Goal: Task Accomplishment & Management: Manage account settings

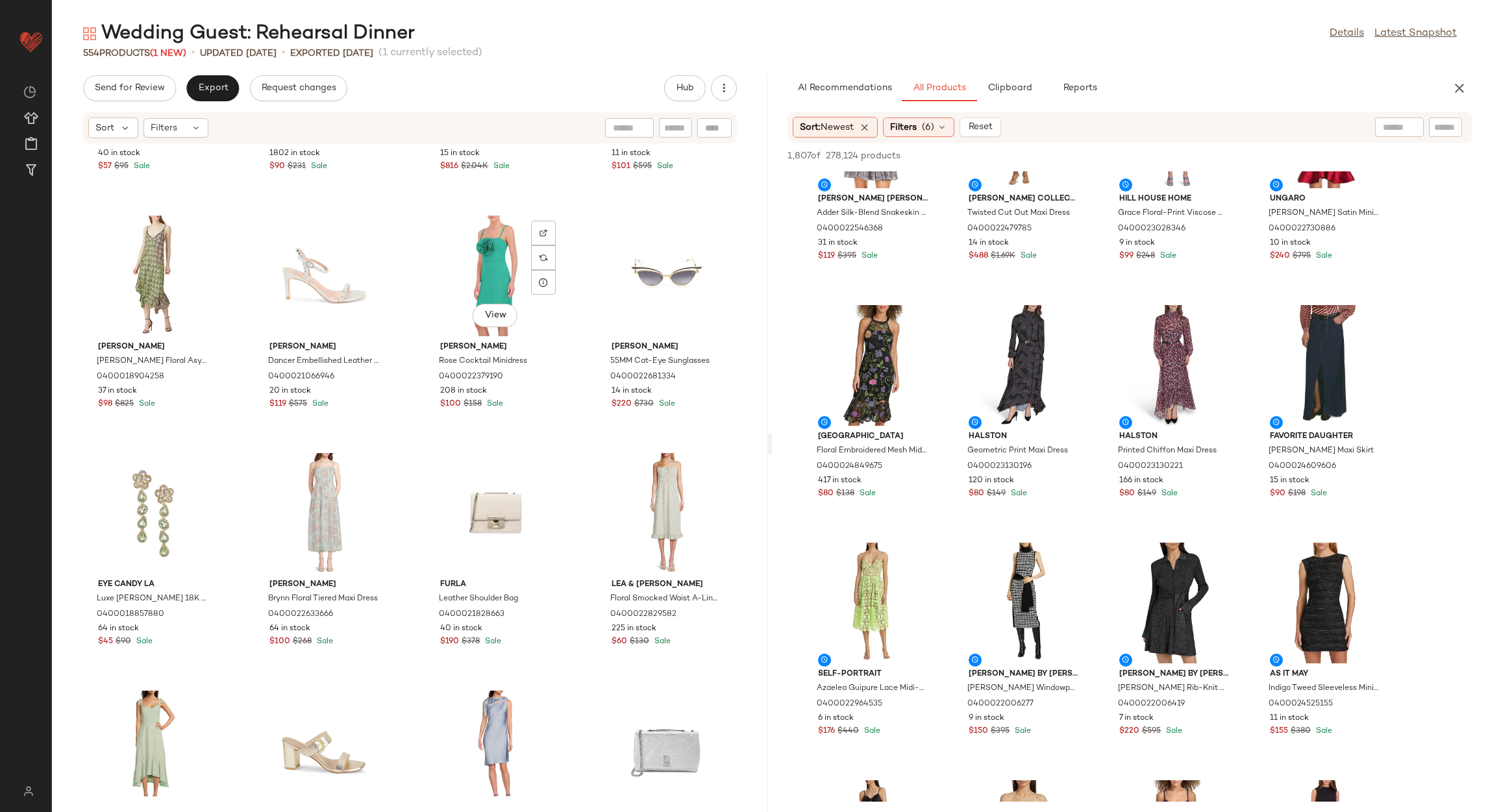
scroll to position [303, 0]
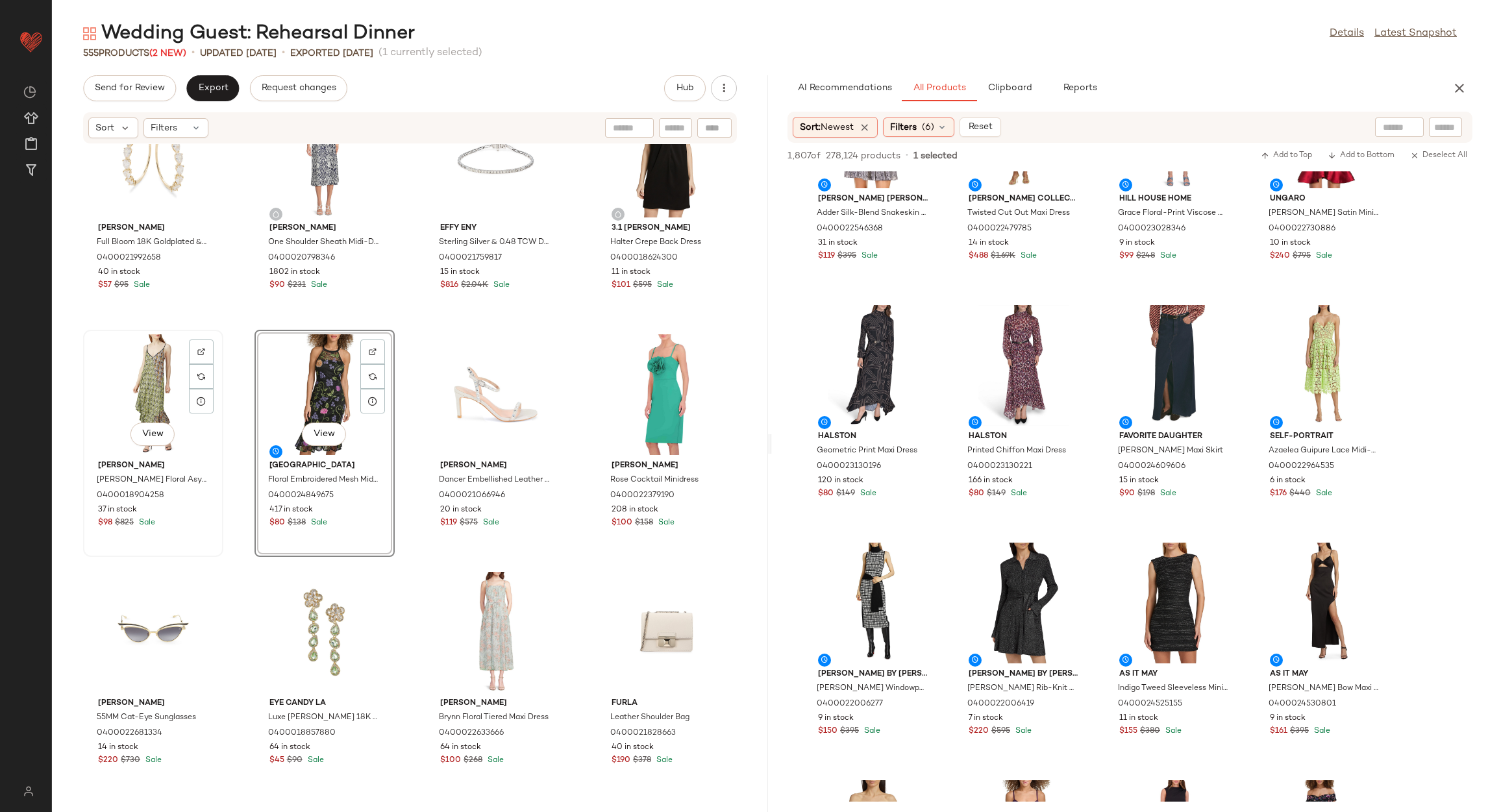
drag, startPoint x: 140, startPoint y: 383, endPoint x: 147, endPoint y: 379, distance: 8.1
click at [142, 383] on div "View" at bounding box center [154, 395] width 131 height 121
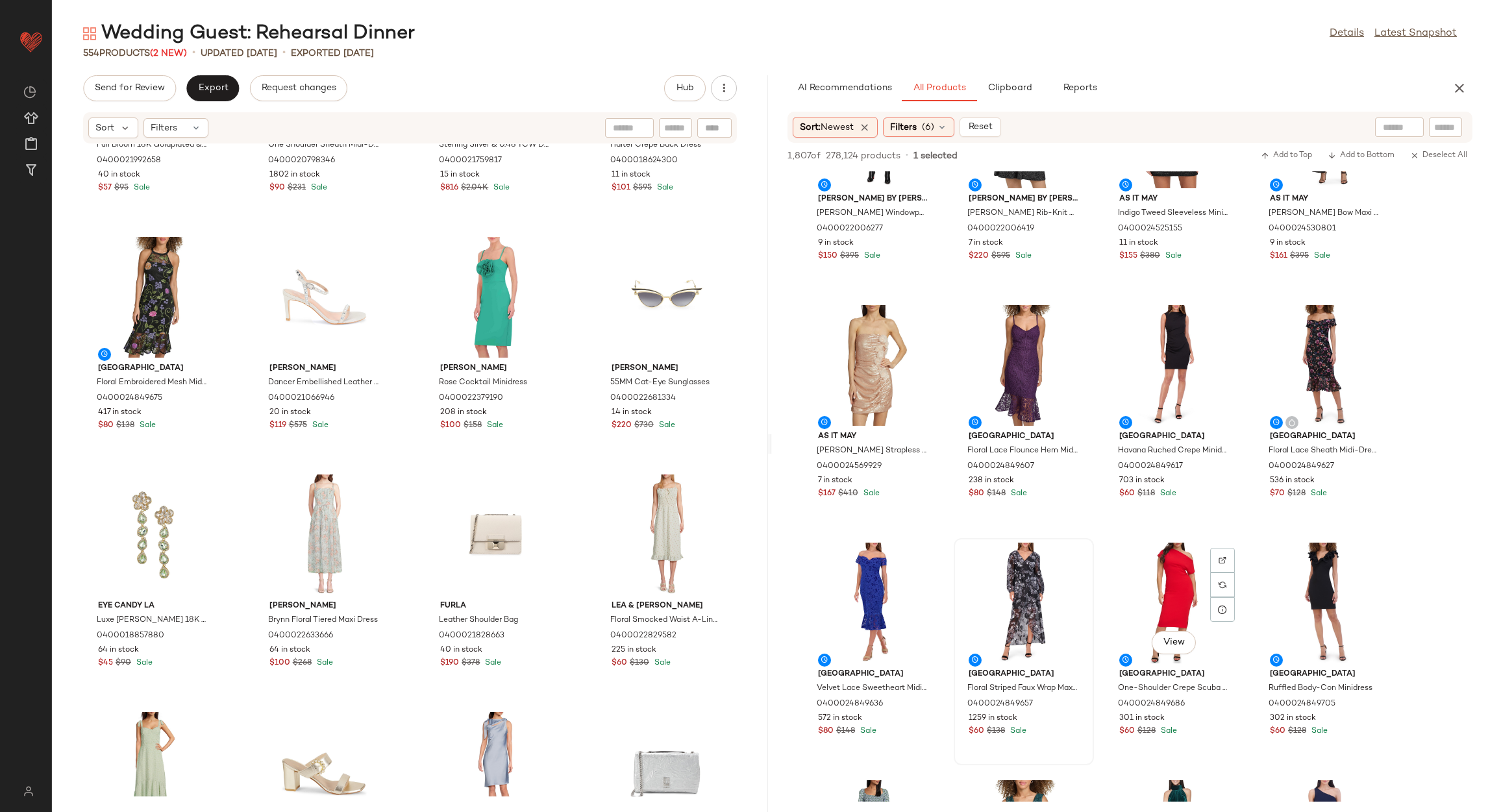
scroll to position [1070, 0]
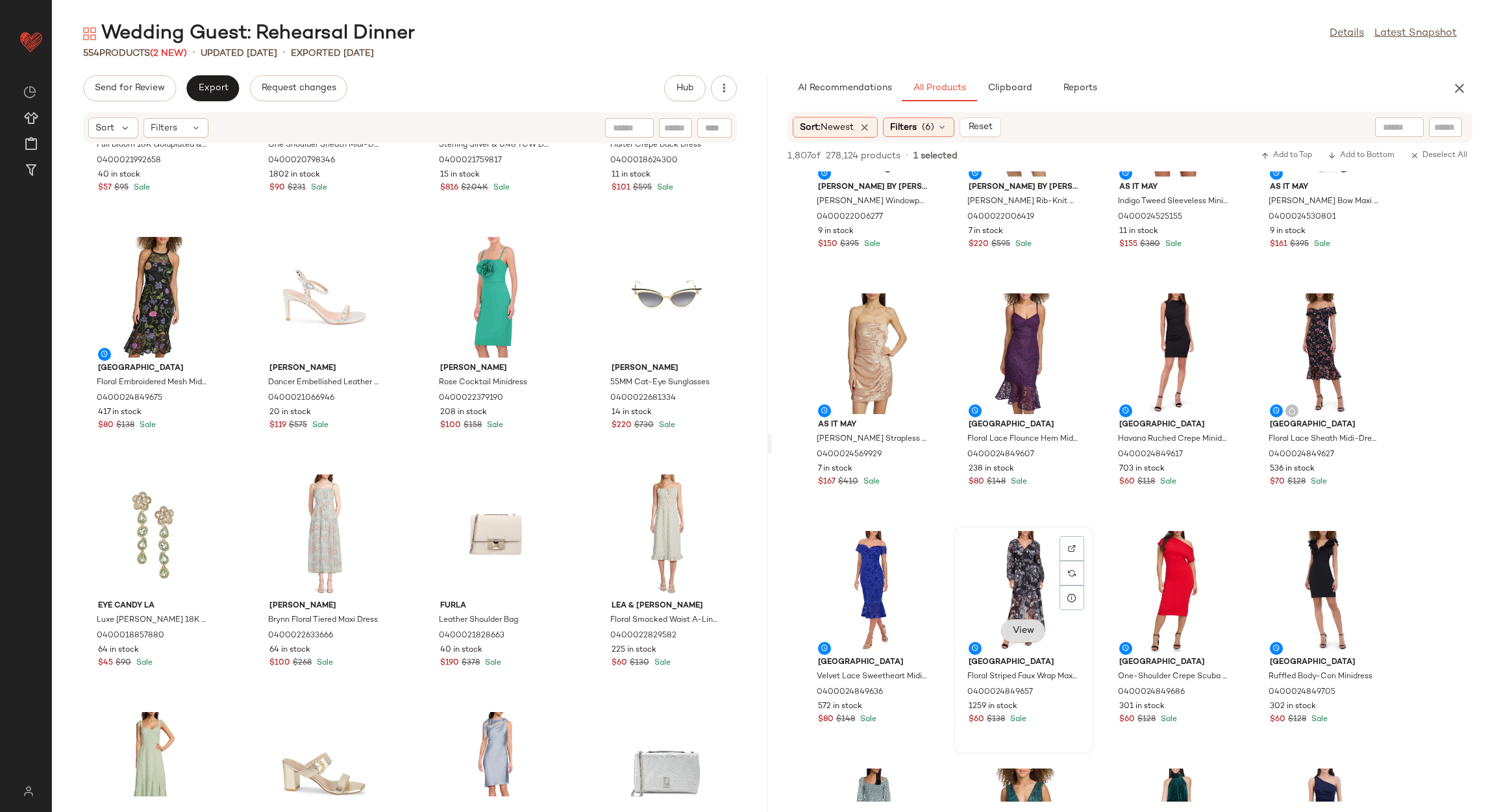
click at [1010, 632] on button "View" at bounding box center [1023, 631] width 44 height 23
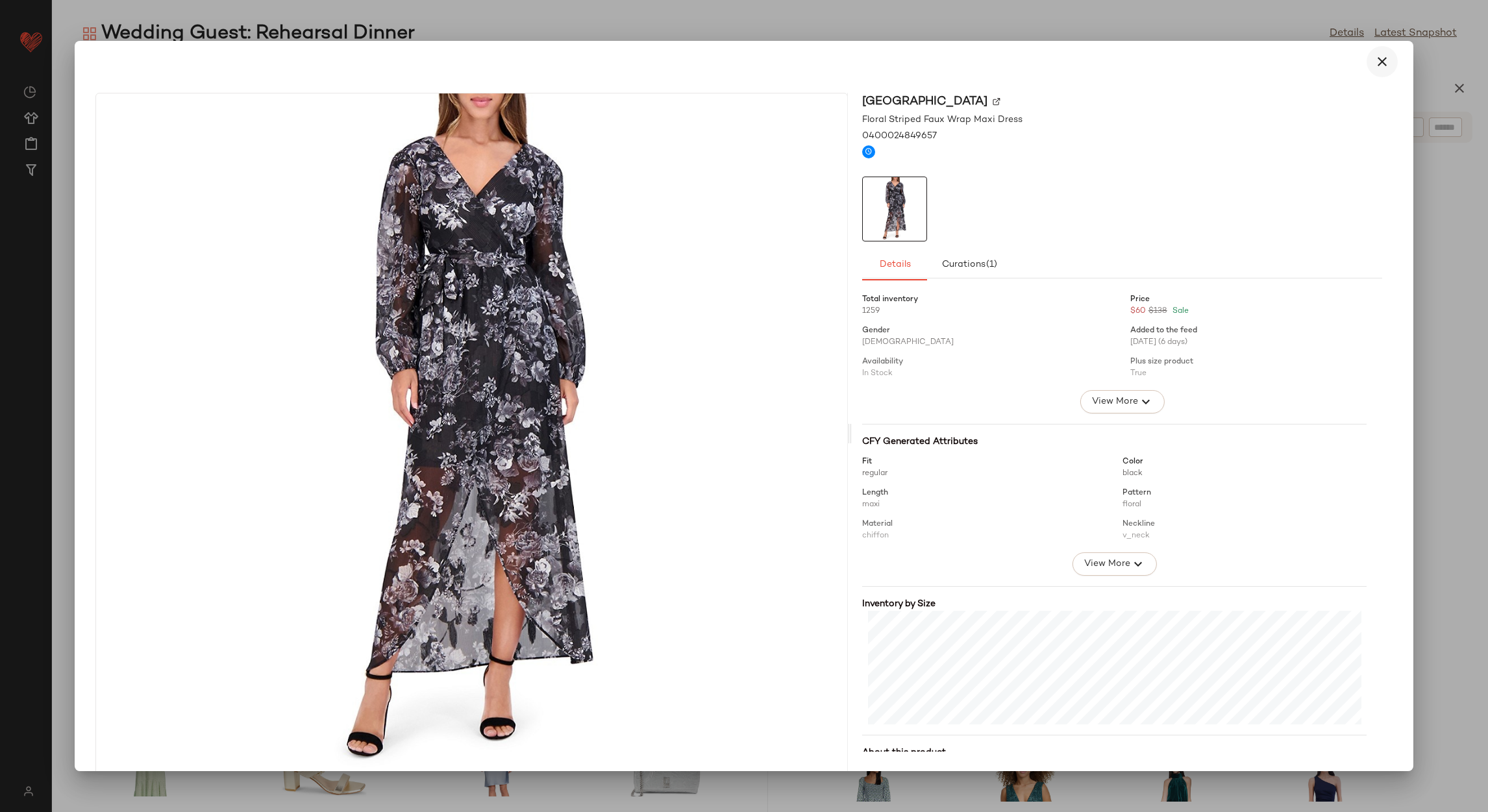
click at [1366, 61] on button "button" at bounding box center [1382, 62] width 31 height 31
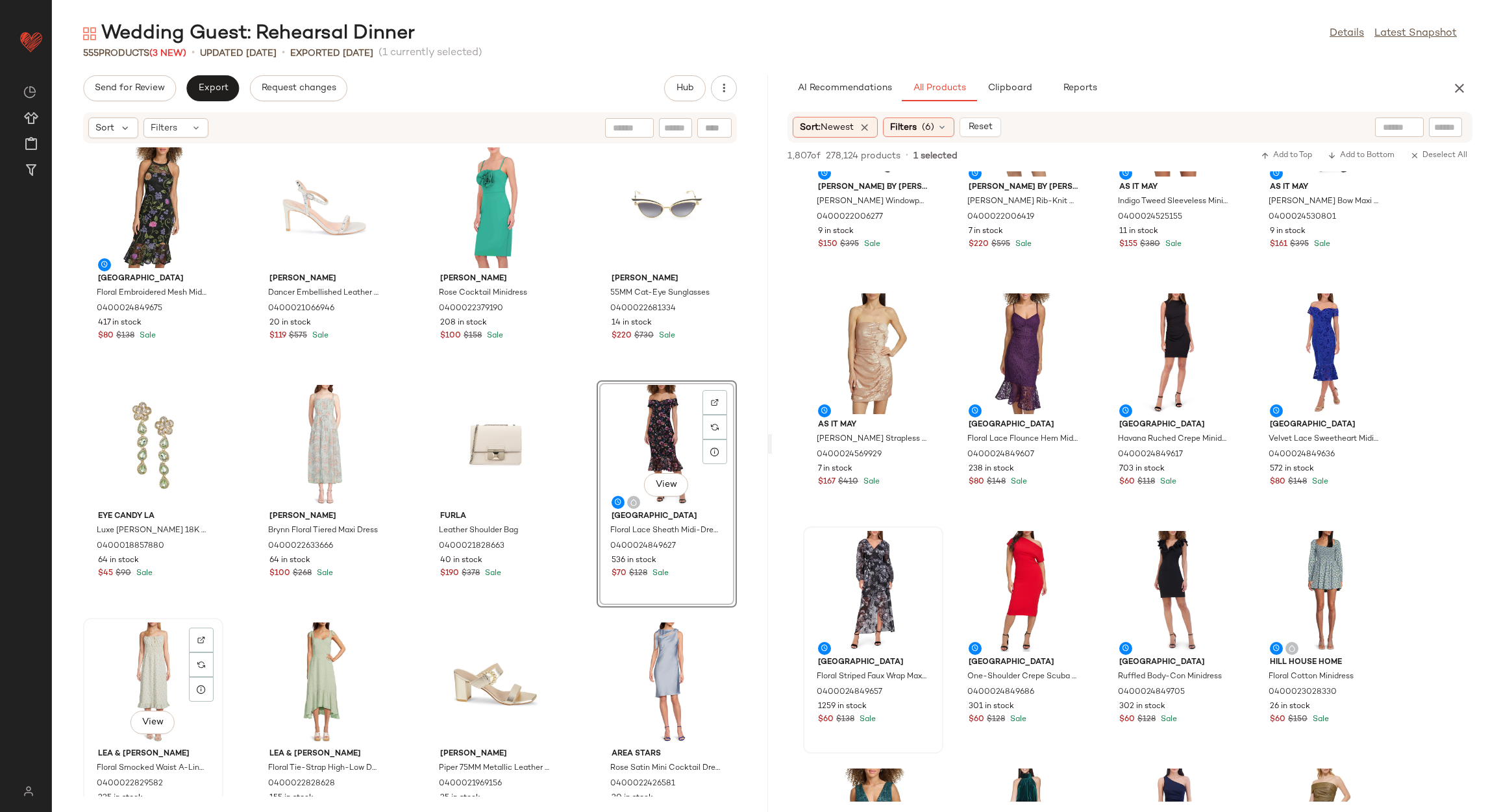
scroll to position [692, 0]
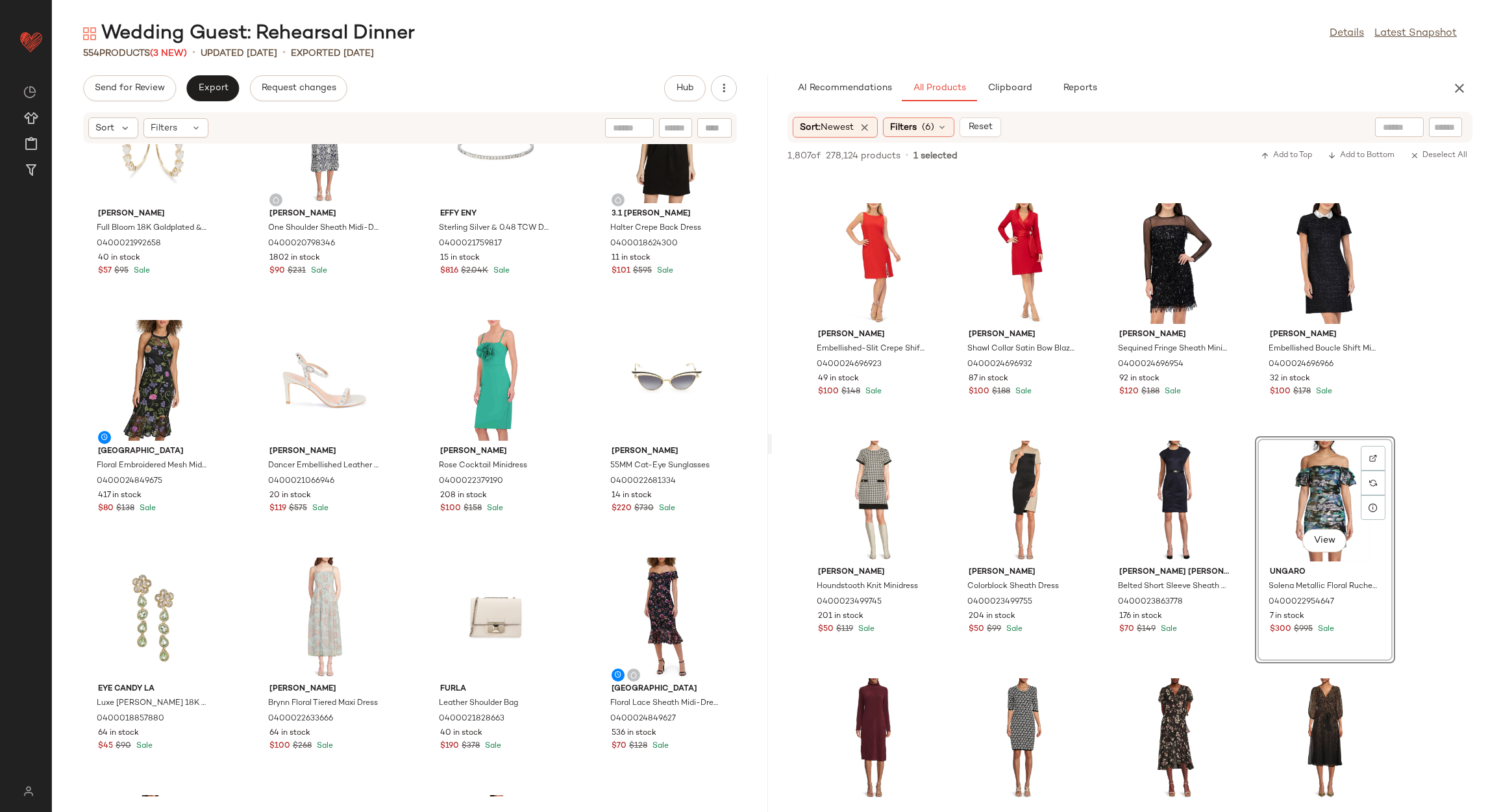
scroll to position [306, 0]
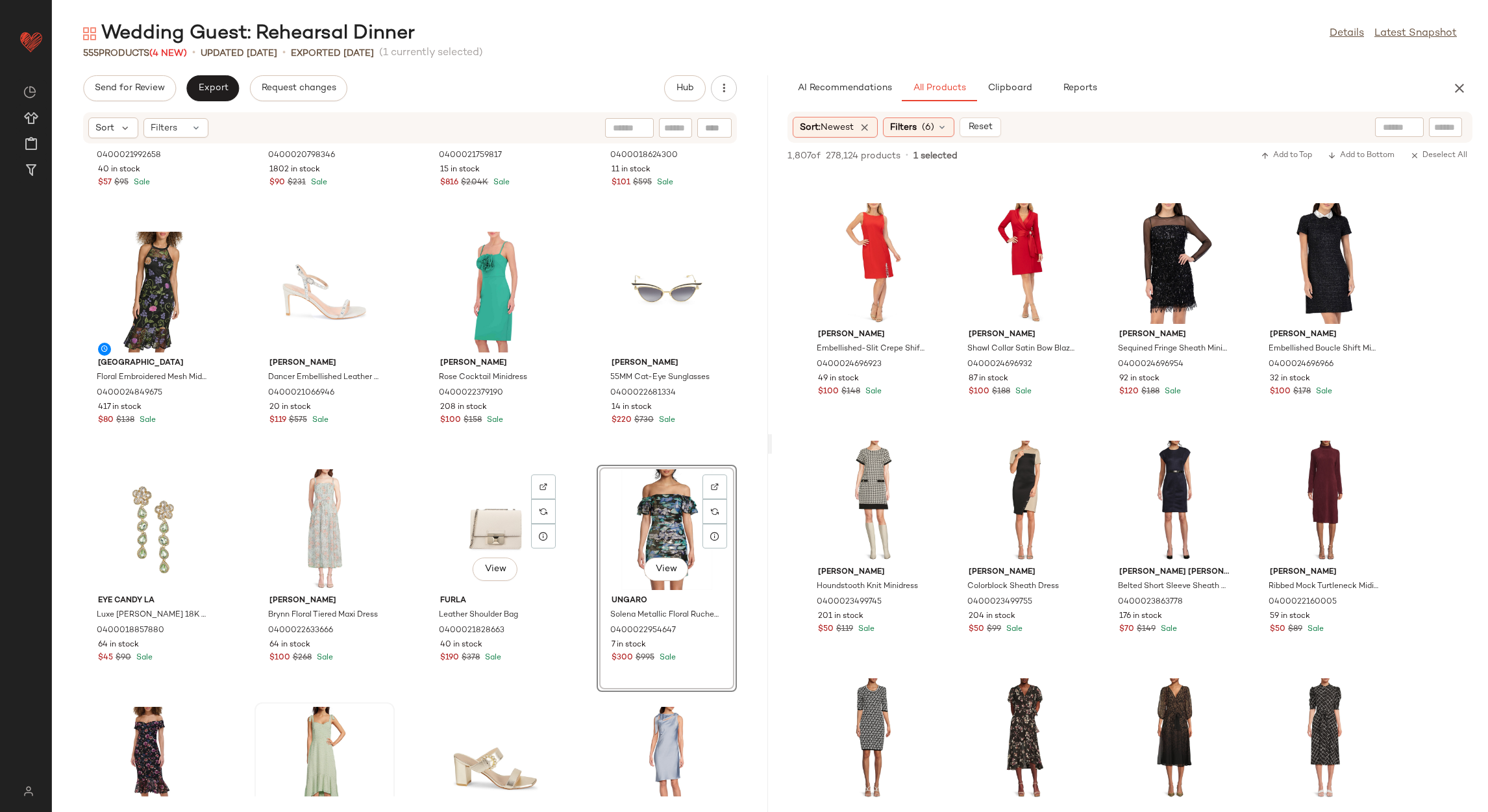
scroll to position [512, 0]
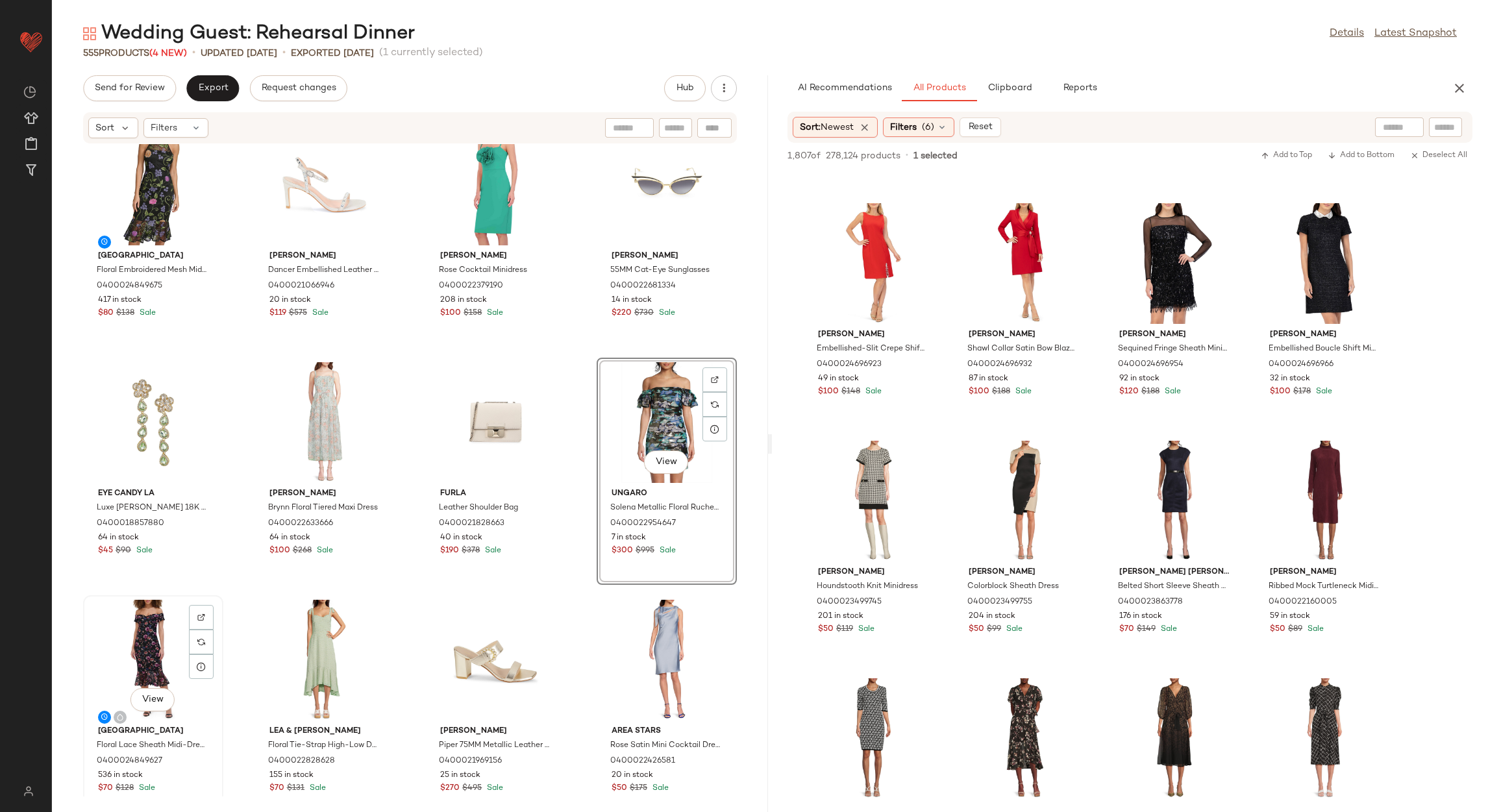
click at [134, 610] on div "View" at bounding box center [154, 660] width 131 height 121
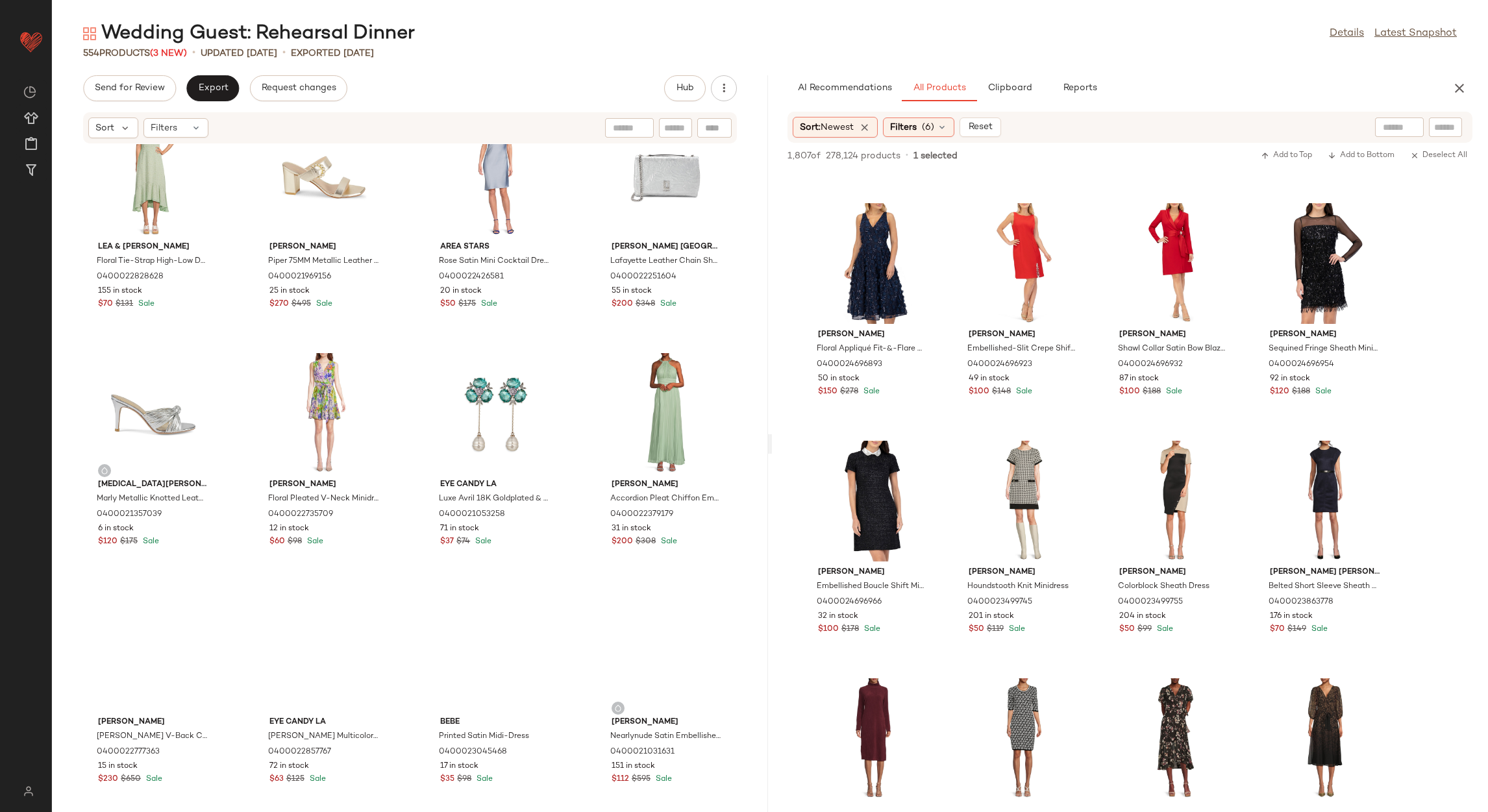
scroll to position [999, 0]
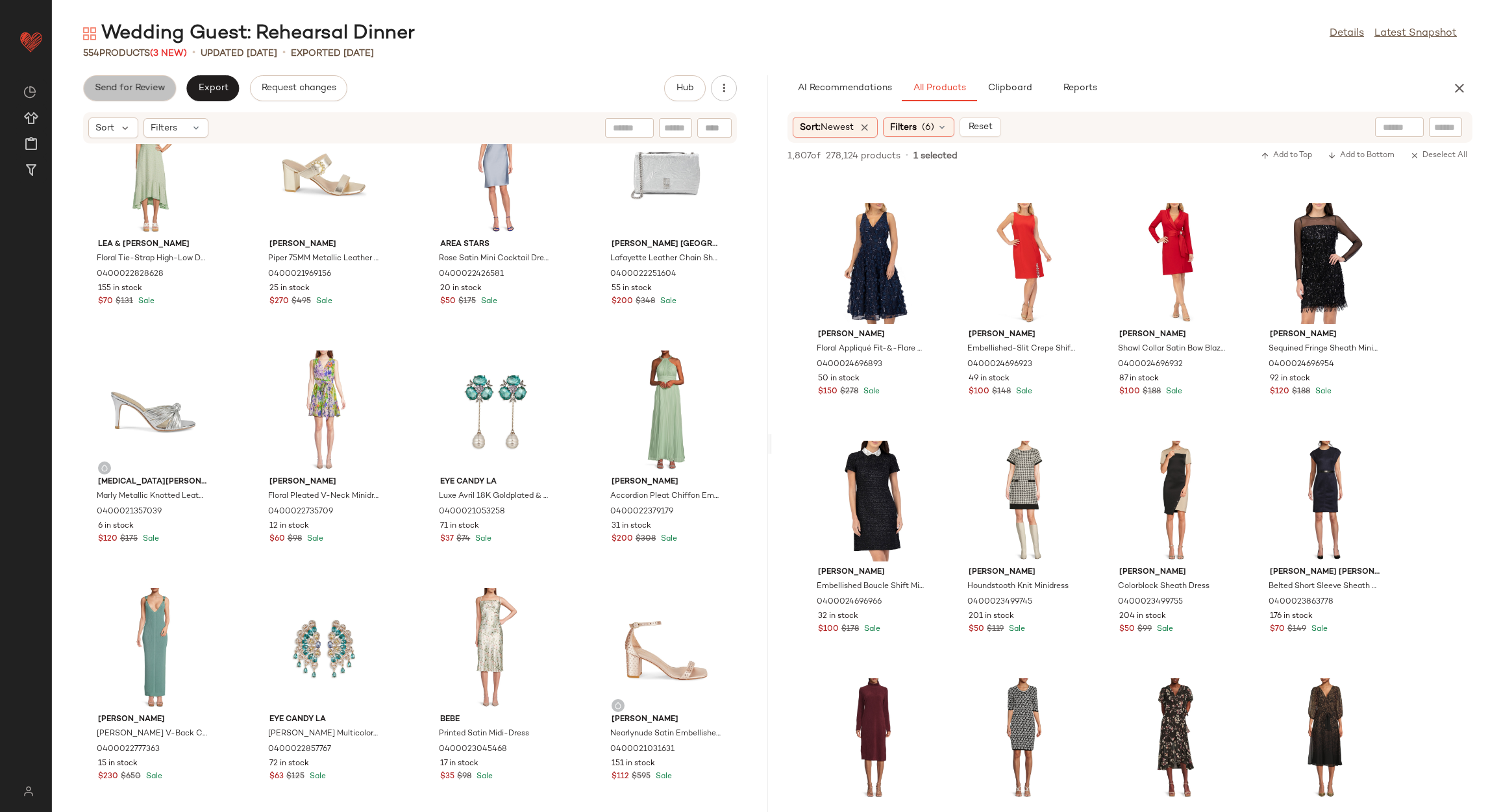
click at [145, 89] on span "Send for Review" at bounding box center [129, 88] width 71 height 10
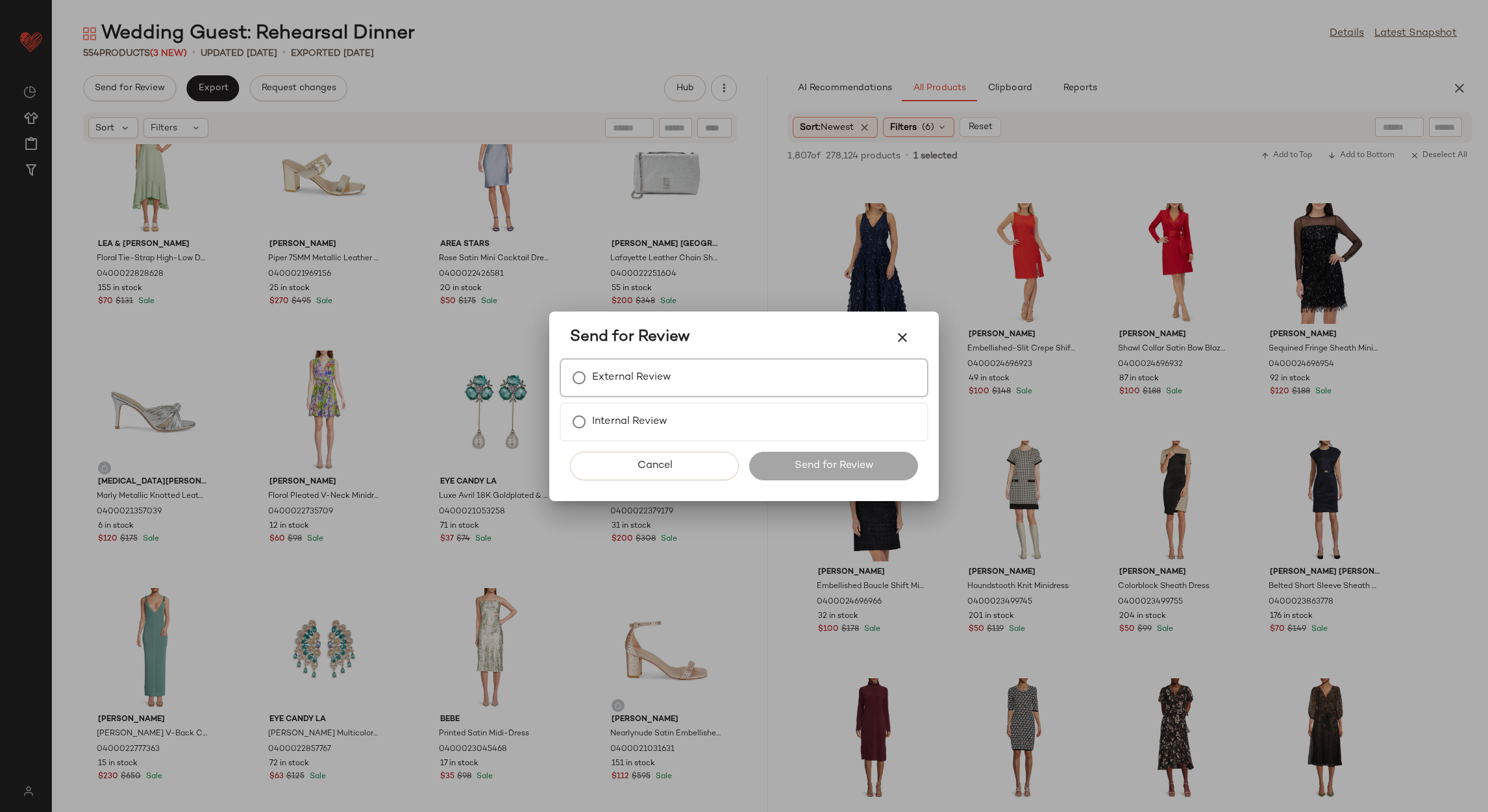
click at [612, 379] on label "External Review" at bounding box center [631, 378] width 80 height 26
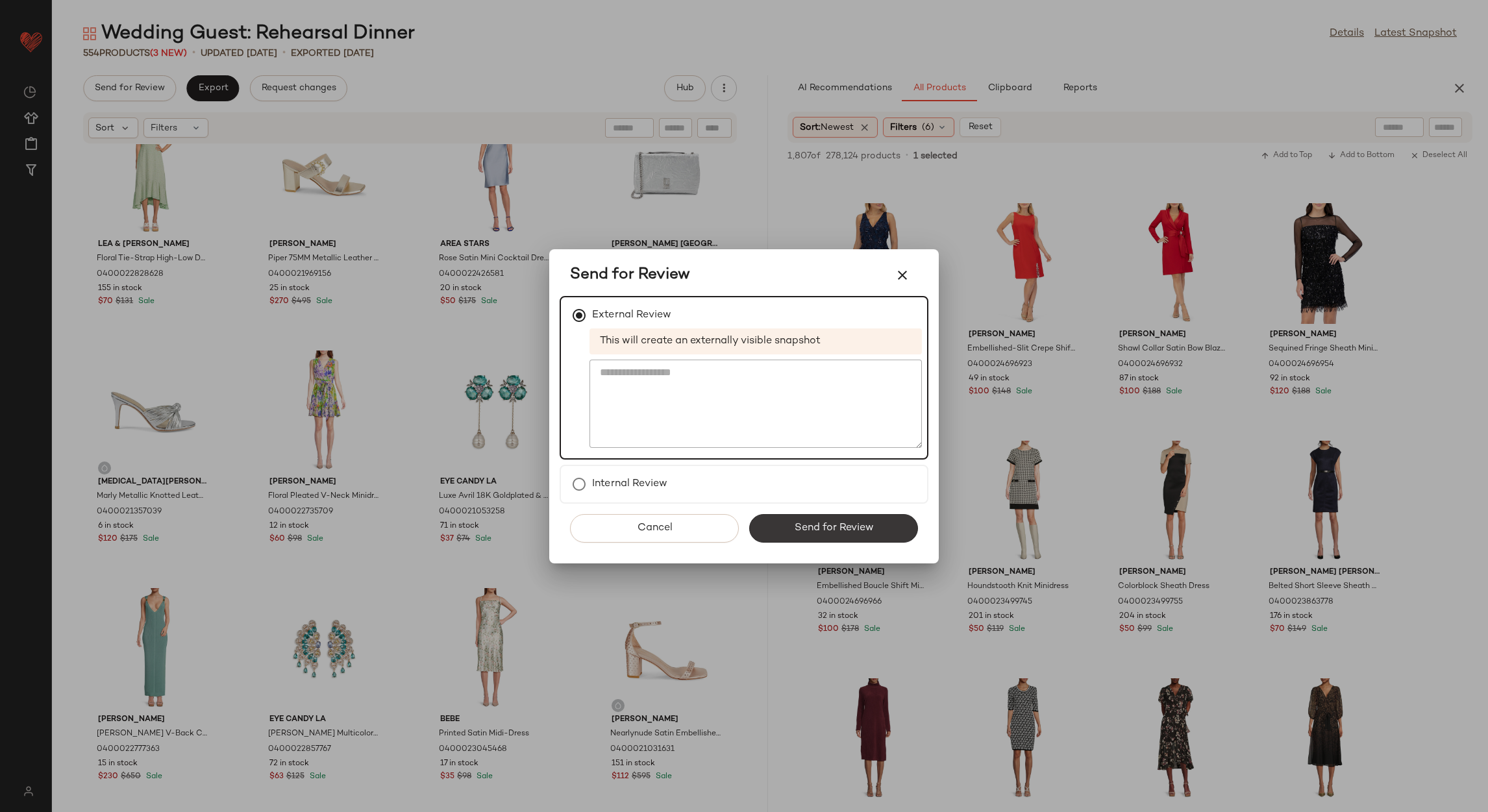
click at [819, 529] on span "Send for Review" at bounding box center [833, 528] width 80 height 12
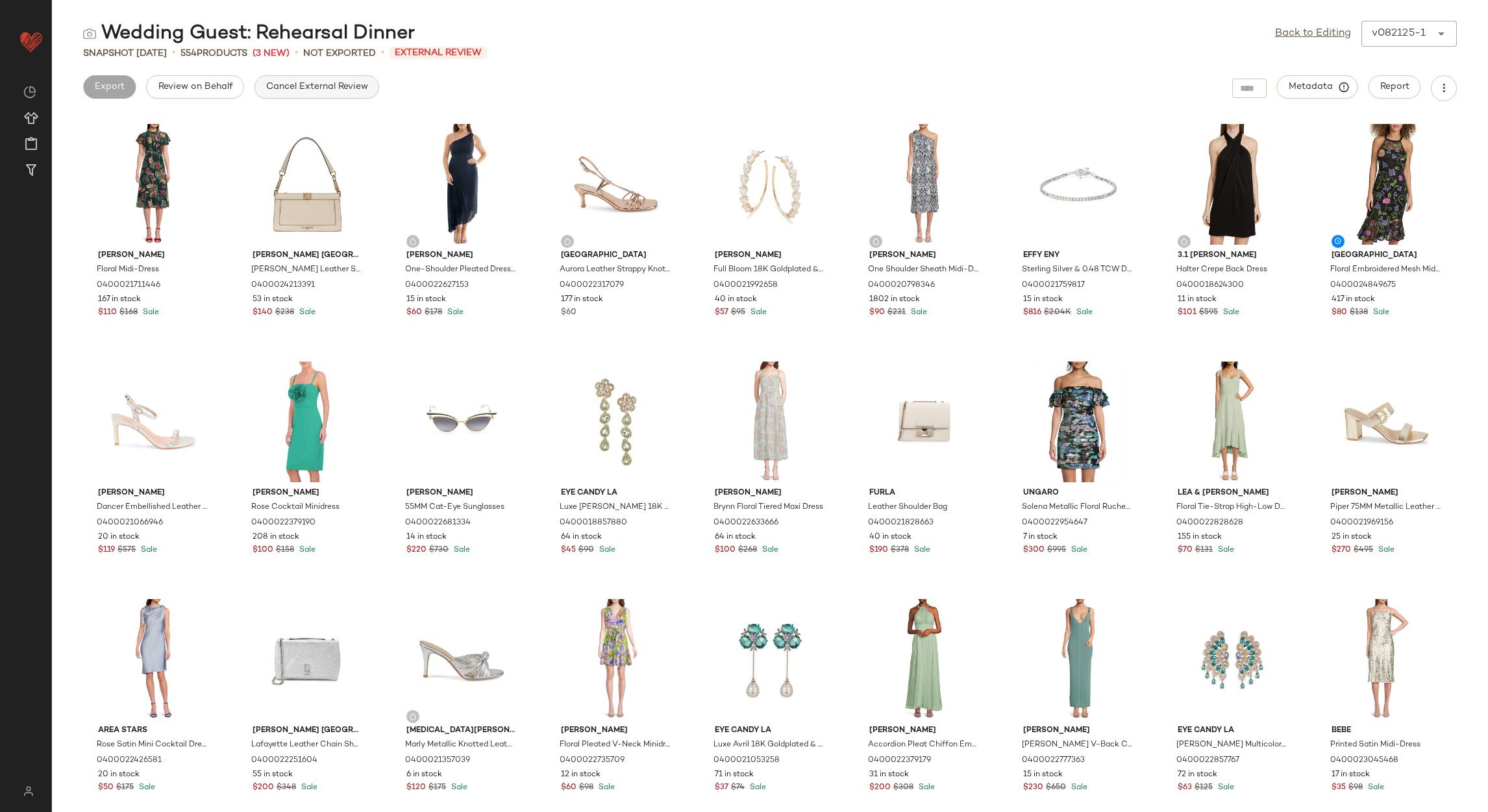
click at [310, 86] on span "Cancel External Review" at bounding box center [317, 86] width 102 height 10
click at [1296, 36] on link "Back to Editing" at bounding box center [1313, 34] width 76 height 16
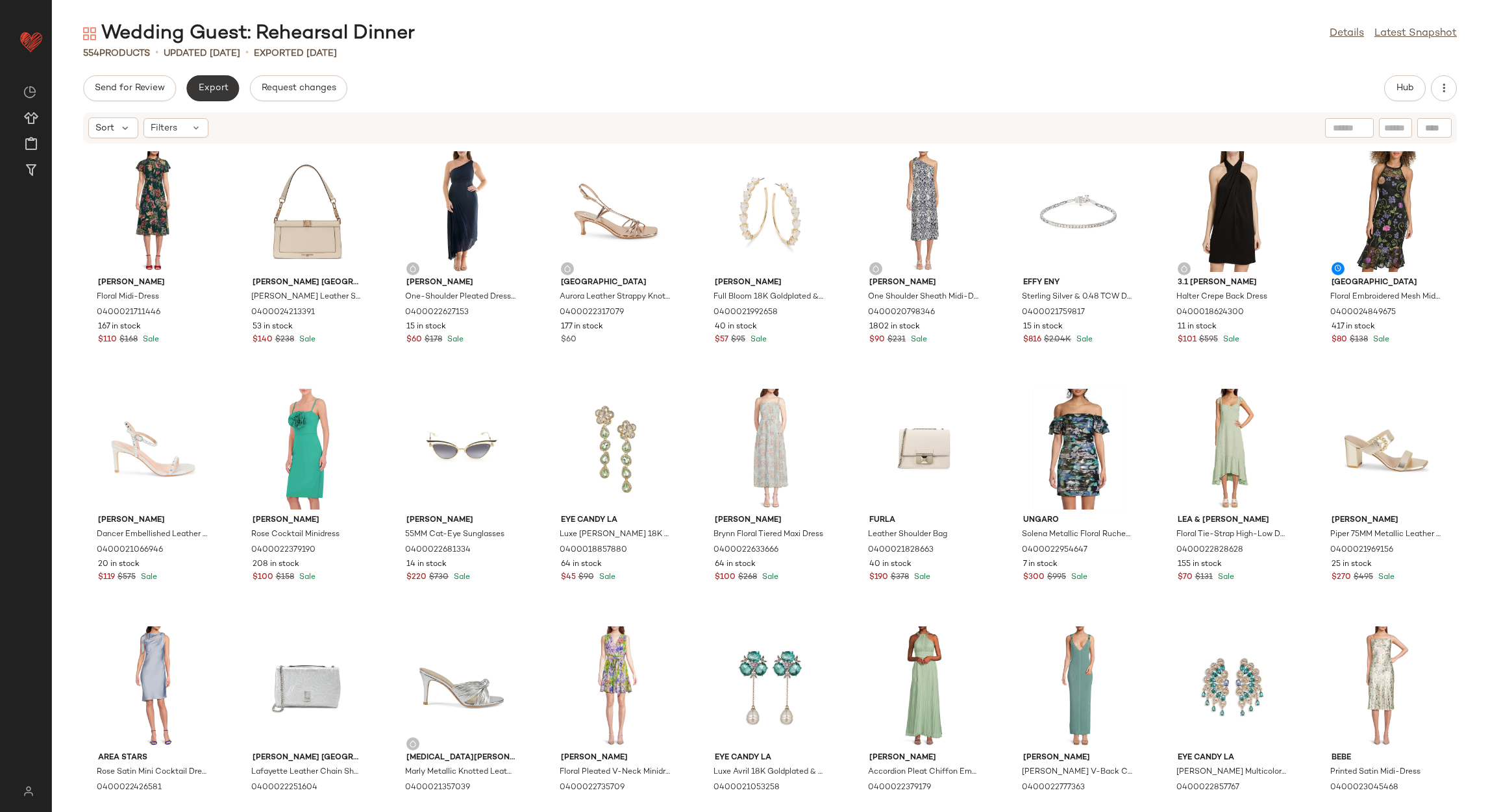
click at [210, 92] on span "Export" at bounding box center [212, 88] width 30 height 10
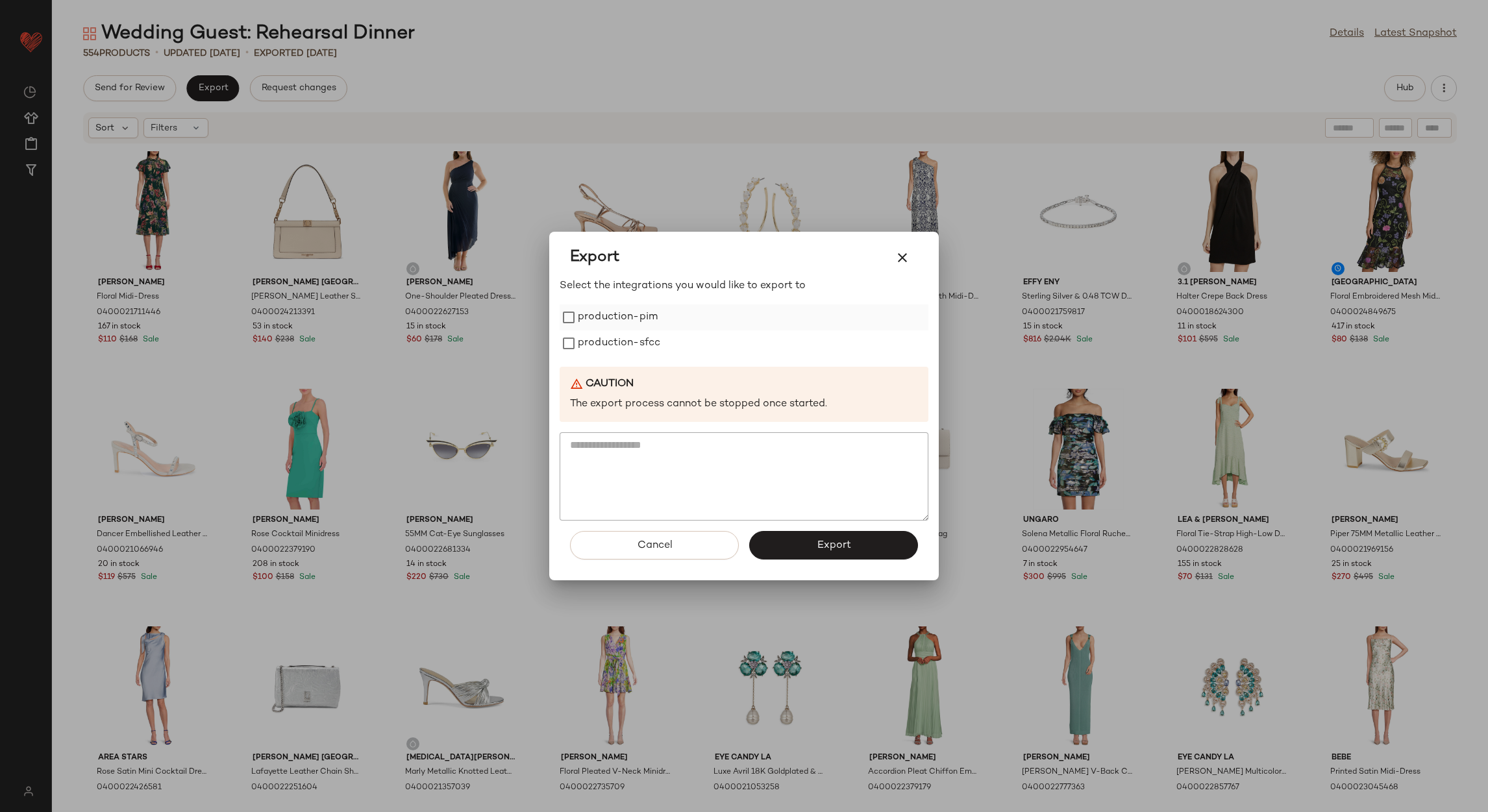
click at [607, 314] on label "production-pim" at bounding box center [617, 317] width 80 height 26
click at [607, 346] on label "production-sfcc" at bounding box center [619, 343] width 82 height 26
click at [820, 545] on span "Export" at bounding box center [833, 545] width 35 height 12
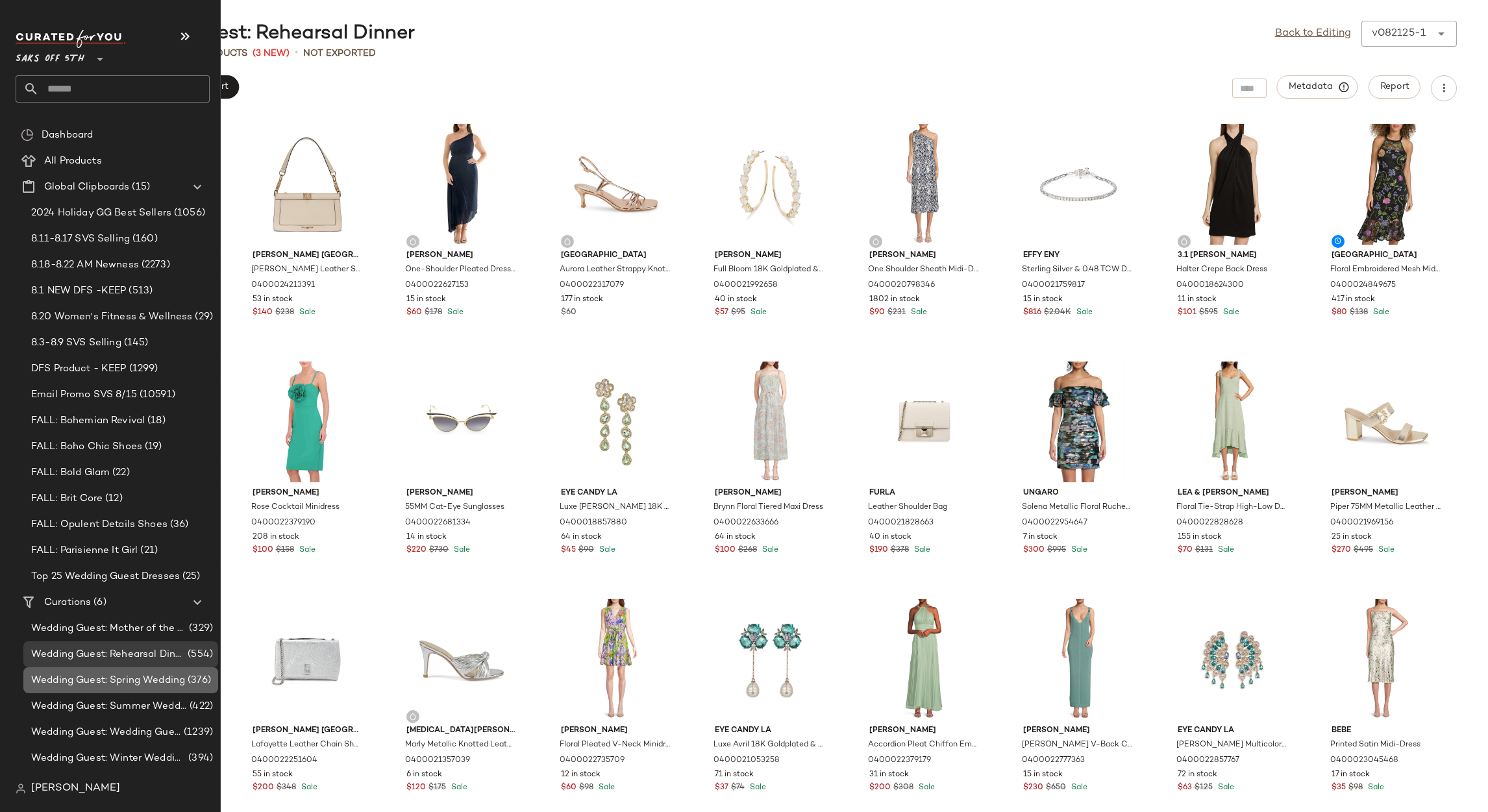
click at [138, 674] on span "Wedding Guest: Spring Wedding" at bounding box center [108, 681] width 154 height 15
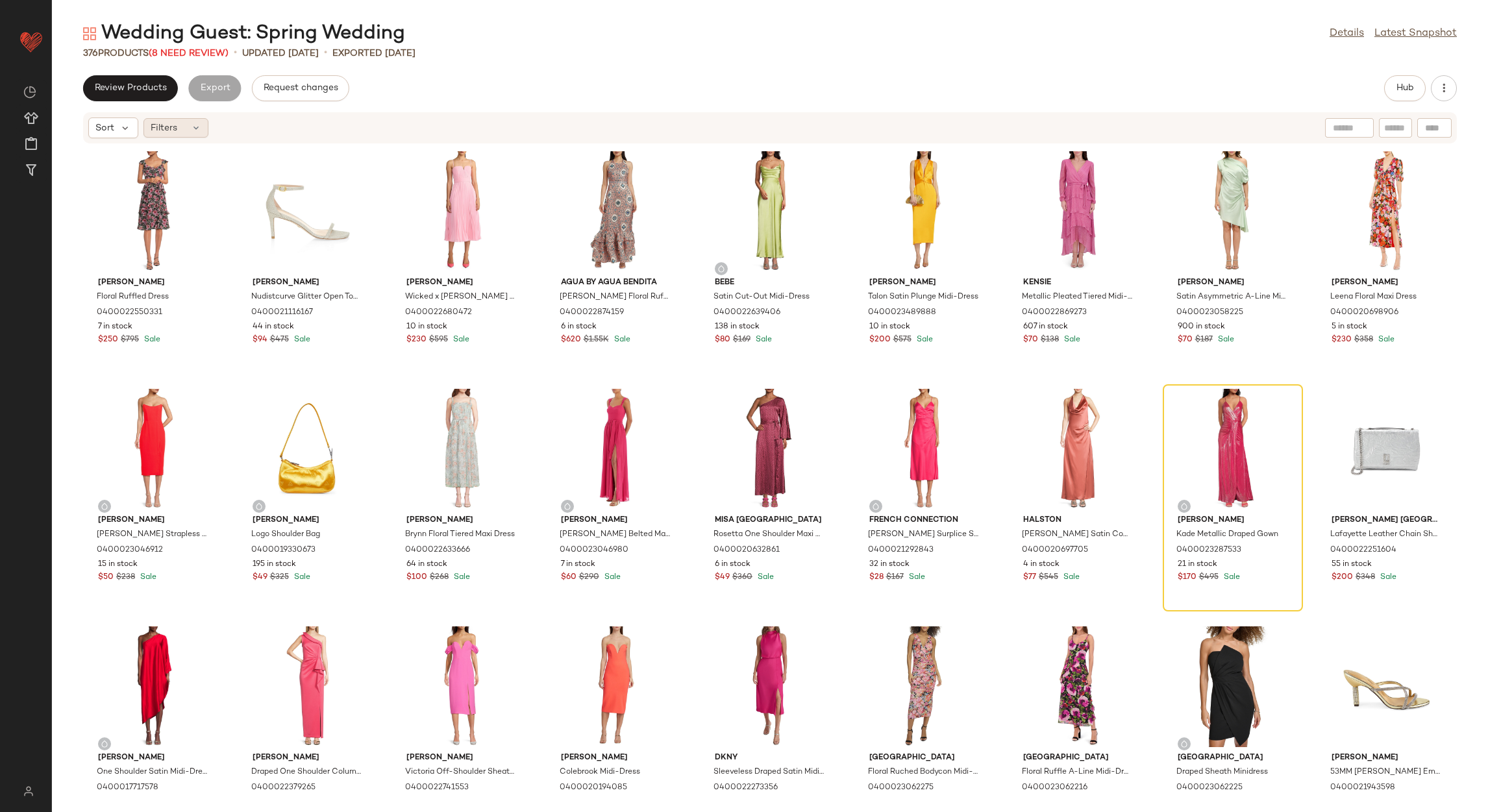
click at [174, 127] on span "Filters" at bounding box center [164, 129] width 26 height 14
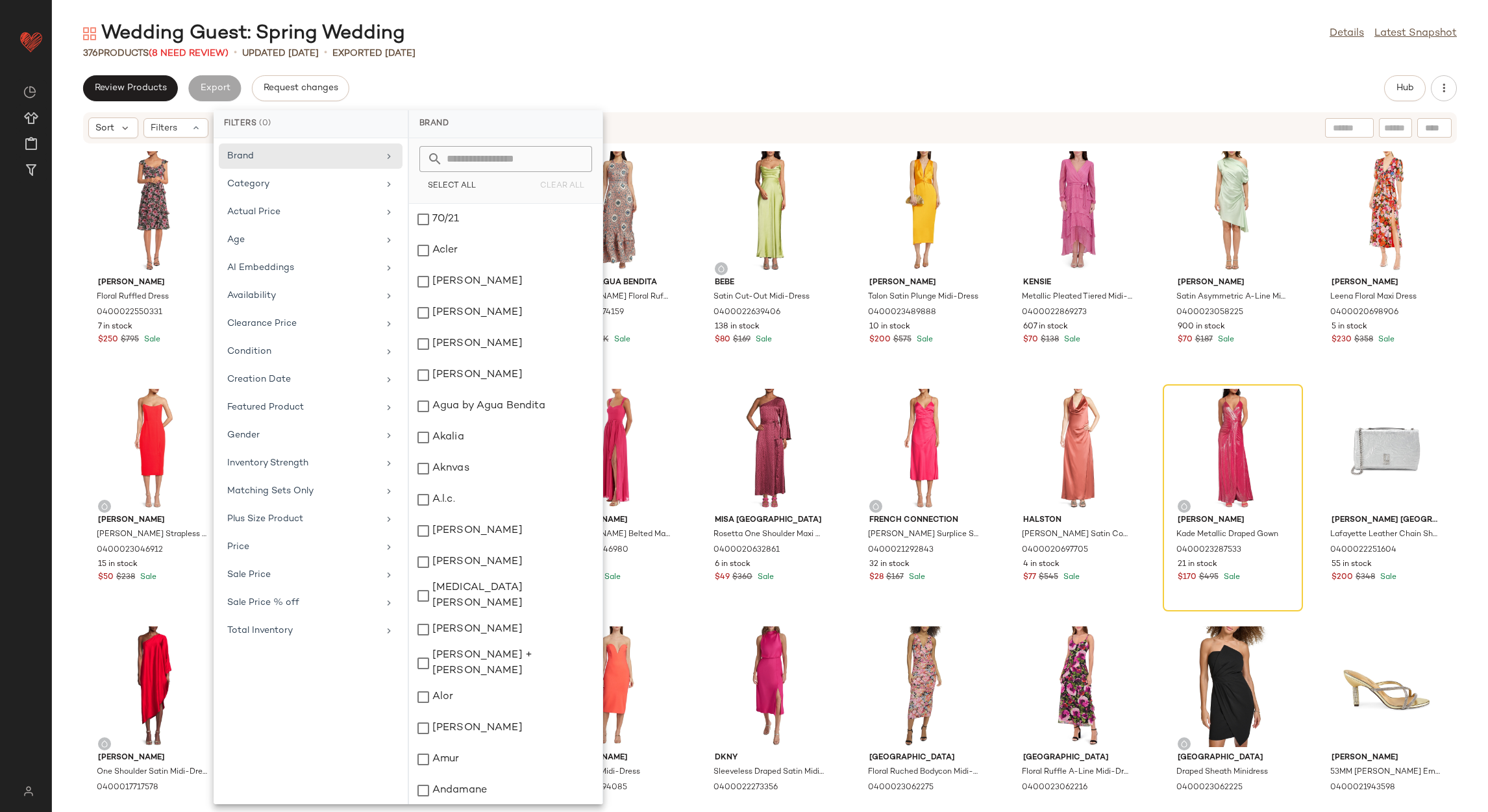
click at [548, 86] on div "Review Products Export Request changes Hub" at bounding box center [770, 88] width 1374 height 26
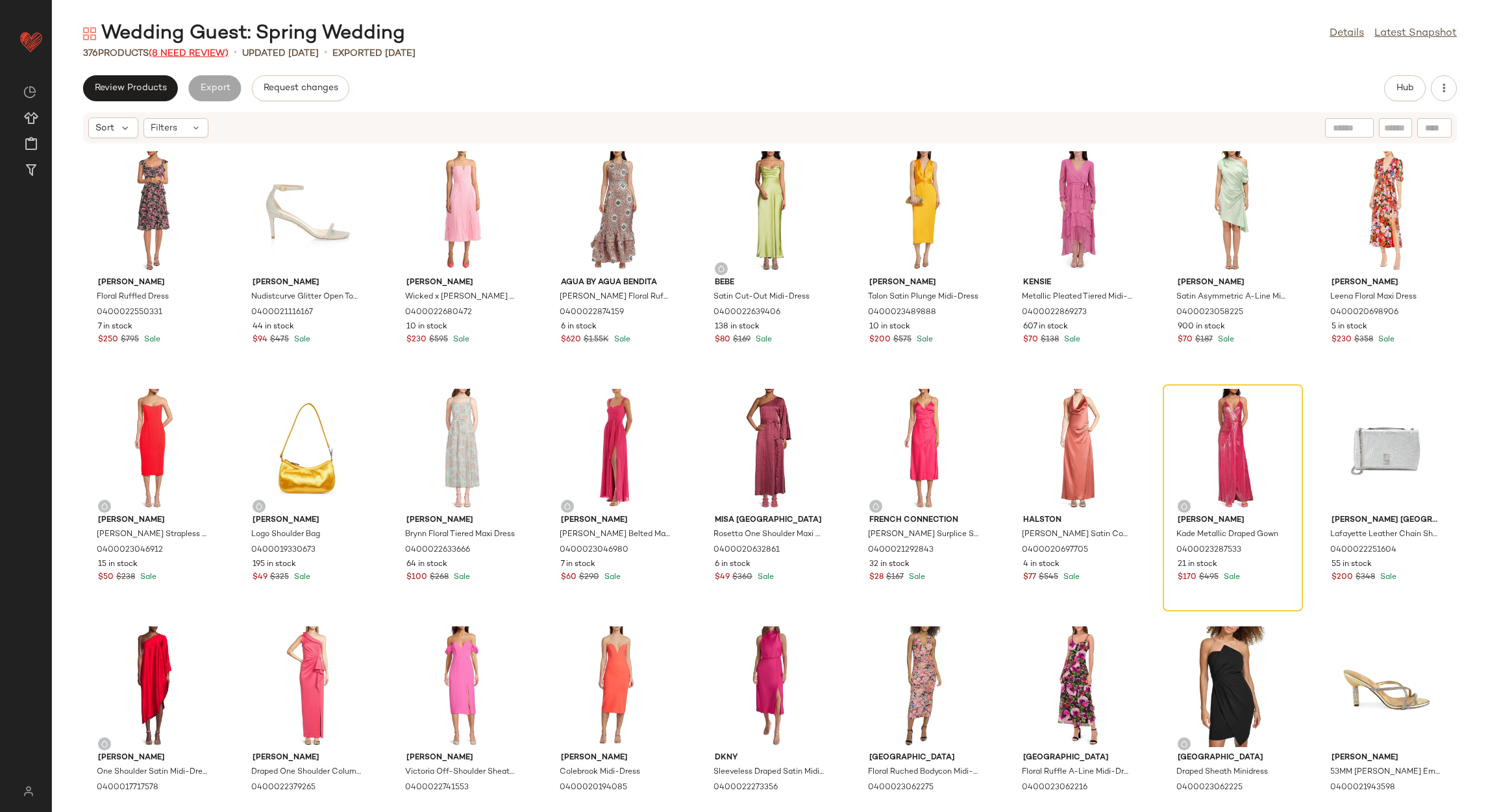
click at [178, 54] on span "(8 Need Review)" at bounding box center [188, 53] width 80 height 10
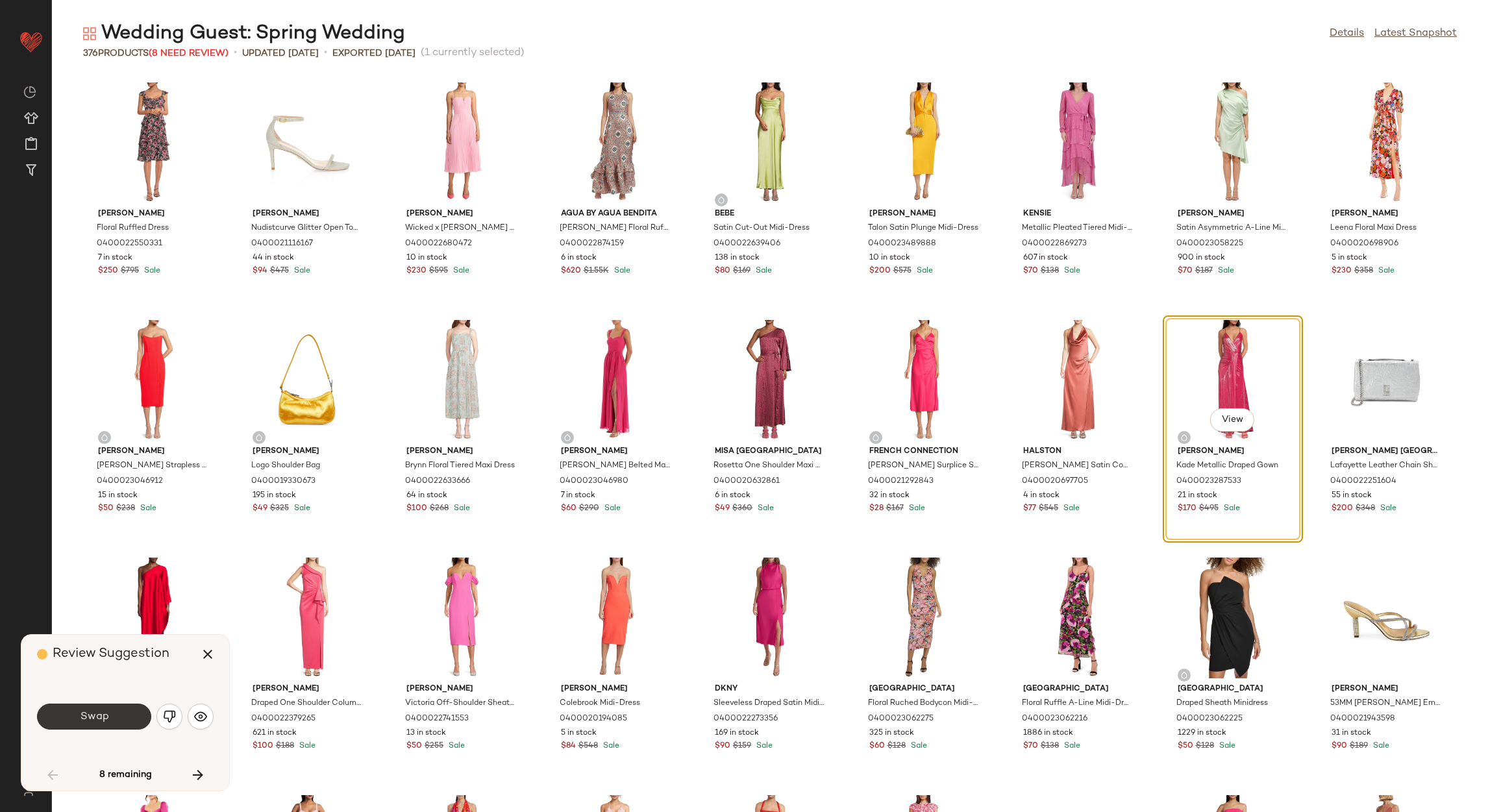
click at [68, 724] on button "Swap" at bounding box center [94, 717] width 114 height 26
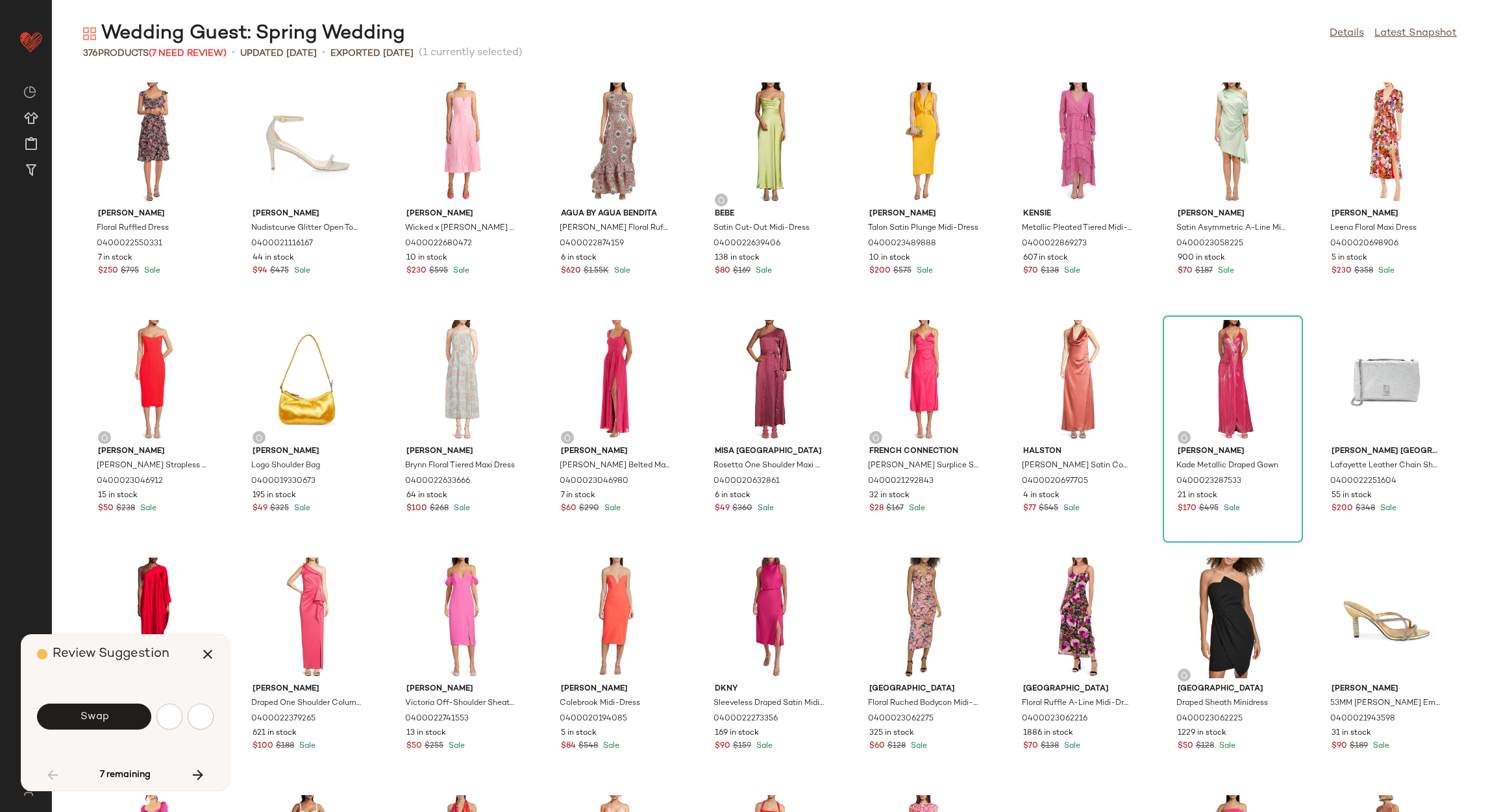
scroll to position [961, 0]
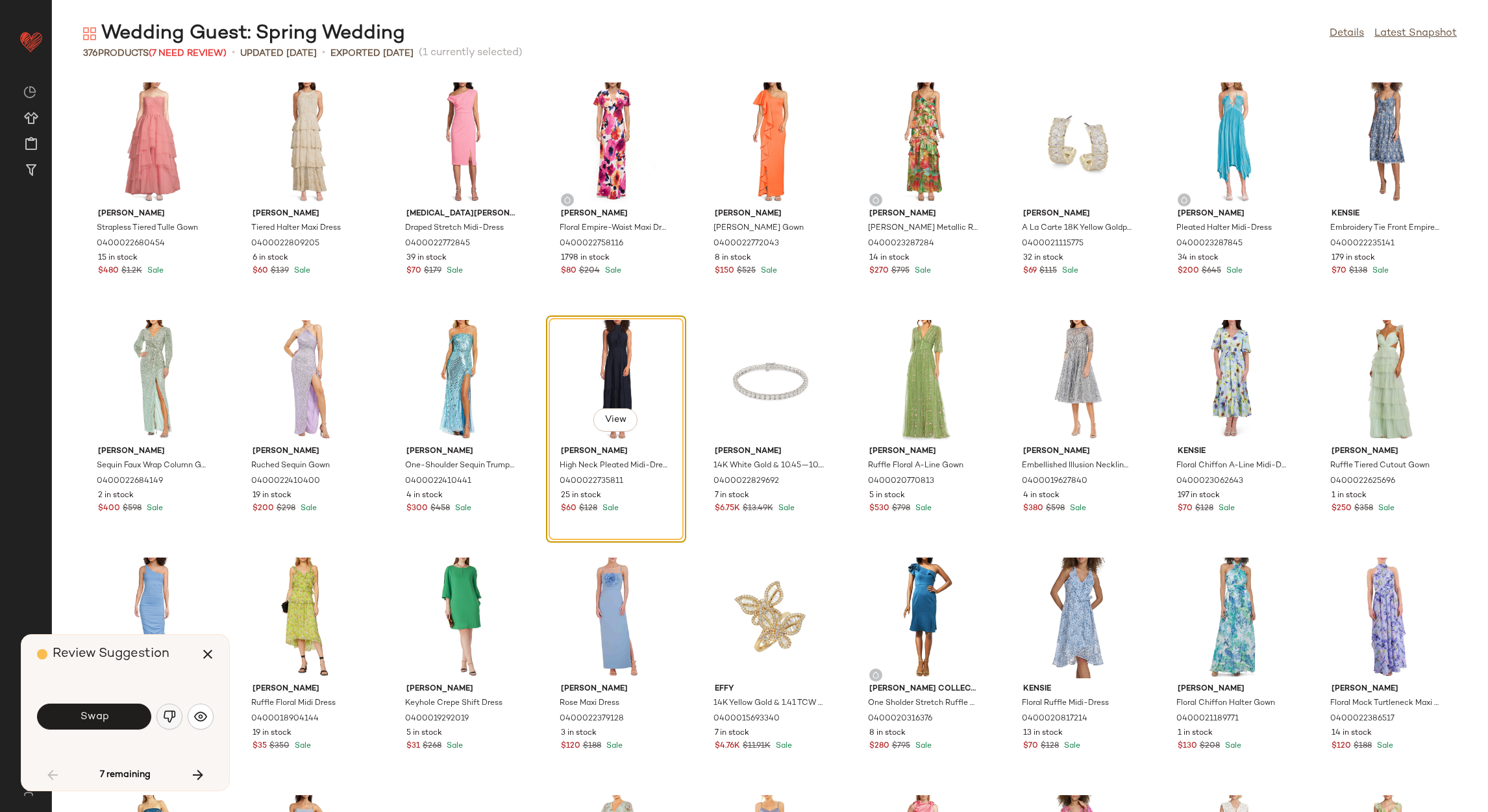
click at [167, 717] on img "button" at bounding box center [169, 716] width 13 height 13
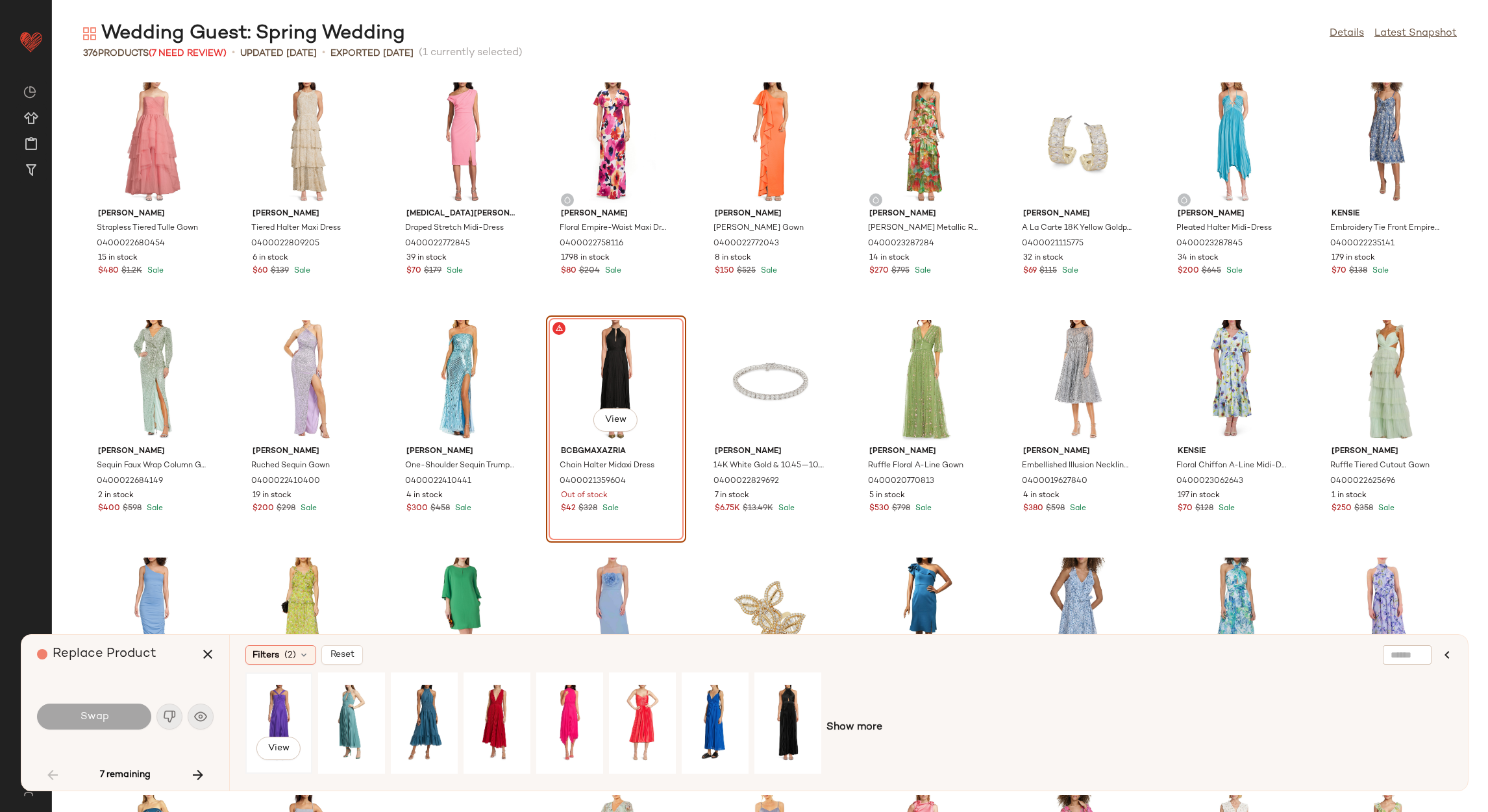
click at [276, 709] on div "View" at bounding box center [279, 722] width 58 height 92
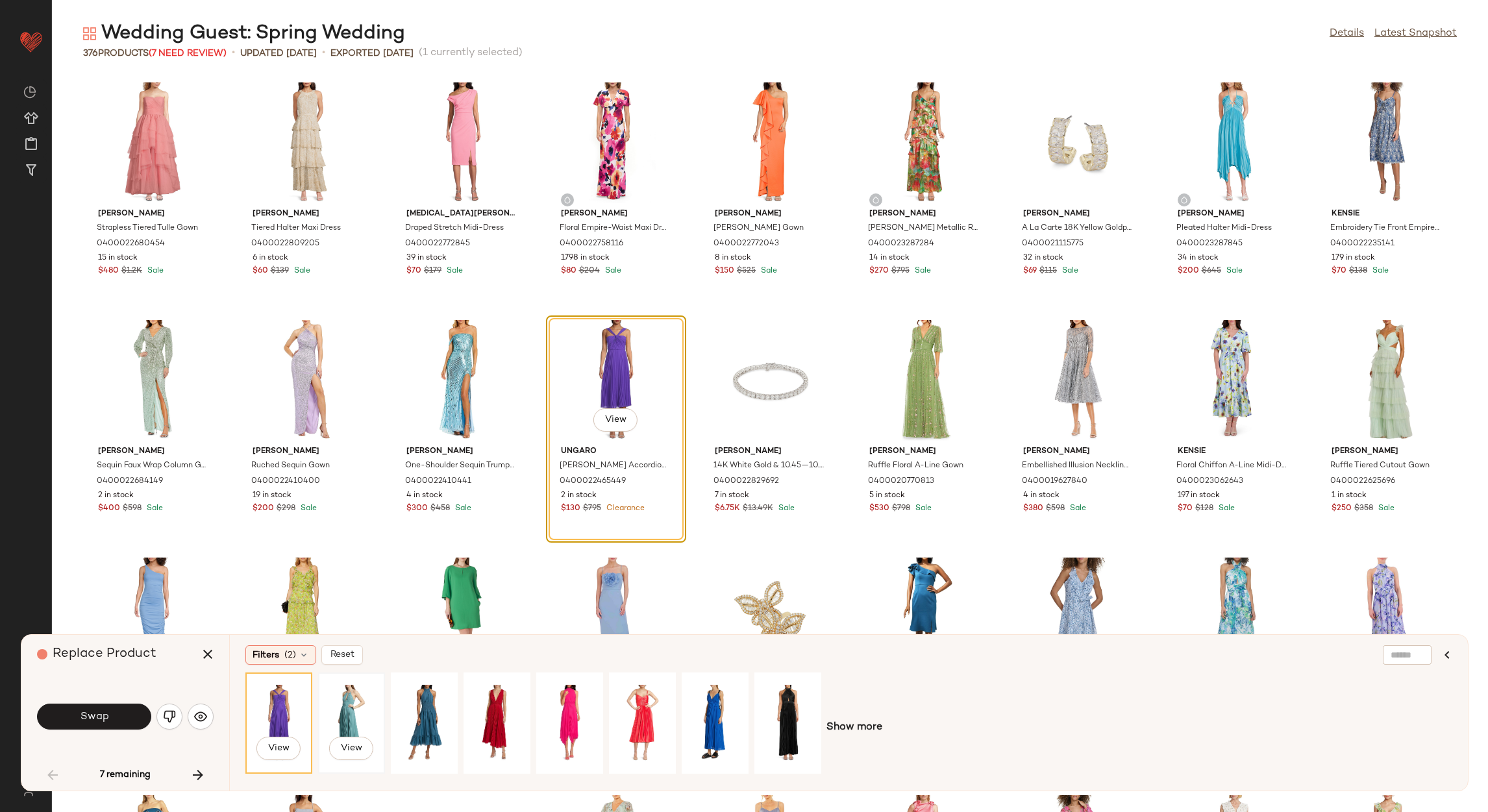
click at [372, 707] on div "View" at bounding box center [352, 722] width 58 height 92
click at [427, 712] on div "View" at bounding box center [425, 722] width 58 height 92
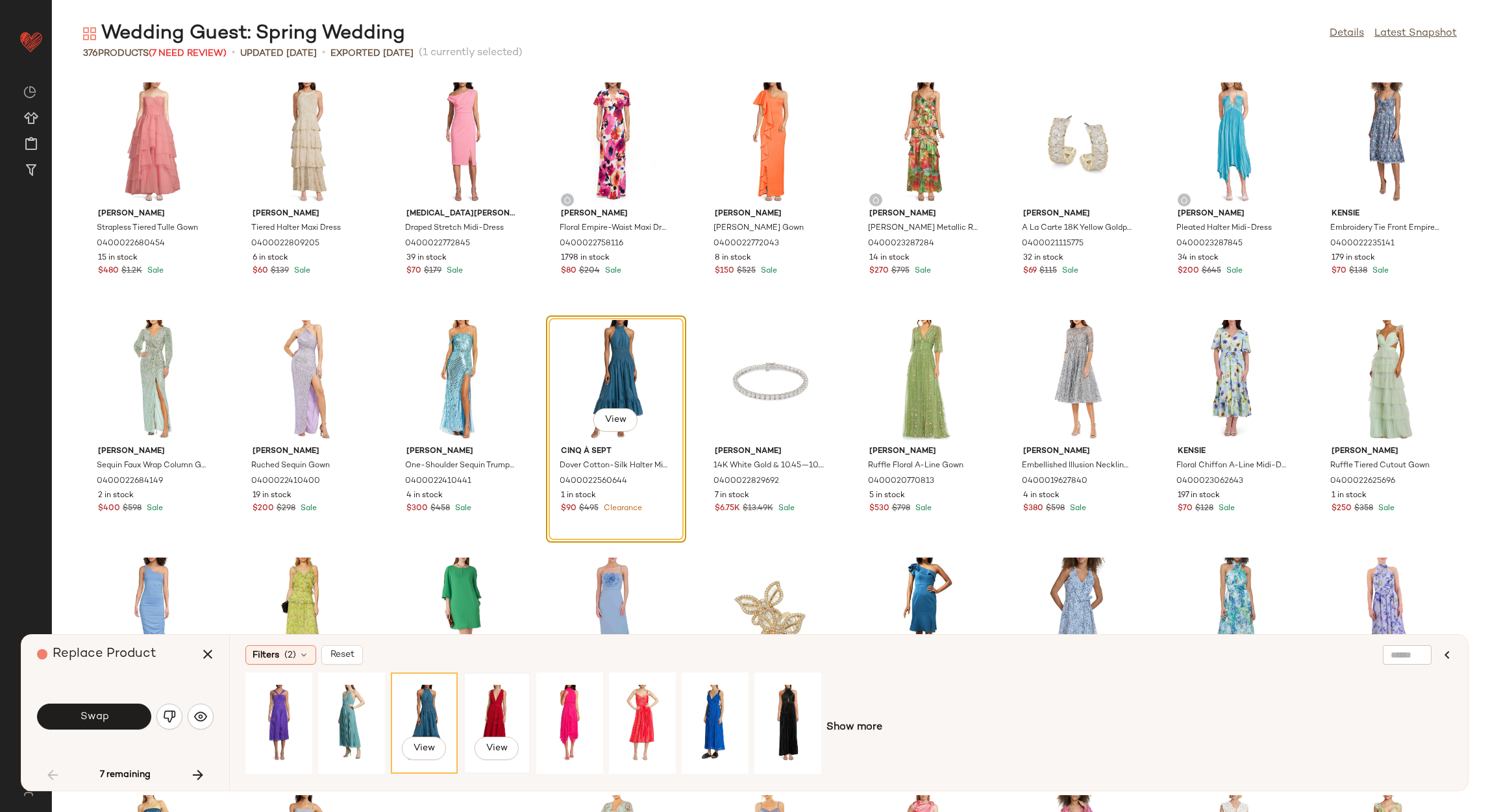
click at [517, 711] on div "View" at bounding box center [497, 722] width 58 height 92
click at [708, 697] on div "View" at bounding box center [715, 722] width 58 height 92
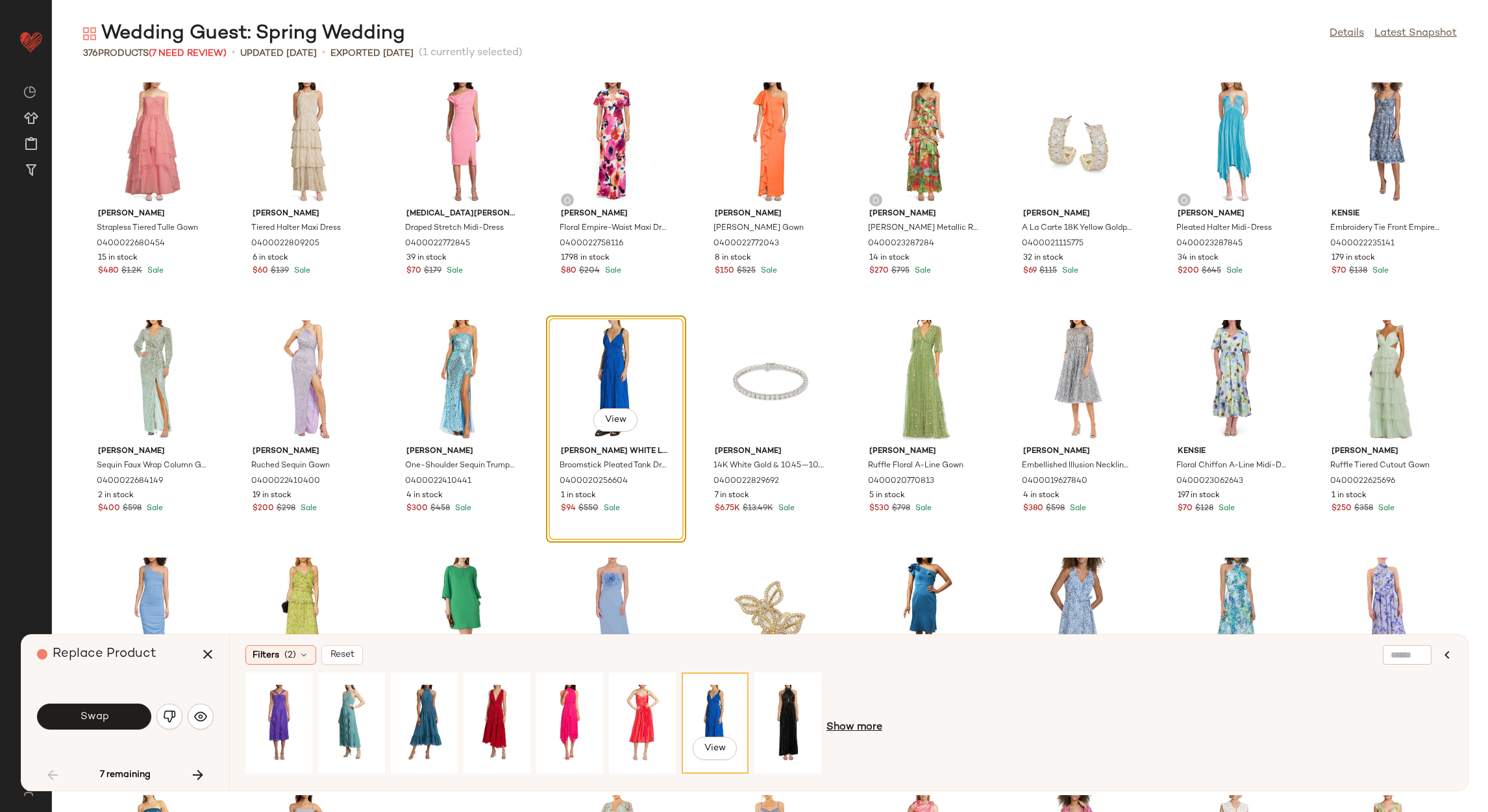
click at [866, 728] on span "Show more" at bounding box center [854, 727] width 56 height 16
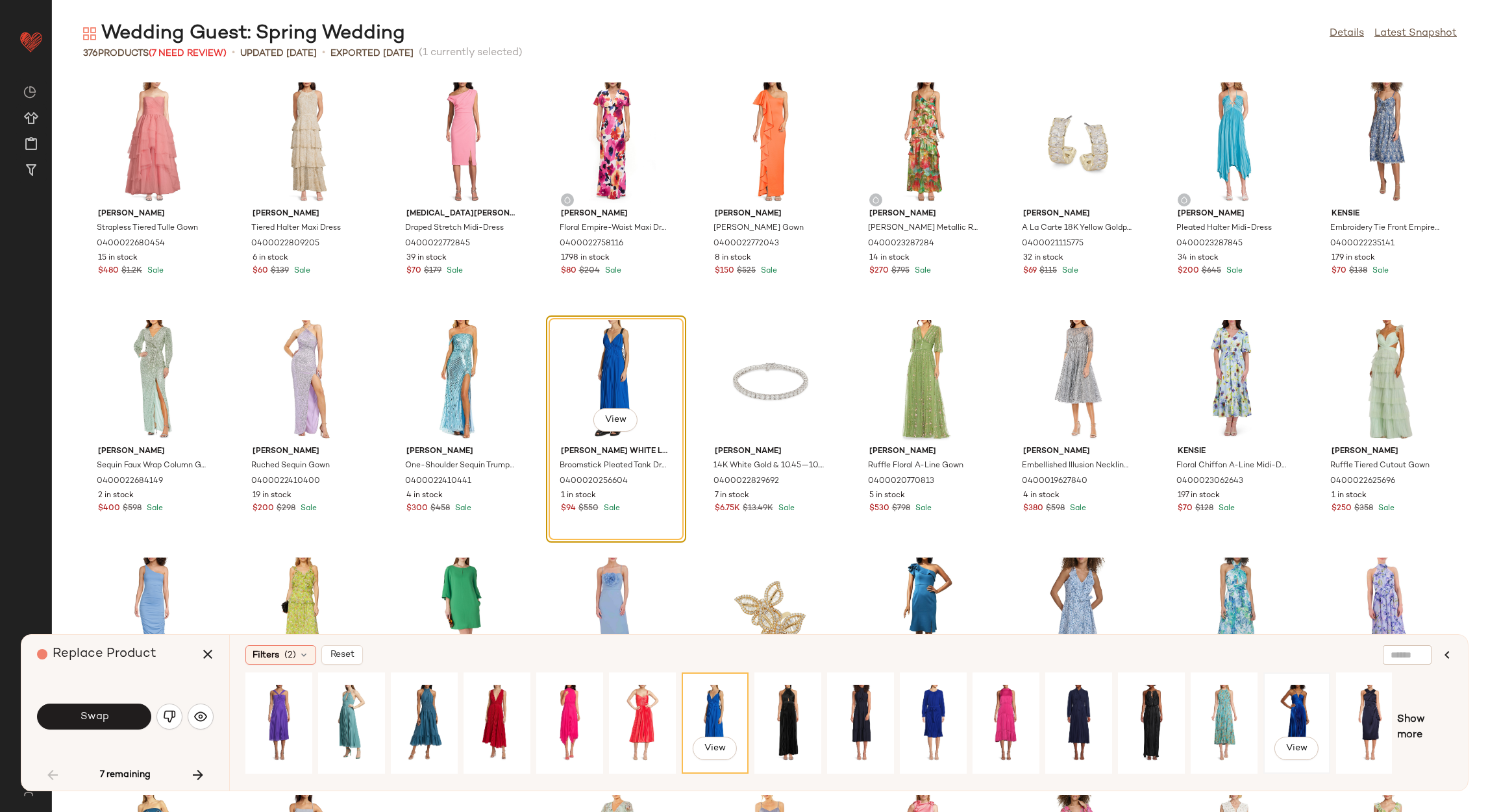
click at [1296, 714] on div "View" at bounding box center [1297, 722] width 58 height 92
click at [1003, 706] on div "View" at bounding box center [1006, 722] width 58 height 92
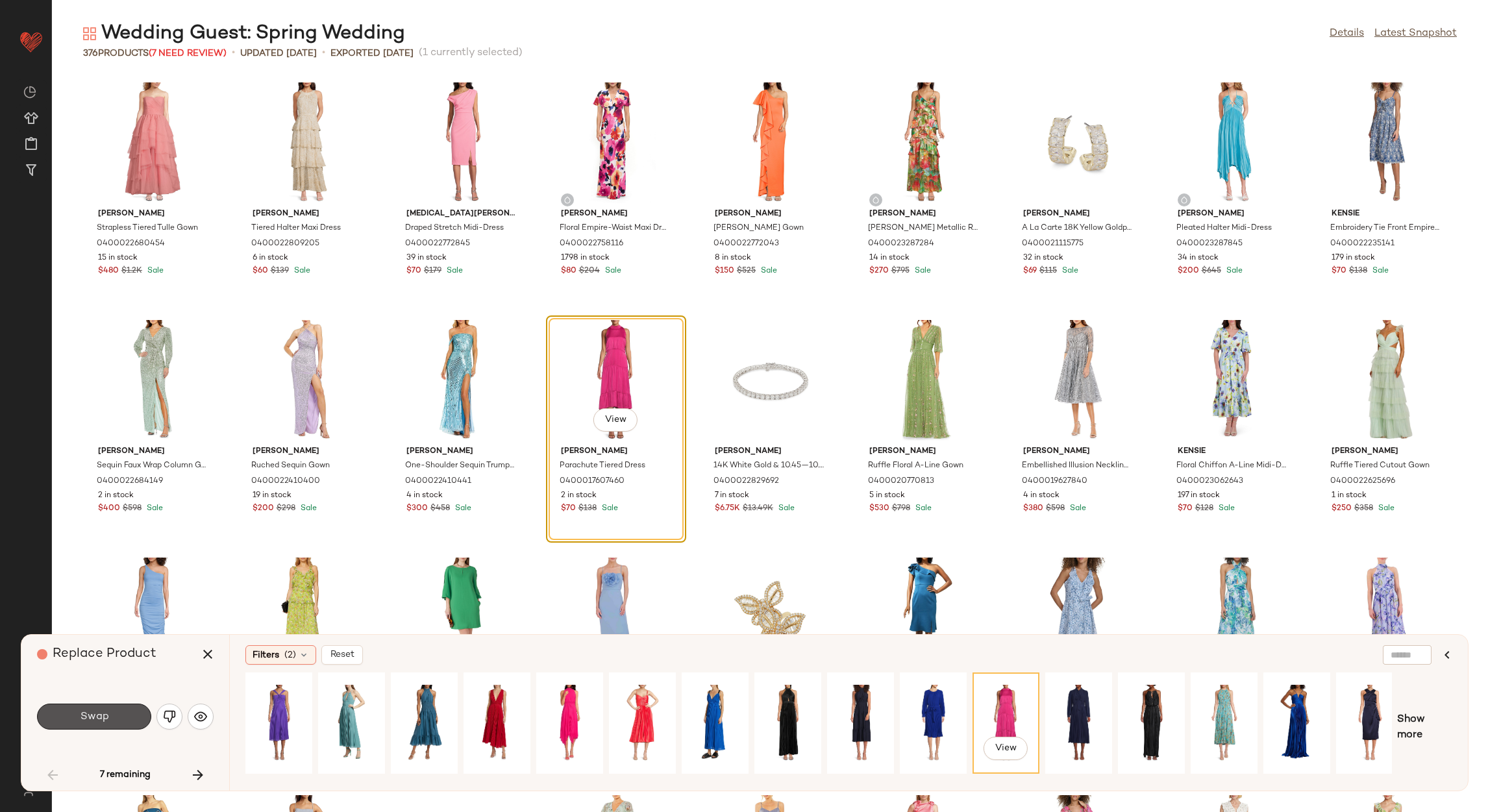
click at [128, 712] on button "Swap" at bounding box center [94, 717] width 114 height 26
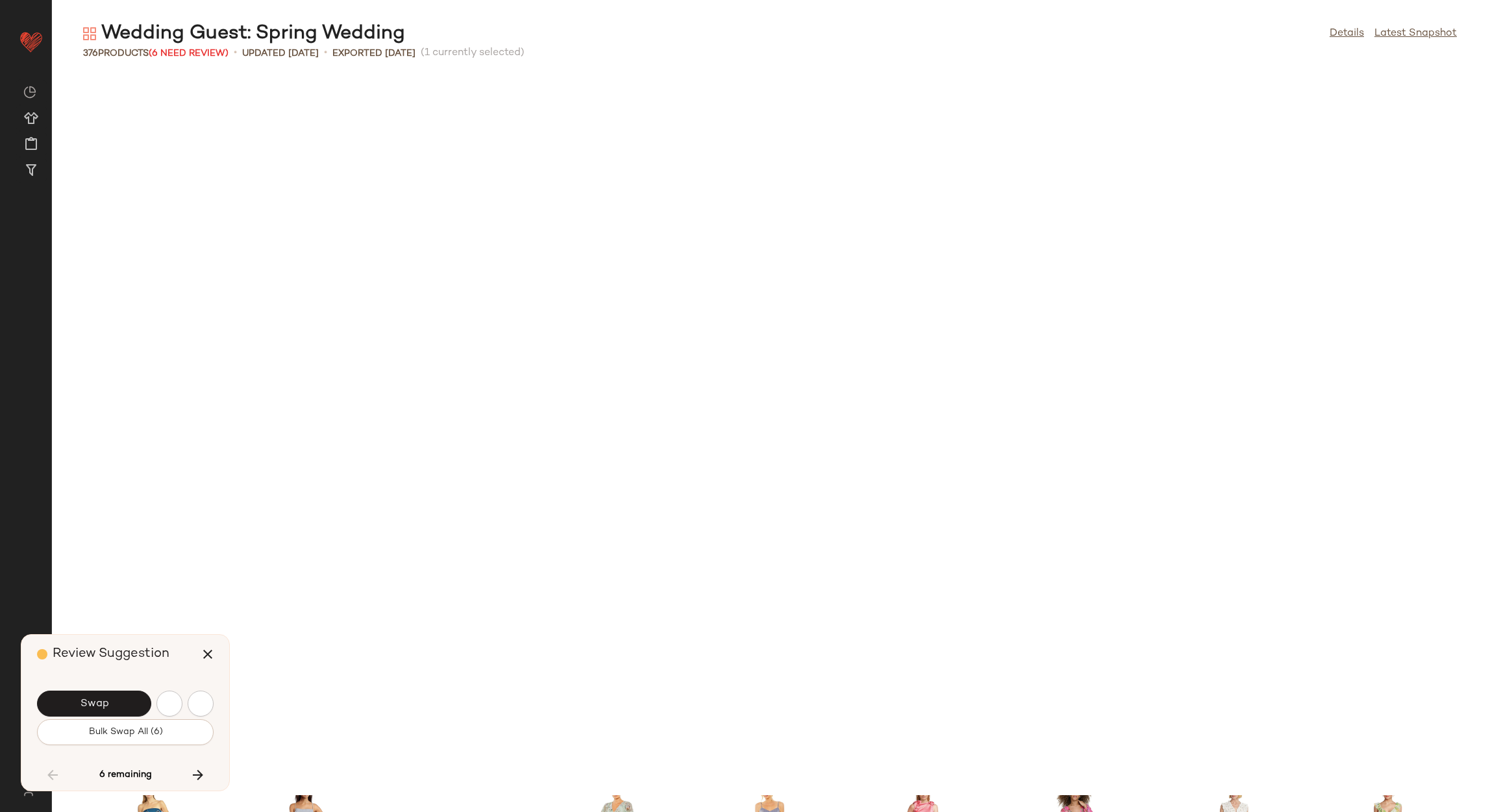
scroll to position [1662, 0]
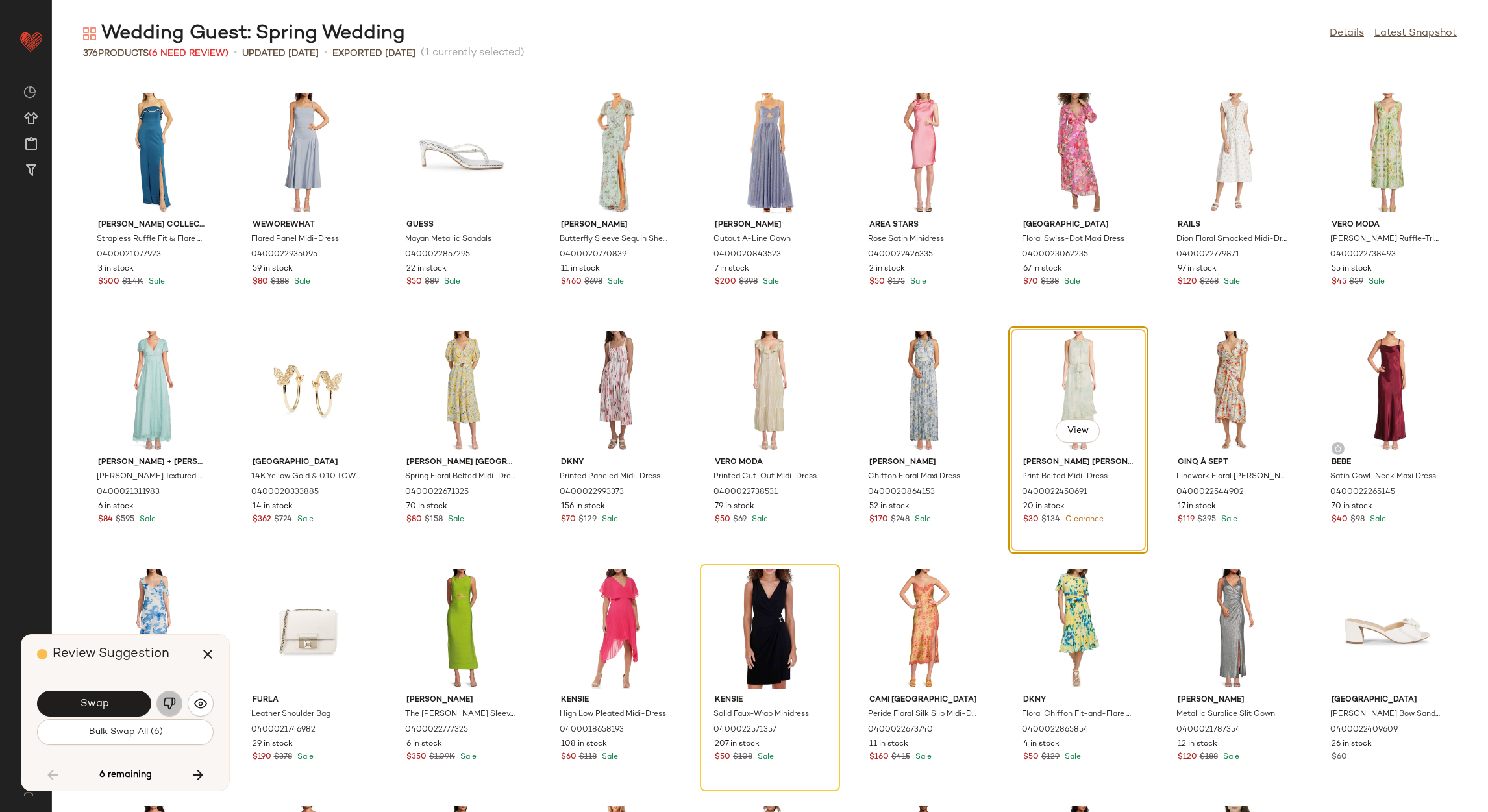
click at [166, 704] on img "button" at bounding box center [169, 703] width 13 height 13
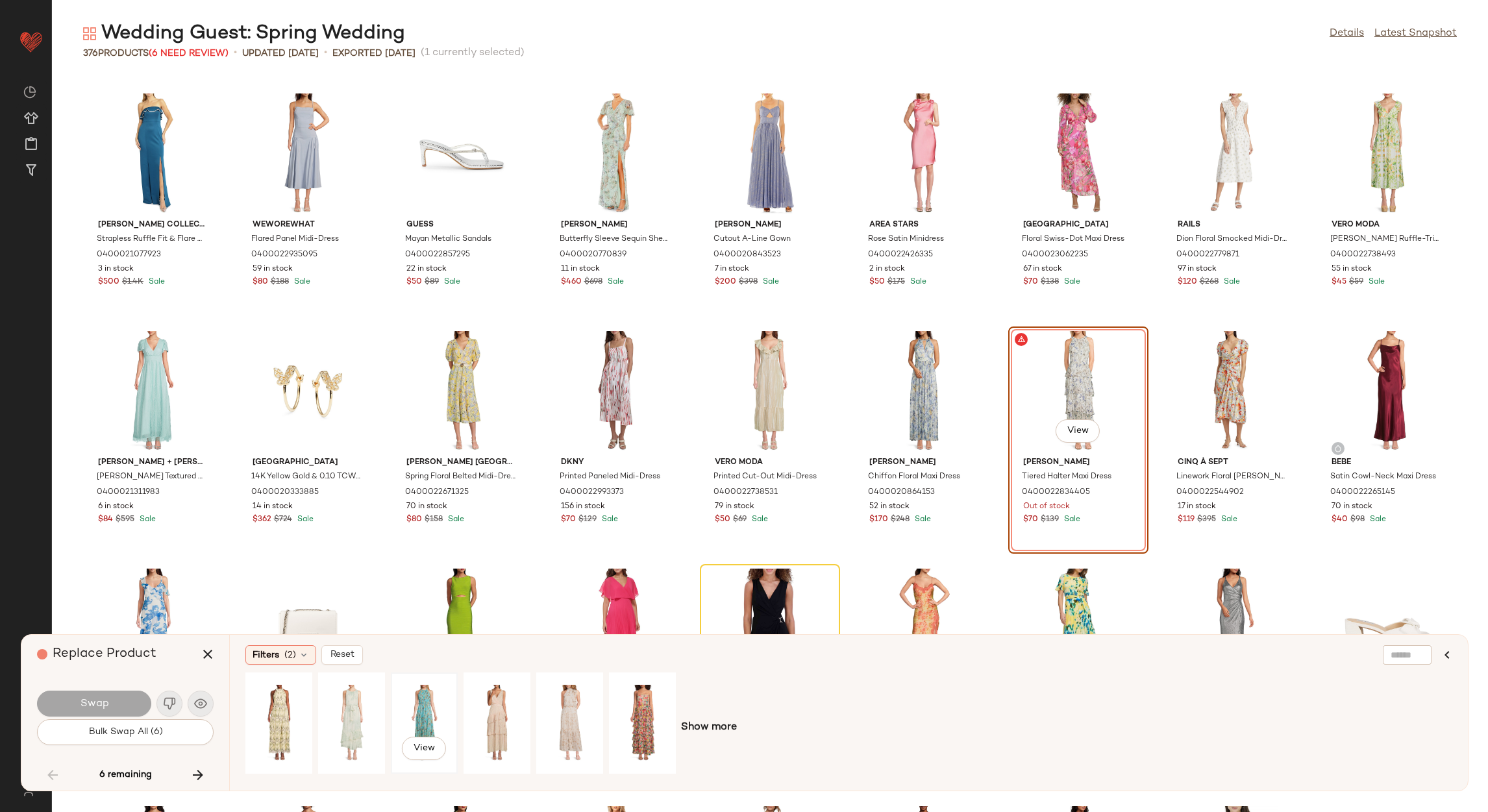
click at [408, 719] on div "View" at bounding box center [425, 722] width 58 height 92
click at [363, 710] on div "View" at bounding box center [352, 722] width 58 height 92
click at [274, 707] on div "View" at bounding box center [279, 722] width 58 height 92
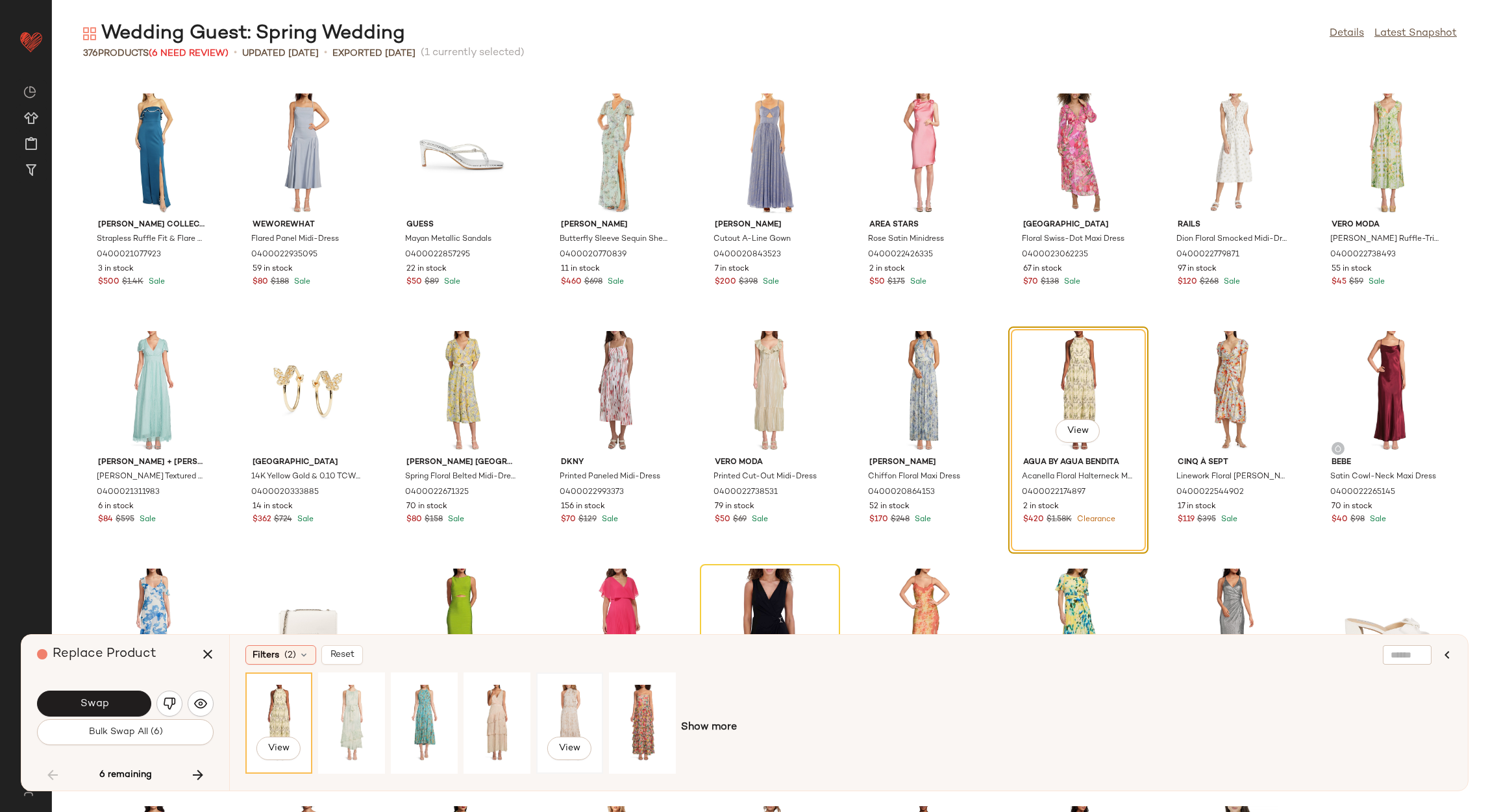
drag, startPoint x: 560, startPoint y: 714, endPoint x: 595, endPoint y: 717, distance: 35.1
click at [564, 714] on div "View" at bounding box center [570, 722] width 58 height 92
click at [642, 713] on div "View" at bounding box center [642, 722] width 58 height 92
click at [569, 697] on div "View" at bounding box center [570, 722] width 58 height 92
click at [103, 694] on button "Swap" at bounding box center [94, 704] width 114 height 26
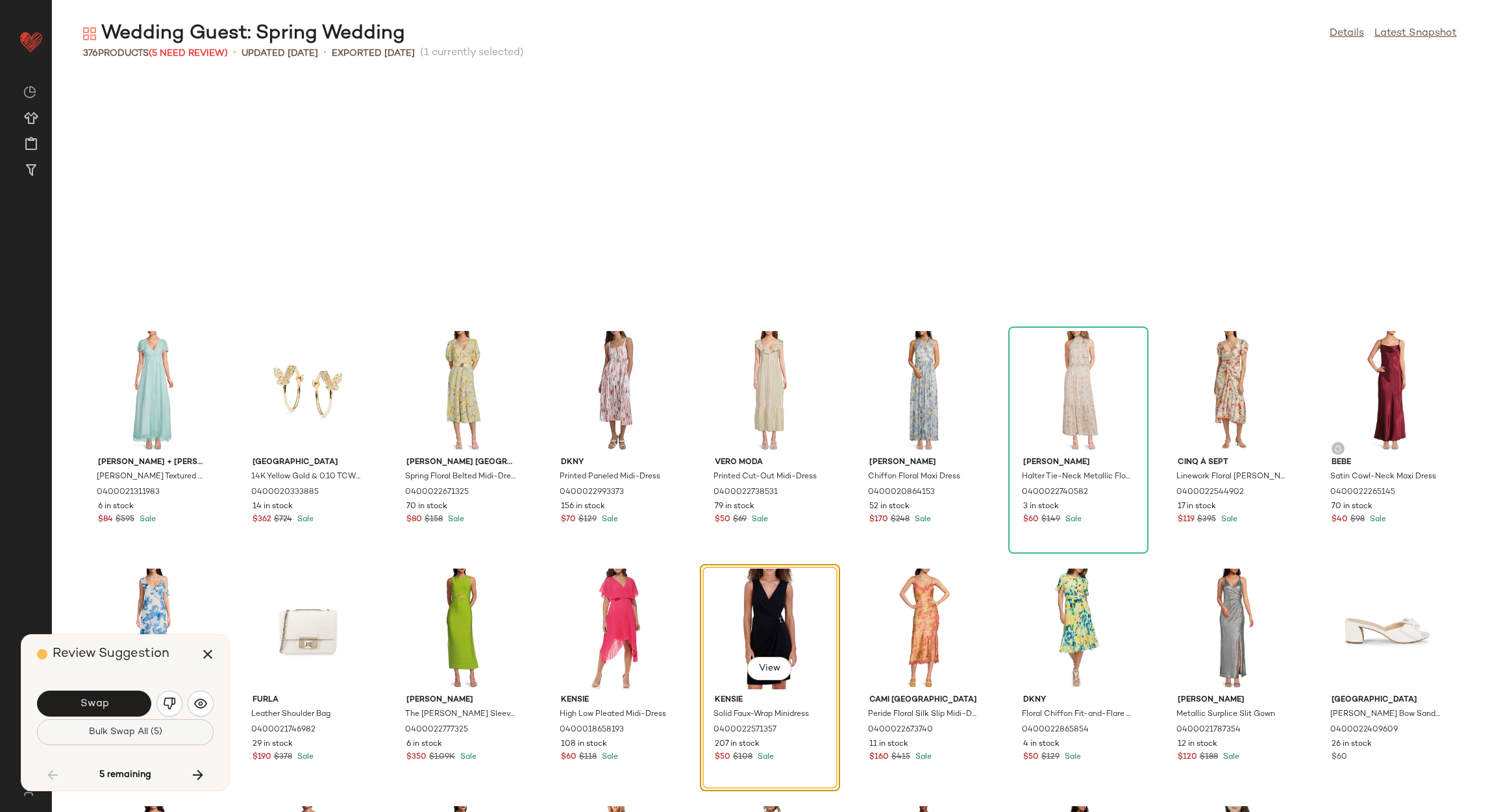
scroll to position [1899, 0]
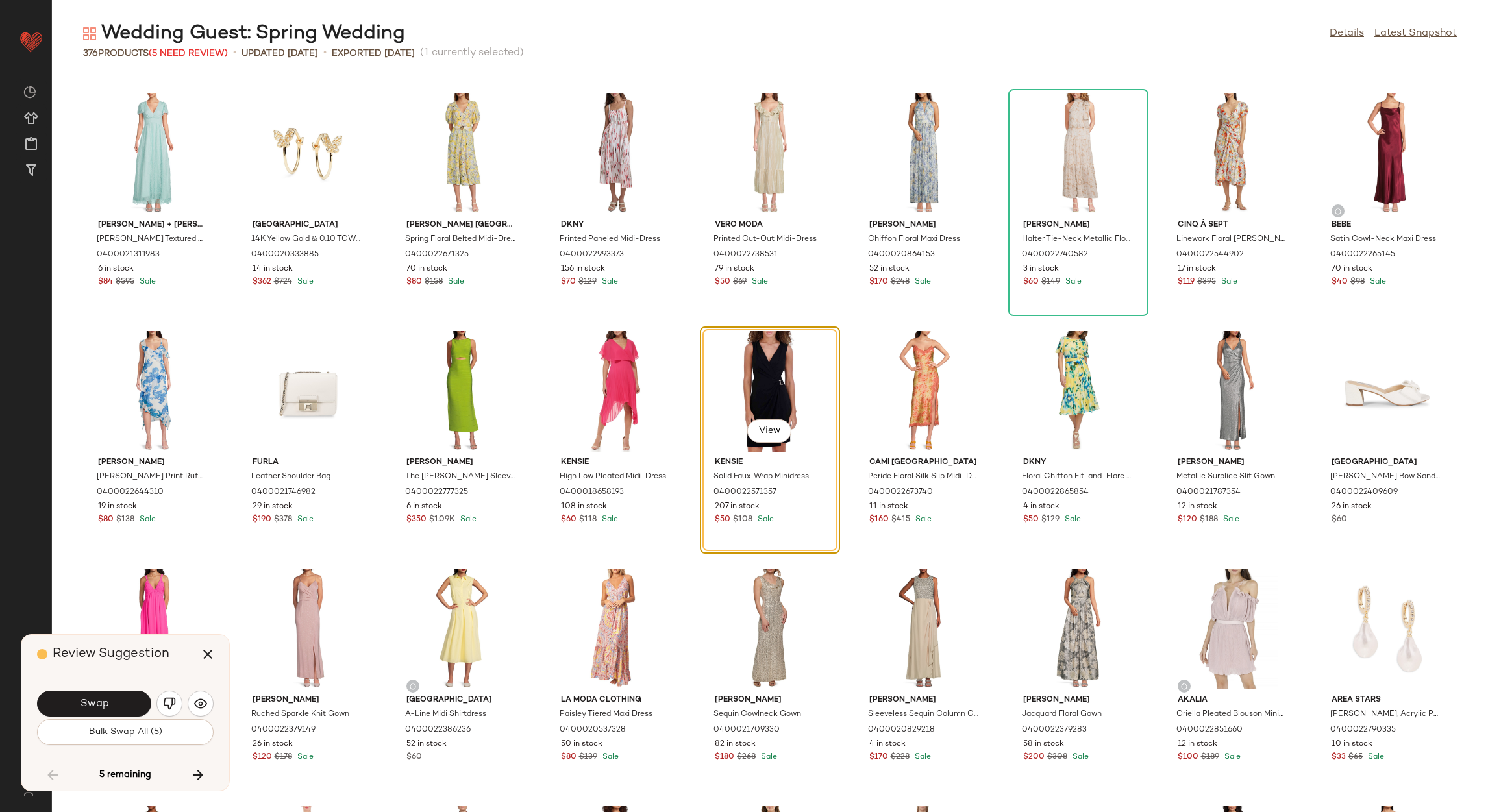
click at [163, 711] on button "button" at bounding box center [169, 704] width 26 height 26
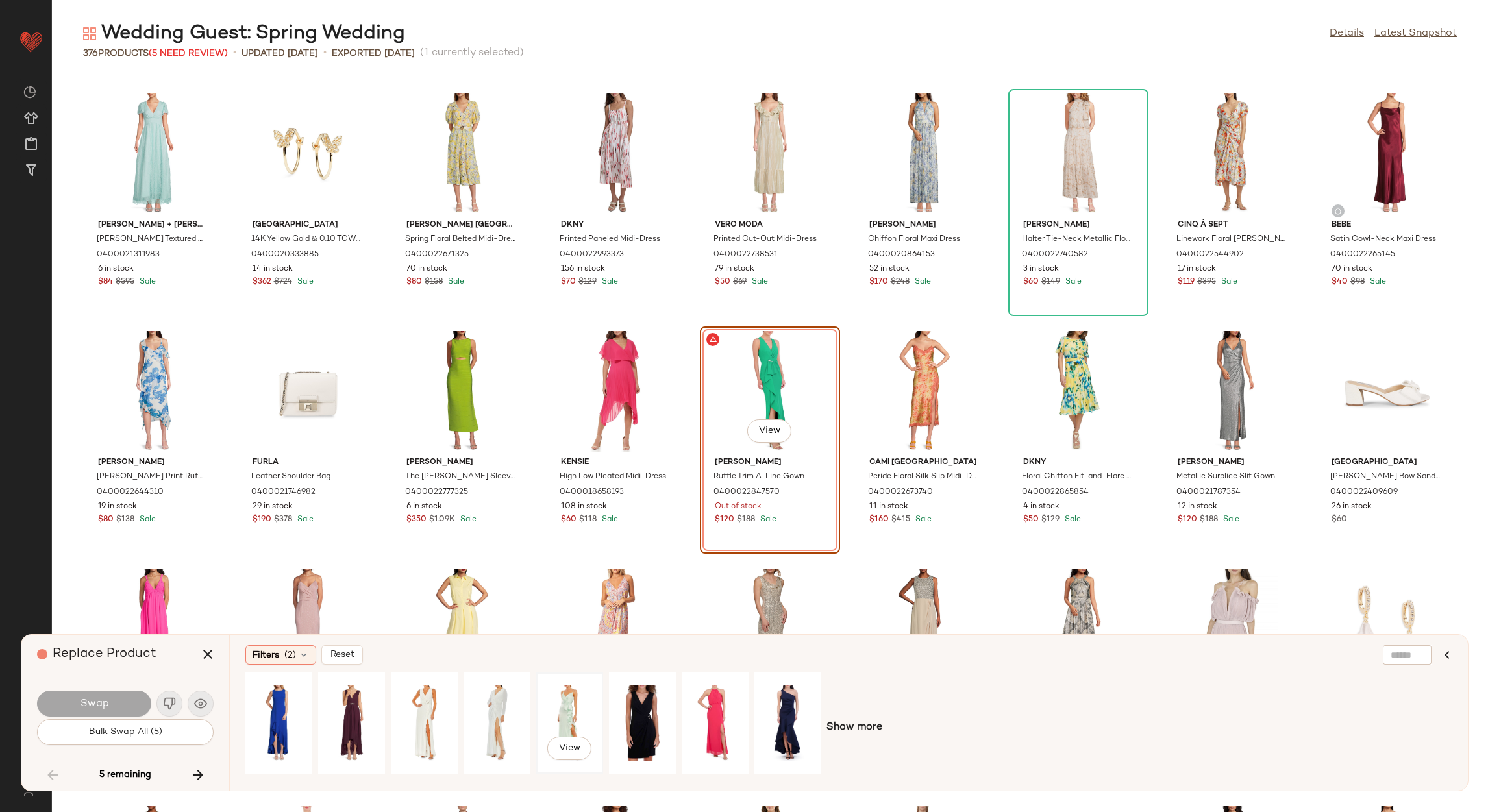
click at [543, 704] on div "View" at bounding box center [570, 722] width 58 height 92
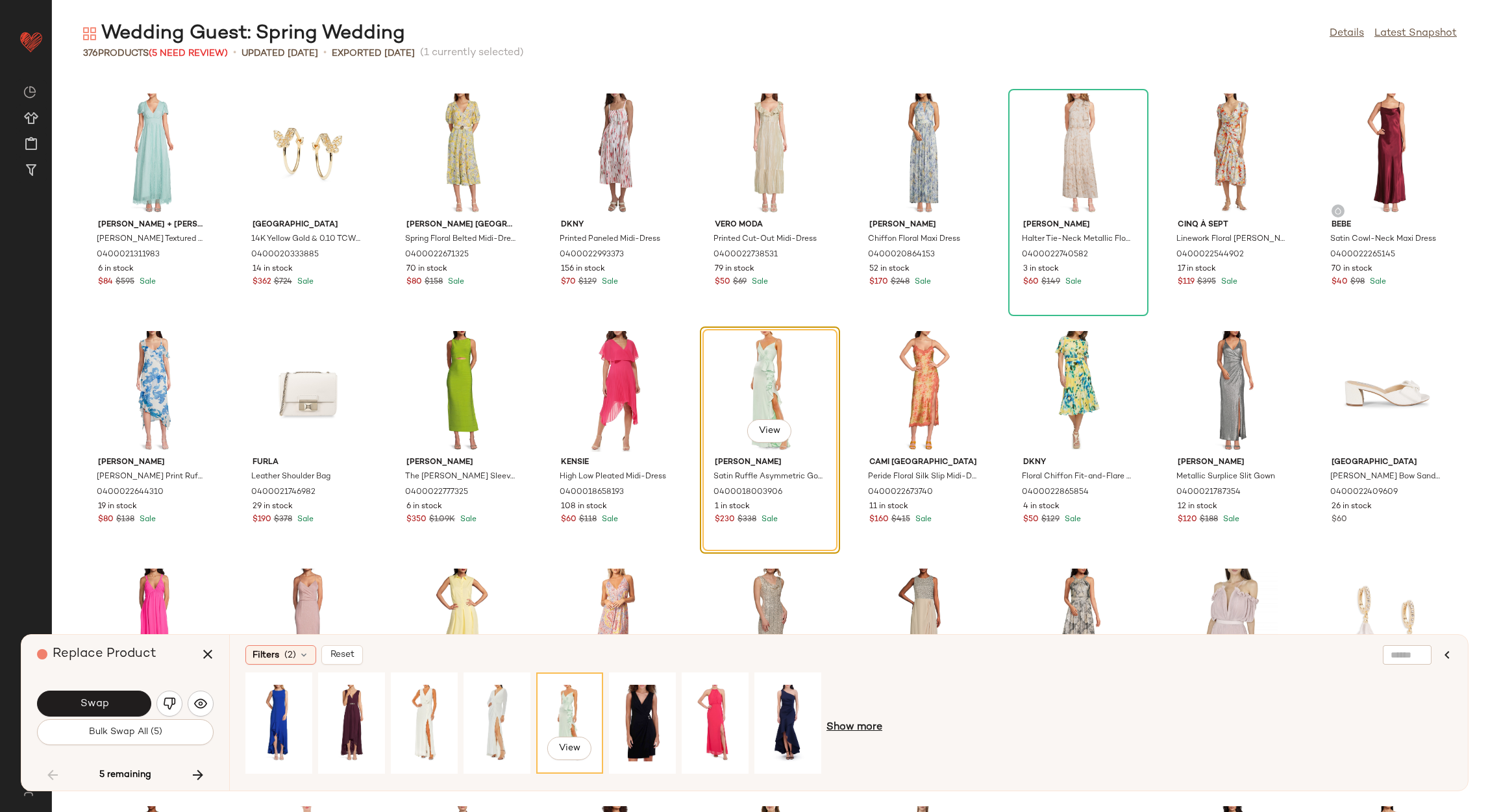
click at [871, 719] on span "Show more" at bounding box center [854, 727] width 56 height 16
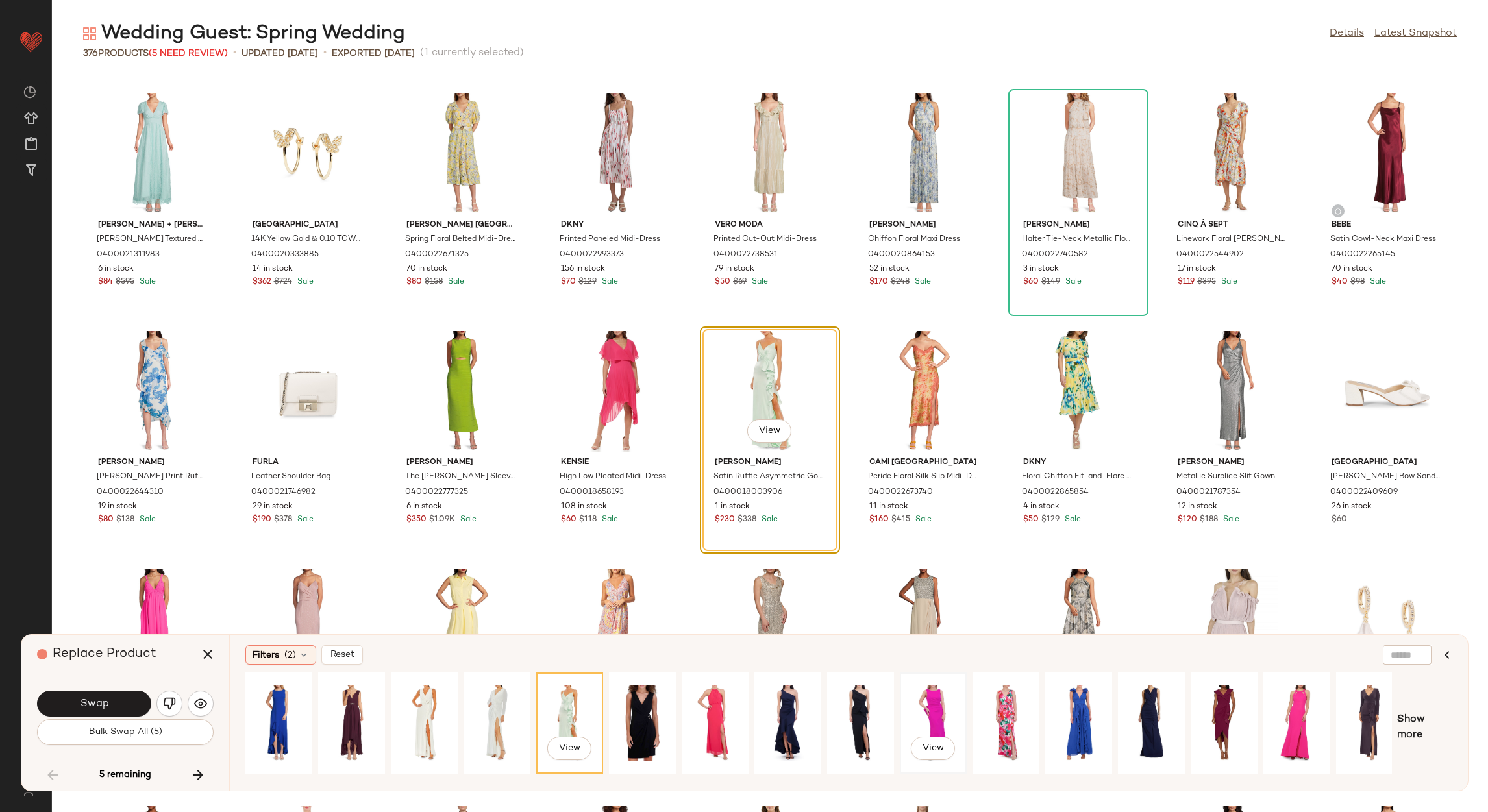
click at [930, 714] on div "View" at bounding box center [933, 722] width 58 height 92
click at [1286, 711] on div "View" at bounding box center [1297, 722] width 58 height 92
click at [949, 696] on div "View" at bounding box center [933, 722] width 58 height 92
click at [990, 700] on div "View" at bounding box center [1006, 722] width 58 height 92
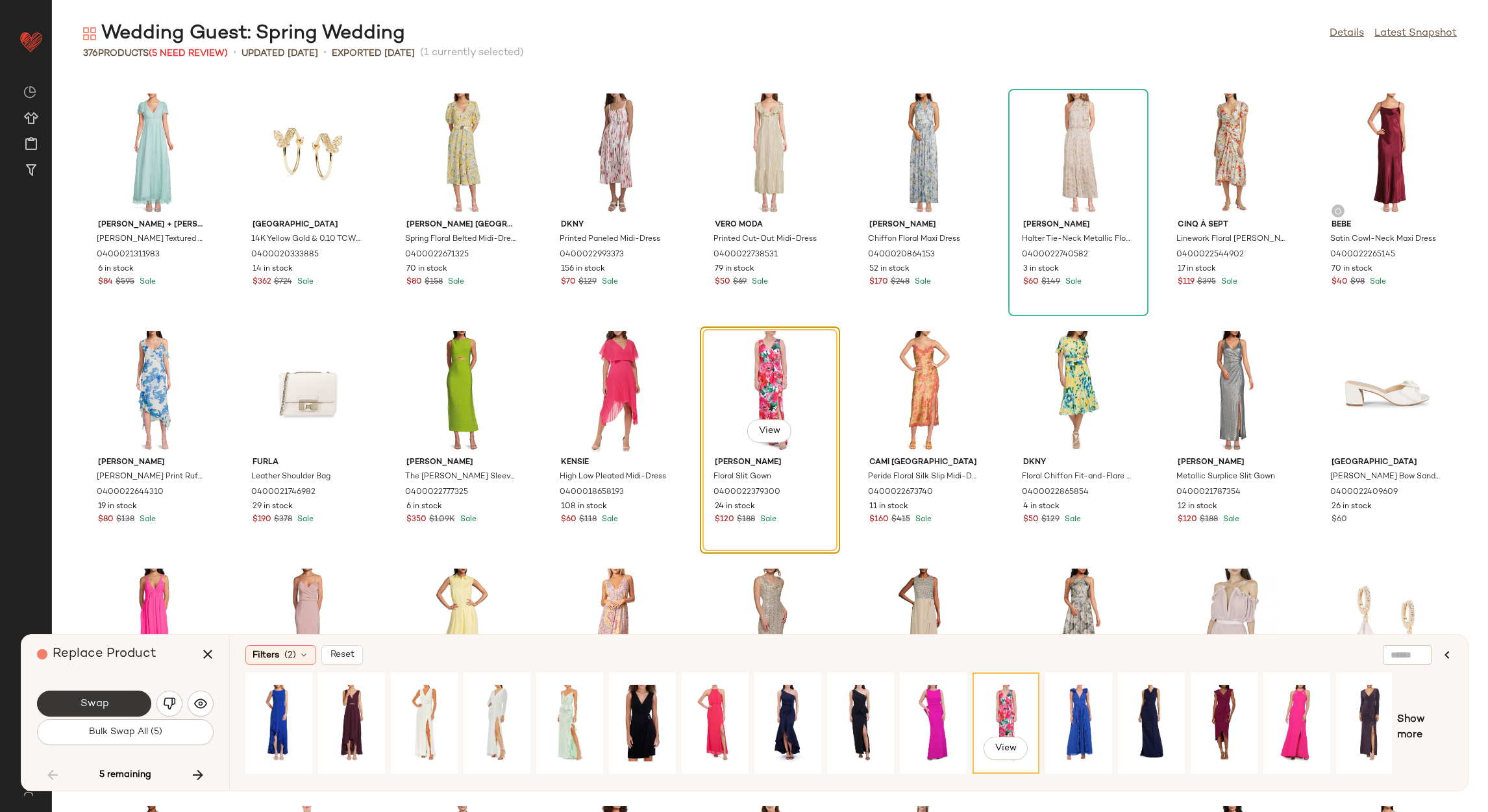
click at [133, 701] on button "Swap" at bounding box center [94, 704] width 114 height 26
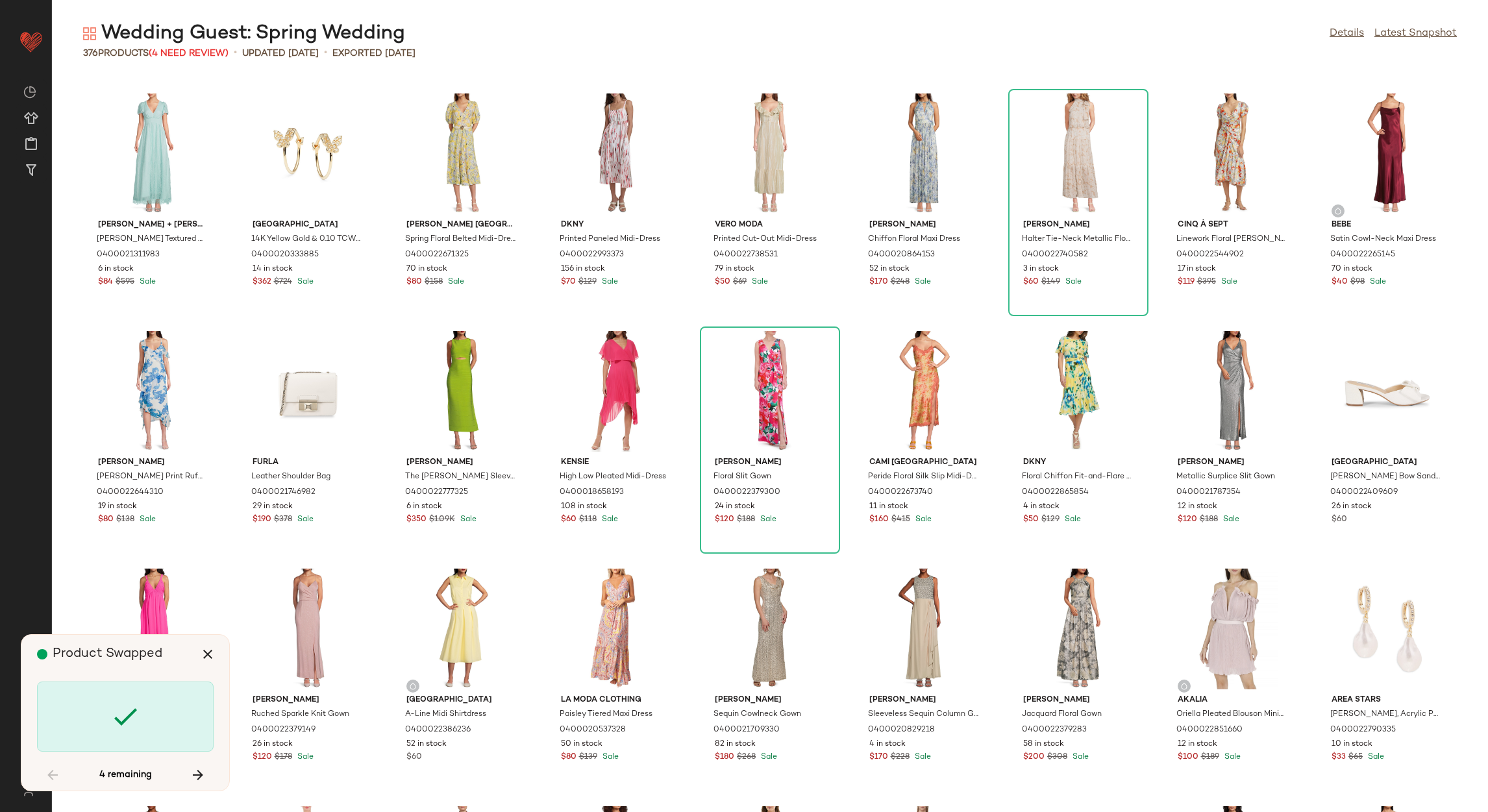
scroll to position [5700, 0]
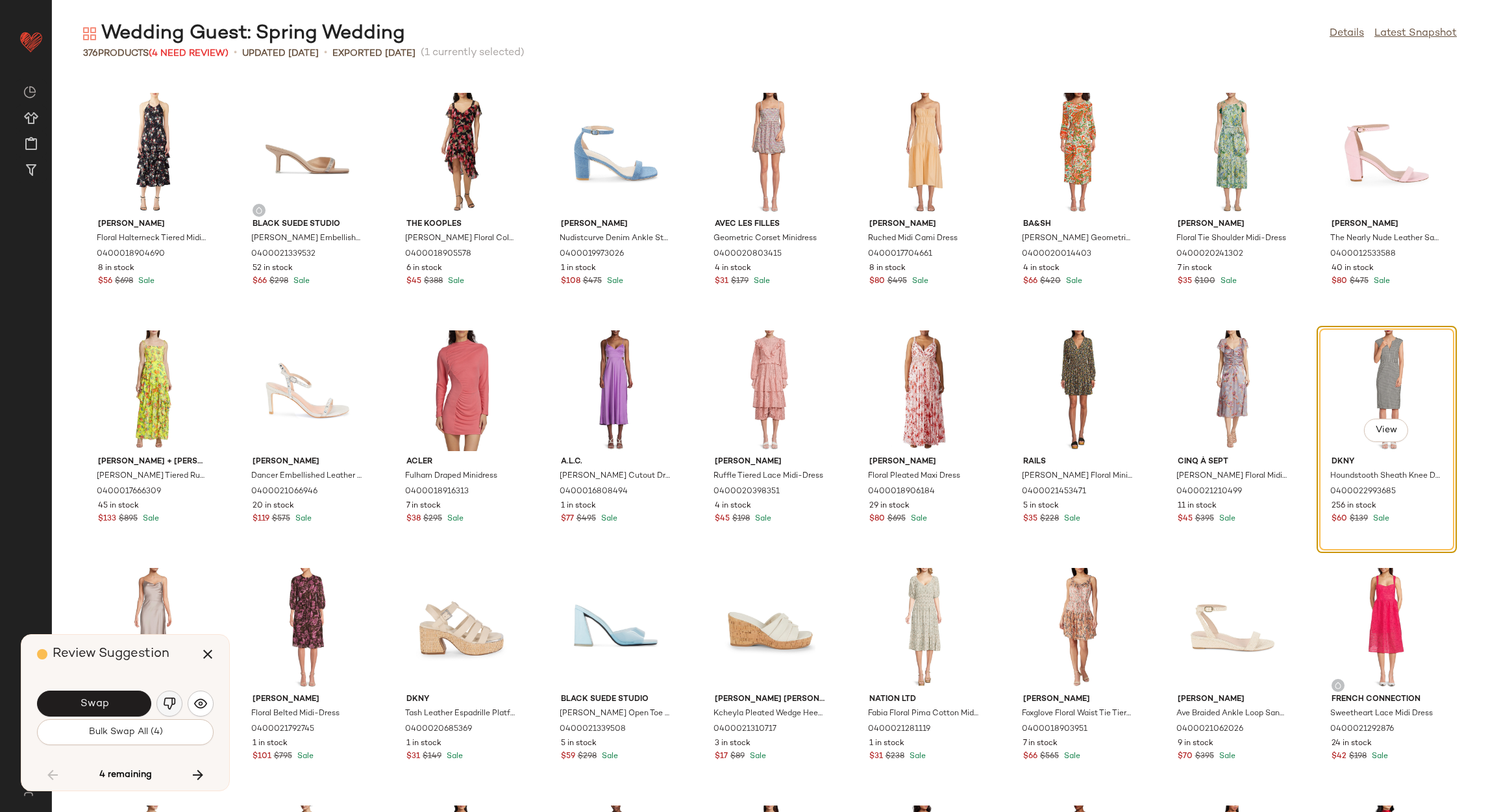
click at [165, 706] on img "button" at bounding box center [169, 703] width 13 height 13
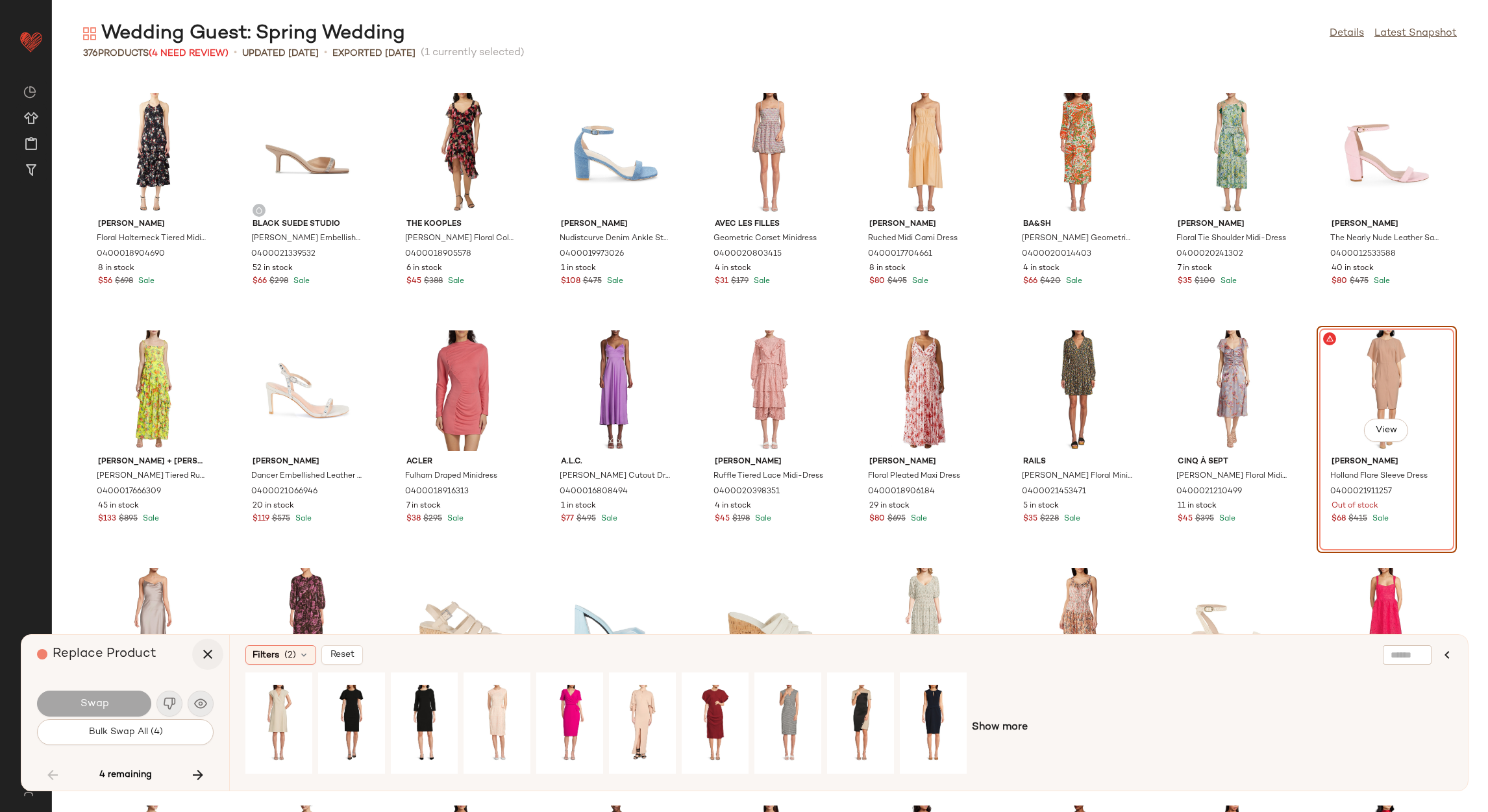
click at [197, 658] on button "button" at bounding box center [207, 654] width 31 height 31
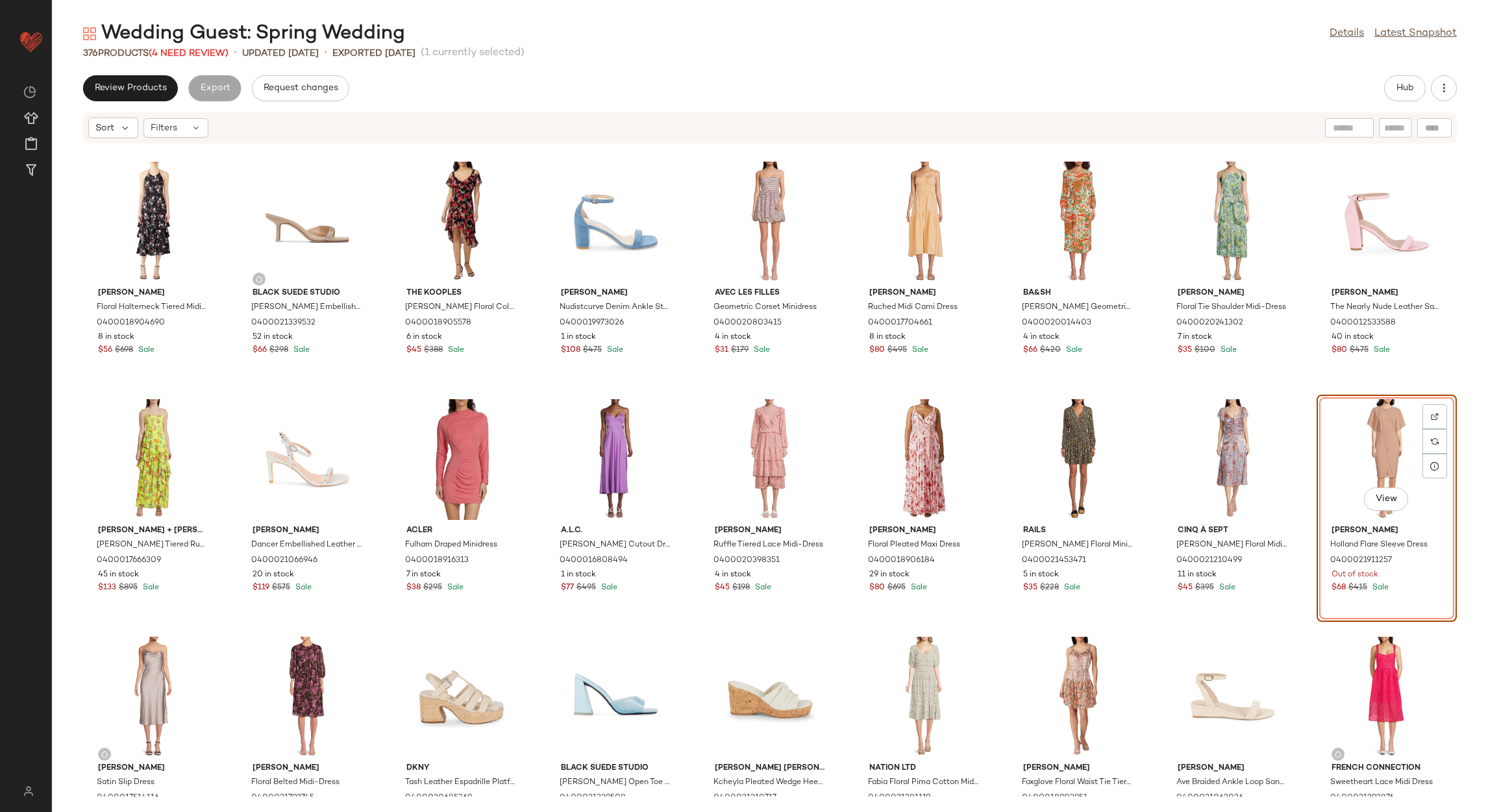
click at [189, 151] on div "Marissa Webb Floral Halterneck Tiered Midi Dress 0400018904690 8 in stock $56 $…" at bounding box center [770, 470] width 1436 height 652
click at [183, 129] on div "Filters" at bounding box center [176, 128] width 65 height 19
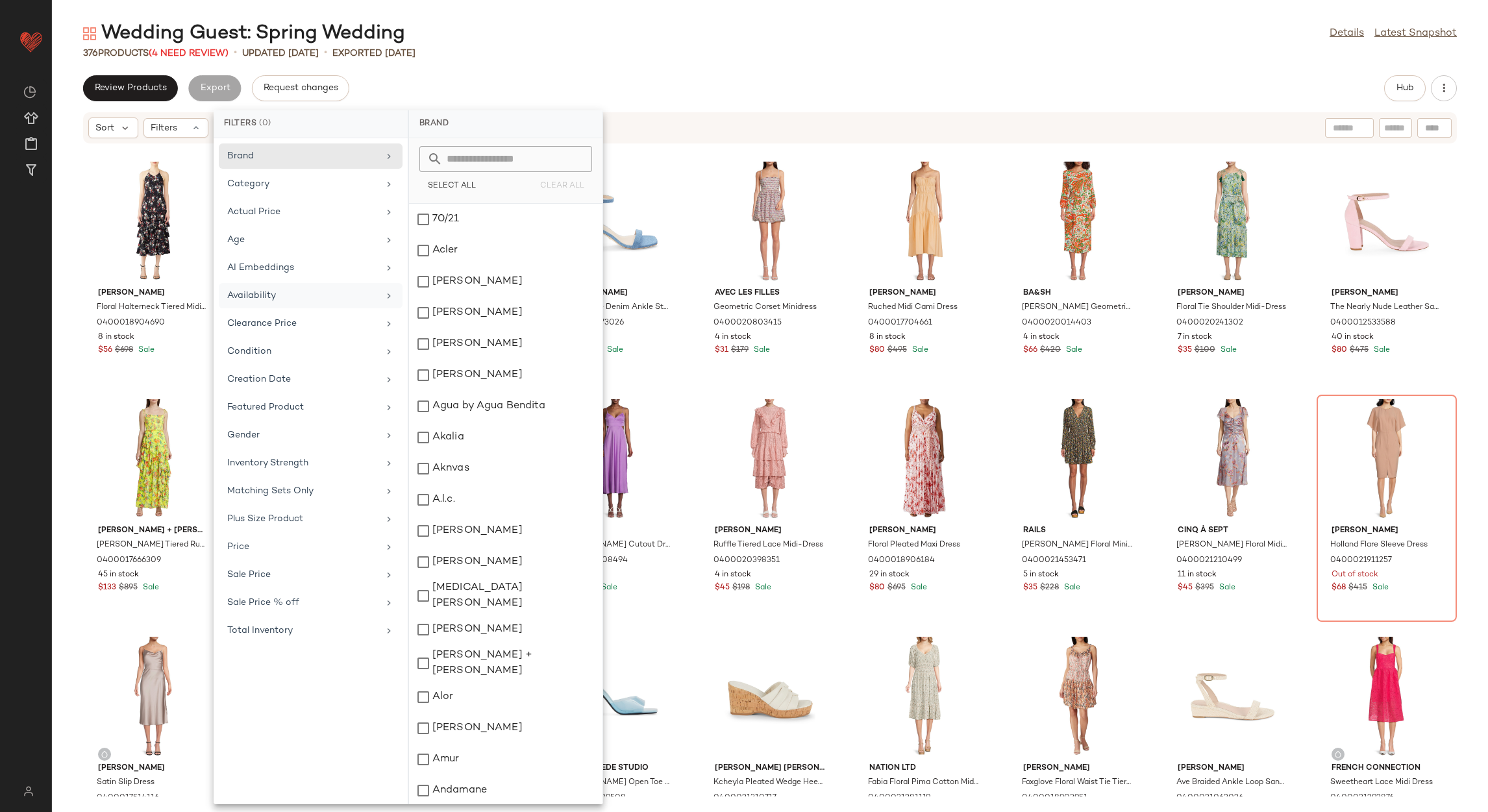
click at [306, 296] on div "Availability" at bounding box center [303, 296] width 151 height 14
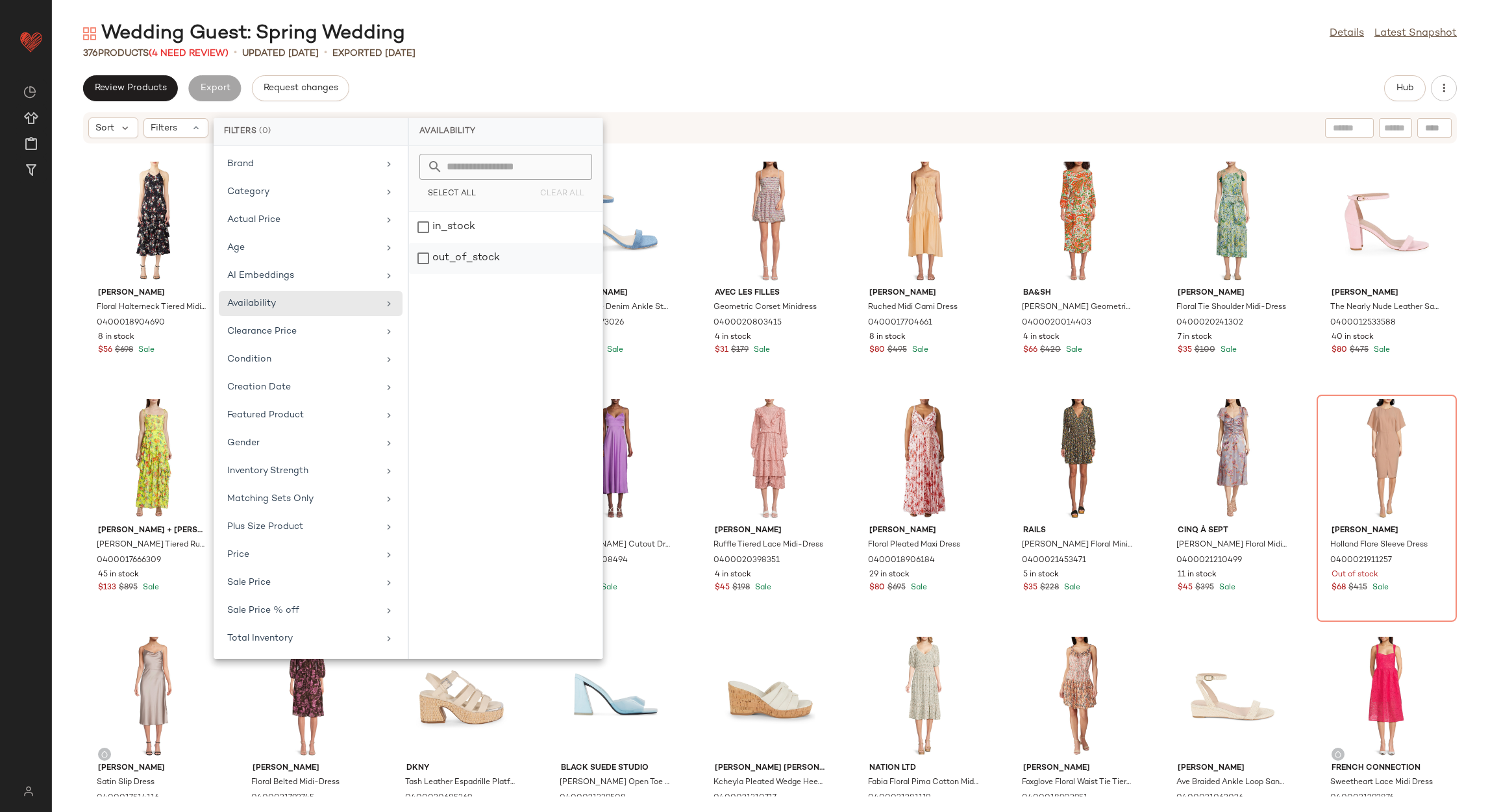
click at [452, 257] on div "out_of_stock" at bounding box center [506, 258] width 194 height 31
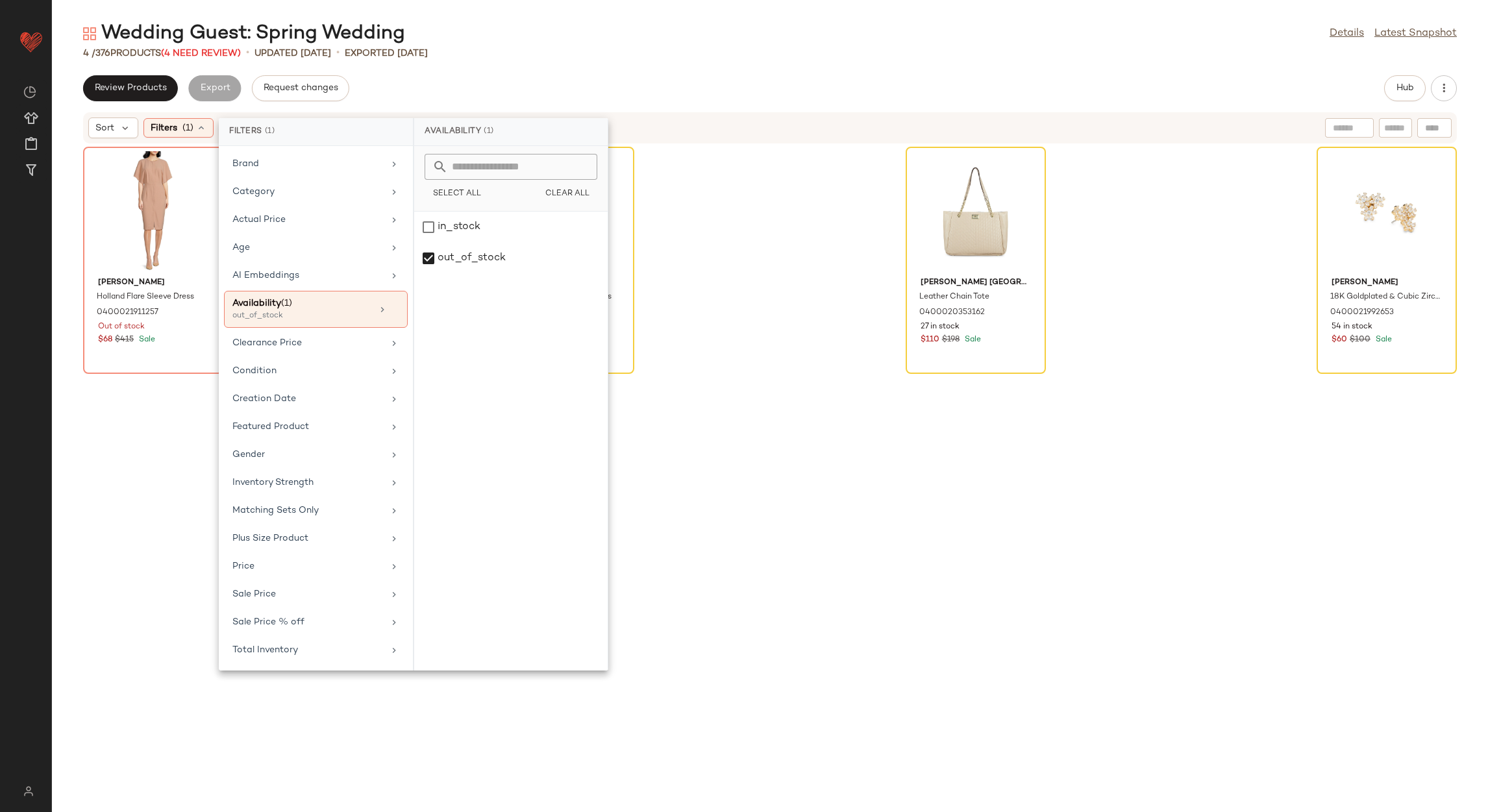
click at [590, 65] on div "Wedding Guest: Spring Wedding Details Latest Snapshot 4 / 376 Products (4 Need …" at bounding box center [770, 416] width 1436 height 791
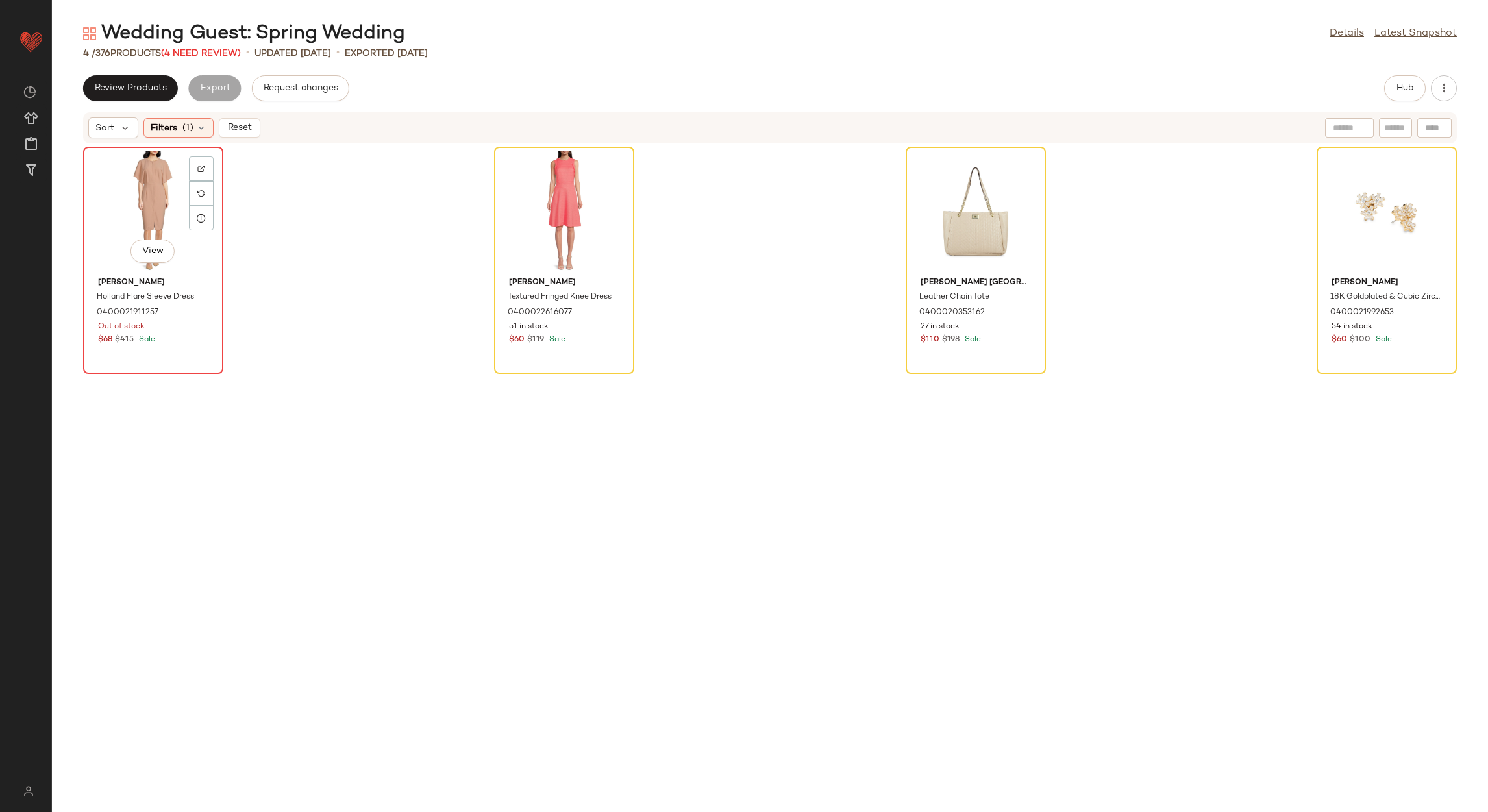
click at [147, 191] on div "View" at bounding box center [154, 211] width 131 height 121
click at [1361, 173] on div "View" at bounding box center [1387, 211] width 131 height 121
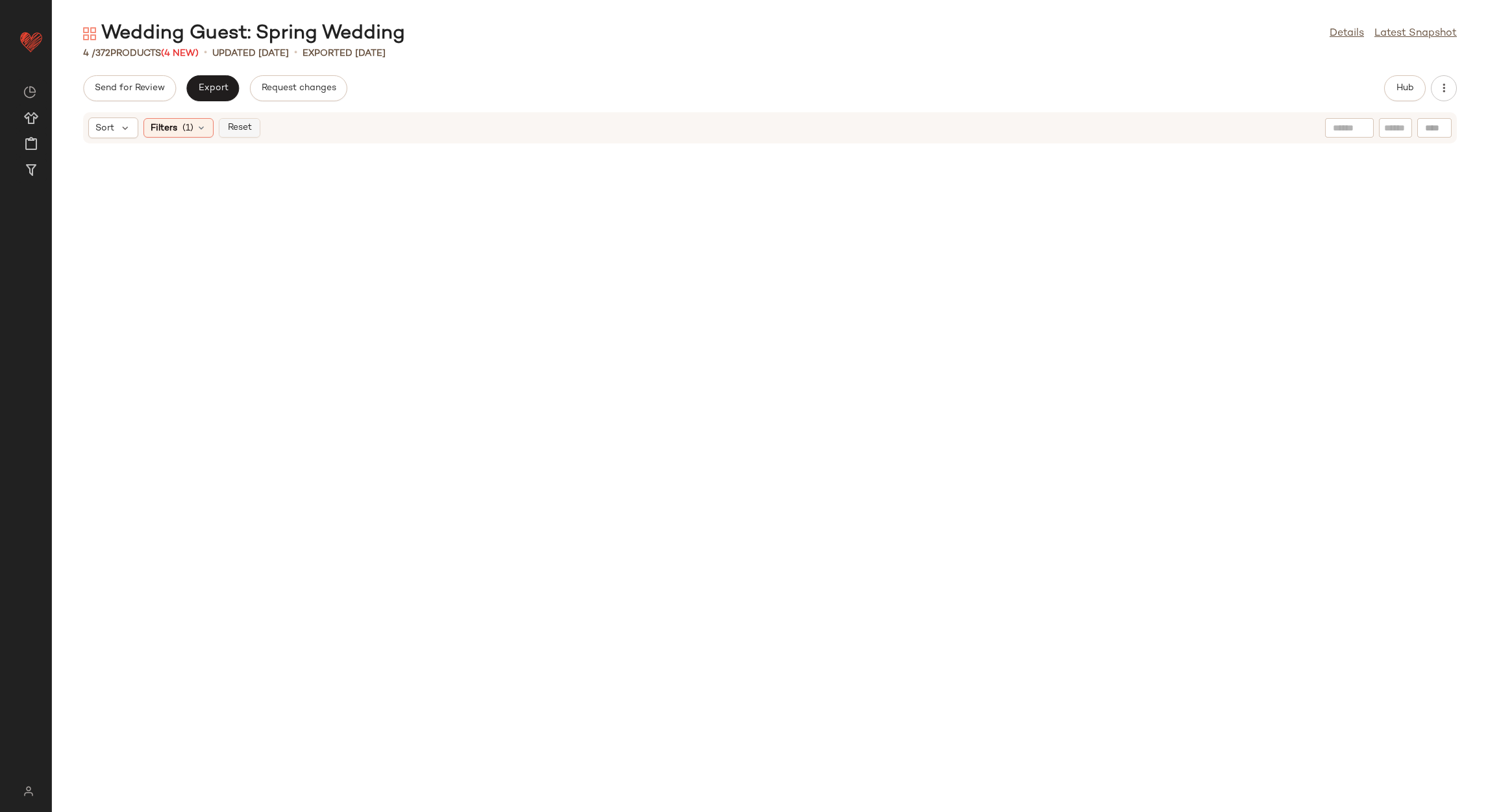
click at [235, 126] on span "Reset" at bounding box center [239, 127] width 25 height 10
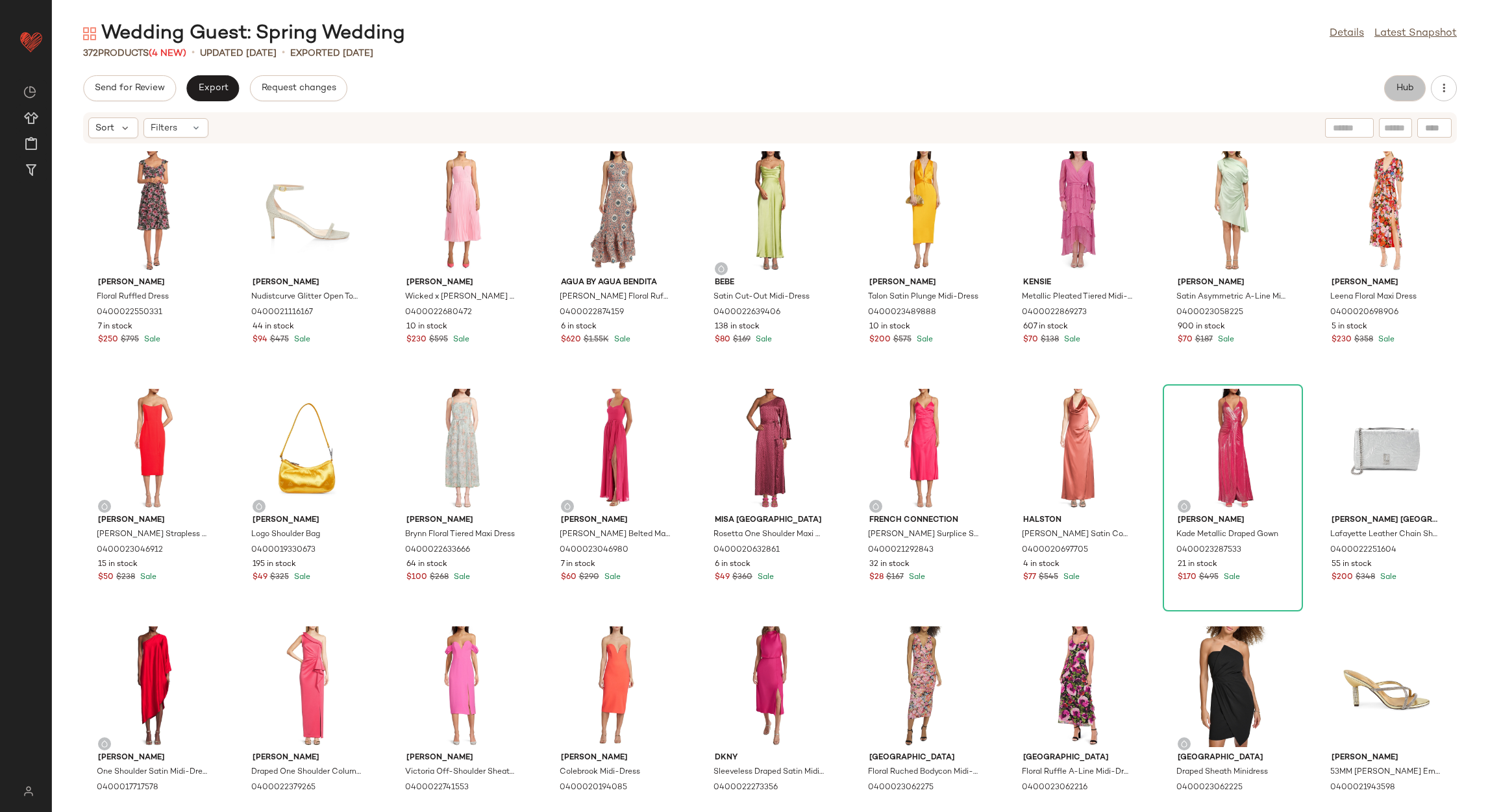
click at [1392, 91] on button "Hub" at bounding box center [1405, 88] width 41 height 26
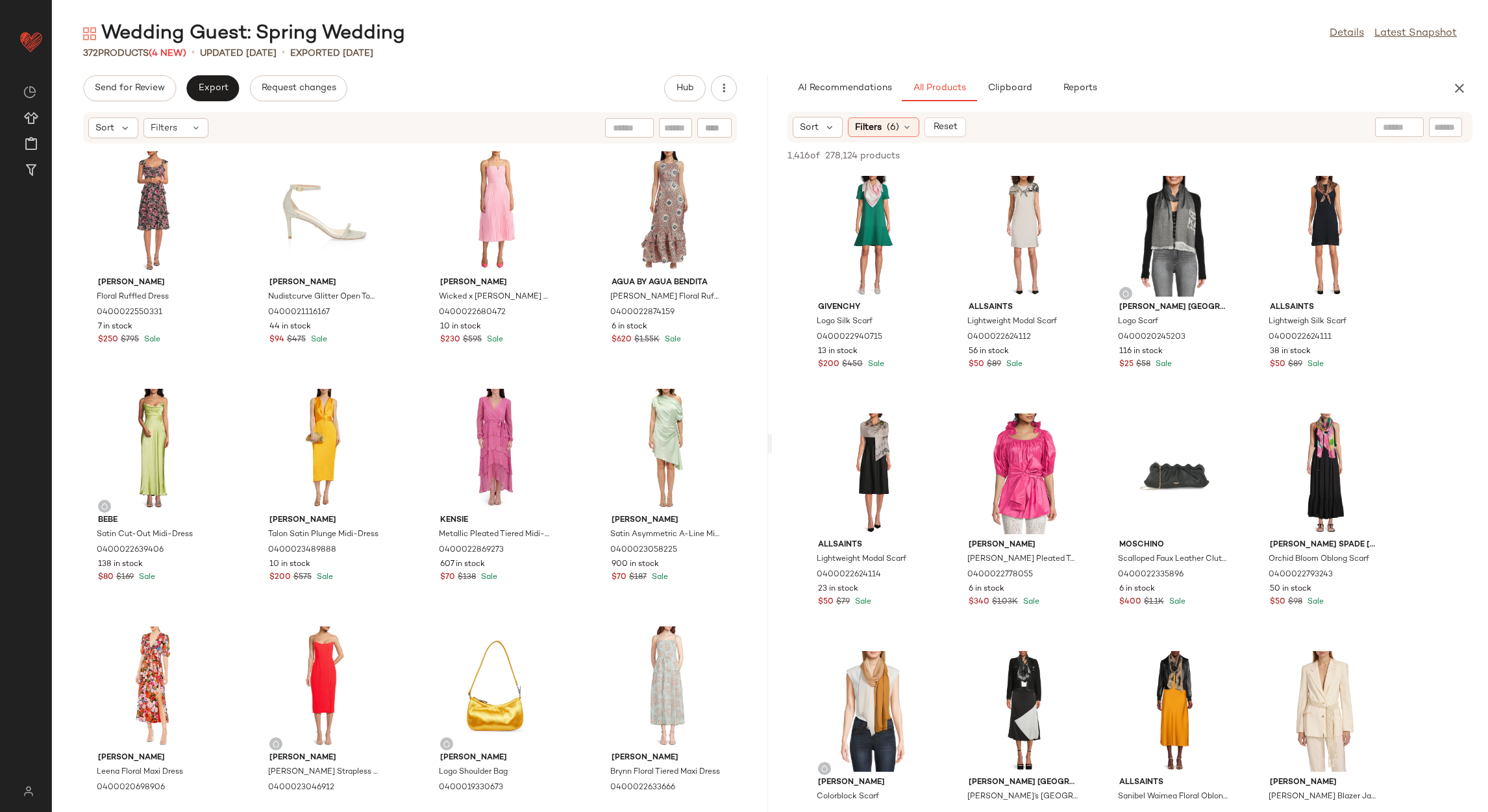
click at [888, 115] on div "Sort Filters (6) Reset" at bounding box center [1130, 126] width 685 height 31
click at [888, 125] on span "(6)" at bounding box center [893, 128] width 12 height 14
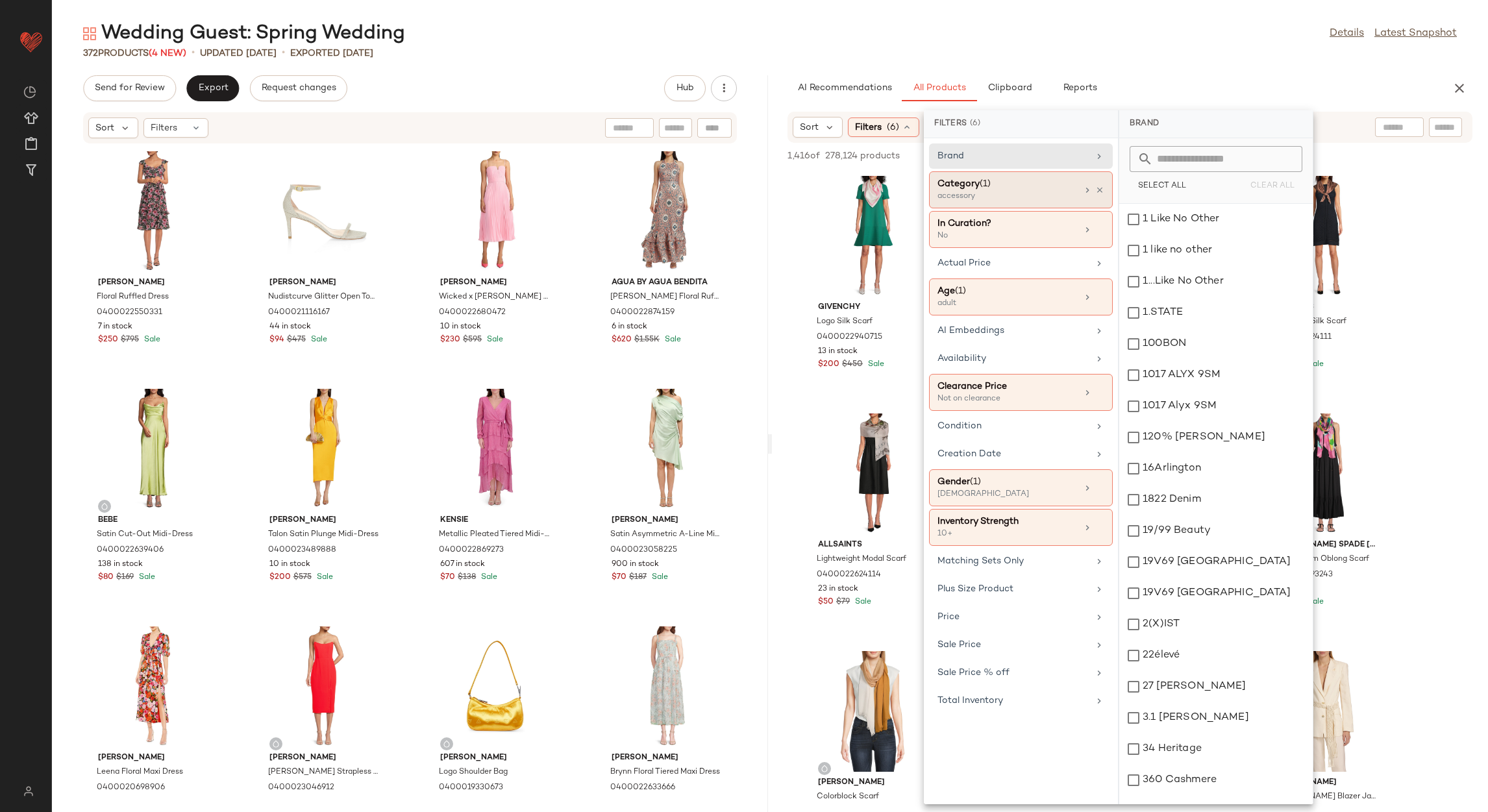
click at [1098, 193] on icon at bounding box center [1099, 190] width 9 height 9
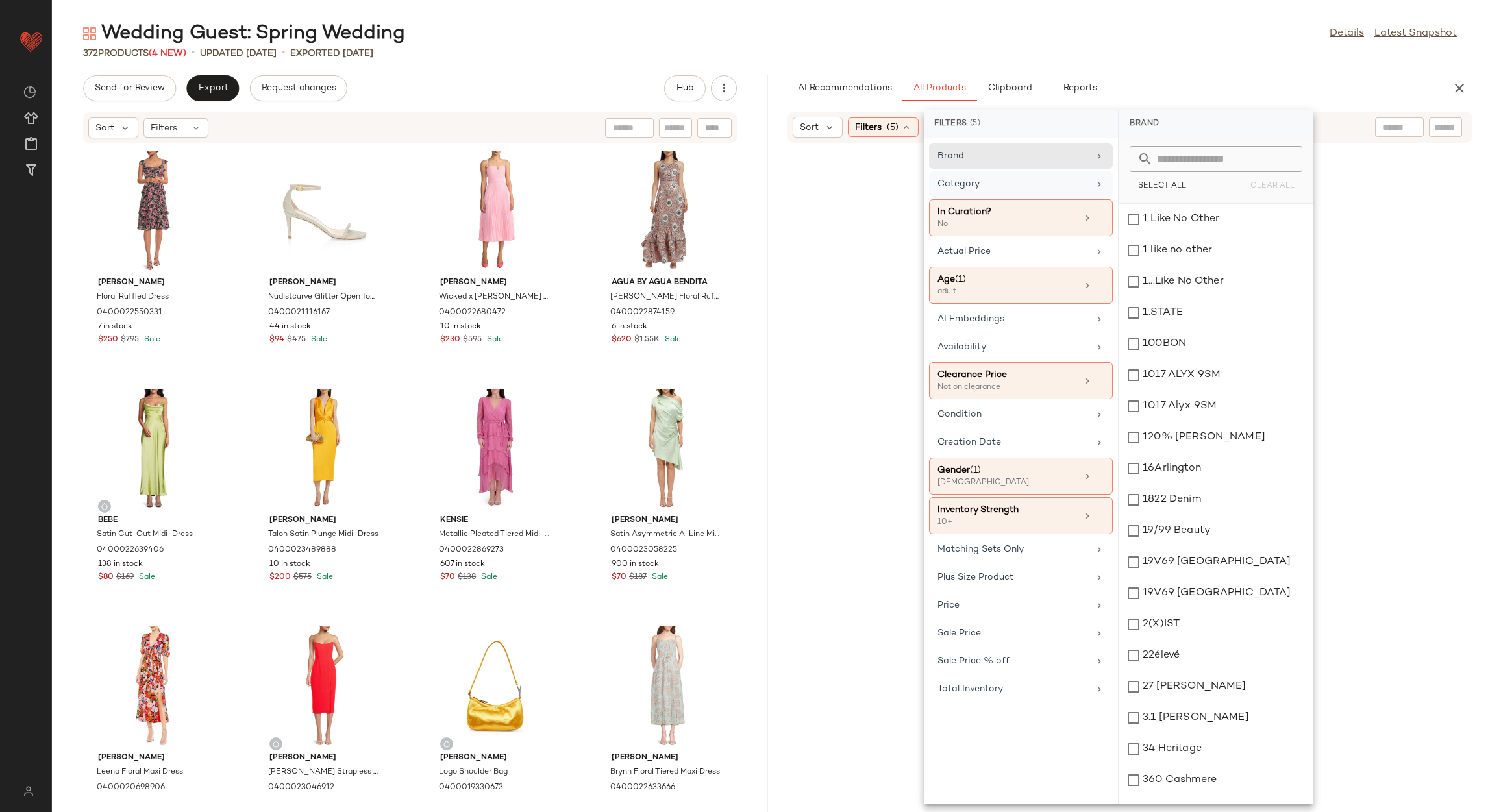
click at [1031, 185] on div "Category" at bounding box center [1013, 184] width 151 height 14
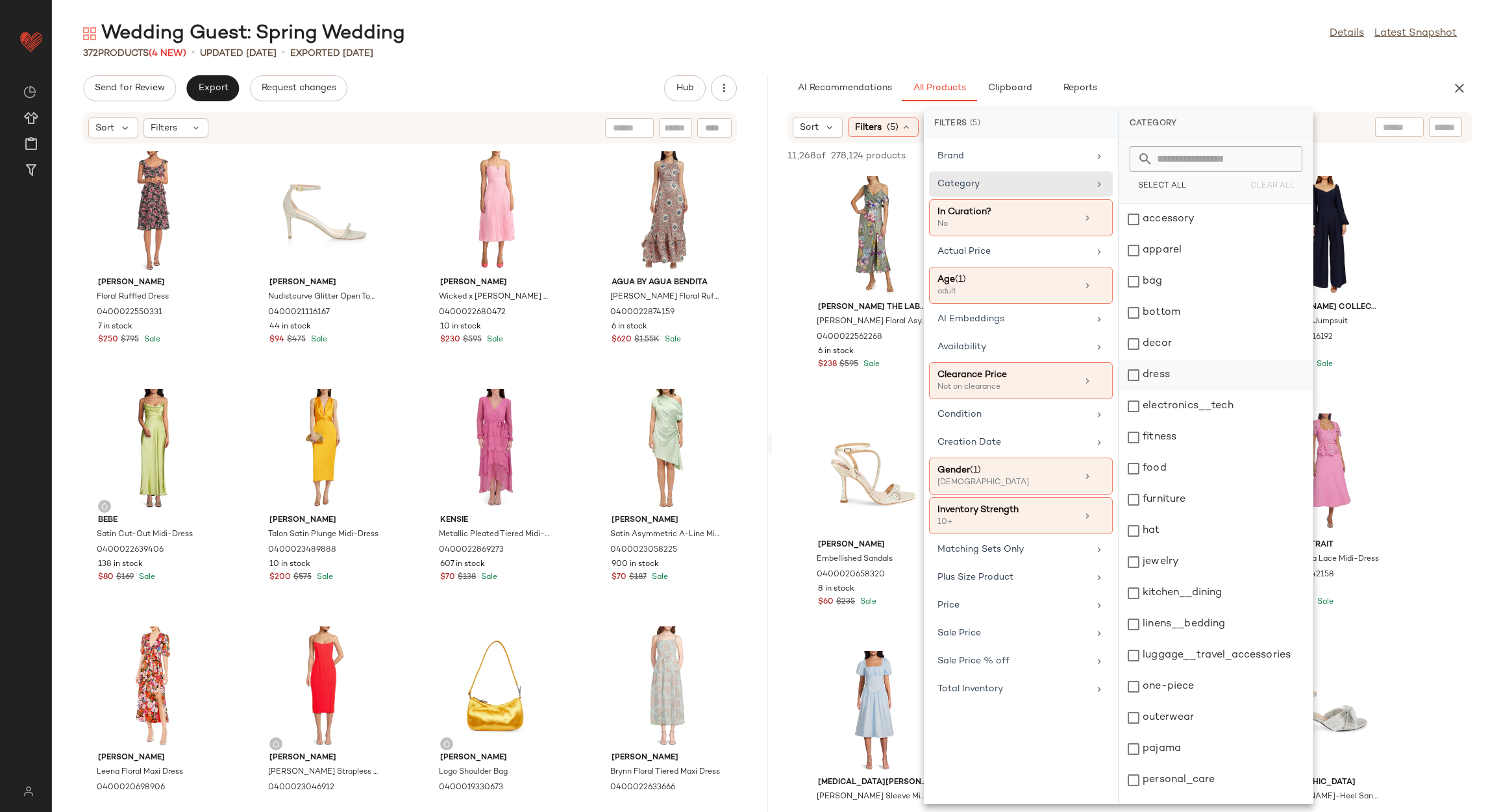
click at [1167, 369] on div "dress" at bounding box center [1216, 375] width 194 height 31
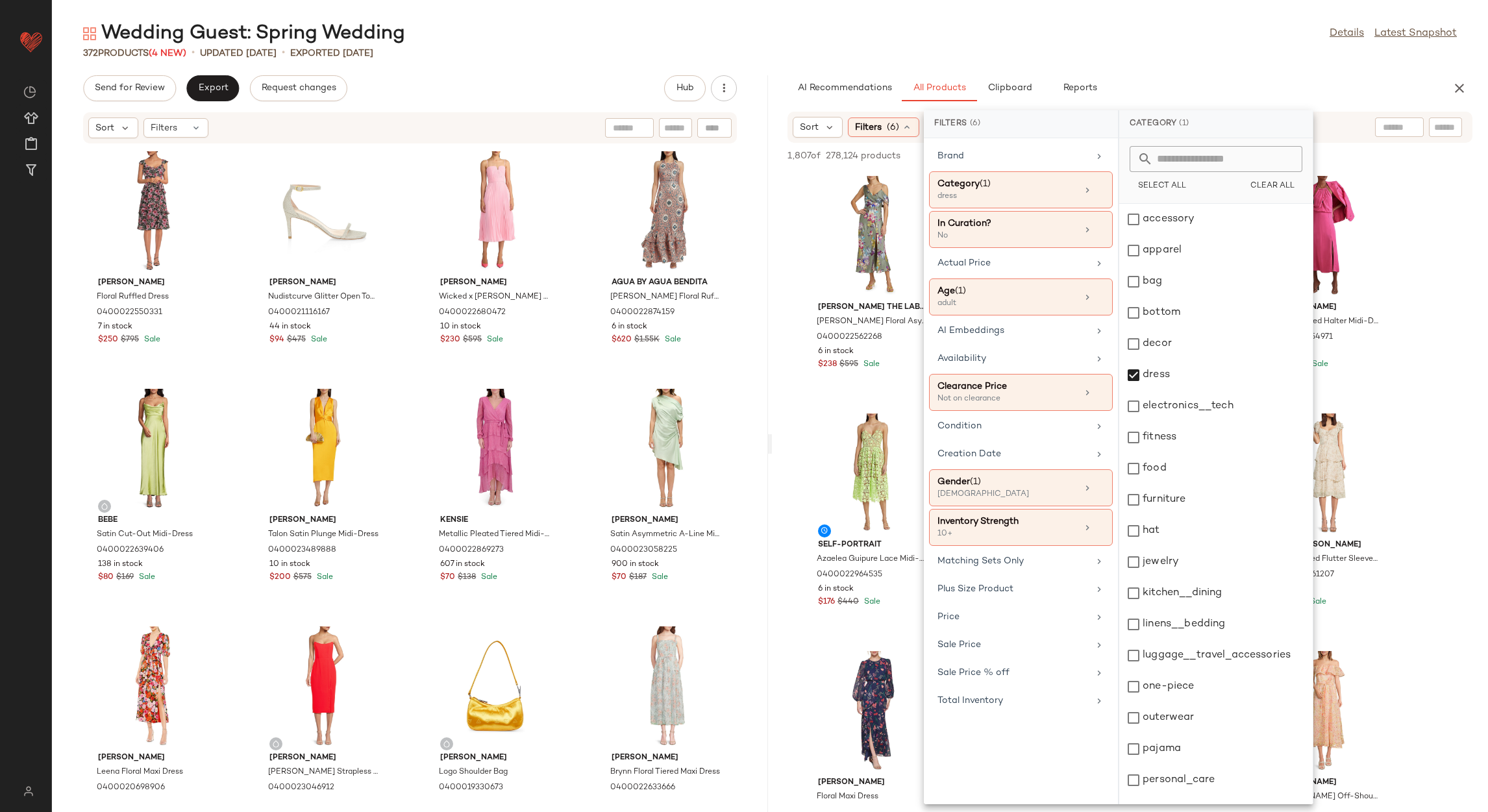
click at [1143, 56] on div "372 Products (4 New) • updated Aug 21st • Exported Aug 19th" at bounding box center [770, 53] width 1436 height 13
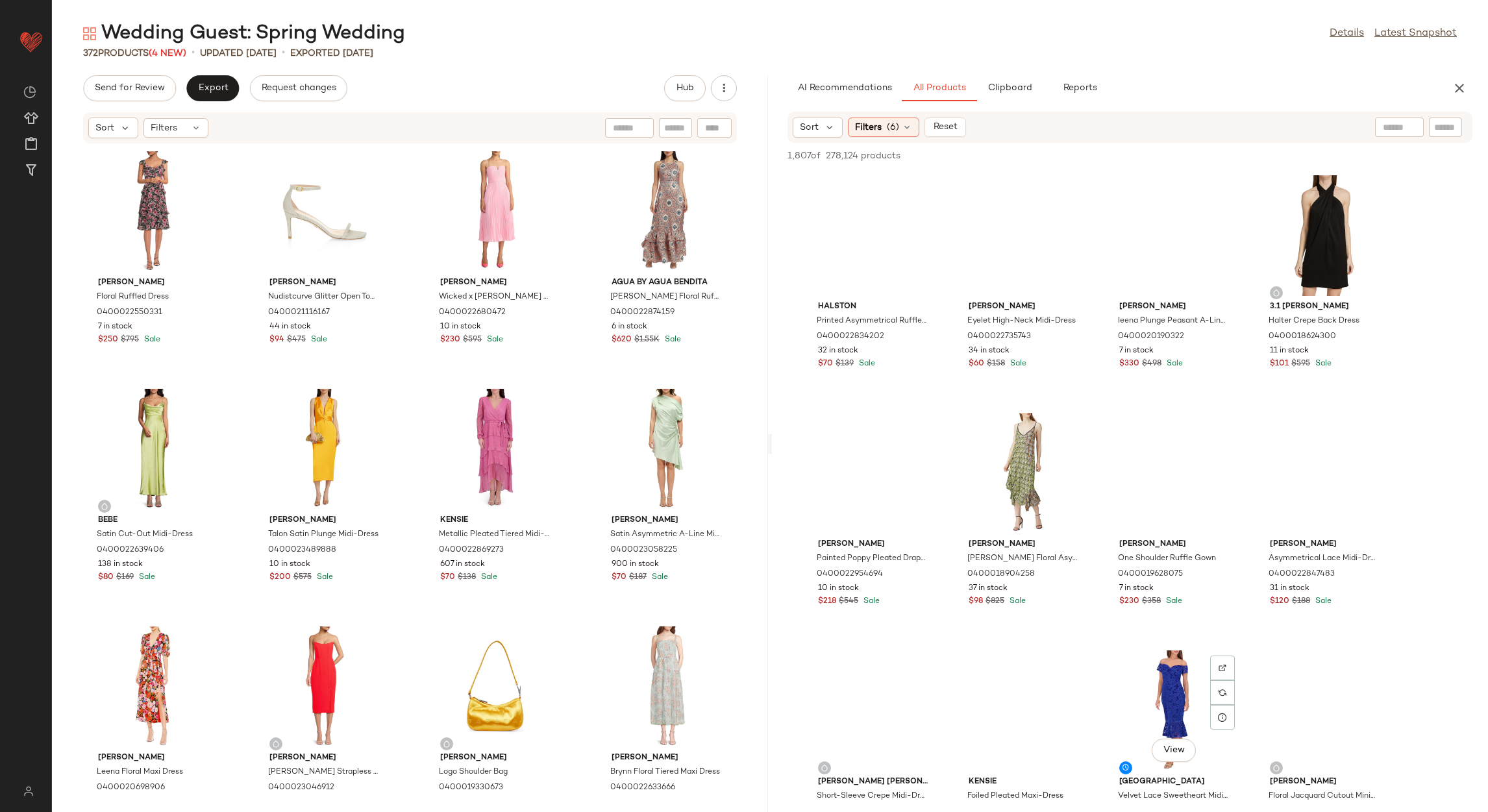
scroll to position [4087, 0]
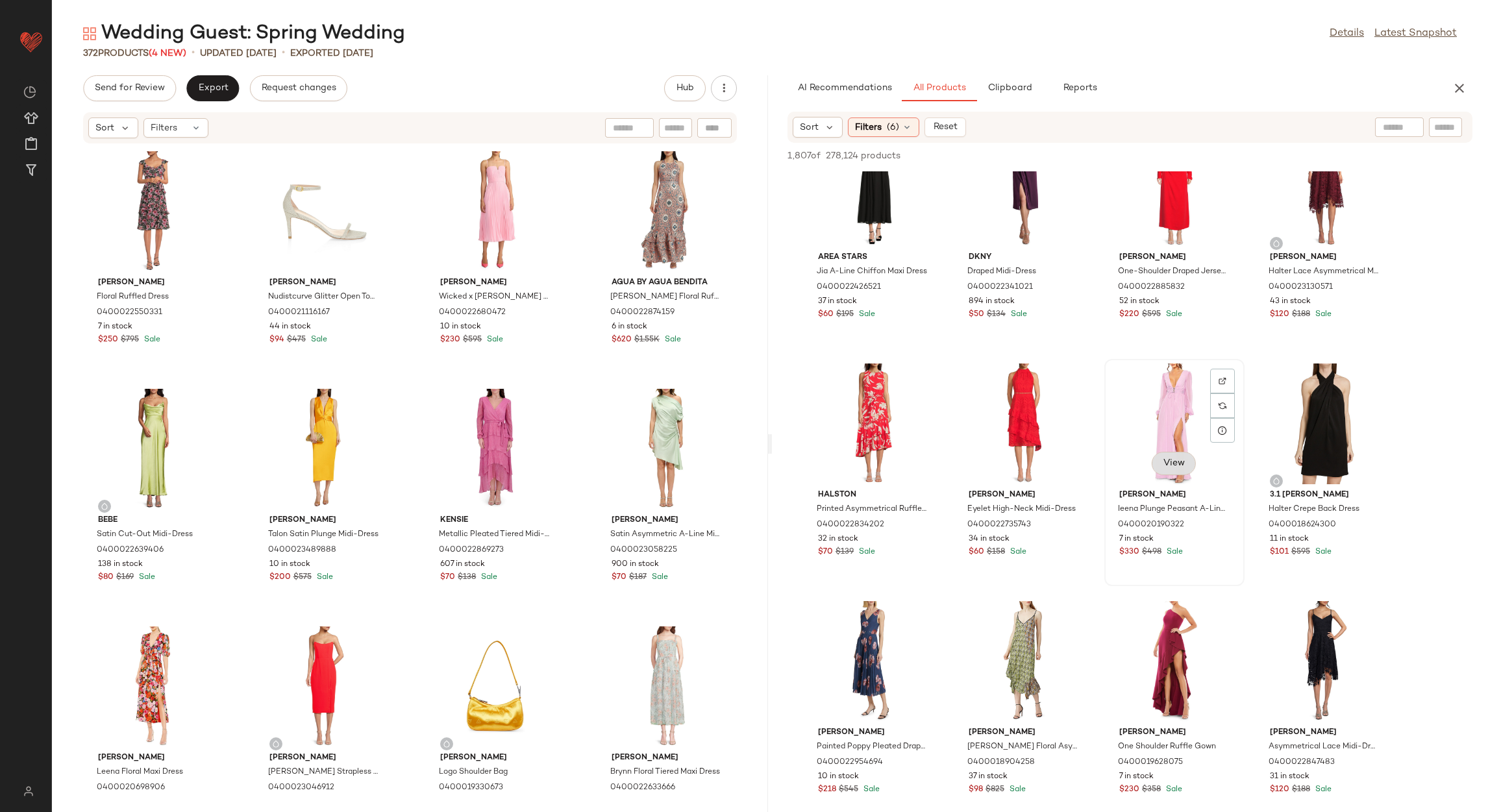
click at [1163, 459] on span "View" at bounding box center [1174, 463] width 22 height 10
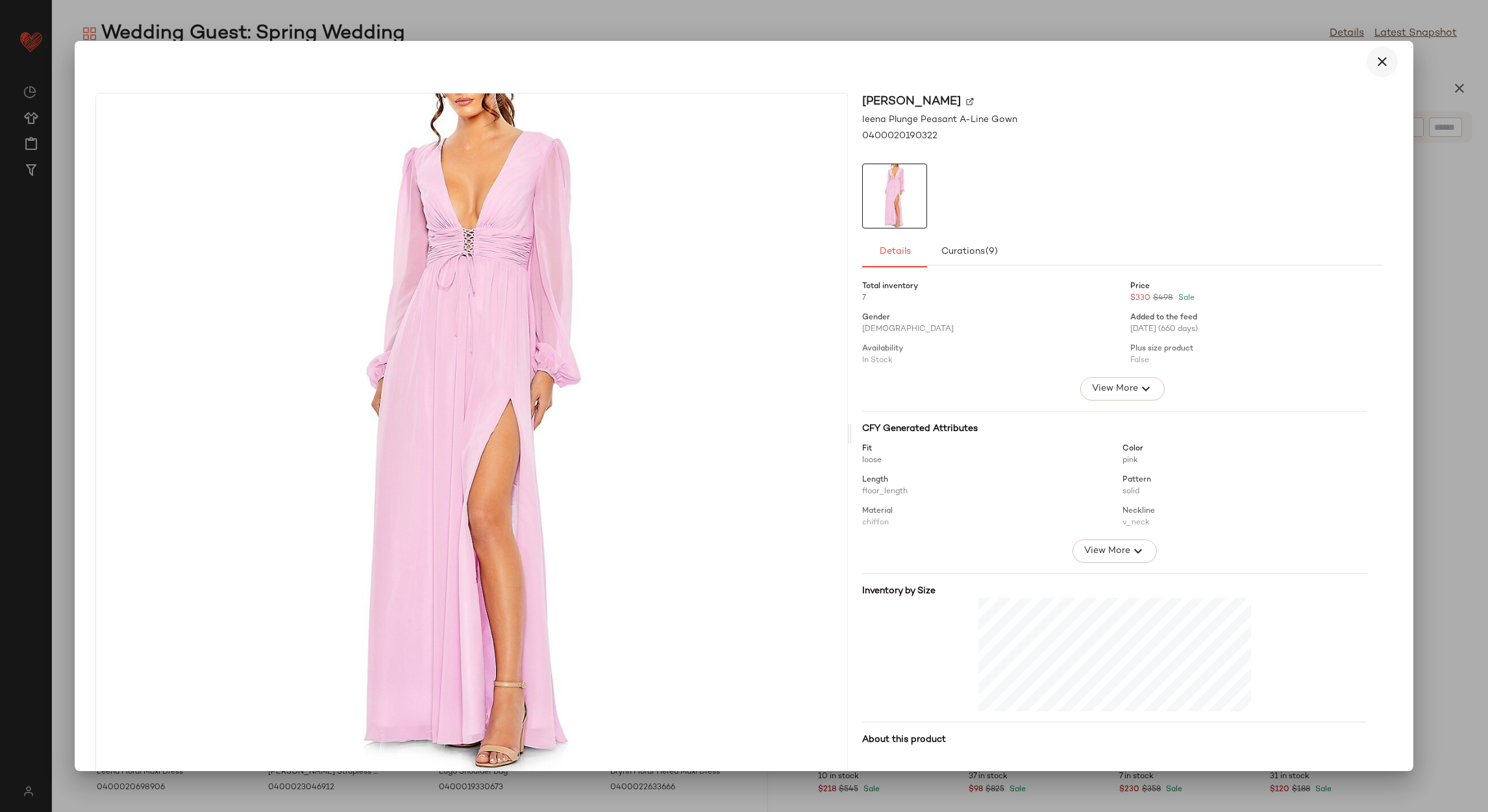
click at [1375, 61] on icon "button" at bounding box center [1382, 62] width 16 height 16
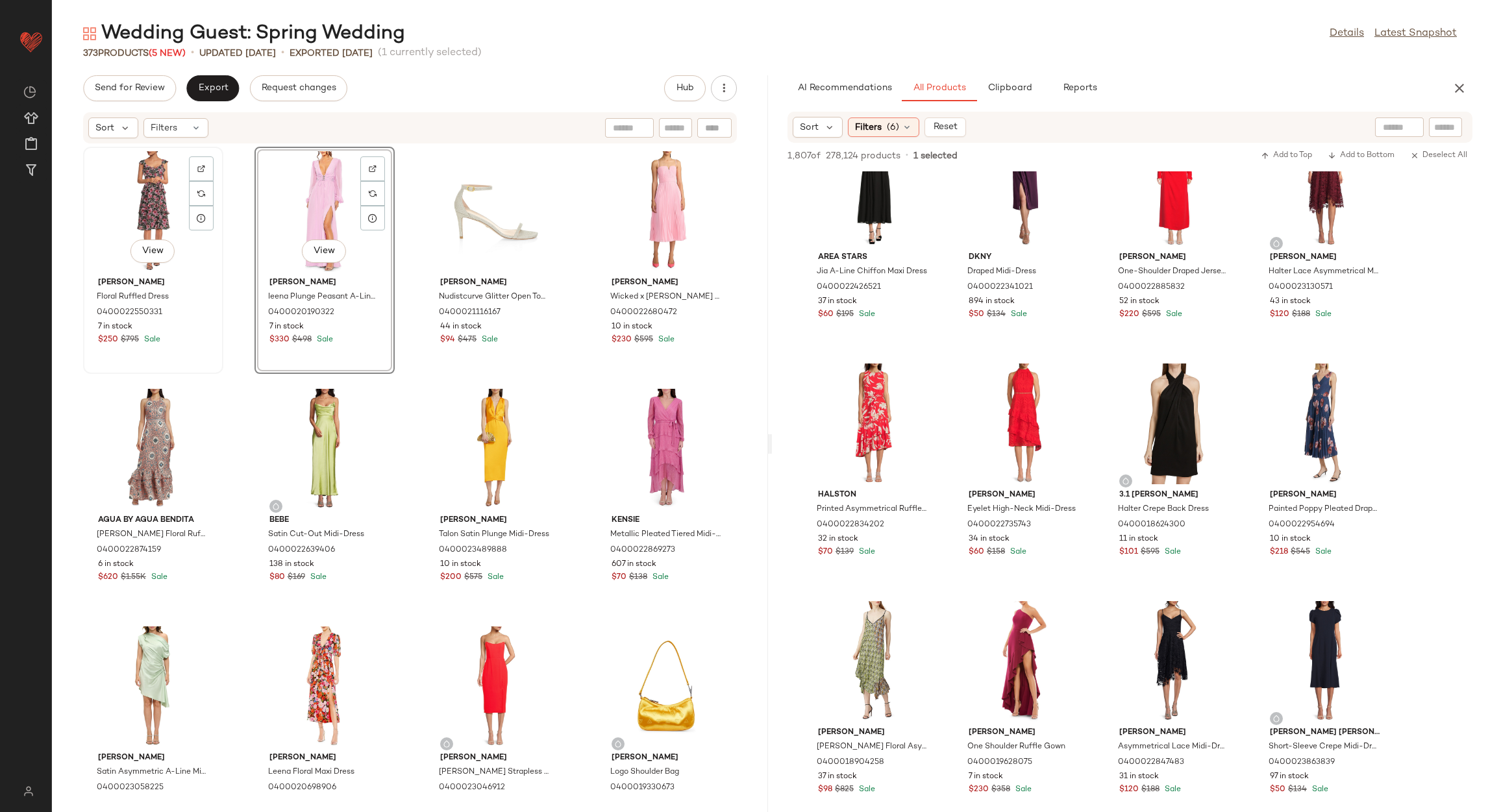
click at [161, 187] on div "View" at bounding box center [154, 211] width 131 height 121
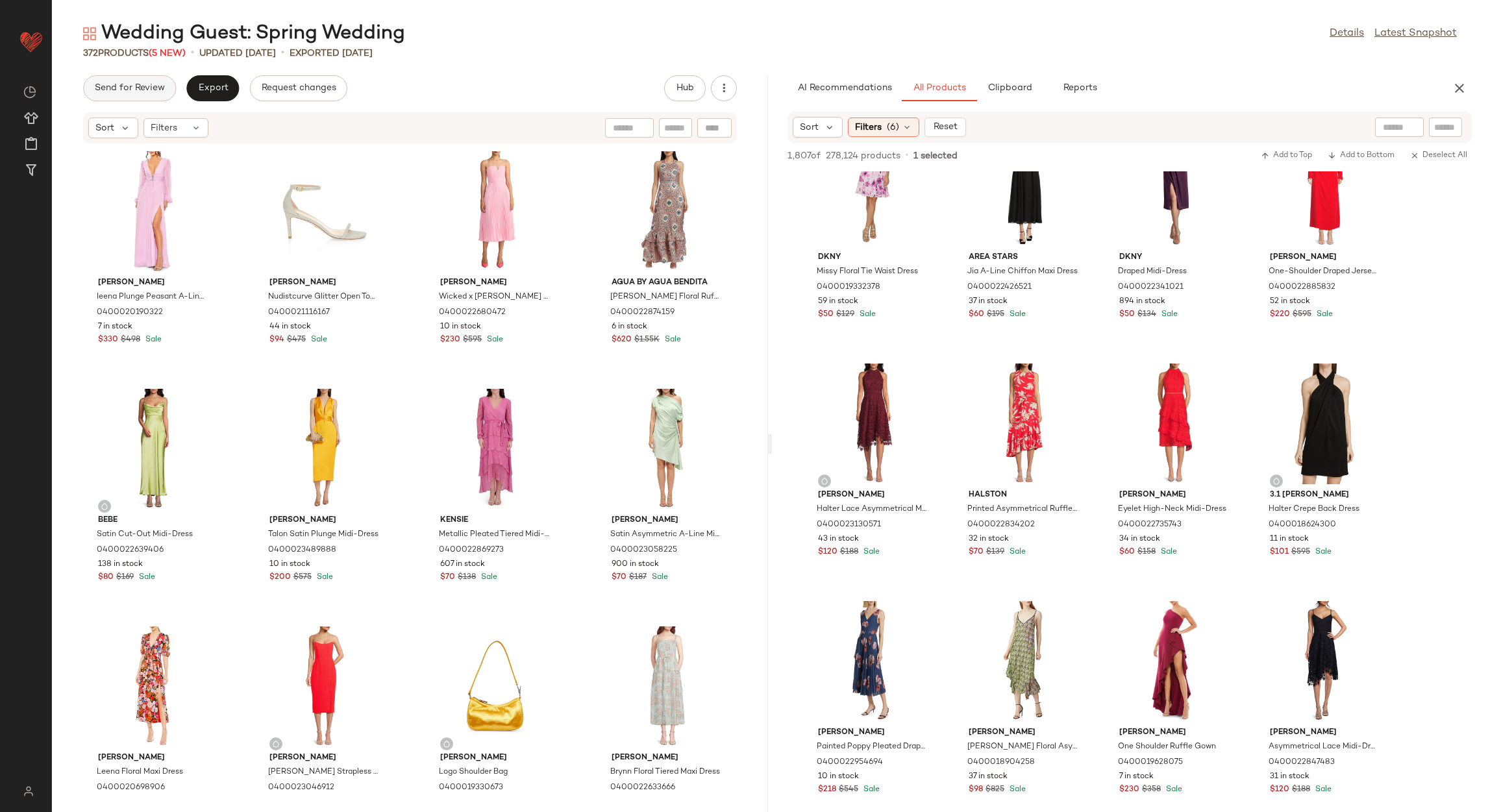
click at [150, 84] on span "Send for Review" at bounding box center [129, 88] width 71 height 10
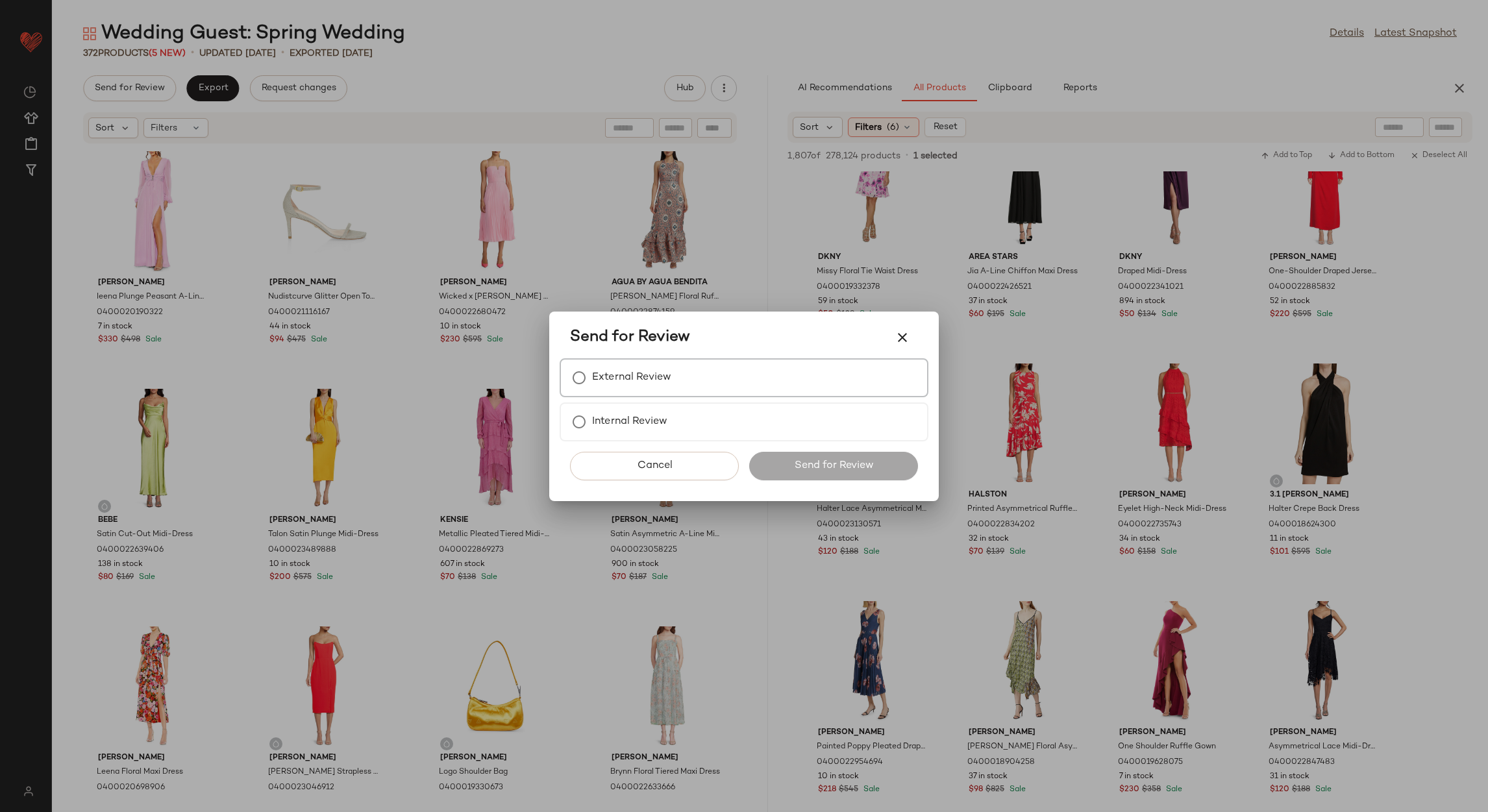
click at [644, 382] on label "External Review" at bounding box center [631, 378] width 80 height 26
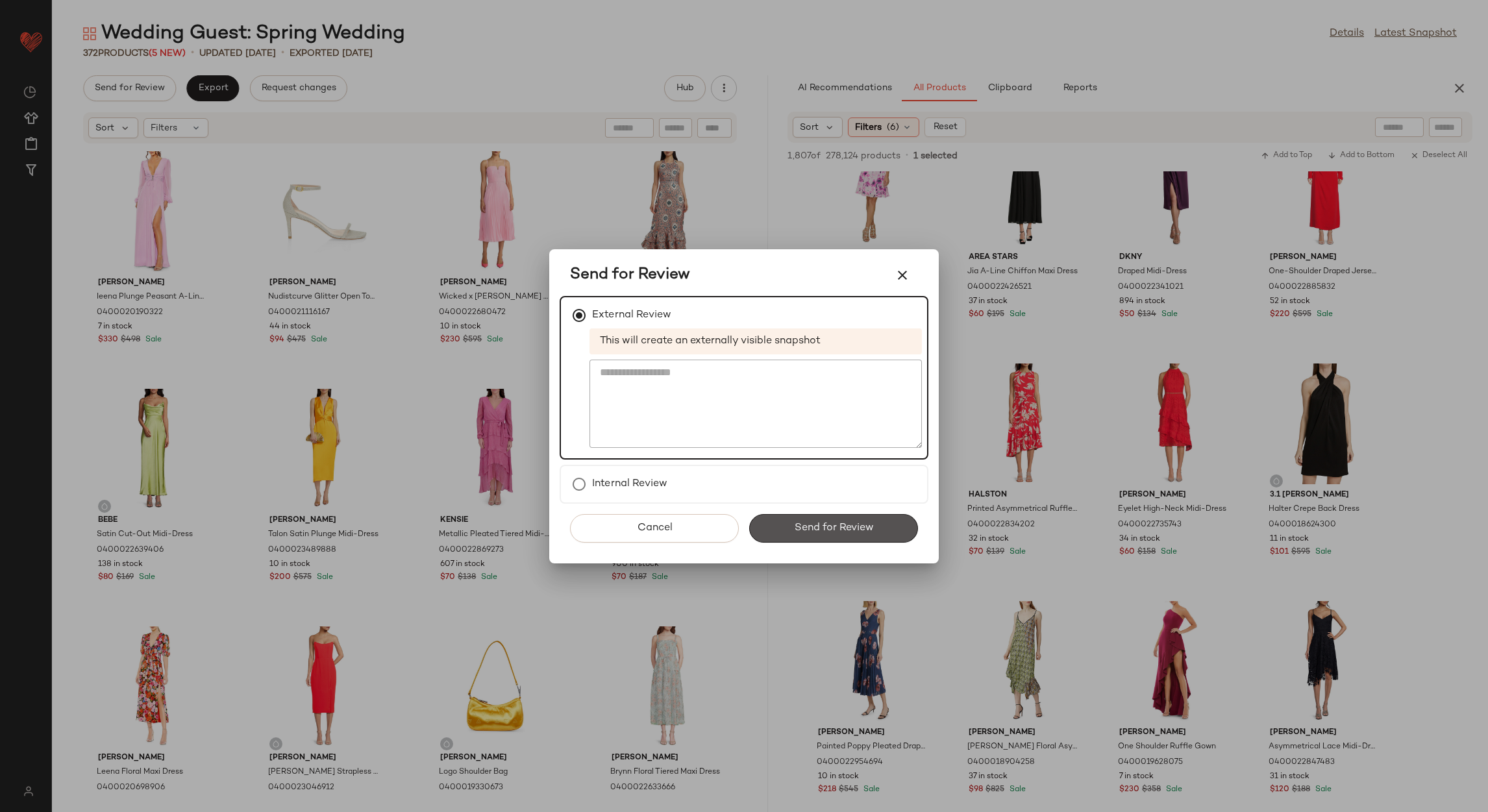
click at [802, 514] on button "Send for Review" at bounding box center [834, 528] width 169 height 28
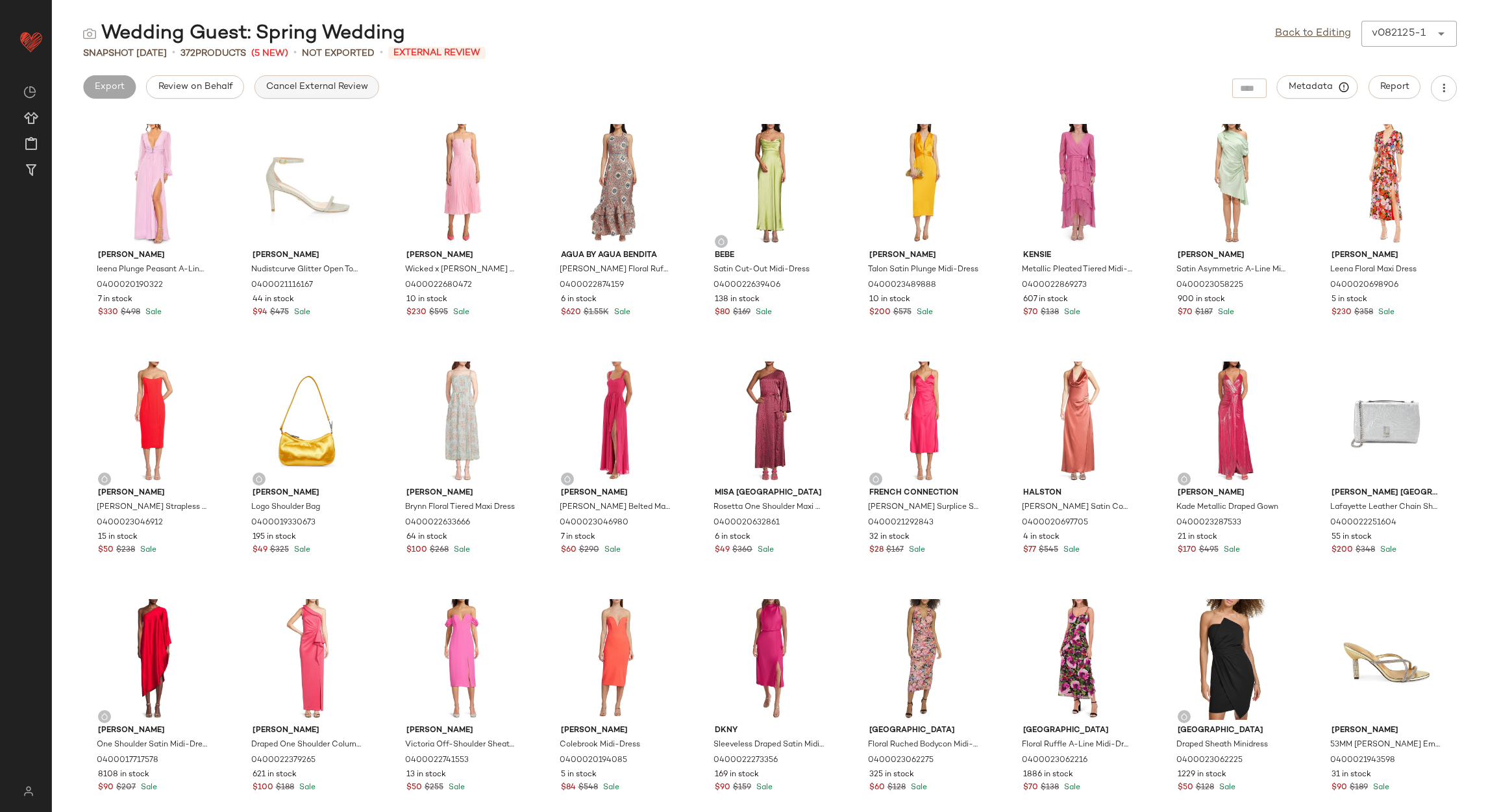
click at [337, 85] on span "Cancel External Review" at bounding box center [317, 86] width 102 height 10
click at [1337, 30] on link "Back to Editing" at bounding box center [1313, 34] width 76 height 16
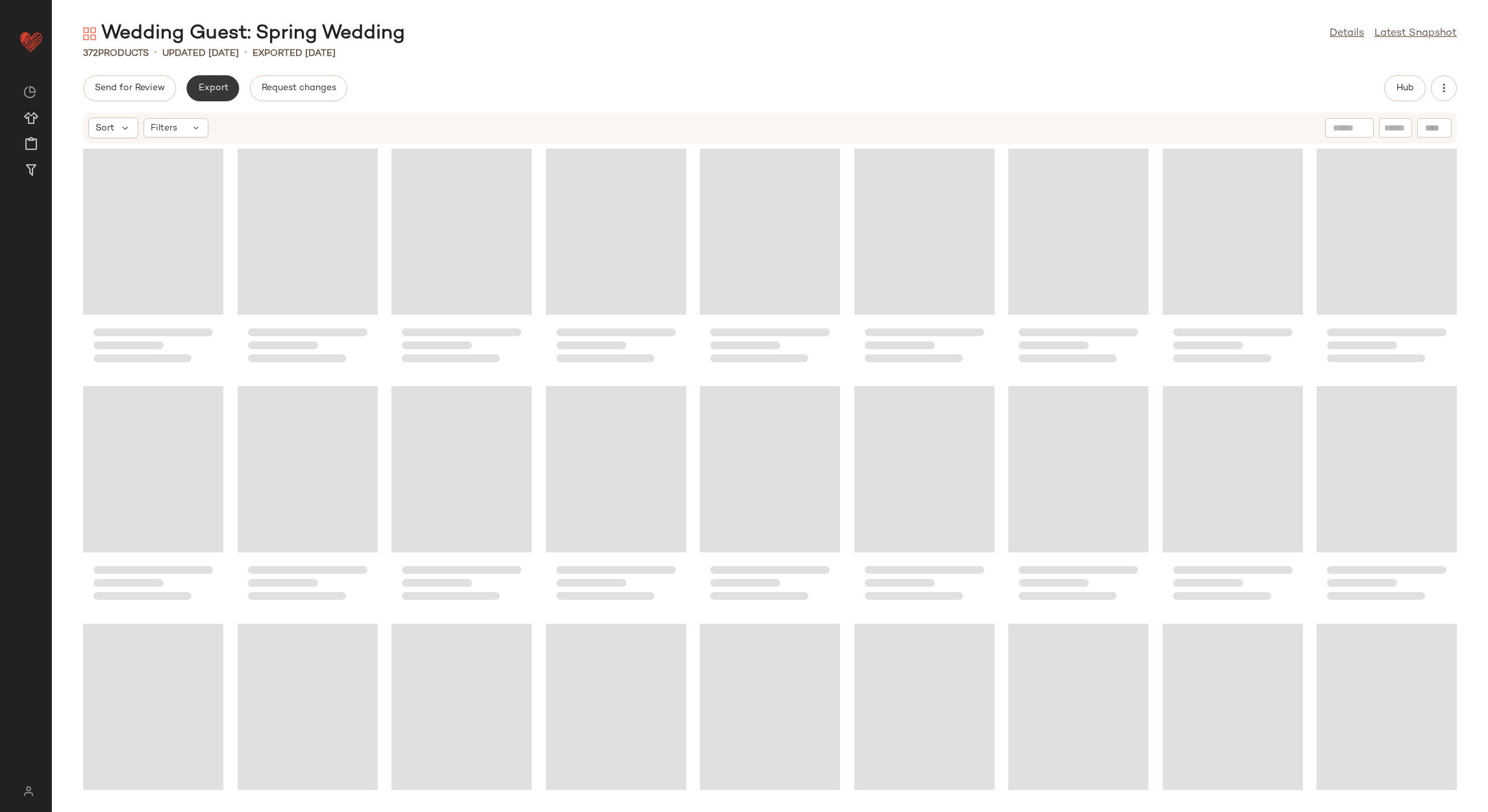
click at [207, 81] on button "Export" at bounding box center [212, 88] width 53 height 26
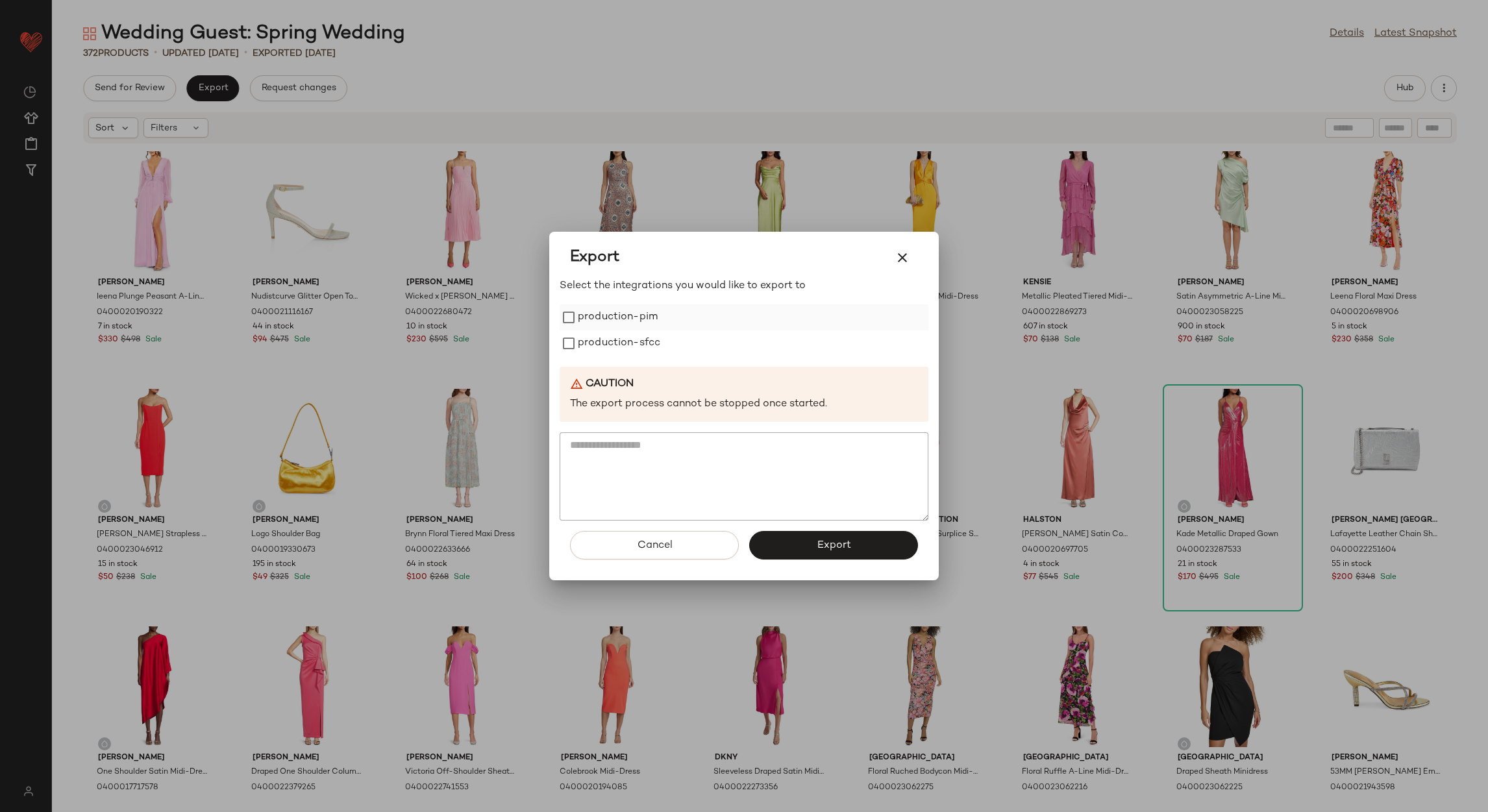
click at [616, 327] on label "production-pim" at bounding box center [617, 317] width 80 height 26
click at [616, 352] on label "production-sfcc" at bounding box center [619, 343] width 82 height 26
click at [793, 538] on button "Export" at bounding box center [834, 545] width 169 height 28
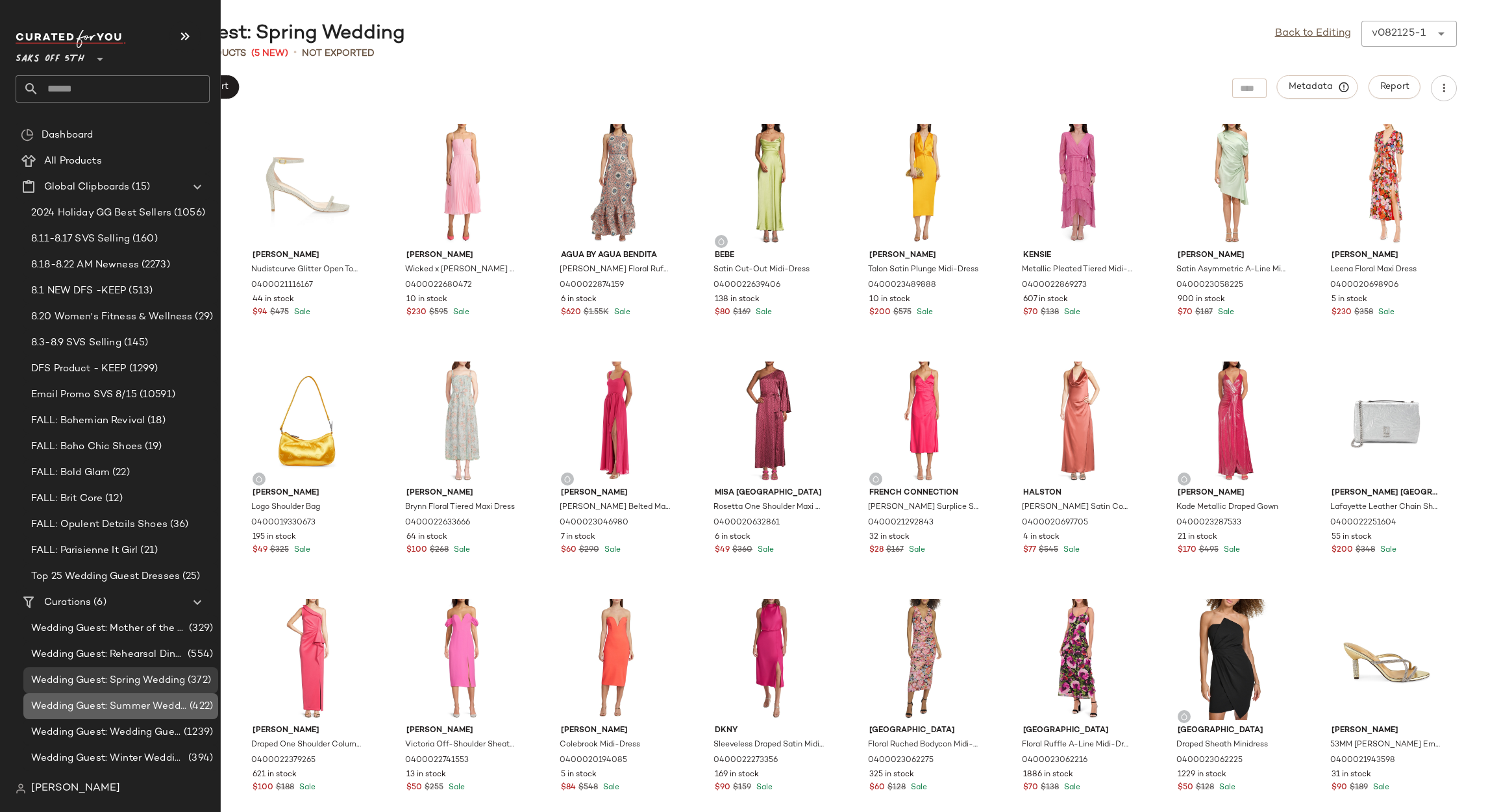
click at [155, 701] on span "Wedding Guest: Summer Wedding Guest" at bounding box center [109, 706] width 156 height 15
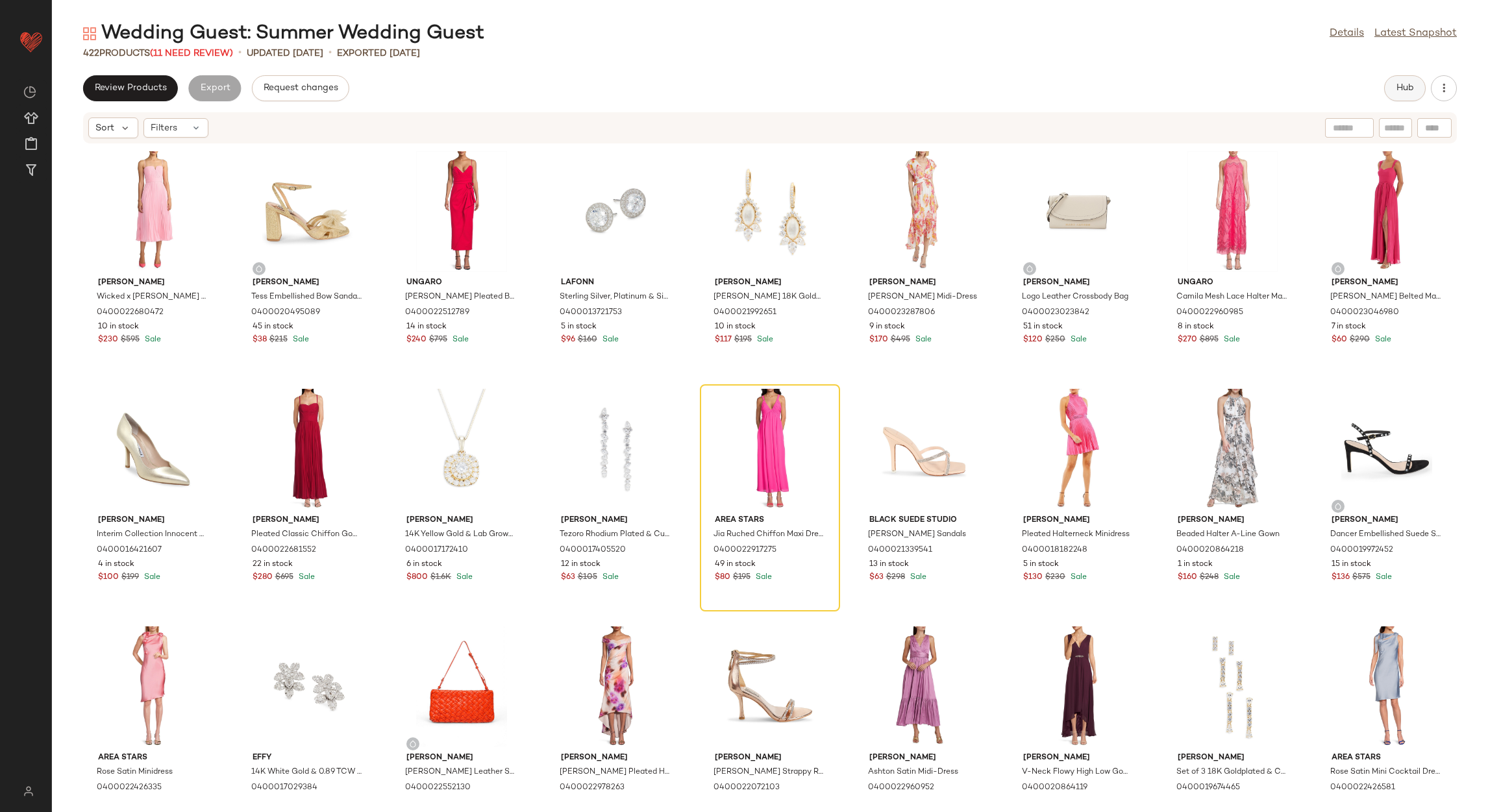
click at [1401, 92] on span "Hub" at bounding box center [1405, 88] width 18 height 10
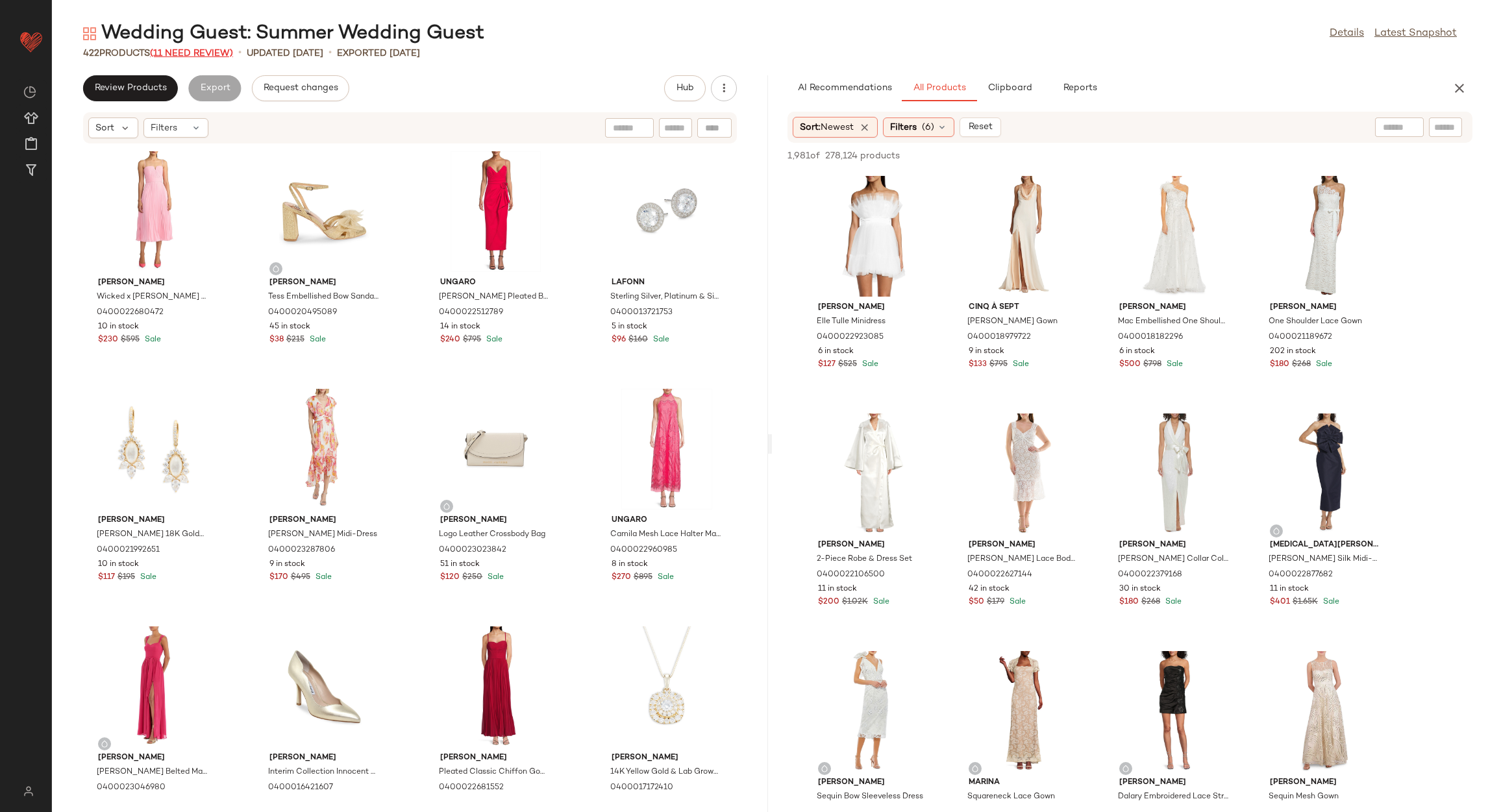
click at [193, 48] on span "(11 Need Review)" at bounding box center [192, 53] width 83 height 10
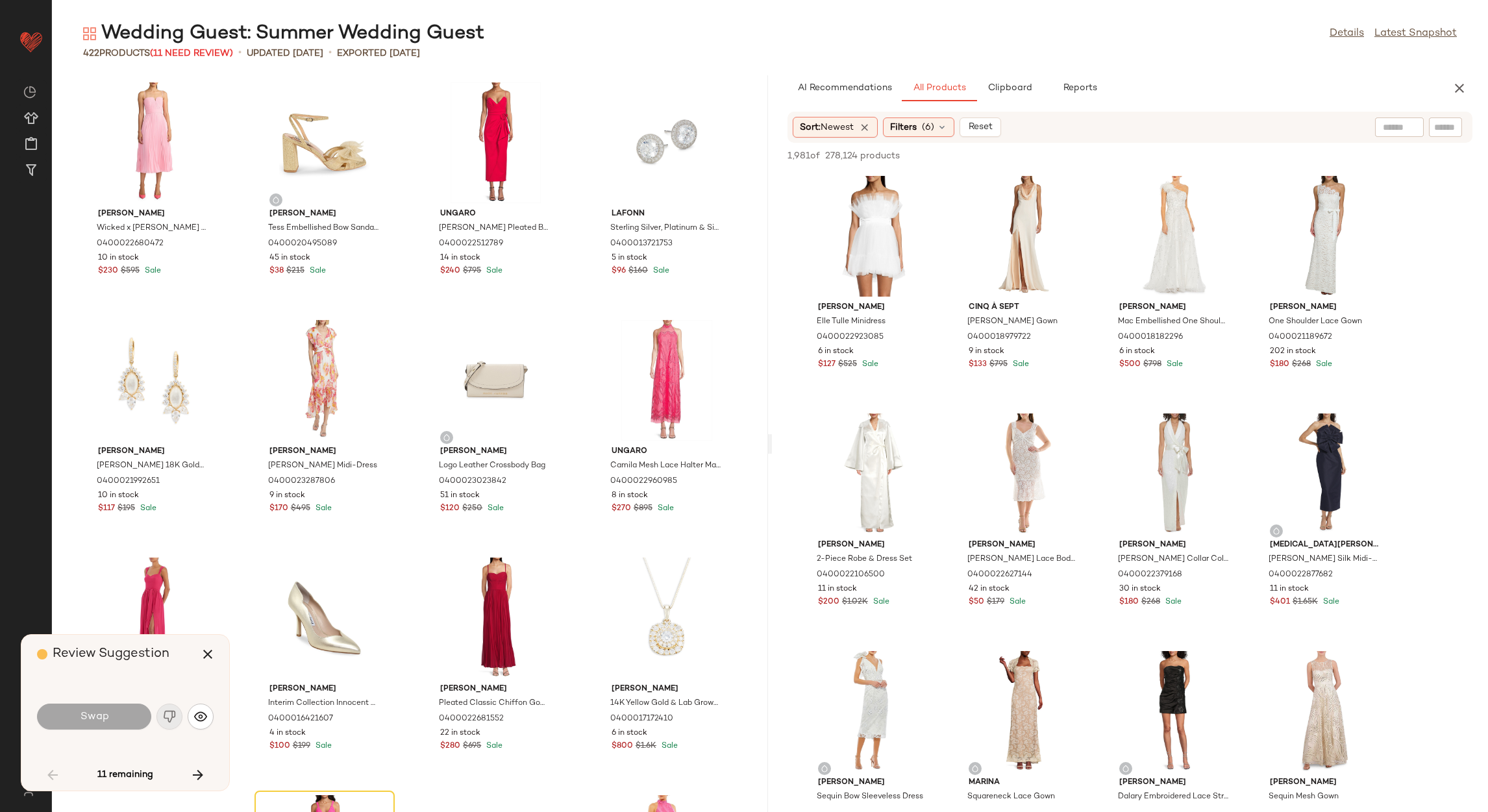
scroll to position [485, 0]
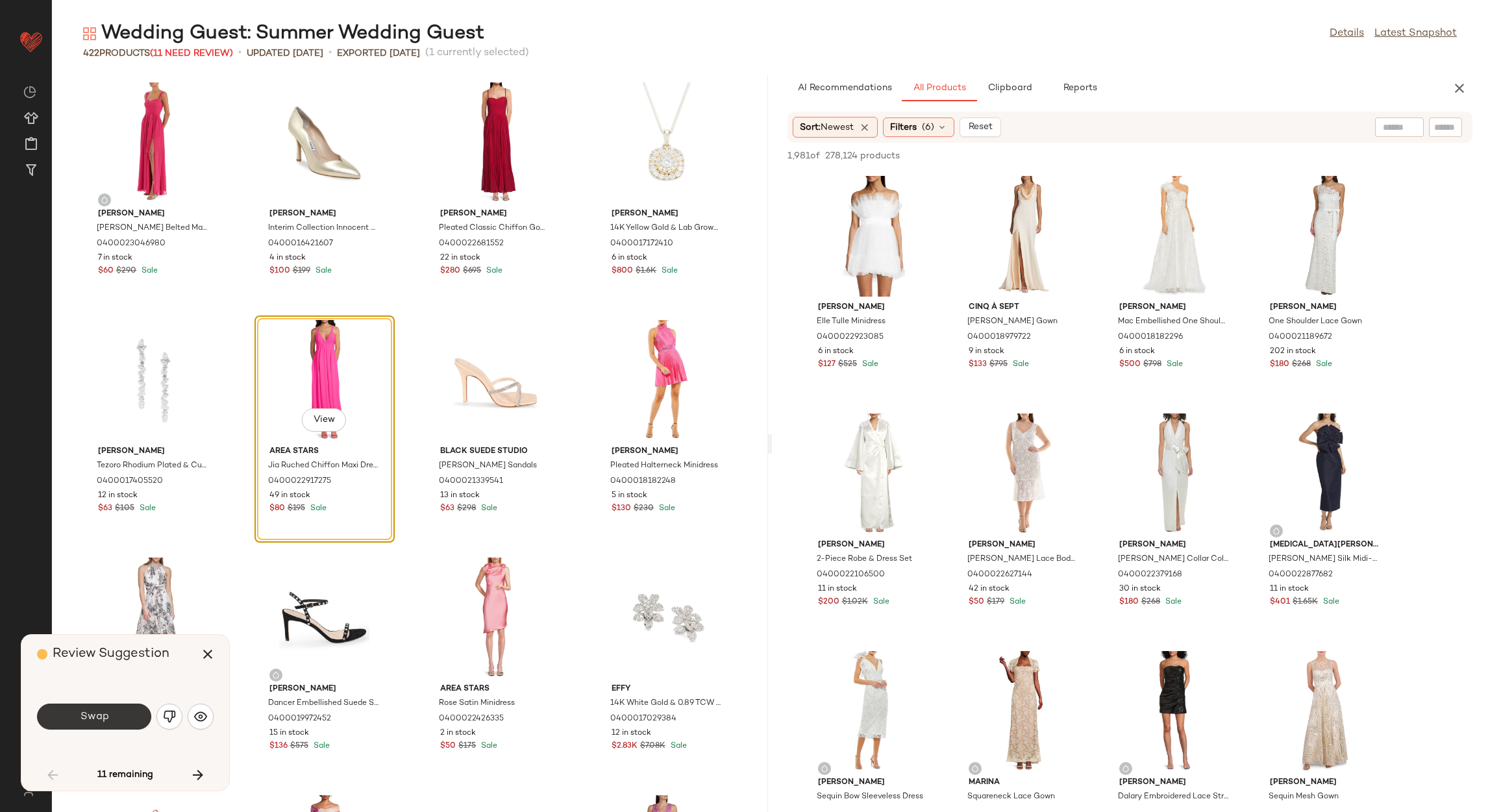
click at [128, 710] on button "Swap" at bounding box center [94, 717] width 114 height 26
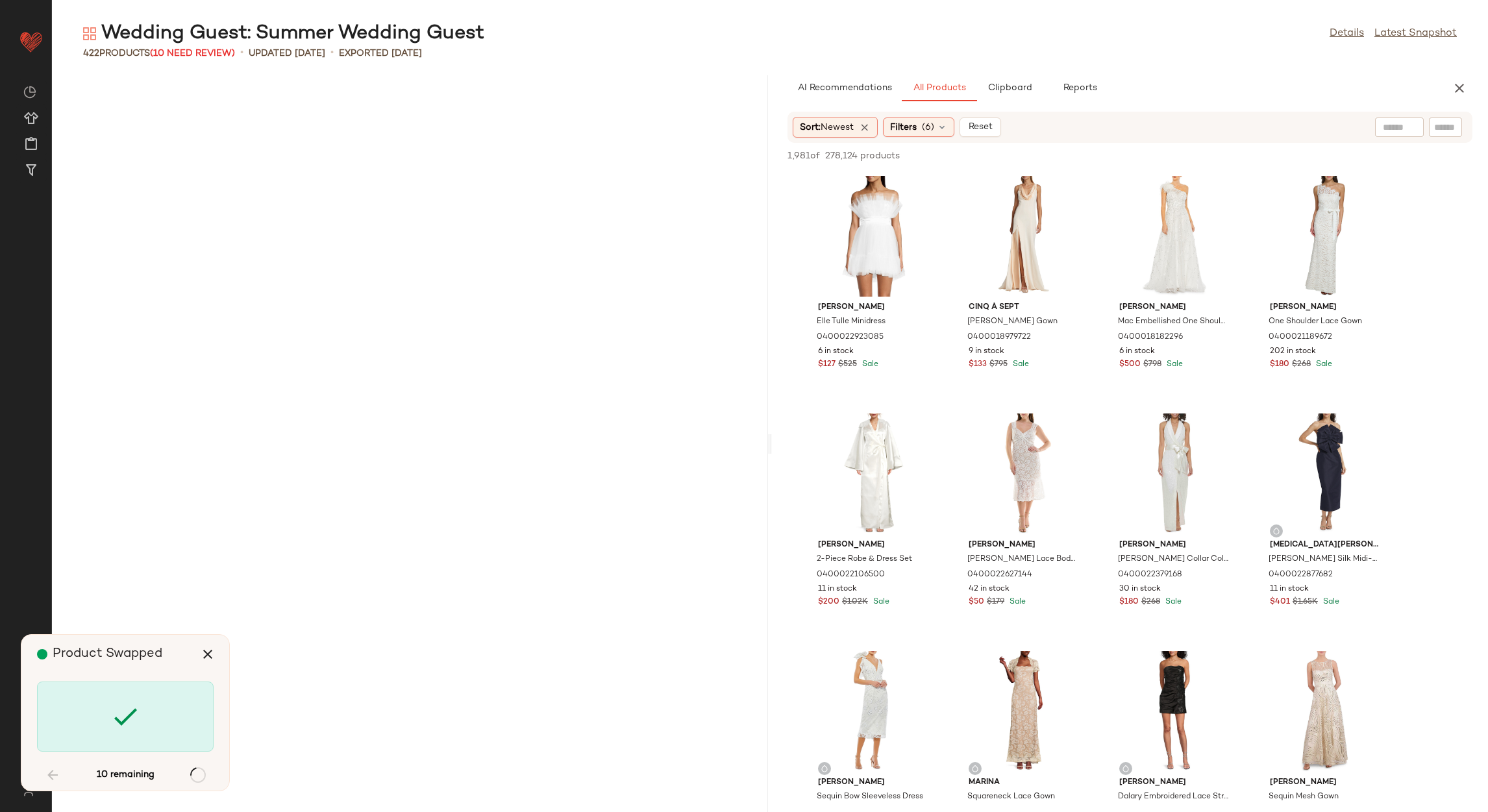
scroll to position [7599, 0]
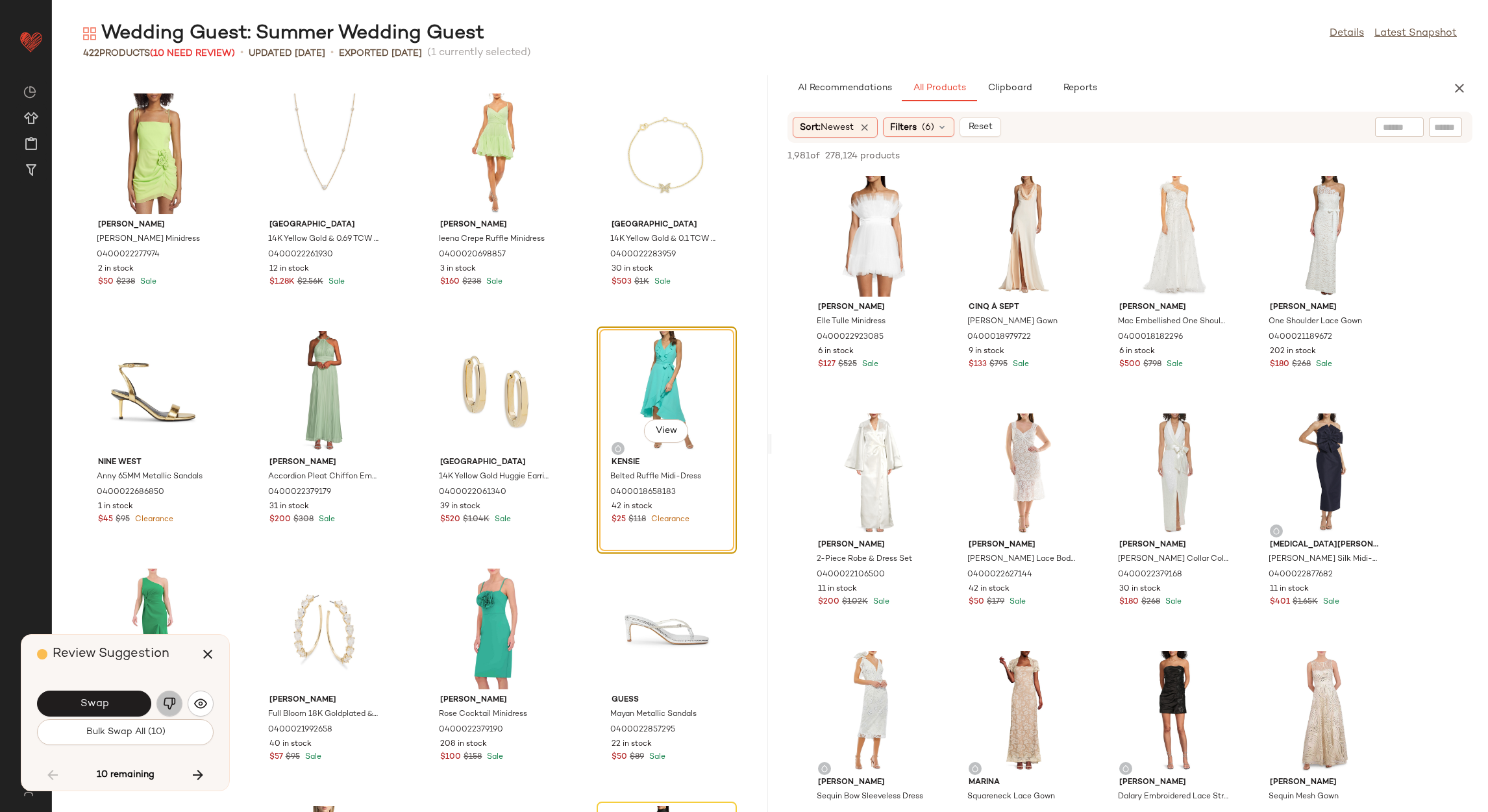
click at [163, 713] on button "button" at bounding box center [169, 704] width 26 height 26
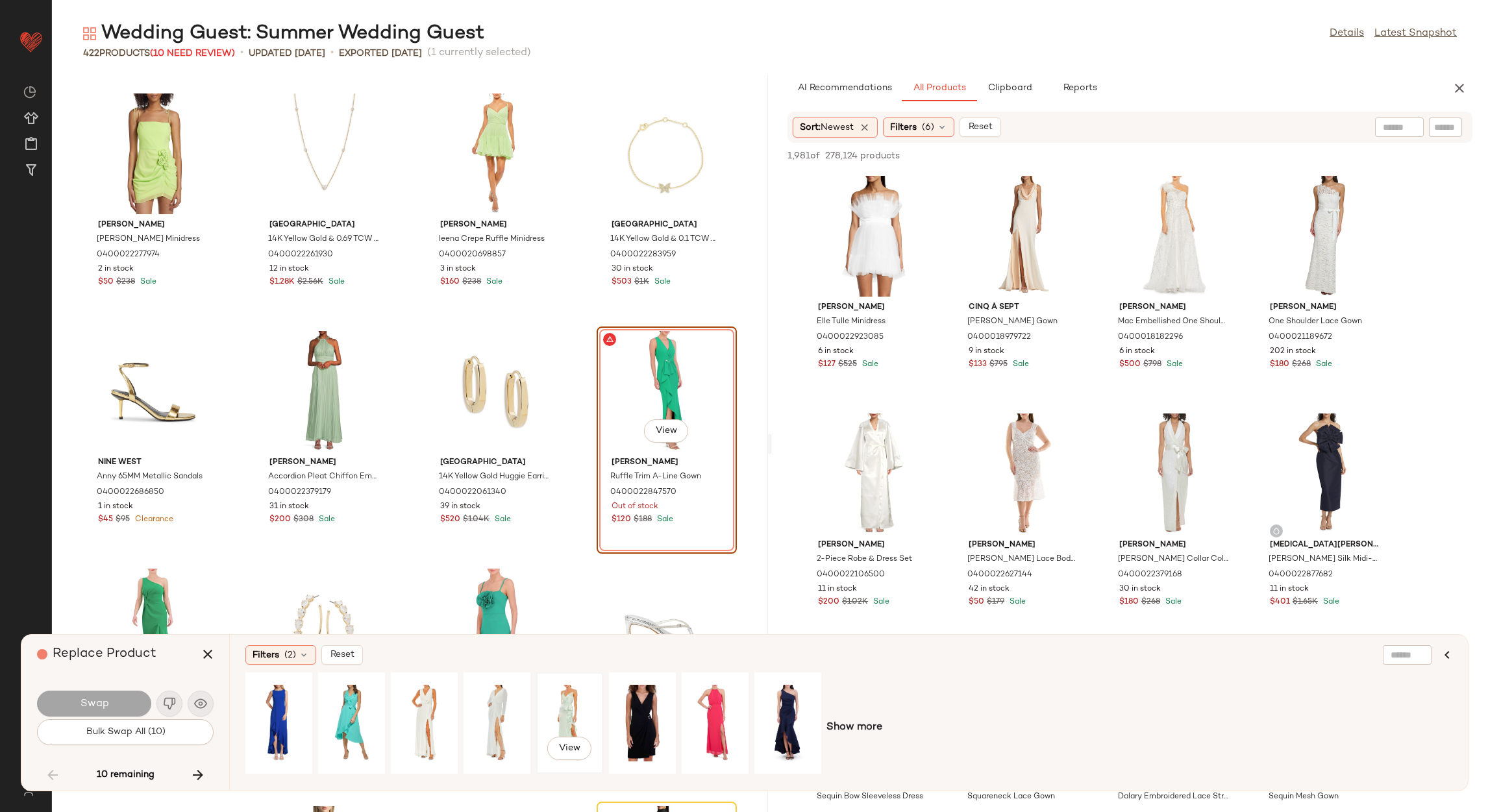
click at [570, 704] on div "View" at bounding box center [570, 722] width 58 height 92
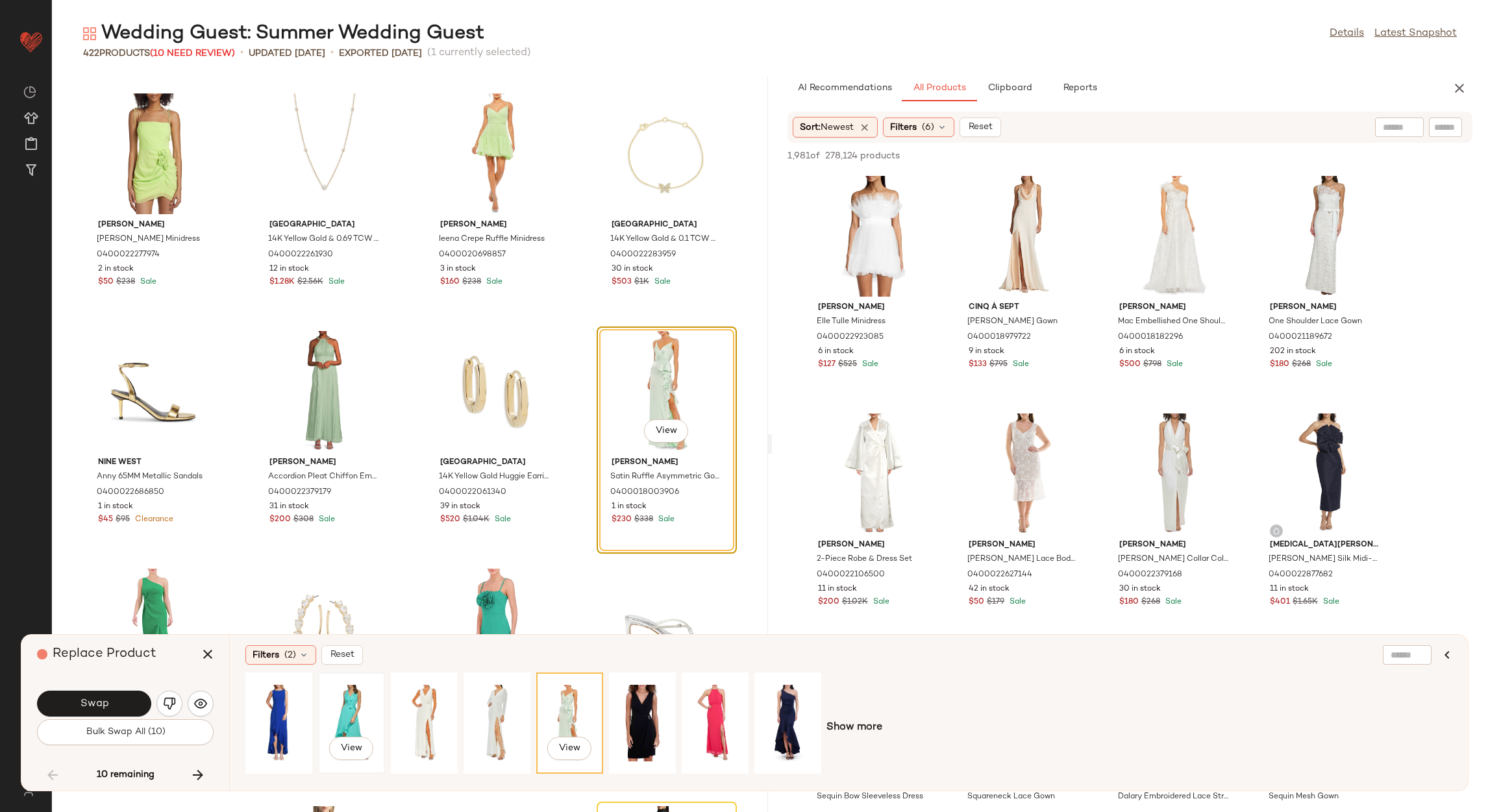
click at [354, 708] on div "View" at bounding box center [352, 722] width 58 height 92
click at [270, 653] on span "Filters" at bounding box center [266, 655] width 26 height 14
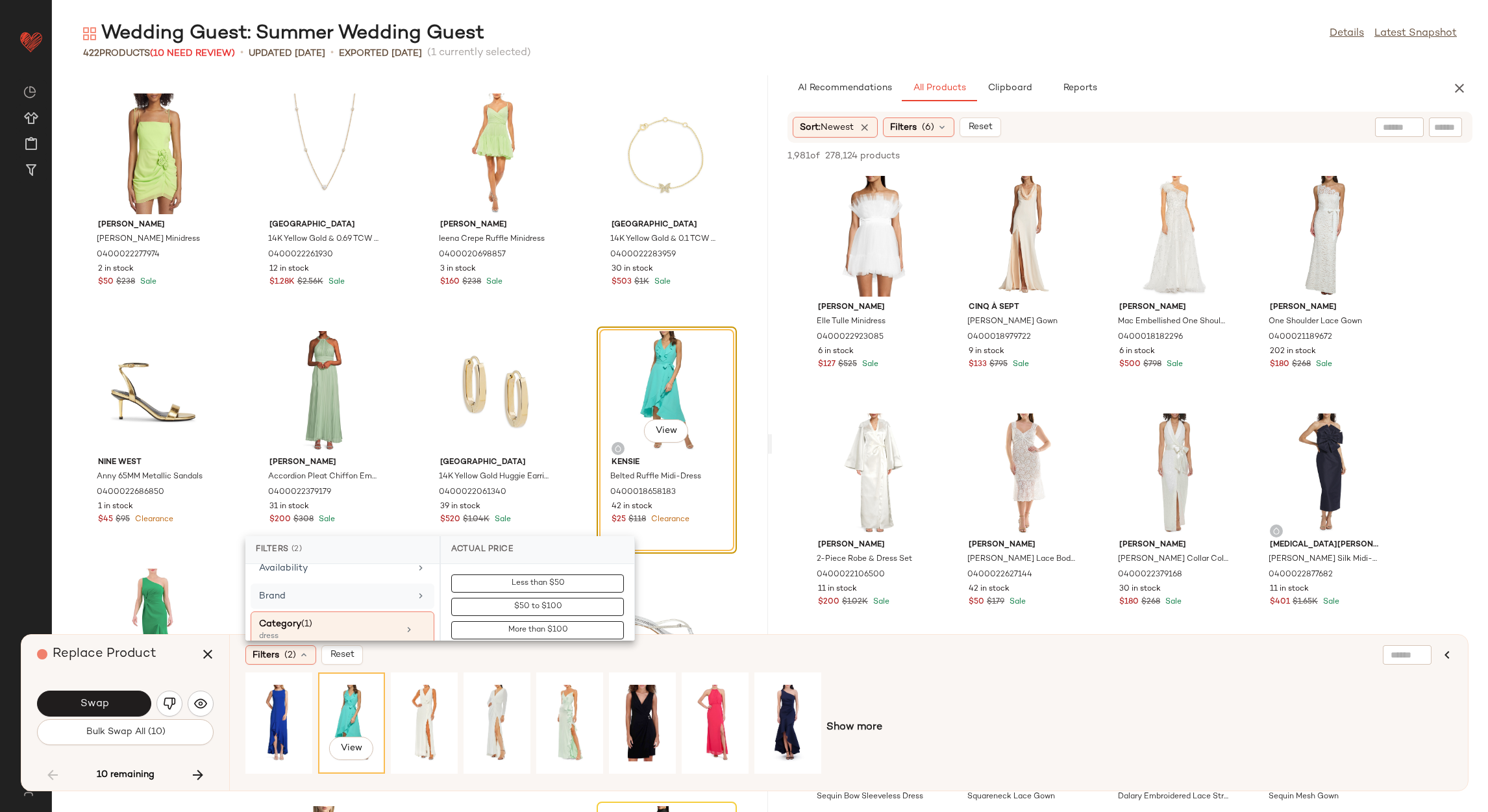
scroll to position [195, 0]
click at [314, 572] on div "Clearance Price" at bounding box center [335, 566] width 151 height 14
click at [496, 603] on button "Not on clearance" at bounding box center [538, 607] width 173 height 18
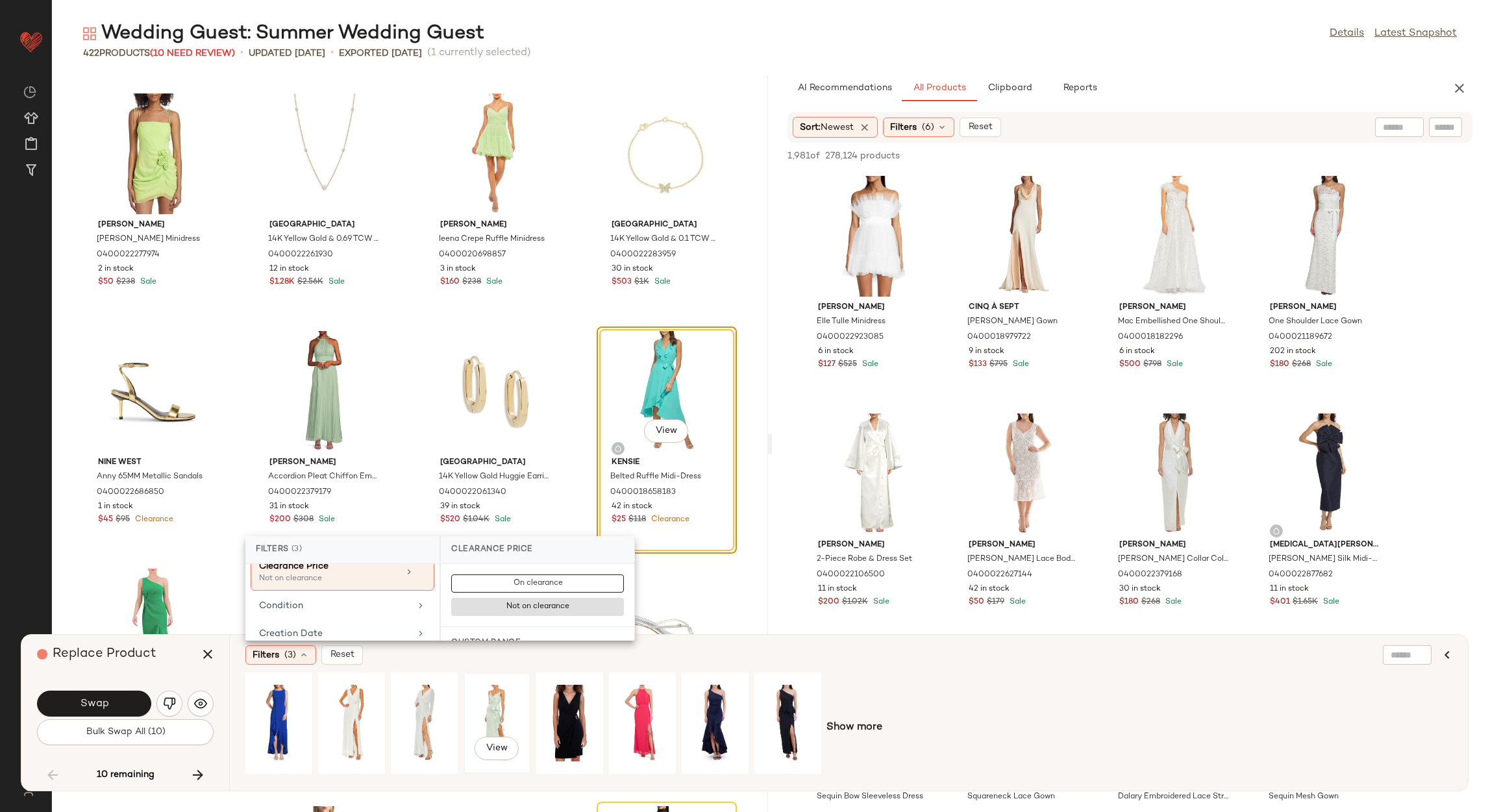
click at [509, 713] on div "View" at bounding box center [497, 722] width 58 height 92
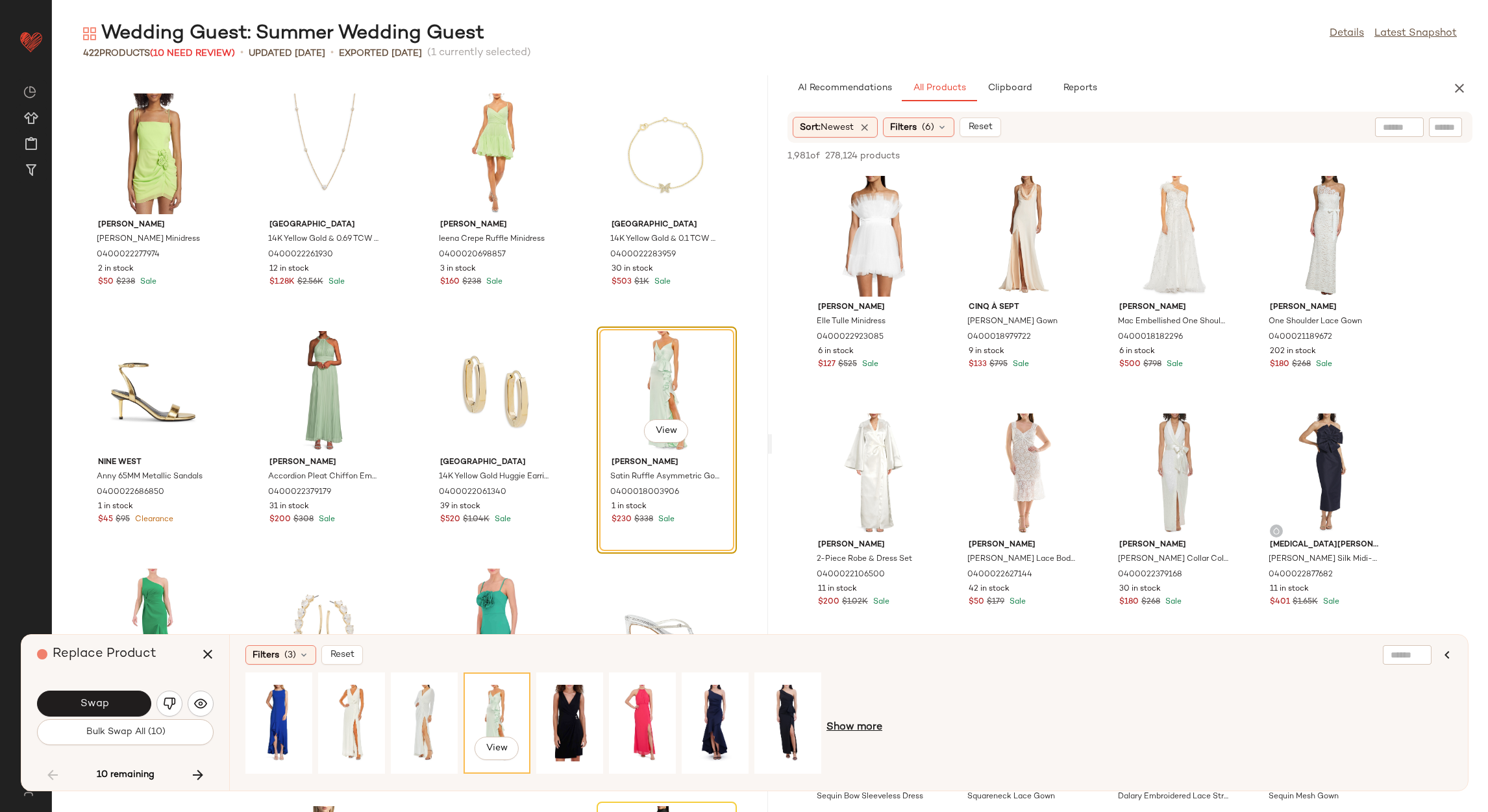
click at [846, 721] on span "Show more" at bounding box center [854, 727] width 56 height 16
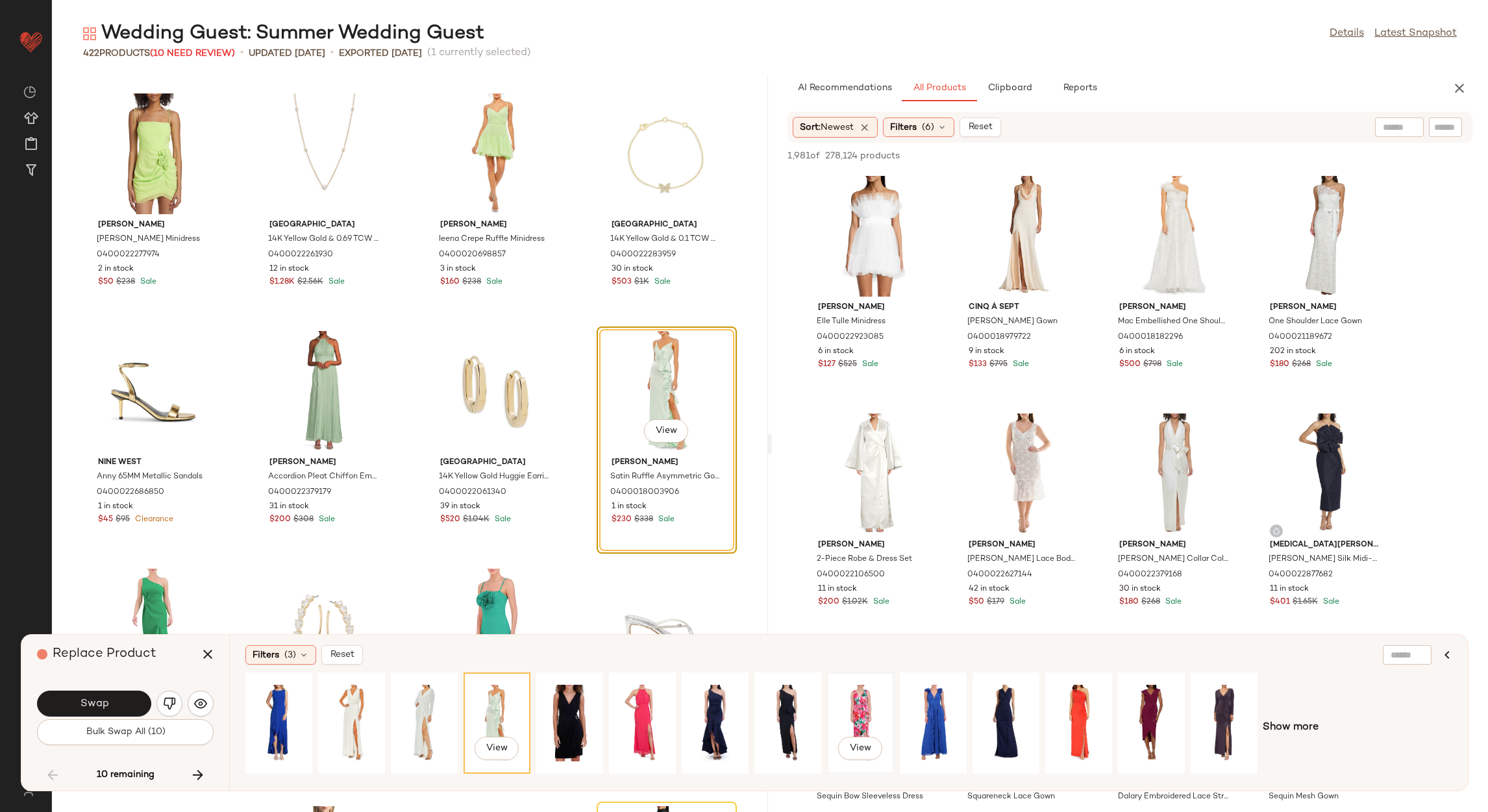
click at [864, 699] on div "View" at bounding box center [861, 722] width 58 height 92
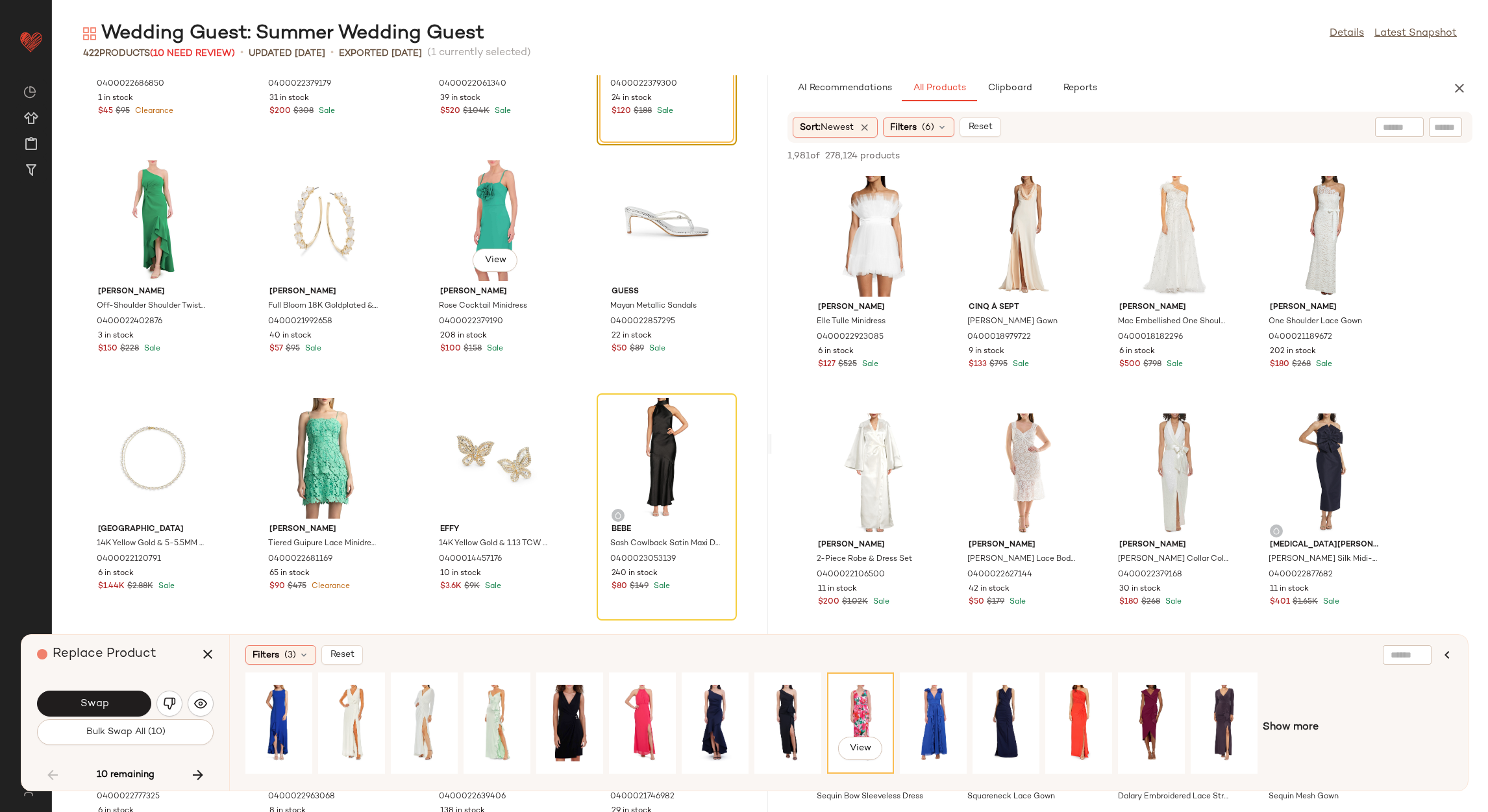
scroll to position [7891, 0]
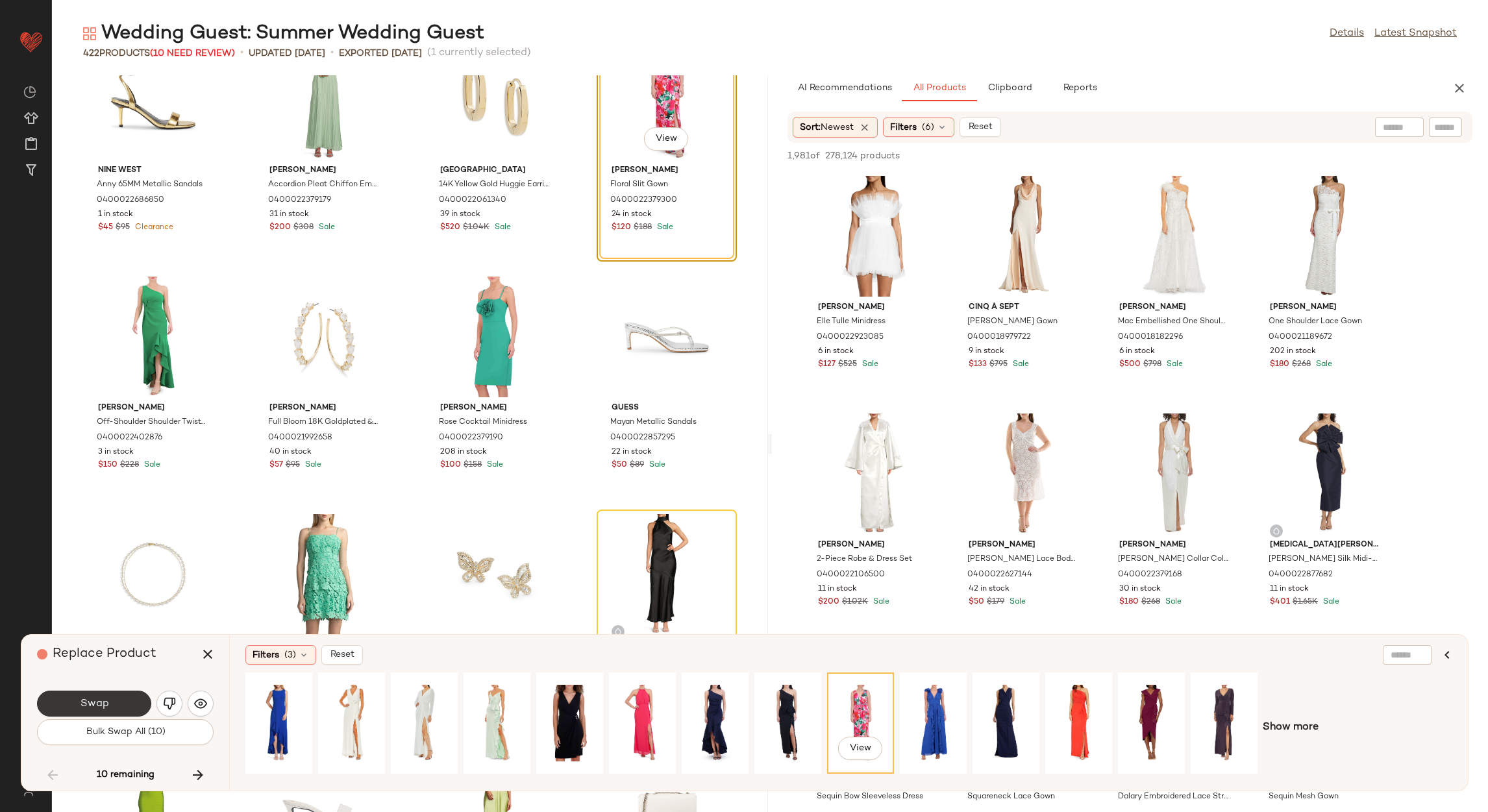
click at [106, 693] on button "Swap" at bounding box center [94, 704] width 114 height 26
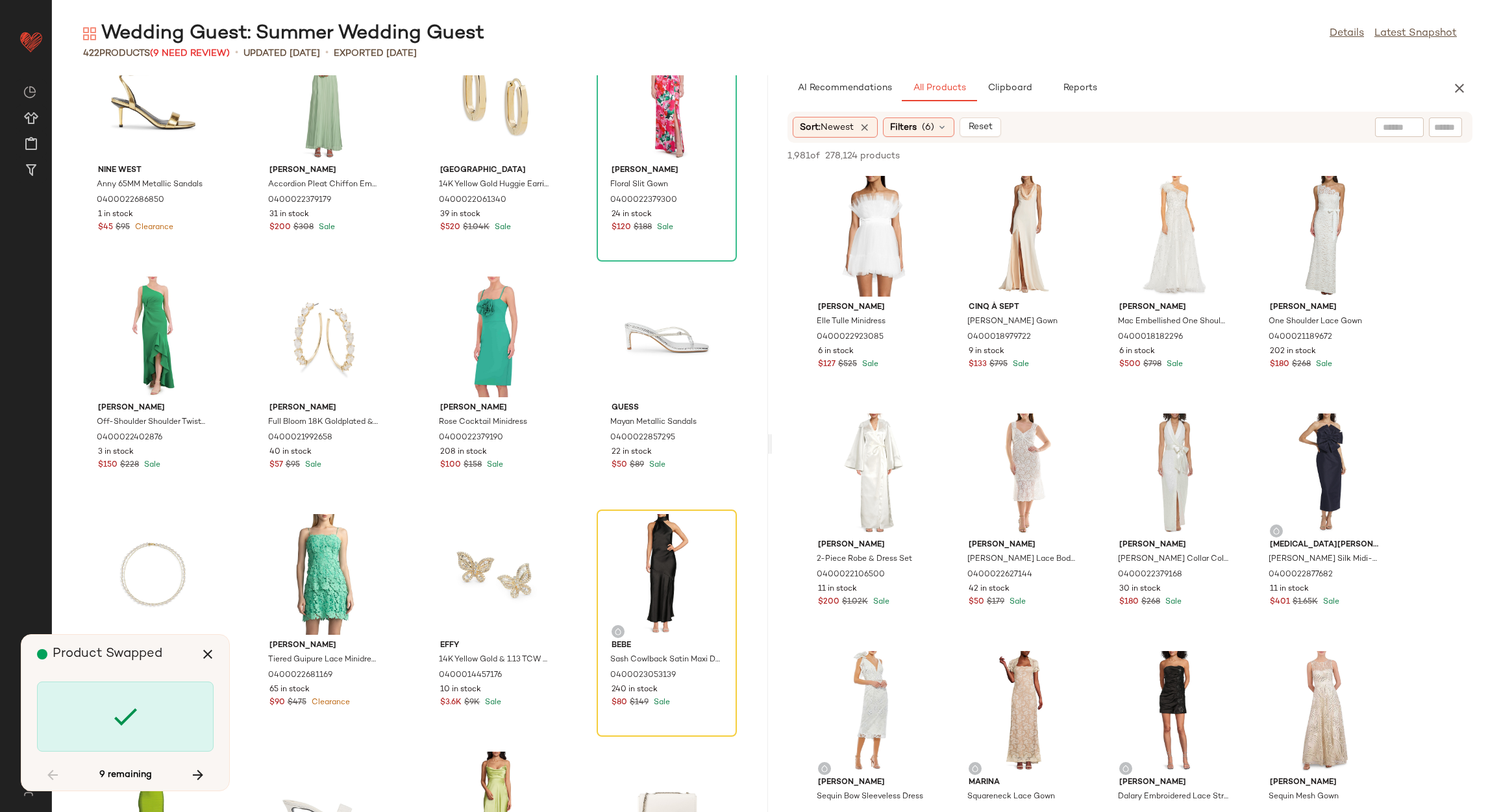
scroll to position [8074, 0]
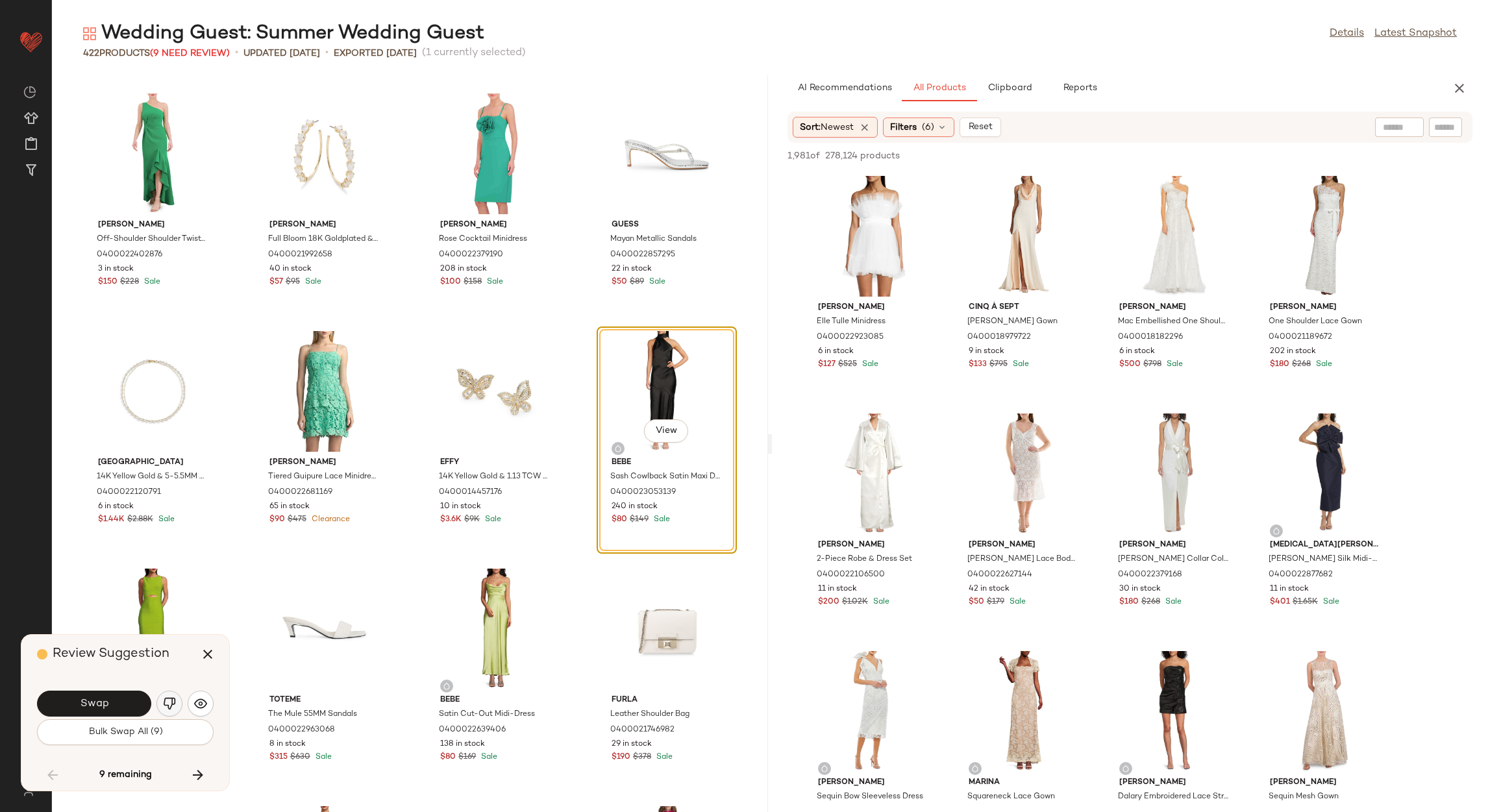
click at [166, 706] on img "button" at bounding box center [169, 703] width 13 height 13
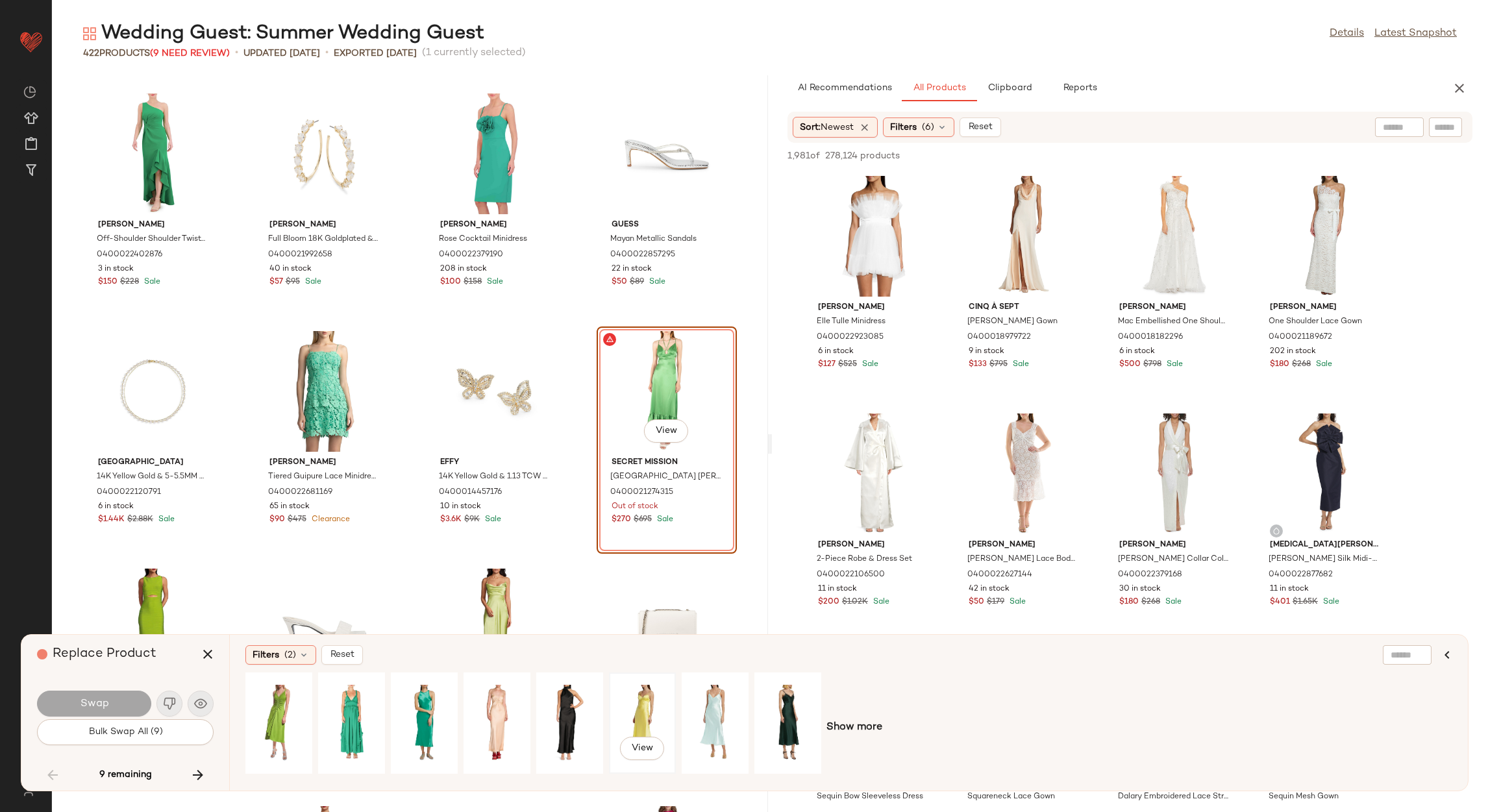
click at [655, 692] on div "View" at bounding box center [642, 722] width 58 height 92
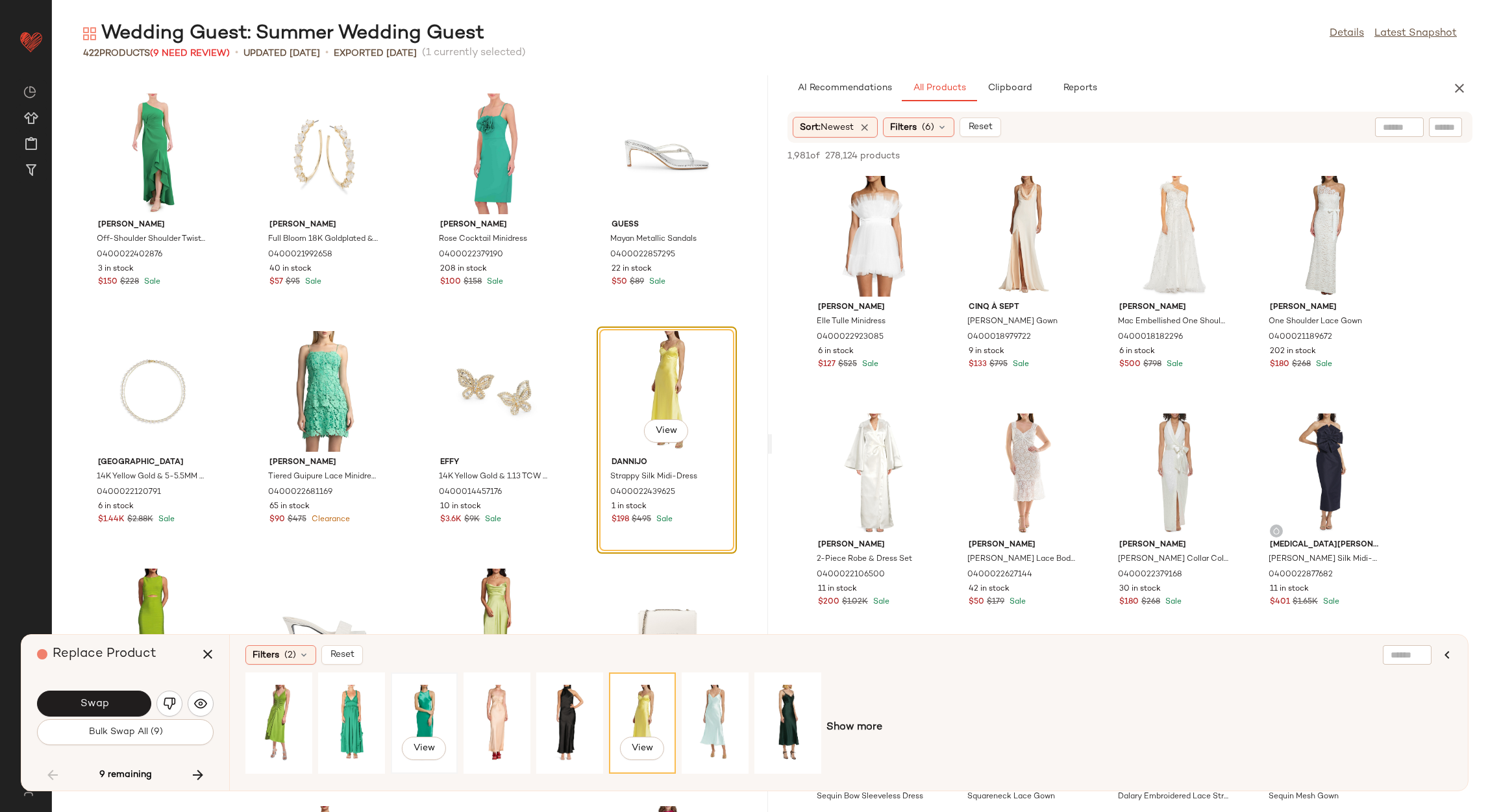
click at [425, 702] on div "View" at bounding box center [425, 722] width 58 height 92
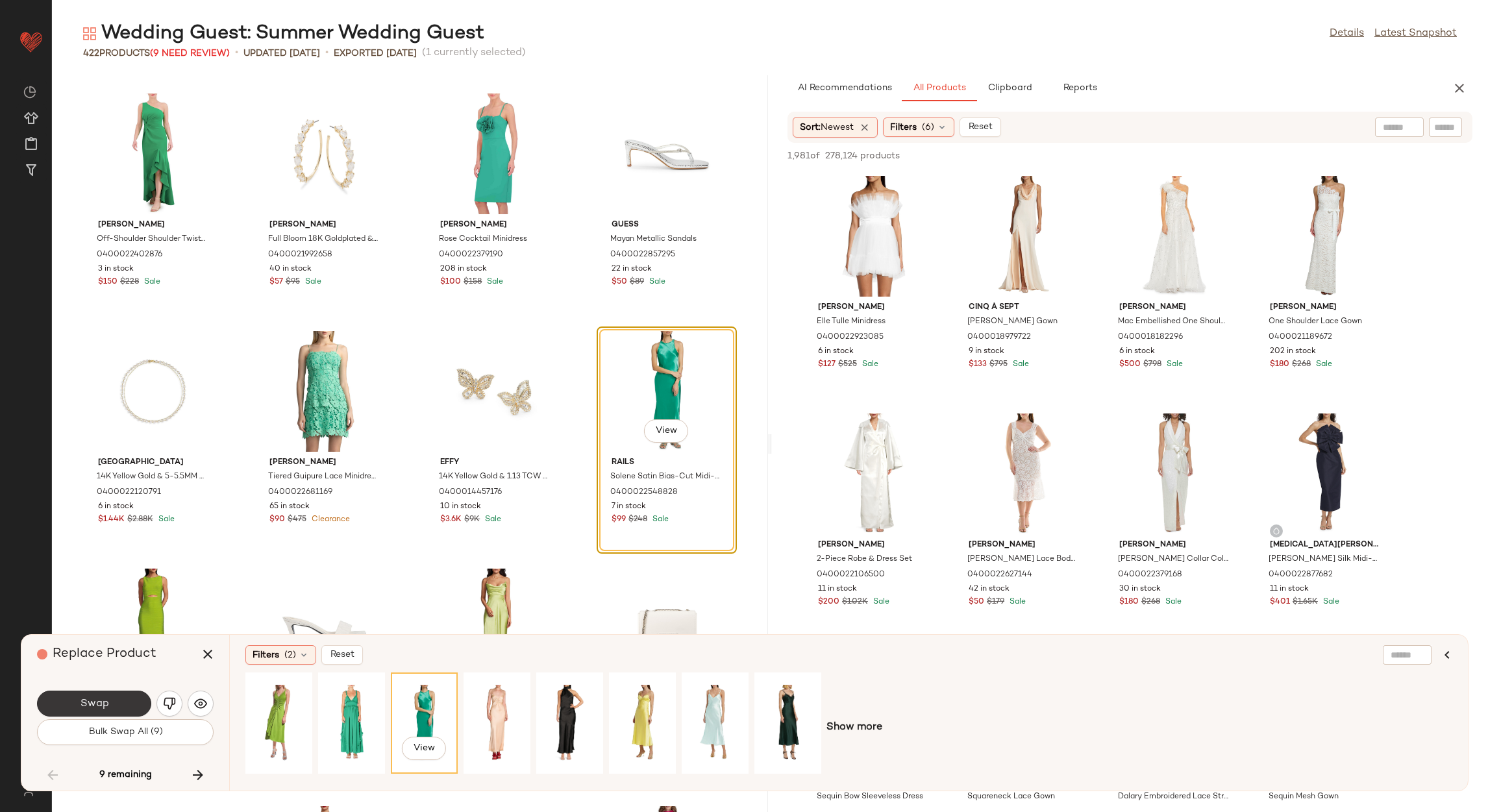
click at [100, 697] on span "Swap" at bounding box center [94, 704] width 29 height 12
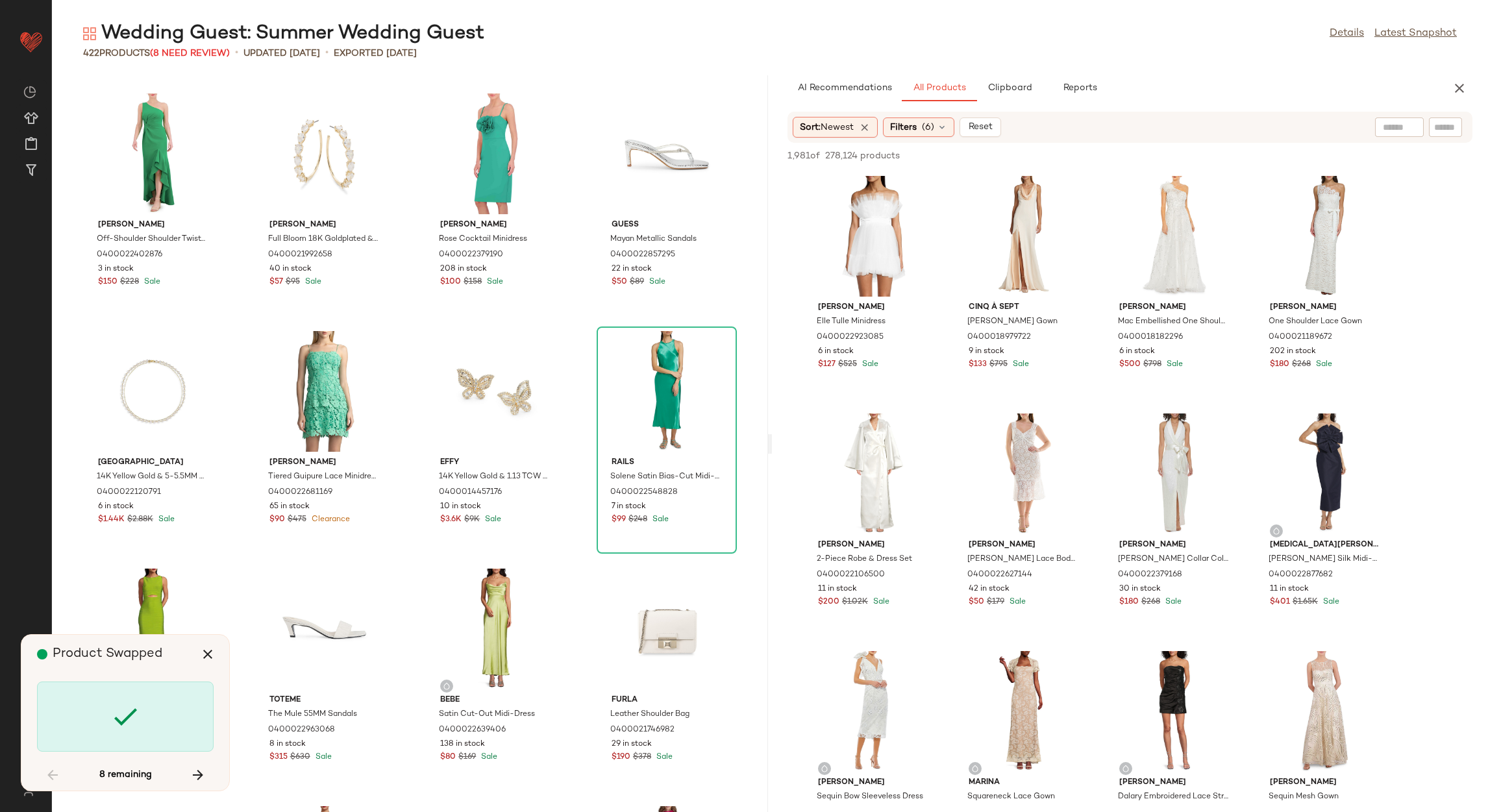
scroll to position [15436, 0]
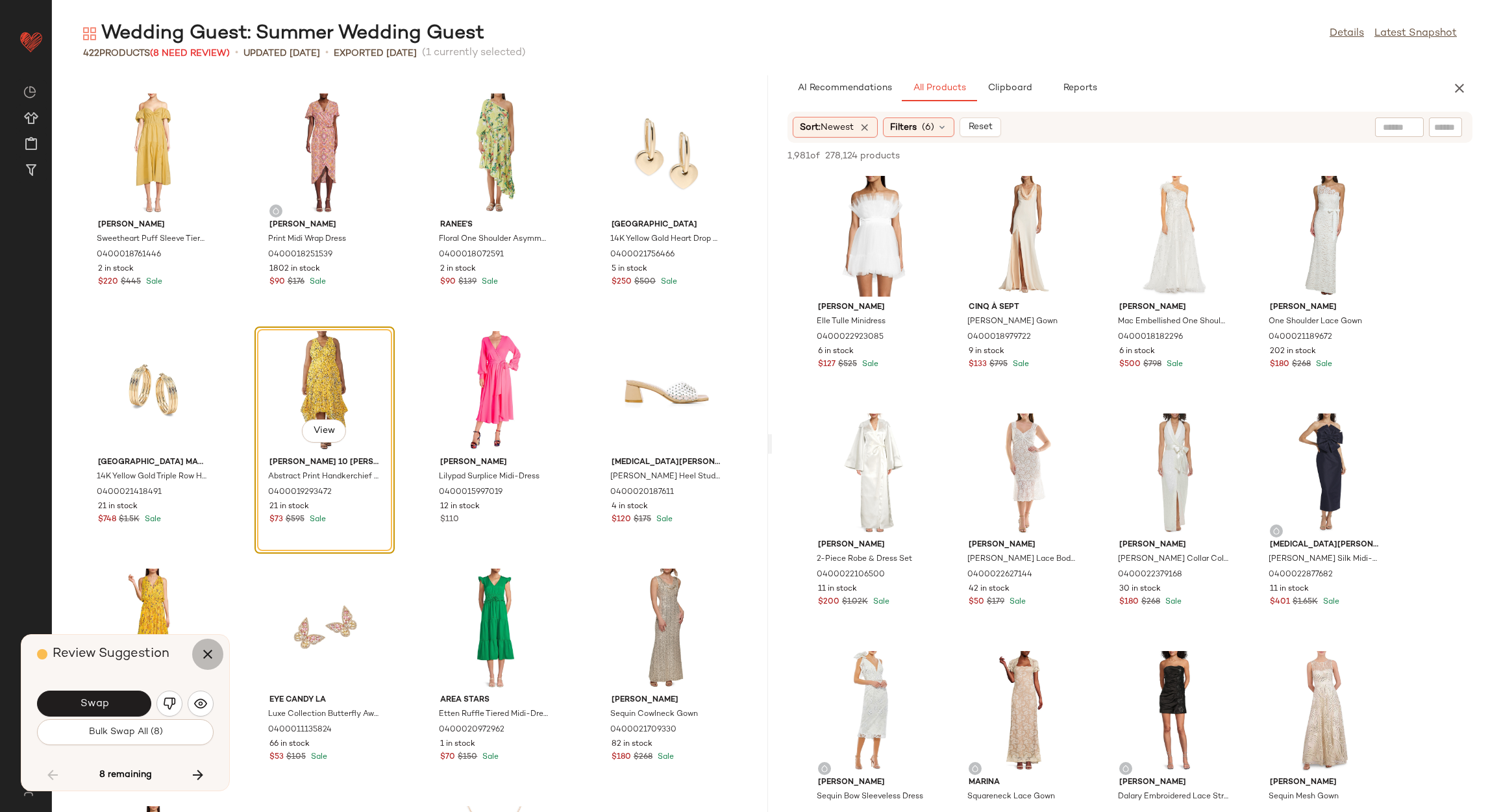
click at [204, 643] on button "button" at bounding box center [207, 654] width 31 height 31
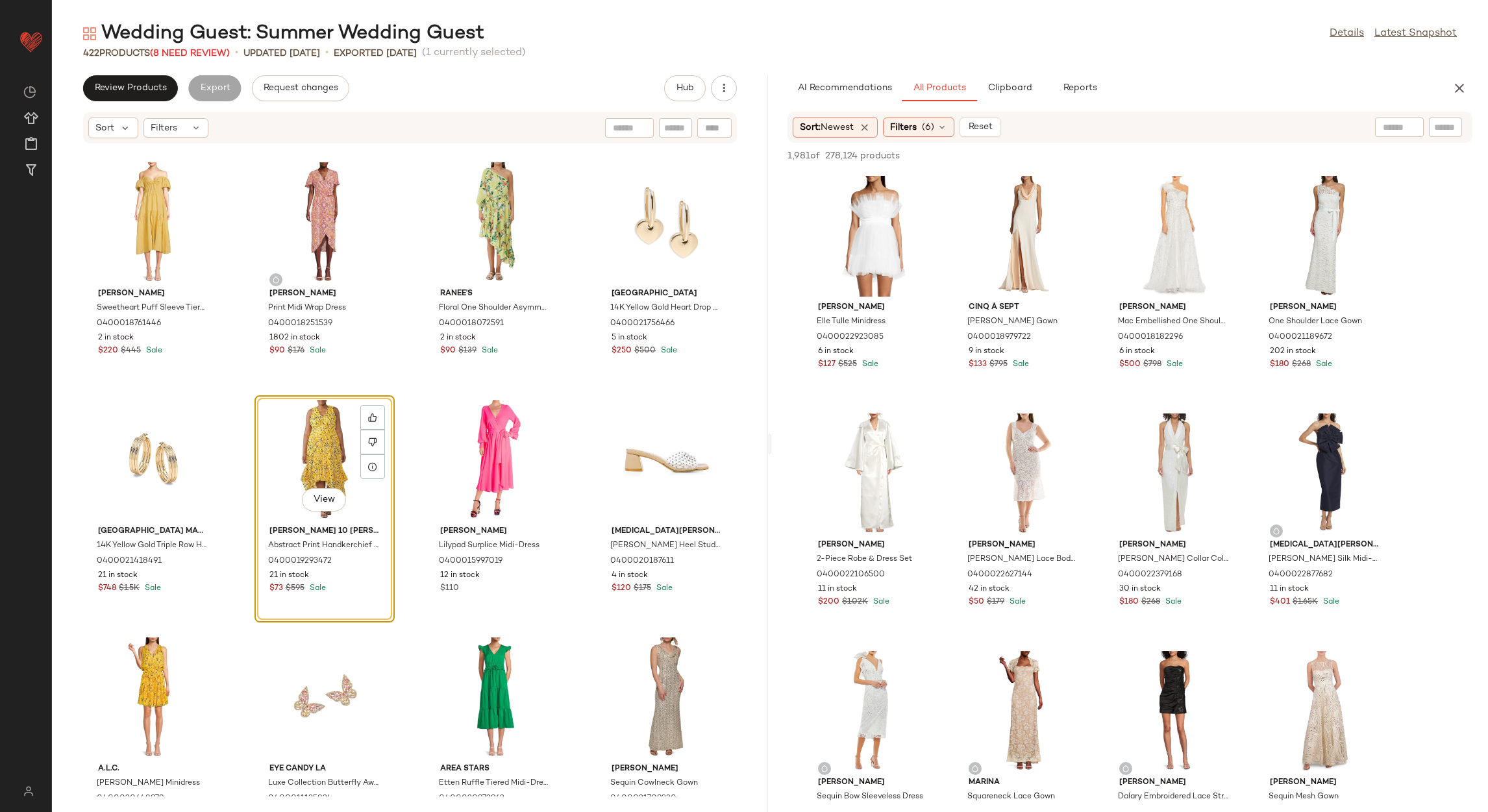
click at [178, 138] on div "Sort Filters" at bounding box center [409, 127] width 653 height 31
click at [180, 132] on div "Filters" at bounding box center [176, 128] width 65 height 19
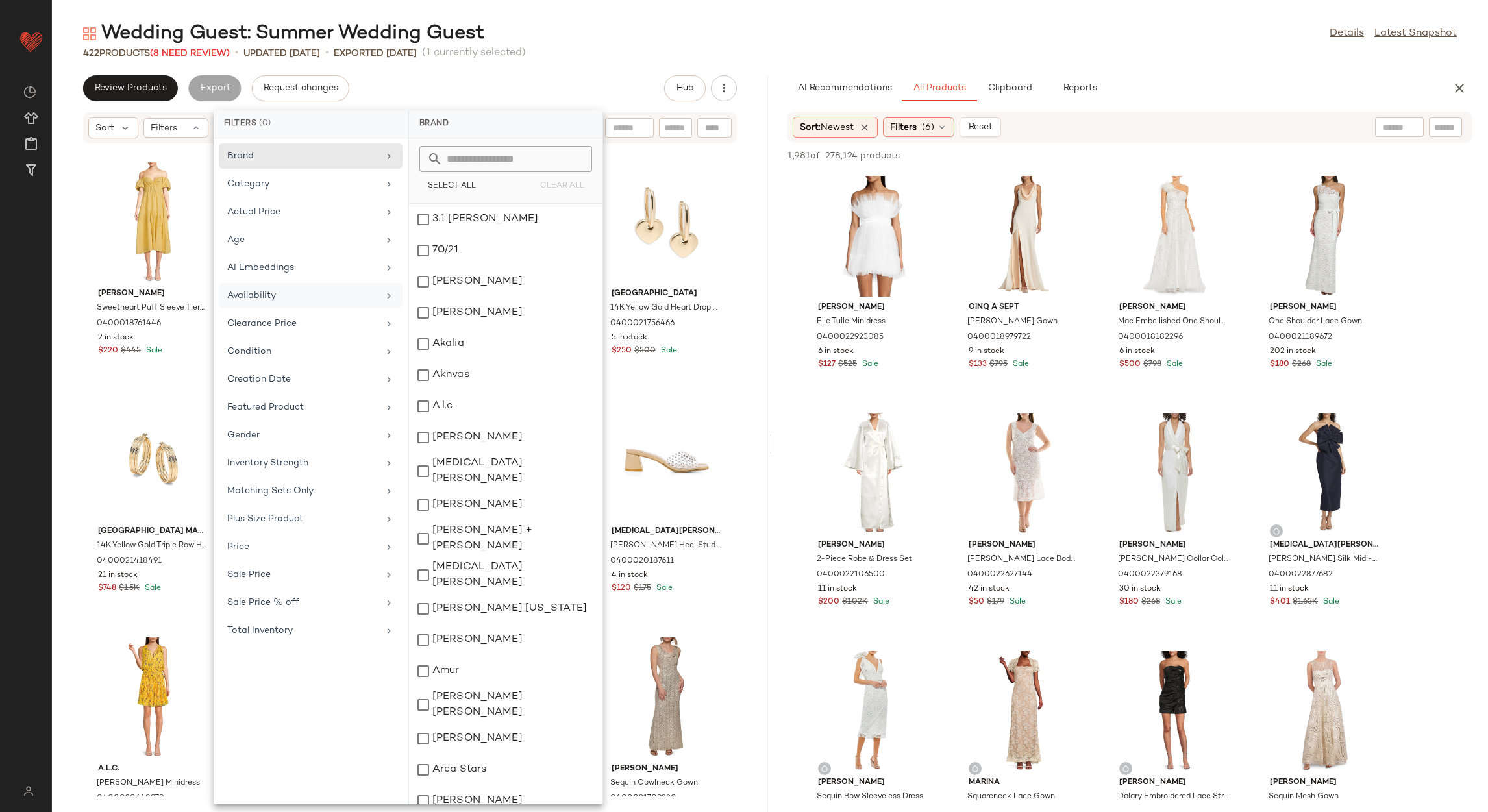
click at [320, 311] on div "Availability" at bounding box center [310, 323] width 184 height 26
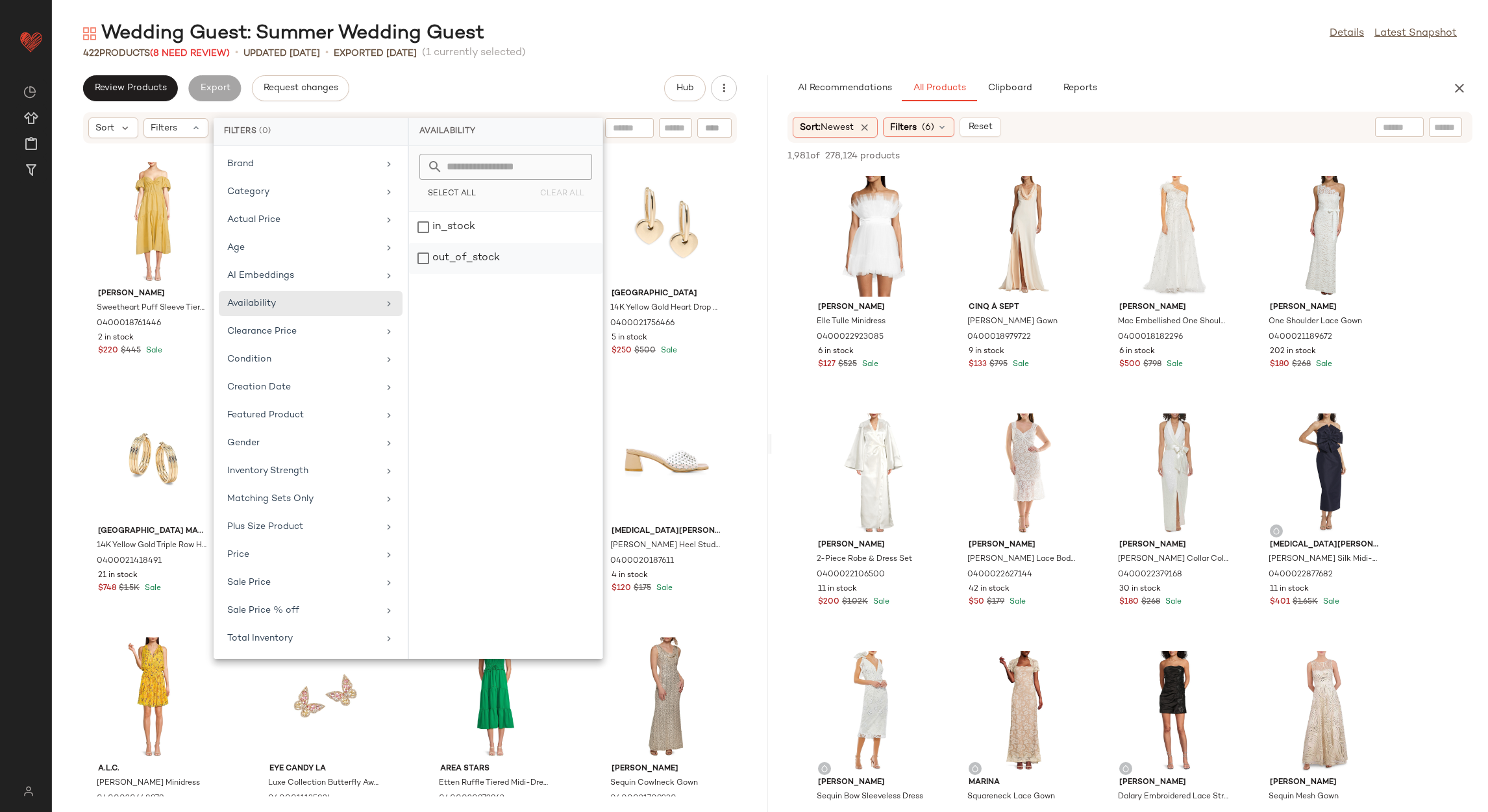
click at [443, 256] on div "out_of_stock" at bounding box center [506, 258] width 194 height 31
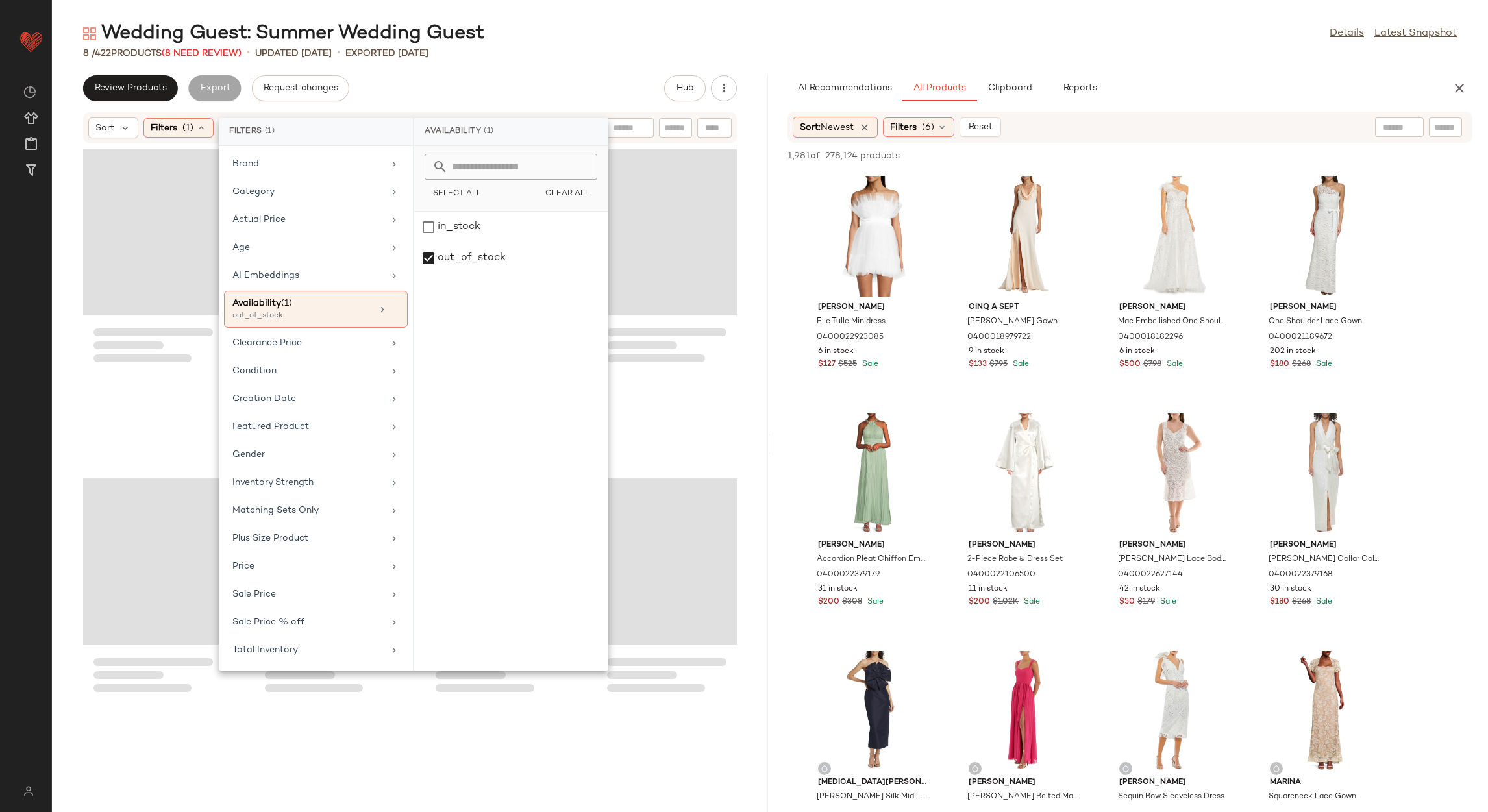
click at [510, 95] on div "Review Products Export Request changes Hub" at bounding box center [409, 88] width 653 height 26
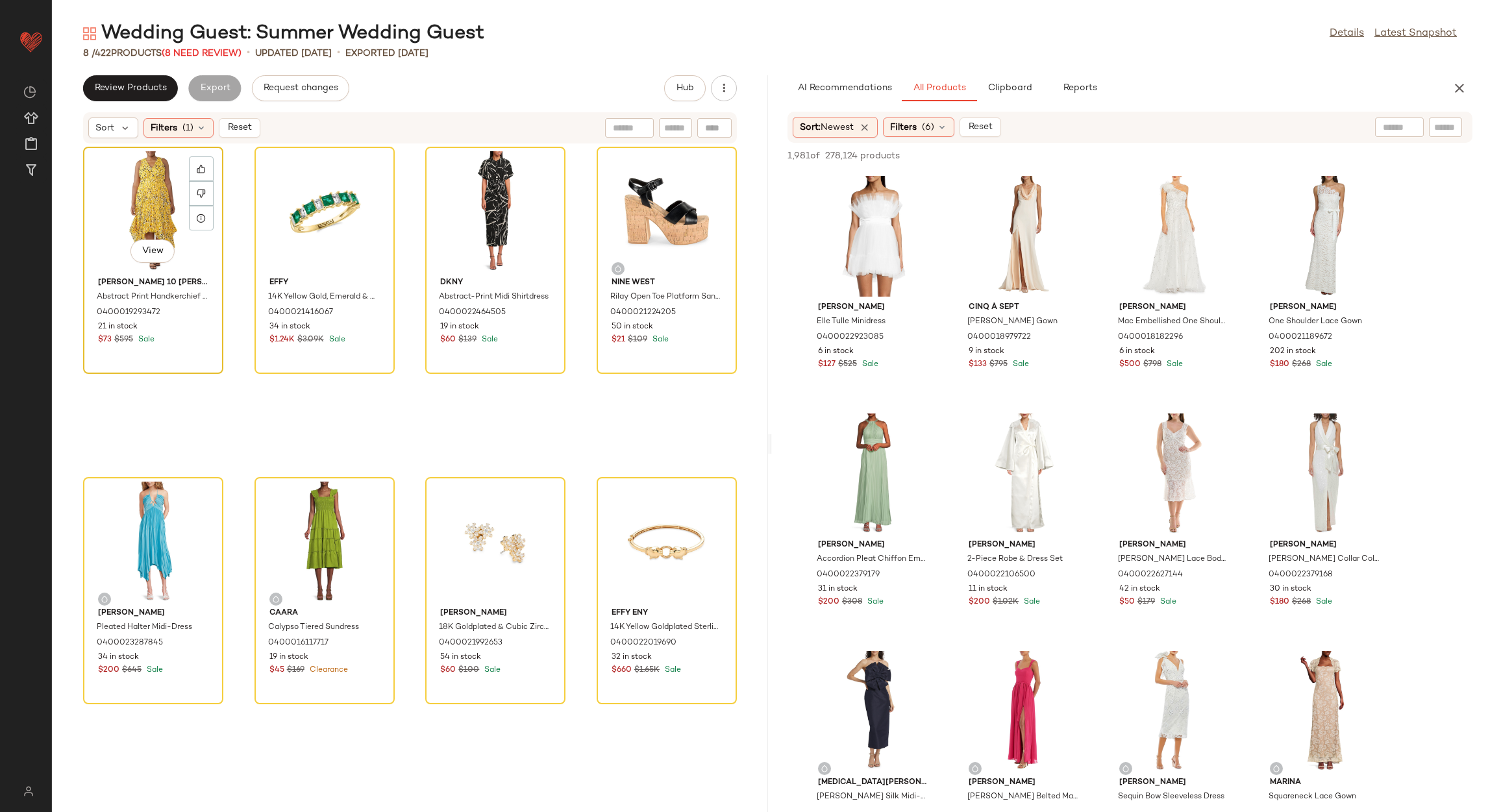
click at [136, 191] on div "View" at bounding box center [154, 211] width 131 height 121
click at [607, 536] on div "View" at bounding box center [667, 542] width 131 height 121
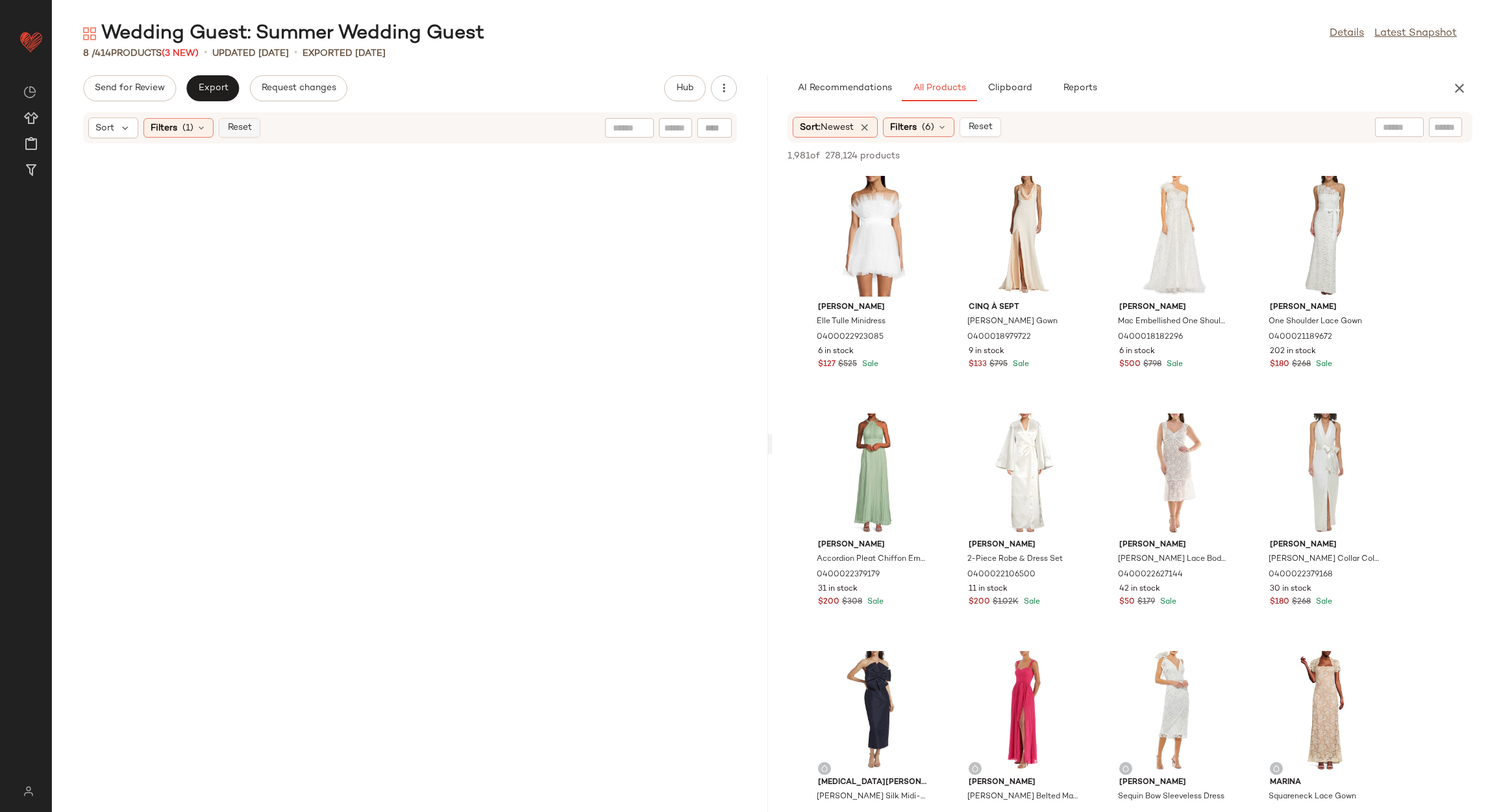
click at [229, 130] on span "Reset" at bounding box center [239, 127] width 25 height 10
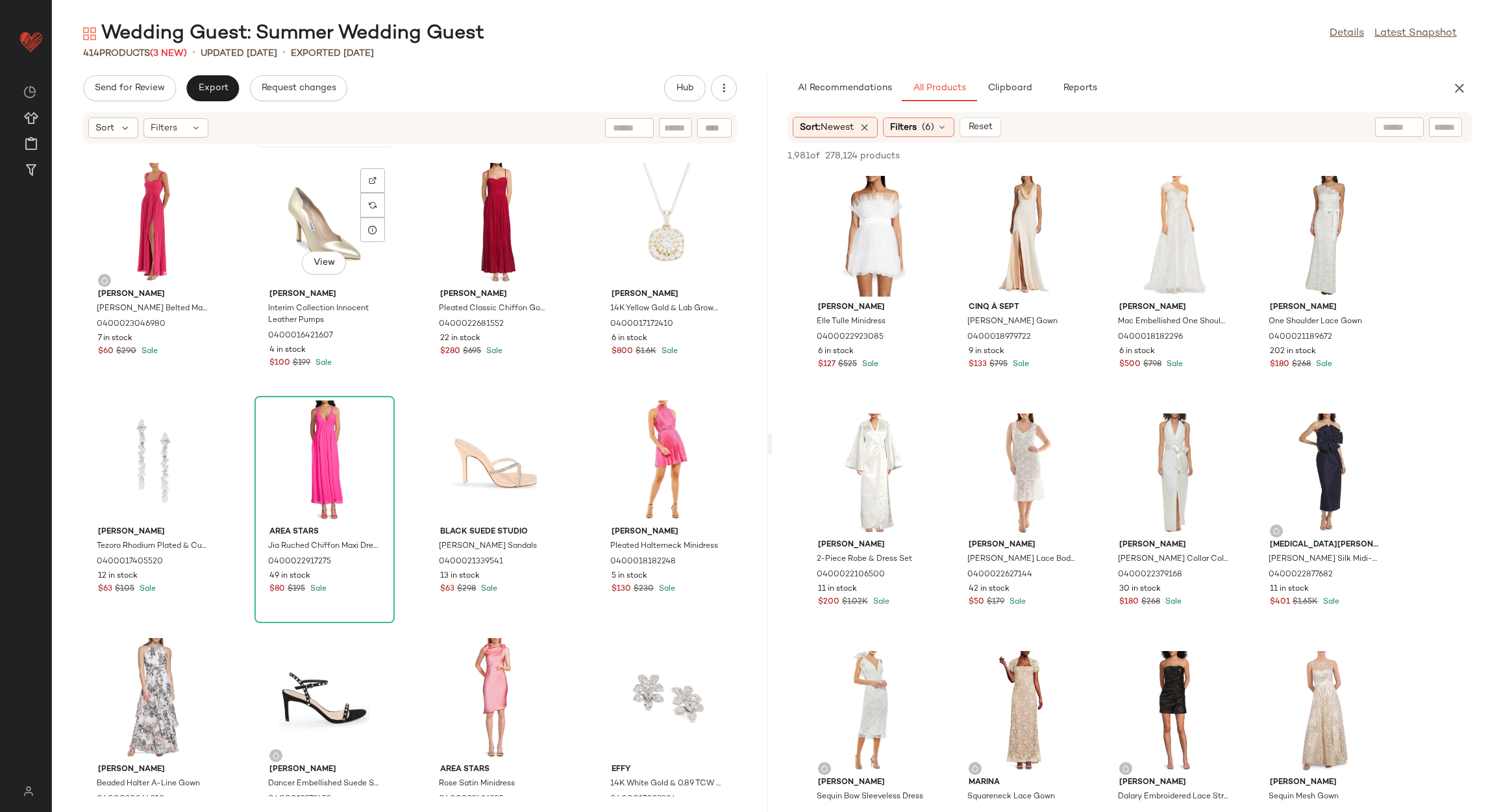
scroll to position [497, 0]
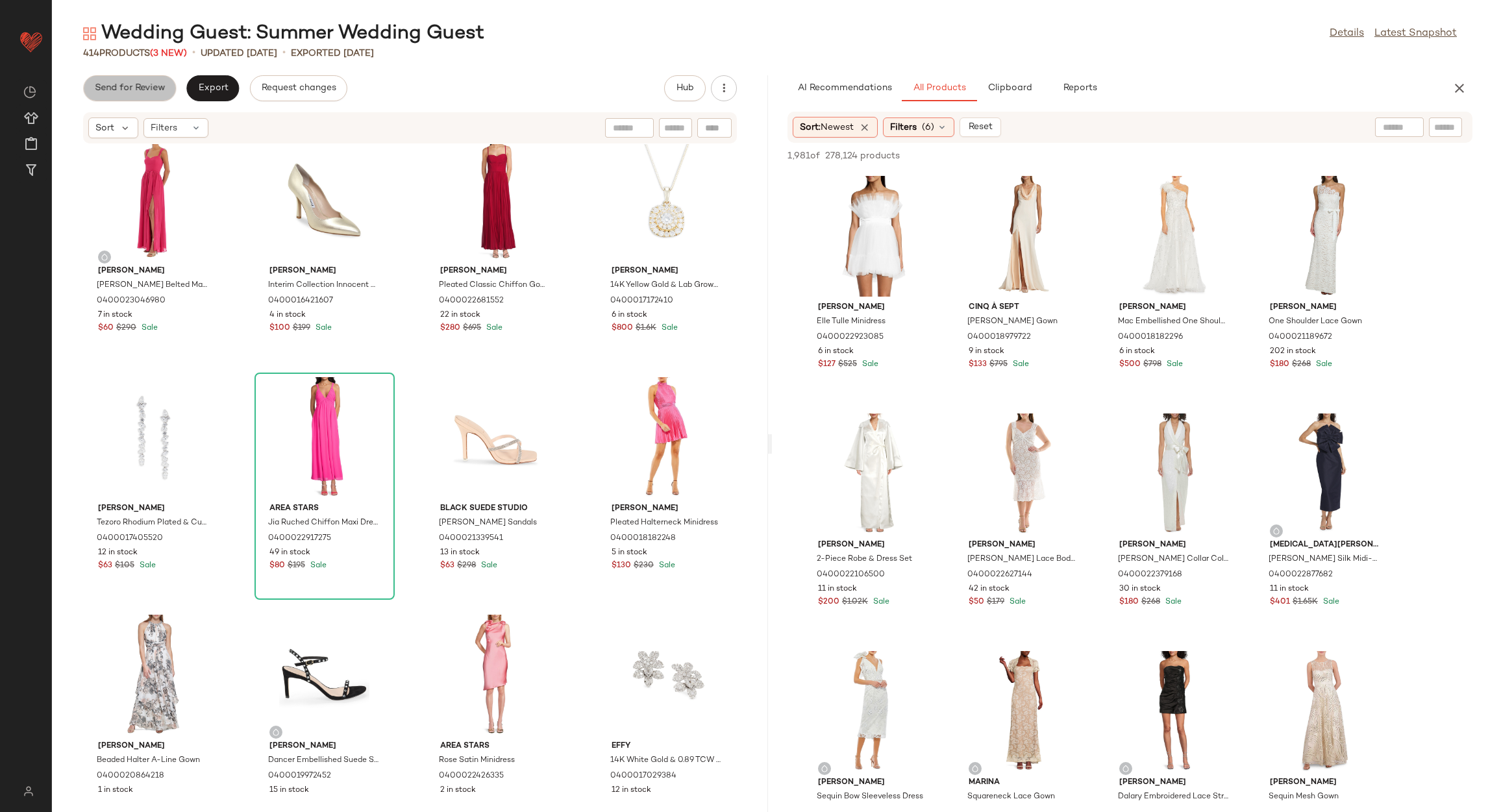
click at [142, 89] on span "Send for Review" at bounding box center [129, 88] width 71 height 10
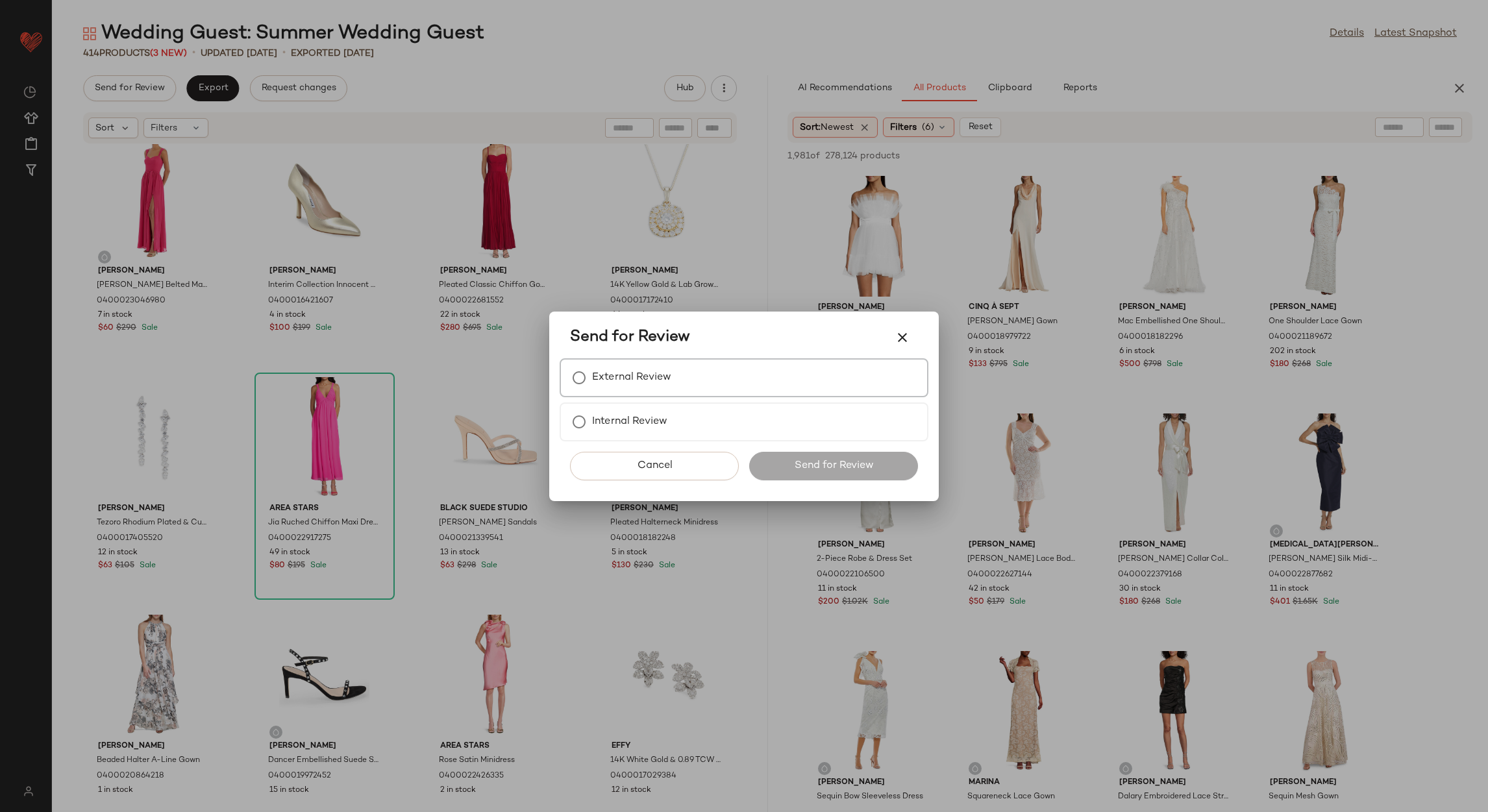
click at [622, 379] on label "External Review" at bounding box center [631, 378] width 80 height 26
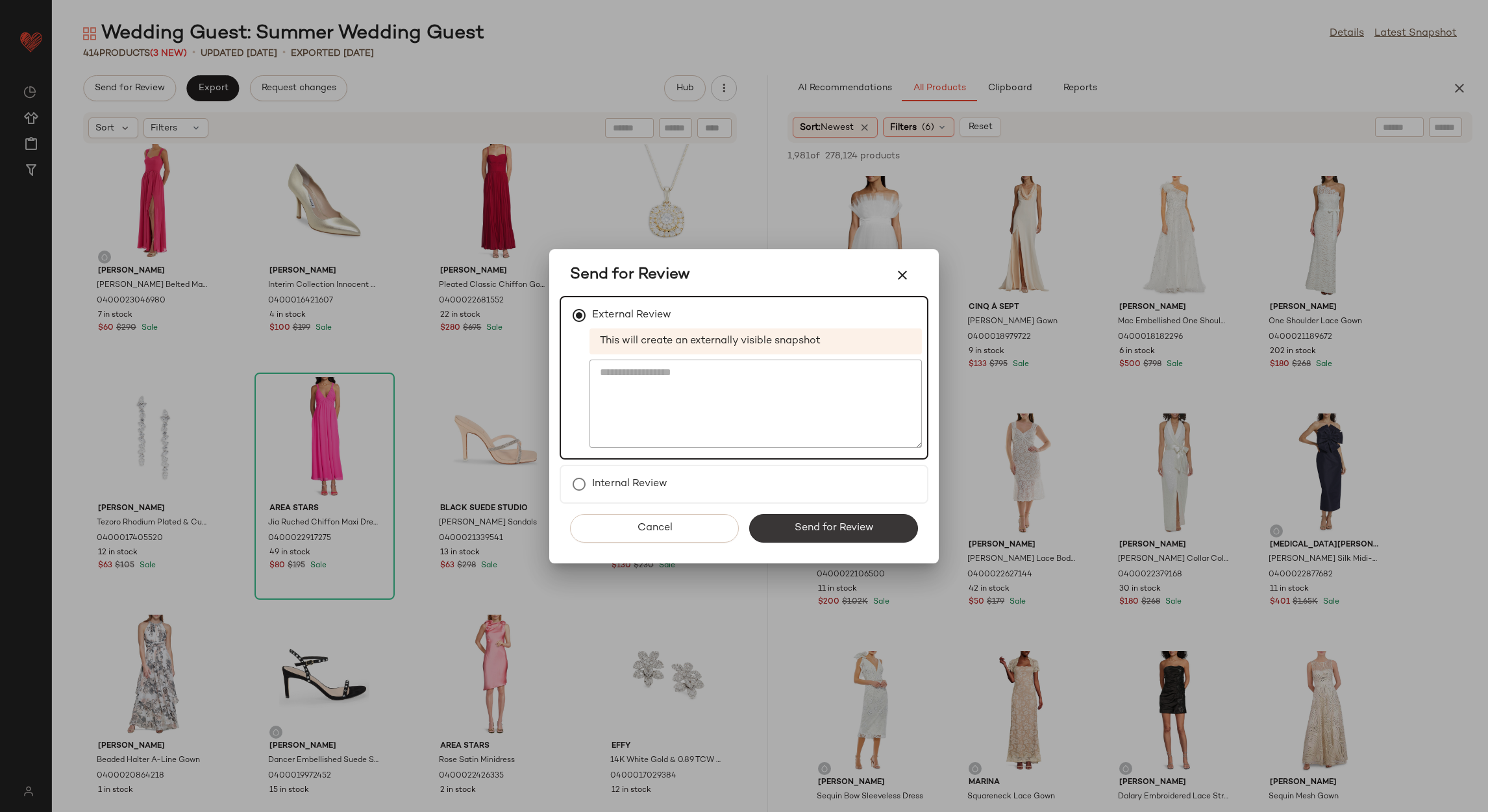
click at [803, 526] on span "Send for Review" at bounding box center [833, 528] width 80 height 12
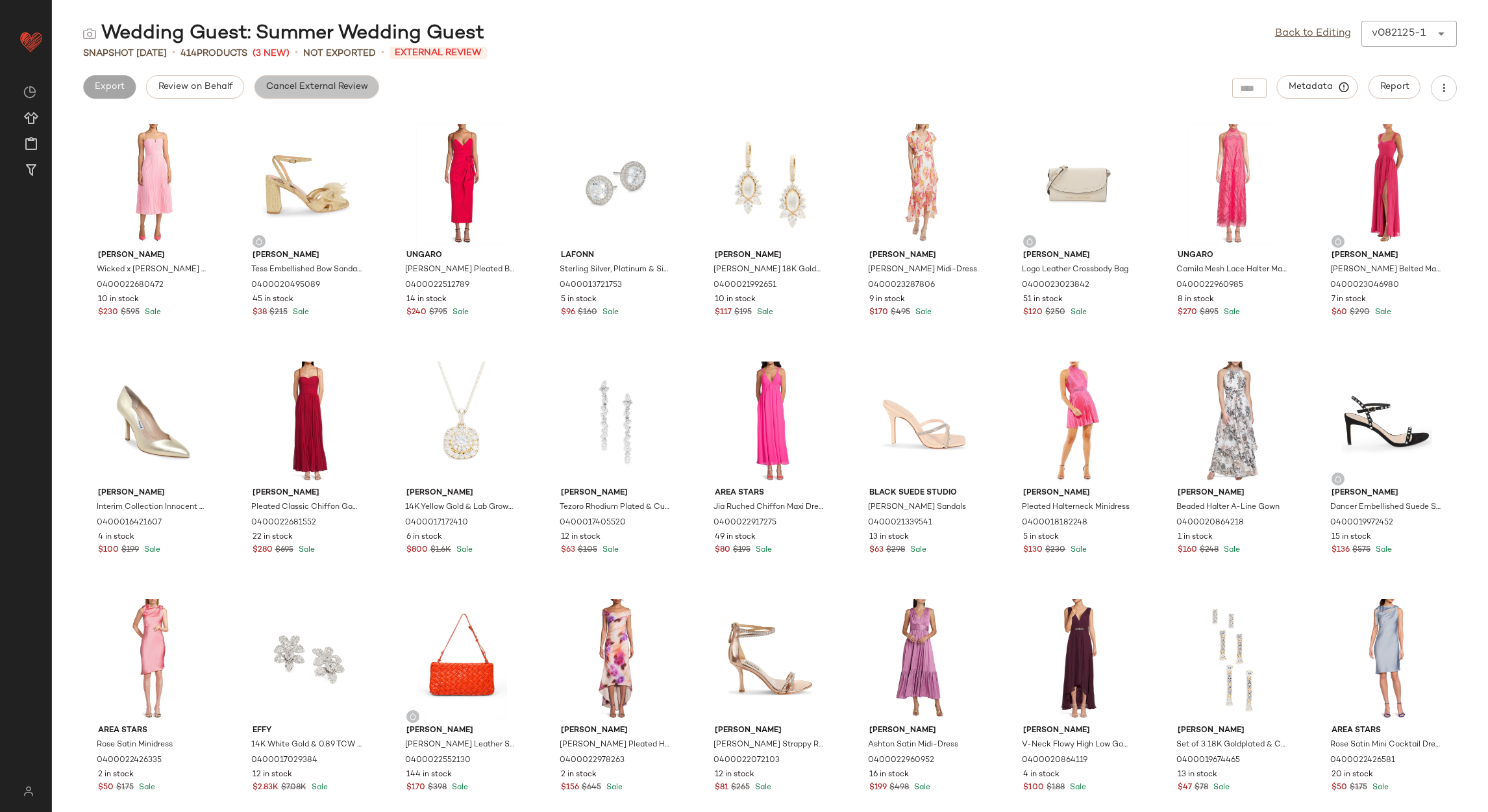
click at [326, 89] on span "Cancel External Review" at bounding box center [317, 86] width 102 height 10
click at [1278, 37] on link "Back to Editing" at bounding box center [1313, 34] width 76 height 16
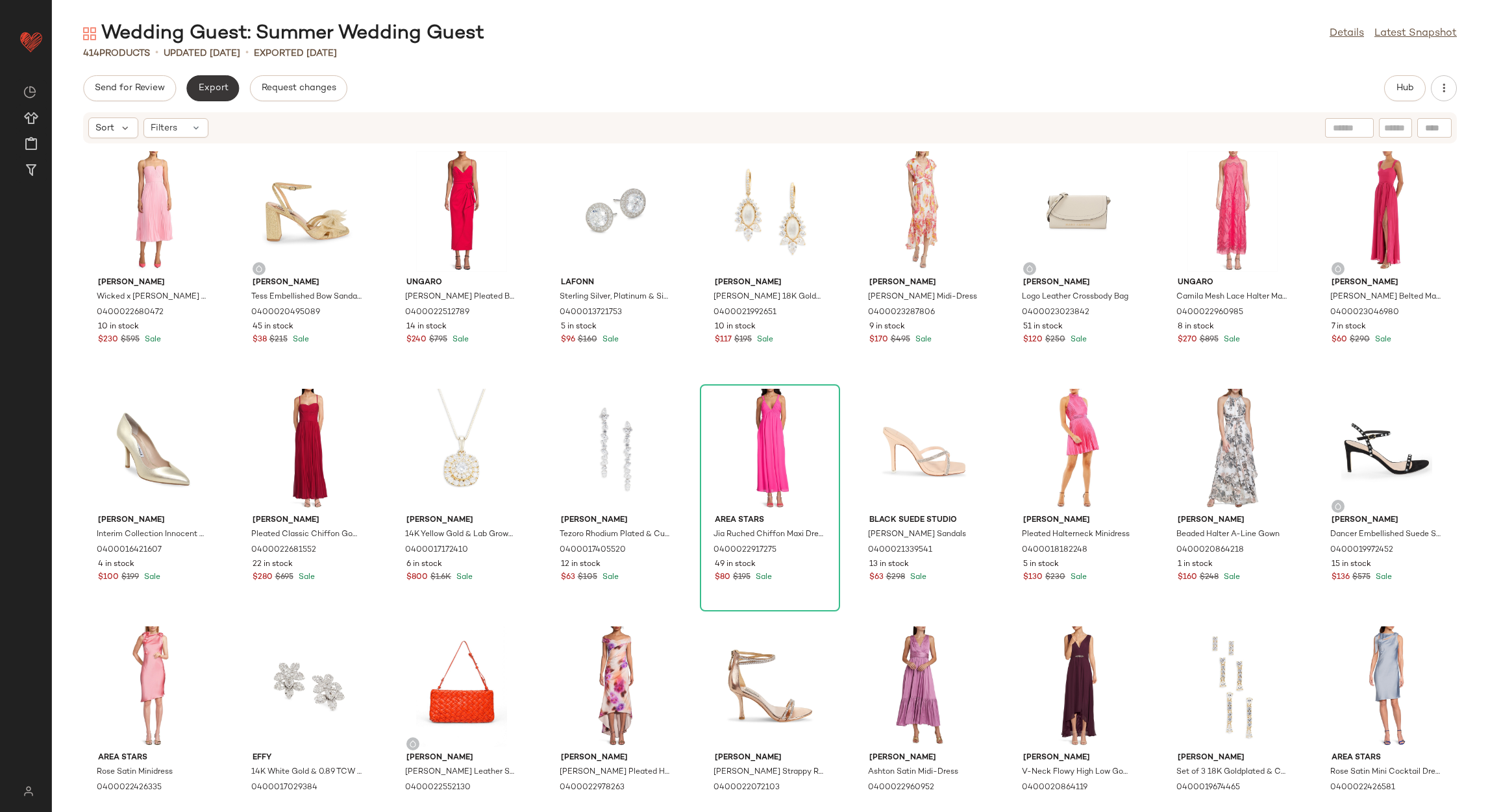
click at [223, 91] on span "Export" at bounding box center [212, 88] width 30 height 10
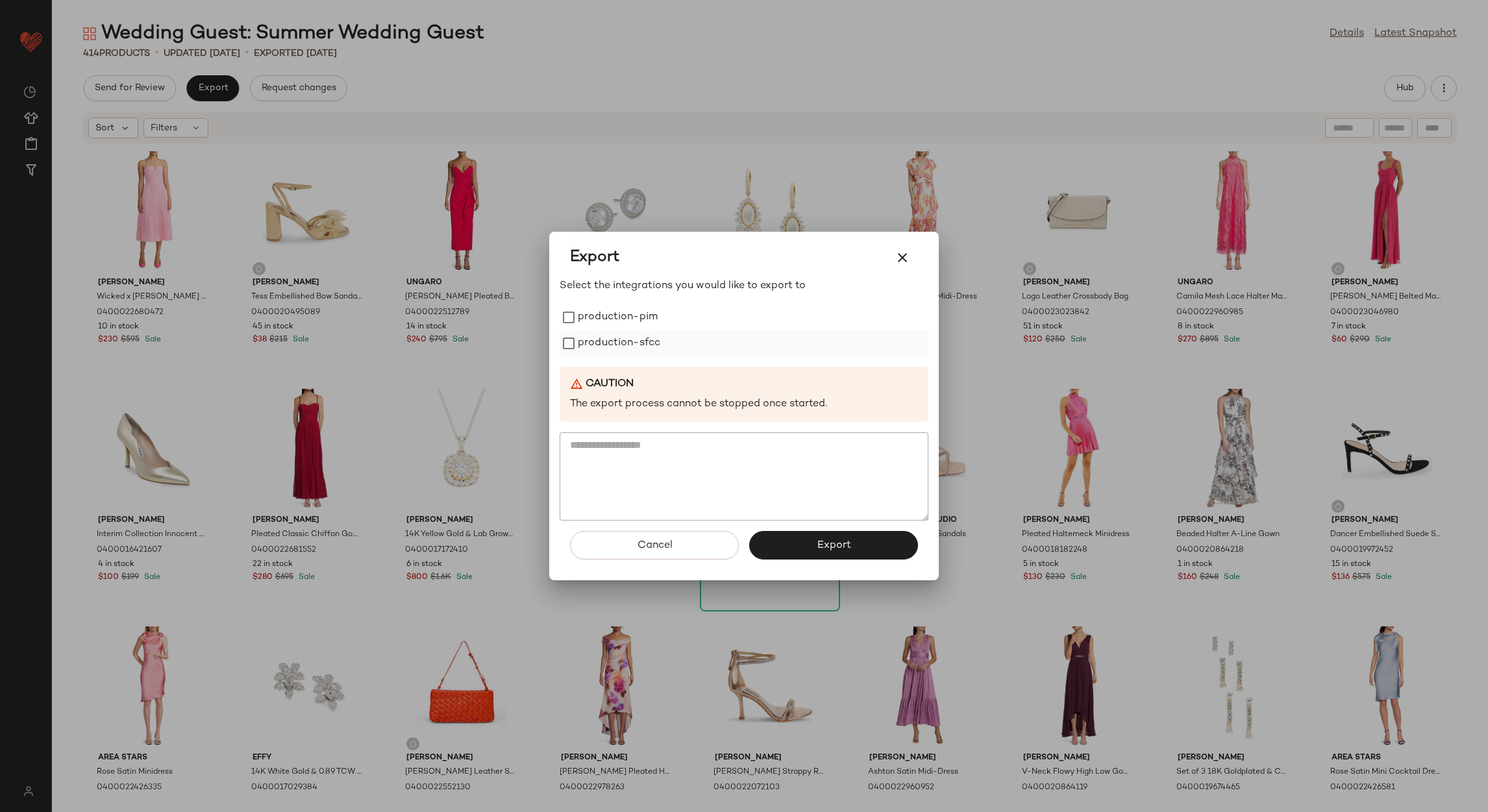
drag, startPoint x: 587, startPoint y: 323, endPoint x: 593, endPoint y: 343, distance: 20.9
click at [588, 323] on label "production-pim" at bounding box center [617, 317] width 80 height 26
click at [593, 346] on label "production-sfcc" at bounding box center [619, 343] width 82 height 26
click at [848, 542] on span "Export" at bounding box center [833, 545] width 35 height 12
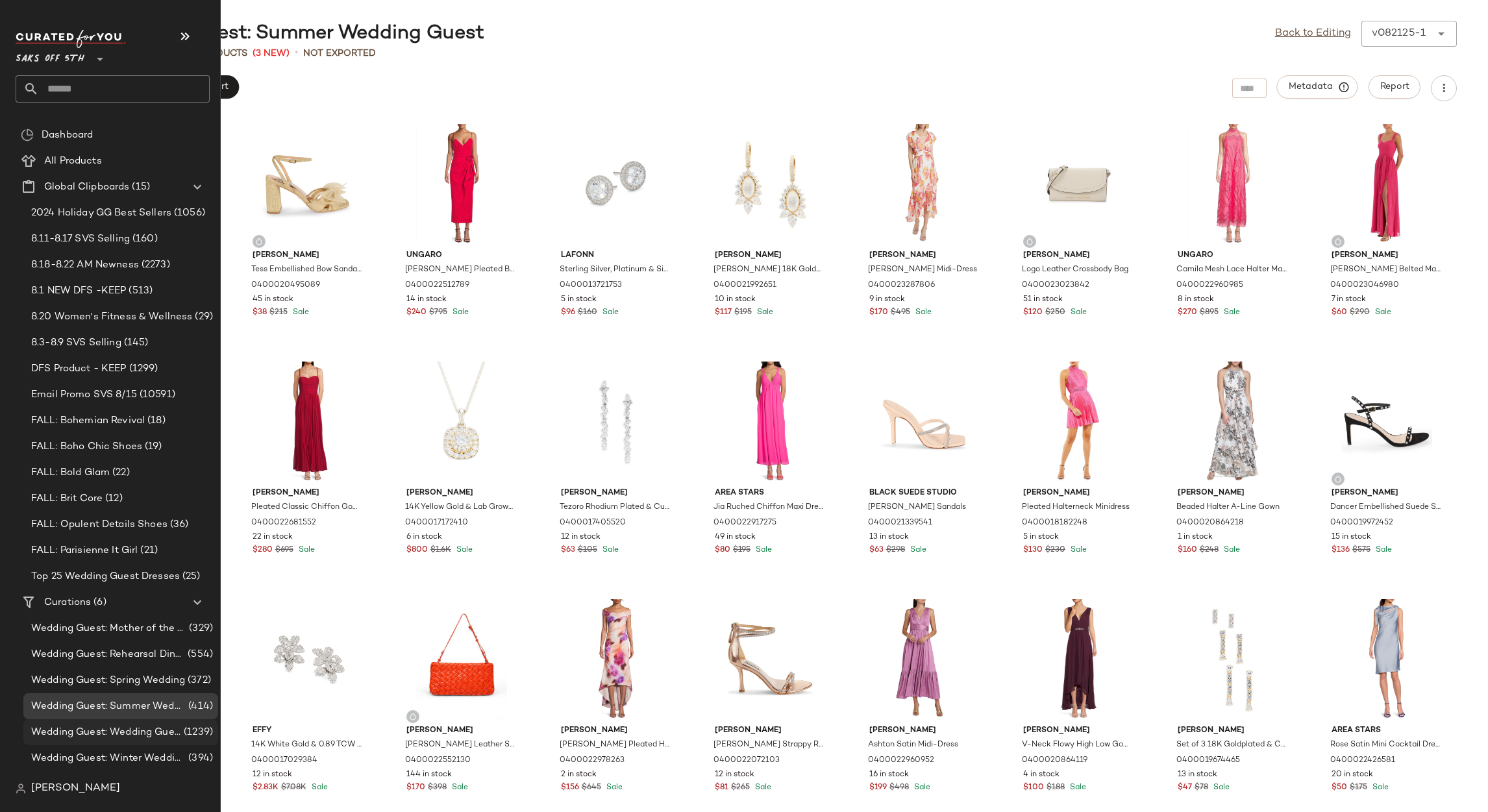
click at [153, 733] on span "Wedding Guest: Wedding Guest" at bounding box center [106, 733] width 150 height 15
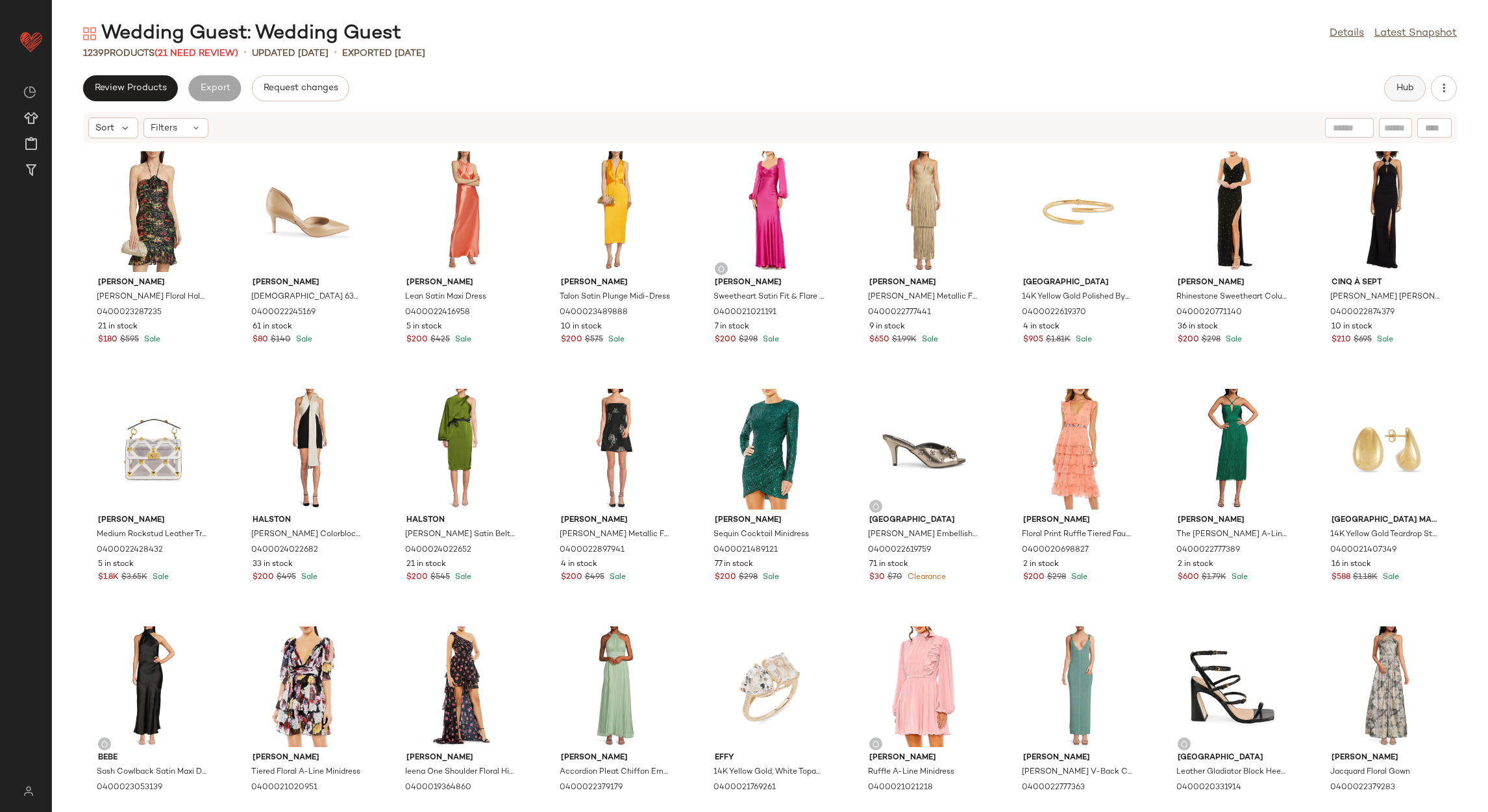
click at [1394, 88] on button "Hub" at bounding box center [1405, 88] width 41 height 26
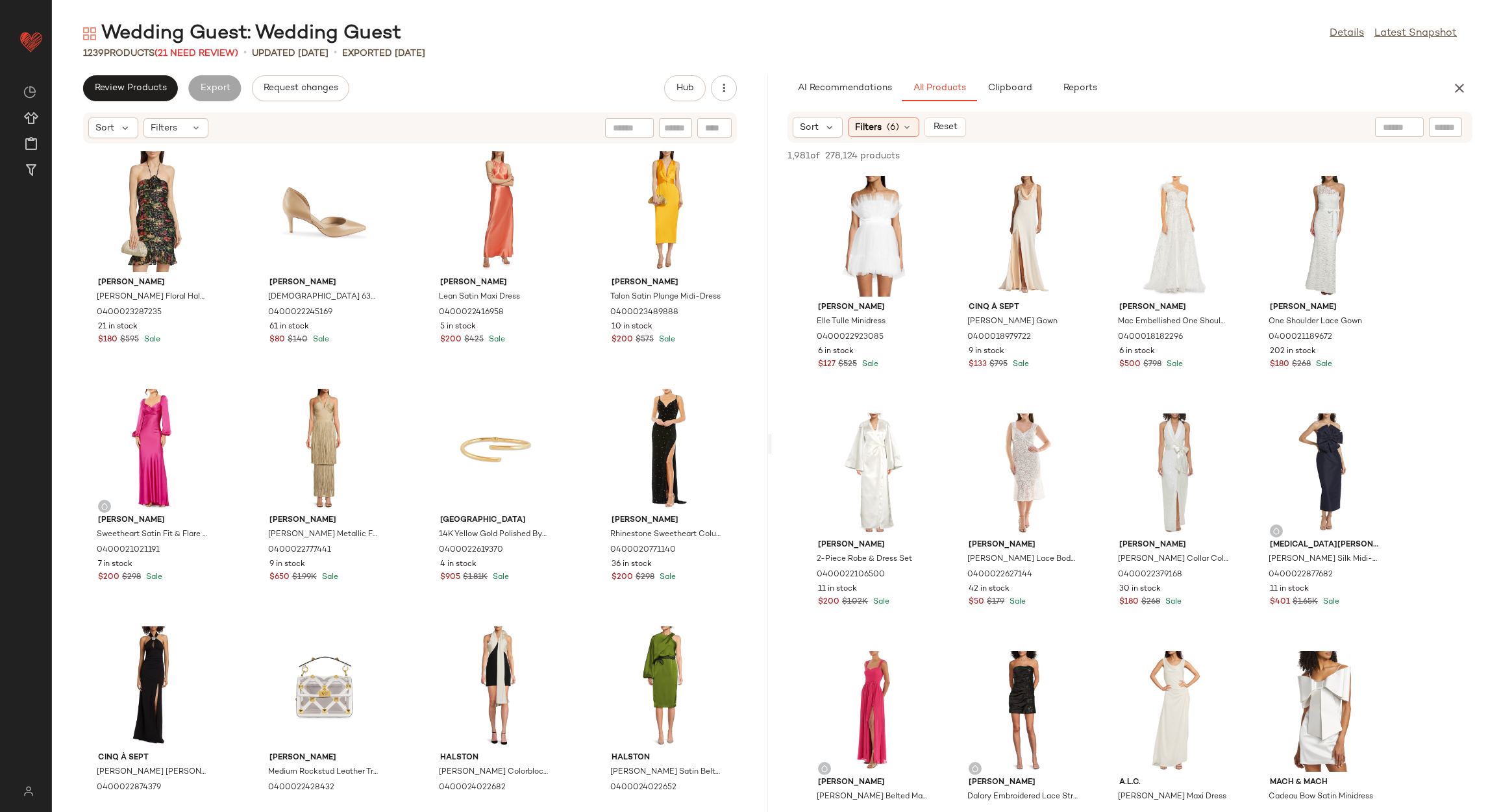
click at [1315, 93] on div "AI Recommendations All Products Clipboard Reports" at bounding box center [1109, 88] width 643 height 26
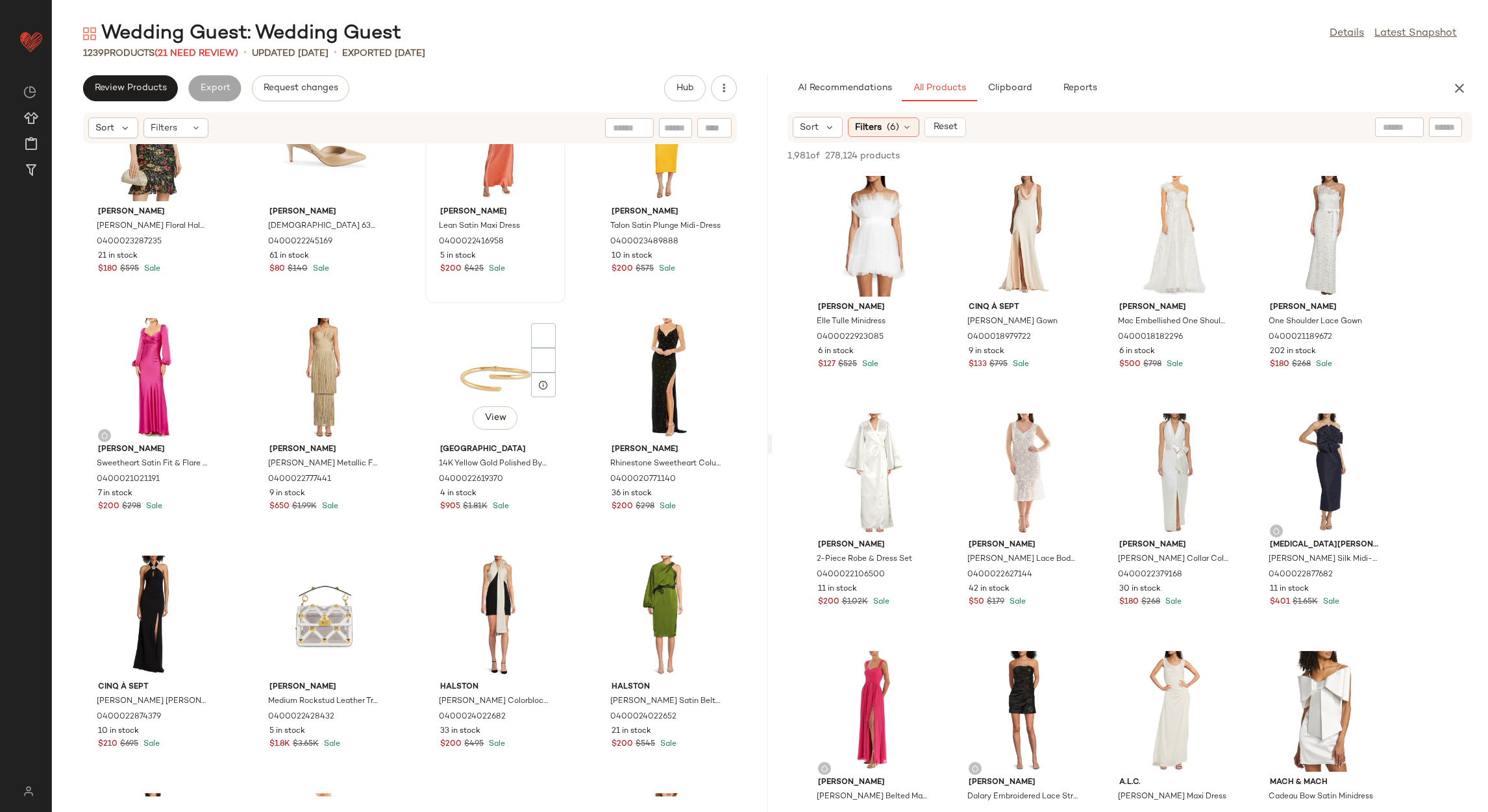
scroll to position [497, 0]
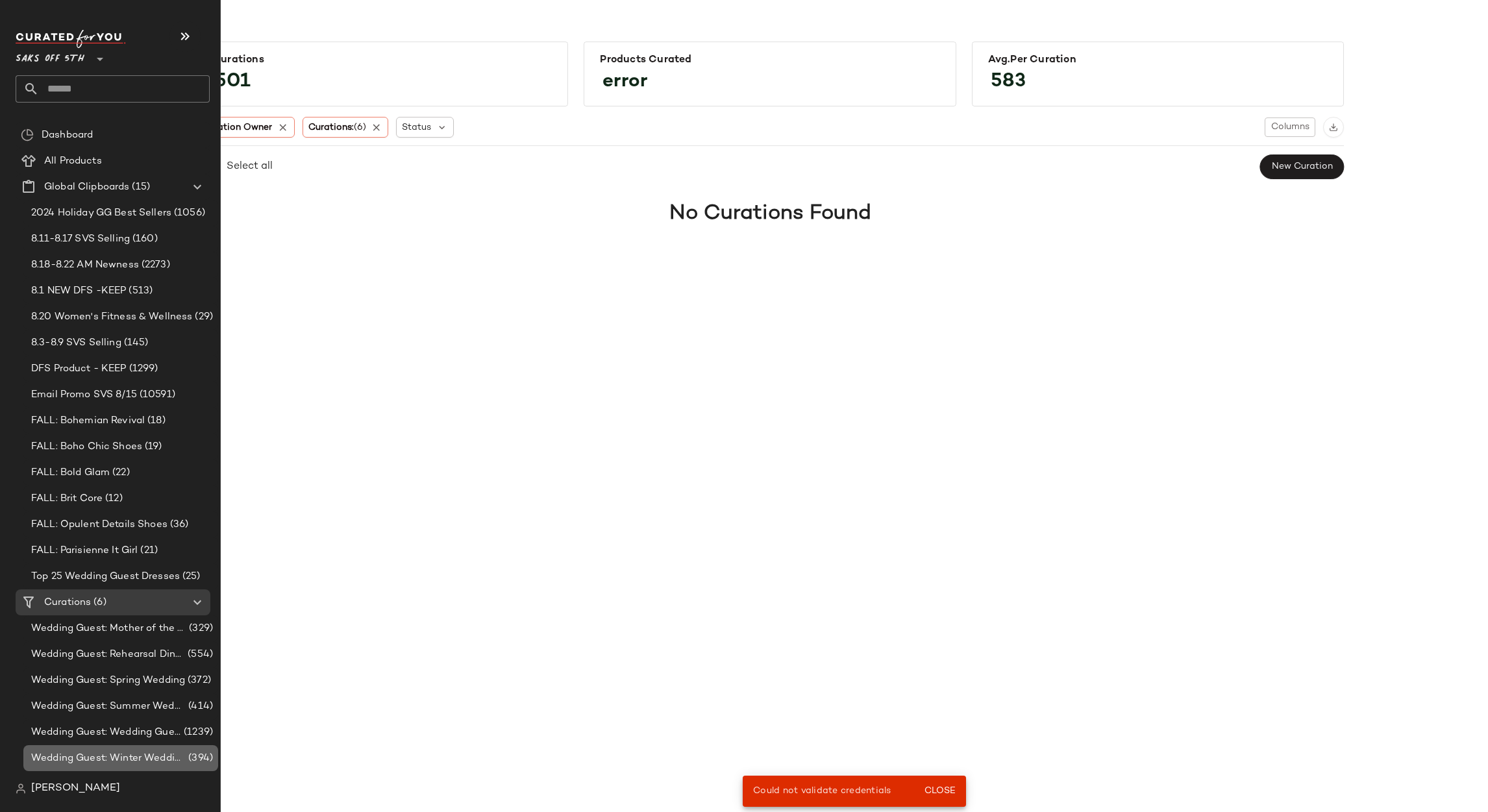
click at [145, 751] on span "Wedding Guest: Winter Wedding" at bounding box center [108, 758] width 154 height 15
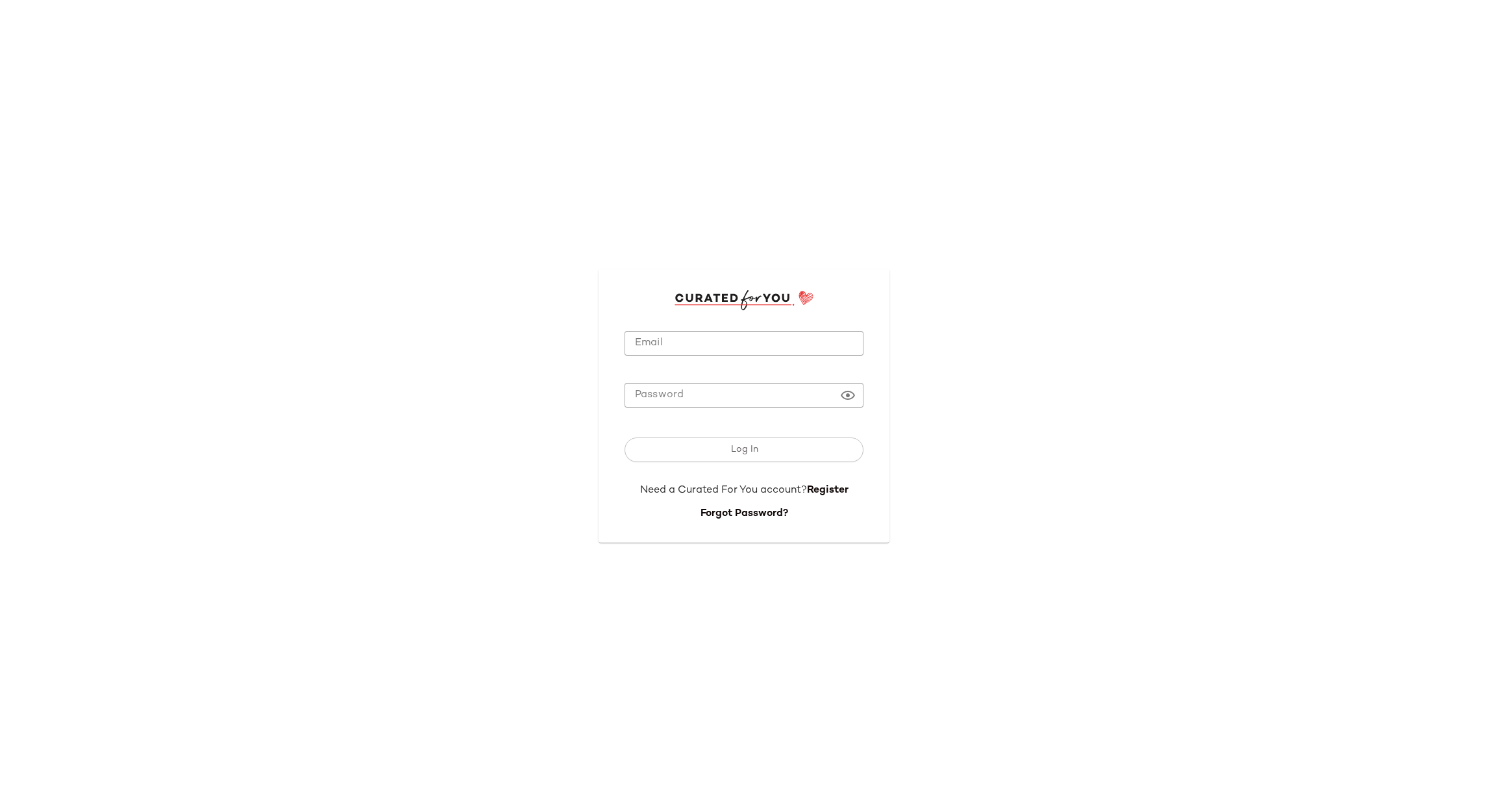
type input "**********"
click at [734, 444] on span "Log In" at bounding box center [743, 449] width 28 height 10
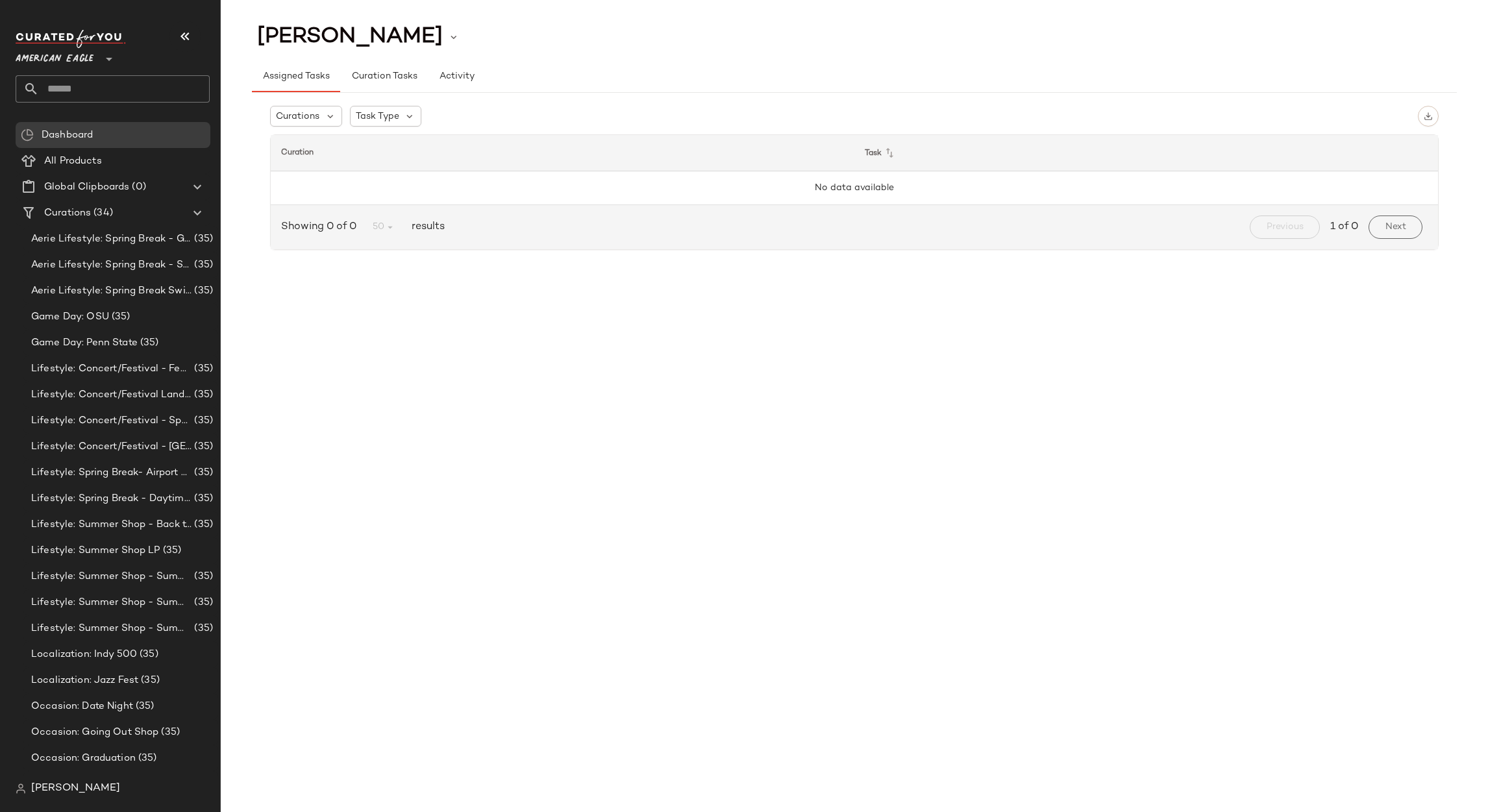
click at [35, 51] on span "American Eagle" at bounding box center [55, 56] width 78 height 23
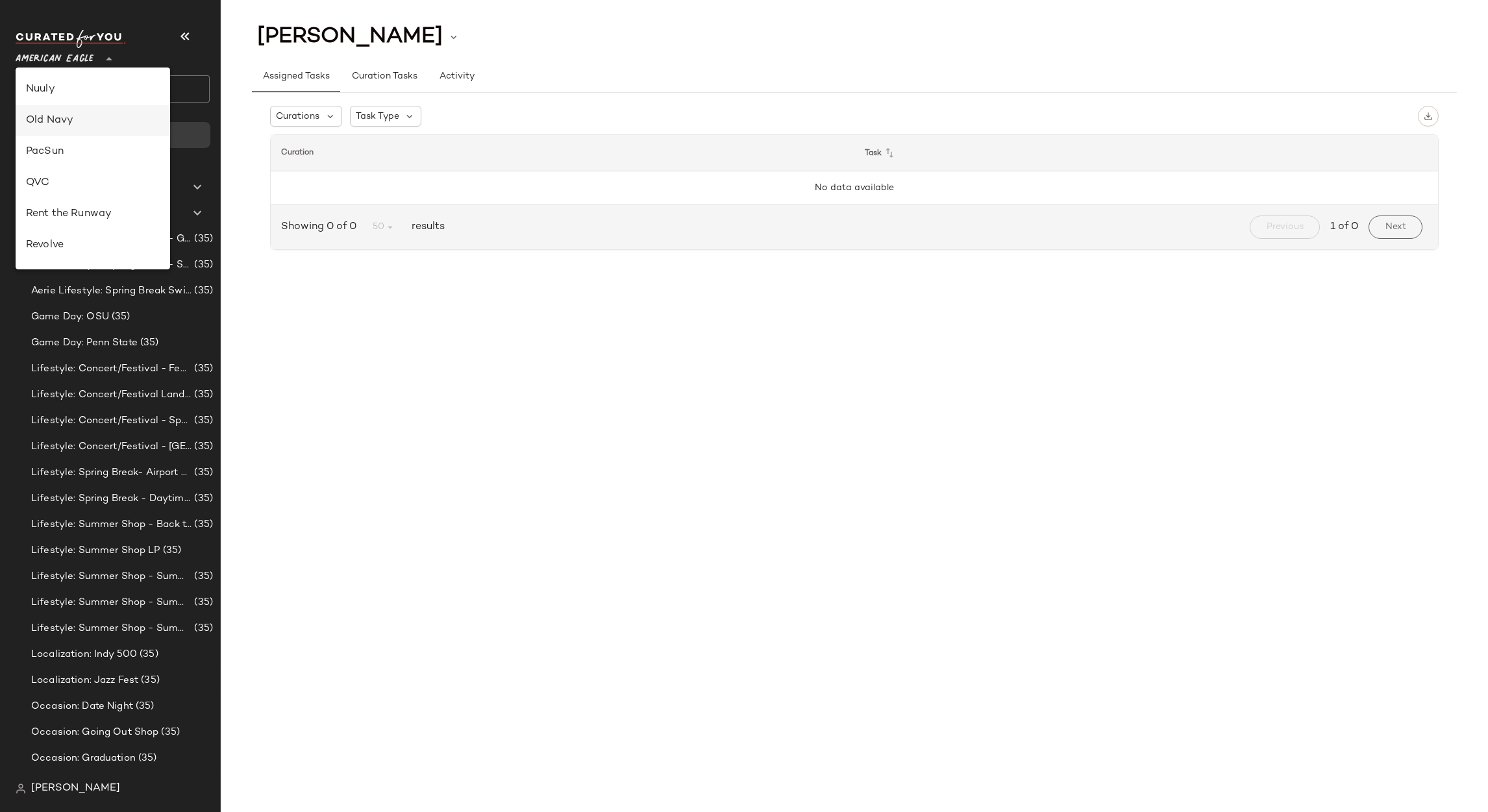
scroll to position [583, 0]
click at [87, 184] on div "Saks OFF 5TH" at bounding box center [93, 190] width 133 height 16
type input "**"
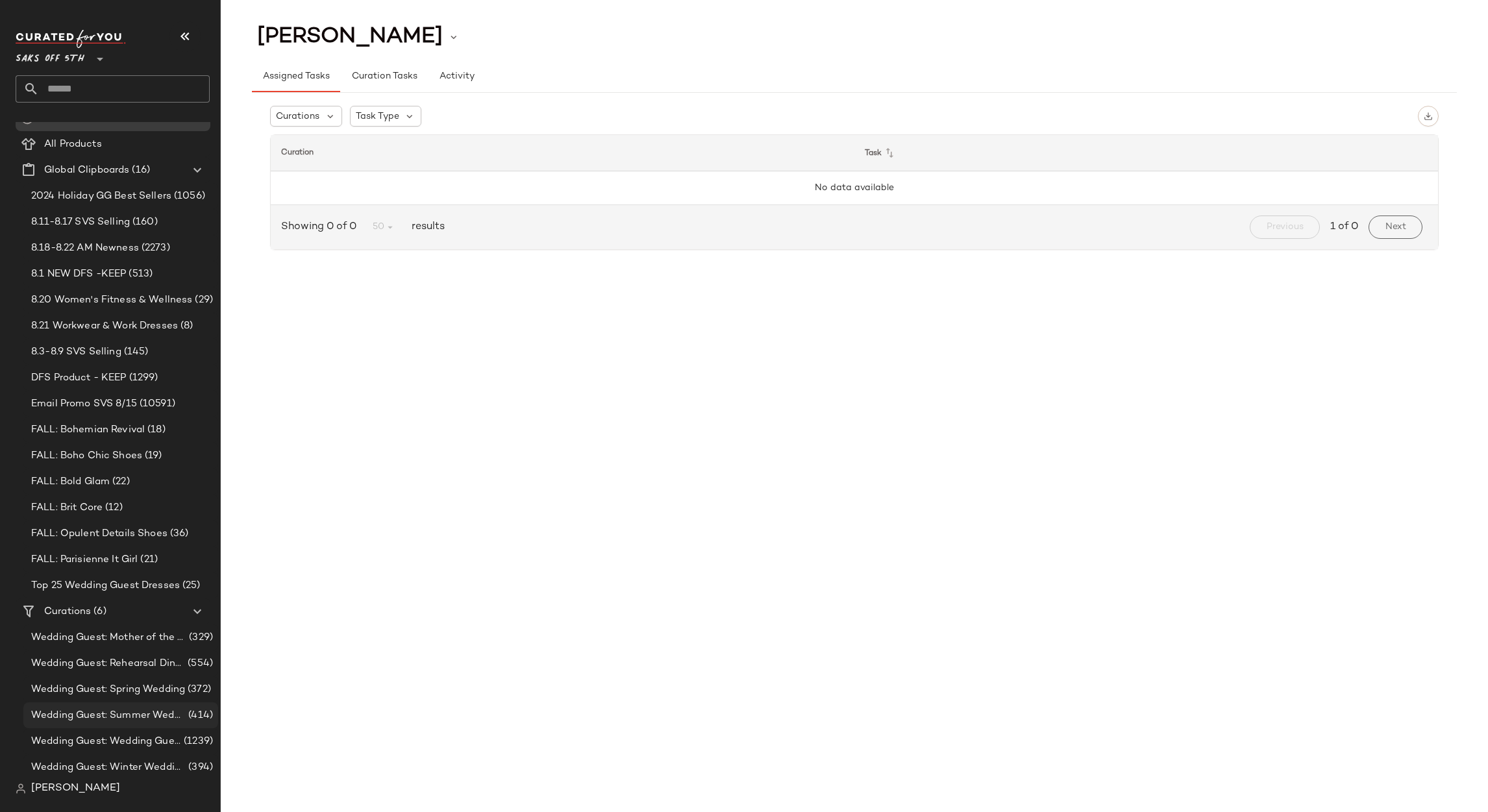
scroll to position [21, 0]
click at [133, 758] on span "Wedding Guest: Winter Wedding" at bounding box center [108, 764] width 154 height 15
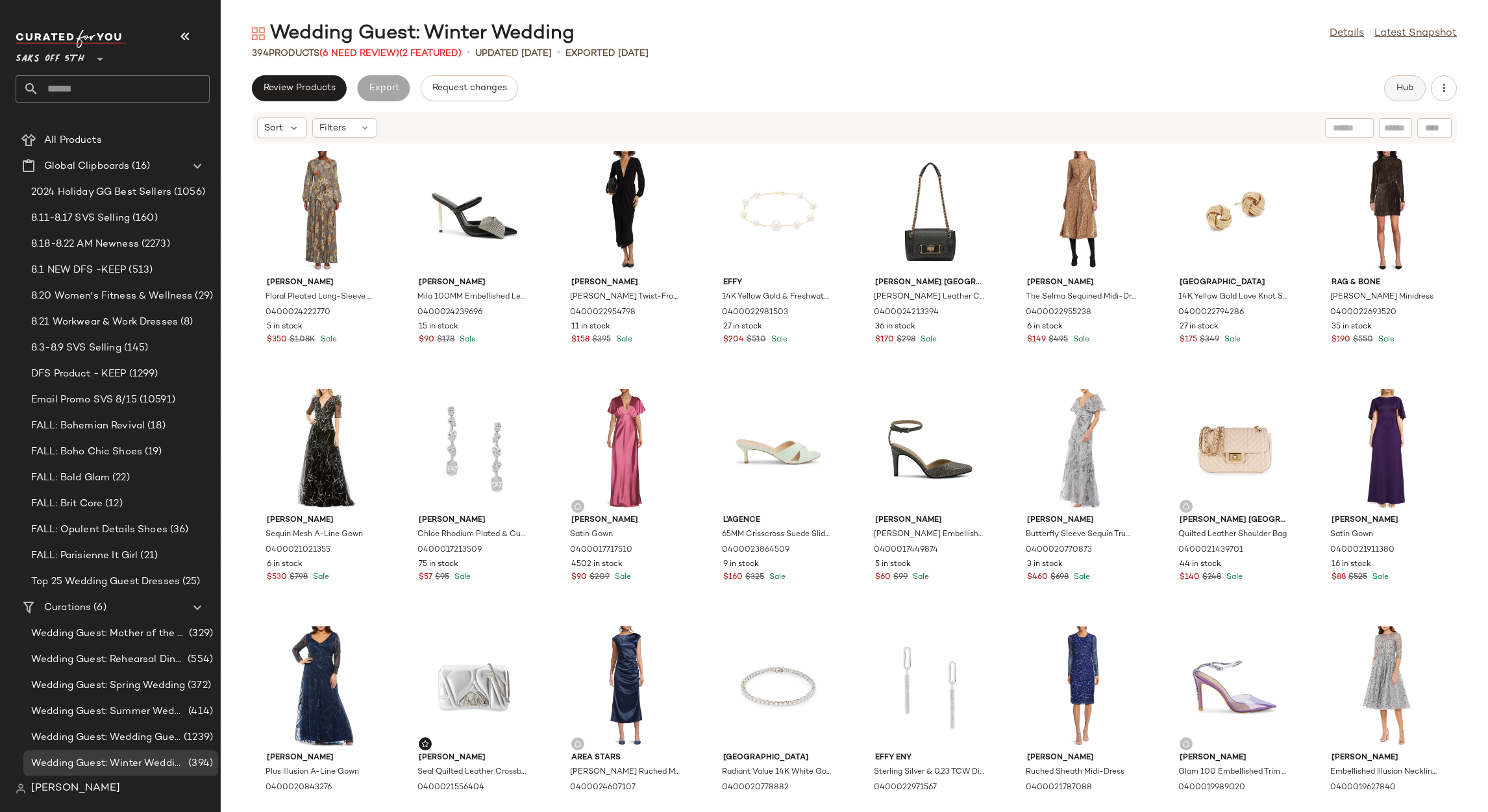
click at [1391, 79] on button "Hub" at bounding box center [1405, 88] width 41 height 26
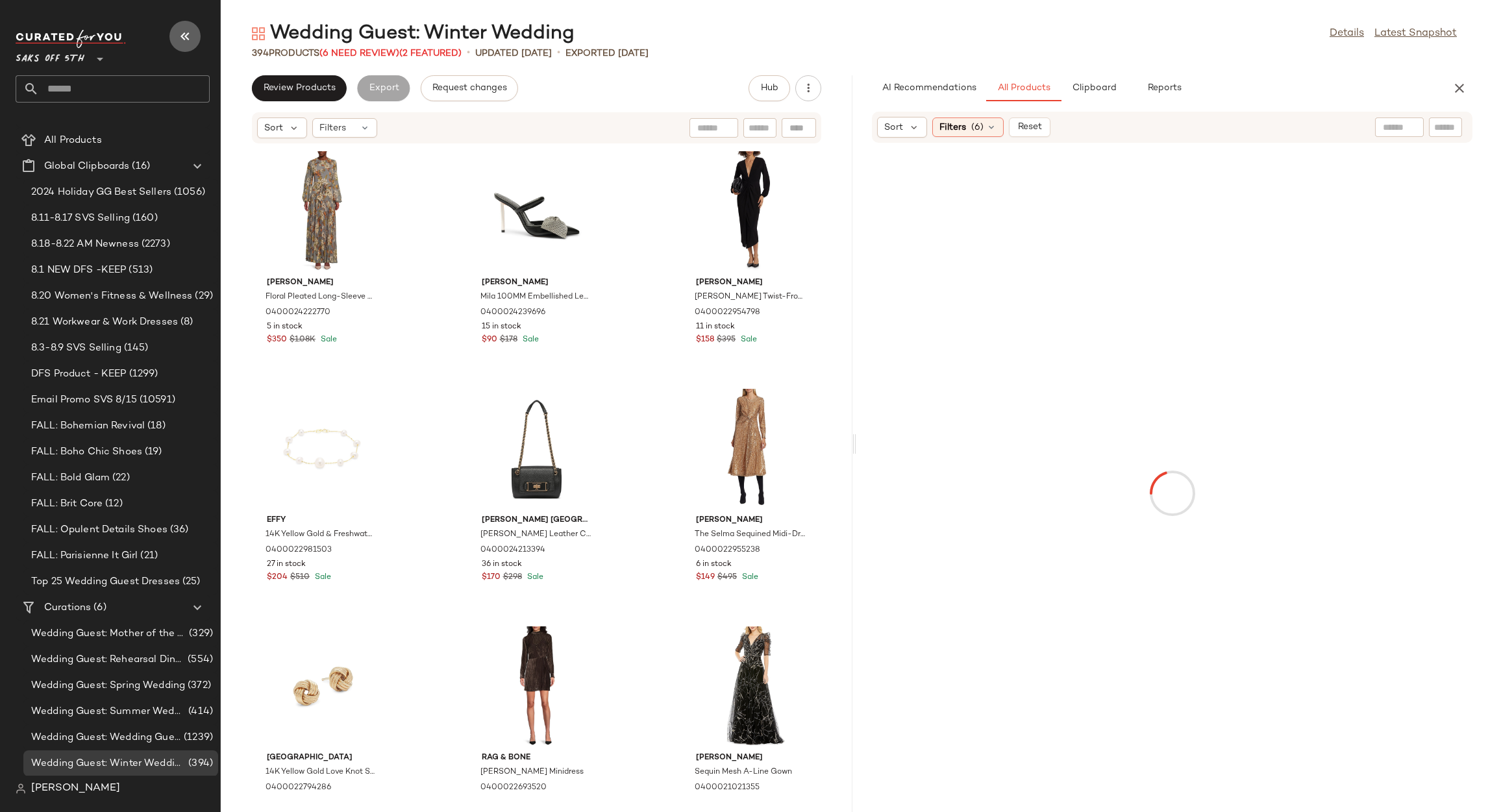
click at [184, 37] on icon "button" at bounding box center [185, 36] width 16 height 16
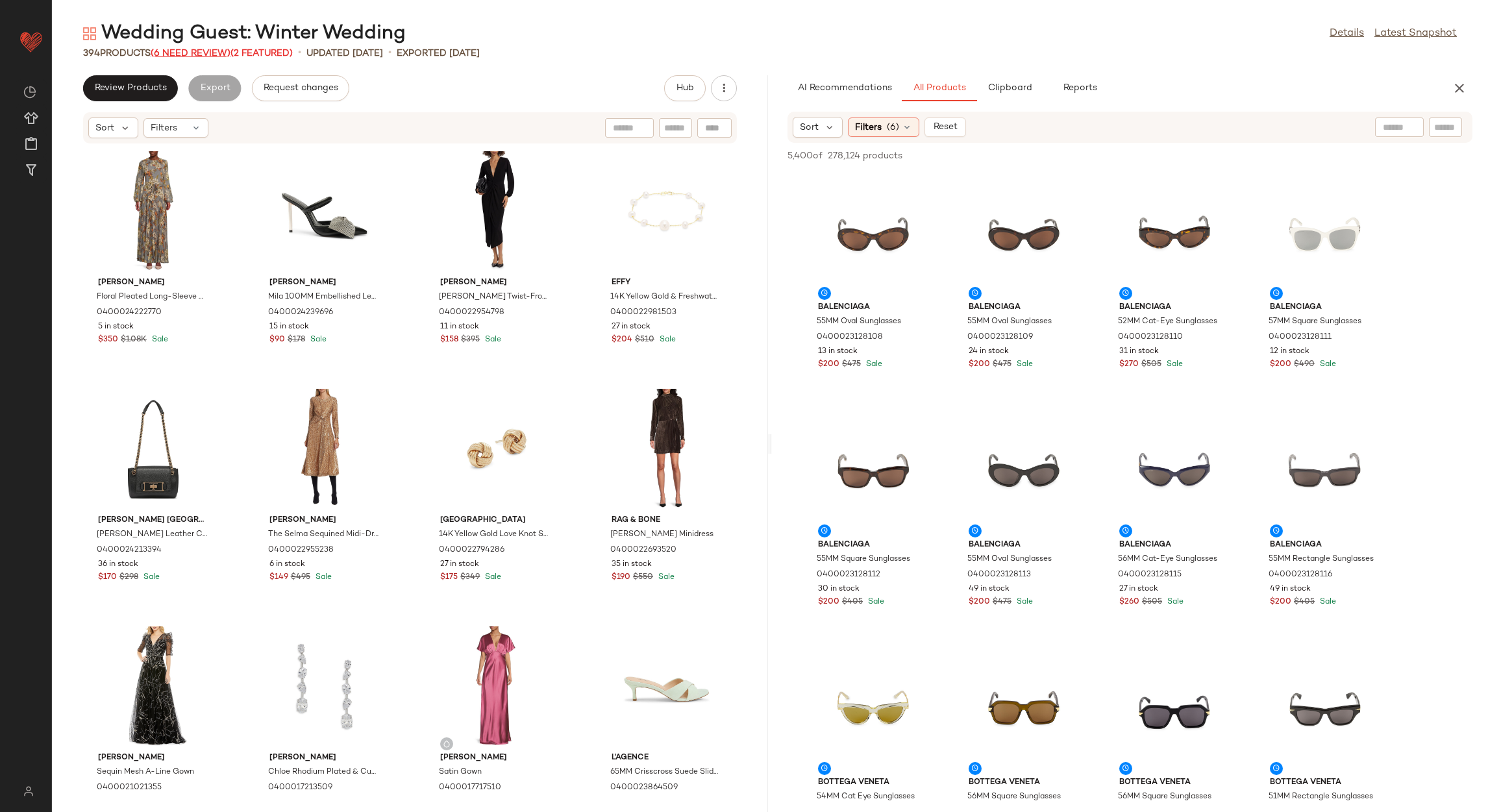
click at [201, 57] on span "(6 Need Review)" at bounding box center [190, 53] width 80 height 10
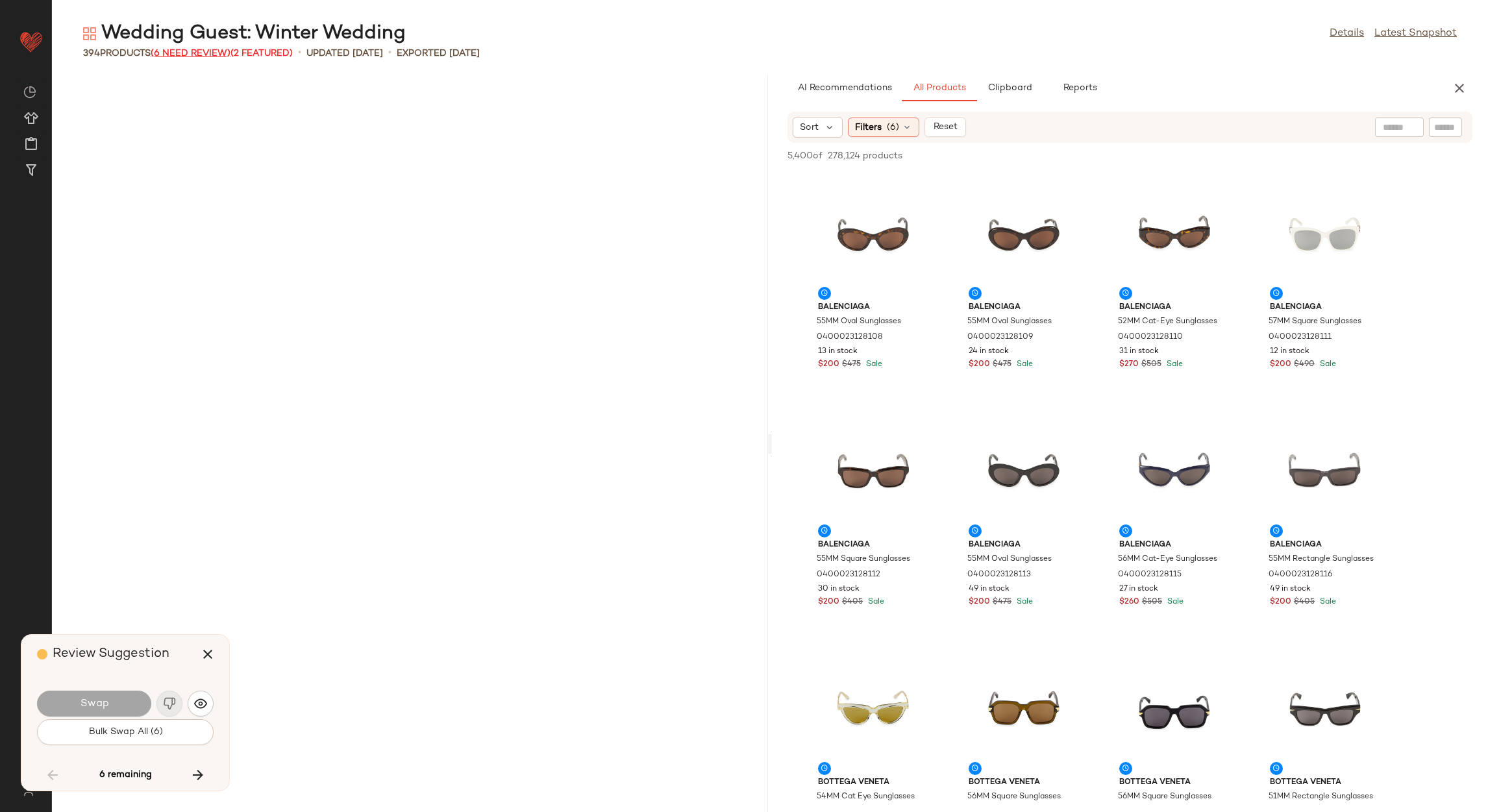
scroll to position [17811, 0]
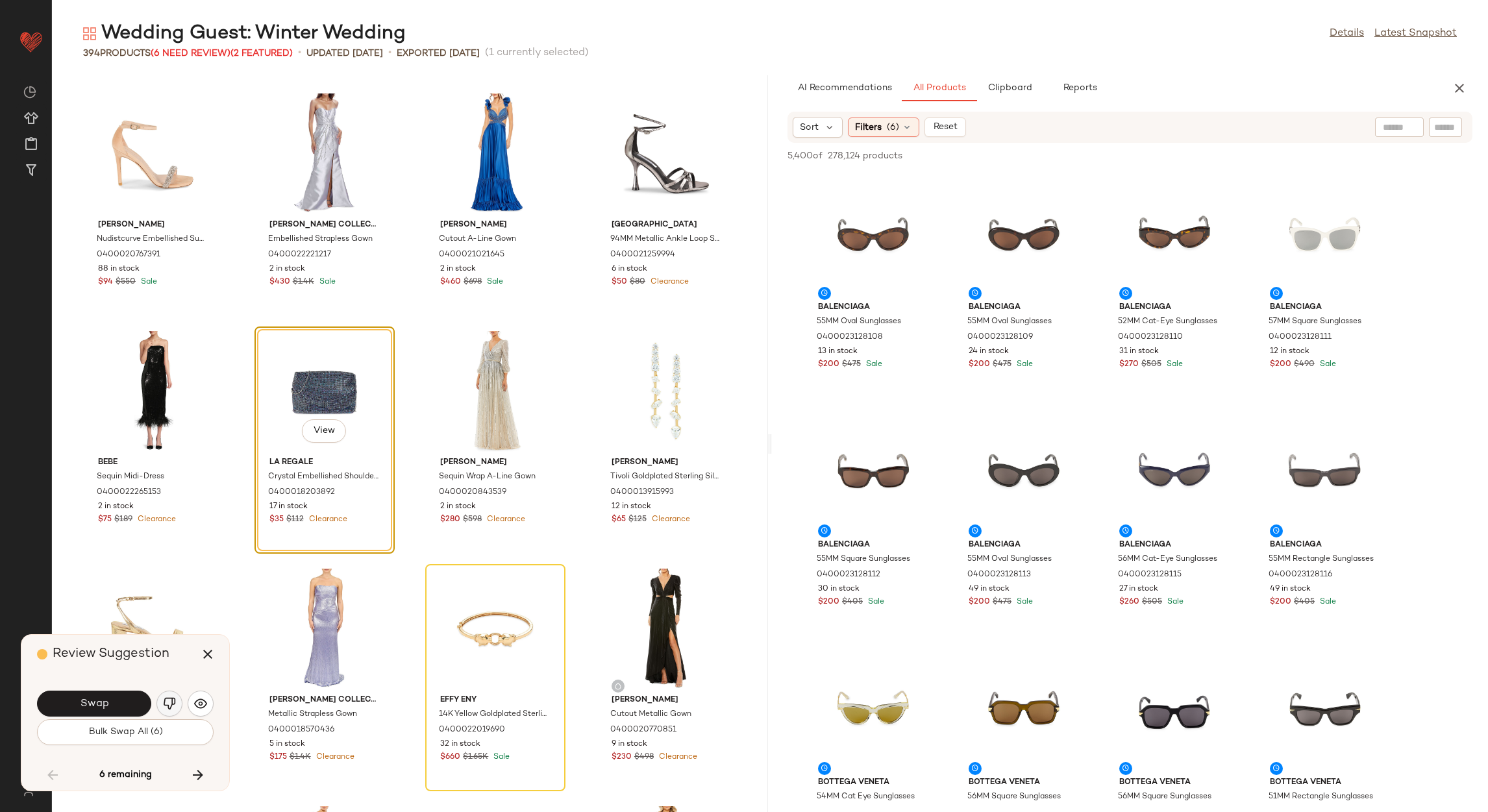
click at [166, 701] on img "button" at bounding box center [169, 703] width 13 height 13
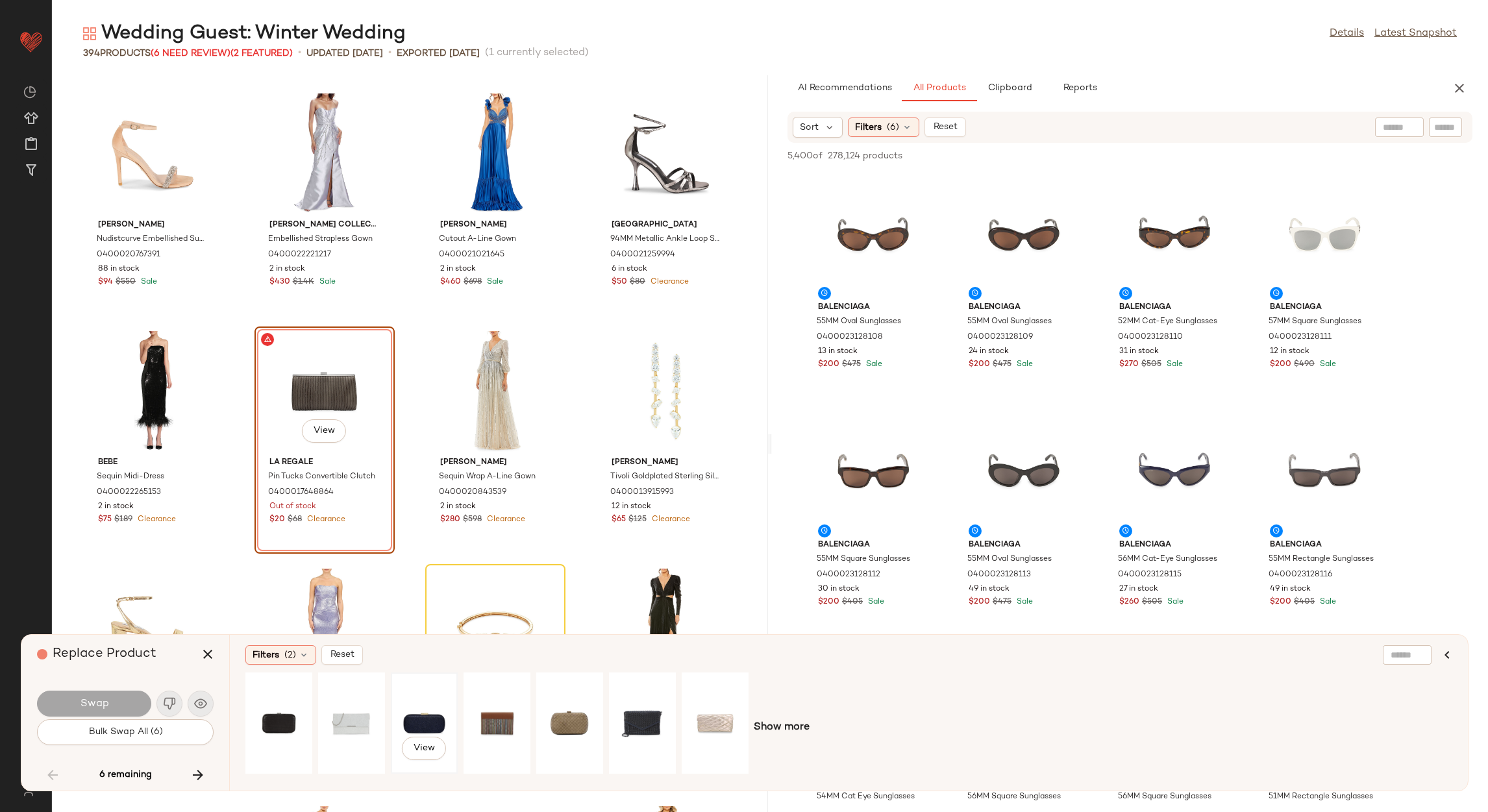
click at [418, 719] on div "View" at bounding box center [425, 722] width 58 height 92
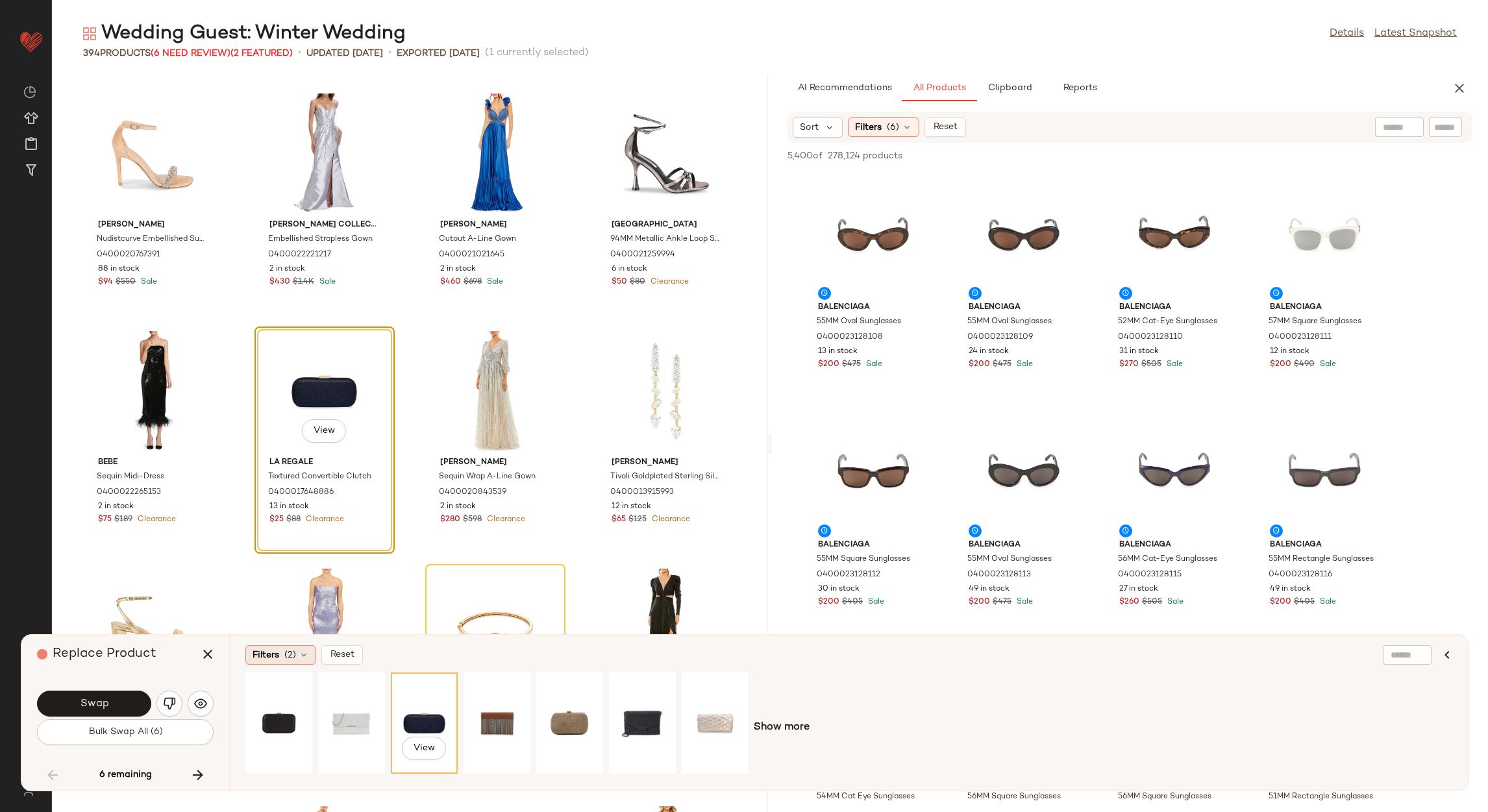
click at [281, 654] on div "Filters (2)" at bounding box center [281, 654] width 71 height 19
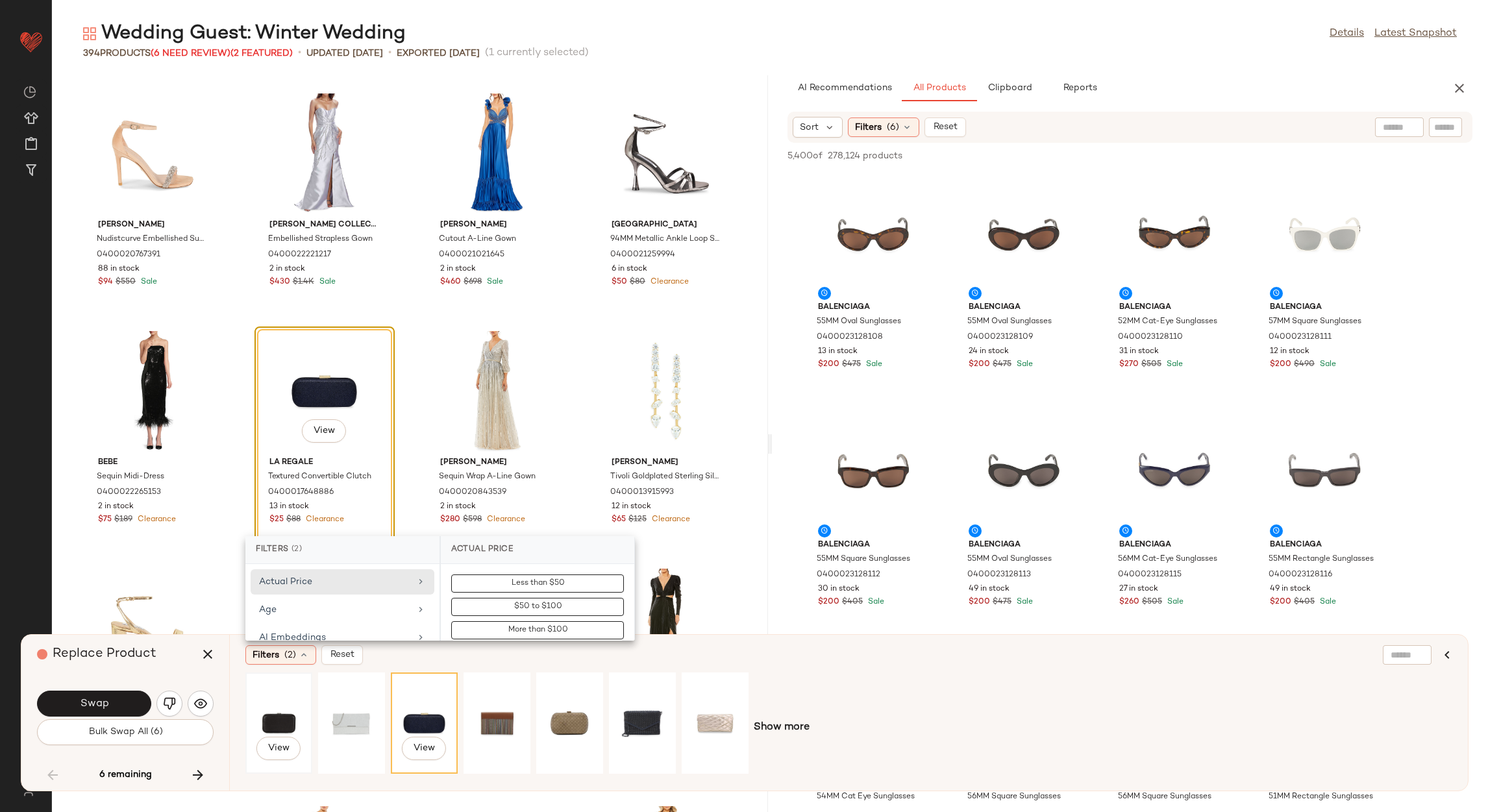
click at [270, 719] on div "View" at bounding box center [279, 722] width 58 height 92
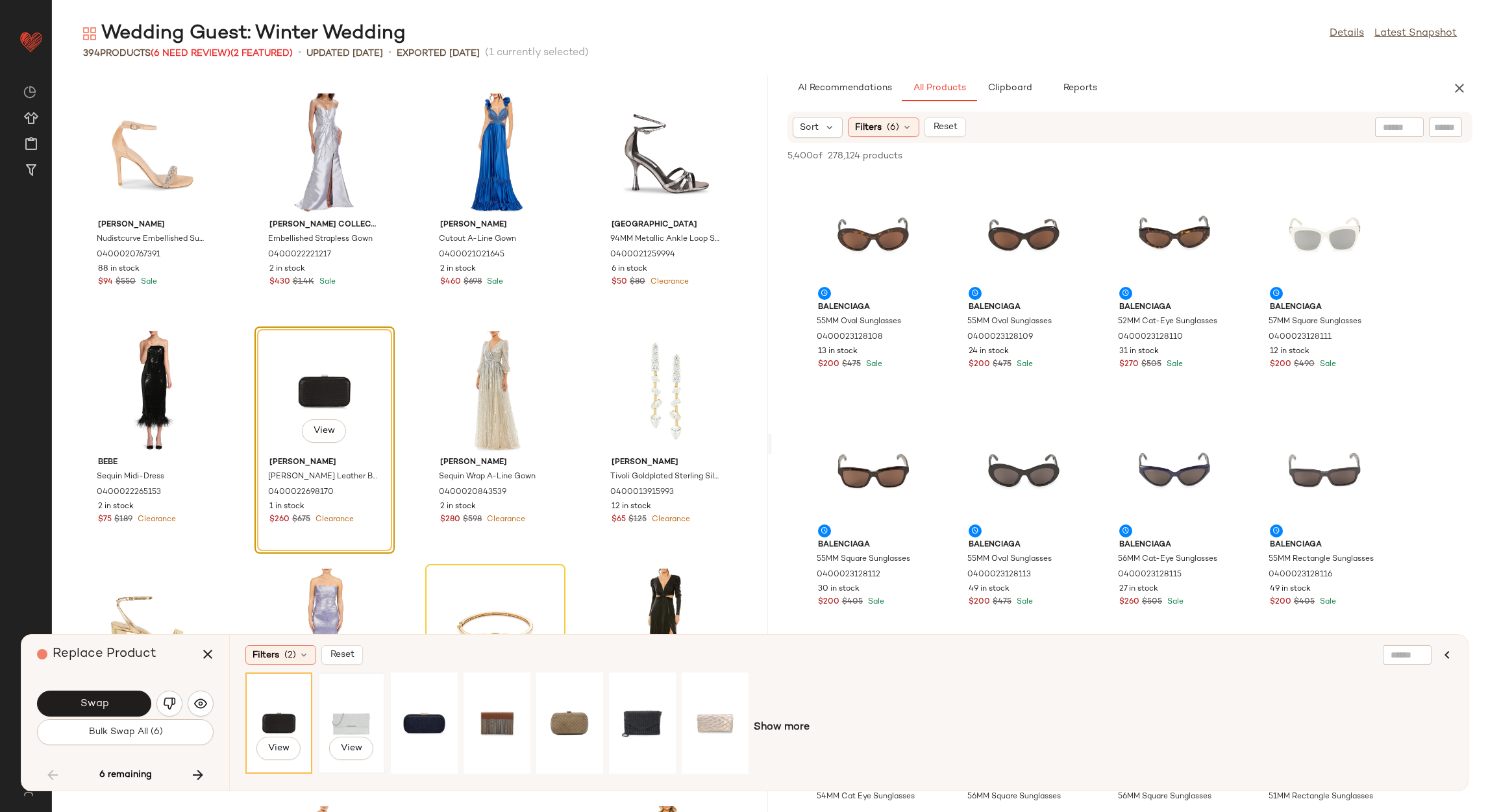
click at [331, 708] on div "View" at bounding box center [352, 722] width 58 height 92
click at [586, 704] on div "View" at bounding box center [570, 722] width 58 height 92
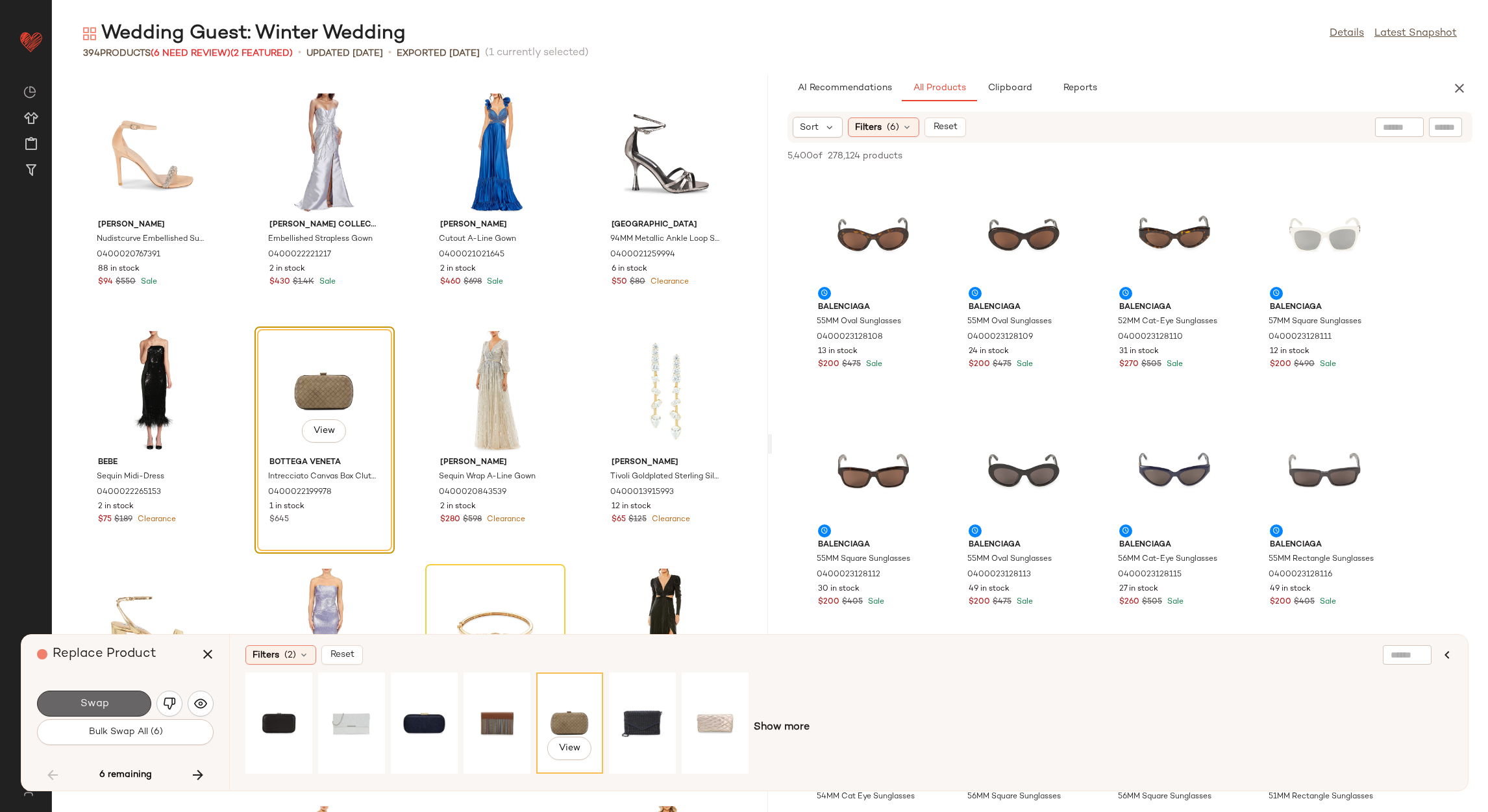
click at [102, 701] on span "Swap" at bounding box center [94, 704] width 29 height 12
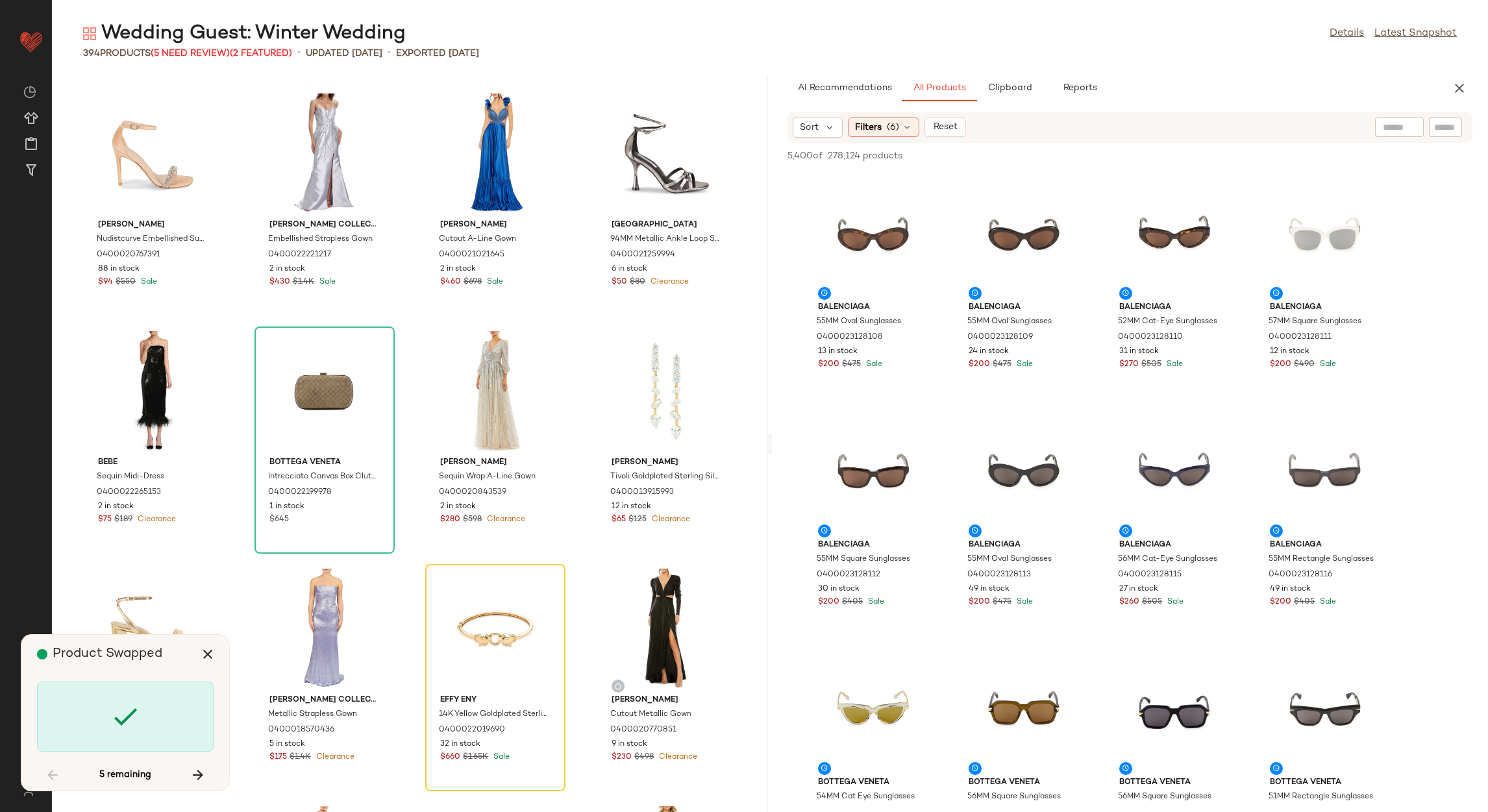
scroll to position [18048, 0]
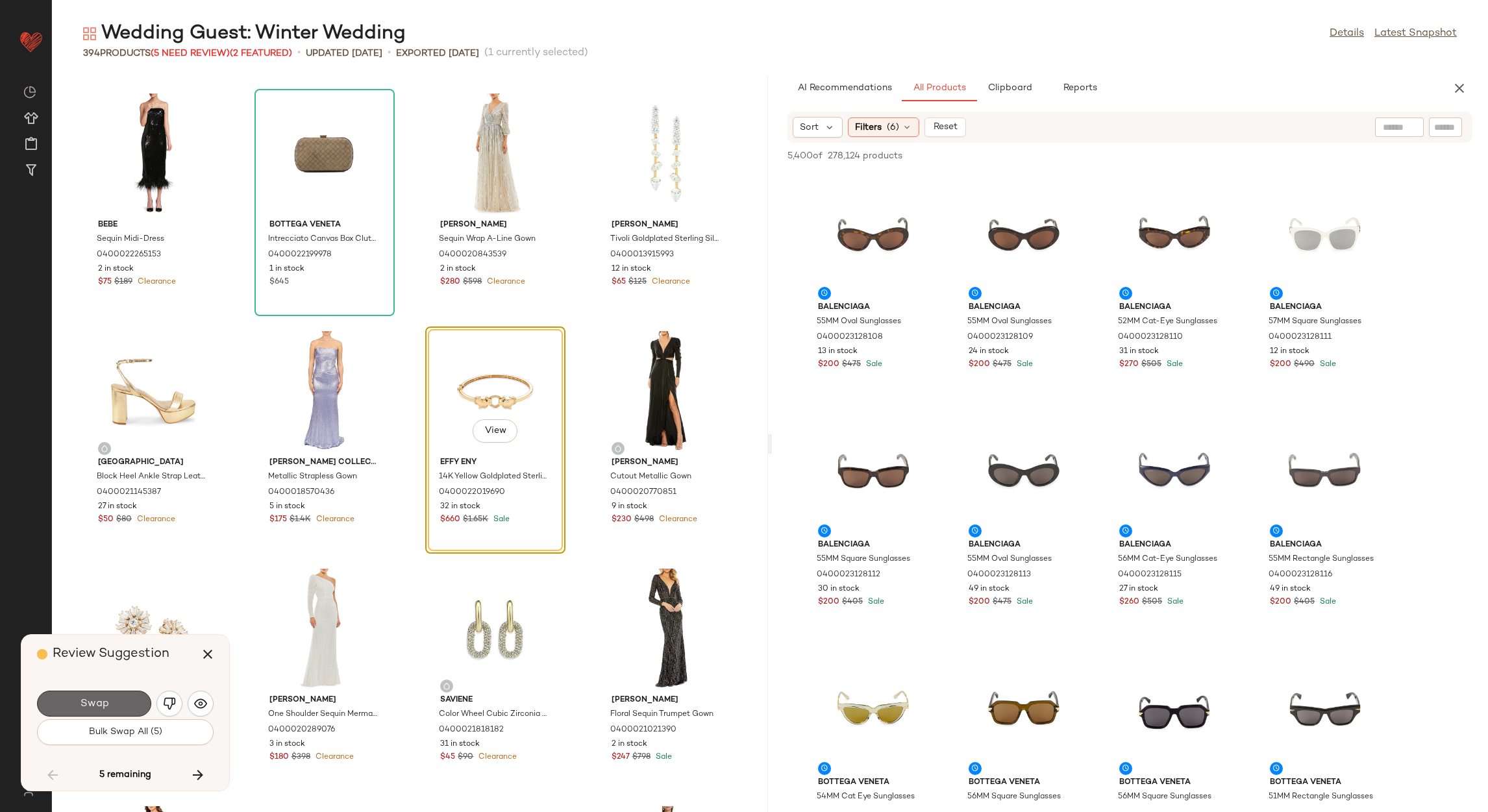
click at [100, 712] on button "Swap" at bounding box center [94, 704] width 114 height 26
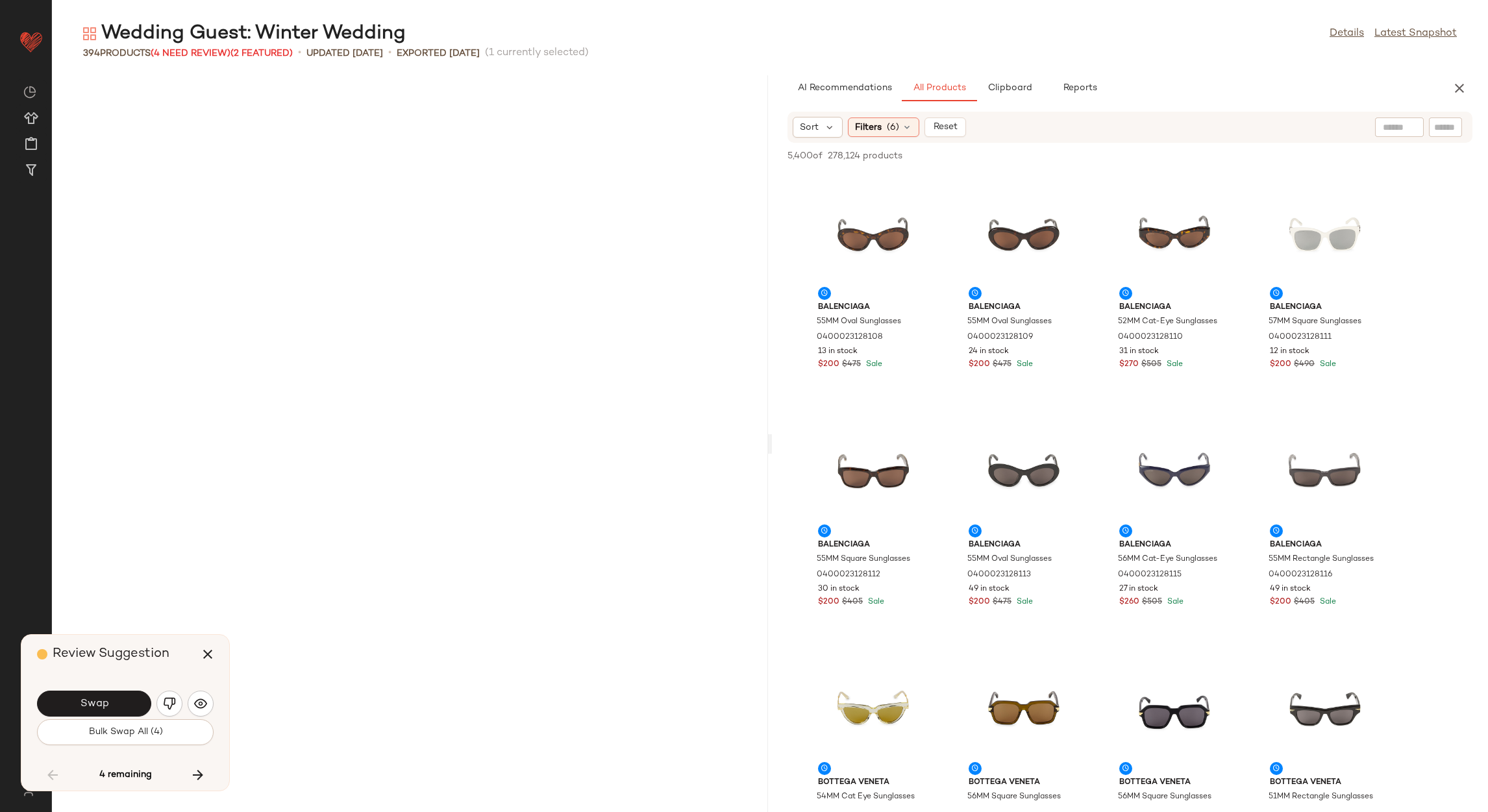
scroll to position [18998, 0]
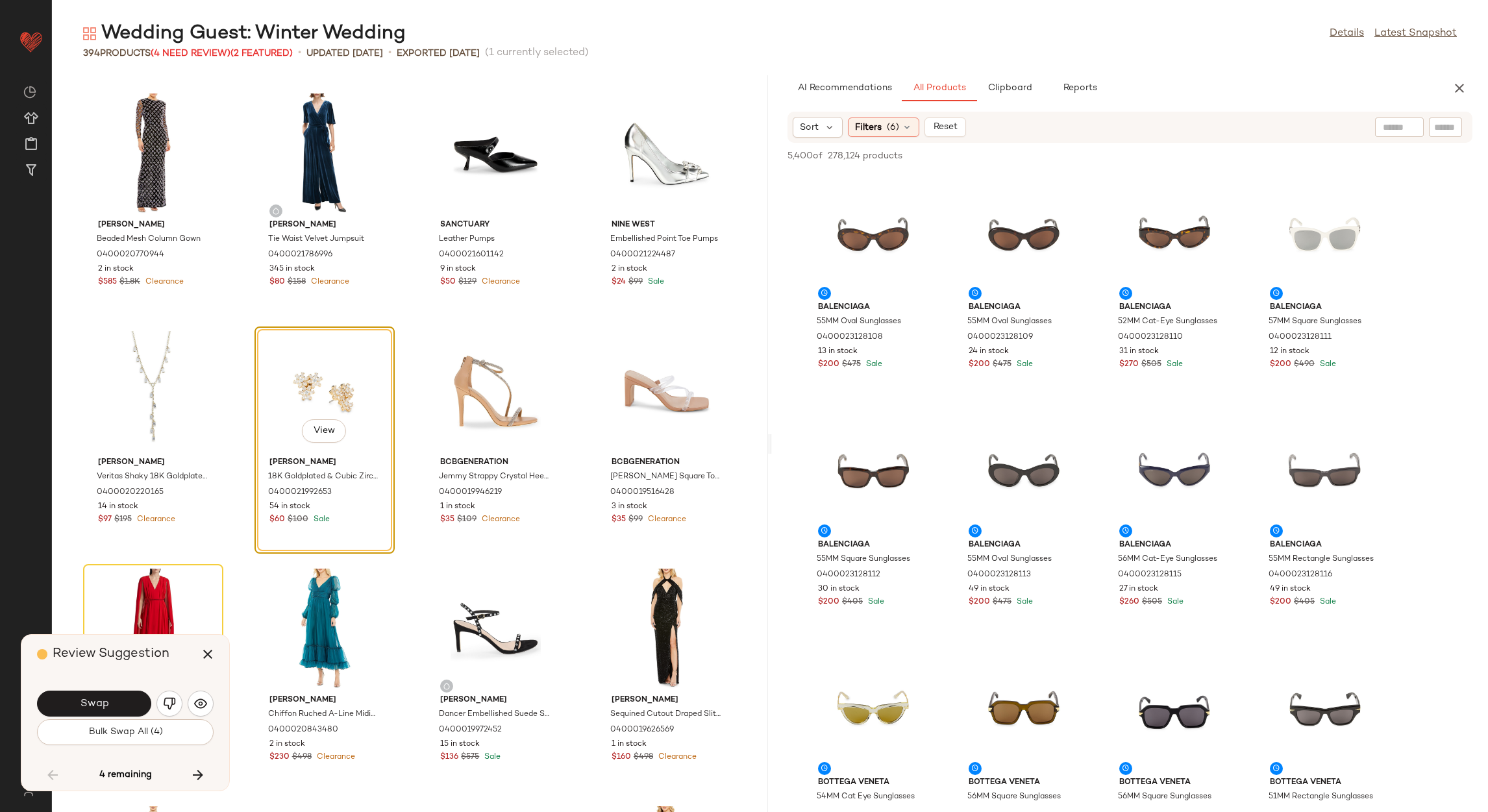
click at [126, 688] on div "Swap" at bounding box center [125, 703] width 176 height 31
click at [131, 700] on button "Swap" at bounding box center [94, 704] width 114 height 26
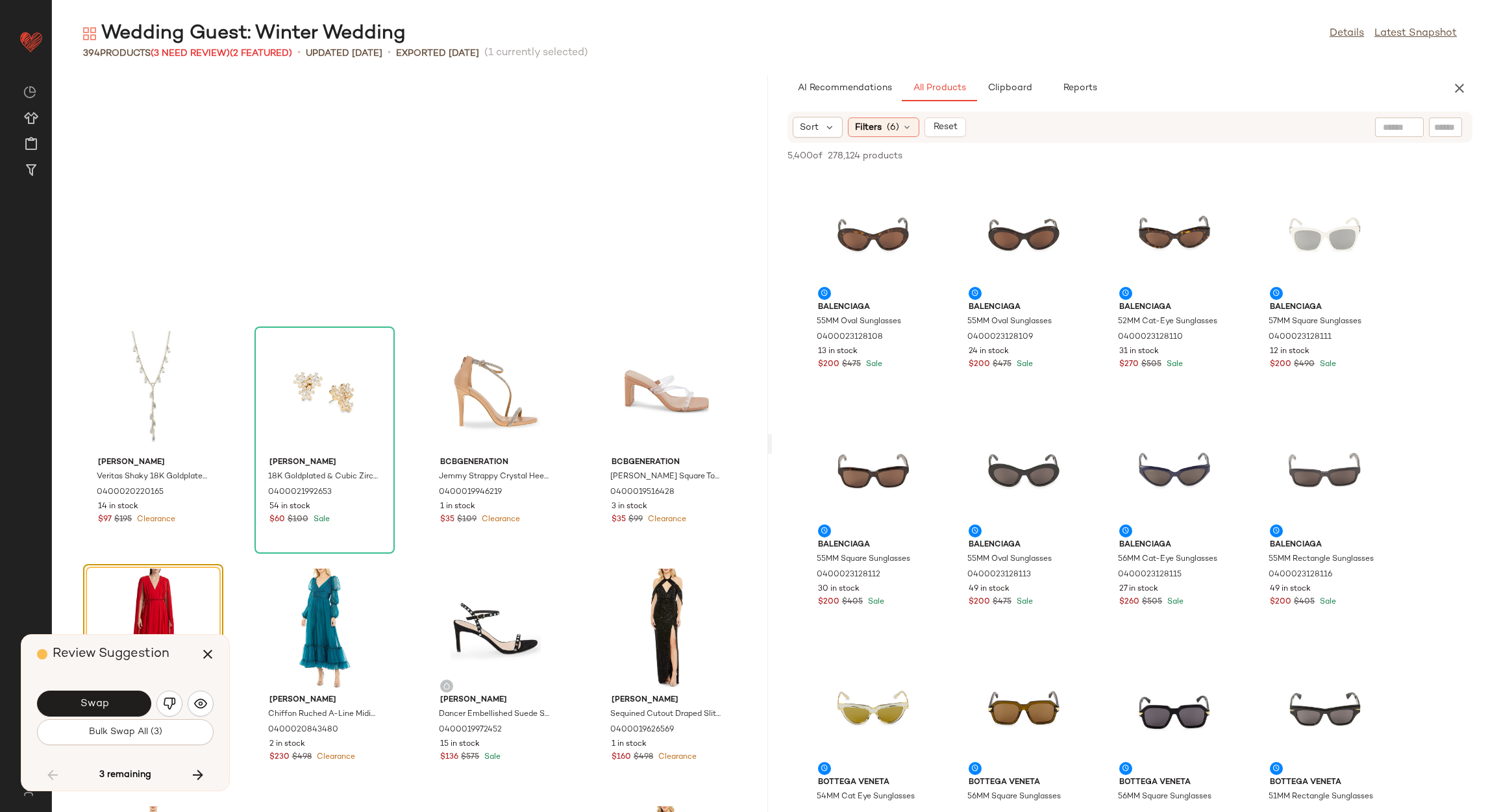
scroll to position [19235, 0]
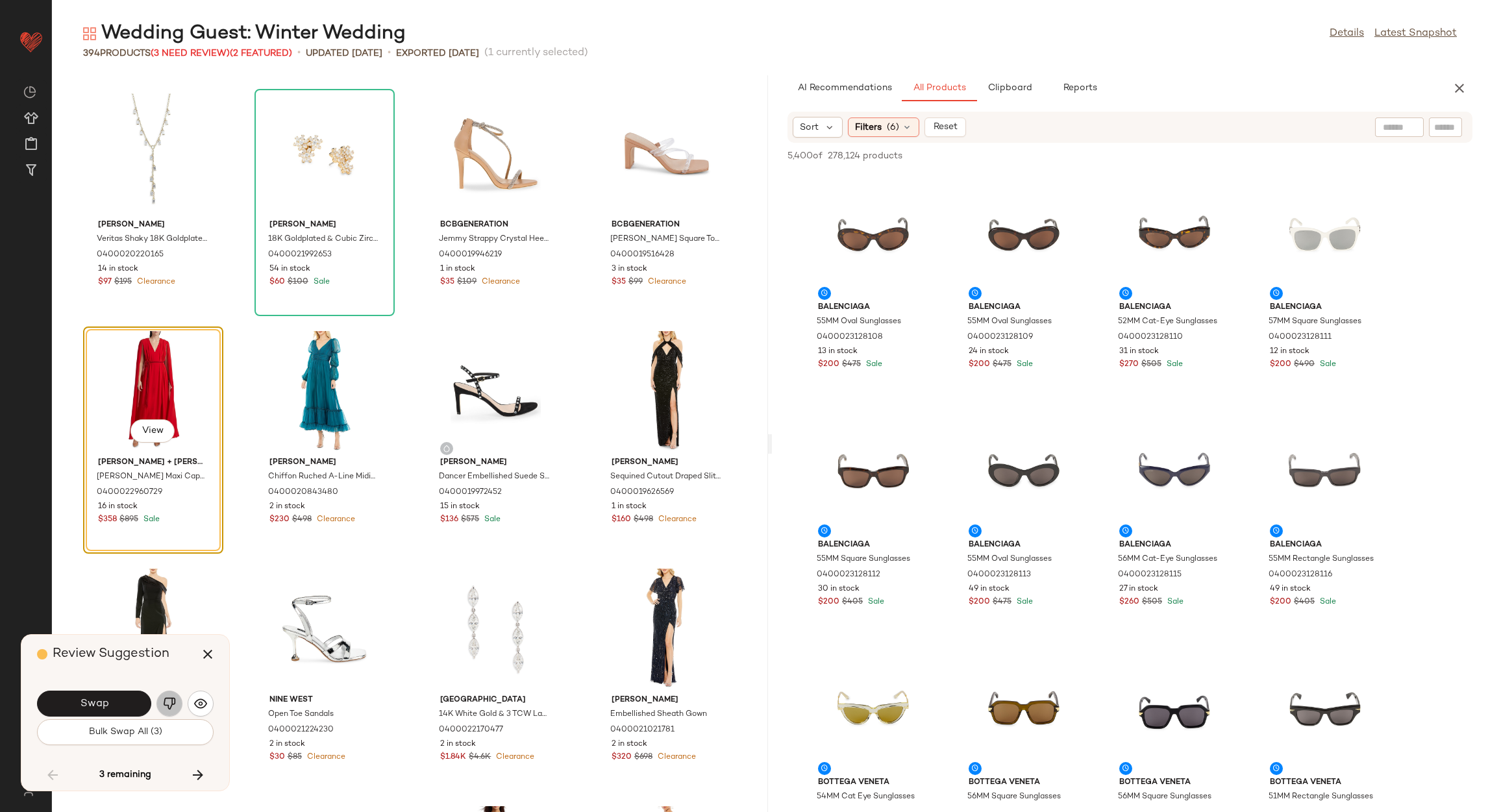
click at [163, 708] on img "button" at bounding box center [169, 703] width 13 height 13
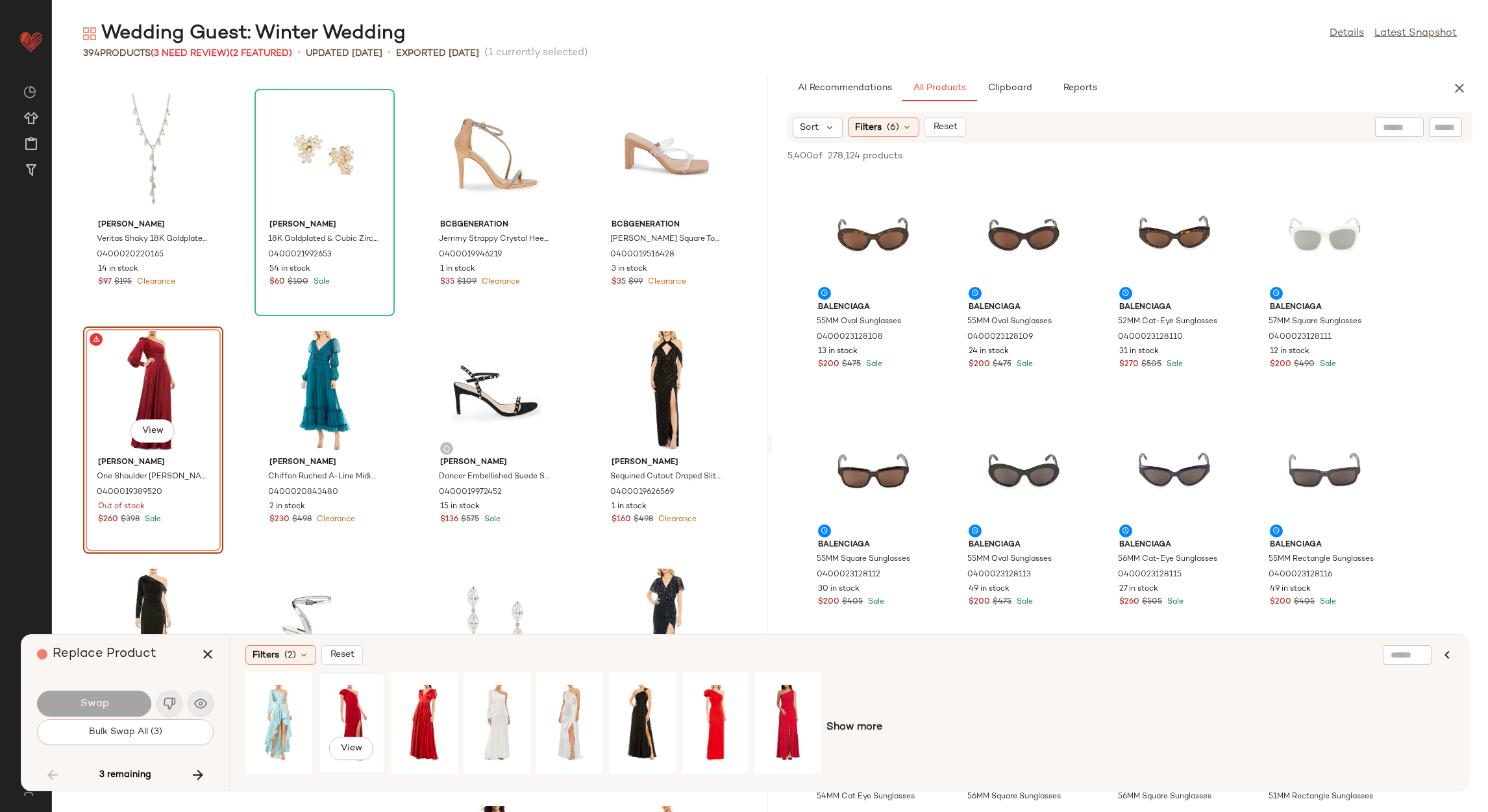
click at [337, 697] on div "View" at bounding box center [352, 722] width 58 height 92
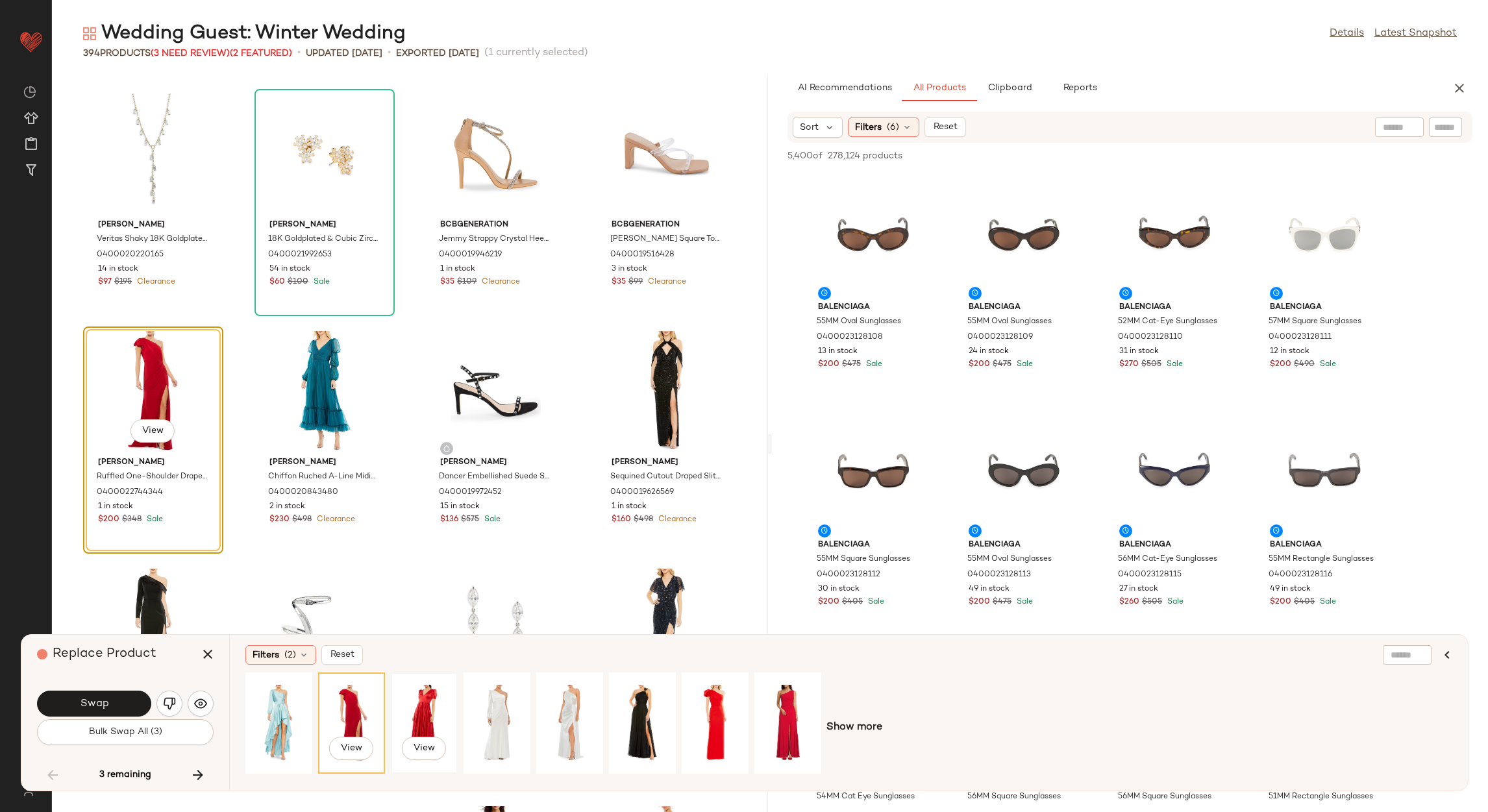
click at [420, 696] on div "View" at bounding box center [425, 722] width 58 height 92
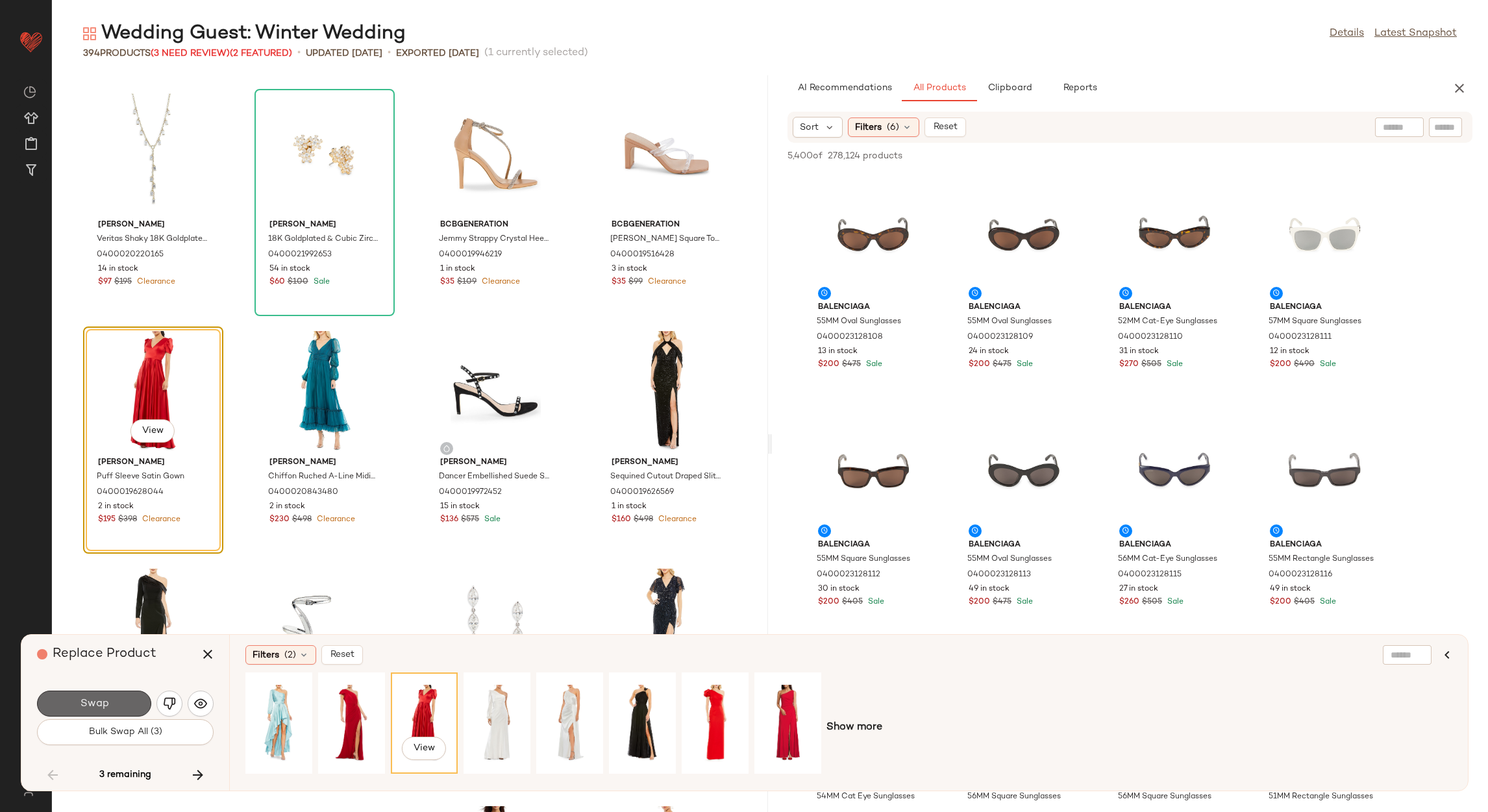
click at [109, 706] on button "Swap" at bounding box center [94, 704] width 114 height 26
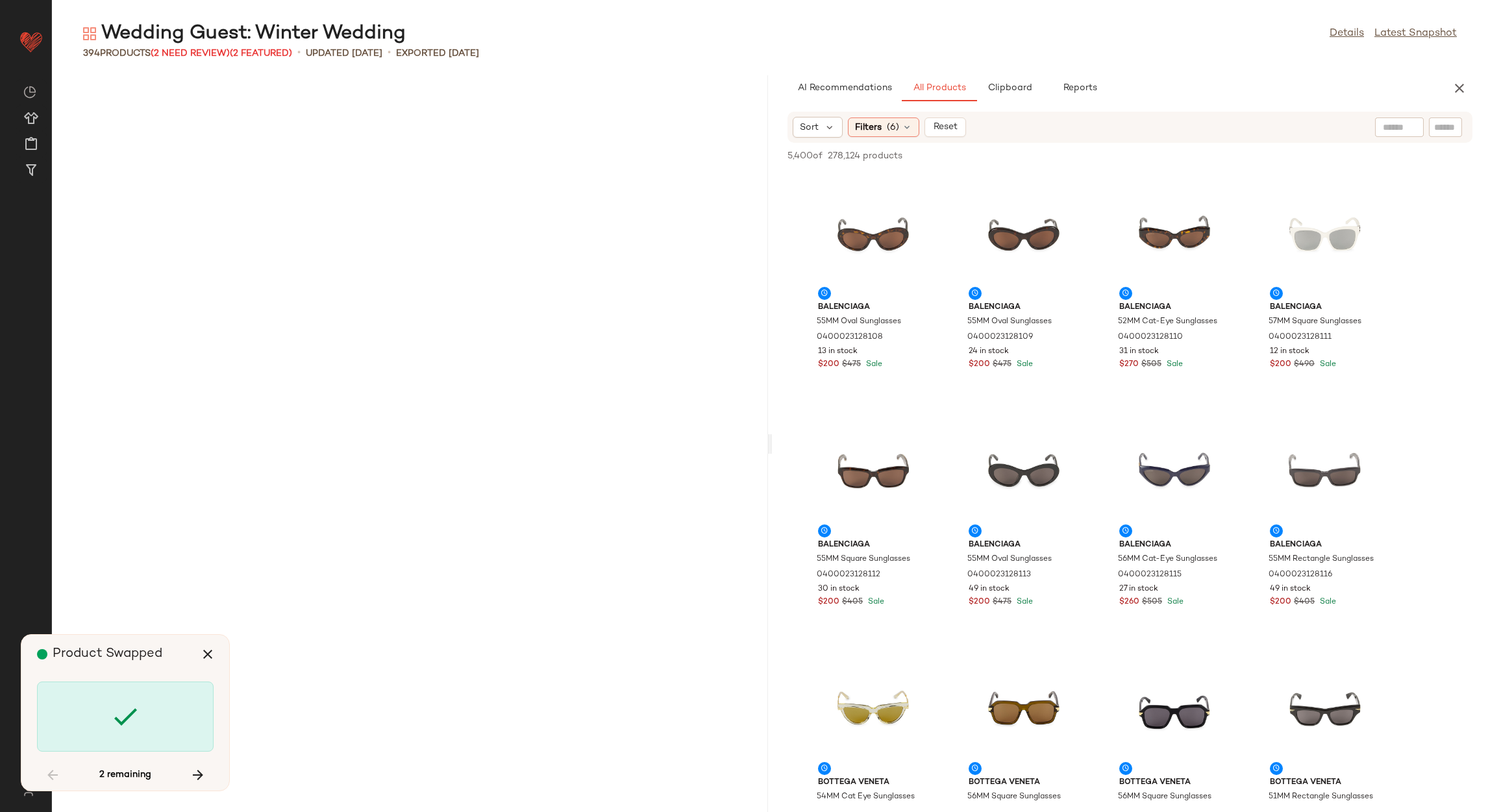
scroll to position [21373, 0]
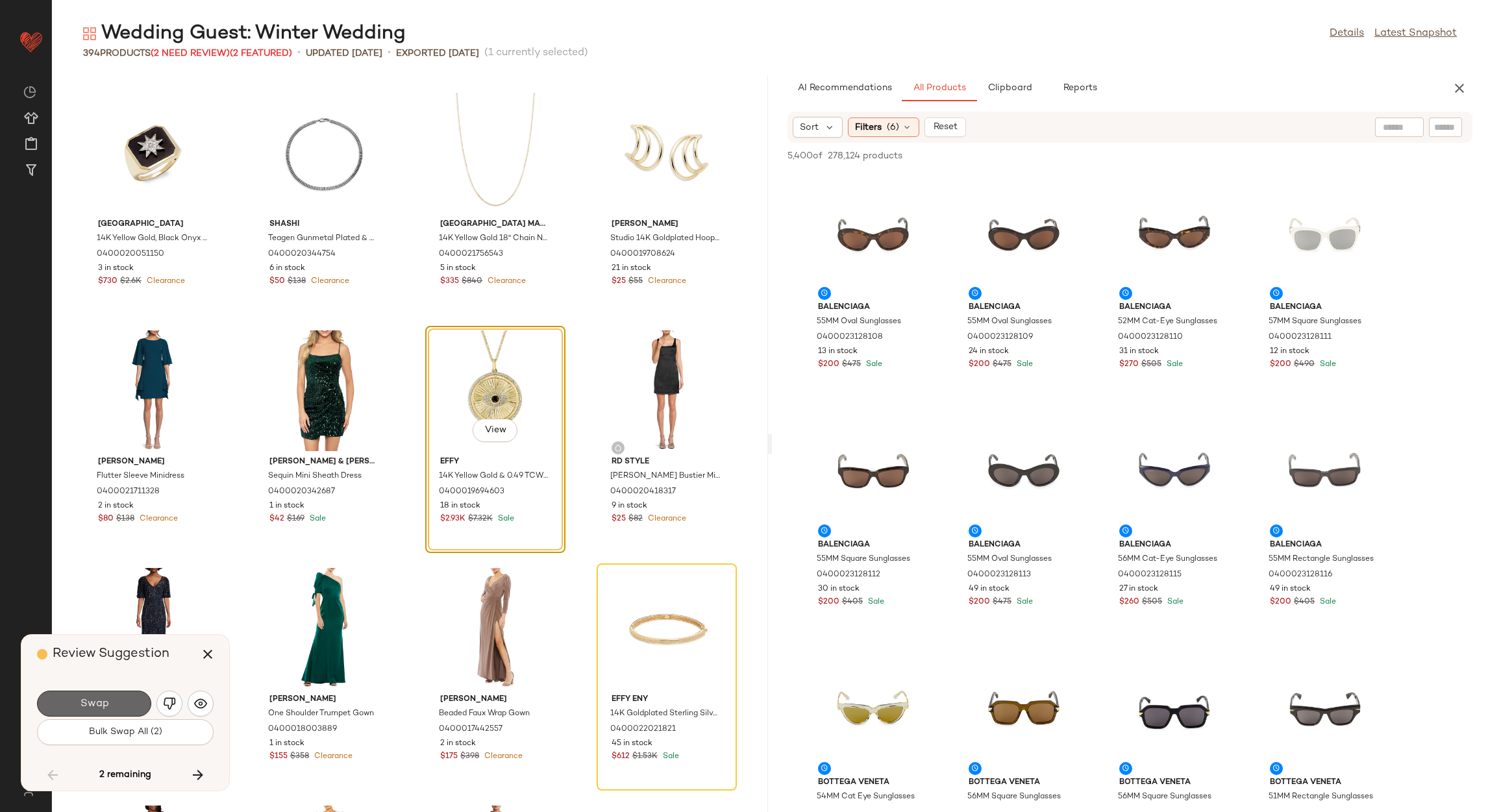
click at [128, 706] on button "Swap" at bounding box center [94, 704] width 114 height 26
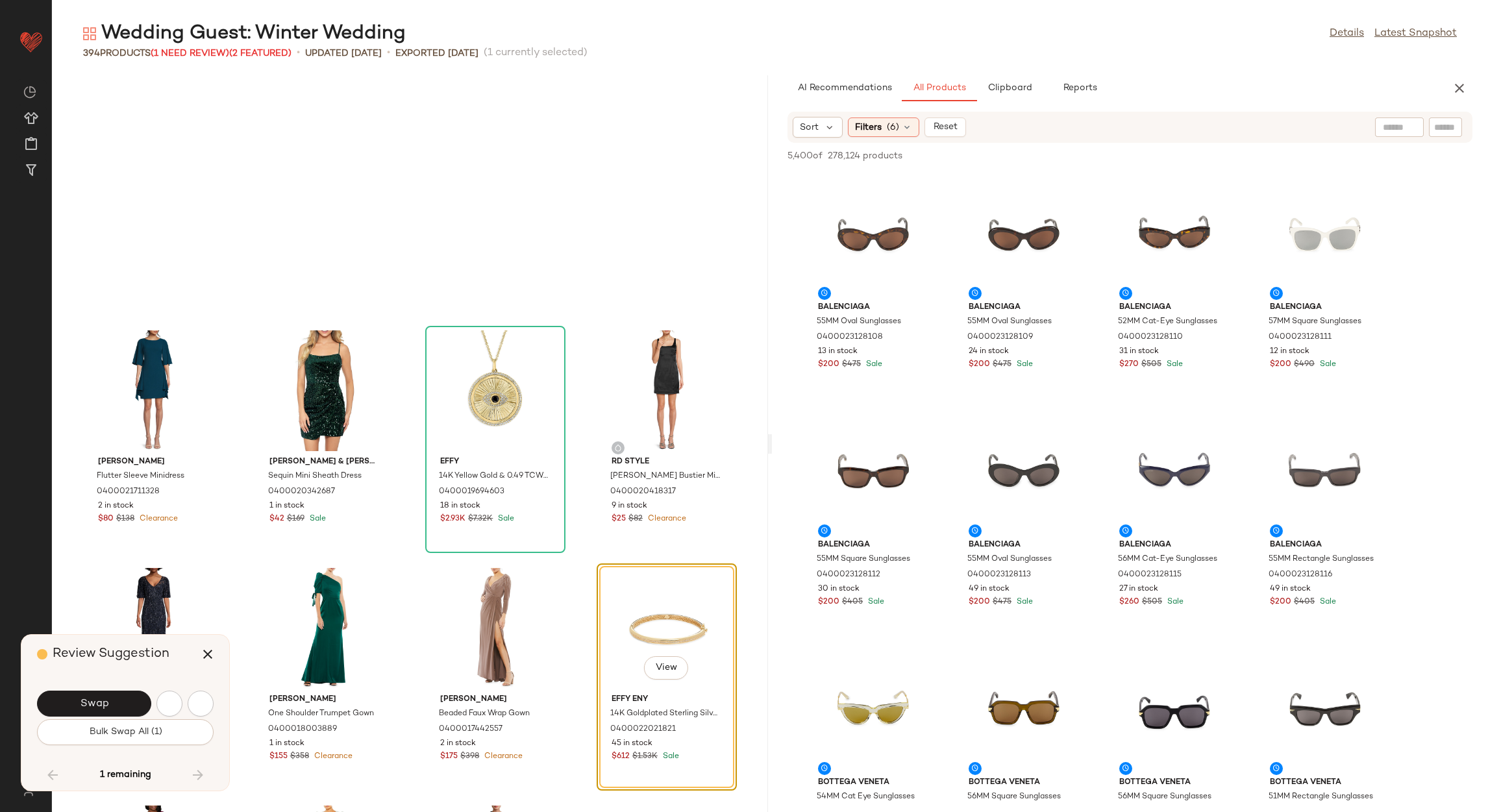
scroll to position [21611, 0]
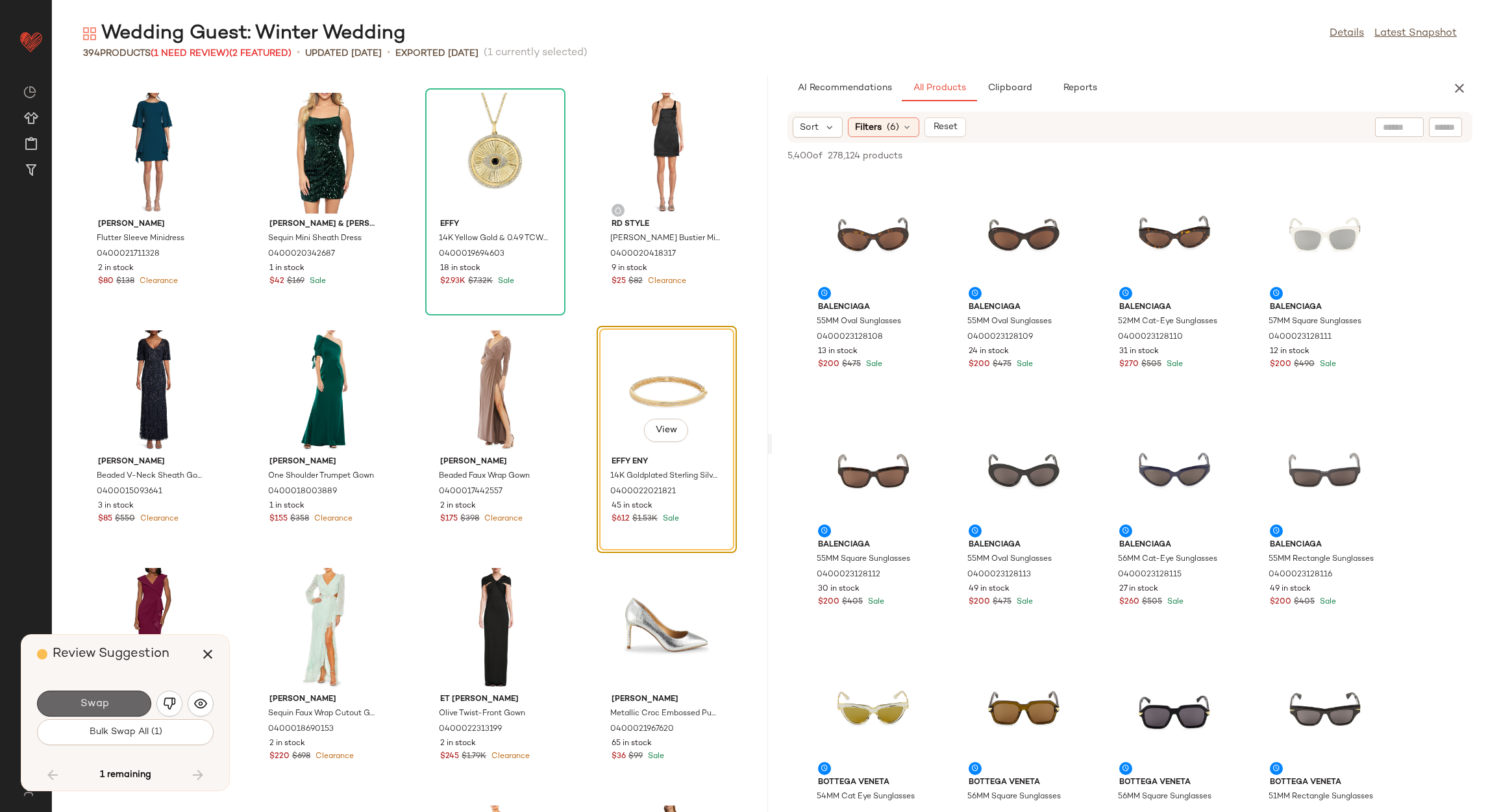
click at [127, 706] on button "Swap" at bounding box center [94, 704] width 114 height 26
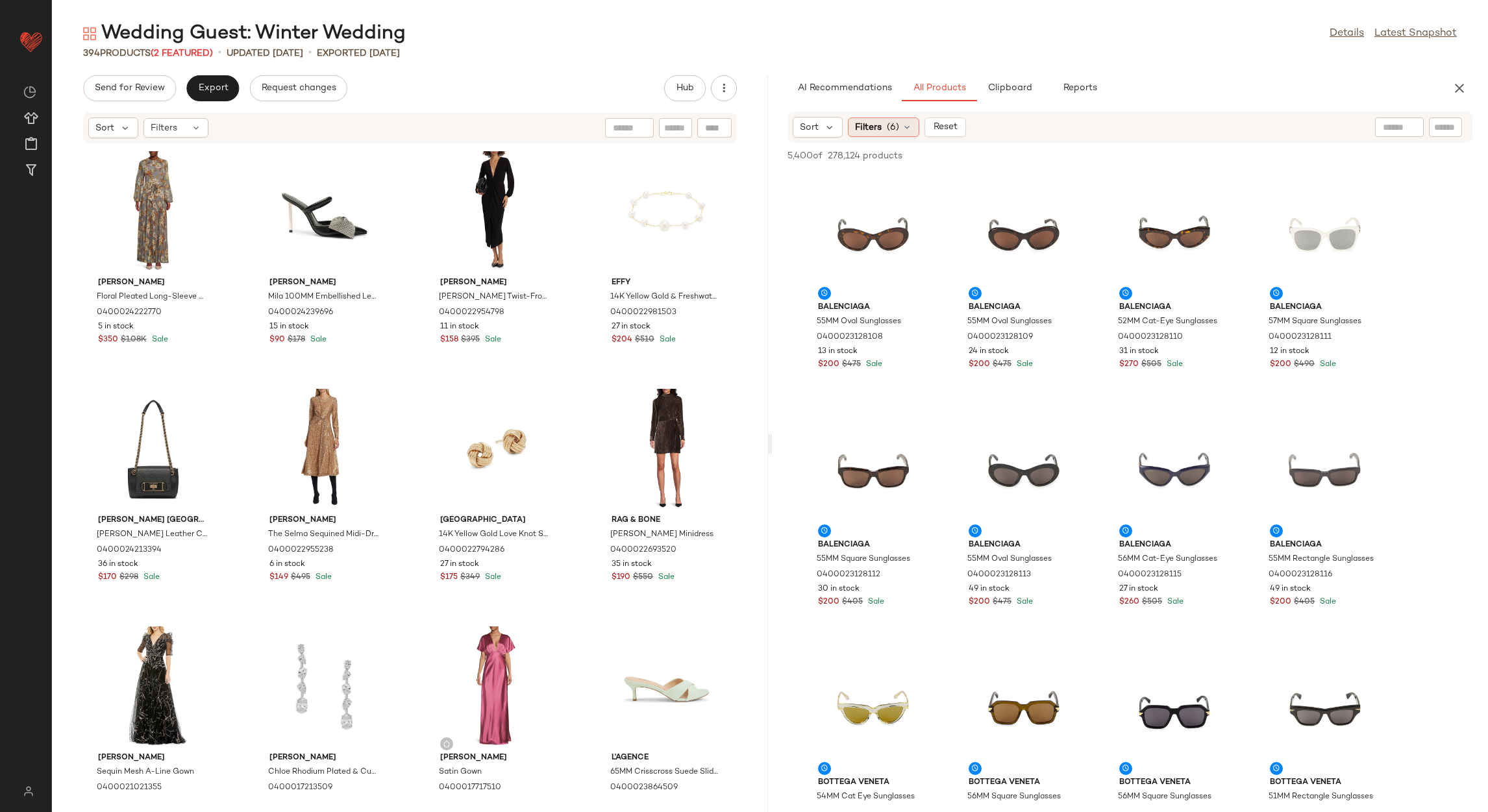
click at [891, 118] on div "Filters (6)" at bounding box center [883, 127] width 71 height 19
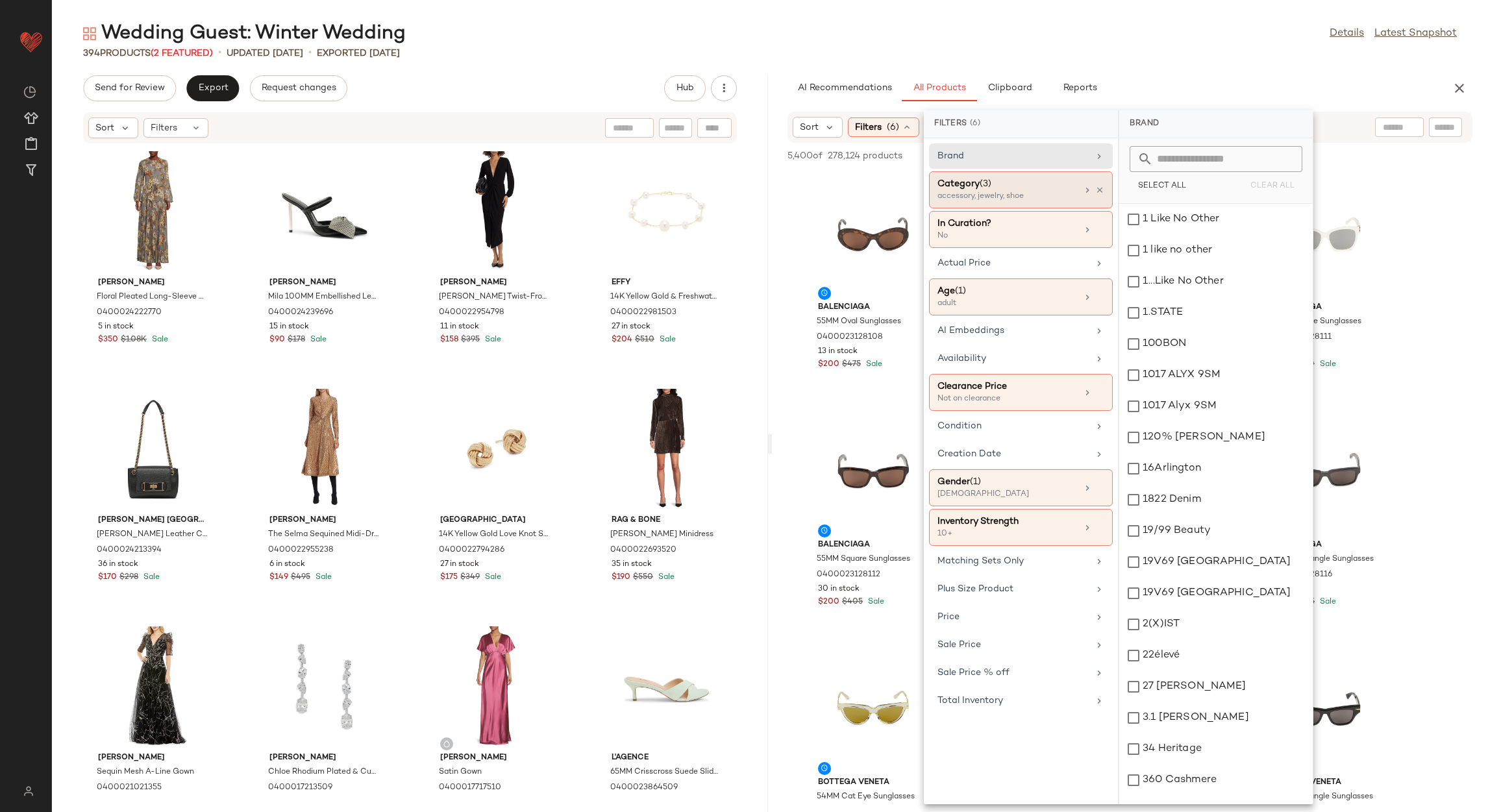
click at [1104, 211] on div "Category (3) accessory, jewelry, shoe" at bounding box center [1021, 229] width 184 height 37
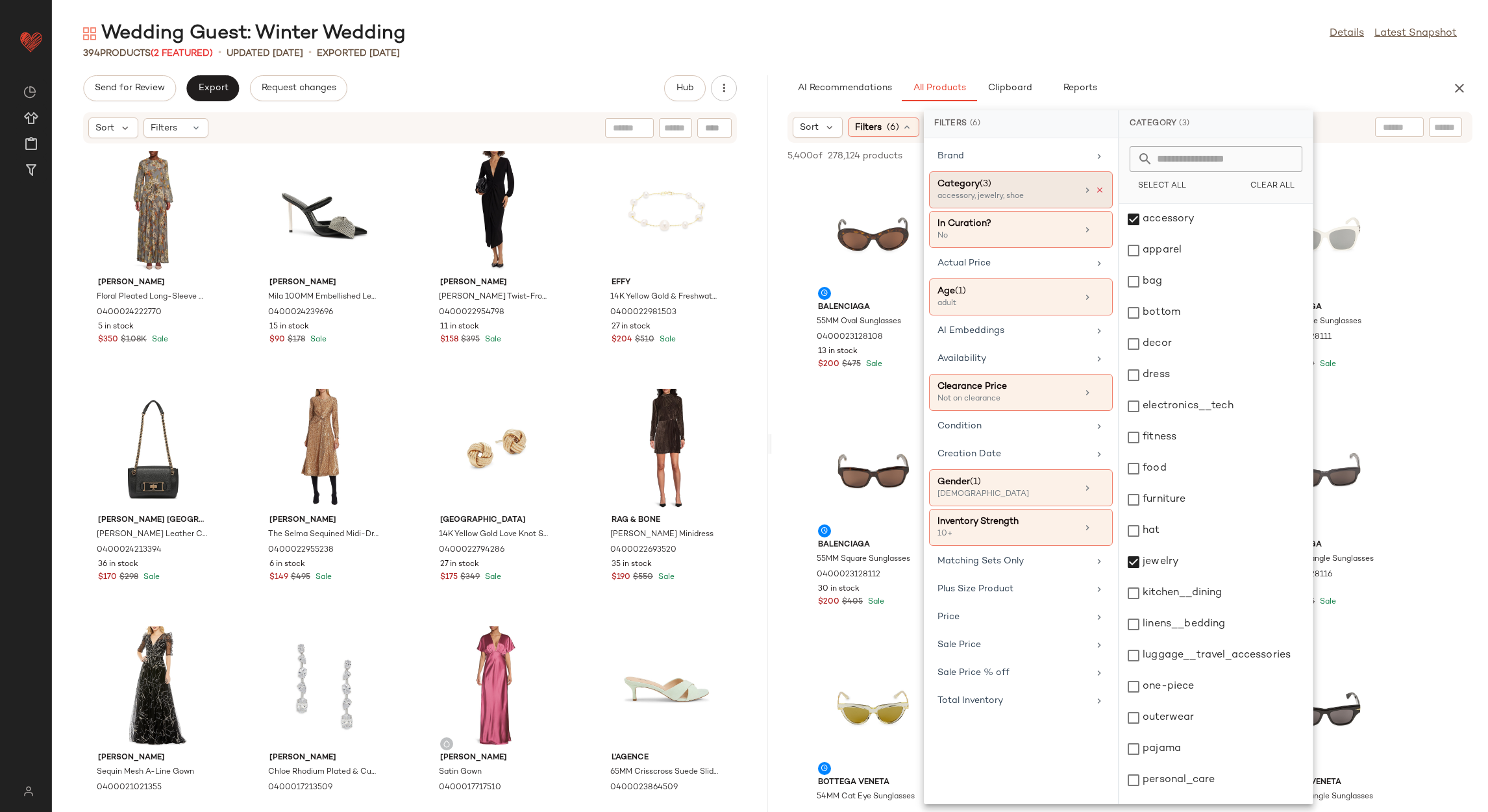
click at [1100, 189] on icon at bounding box center [1099, 190] width 9 height 9
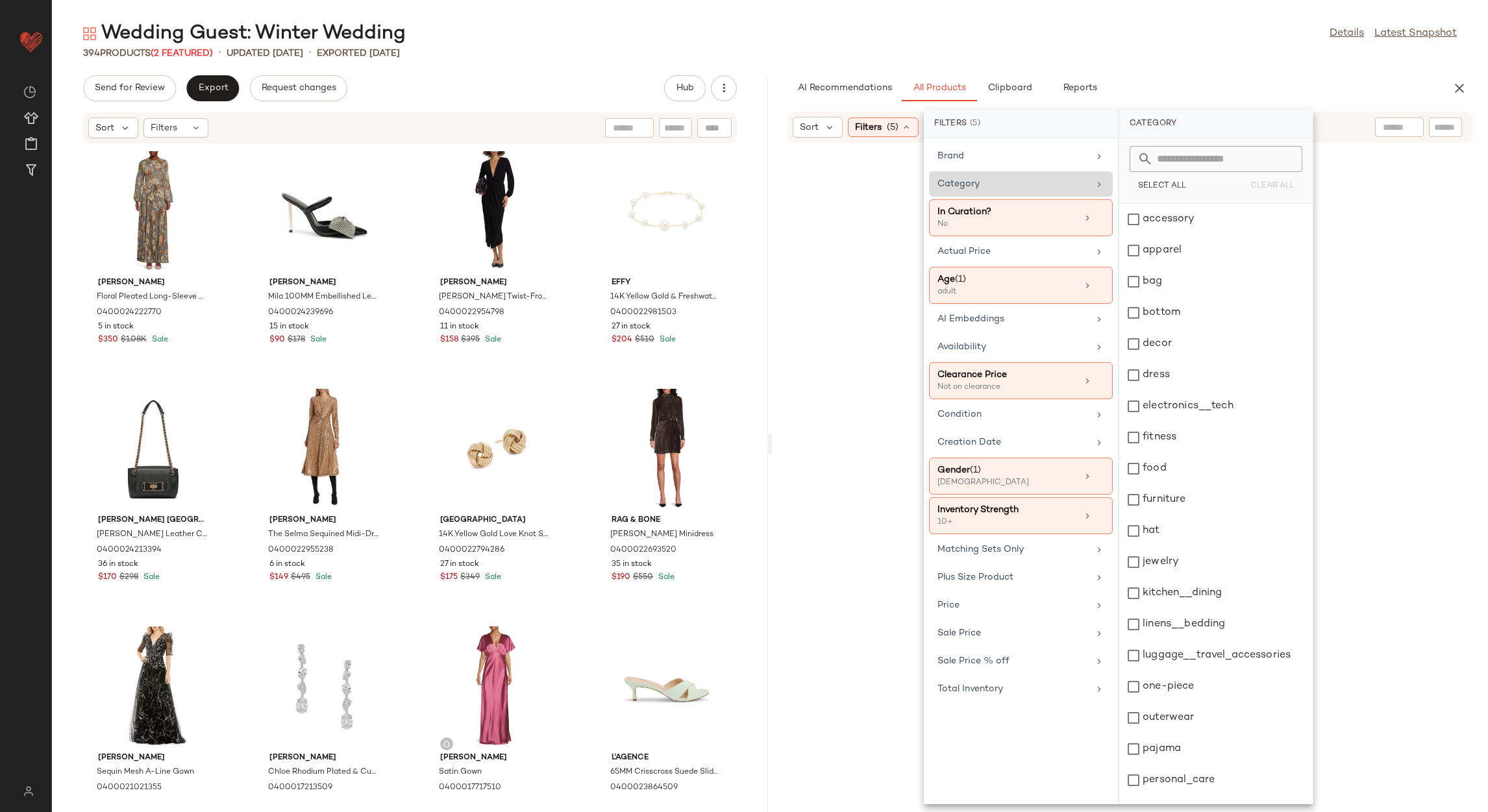
click at [1077, 179] on div "Category" at bounding box center [1013, 184] width 151 height 14
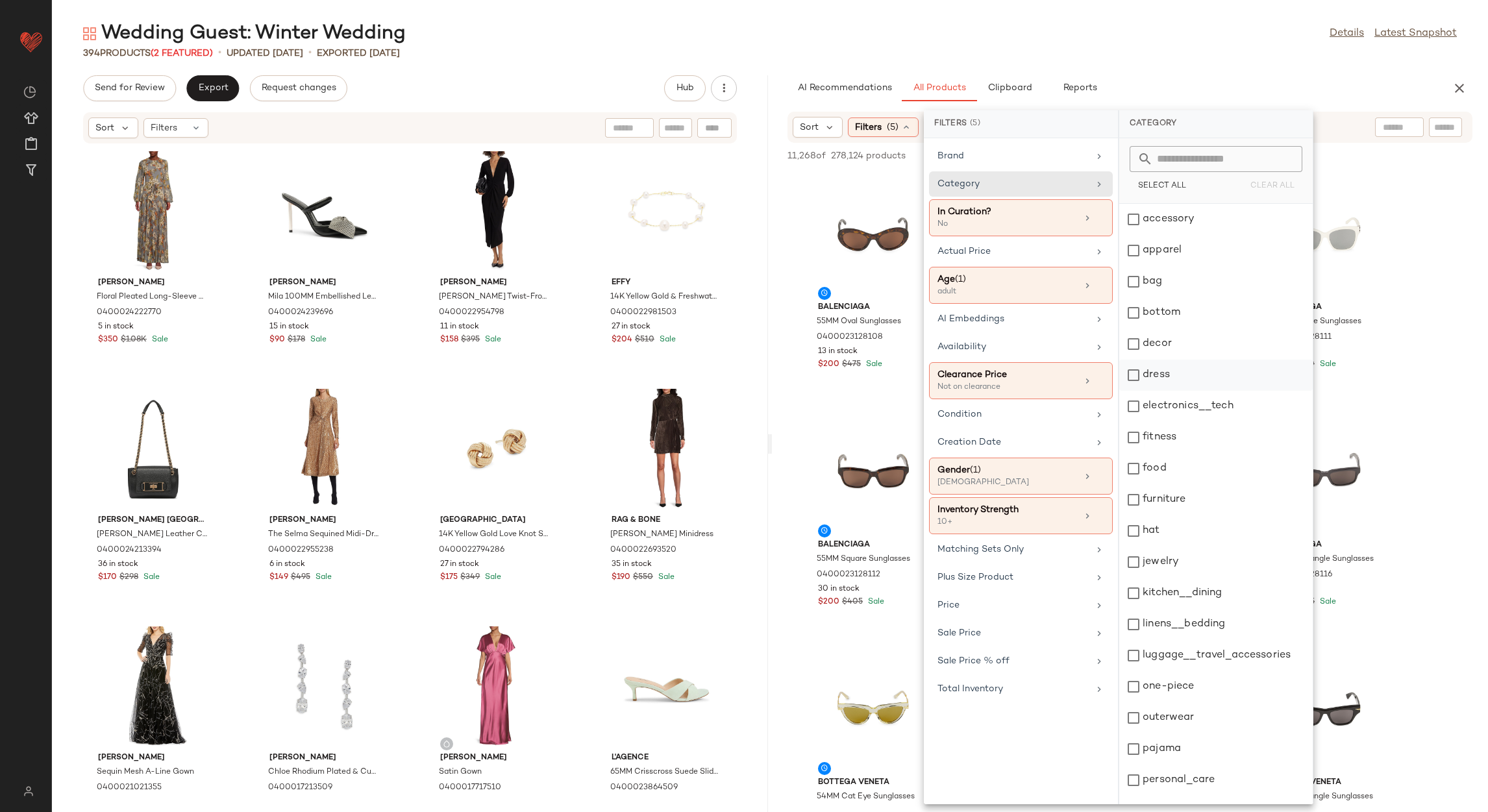
click at [1171, 373] on div "dress" at bounding box center [1216, 375] width 194 height 31
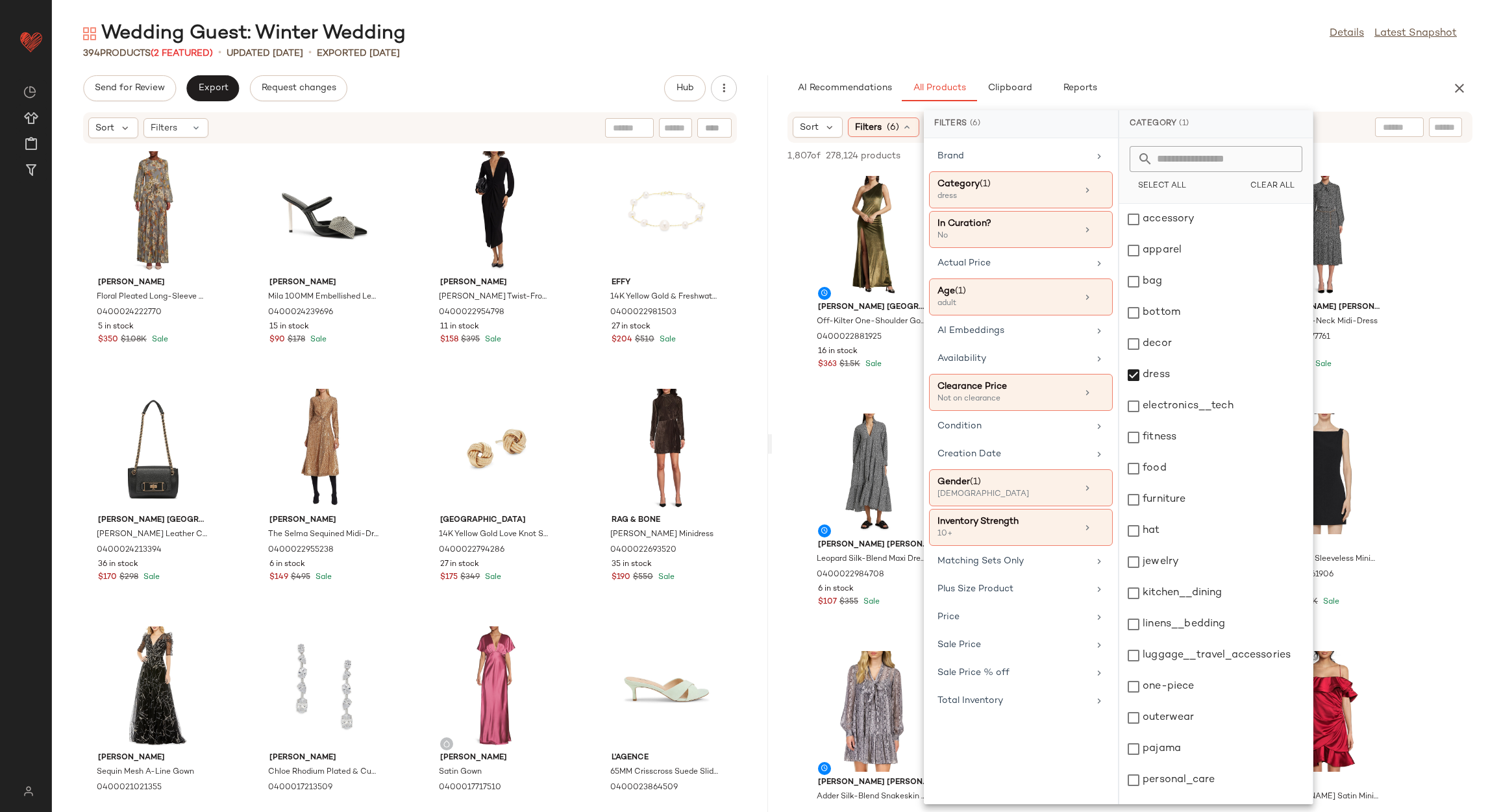
click at [1185, 46] on div "Wedding Guest: Winter Wedding Details Latest Snapshot" at bounding box center [770, 34] width 1436 height 26
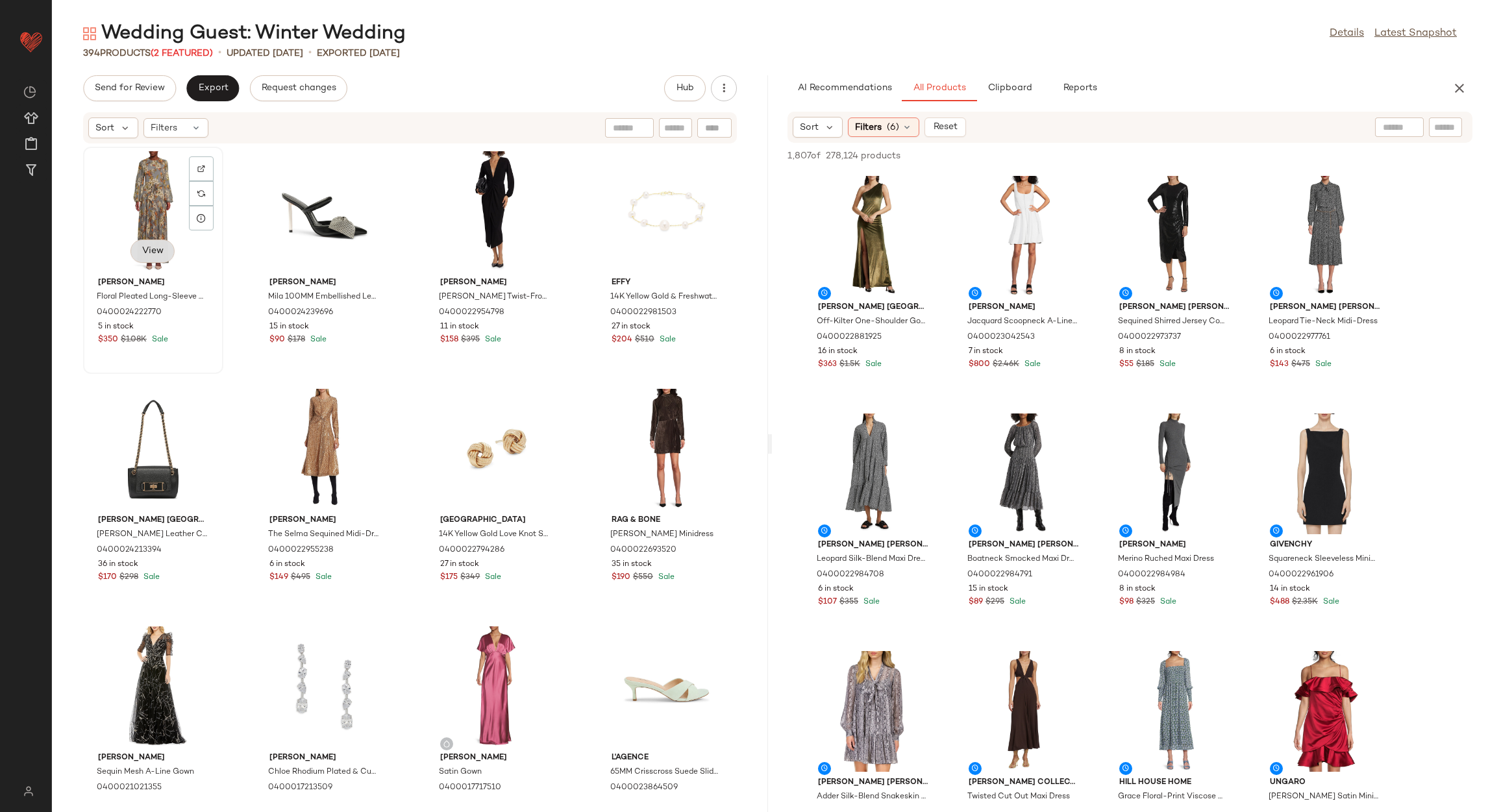
click at [153, 253] on span "View" at bounding box center [153, 251] width 22 height 10
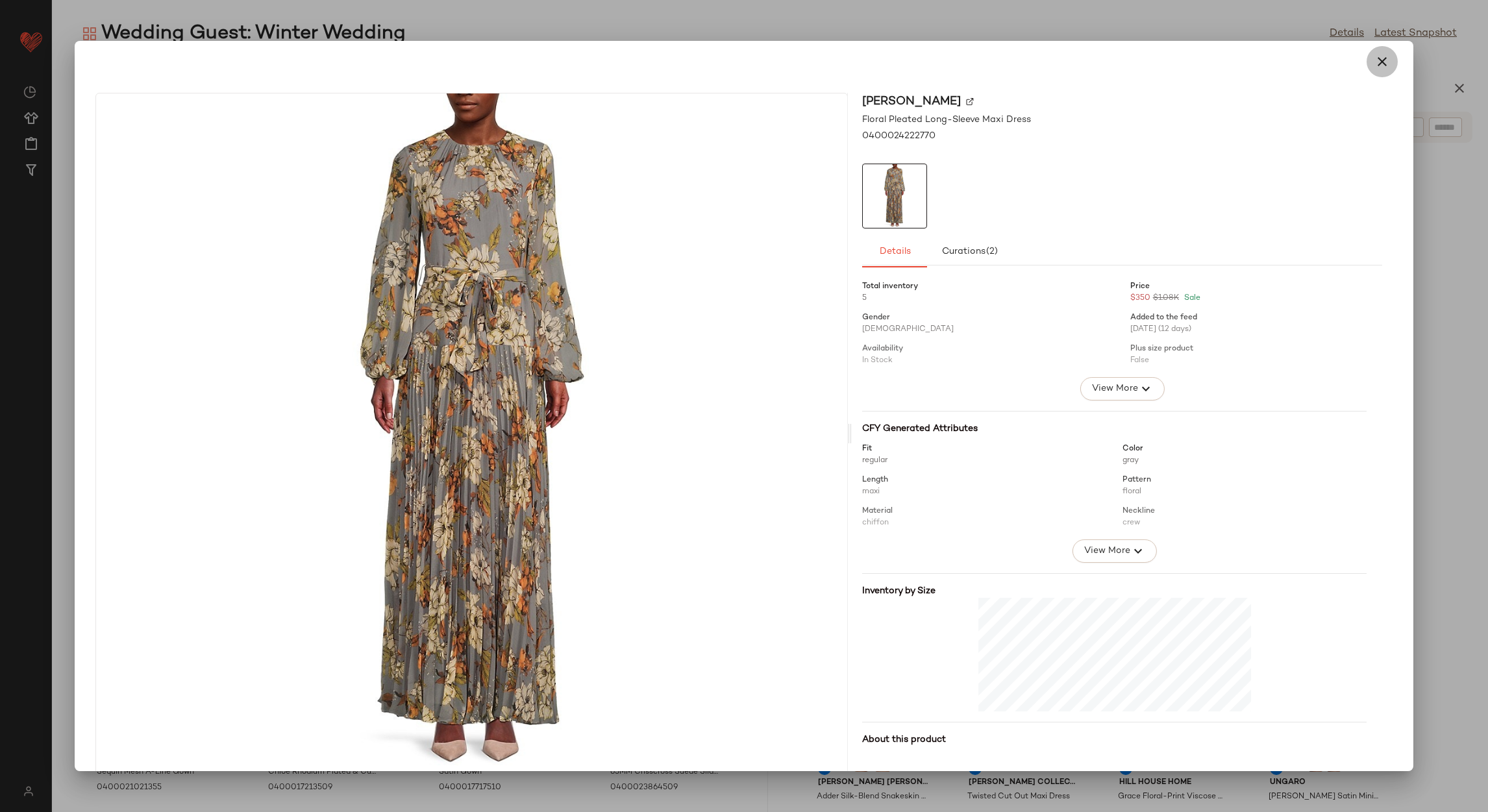
click at [1375, 69] on icon "button" at bounding box center [1382, 62] width 16 height 16
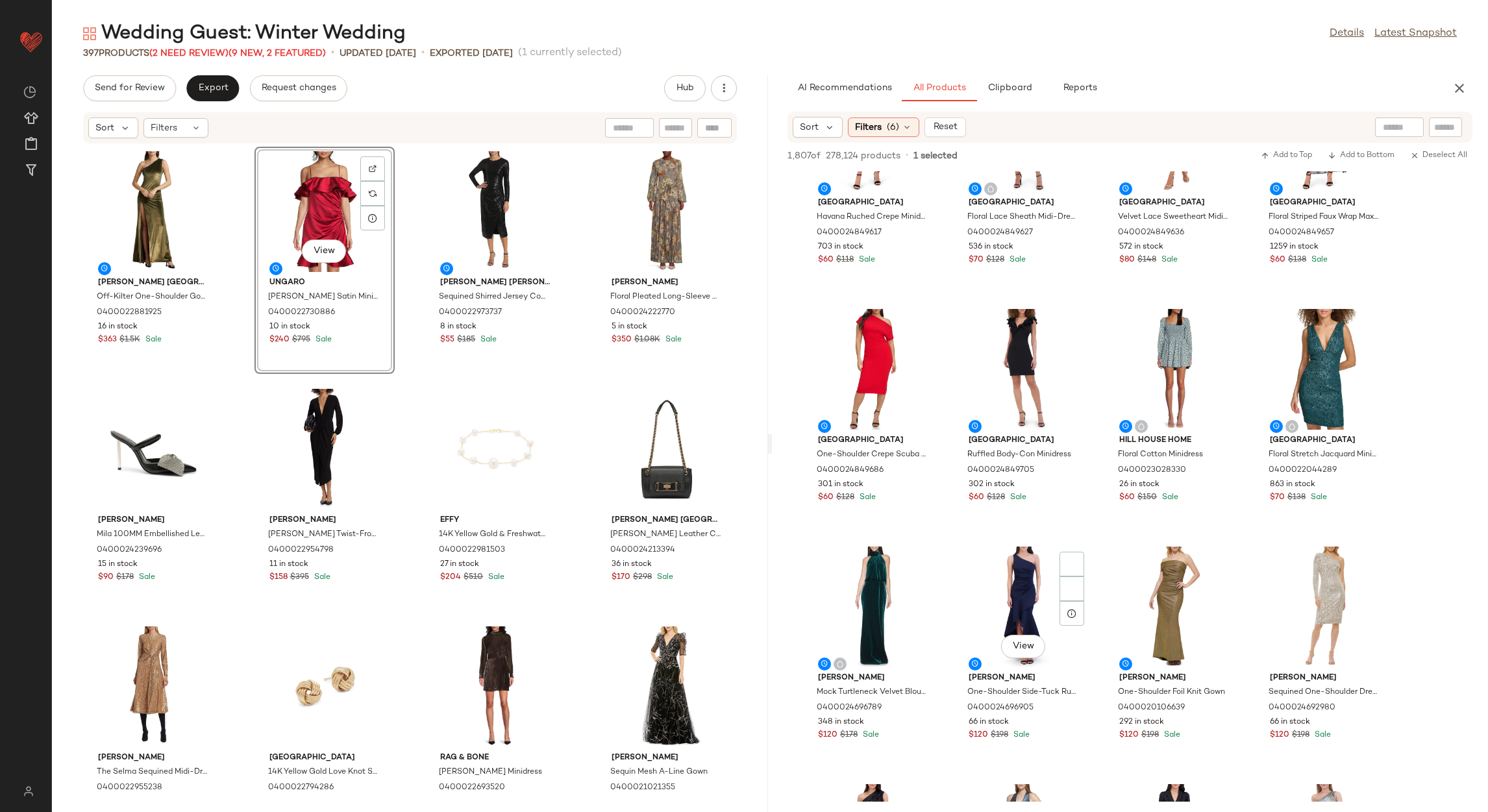
scroll to position [1557, 0]
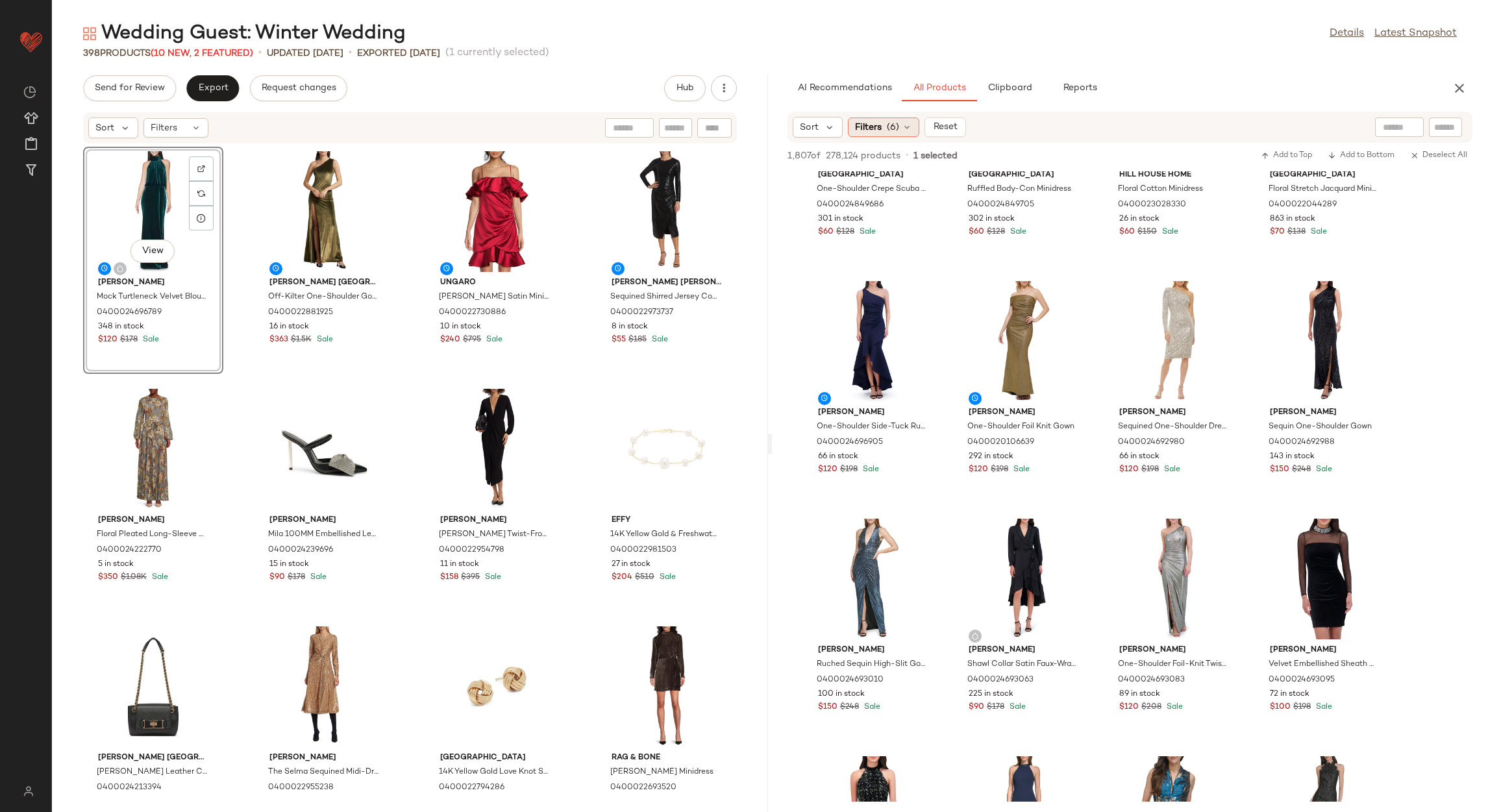
click at [899, 127] on div "Filters (6)" at bounding box center [883, 127] width 71 height 19
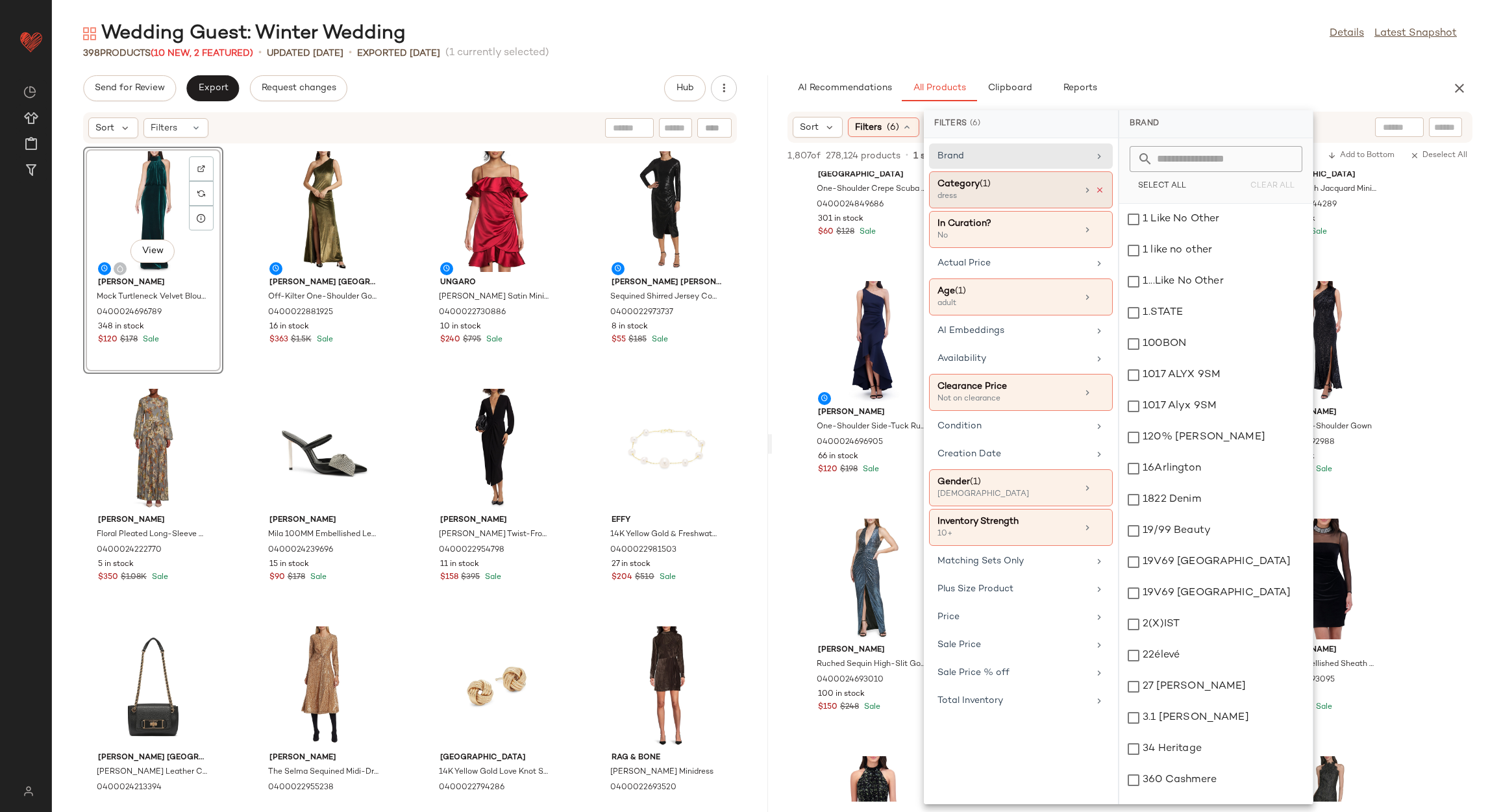
click at [1101, 190] on icon at bounding box center [1099, 190] width 9 height 9
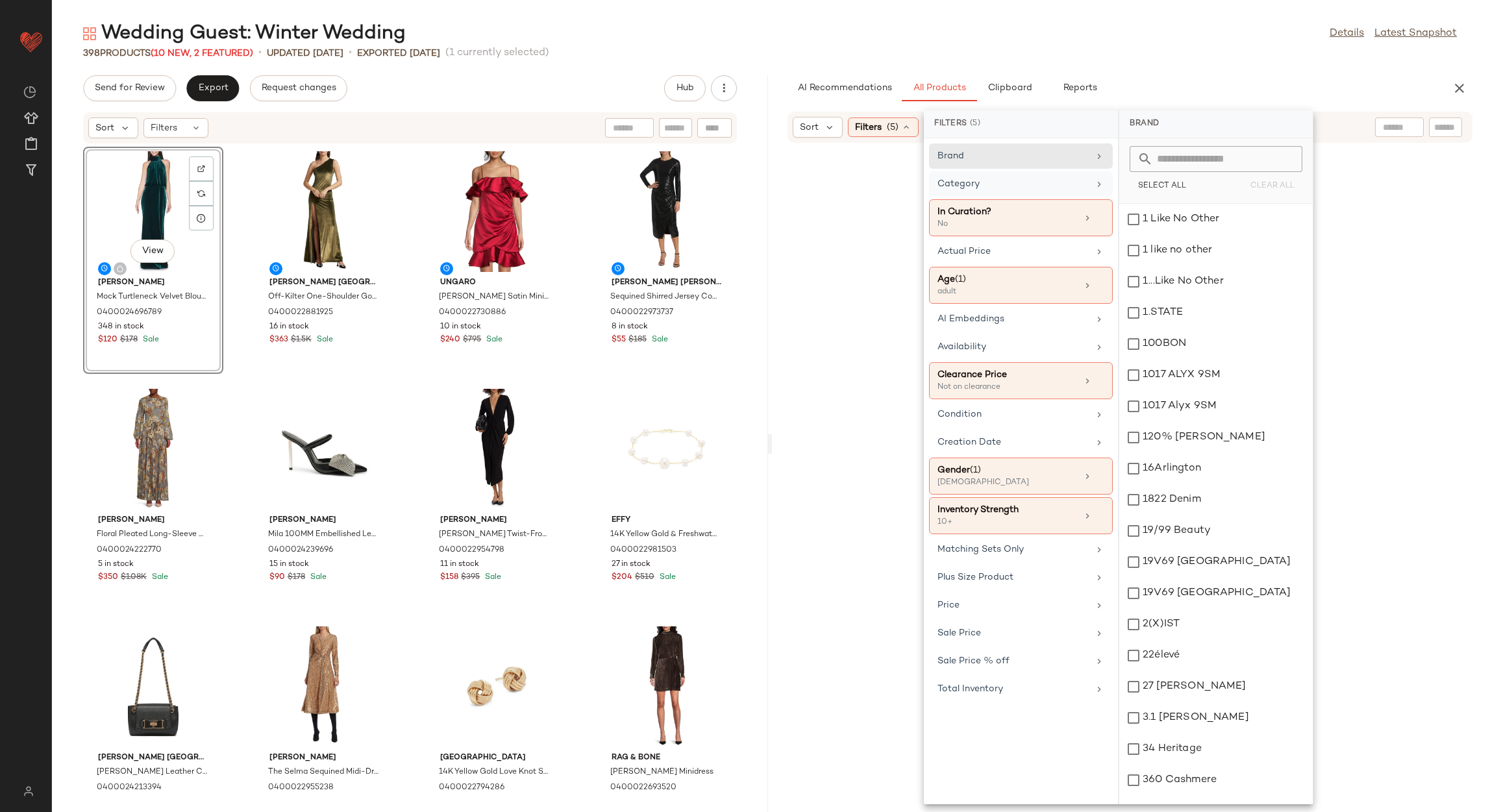
click at [1072, 187] on div "Category" at bounding box center [1013, 184] width 151 height 14
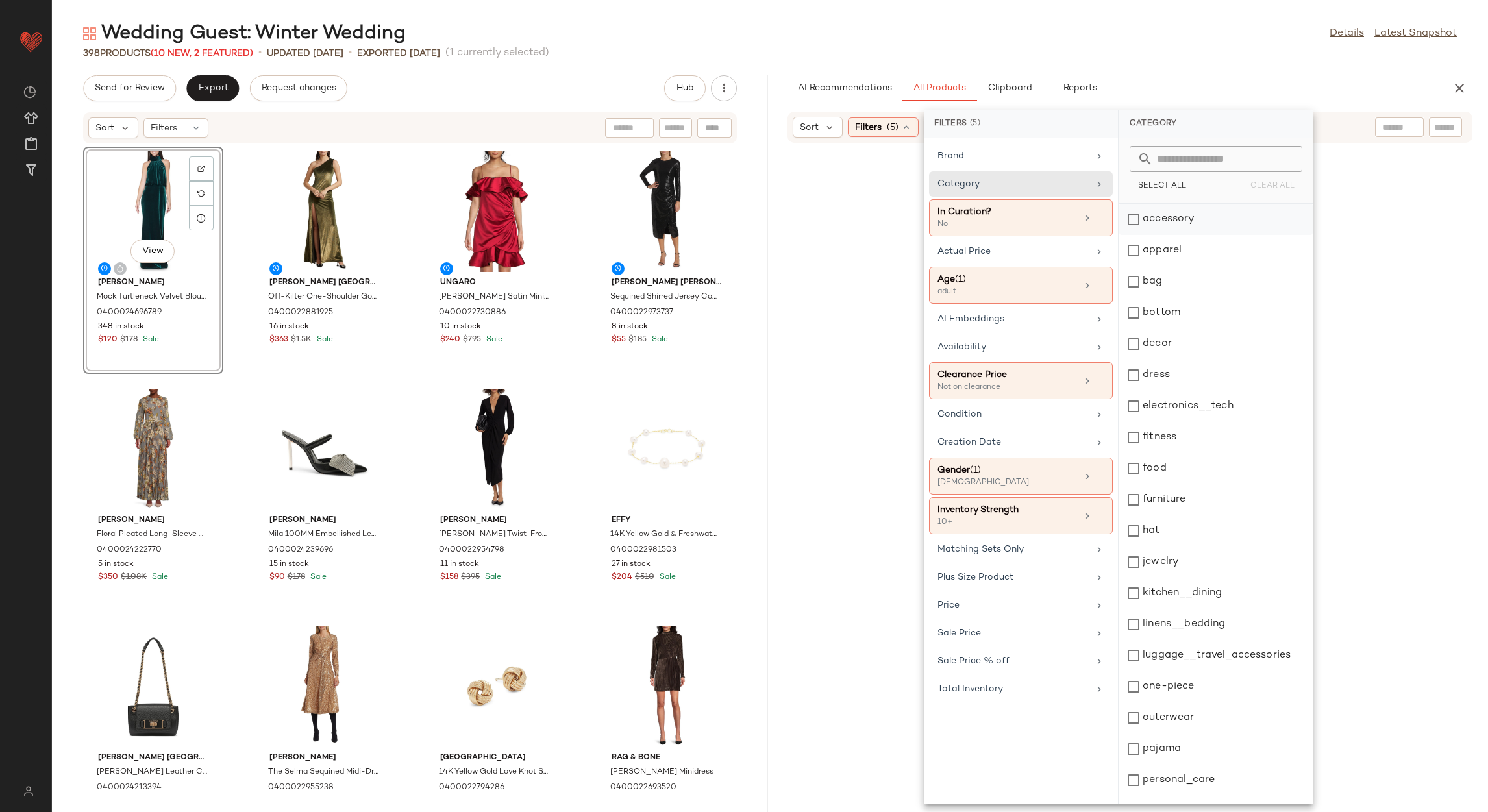
click at [1156, 227] on div "accessory" at bounding box center [1216, 219] width 194 height 31
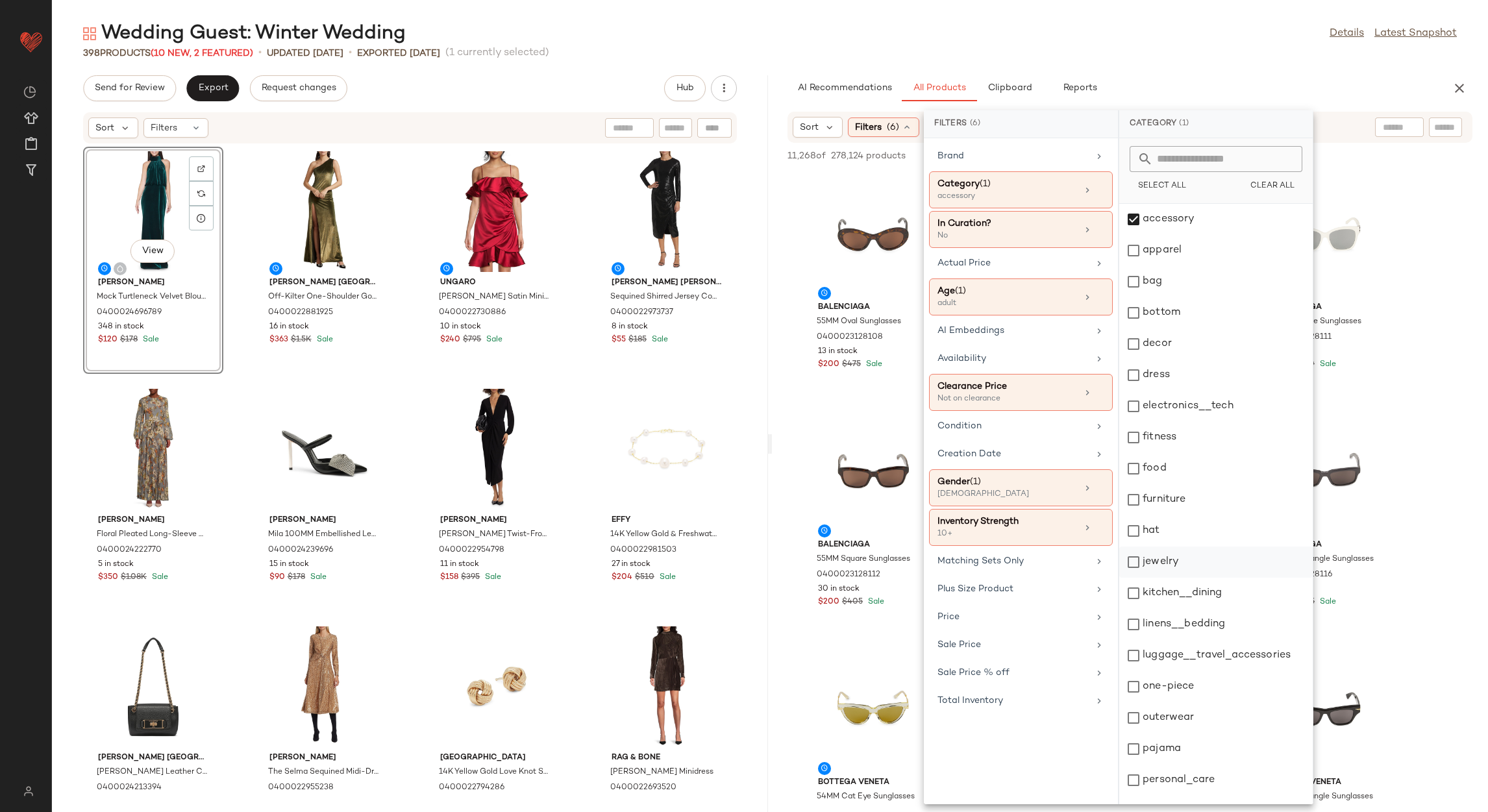
click at [1207, 565] on div "jewelry" at bounding box center [1216, 562] width 194 height 31
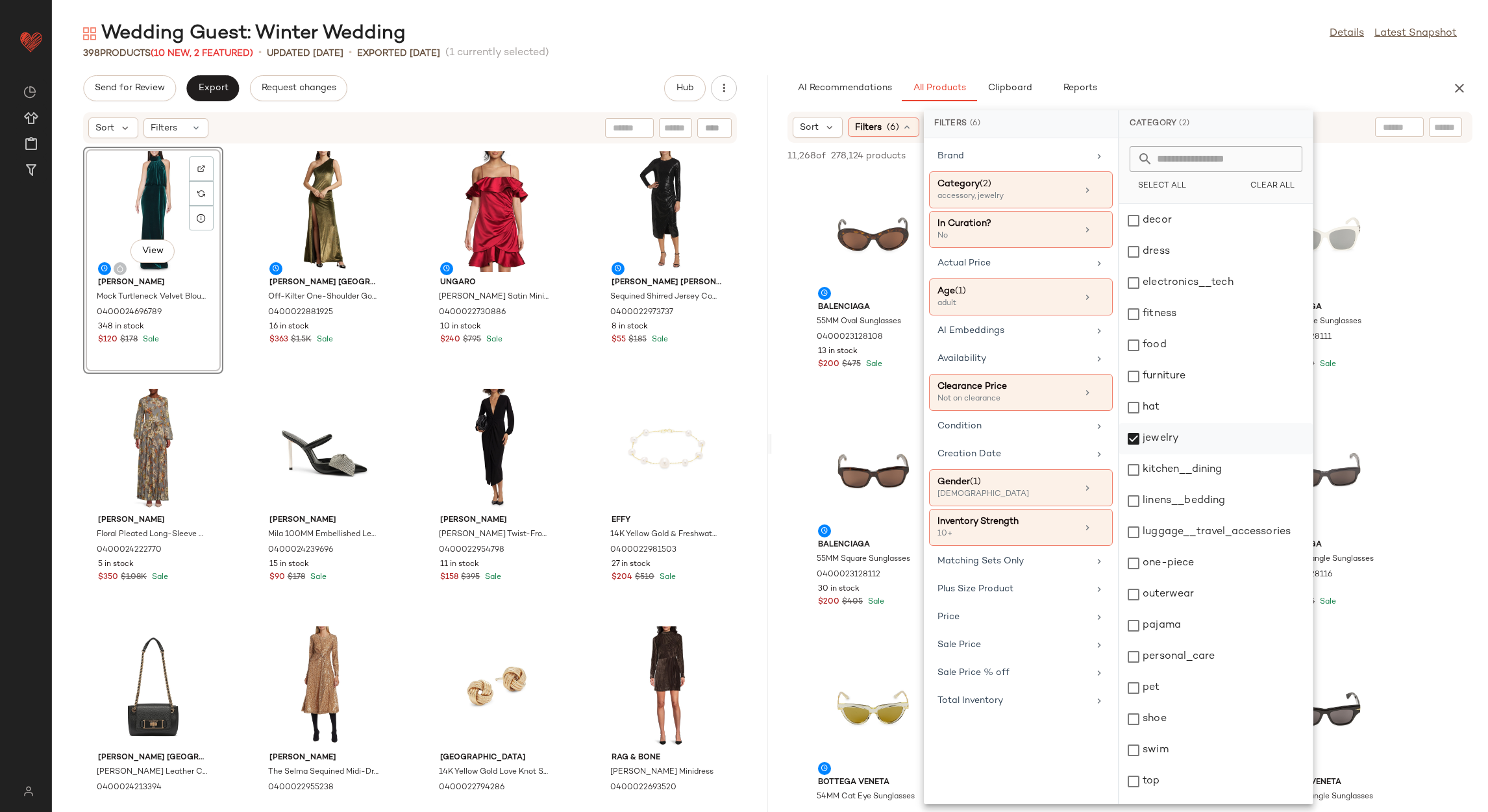
scroll to position [178, 0]
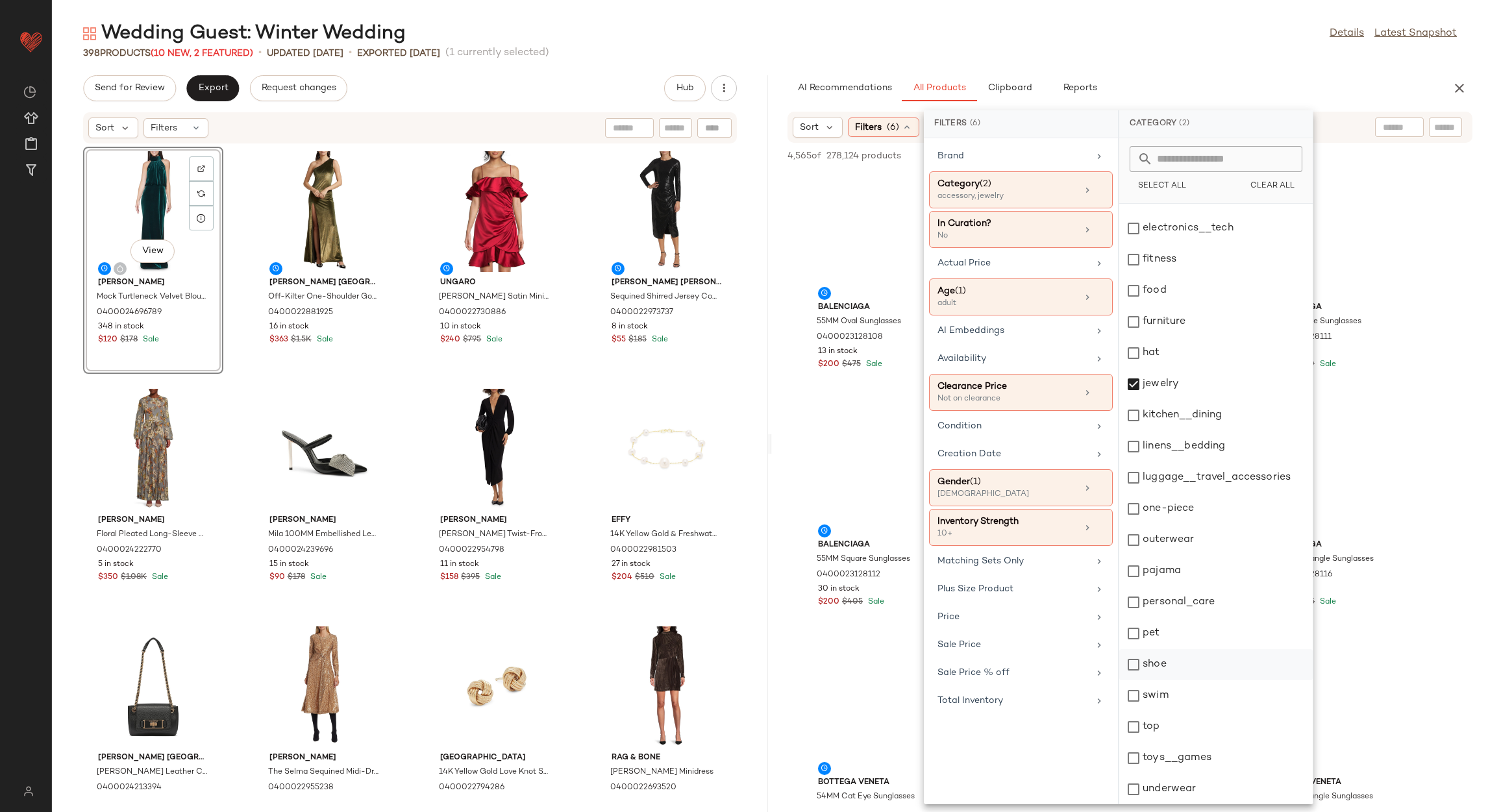
click at [1185, 671] on div "shoe" at bounding box center [1216, 664] width 194 height 31
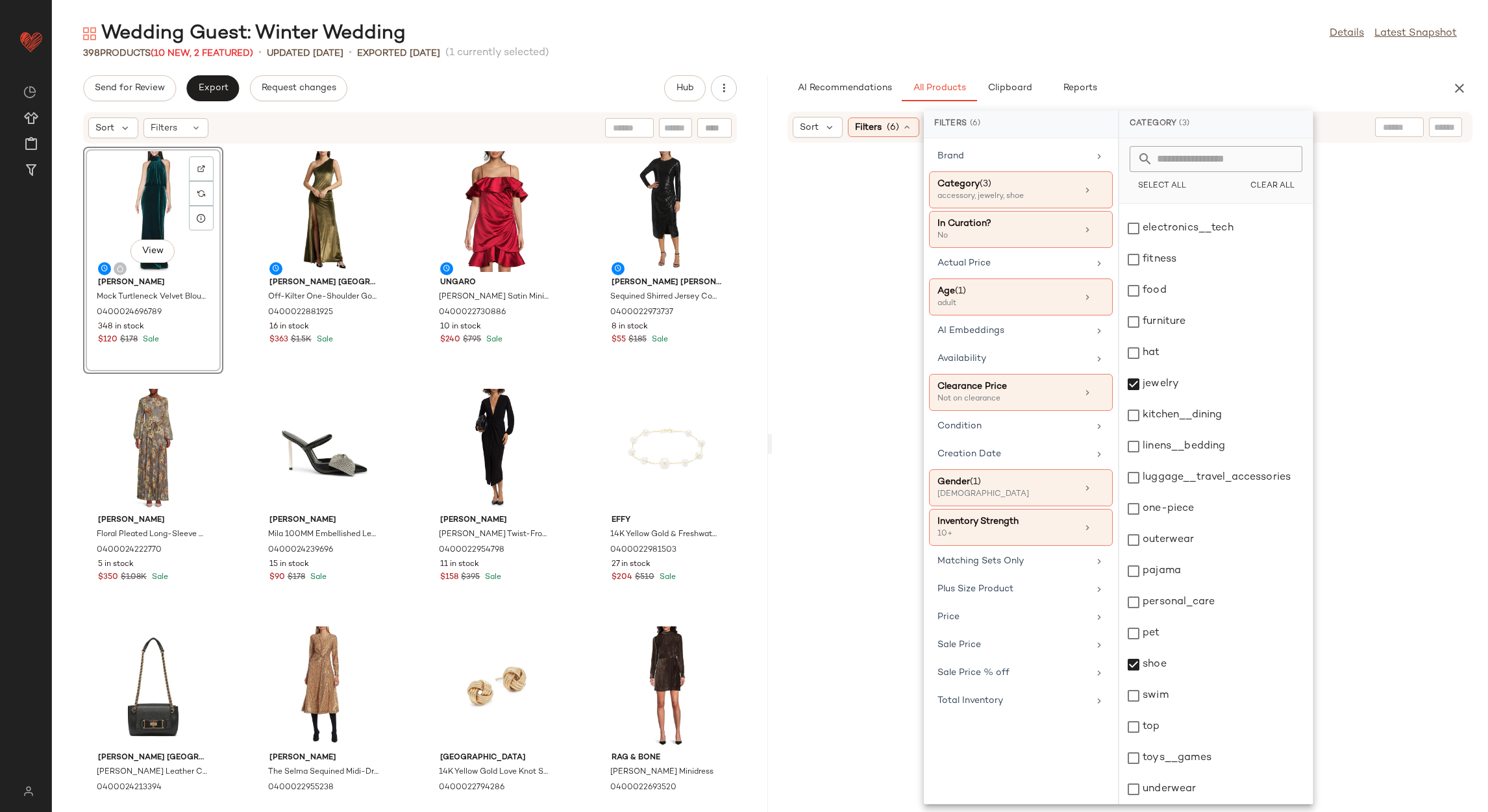
click at [1225, 59] on div "Wedding Guest: Winter Wedding Details Latest Snapshot 398 Products (10 New, 2 F…" at bounding box center [770, 416] width 1436 height 791
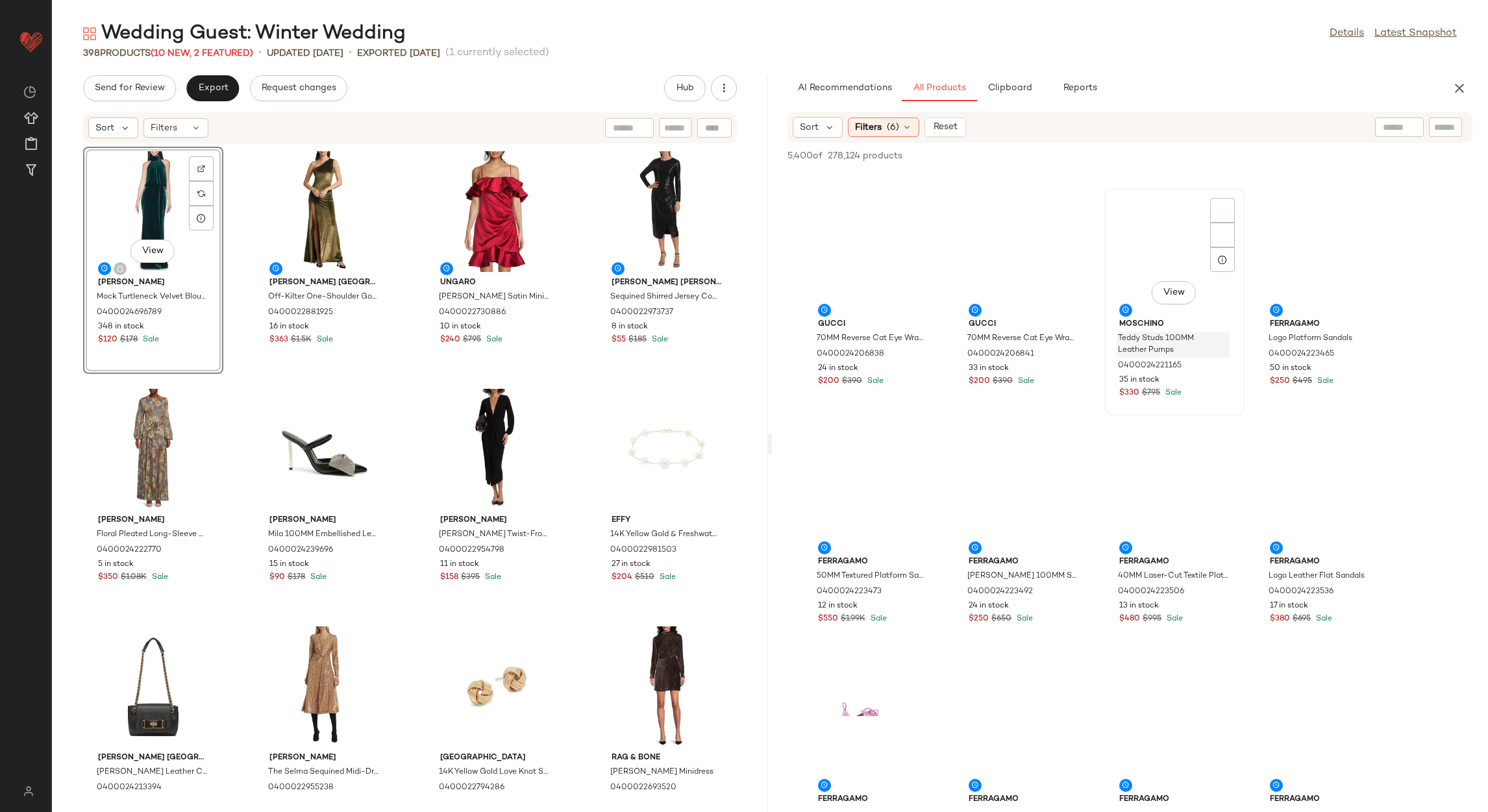
scroll to position [3310, 0]
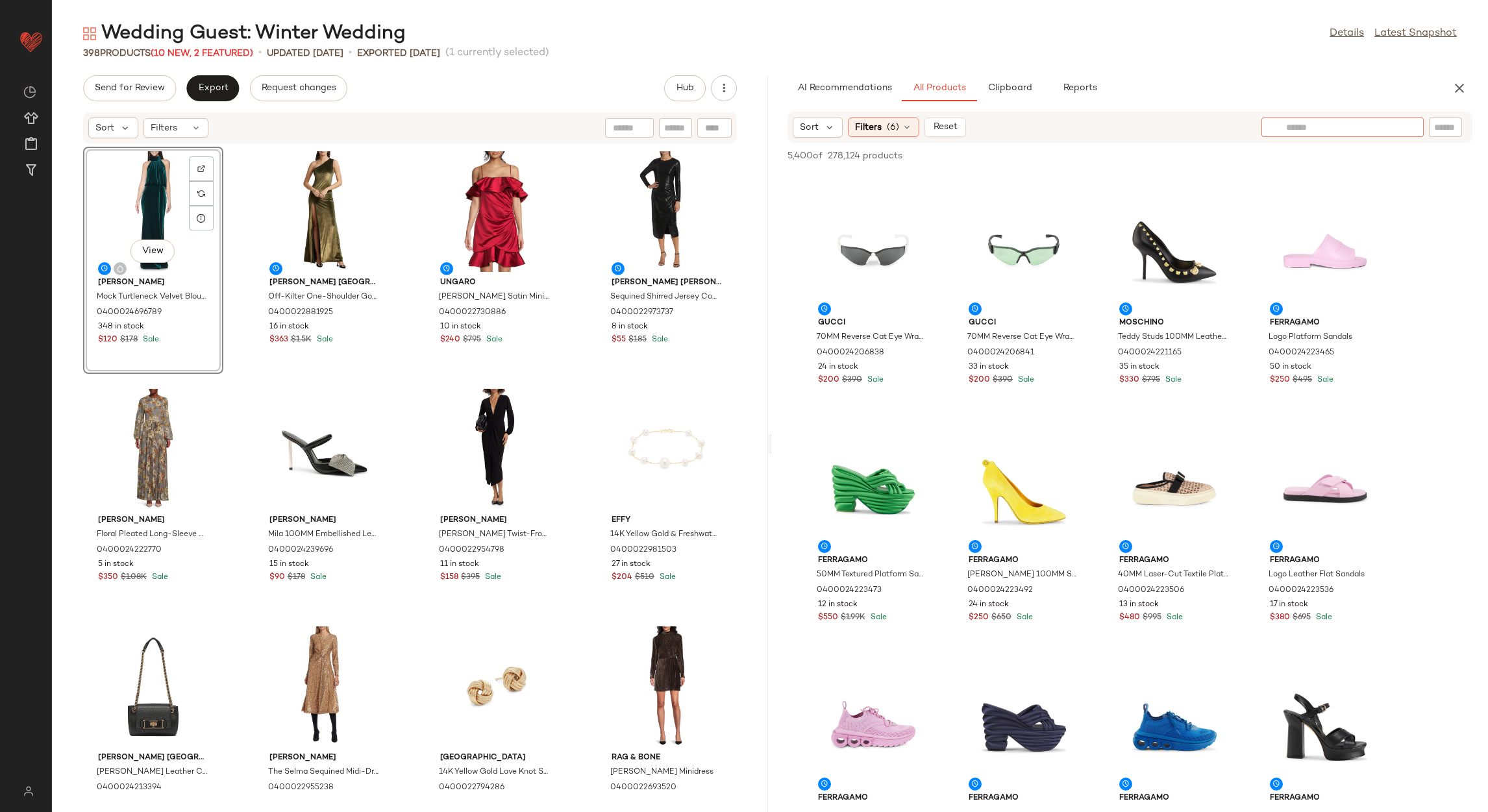
click at [1390, 122] on input "text" at bounding box center [1342, 128] width 113 height 14
type input "**********"
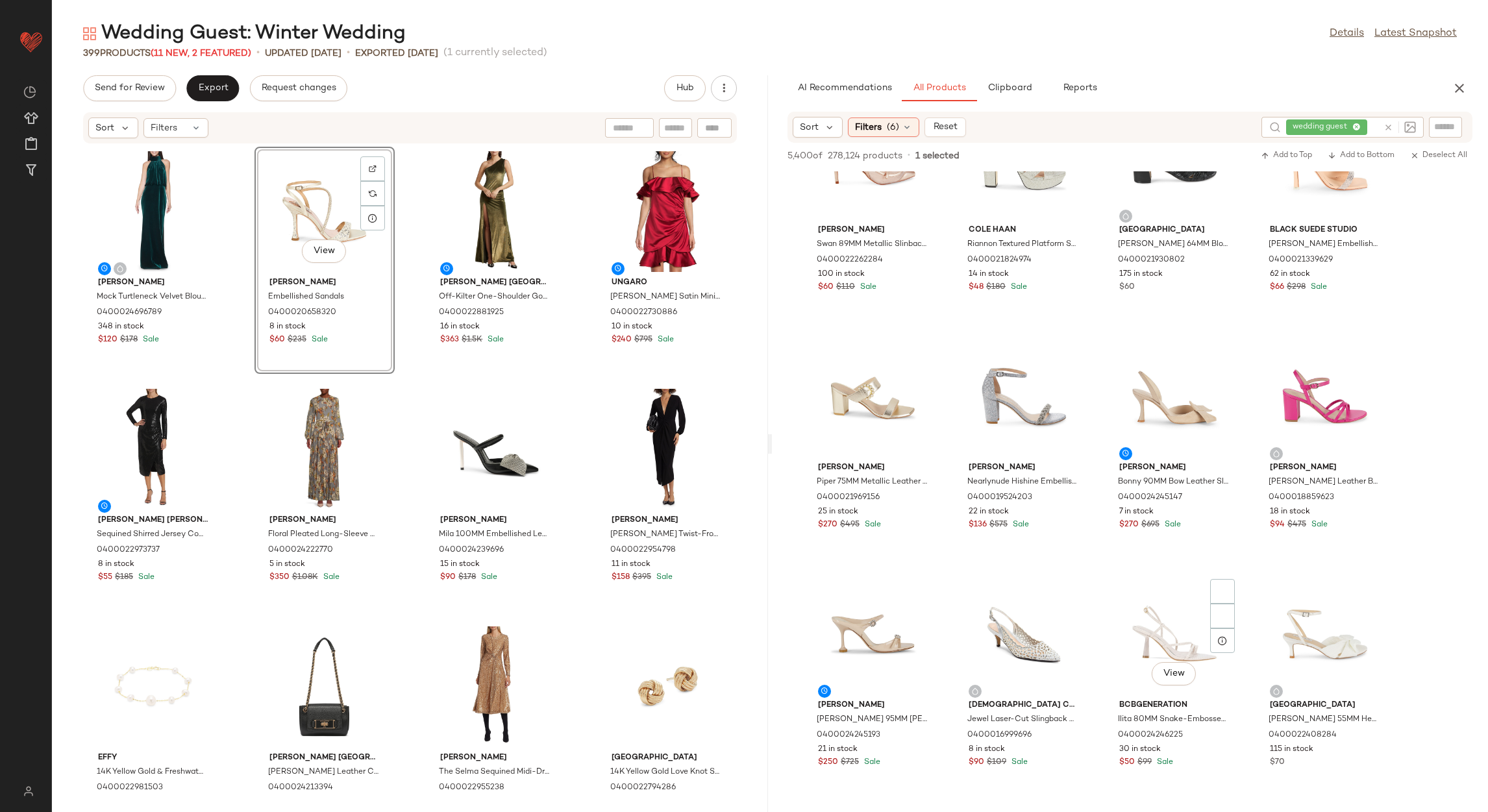
scroll to position [972, 0]
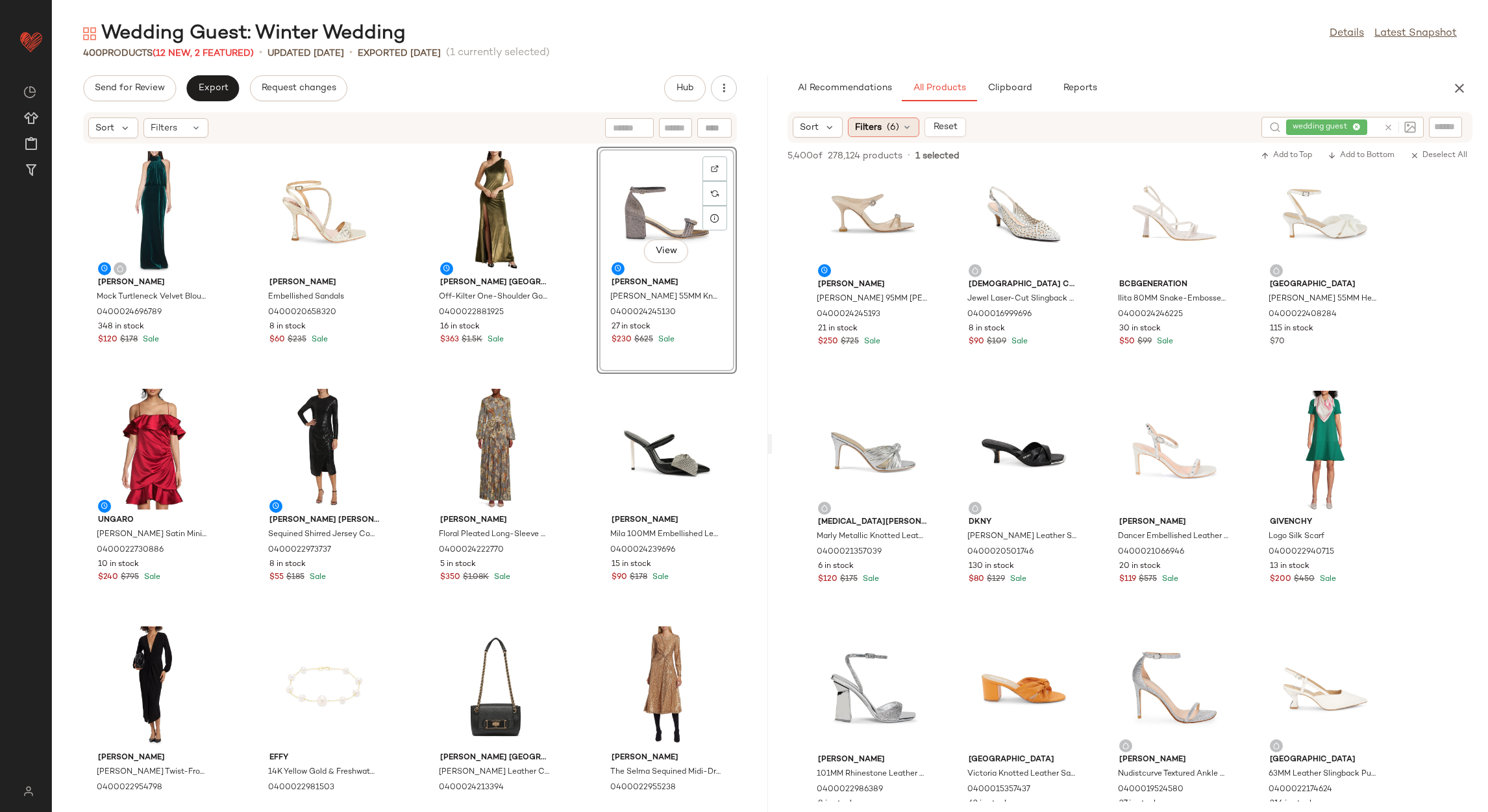
click at [871, 135] on div "Filters (6)" at bounding box center [883, 127] width 71 height 19
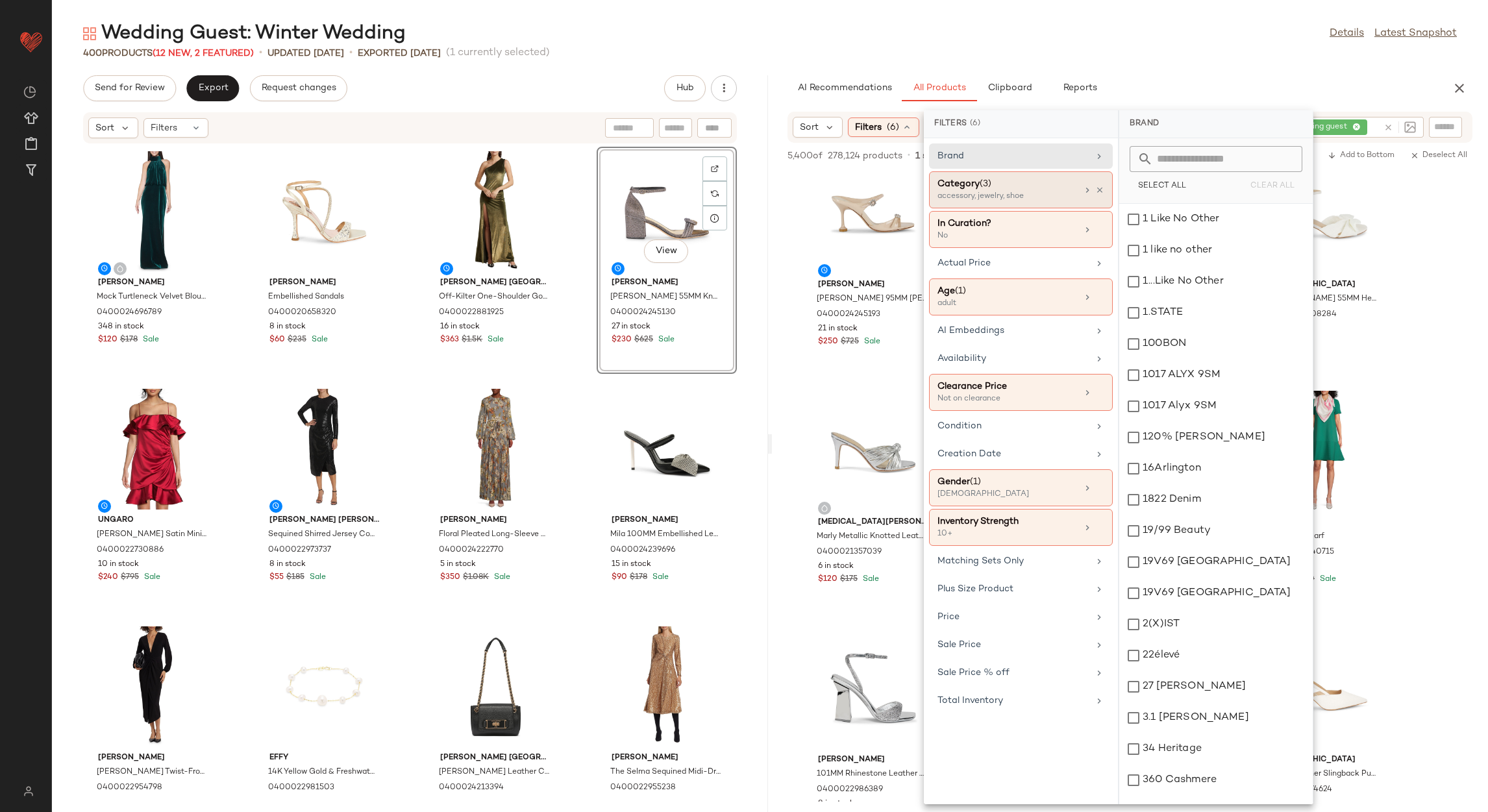
click at [1037, 193] on div "accessory, jewelry, shoe" at bounding box center [1003, 196] width 130 height 12
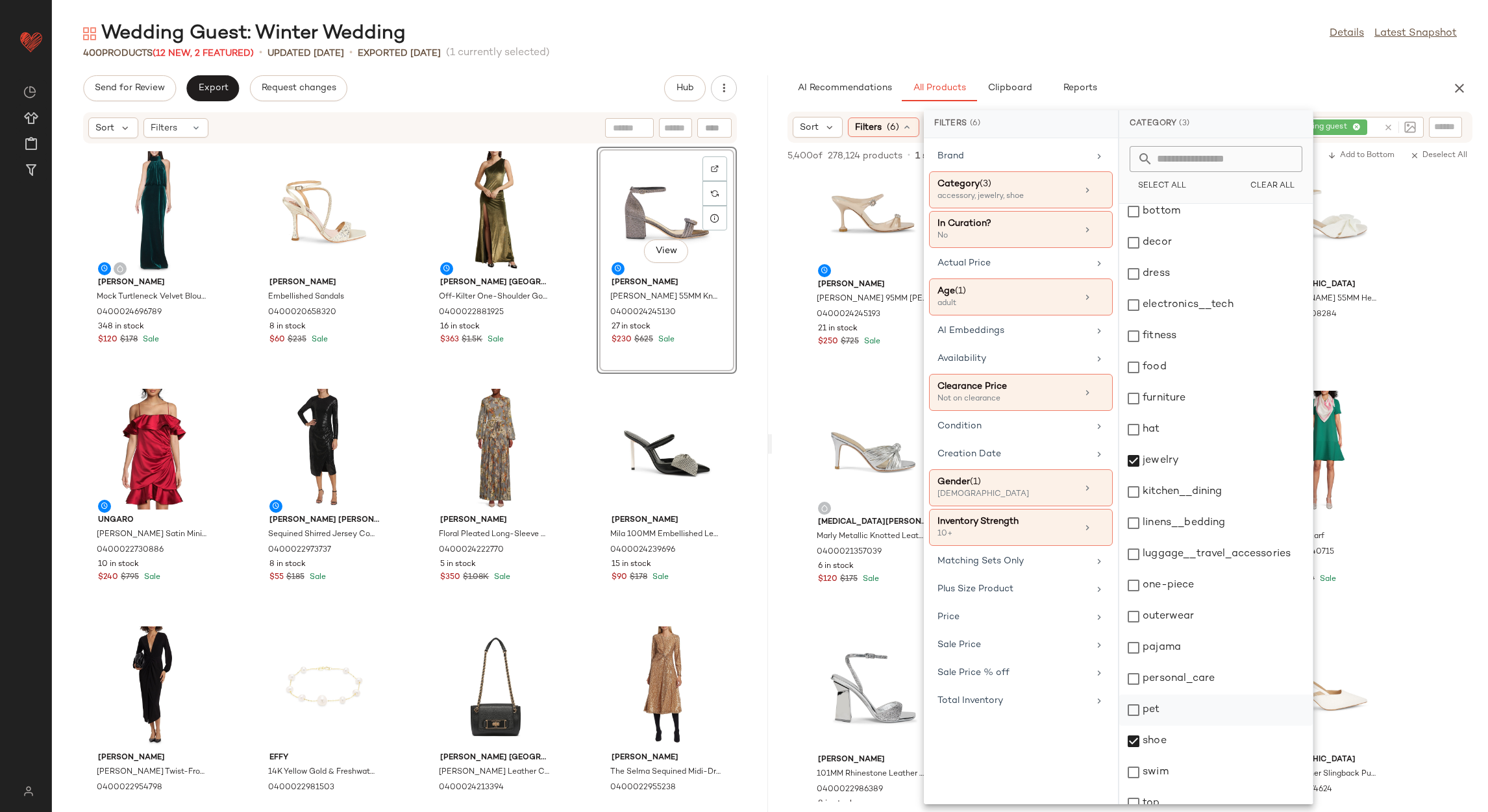
scroll to position [178, 0]
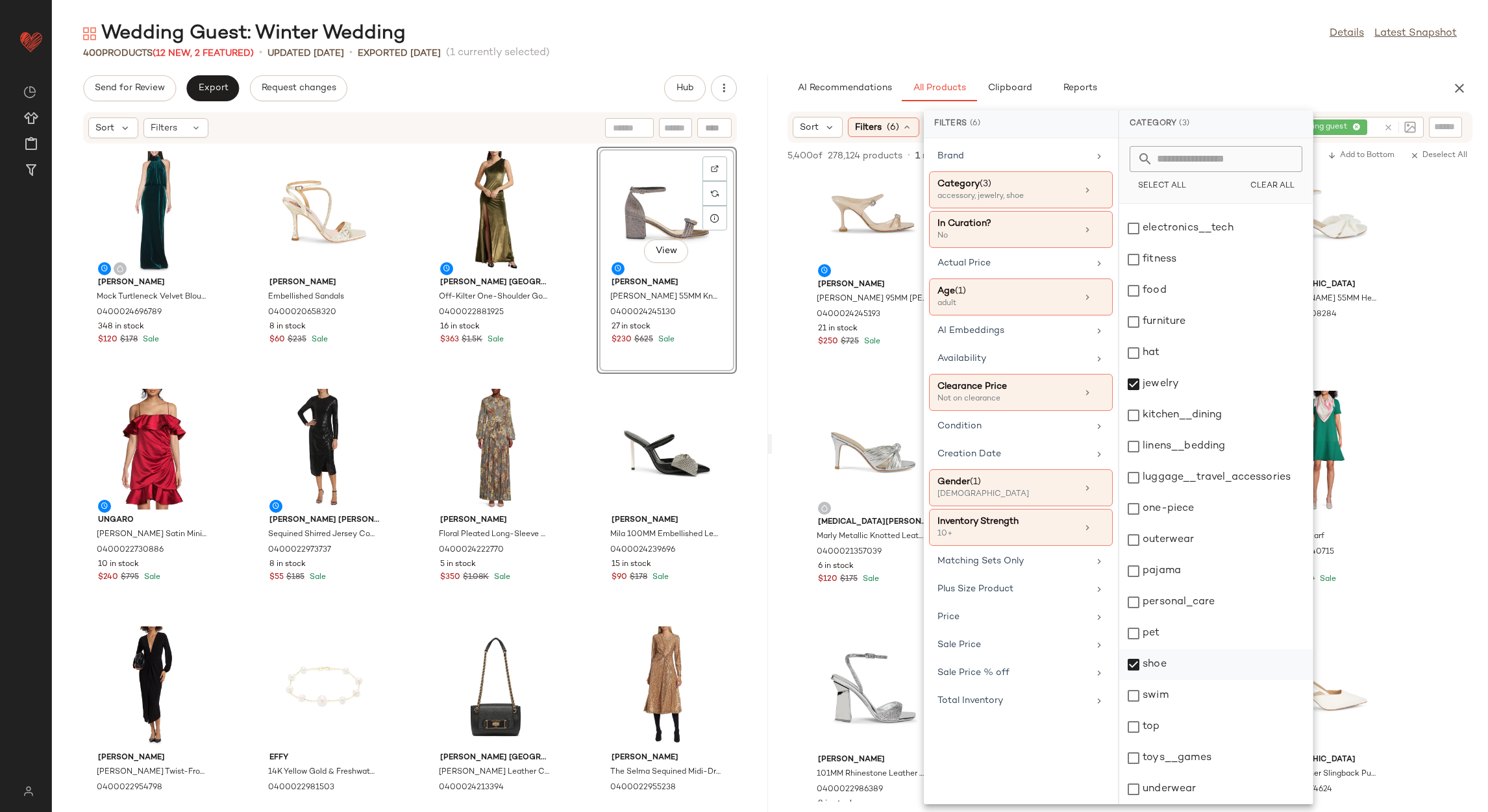
click at [1158, 663] on div "shoe" at bounding box center [1216, 664] width 194 height 31
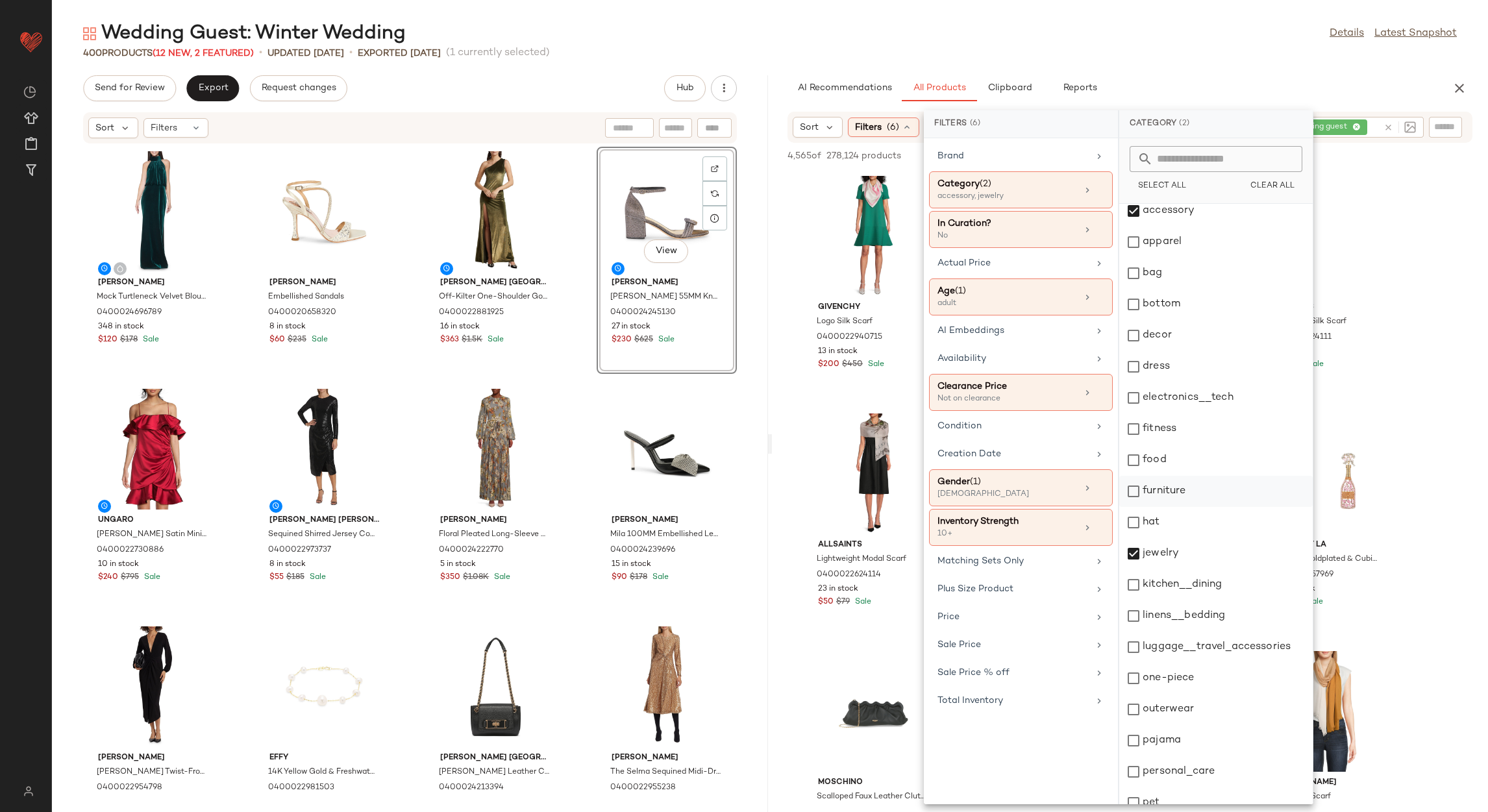
scroll to position [0, 0]
click at [1144, 59] on div "400 Products (12 New, 2 Featured) • updated Aug 21st • Exported Aug 19th (1 cur…" at bounding box center [770, 53] width 1436 height 13
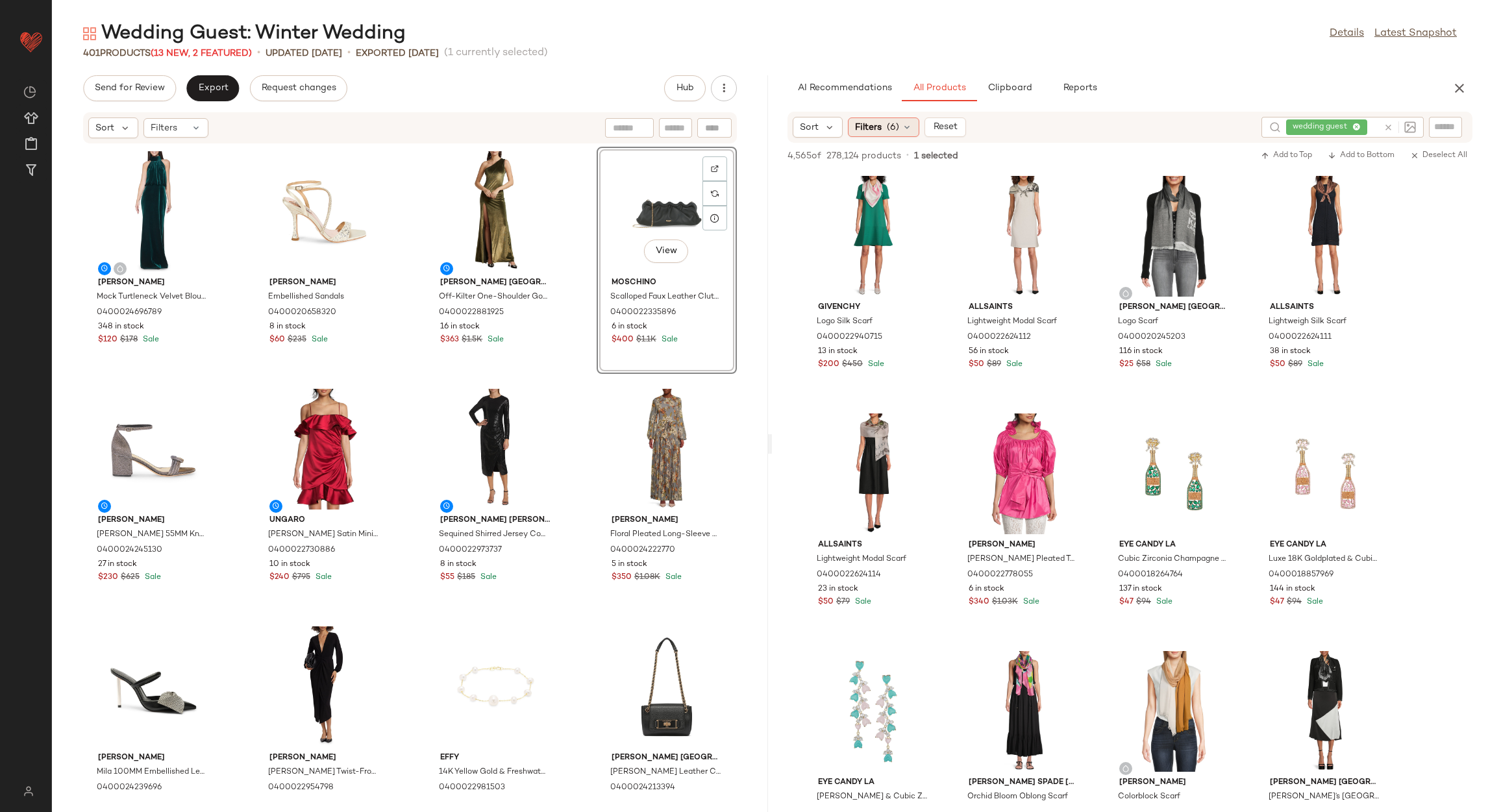
click at [875, 133] on div "Filters (6)" at bounding box center [883, 127] width 71 height 19
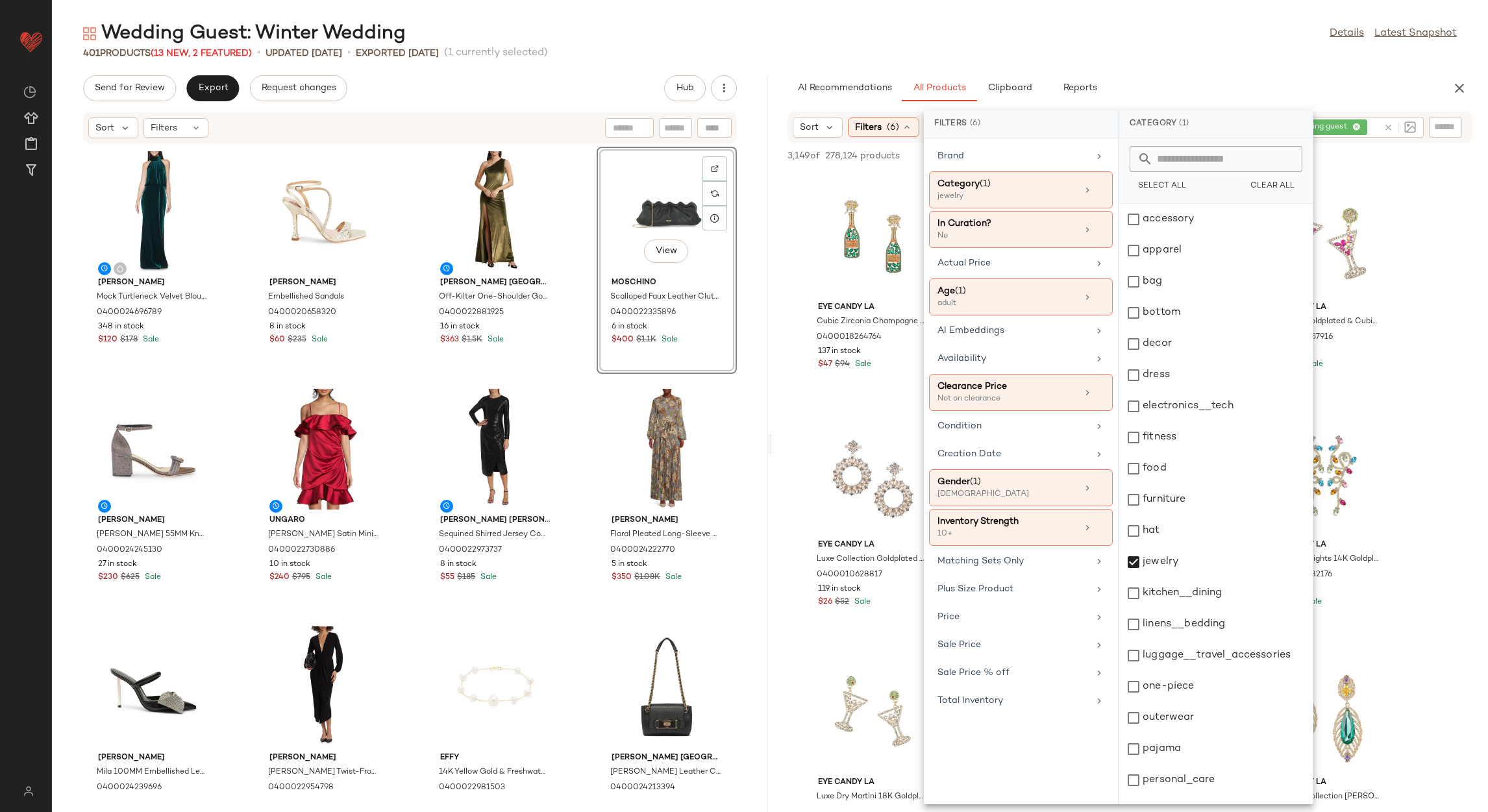
click at [1195, 37] on div "Wedding Guest: Winter Wedding Details Latest Snapshot" at bounding box center [770, 34] width 1436 height 26
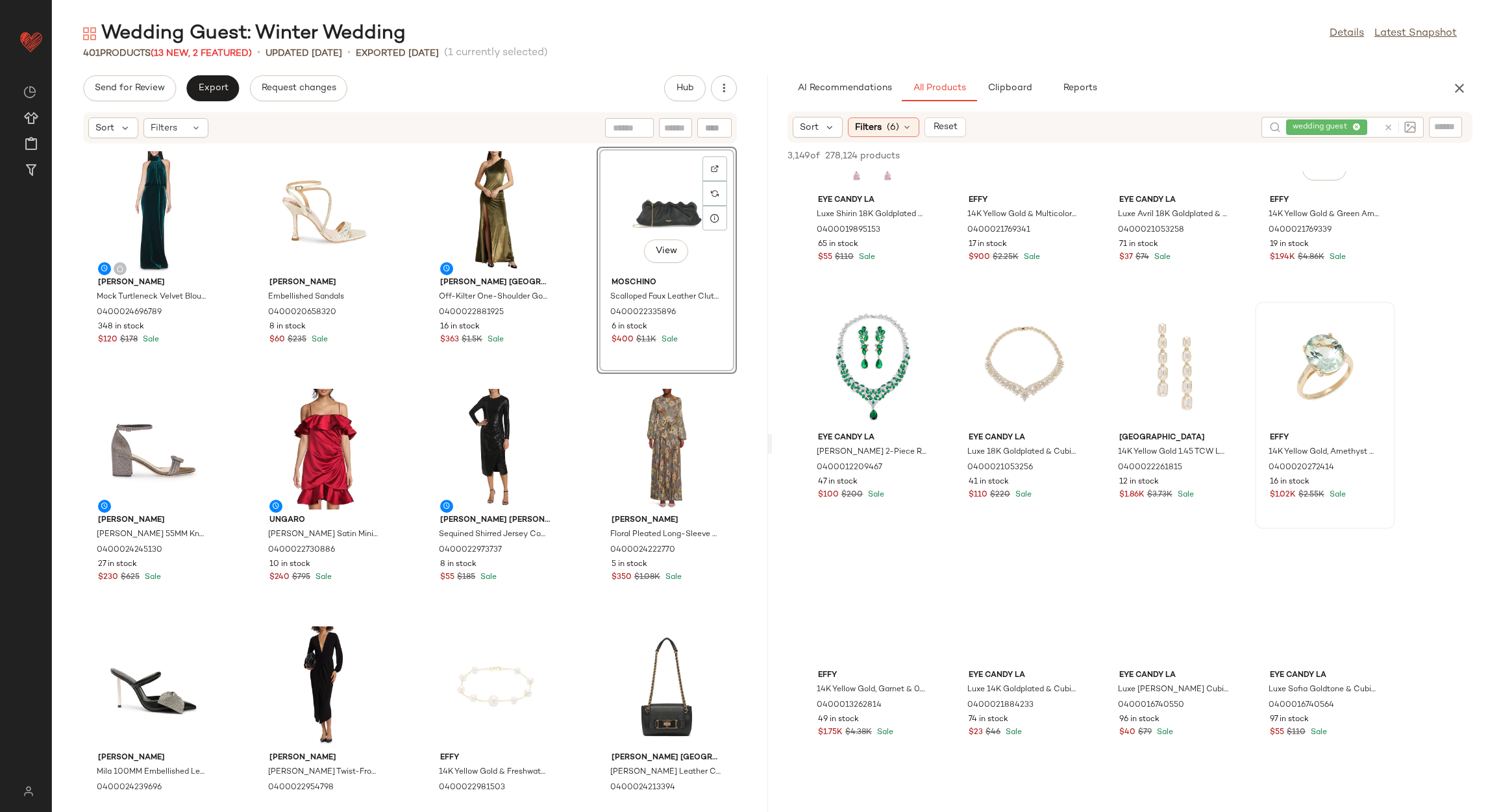
scroll to position [1070, 0]
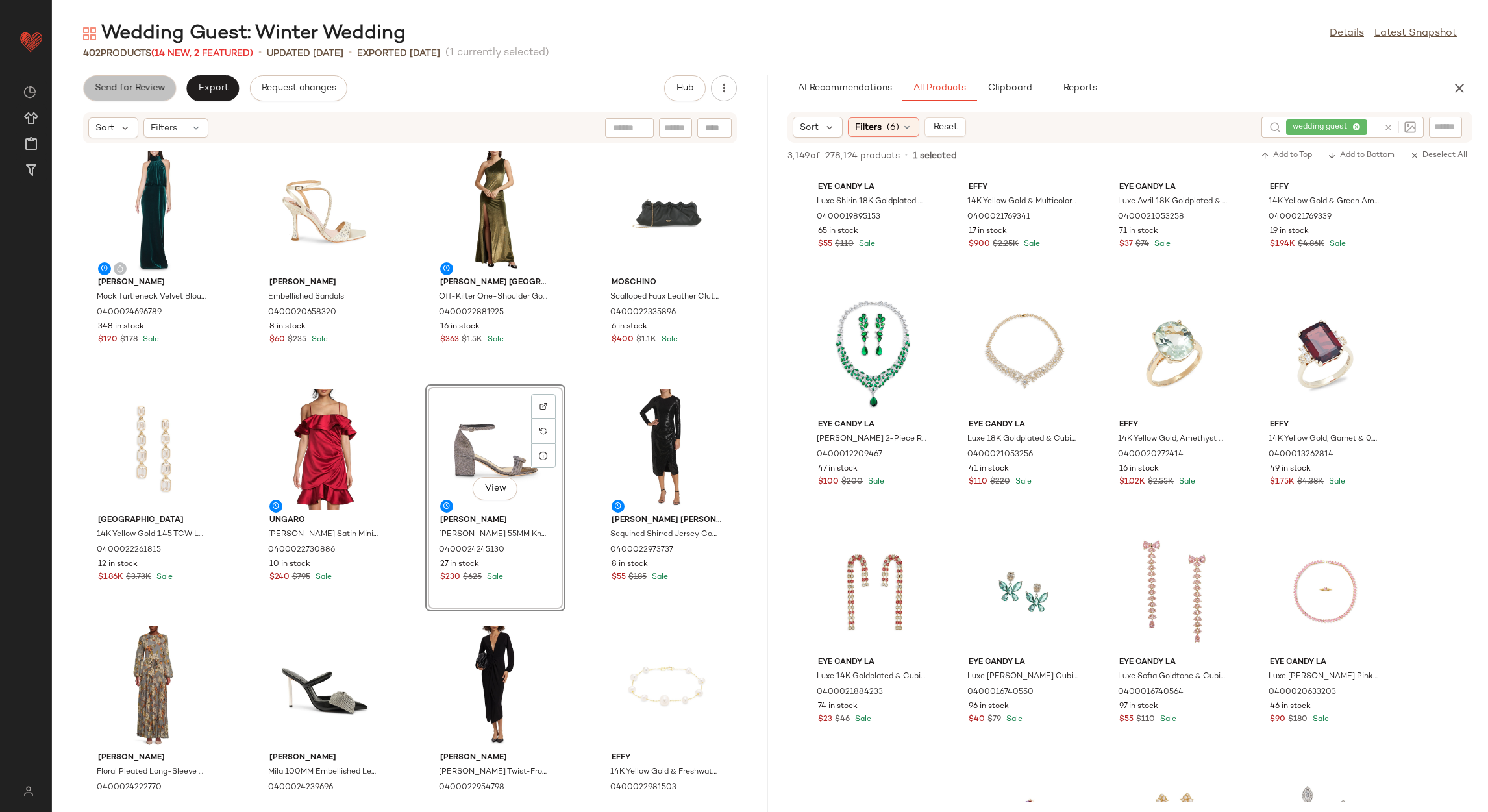
click at [147, 91] on span "Send for Review" at bounding box center [129, 88] width 71 height 10
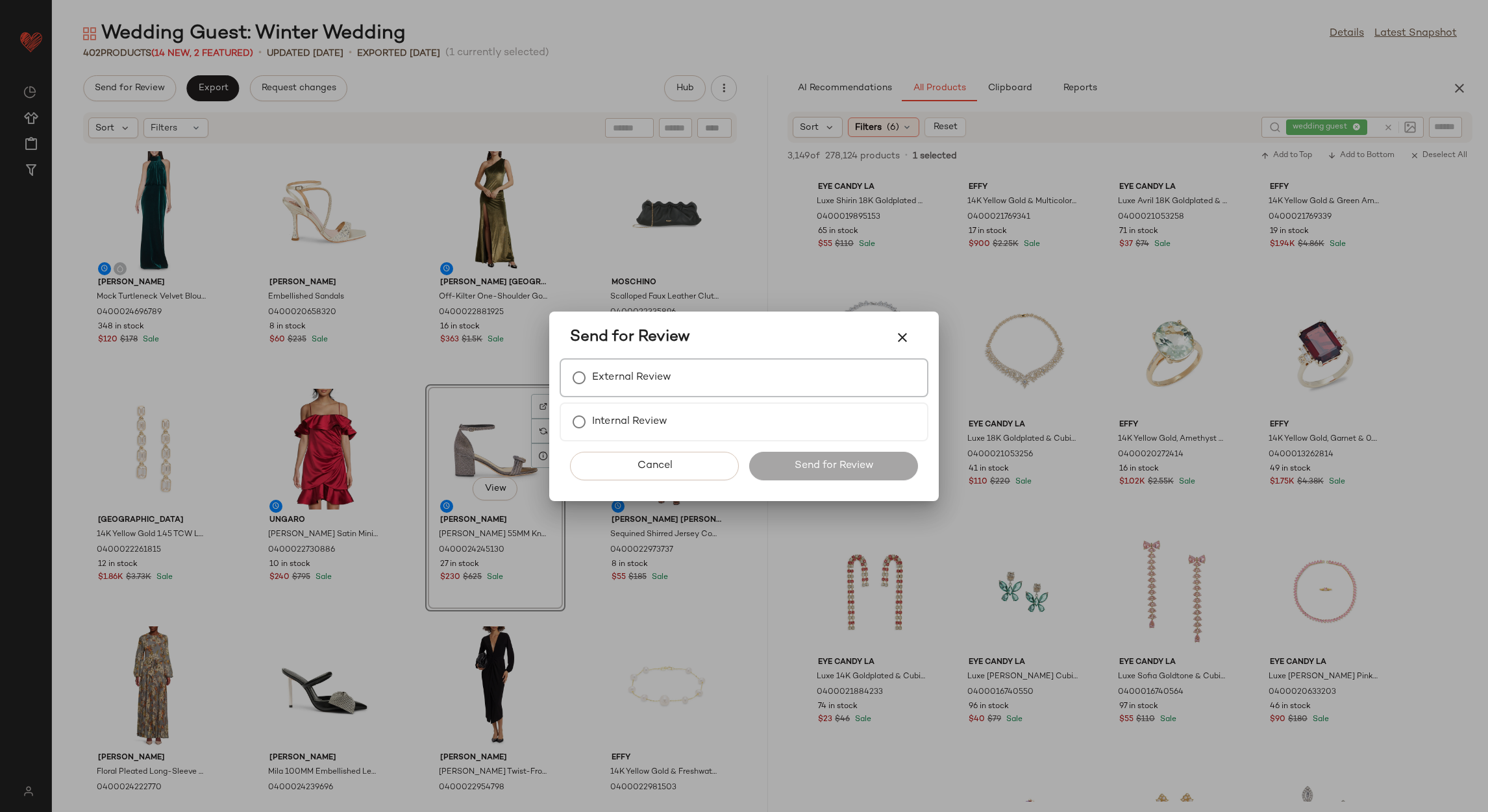
click at [642, 382] on label "External Review" at bounding box center [631, 378] width 80 height 26
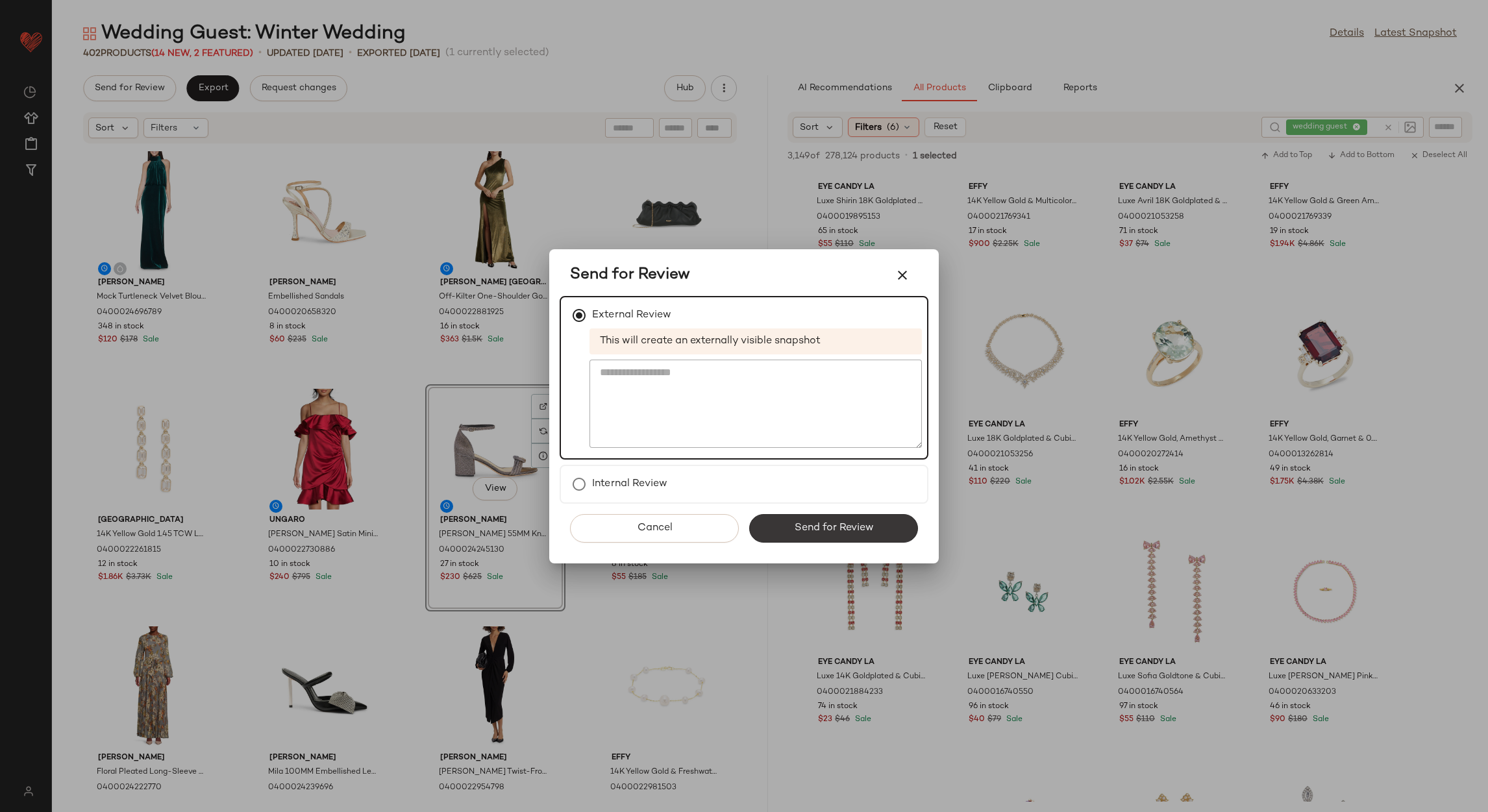
click at [797, 523] on span "Send for Review" at bounding box center [833, 528] width 80 height 12
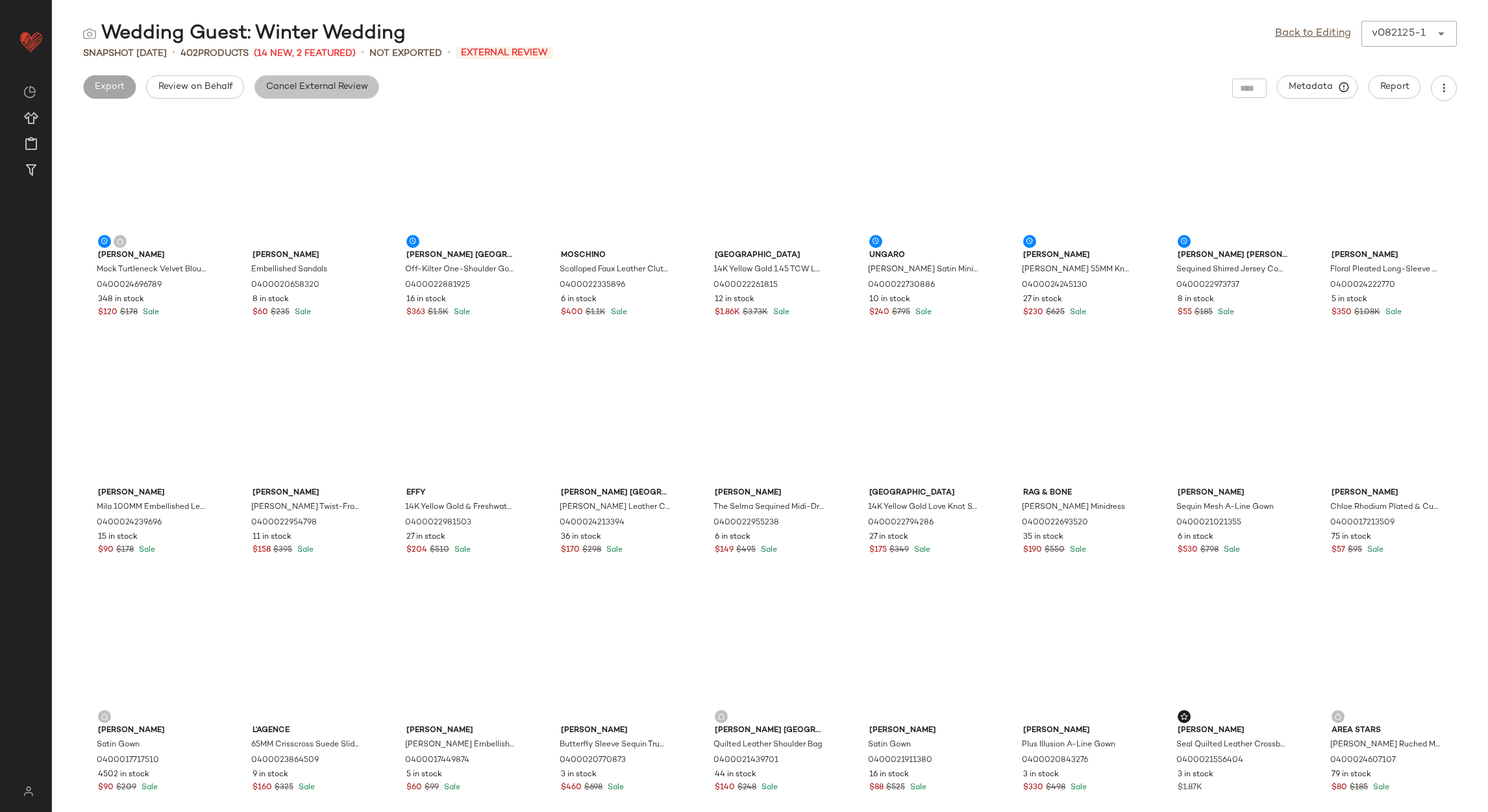
click at [325, 83] on span "Cancel External Review" at bounding box center [317, 86] width 102 height 10
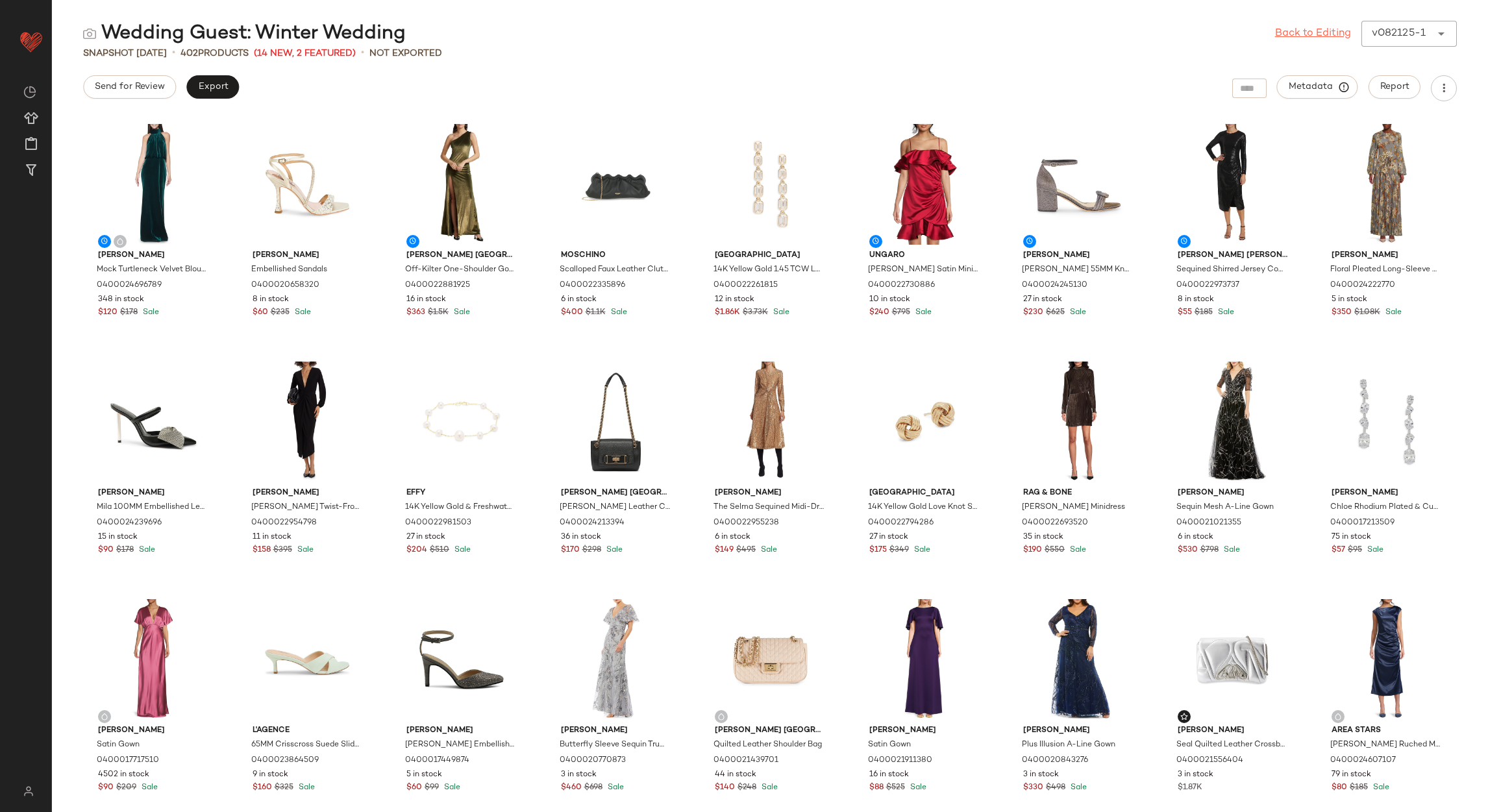
click at [1308, 28] on link "Back to Editing" at bounding box center [1313, 34] width 76 height 16
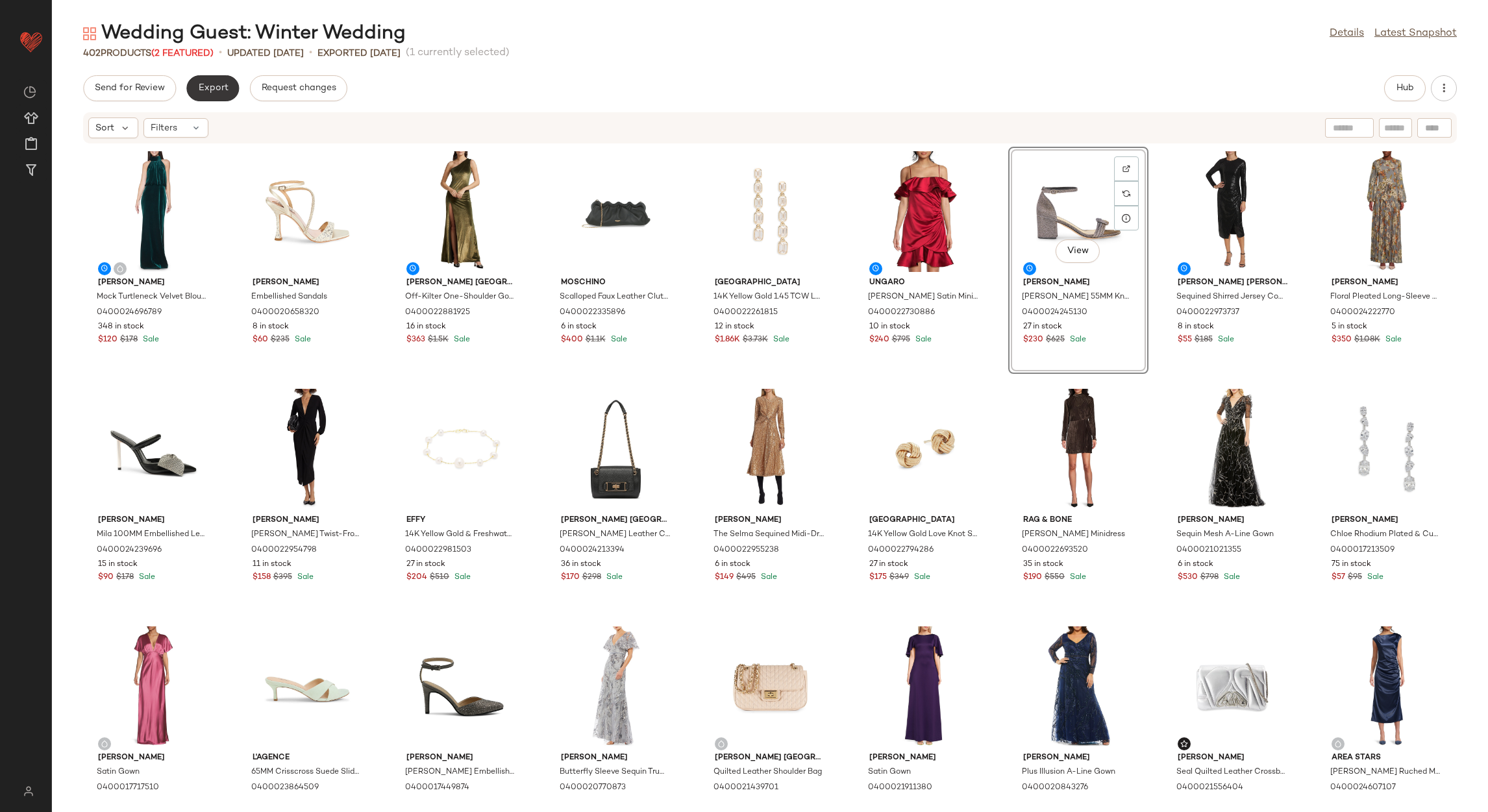
click at [223, 90] on span "Export" at bounding box center [212, 88] width 30 height 10
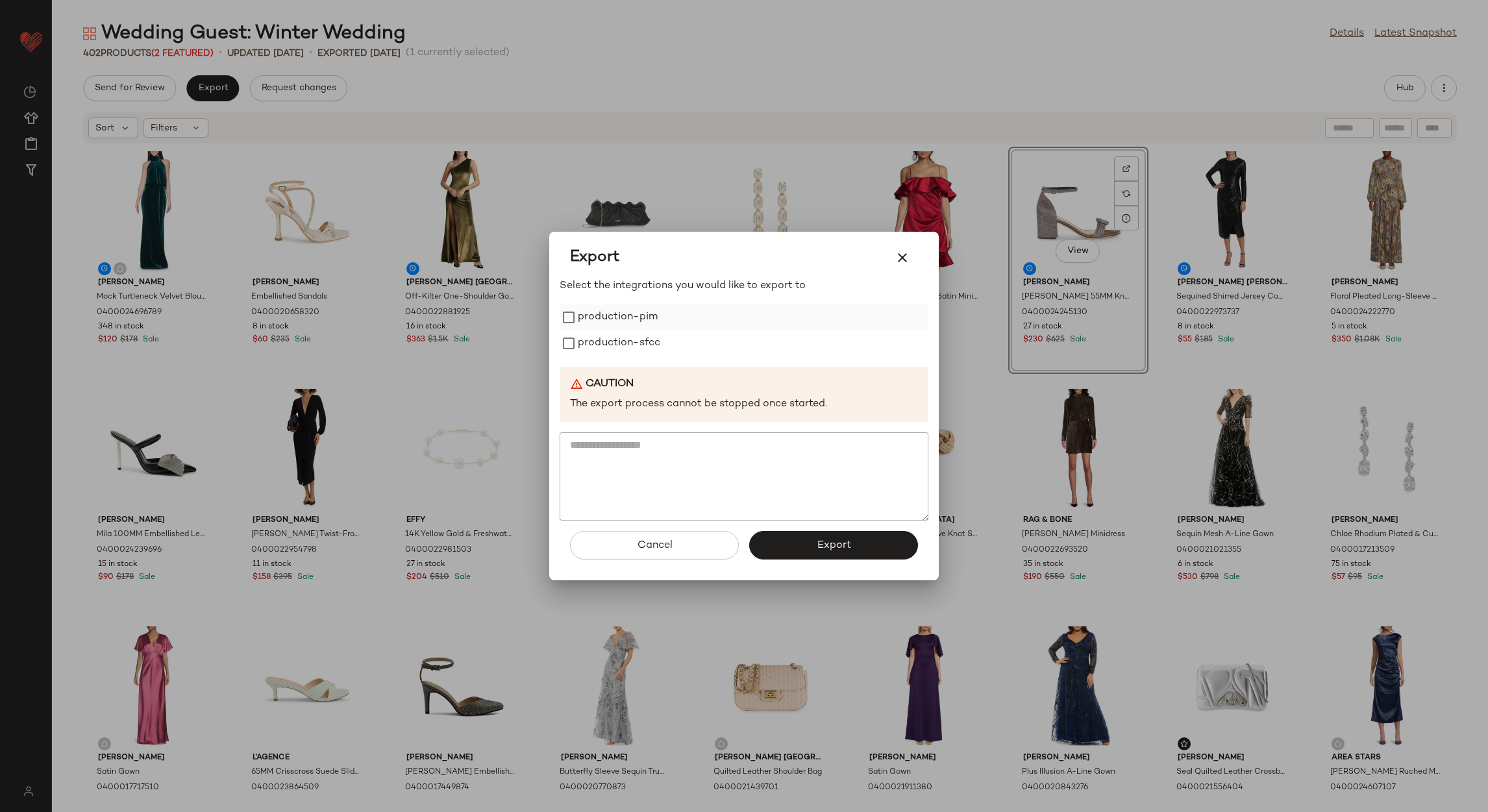
click at [667, 316] on div "production-pim" at bounding box center [743, 317] width 369 height 26
click at [628, 336] on label "production-sfcc" at bounding box center [619, 343] width 82 height 26
click at [622, 314] on label "production-pim" at bounding box center [617, 317] width 80 height 26
click at [833, 546] on span "Export" at bounding box center [833, 545] width 35 height 12
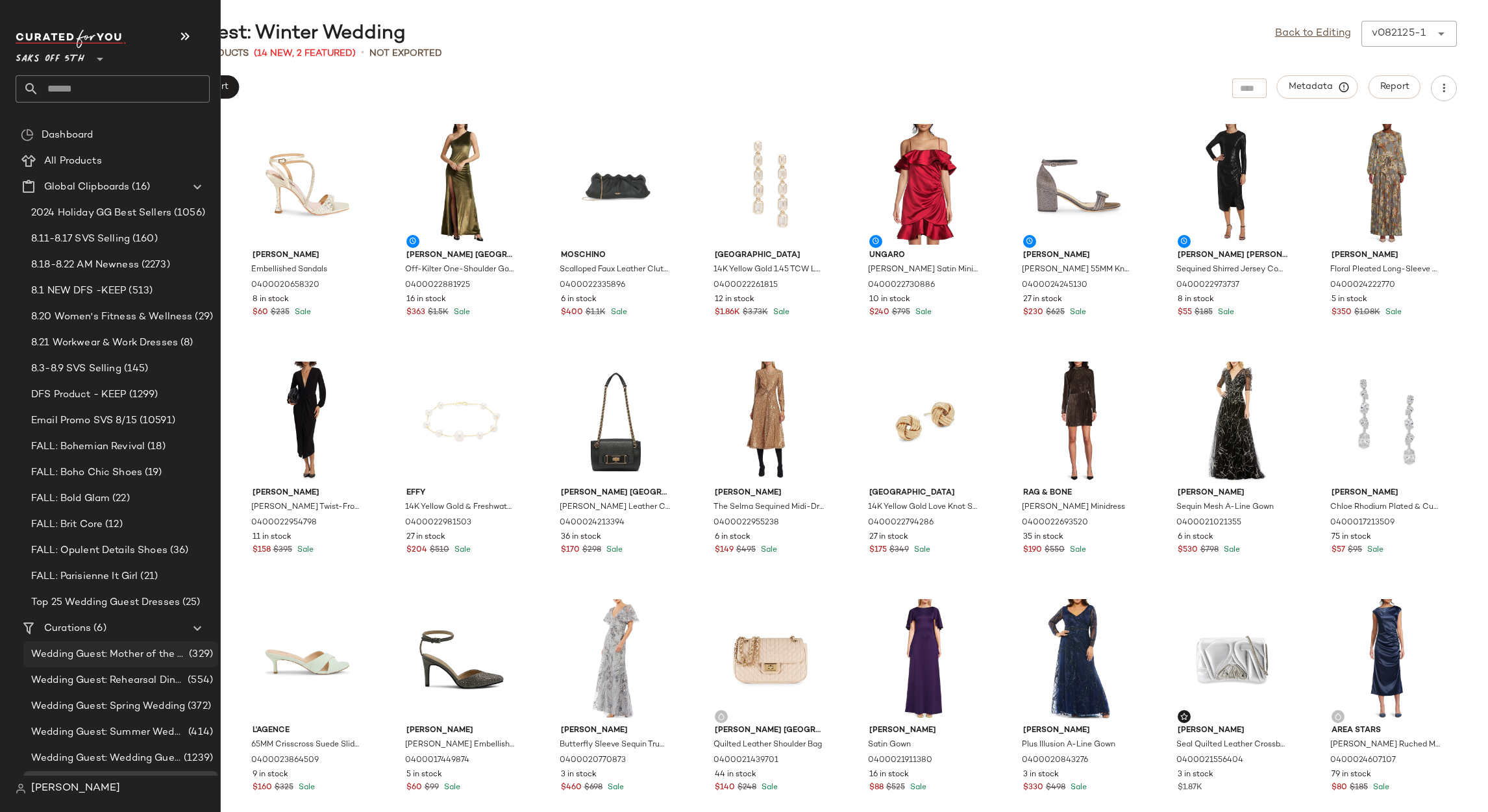
scroll to position [21, 0]
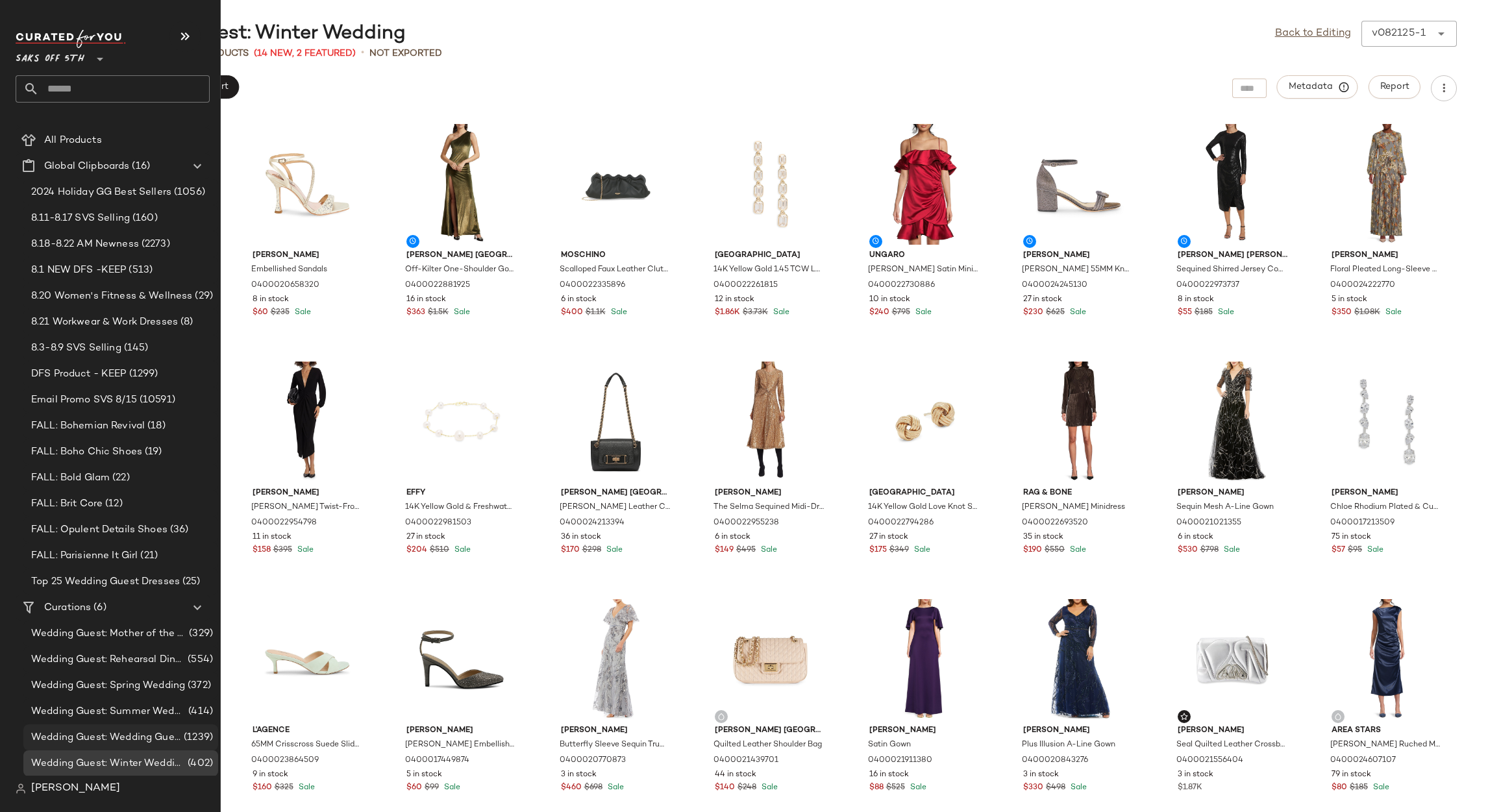
click at [143, 738] on span "Wedding Guest: Wedding Guest" at bounding box center [106, 737] width 150 height 15
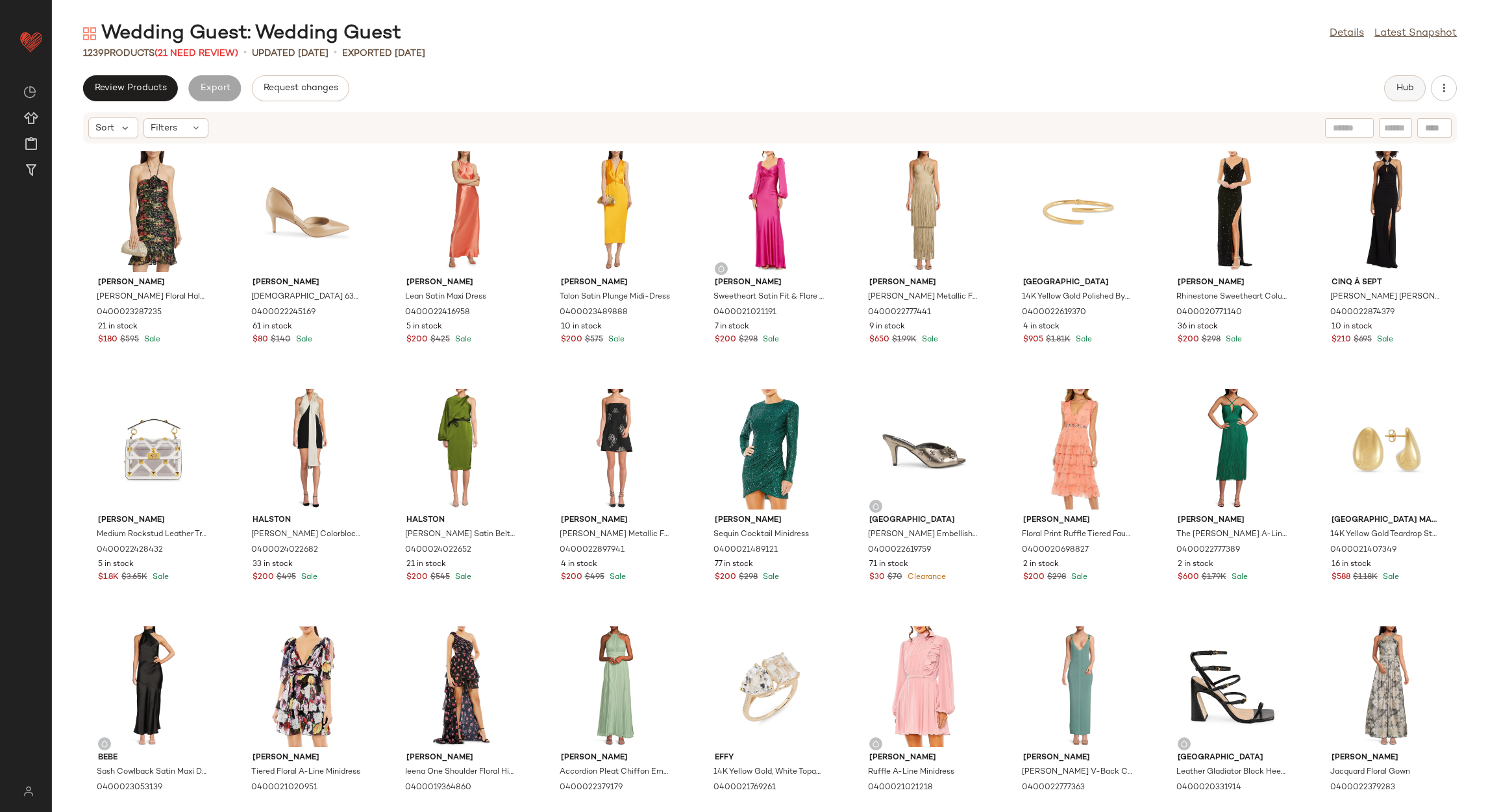
click at [1389, 84] on button "Hub" at bounding box center [1405, 88] width 41 height 26
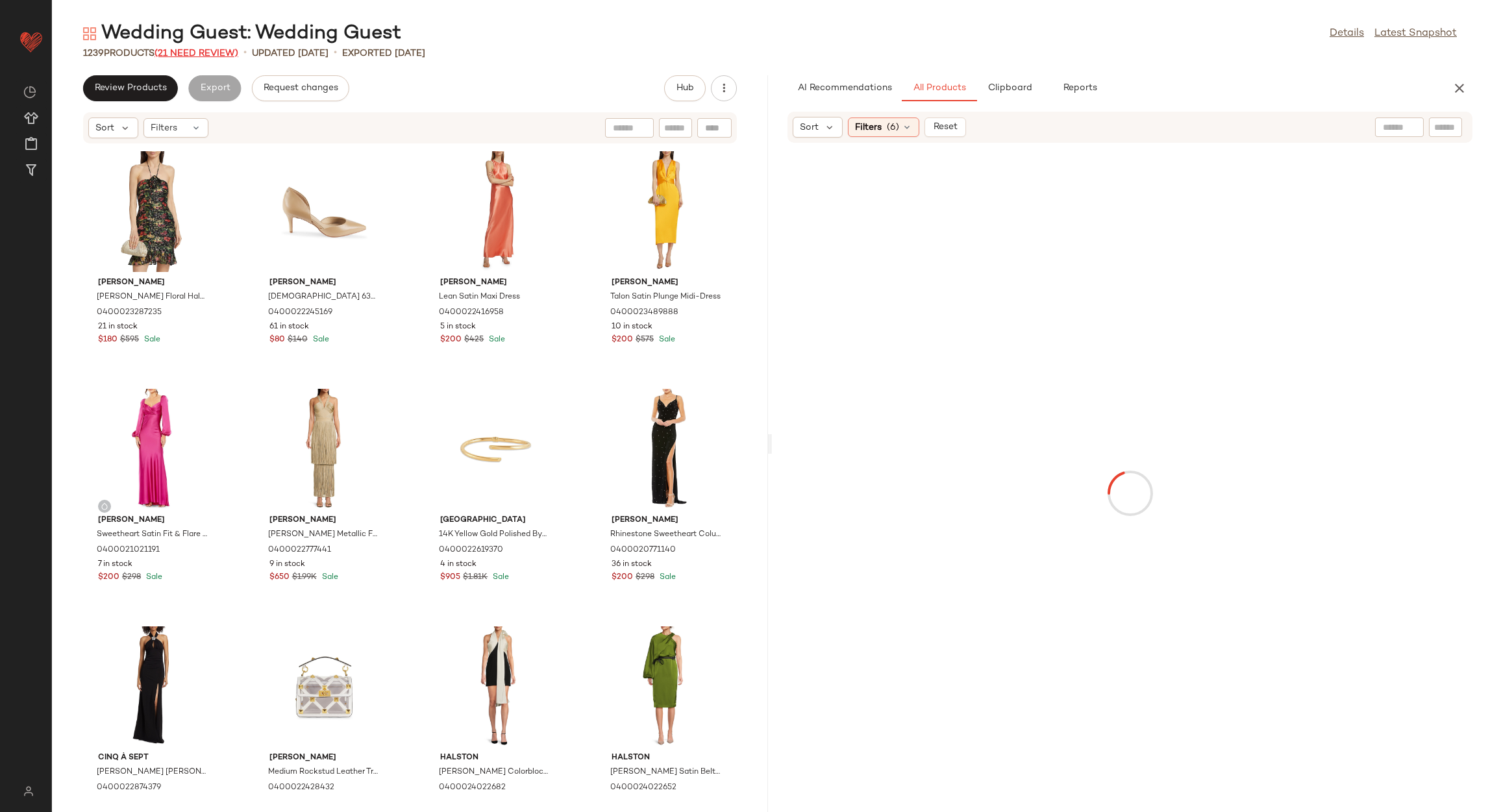
click at [175, 56] on span "(21 Need Review)" at bounding box center [196, 53] width 84 height 10
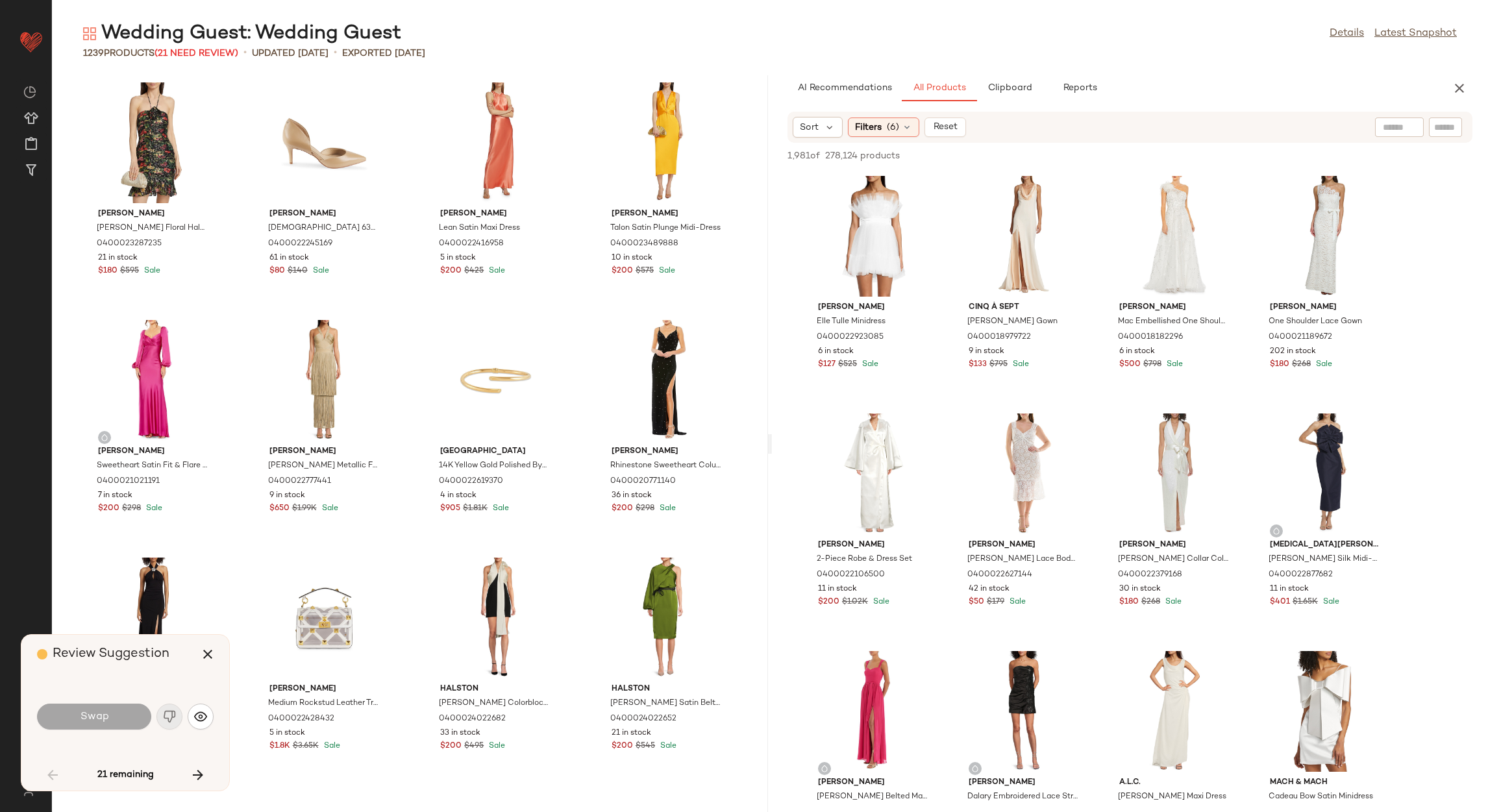
scroll to position [2612, 0]
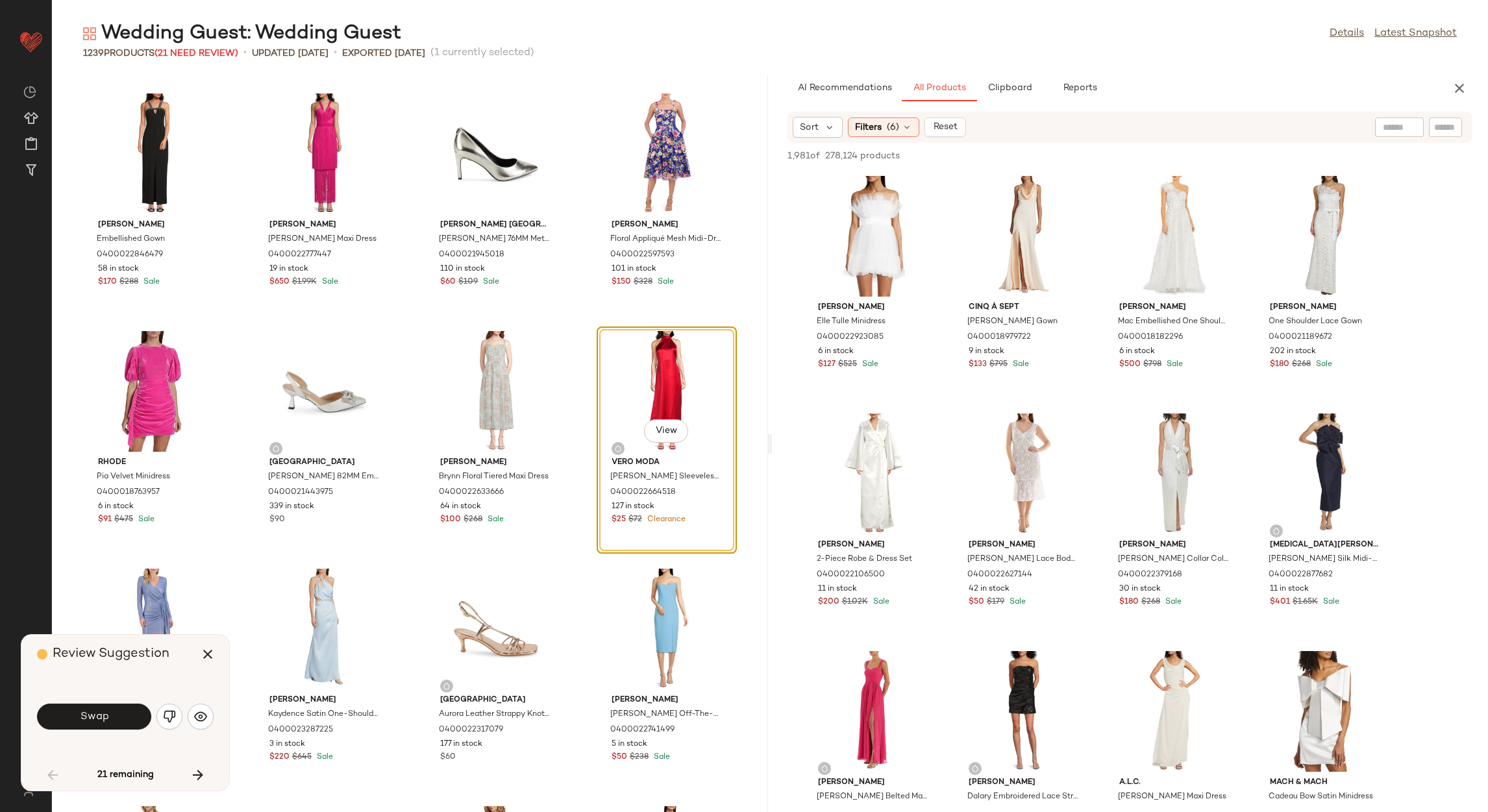
click at [184, 711] on div "Swap" at bounding box center [125, 716] width 176 height 31
click at [169, 723] on img "button" at bounding box center [169, 716] width 13 height 13
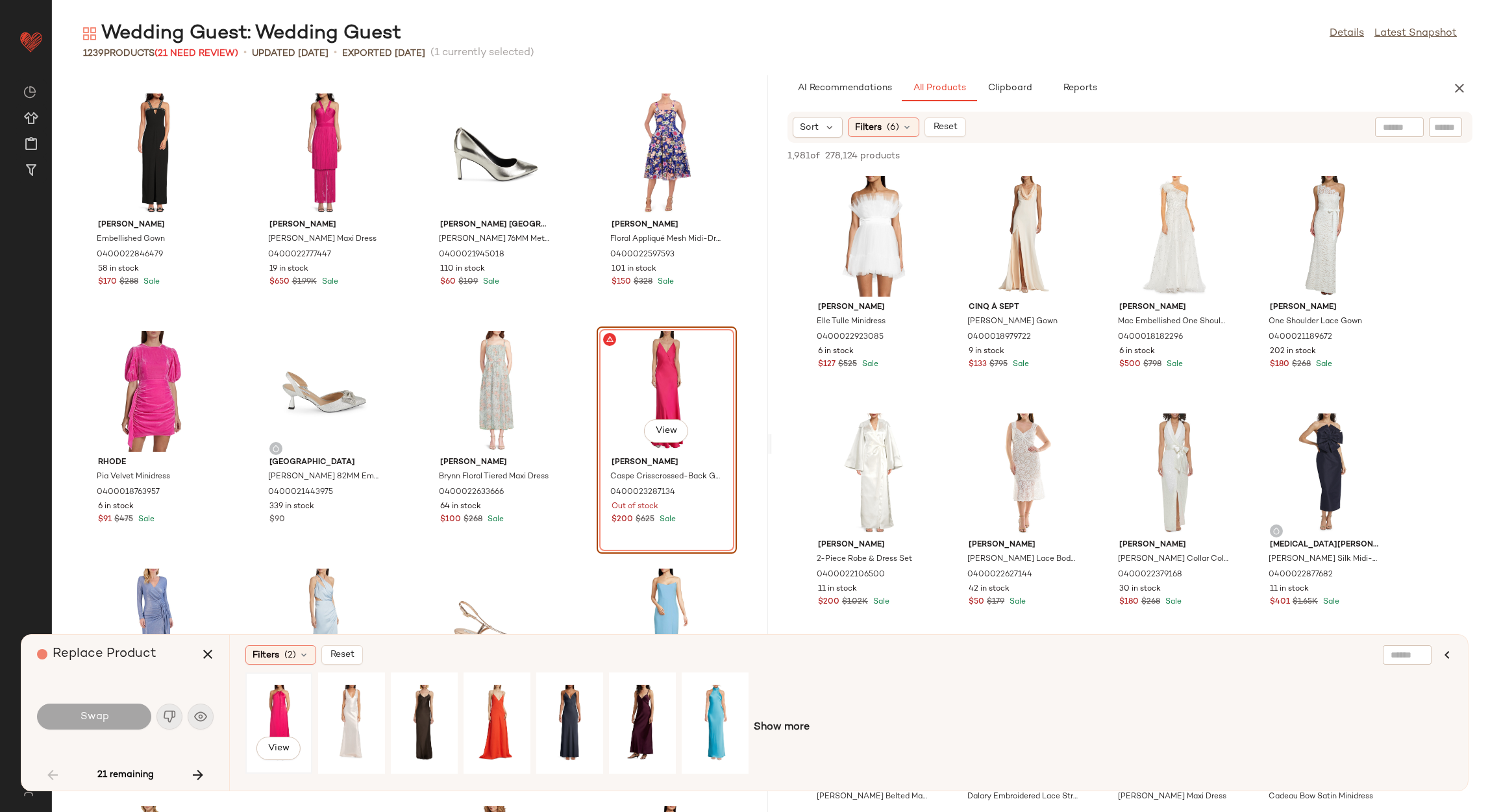
click at [289, 719] on div "View" at bounding box center [279, 722] width 58 height 92
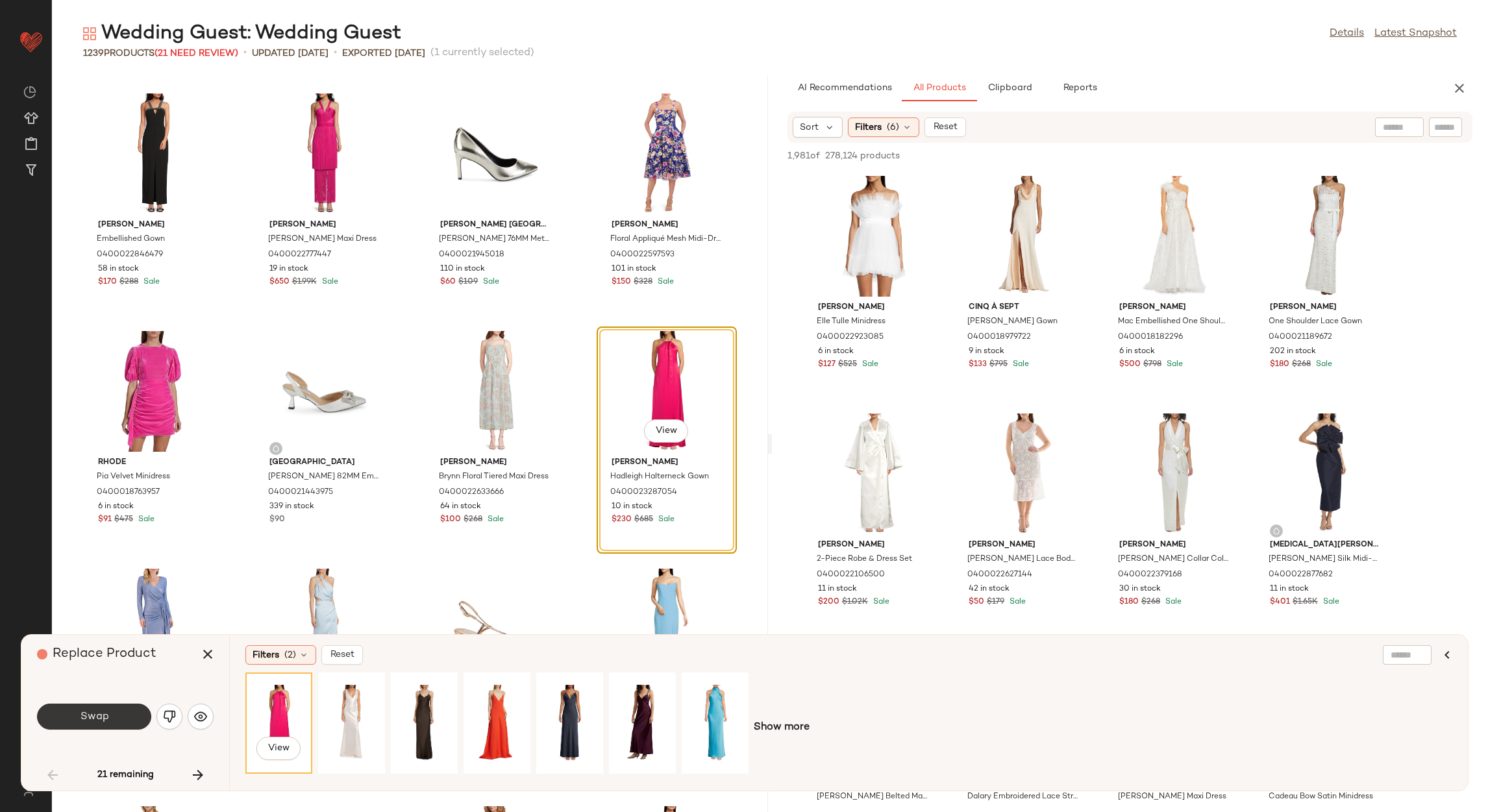
click at [130, 723] on button "Swap" at bounding box center [94, 717] width 114 height 26
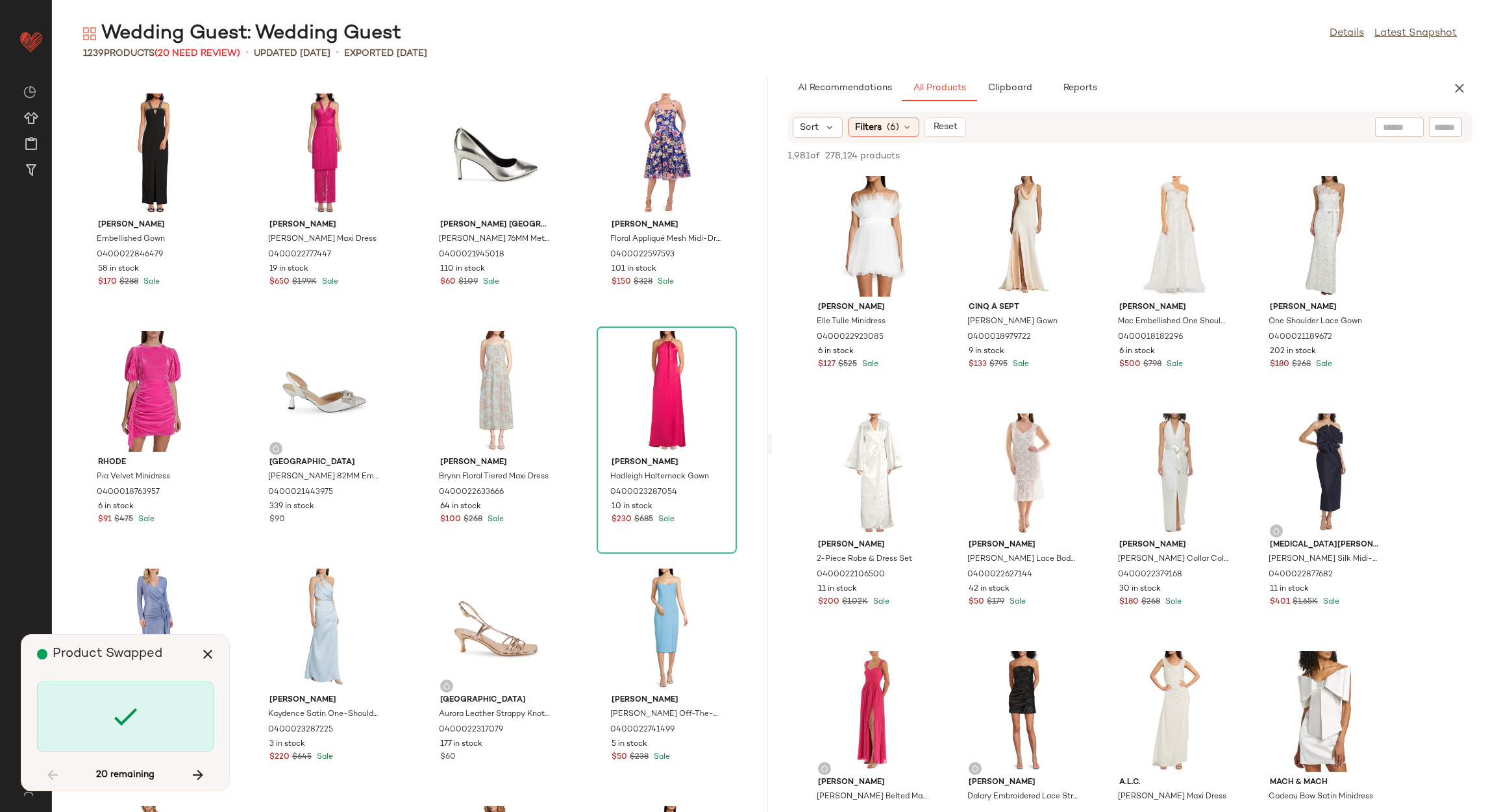
scroll to position [9024, 0]
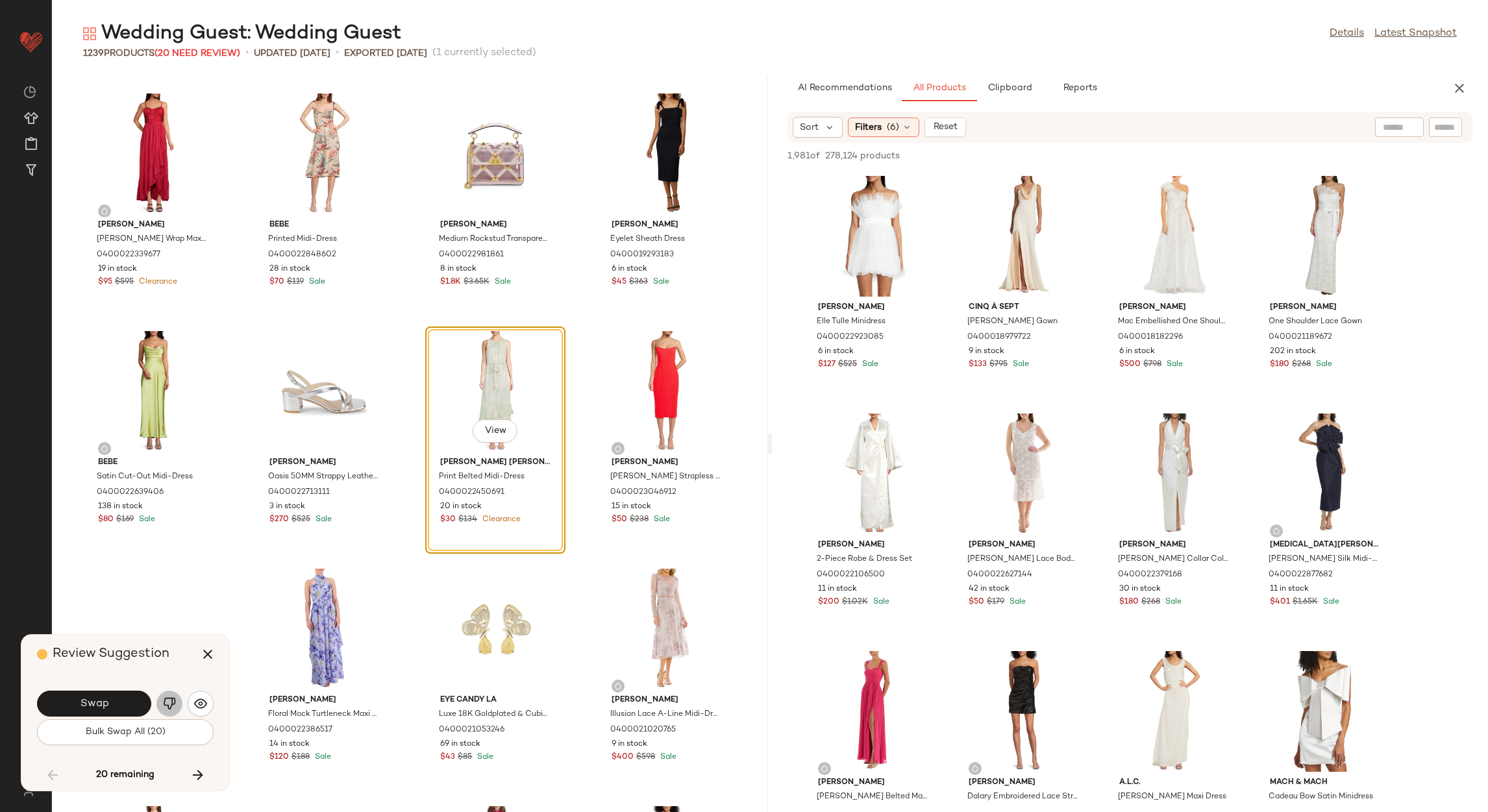
click at [165, 700] on img "button" at bounding box center [169, 703] width 13 height 13
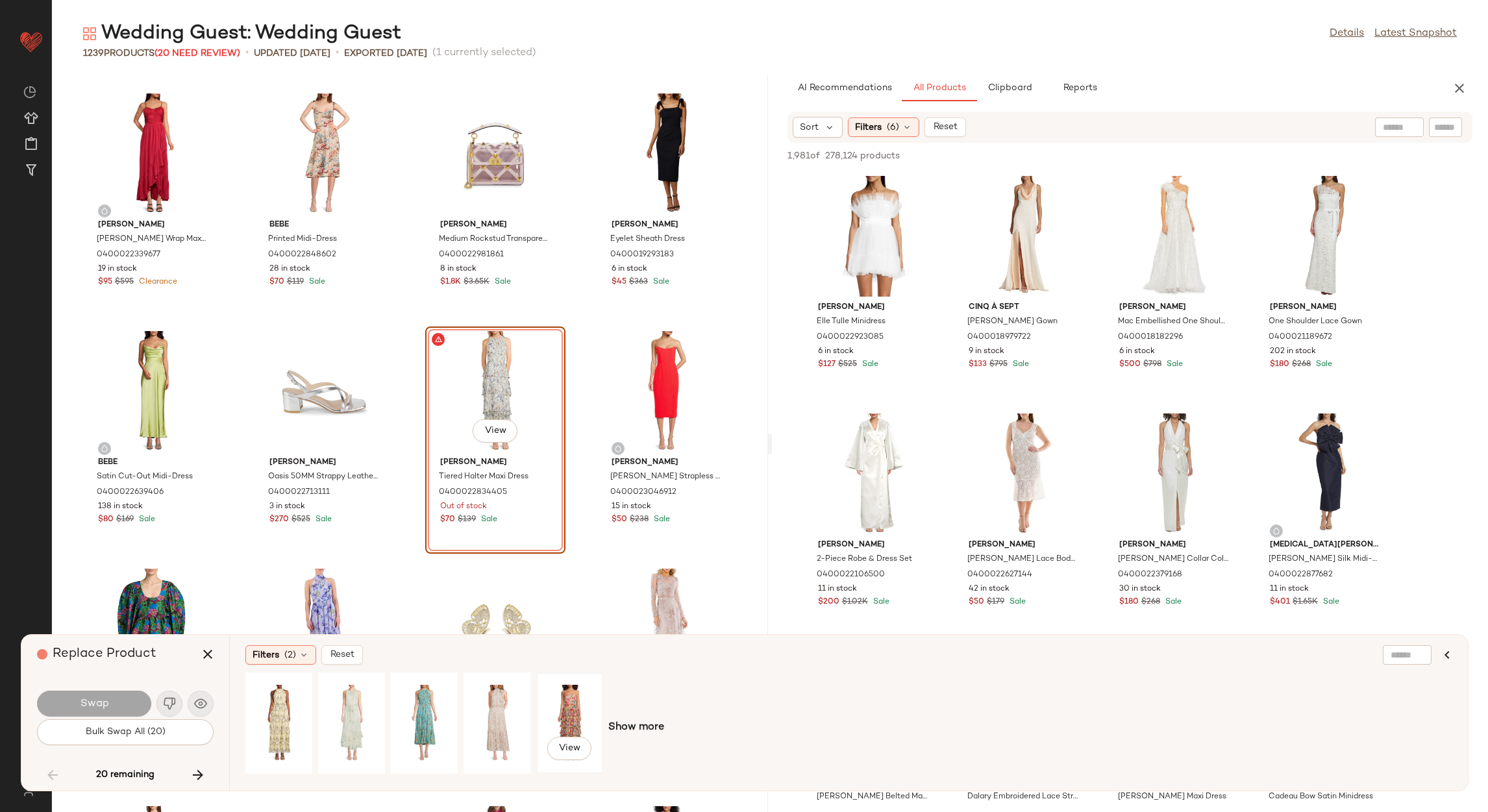
click at [570, 721] on div "View" at bounding box center [570, 722] width 58 height 92
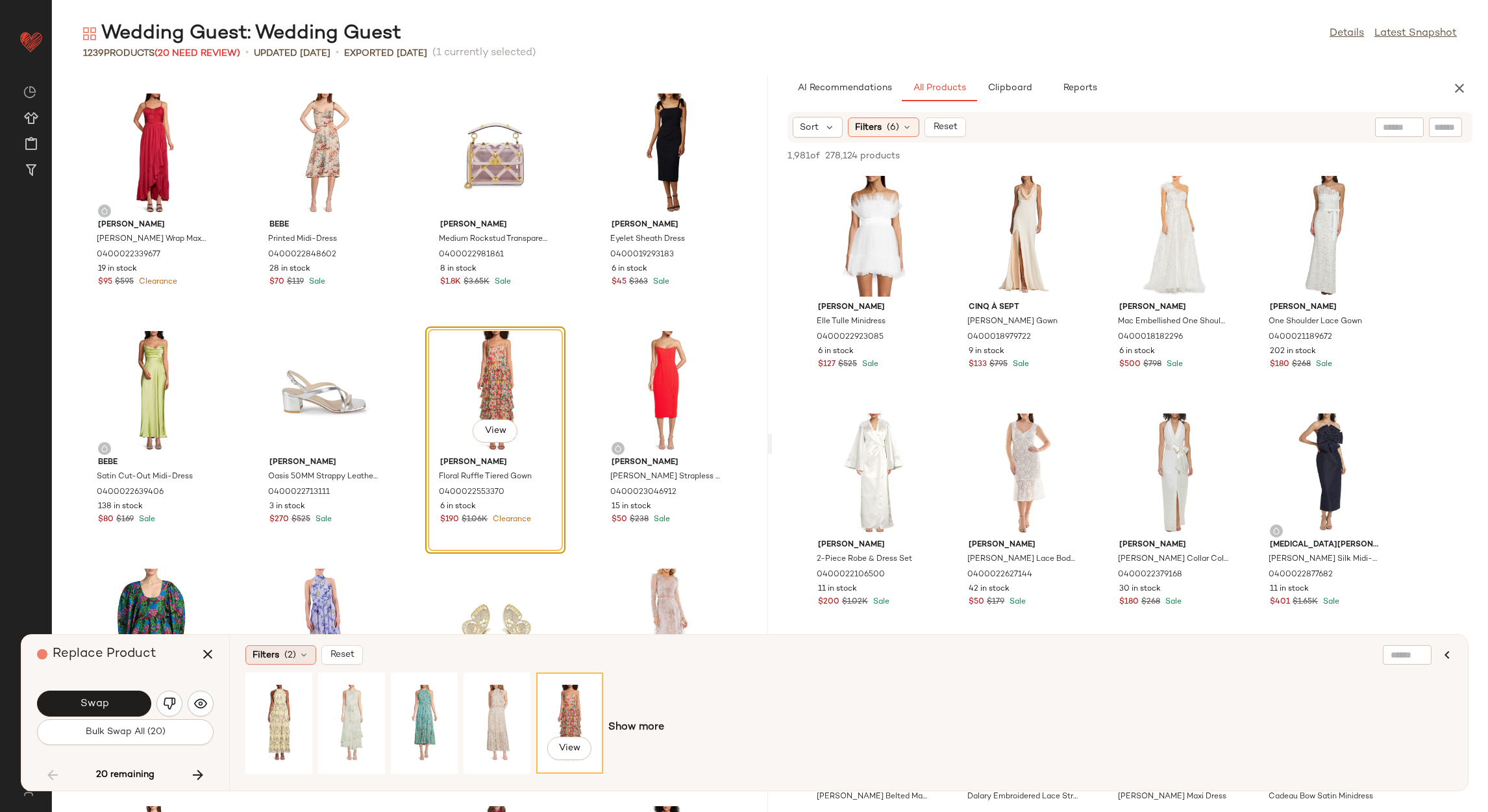
click at [302, 661] on div "Filters (2)" at bounding box center [281, 654] width 71 height 19
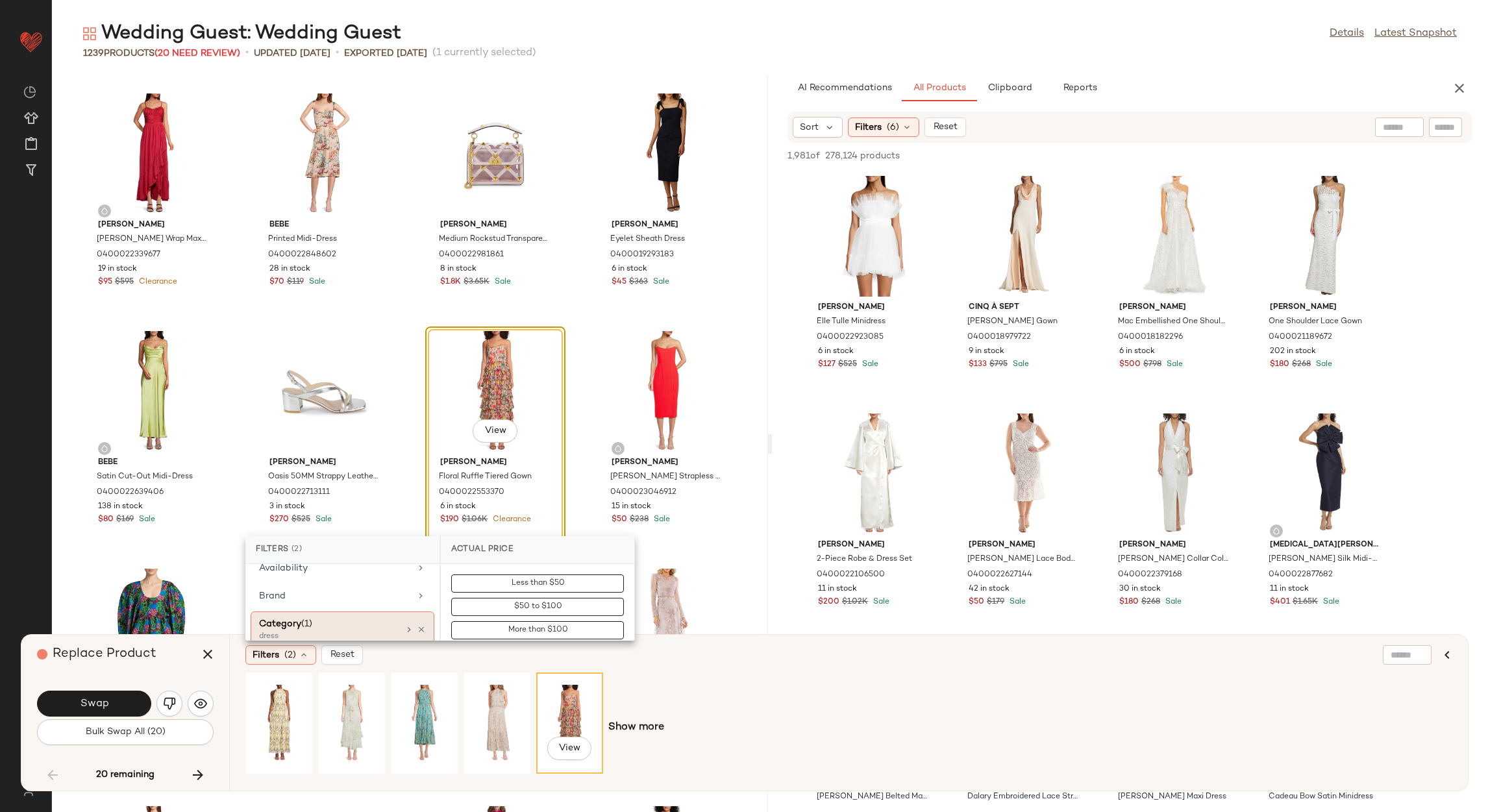
scroll to position [195, 0]
click at [347, 581] on div "Clearance Price" at bounding box center [342, 594] width 184 height 26
click at [507, 607] on span "Not on clearance" at bounding box center [537, 606] width 64 height 9
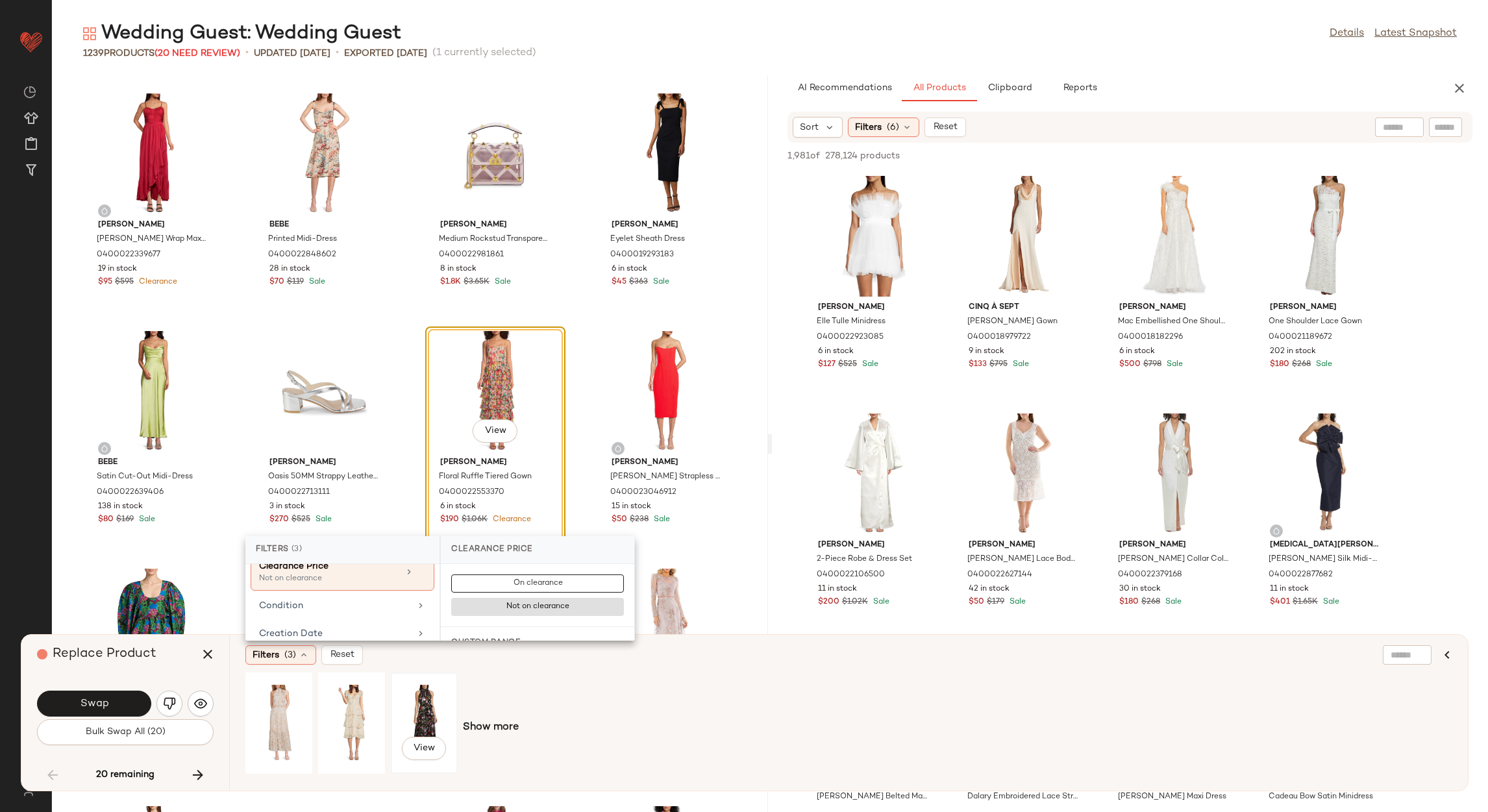
click at [430, 716] on div "View" at bounding box center [425, 722] width 58 height 92
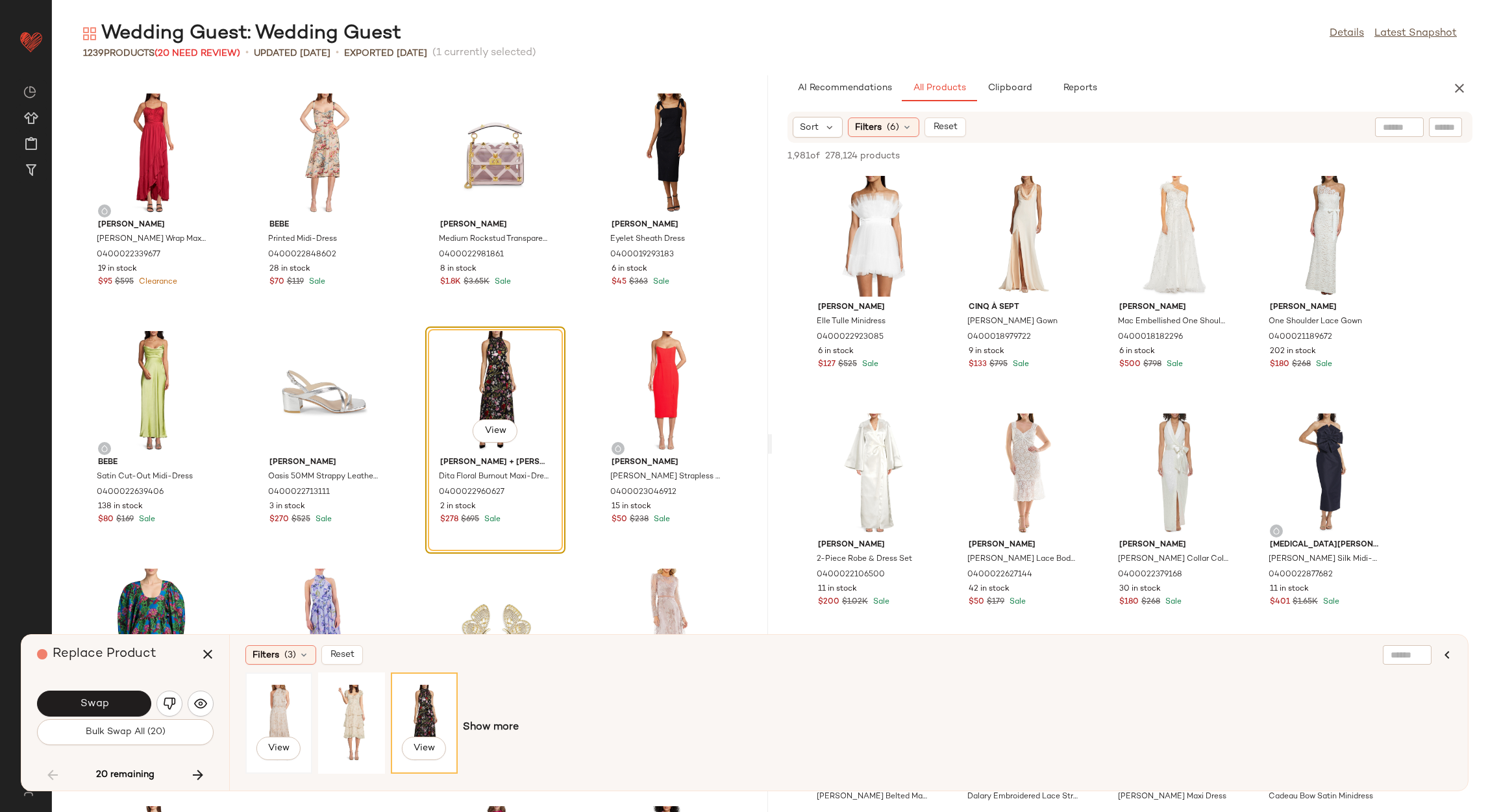
click at [281, 721] on div "View" at bounding box center [279, 722] width 58 height 92
click at [492, 422] on button "View" at bounding box center [495, 431] width 44 height 23
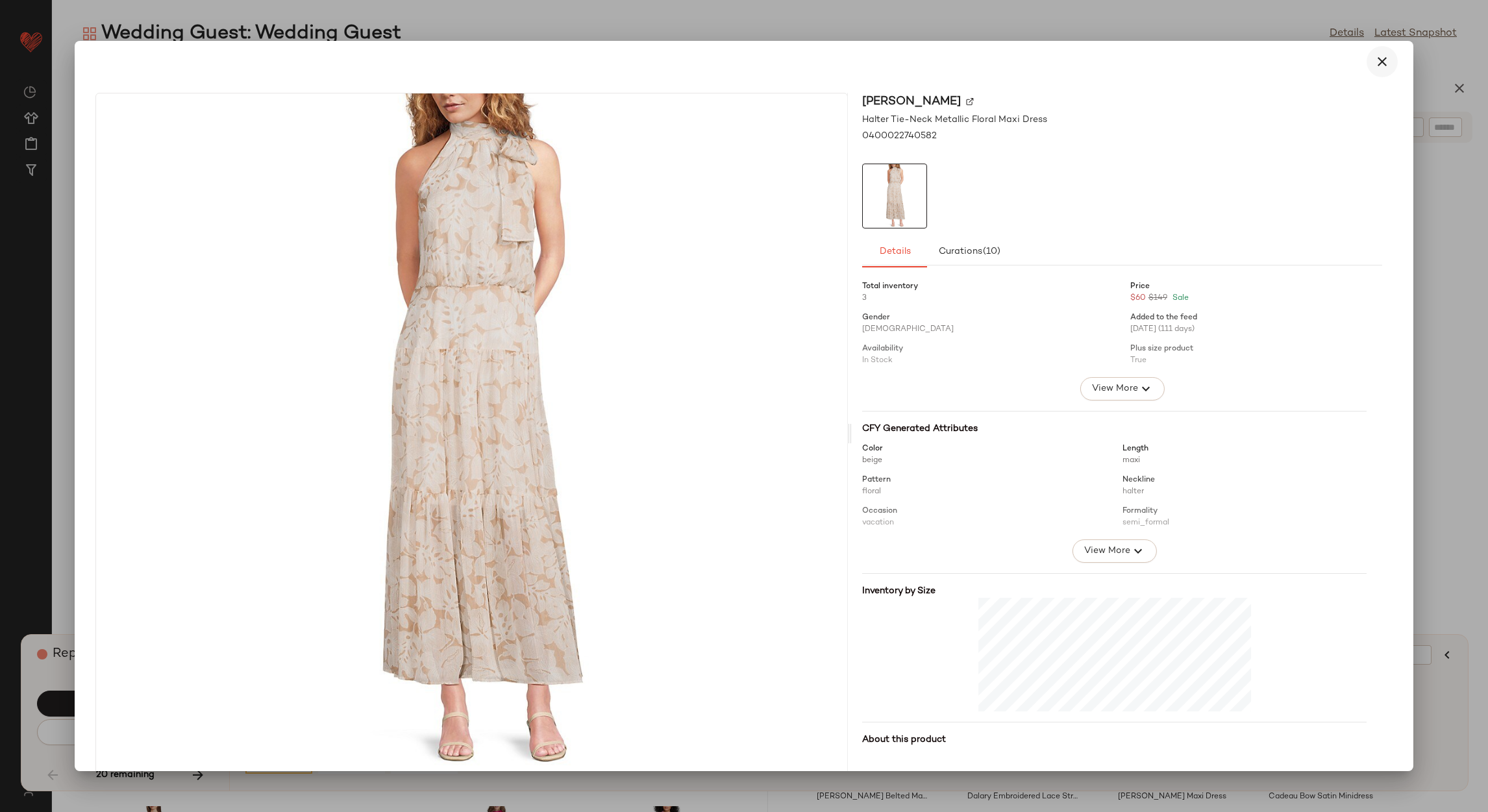
click at [1377, 66] on icon "button" at bounding box center [1382, 62] width 16 height 16
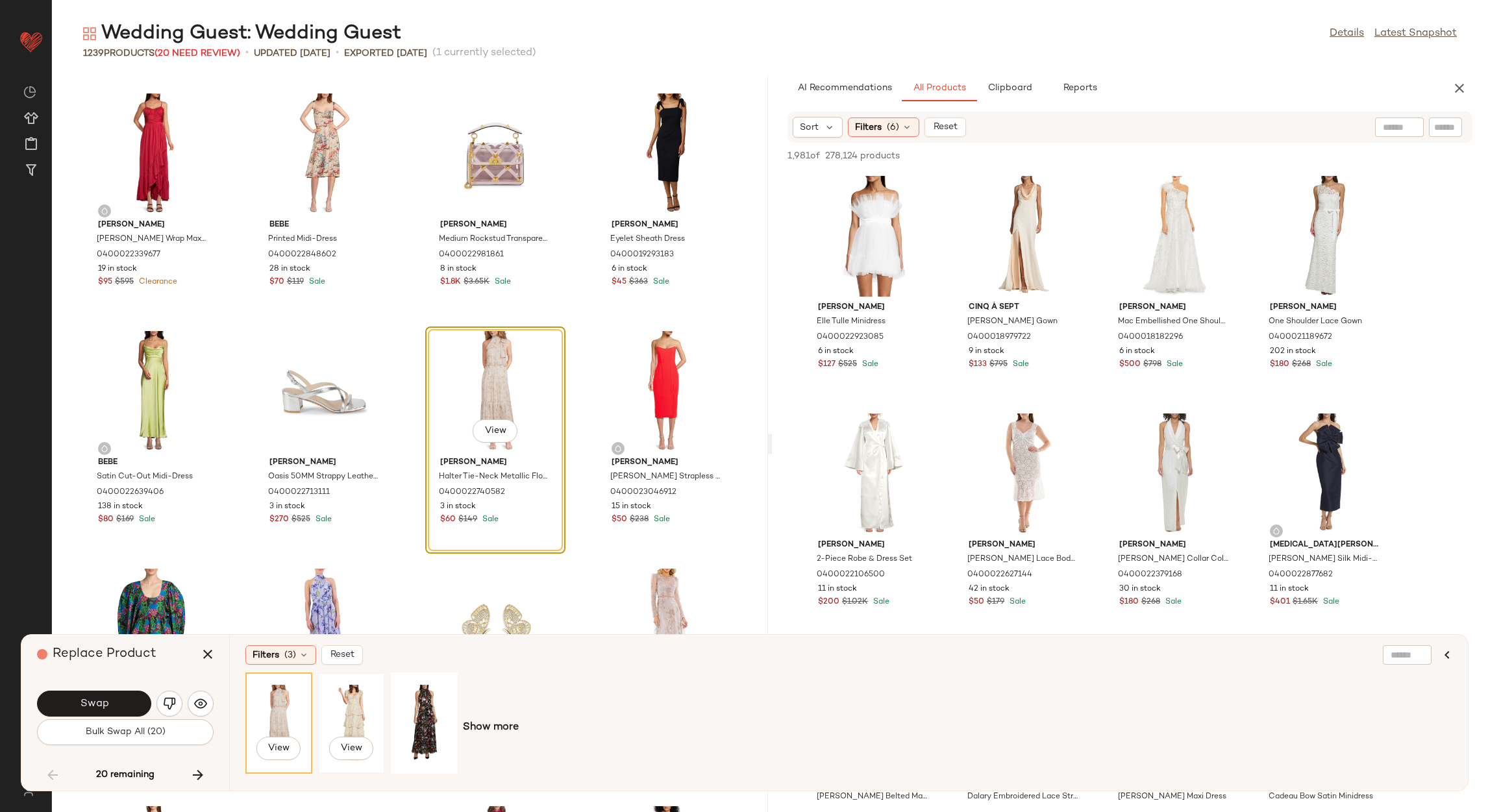
click at [351, 704] on div "View" at bounding box center [352, 722] width 58 height 92
click at [499, 433] on span "View" at bounding box center [495, 431] width 22 height 10
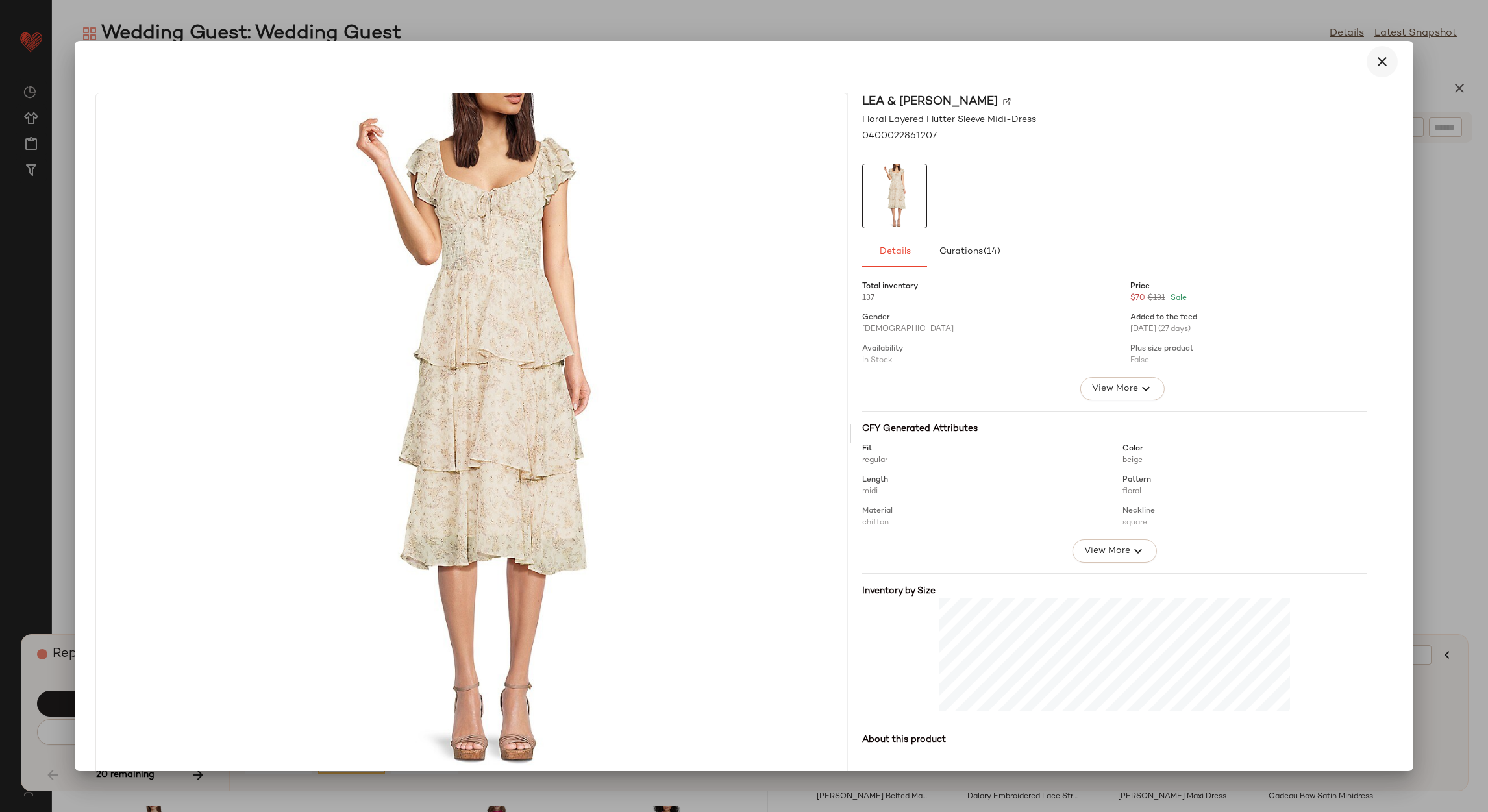
click at [1380, 62] on icon "button" at bounding box center [1382, 62] width 16 height 16
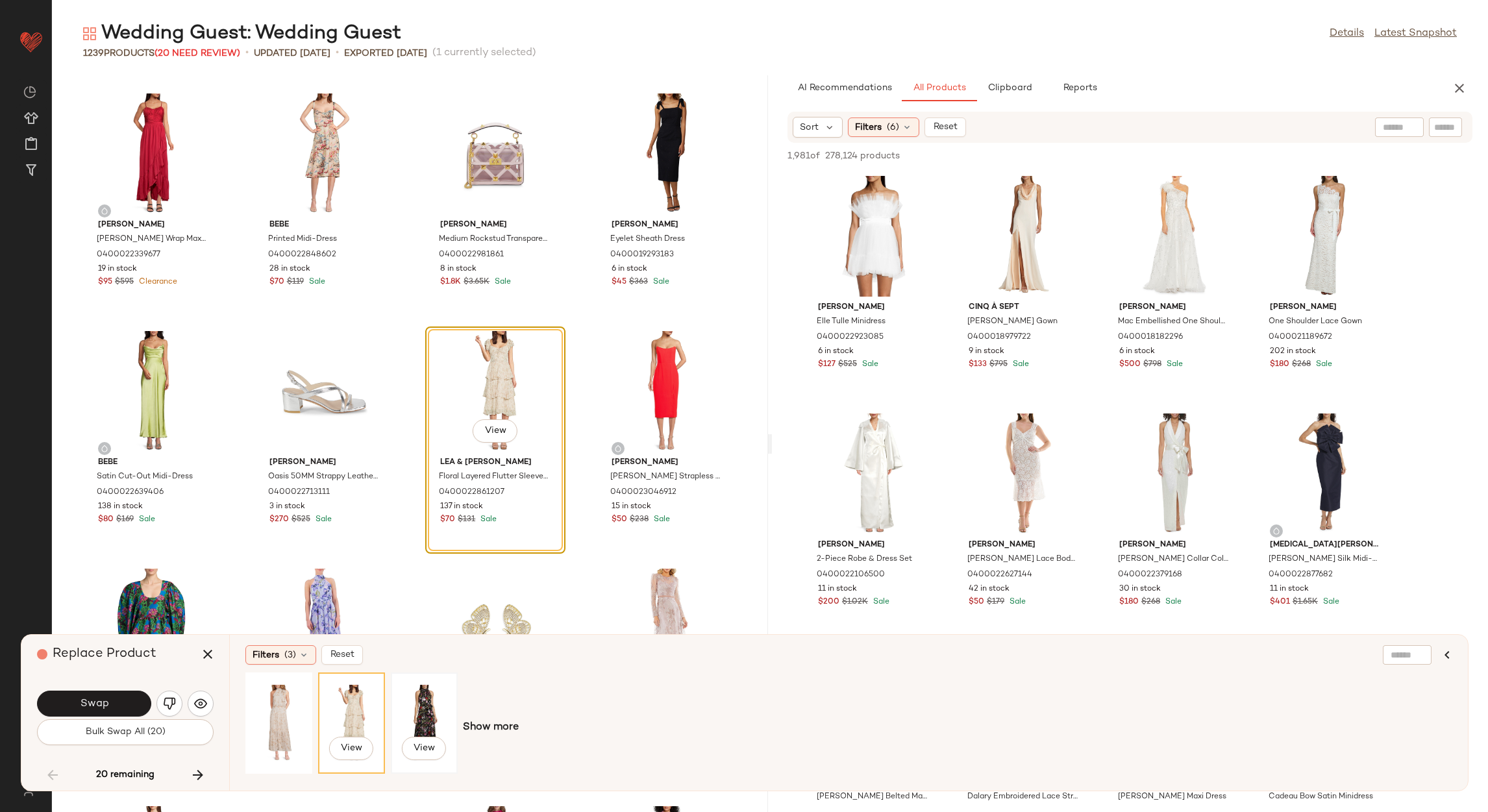
click at [449, 710] on div "View" at bounding box center [425, 722] width 58 height 92
click at [487, 731] on span "Show more" at bounding box center [490, 727] width 56 height 16
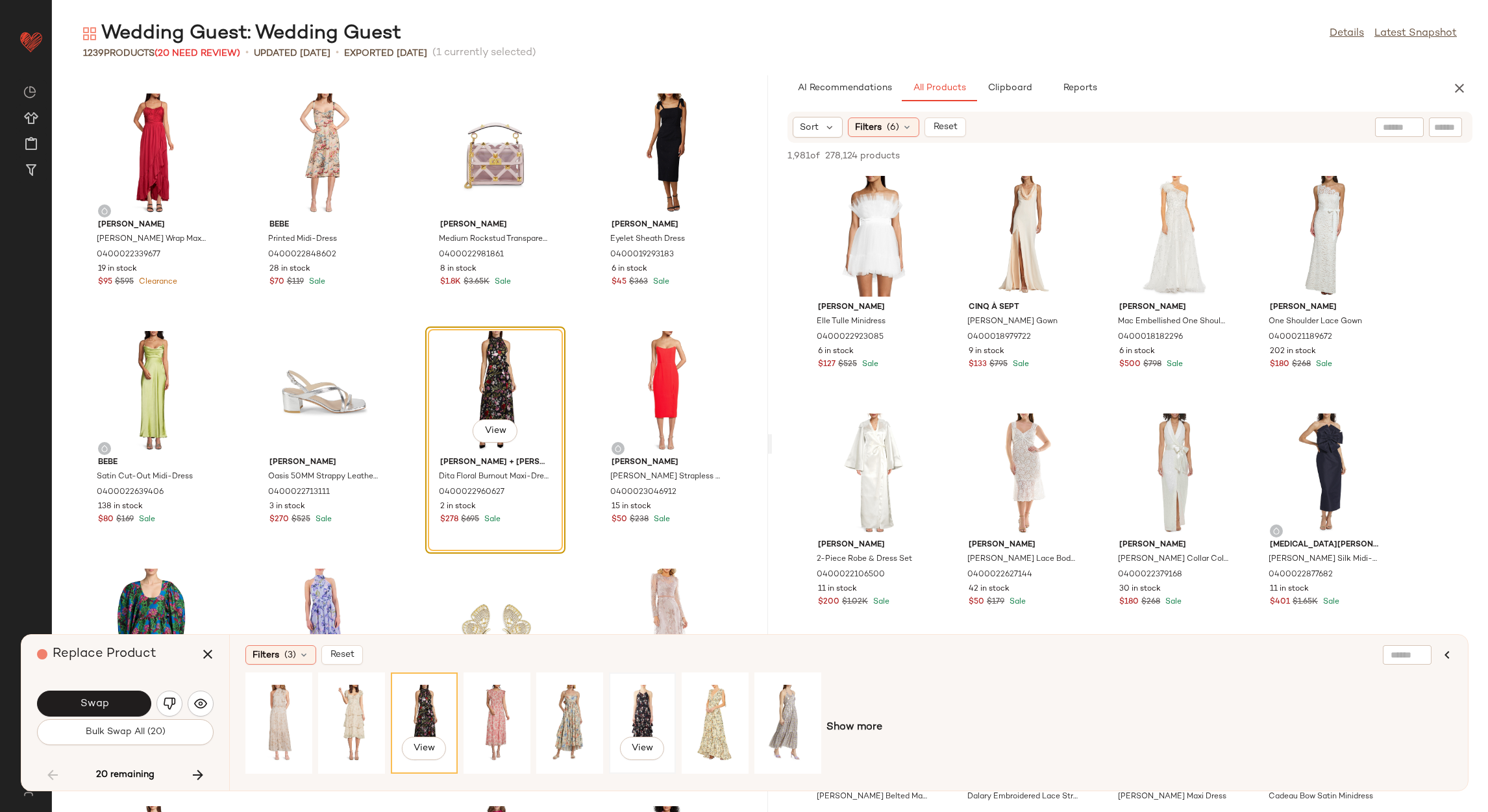
click at [633, 692] on div "View" at bounding box center [642, 722] width 58 height 92
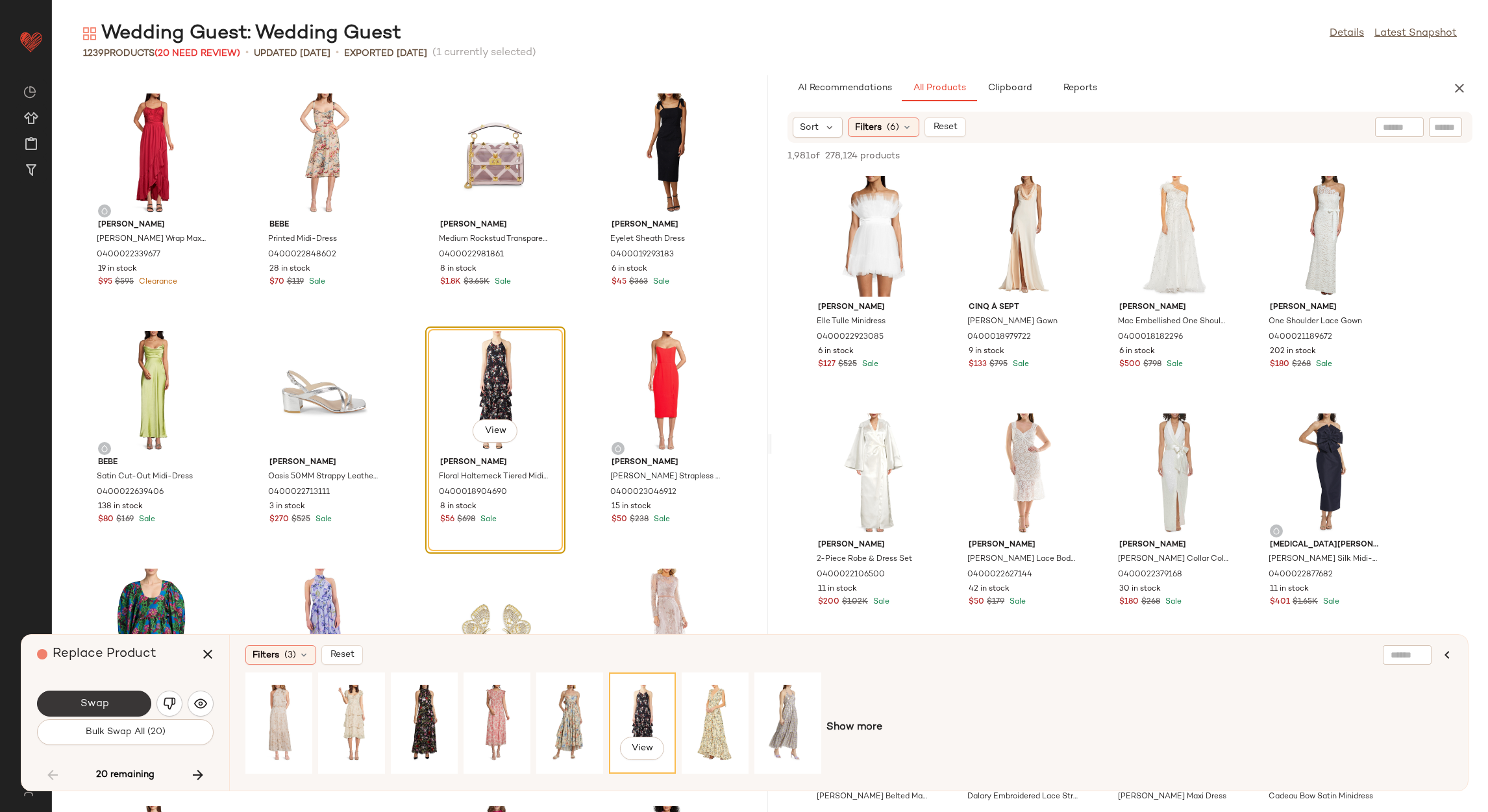
click at [119, 690] on button "Swap" at bounding box center [94, 704] width 114 height 26
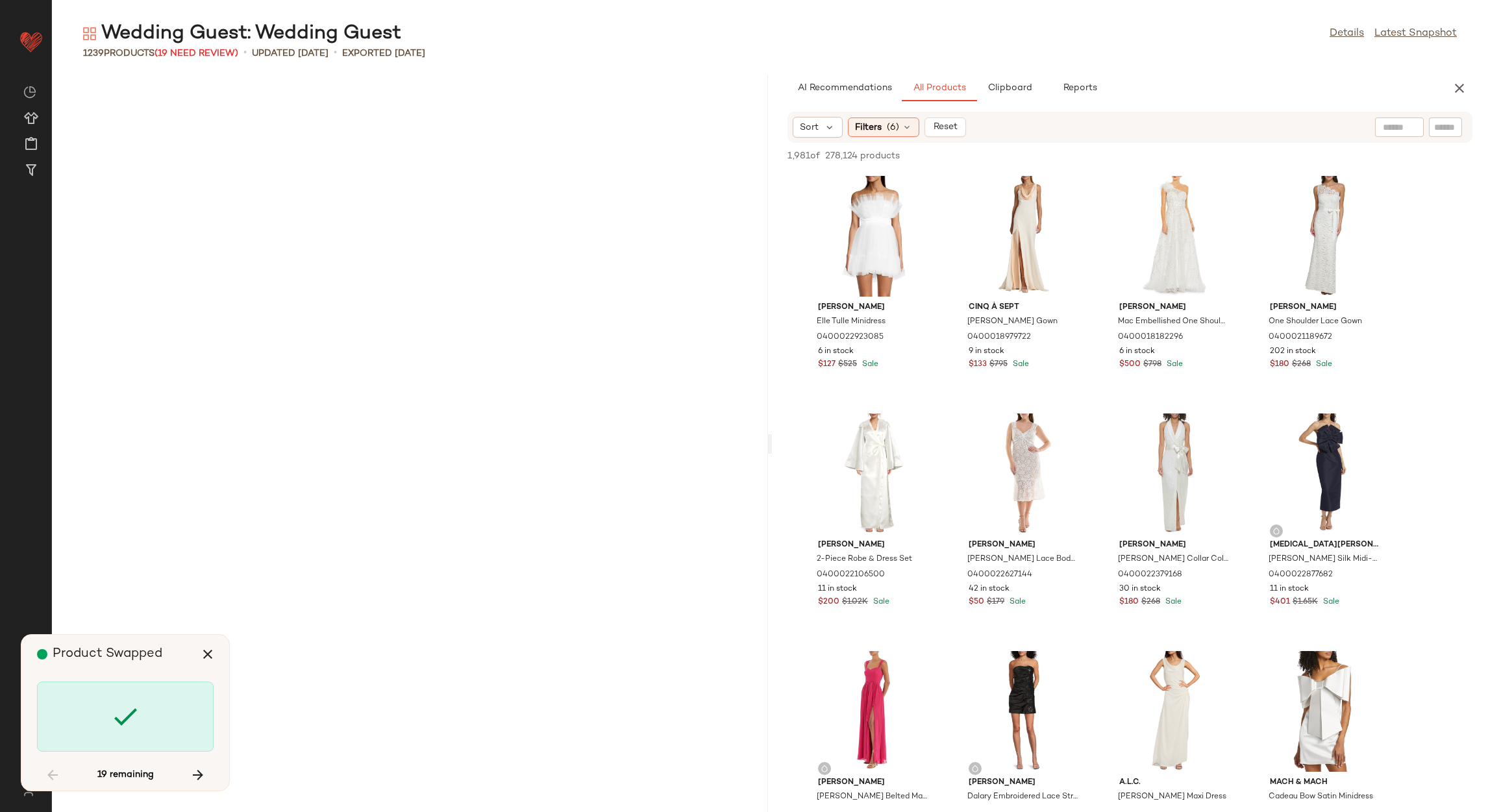
scroll to position [11161, 0]
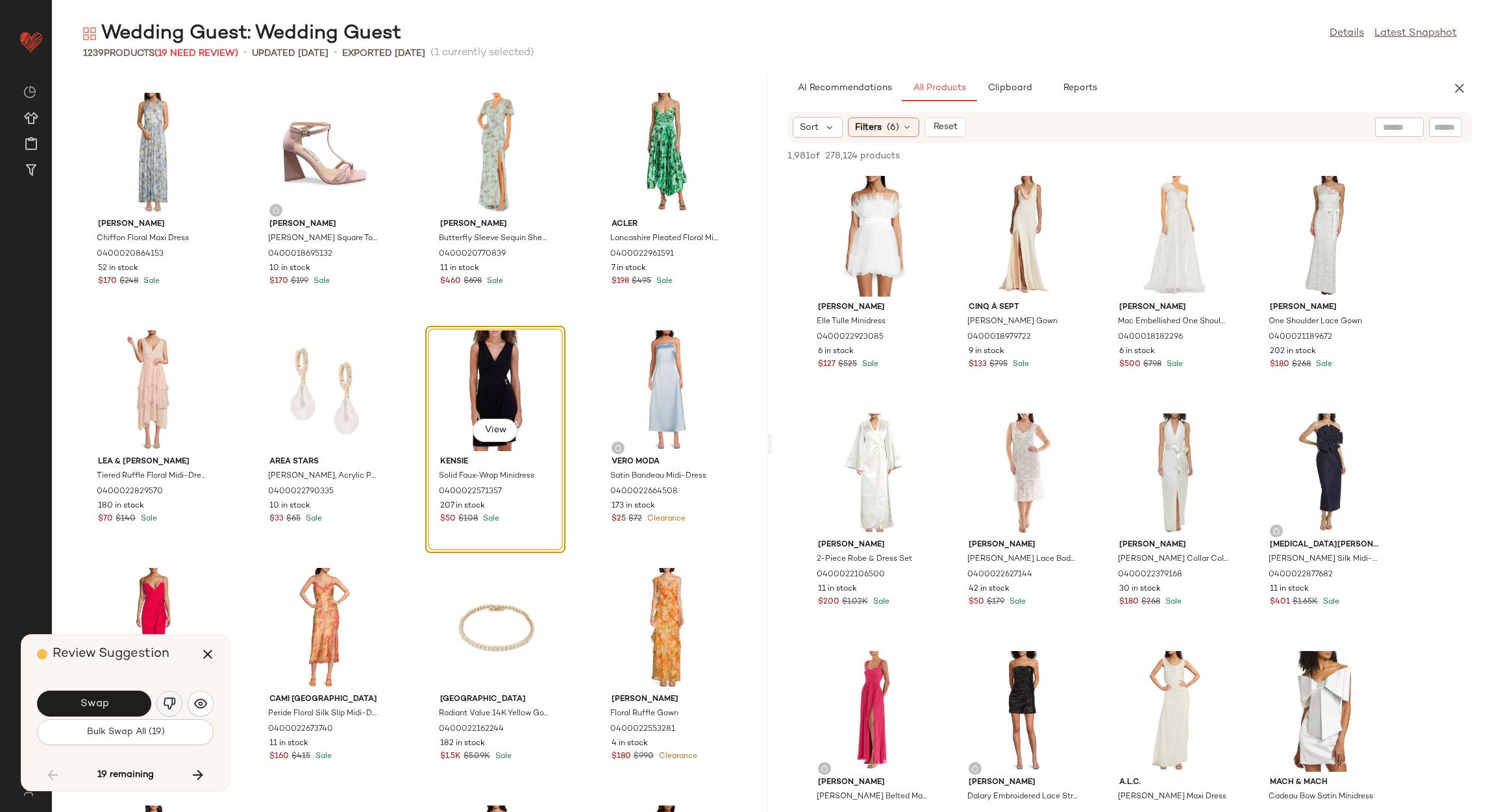
click at [176, 704] on button "button" at bounding box center [169, 704] width 26 height 26
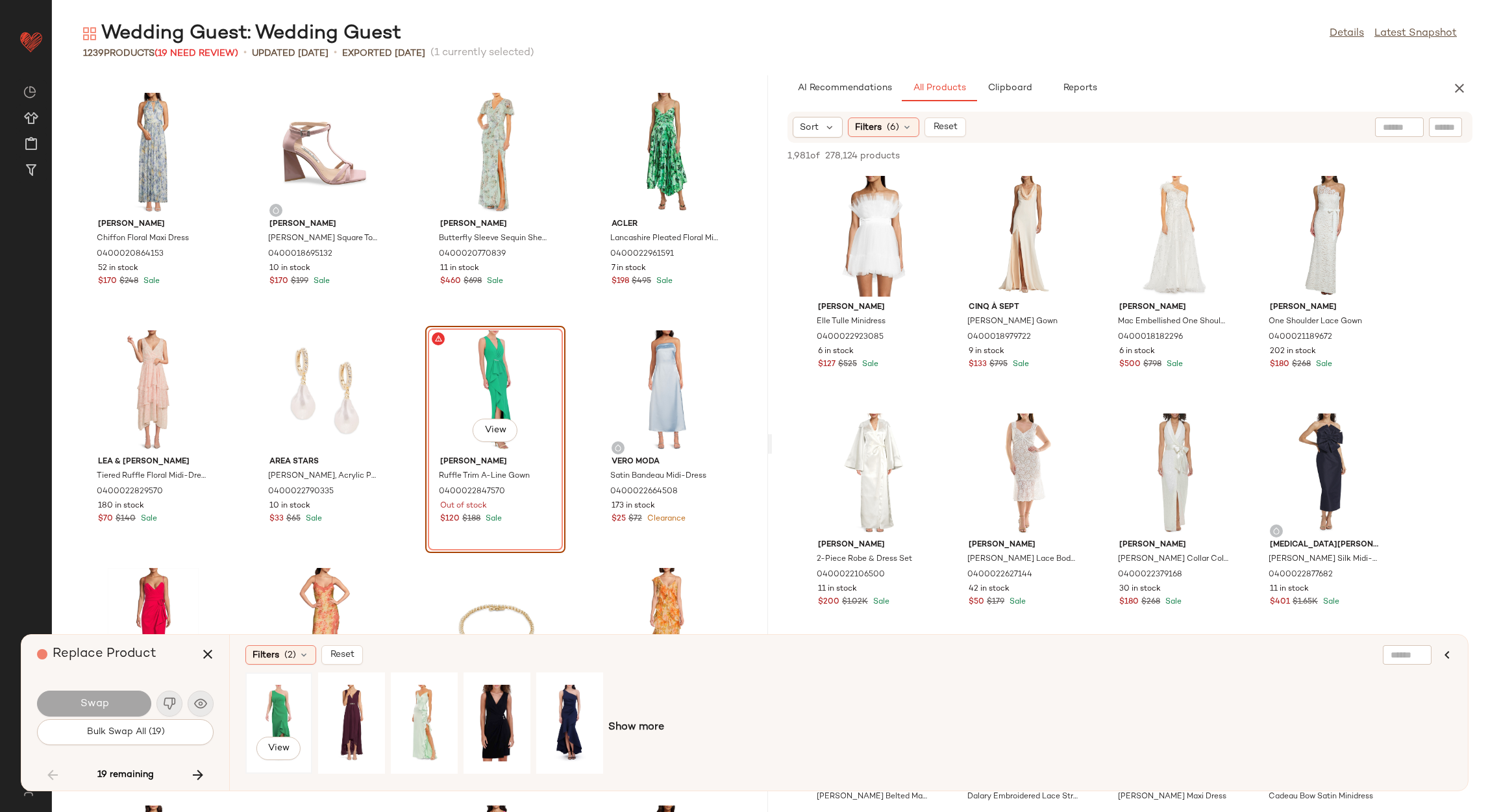
click at [261, 716] on div "View" at bounding box center [279, 722] width 58 height 92
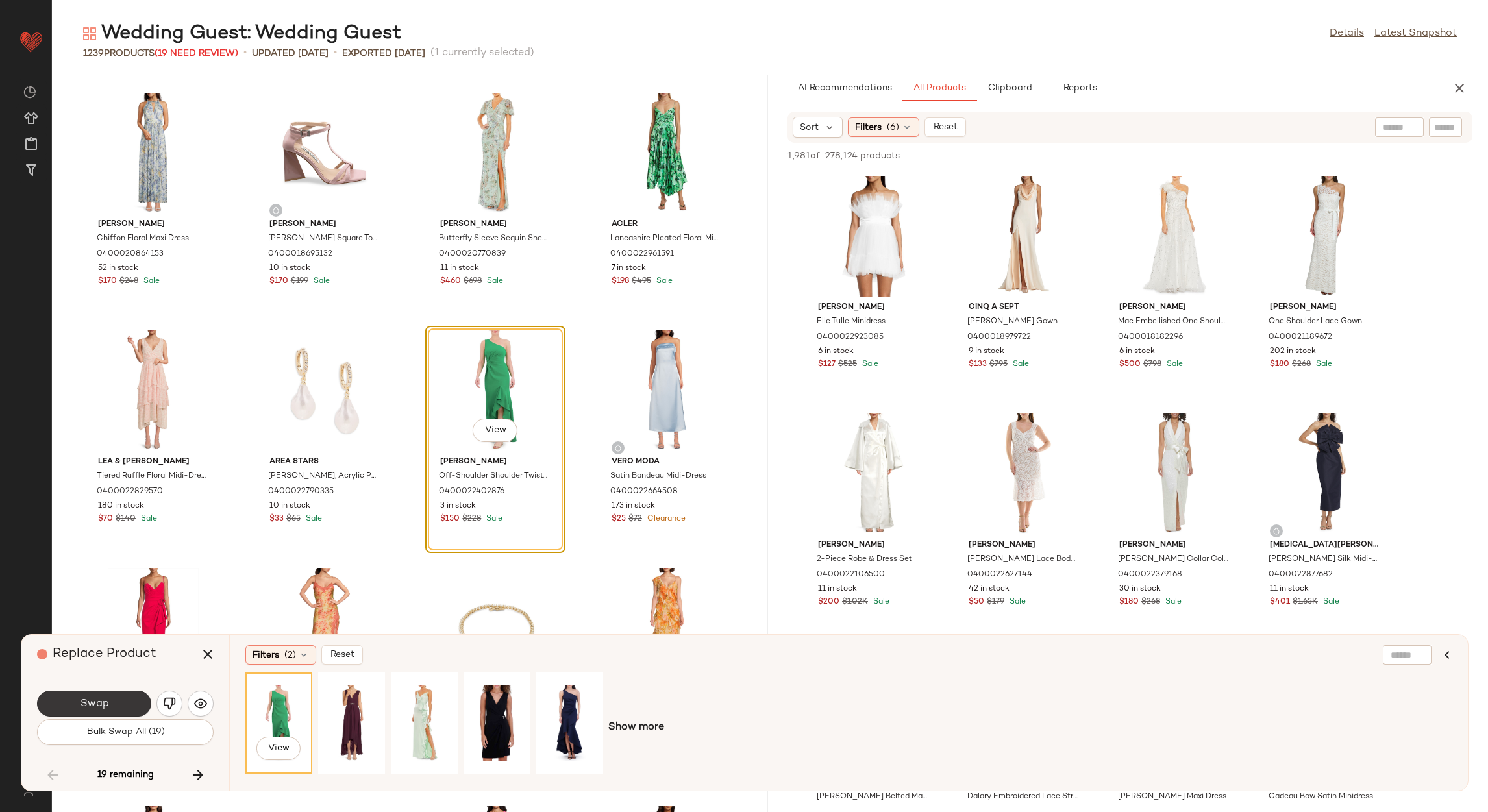
click at [111, 702] on button "Swap" at bounding box center [94, 704] width 114 height 26
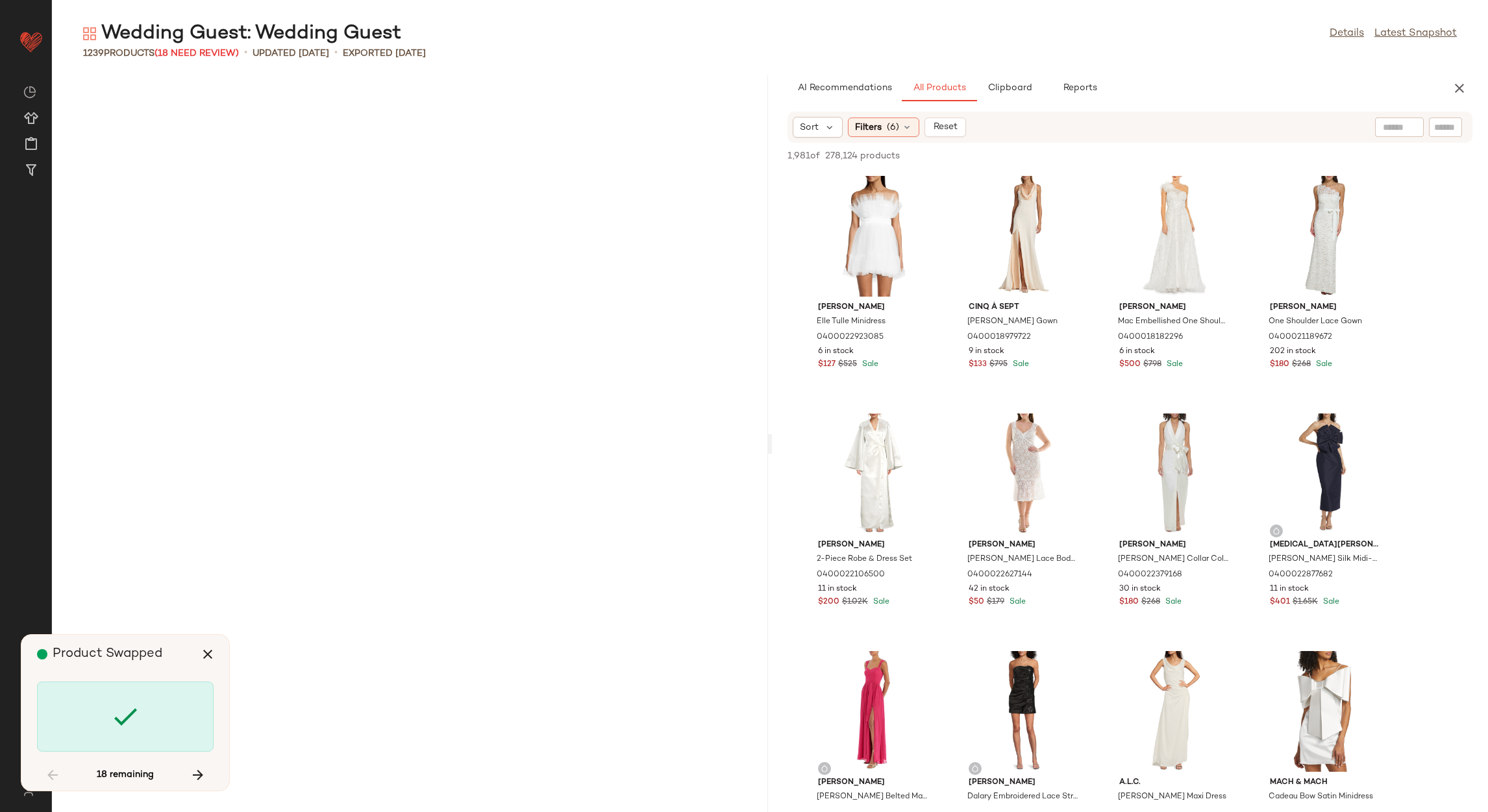
scroll to position [16861, 0]
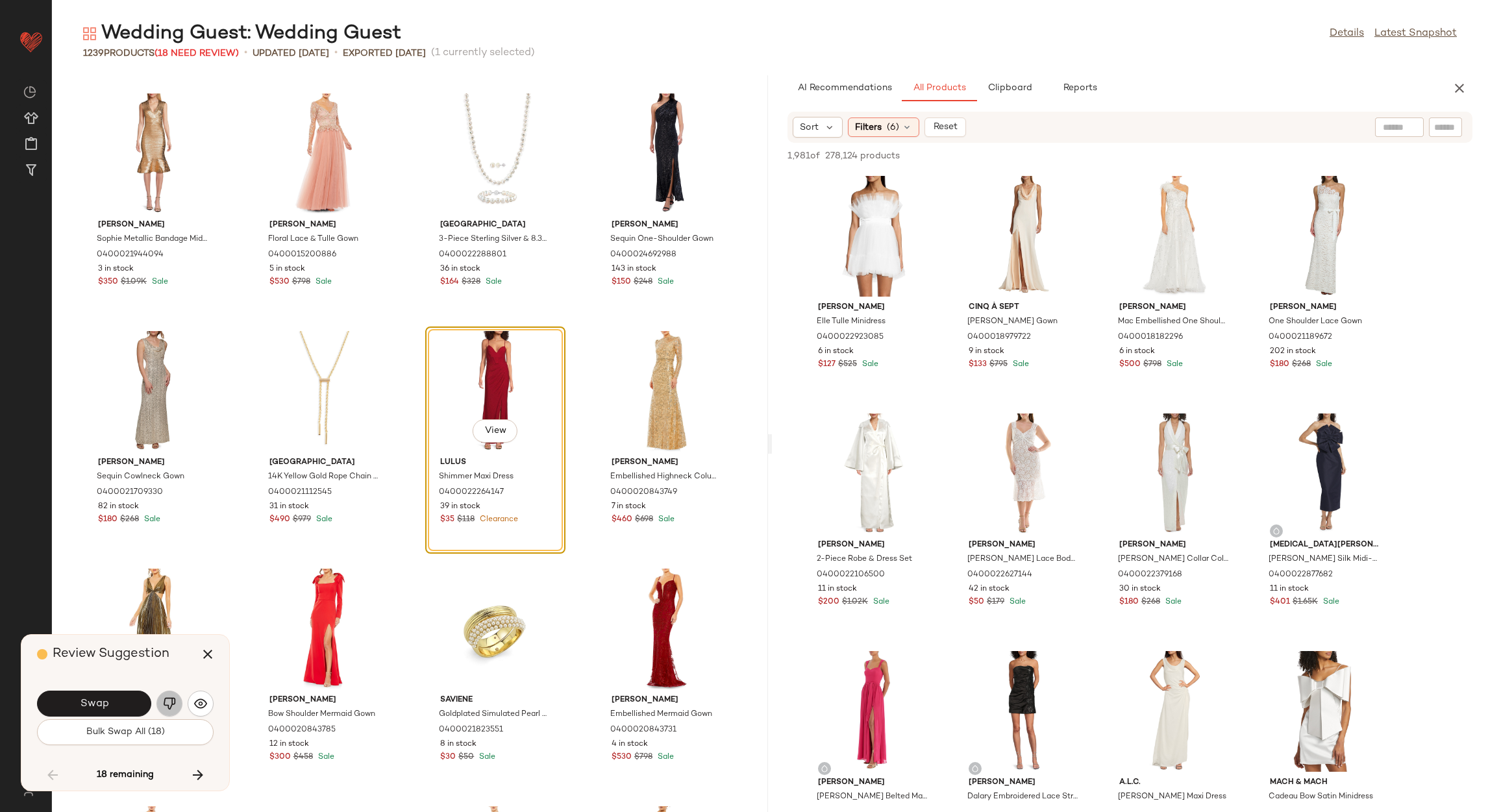
click at [165, 705] on img "button" at bounding box center [169, 703] width 13 height 13
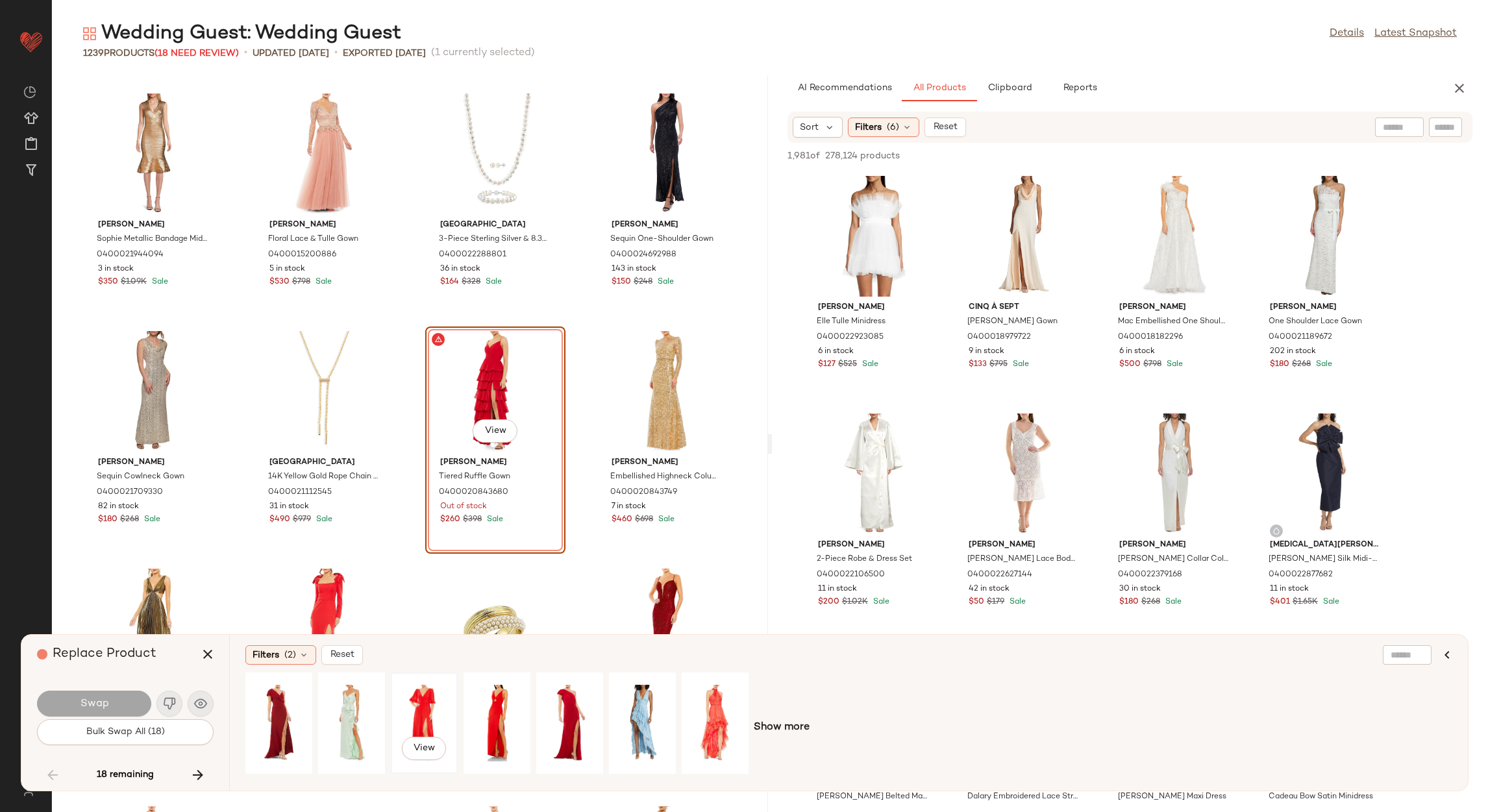
click at [437, 710] on div "View" at bounding box center [425, 722] width 58 height 92
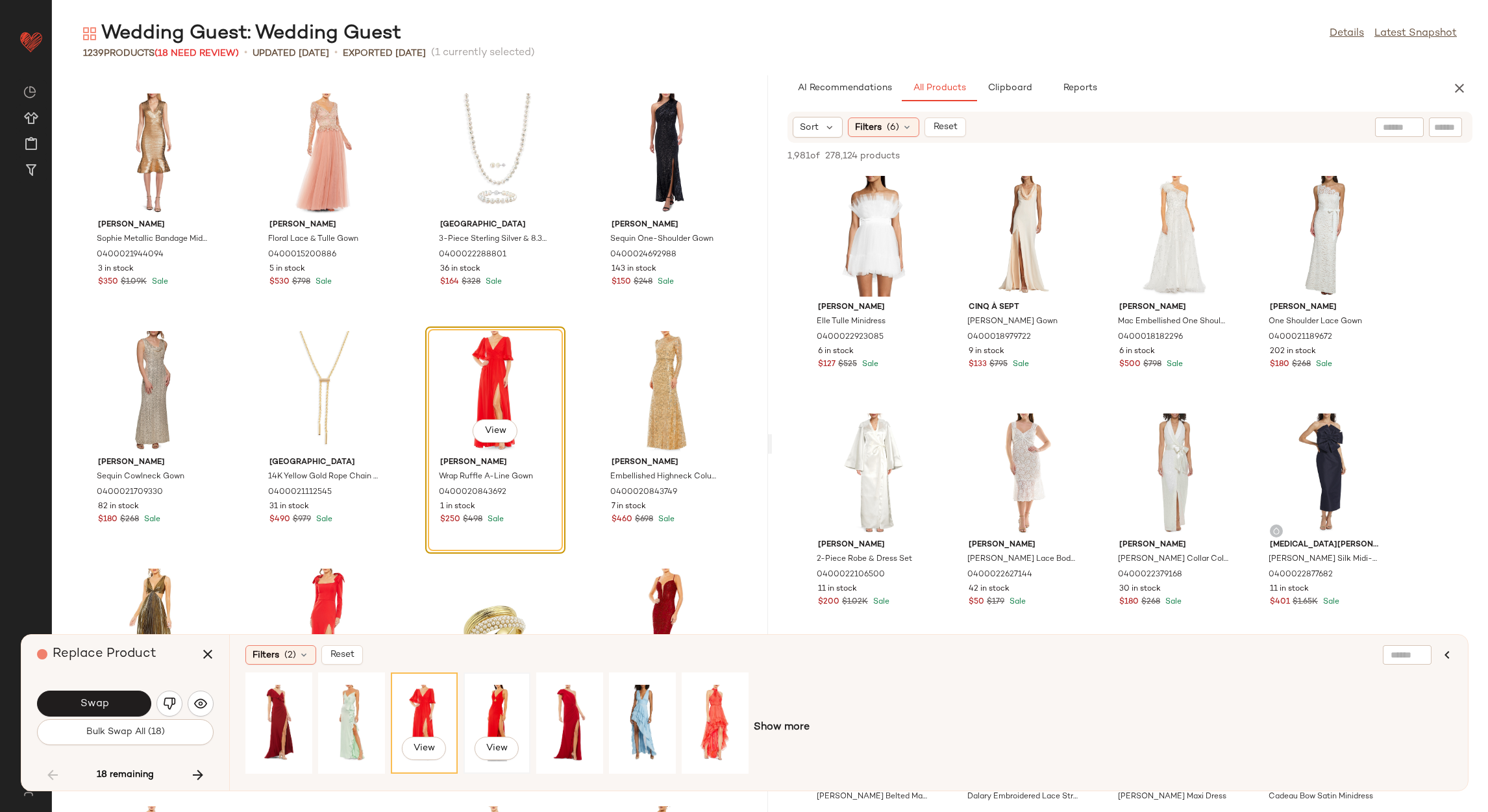
click at [490, 697] on div "View" at bounding box center [497, 722] width 58 height 92
click at [728, 701] on div "View" at bounding box center [715, 722] width 58 height 92
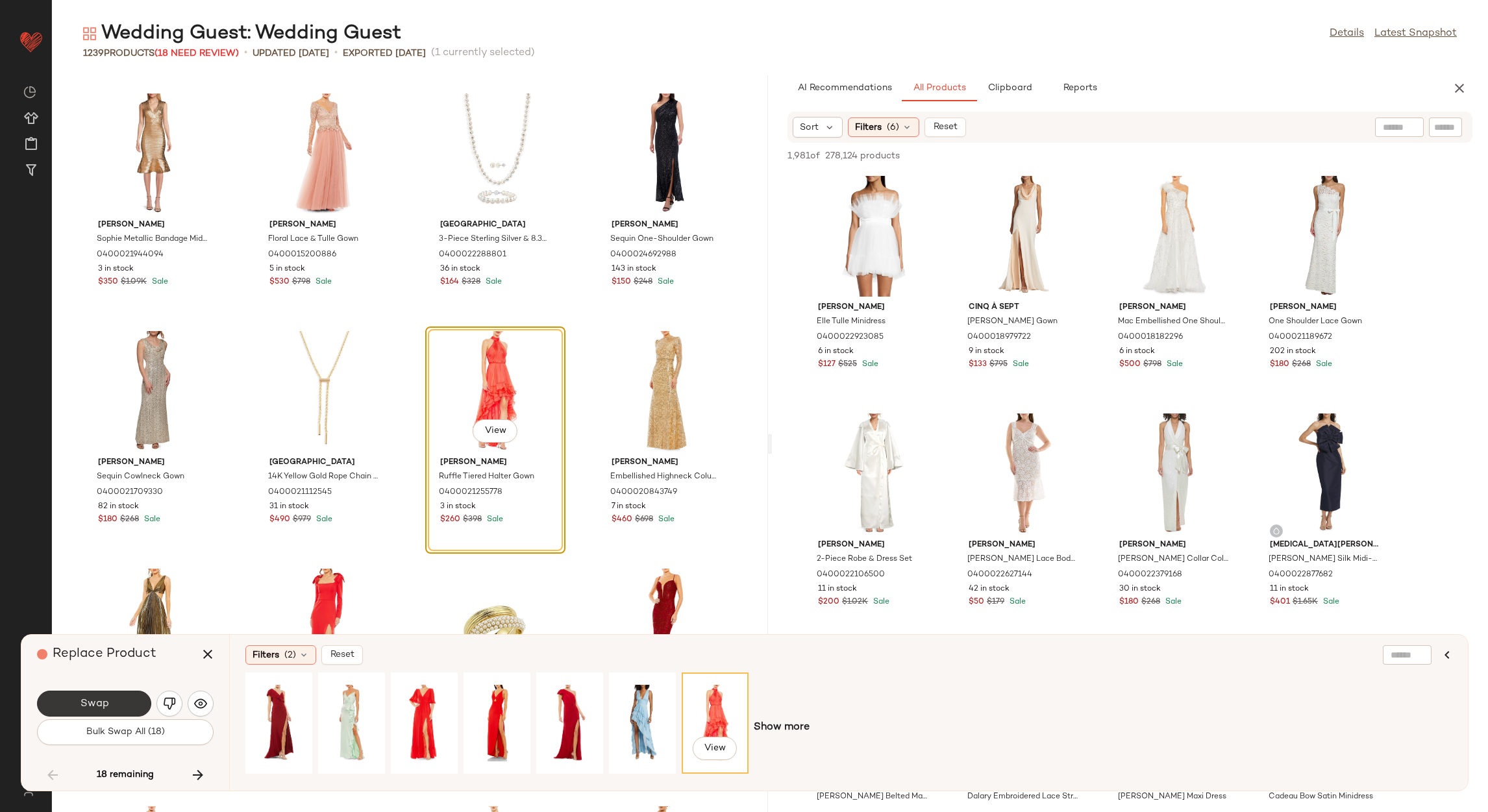
click at [122, 708] on button "Swap" at bounding box center [94, 704] width 114 height 26
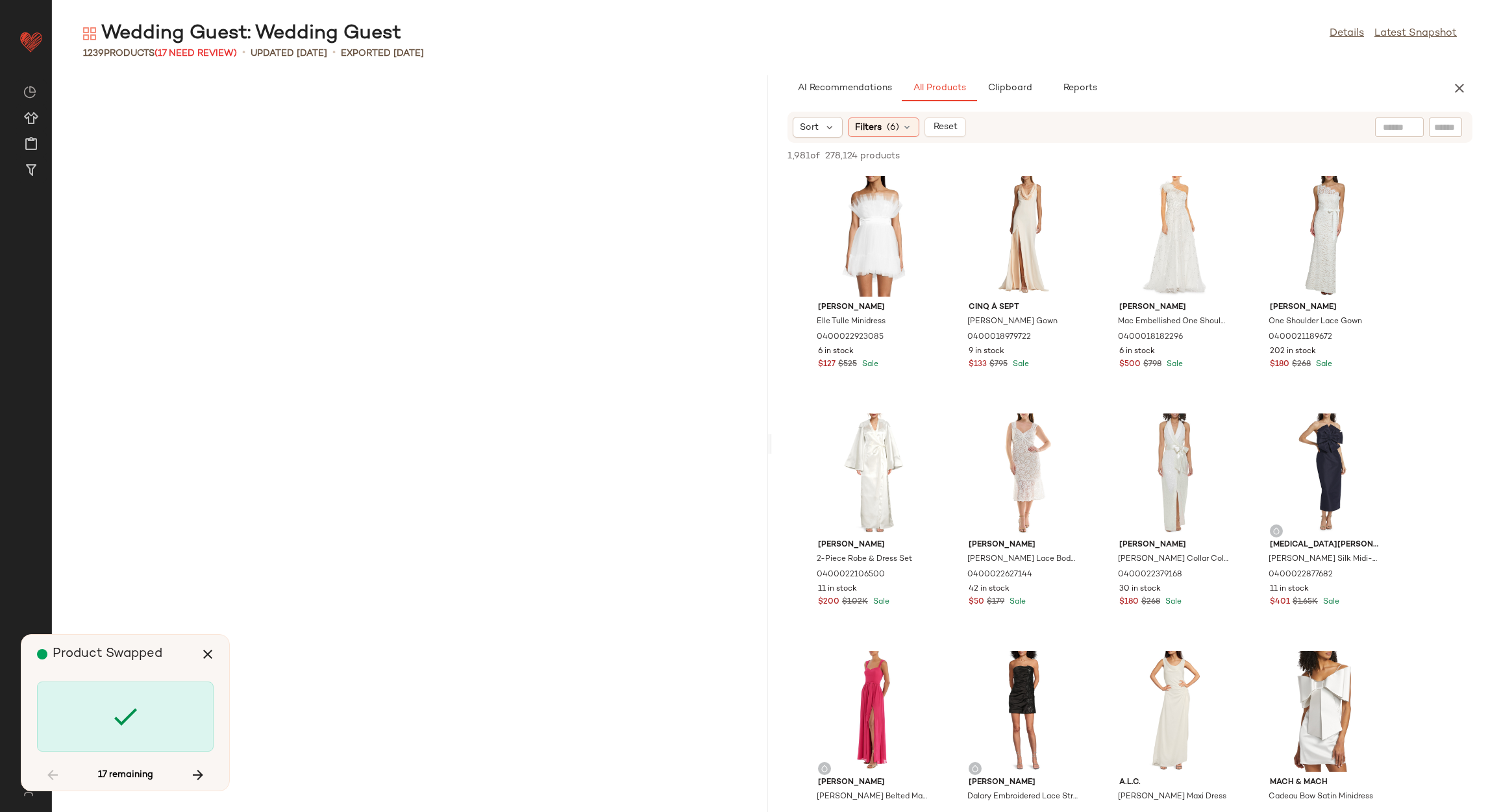
scroll to position [23511, 0]
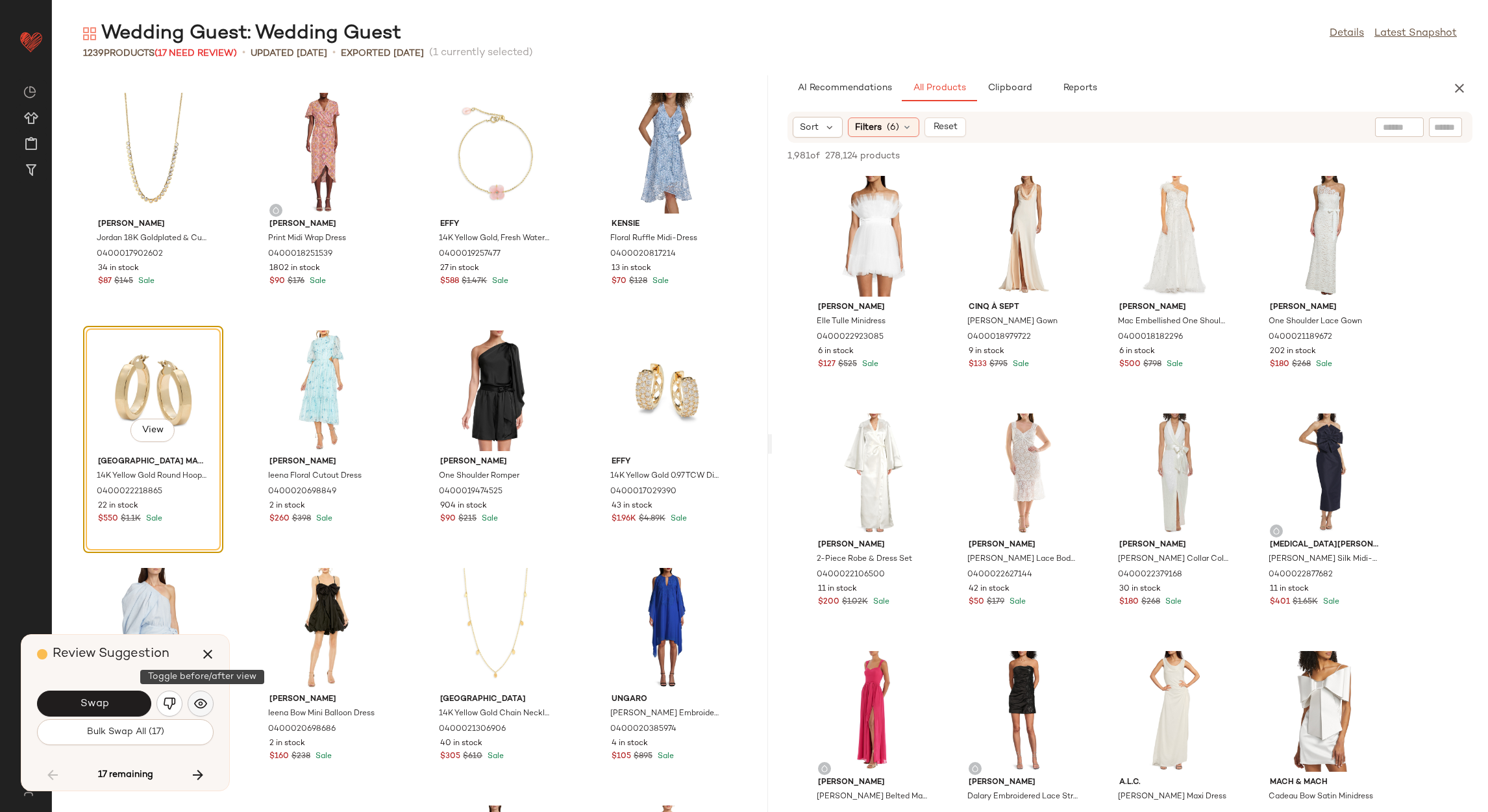
click at [199, 704] on img "button" at bounding box center [201, 703] width 13 height 13
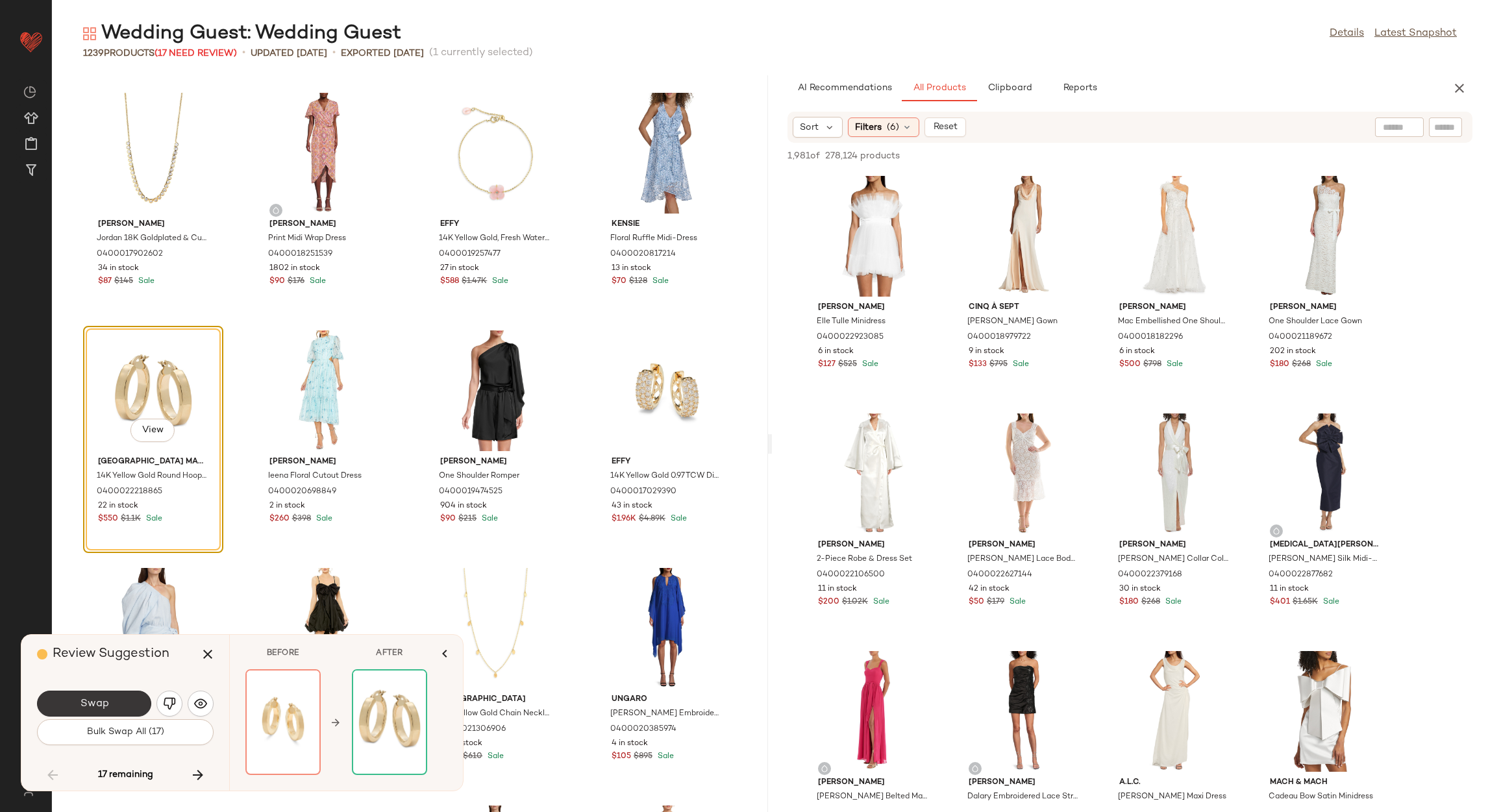
click at [133, 706] on button "Swap" at bounding box center [94, 704] width 114 height 26
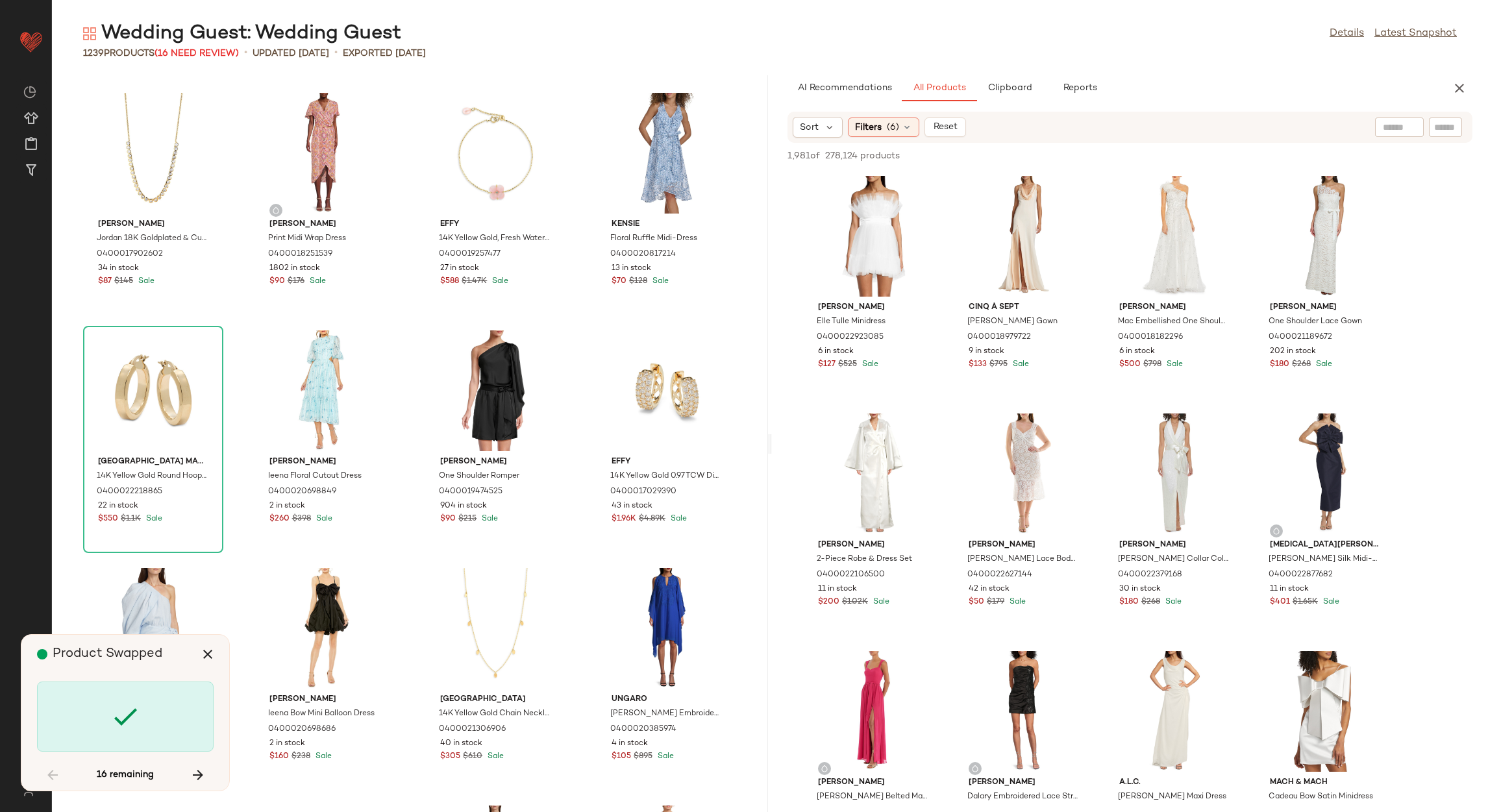
scroll to position [27785, 0]
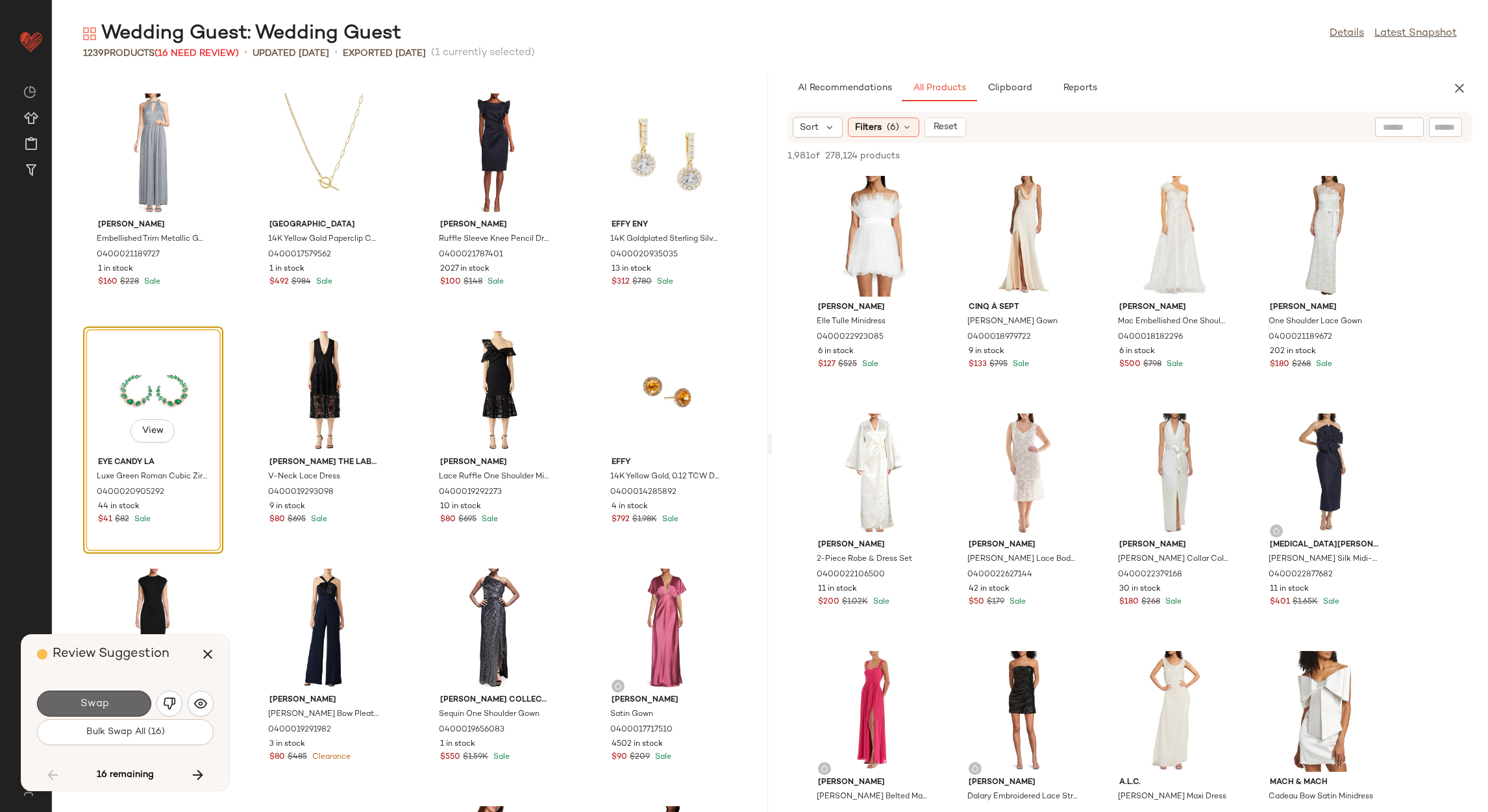
click at [119, 702] on button "Swap" at bounding box center [94, 704] width 114 height 26
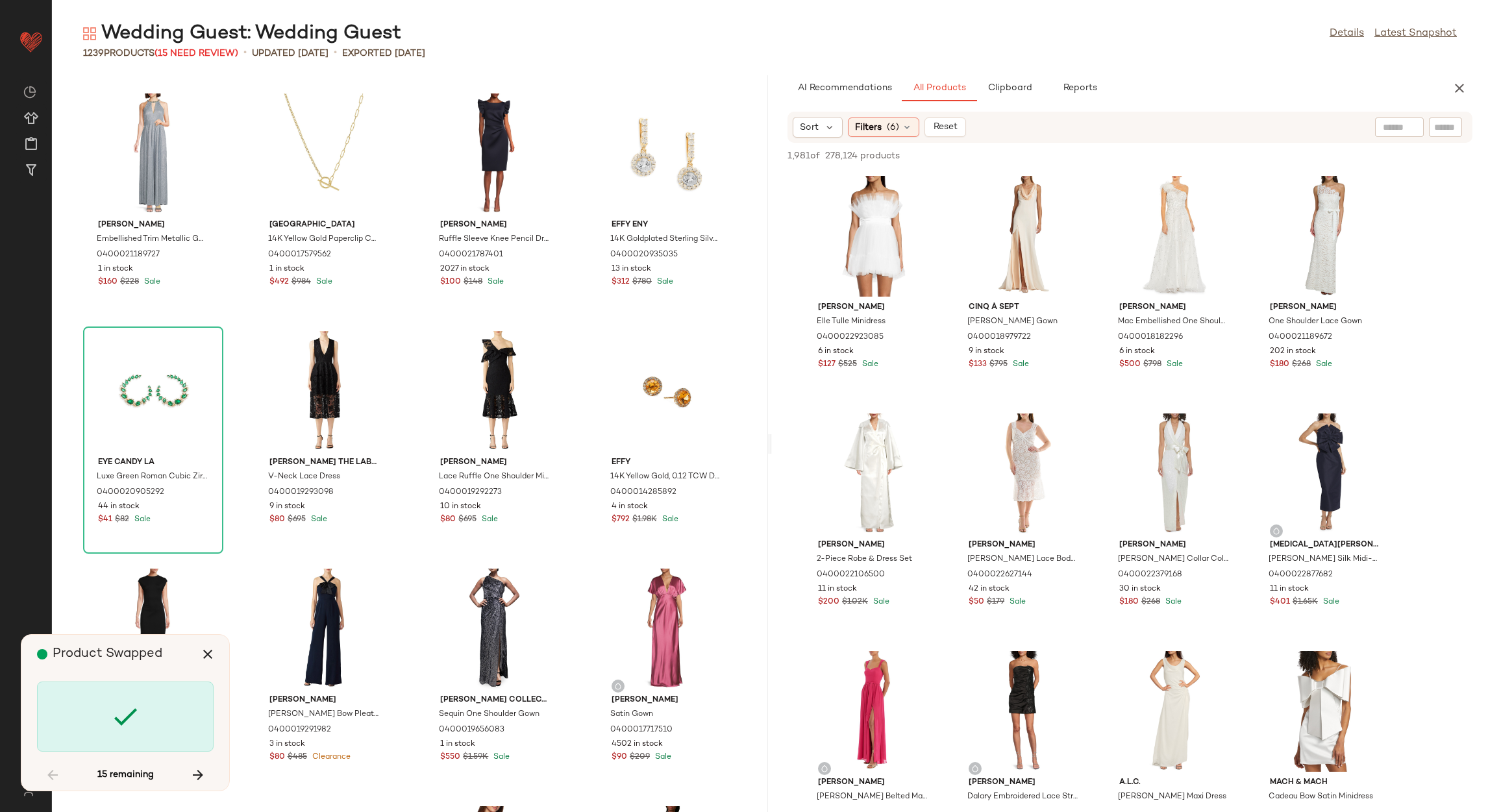
scroll to position [35859, 0]
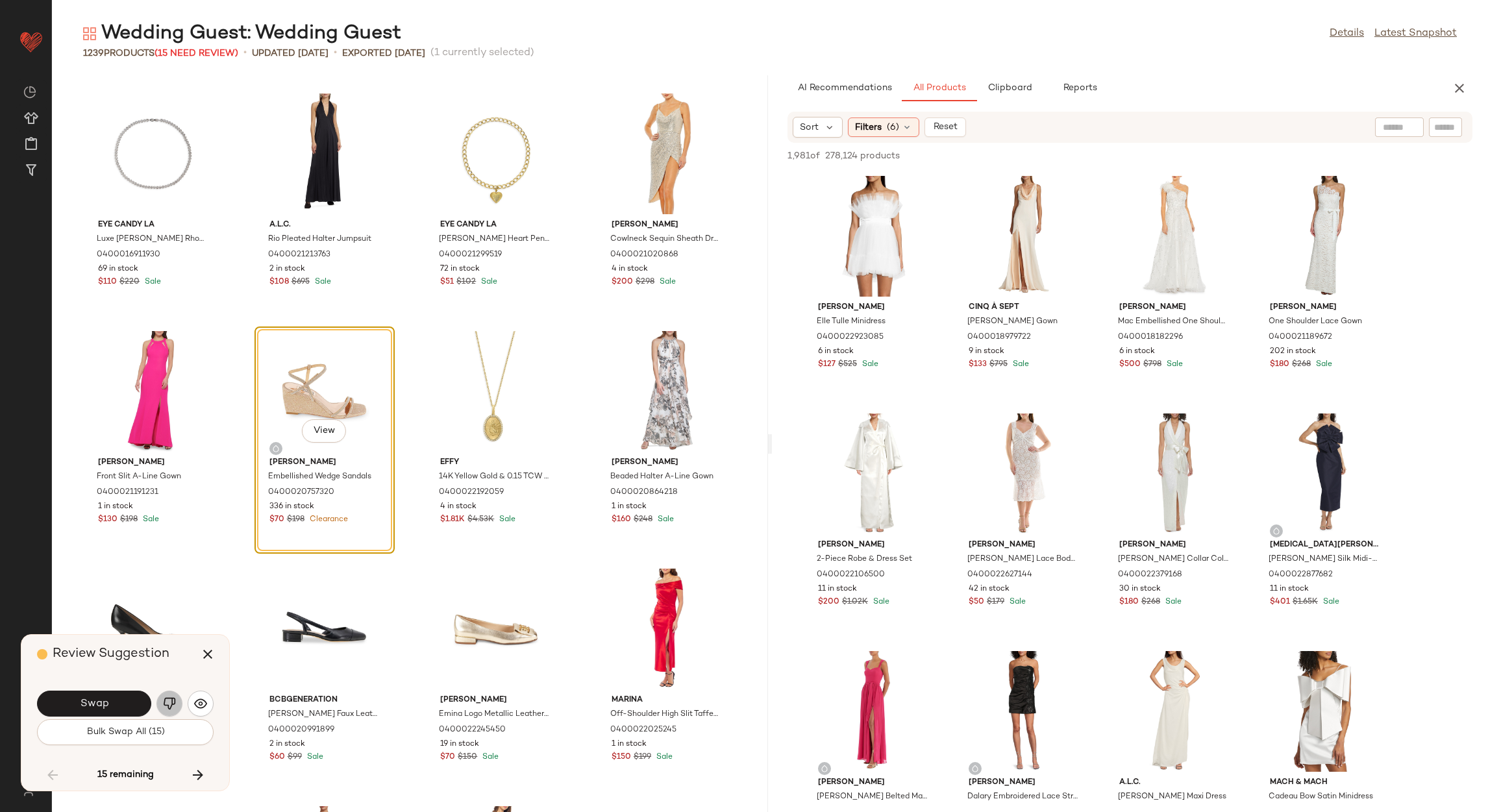
click at [162, 704] on button "button" at bounding box center [169, 704] width 26 height 26
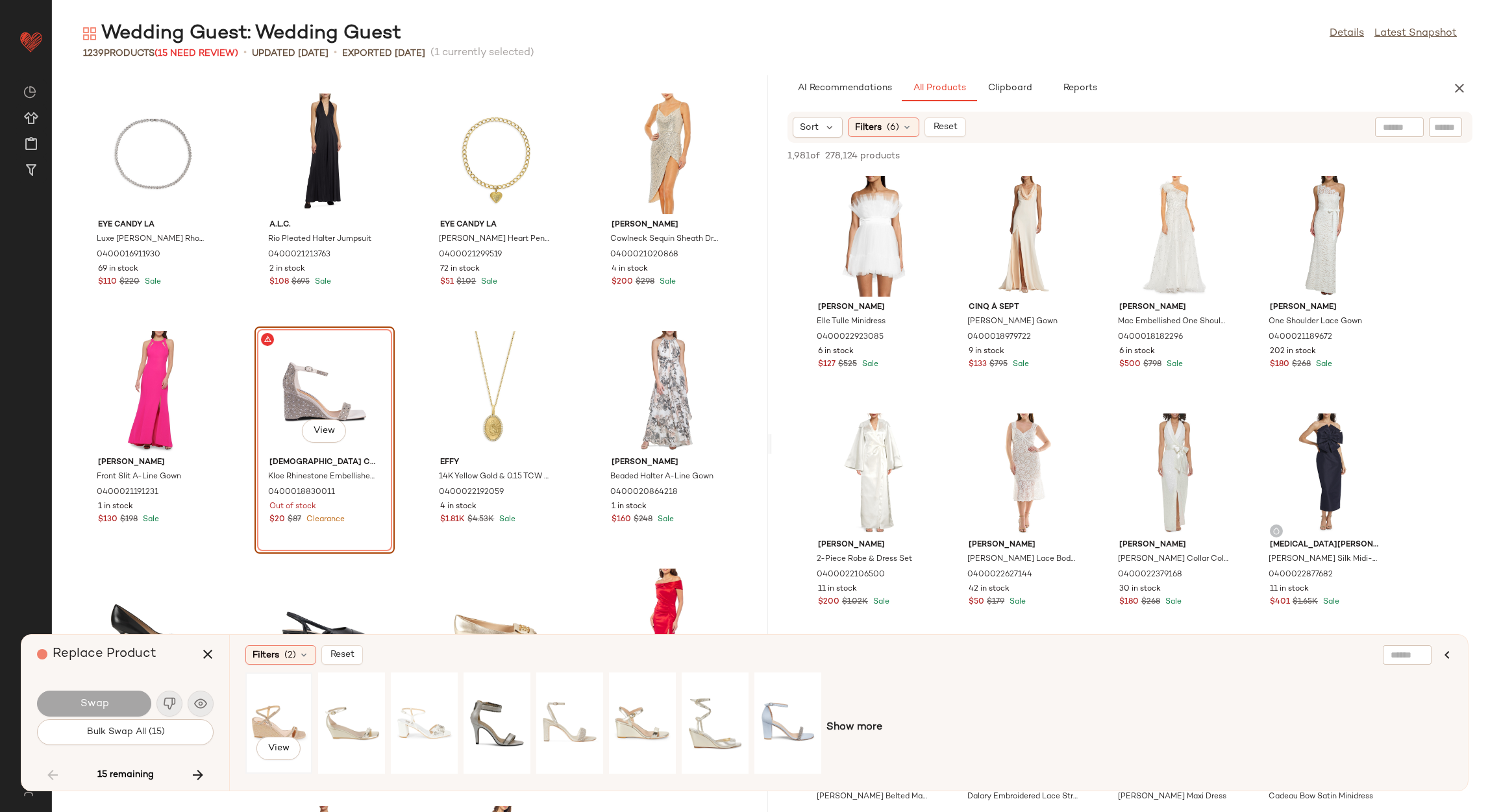
click at [297, 719] on div "View" at bounding box center [279, 722] width 58 height 92
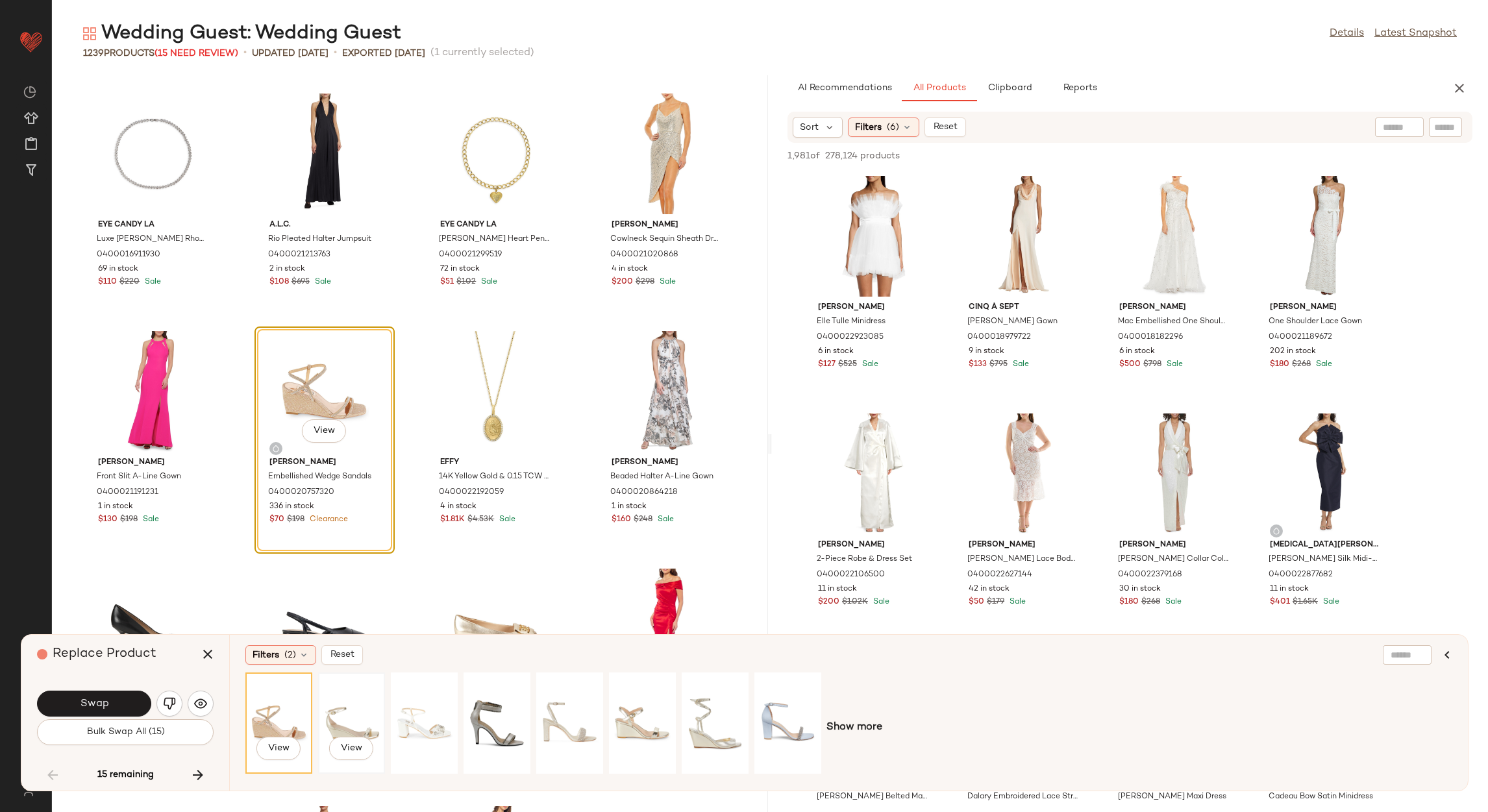
click at [333, 719] on div "View" at bounding box center [352, 722] width 58 height 92
click at [555, 699] on div "View" at bounding box center [570, 722] width 58 height 92
click at [621, 708] on div "View" at bounding box center [642, 722] width 58 height 92
click at [696, 708] on div "View" at bounding box center [715, 722] width 58 height 92
click at [430, 698] on div "View" at bounding box center [425, 722] width 58 height 92
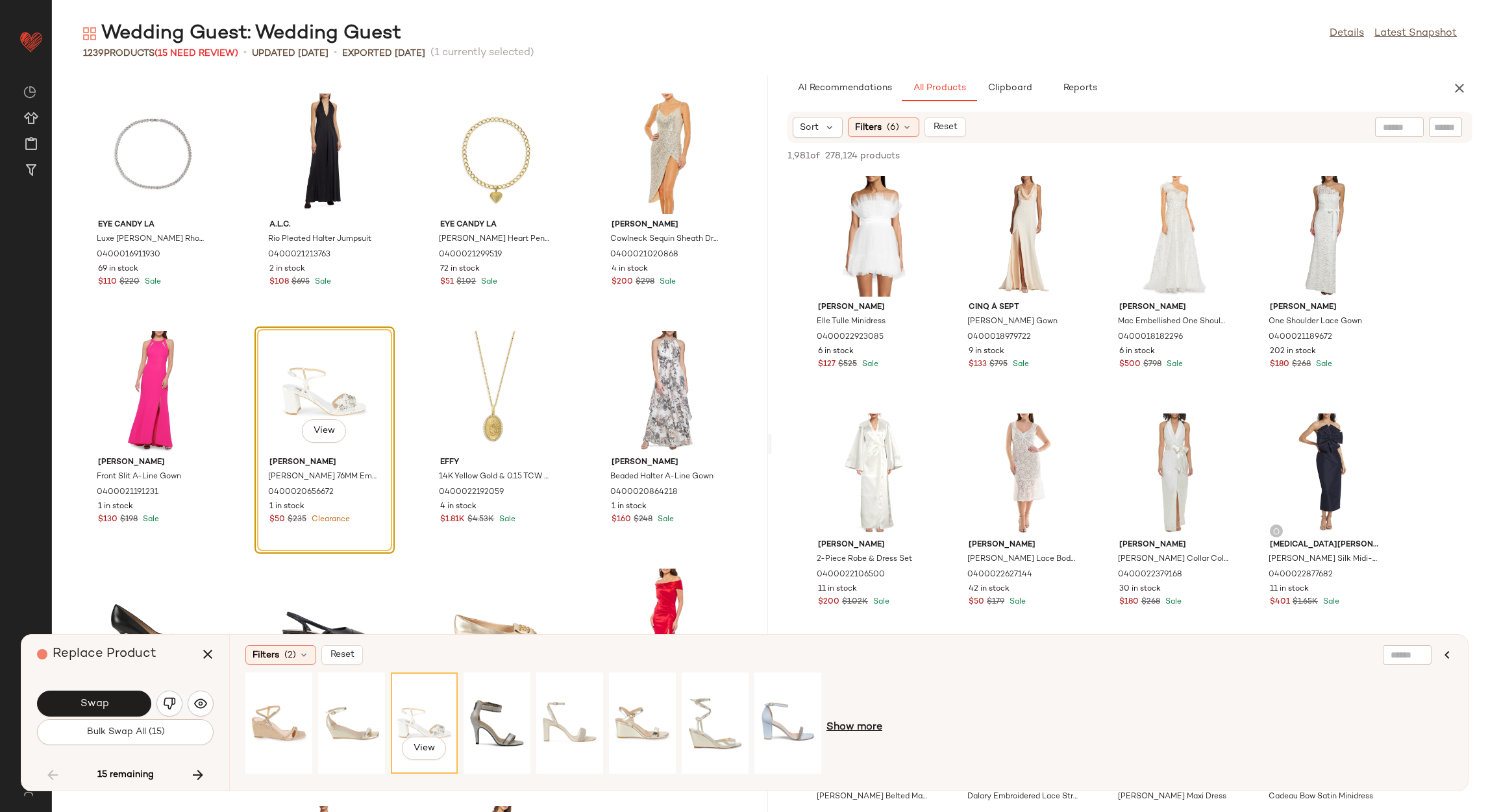
click at [871, 728] on span "Show more" at bounding box center [854, 727] width 56 height 16
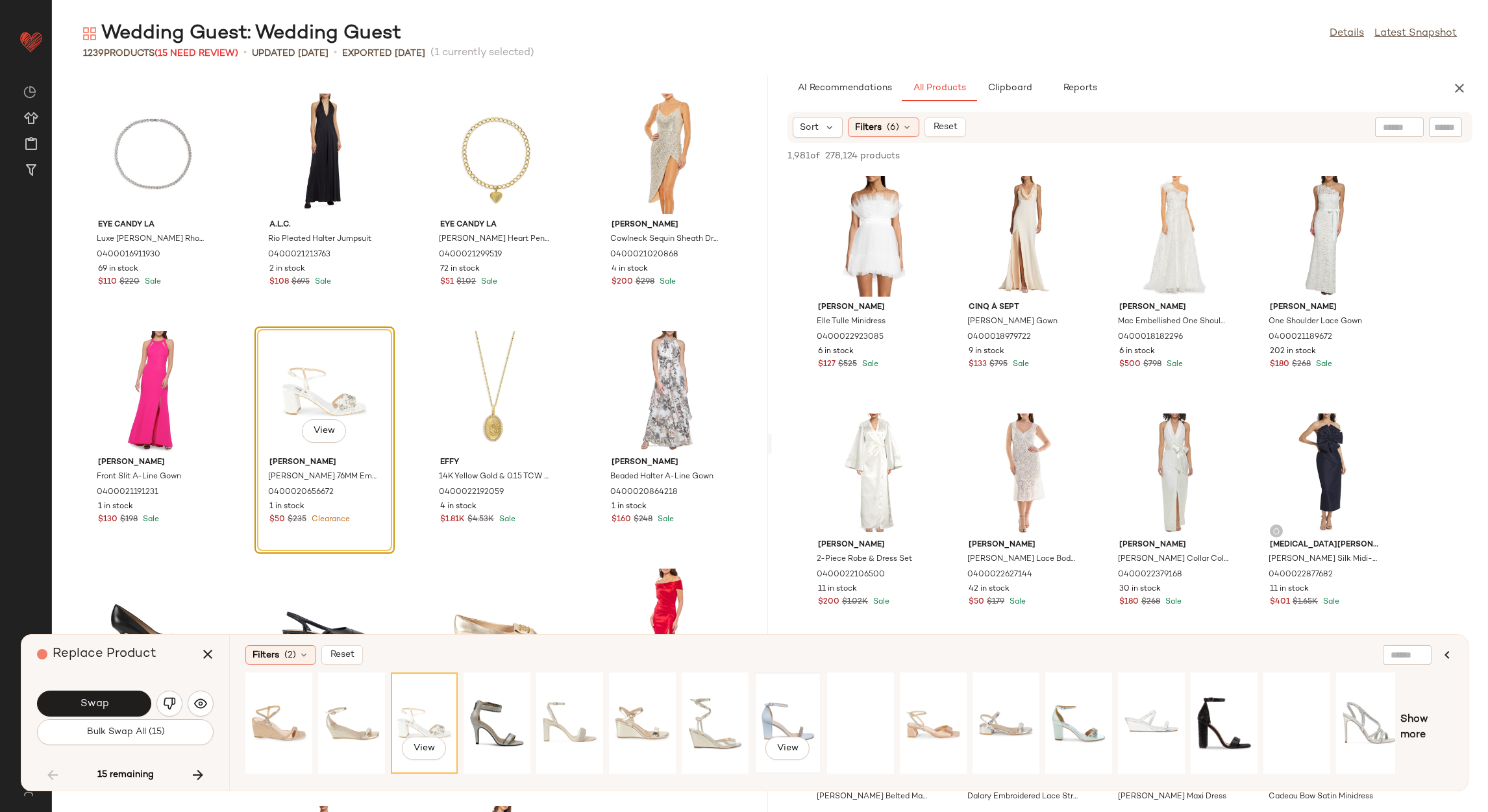
click at [788, 719] on div "View" at bounding box center [788, 722] width 58 height 92
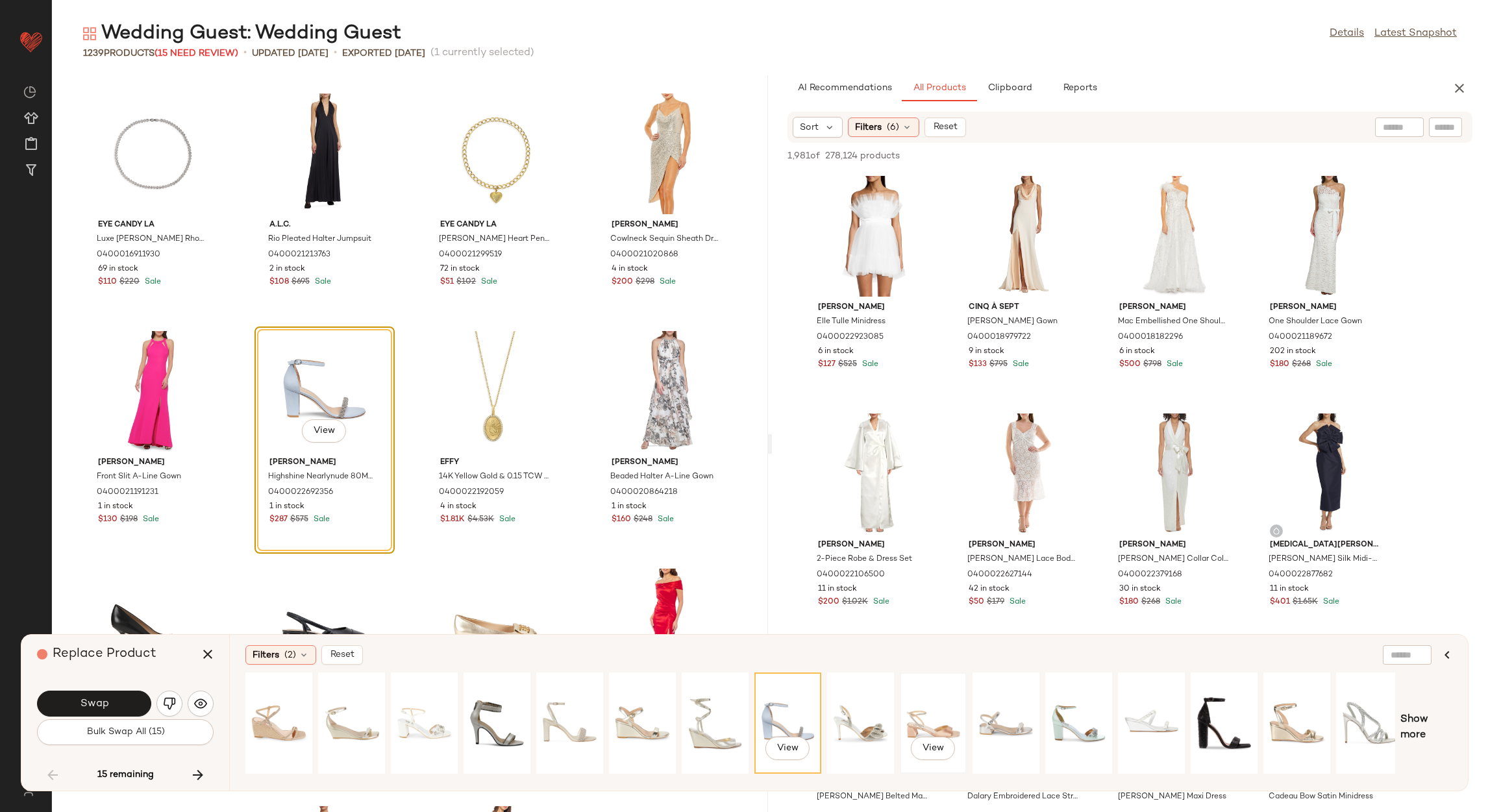
click at [918, 712] on div "View" at bounding box center [933, 722] width 58 height 92
click at [871, 717] on div "View" at bounding box center [861, 722] width 58 height 92
click at [1121, 706] on div "View" at bounding box center [1151, 723] width 64 height 99
click at [1063, 717] on div "View" at bounding box center [1079, 722] width 58 height 92
click at [1265, 719] on div "View" at bounding box center [1296, 723] width 64 height 99
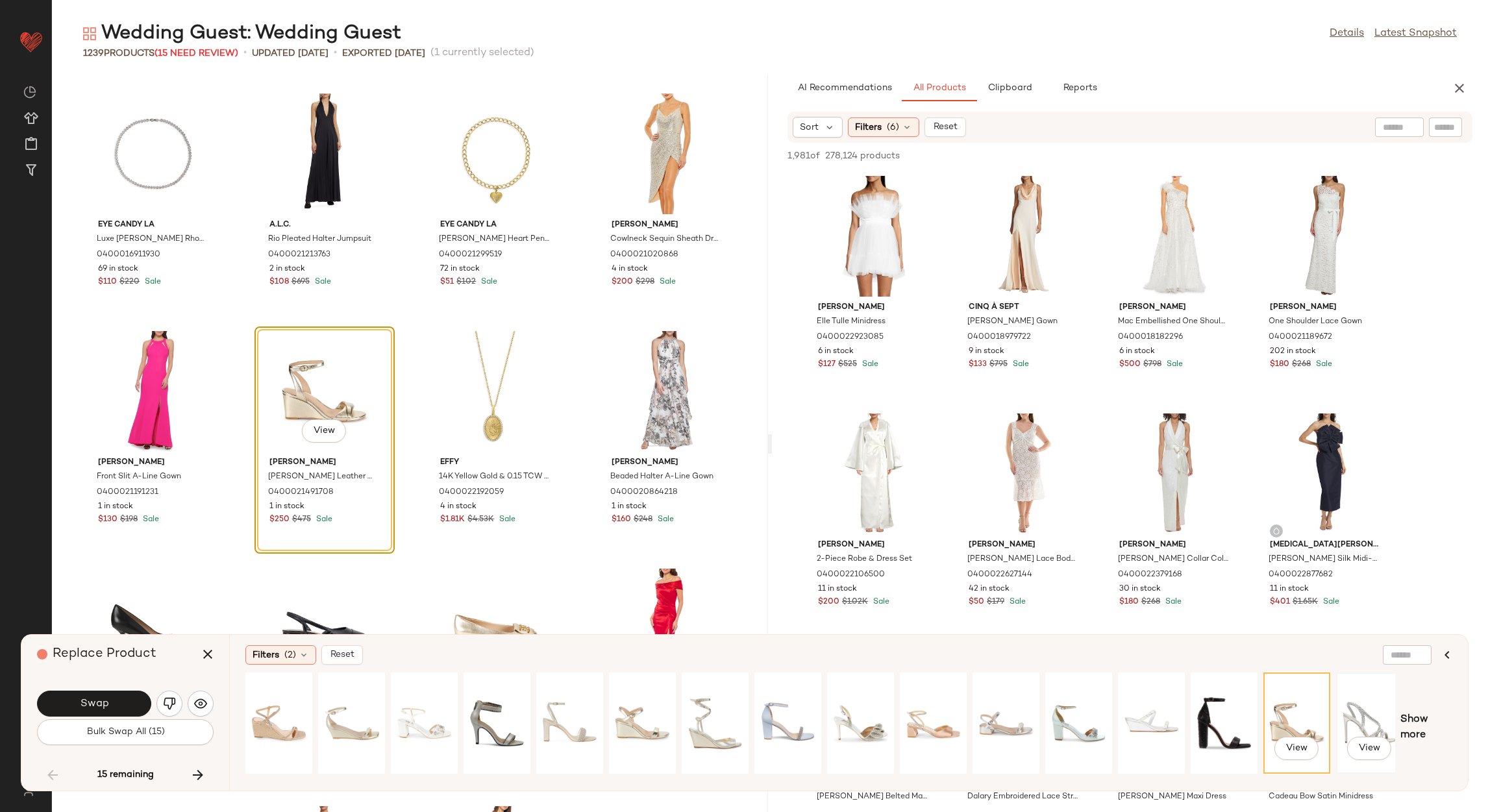
click at [1364, 717] on div "View" at bounding box center [1370, 722] width 58 height 92
click at [1300, 720] on div "View" at bounding box center [1297, 722] width 58 height 92
click at [120, 696] on button "Swap" at bounding box center [94, 704] width 114 height 26
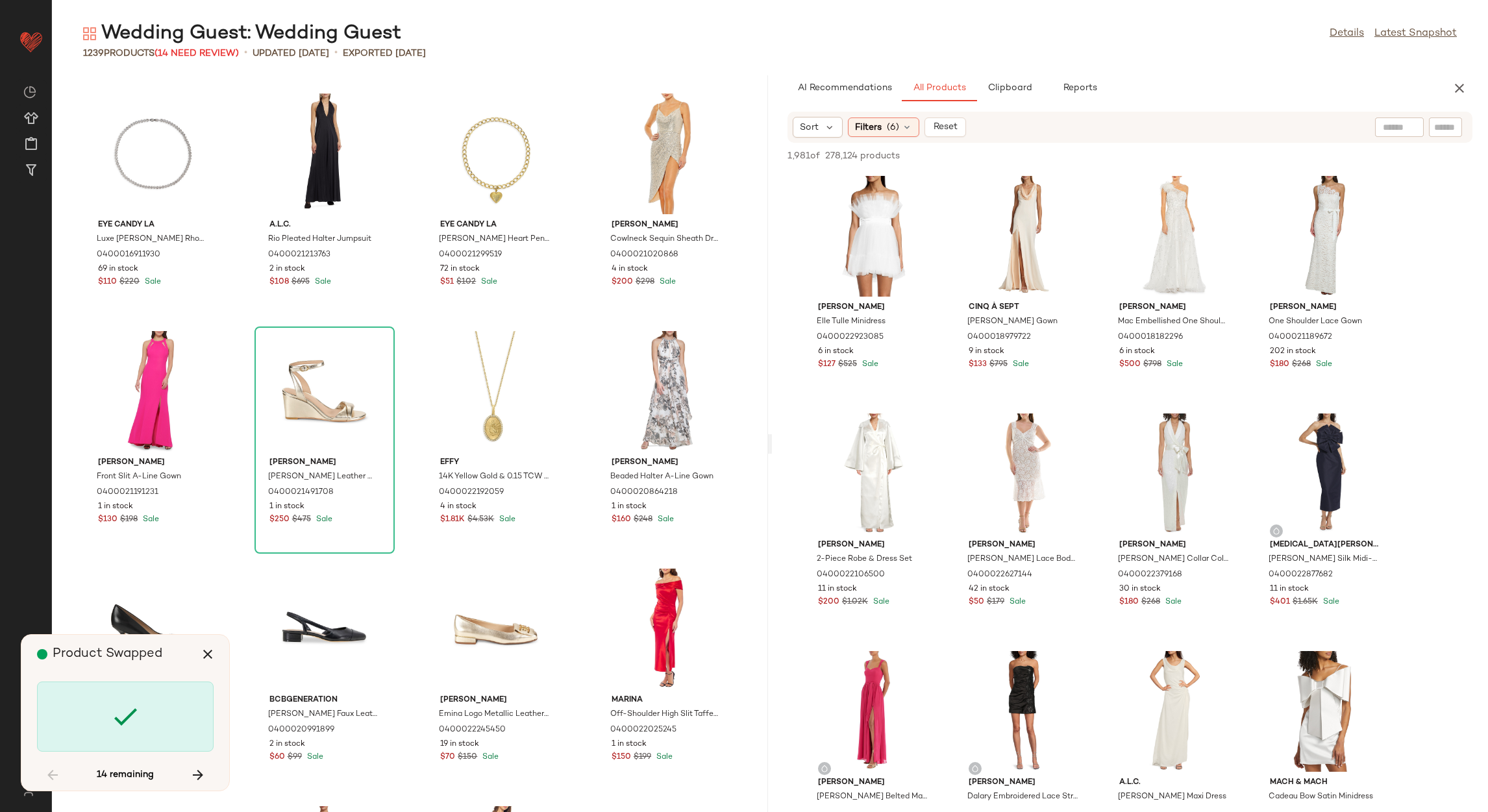
scroll to position [47021, 0]
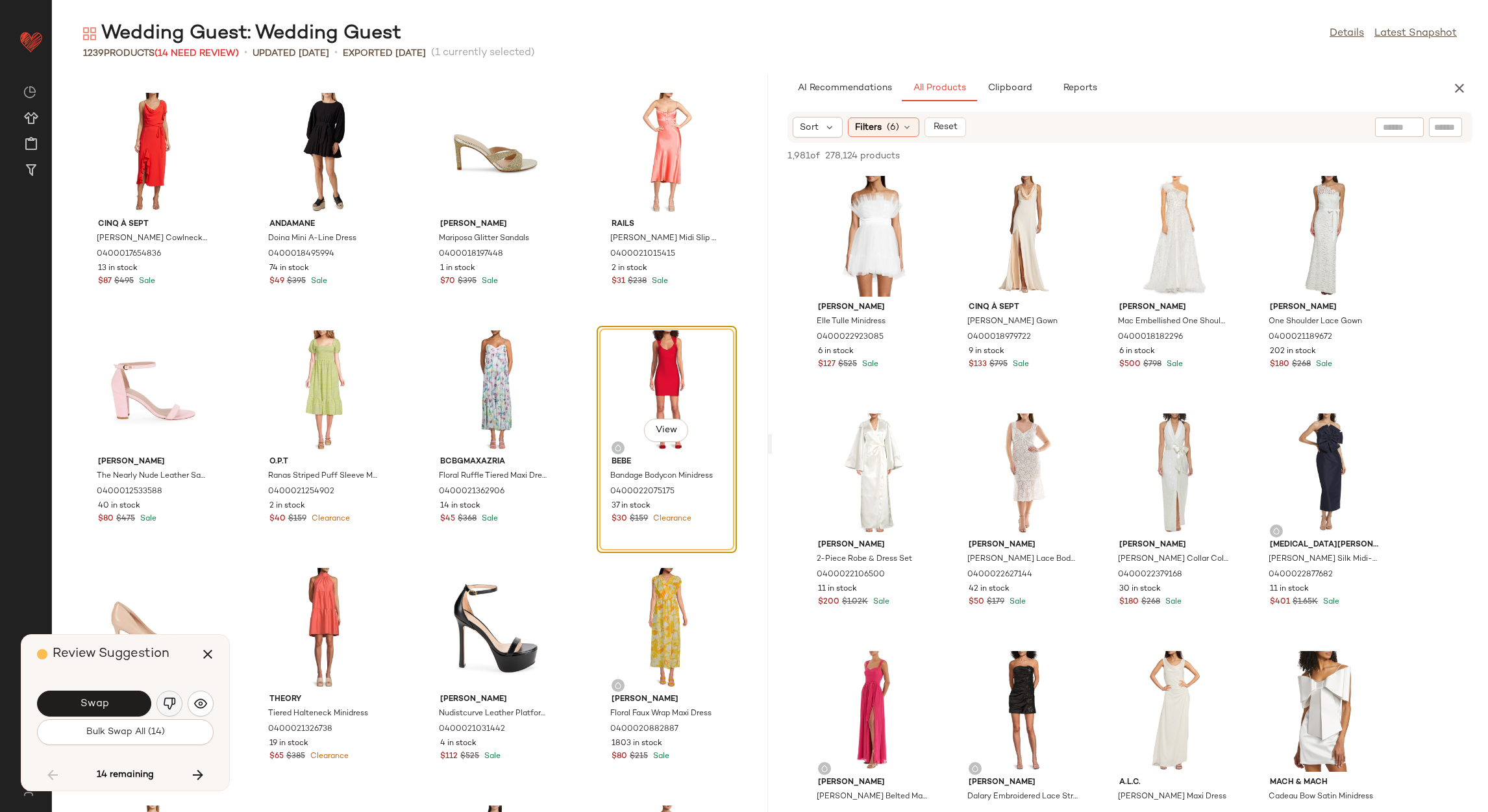
click at [167, 693] on button "button" at bounding box center [169, 704] width 26 height 26
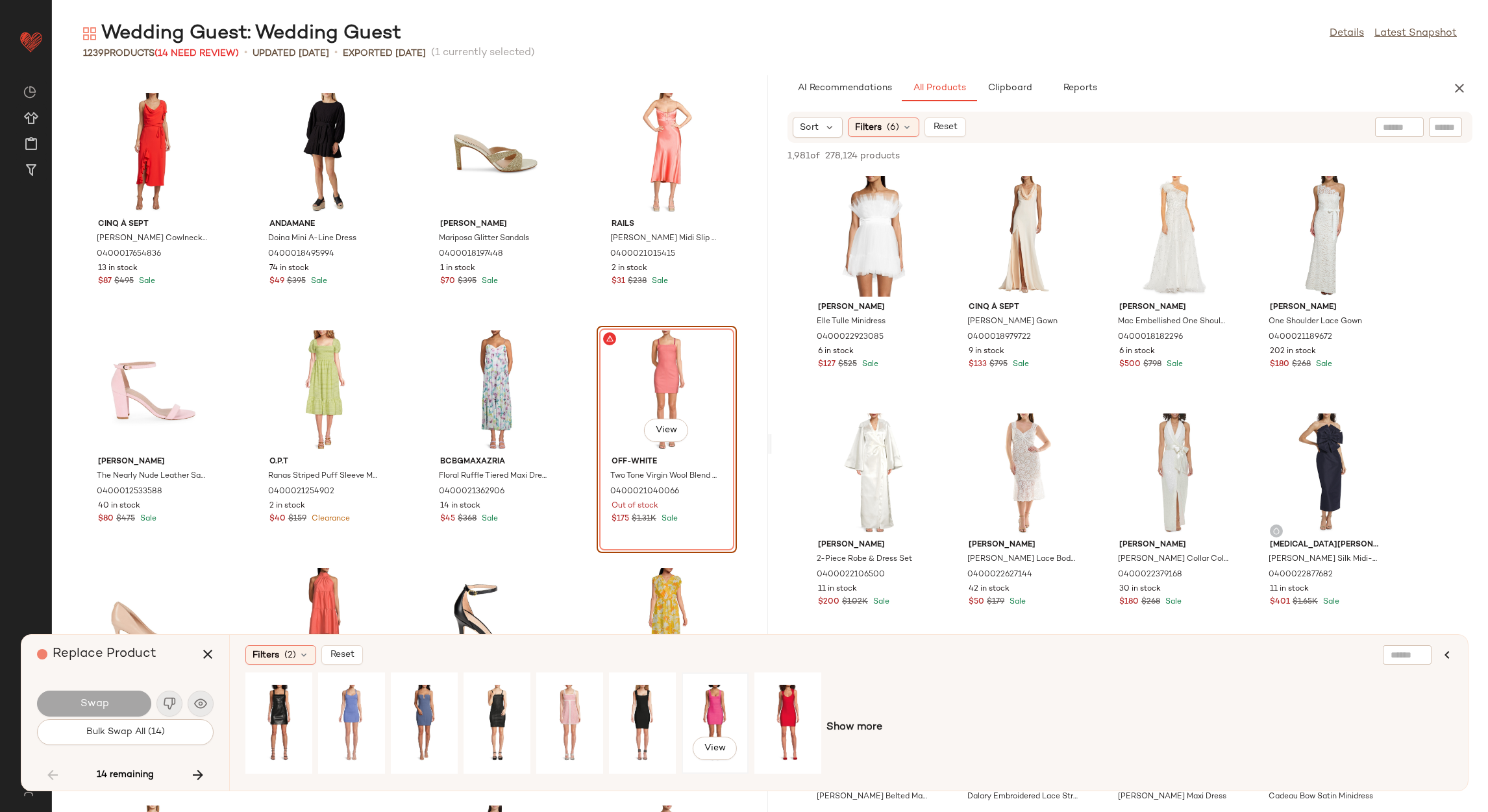
click at [712, 693] on div "View" at bounding box center [715, 722] width 58 height 92
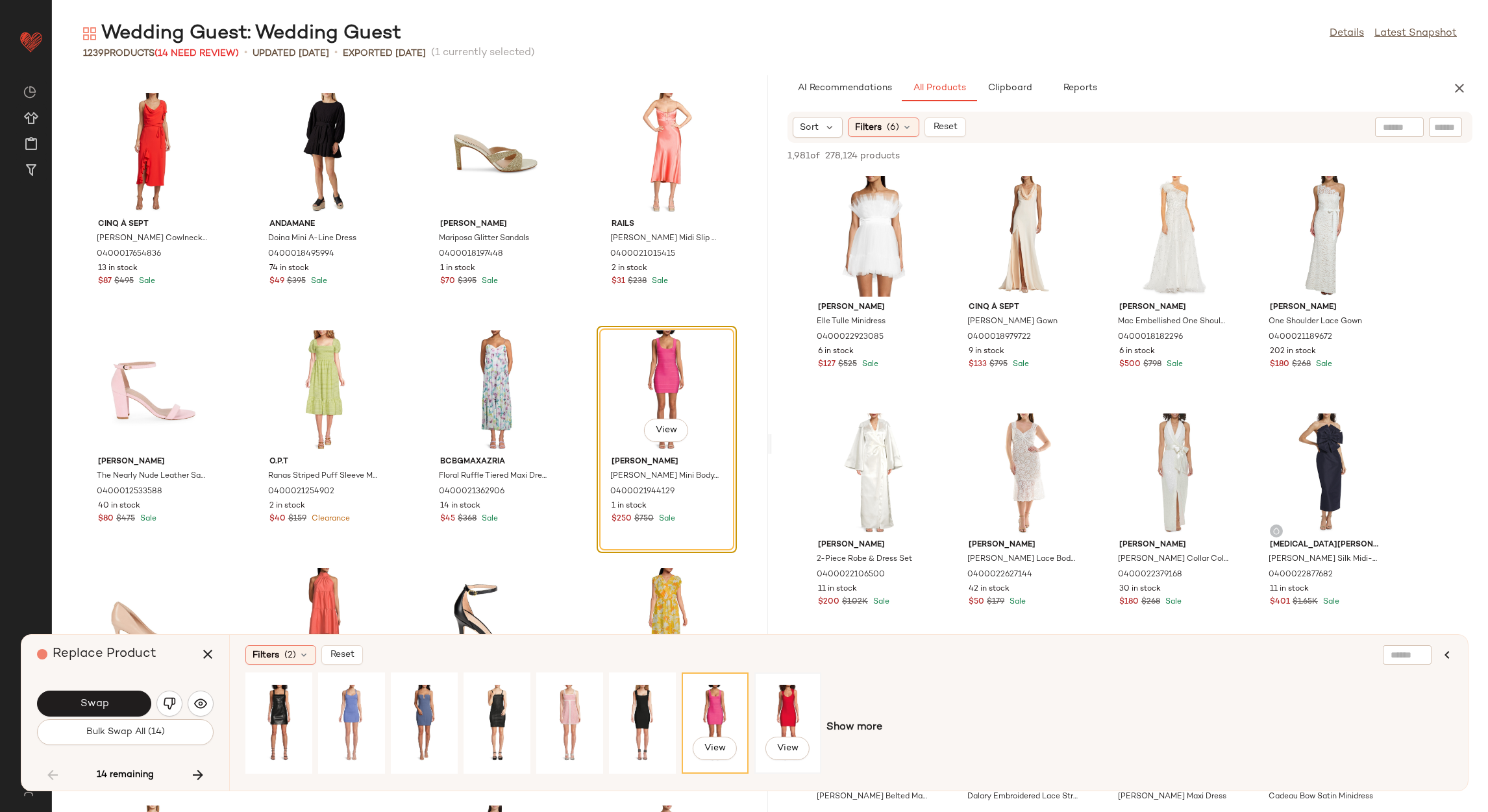
click at [757, 688] on div "View" at bounding box center [788, 723] width 64 height 99
click at [714, 709] on div "View" at bounding box center [715, 722] width 58 height 92
click at [104, 697] on span "Swap" at bounding box center [94, 704] width 29 height 12
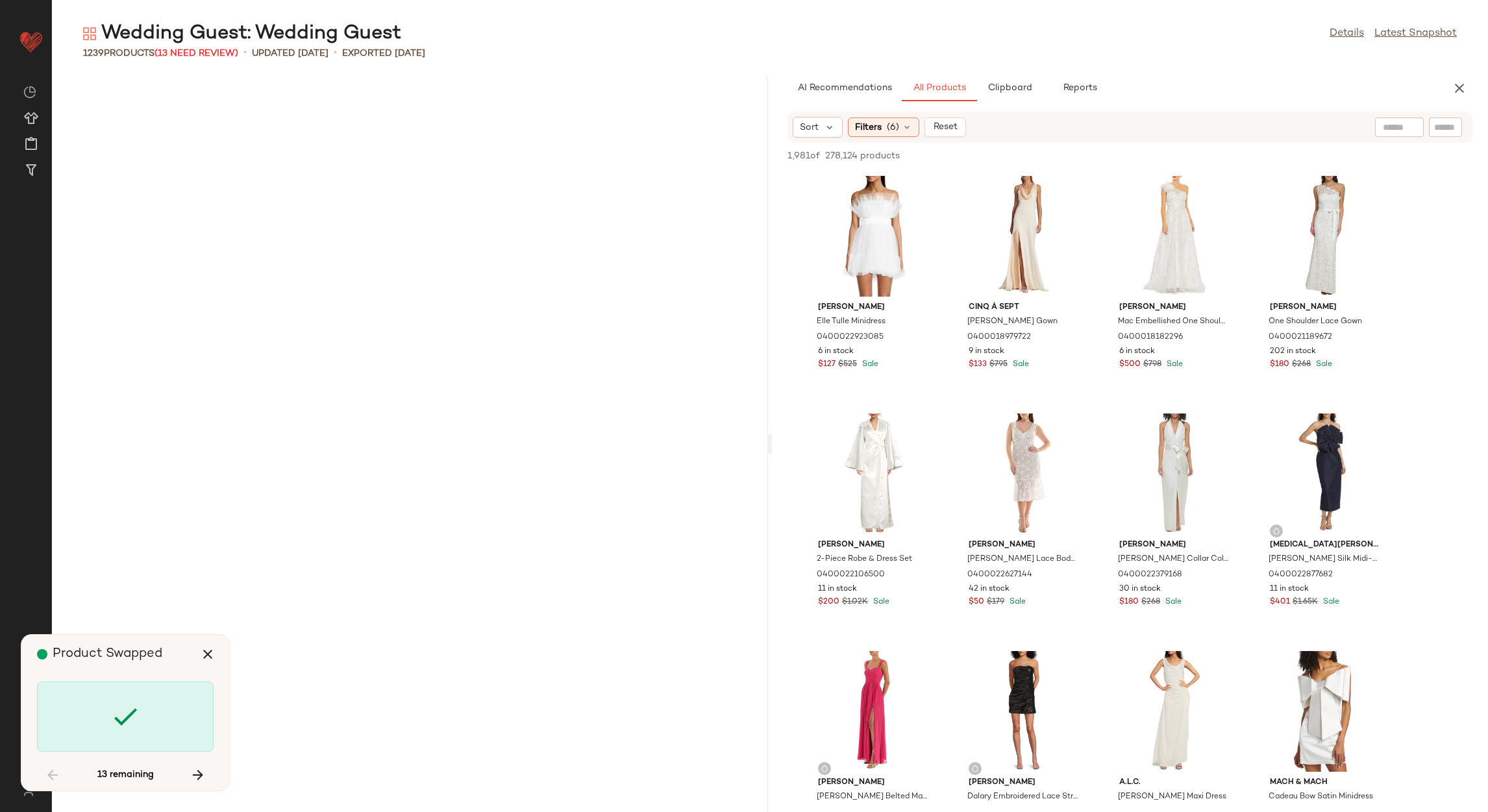
scroll to position [48446, 0]
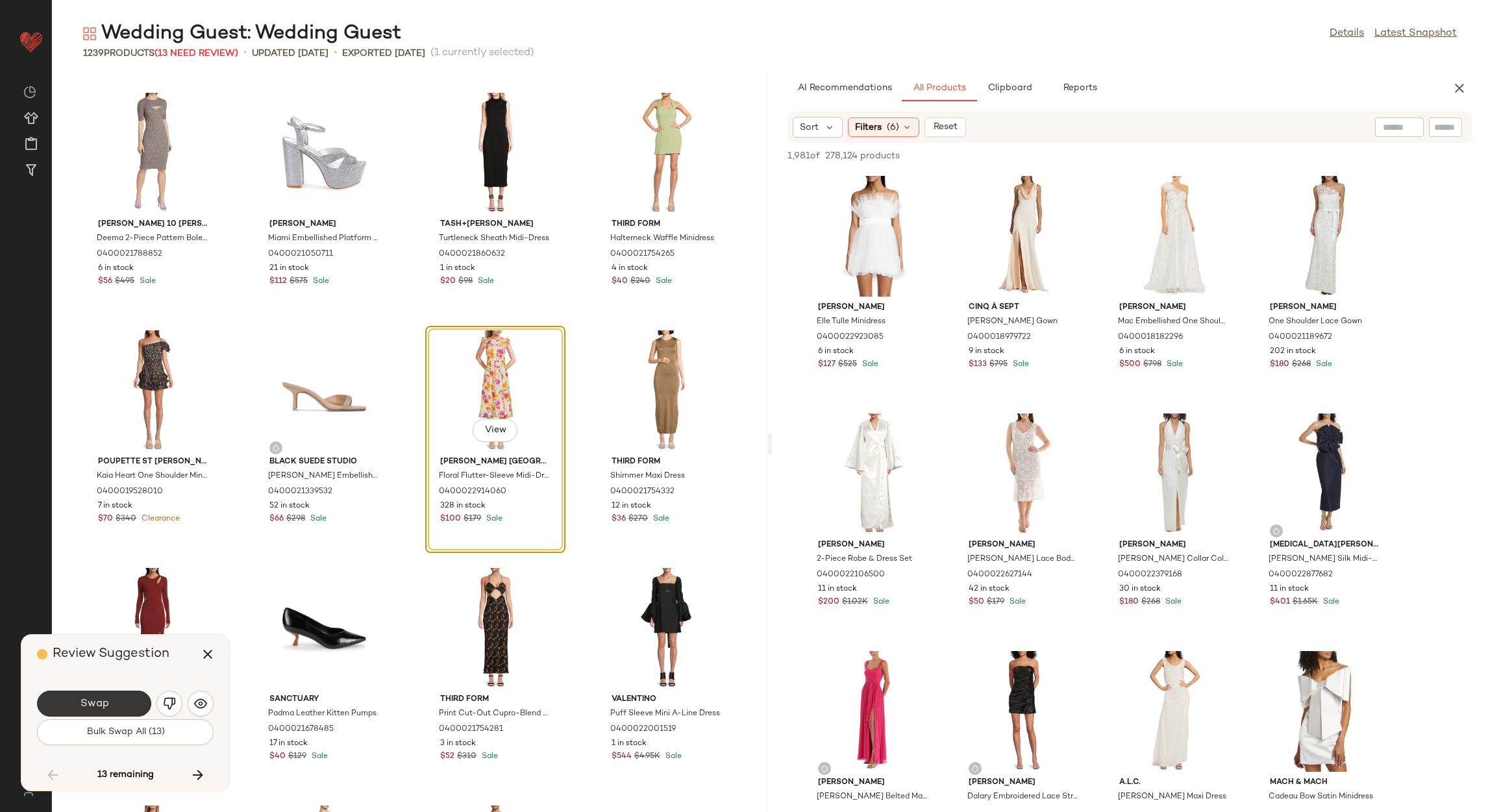
click at [106, 706] on span "Swap" at bounding box center [94, 704] width 29 height 12
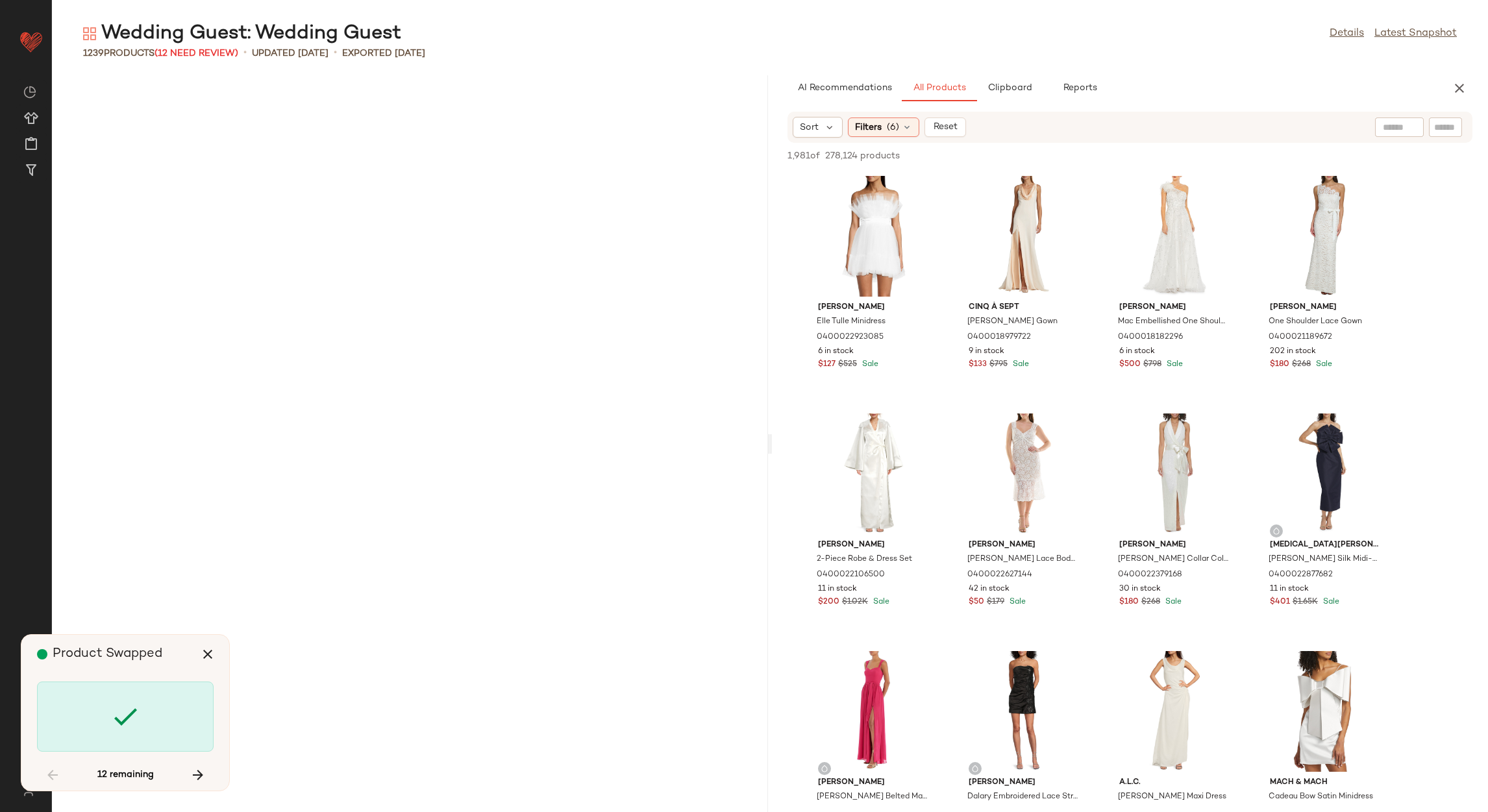
scroll to position [49634, 0]
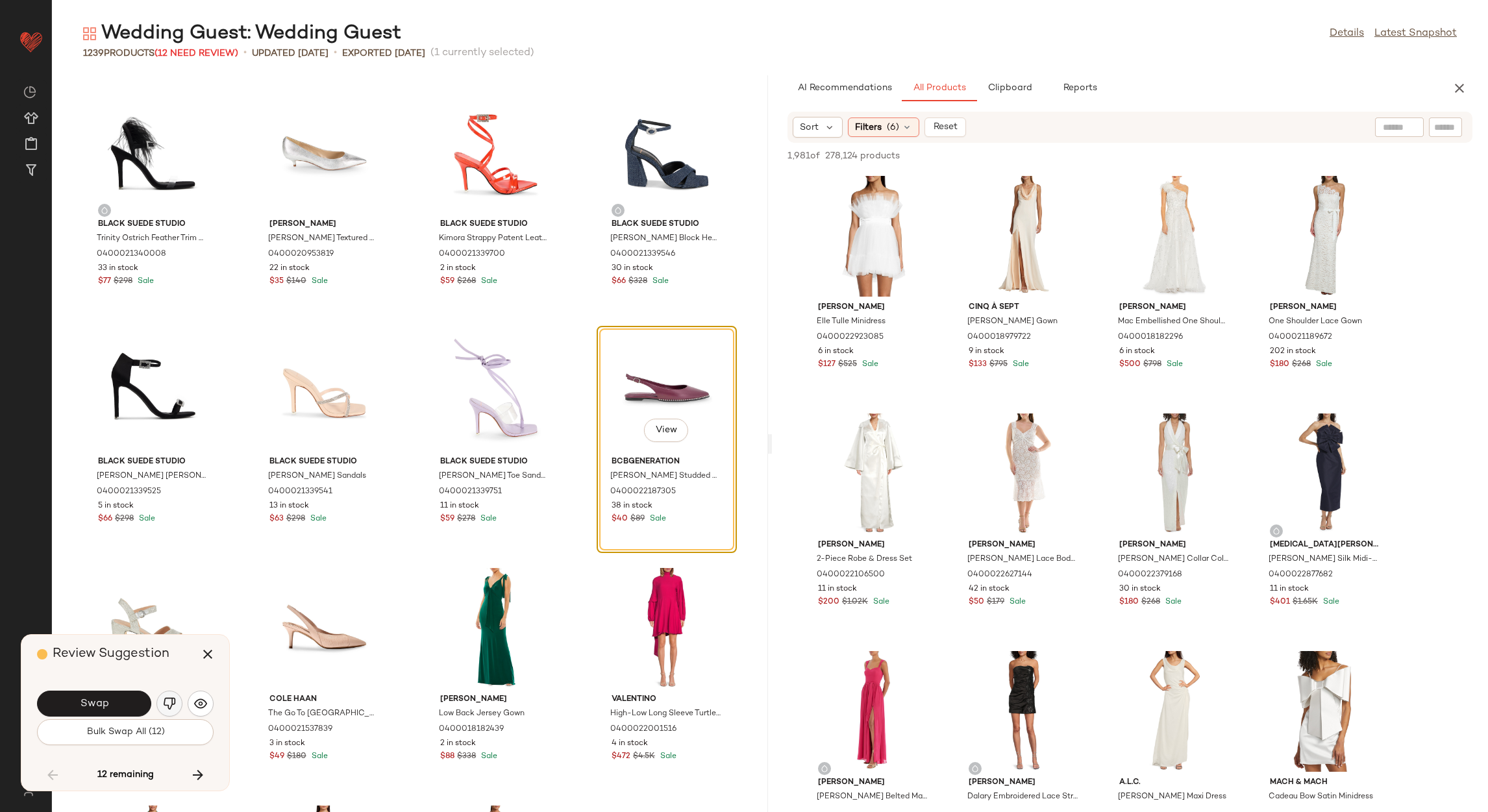
click at [165, 702] on img "button" at bounding box center [169, 703] width 13 height 13
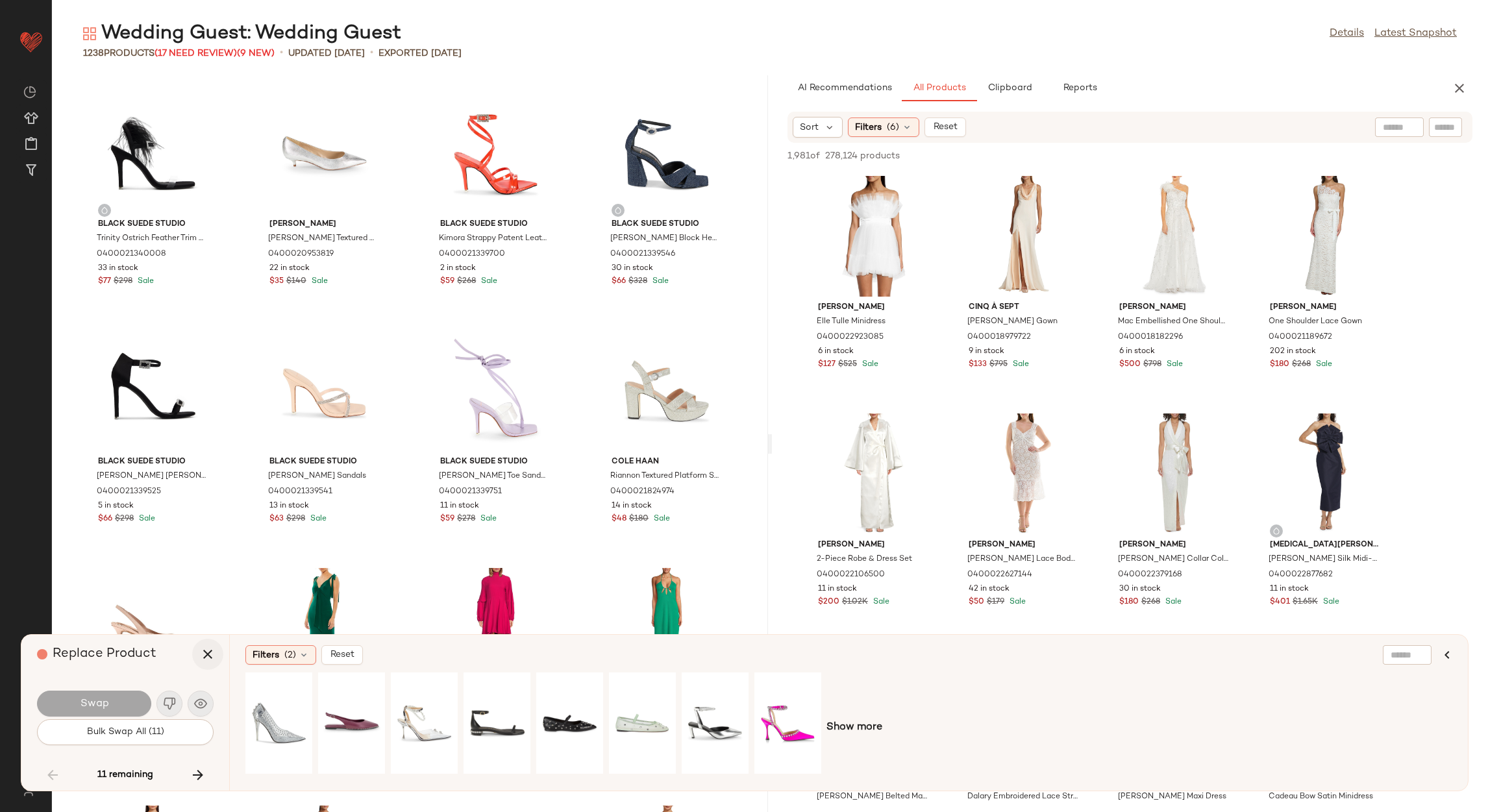
click at [202, 647] on icon "button" at bounding box center [207, 654] width 16 height 16
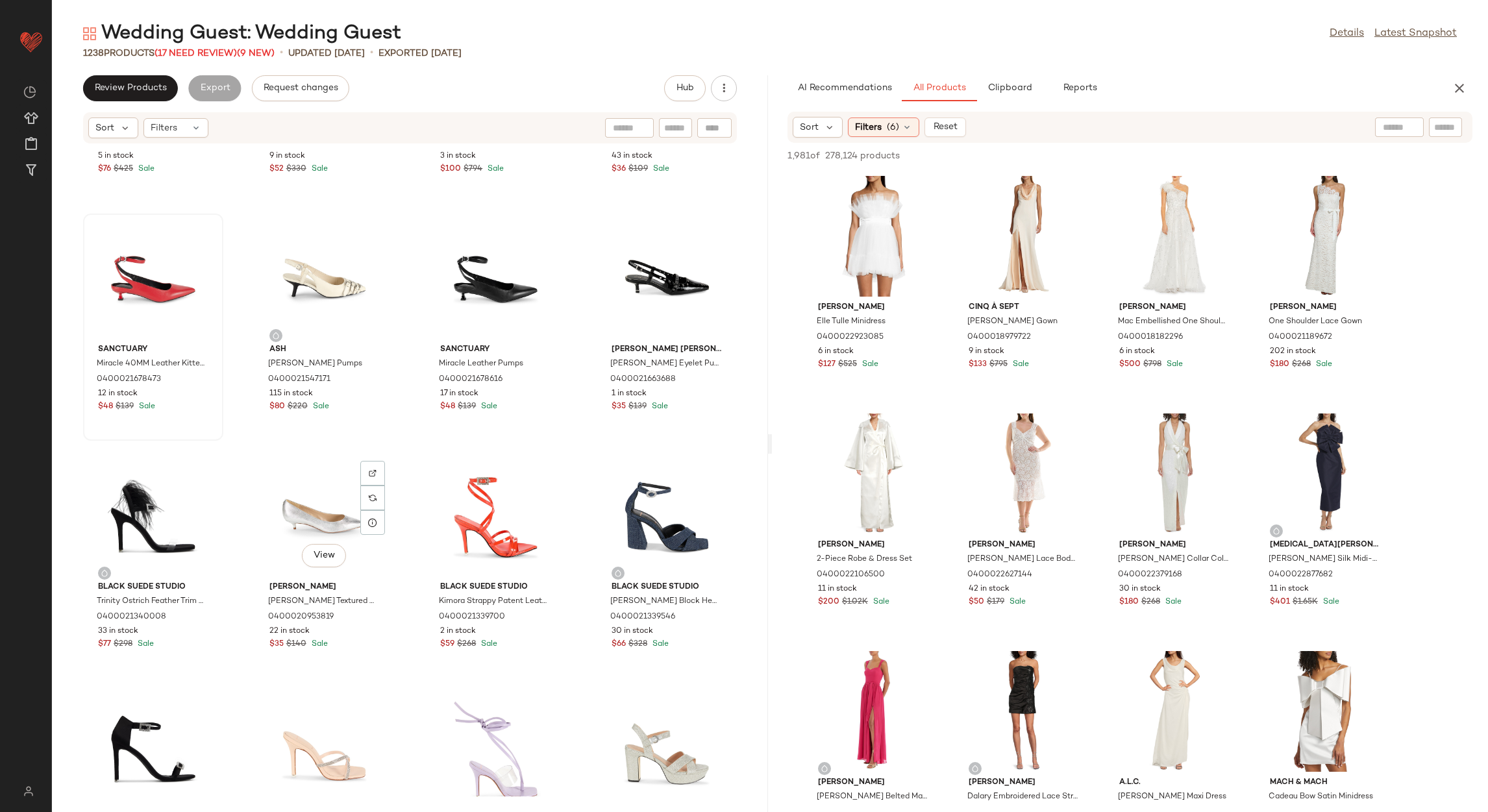
scroll to position [49342, 0]
click at [146, 272] on div "View" at bounding box center [154, 276] width 131 height 121
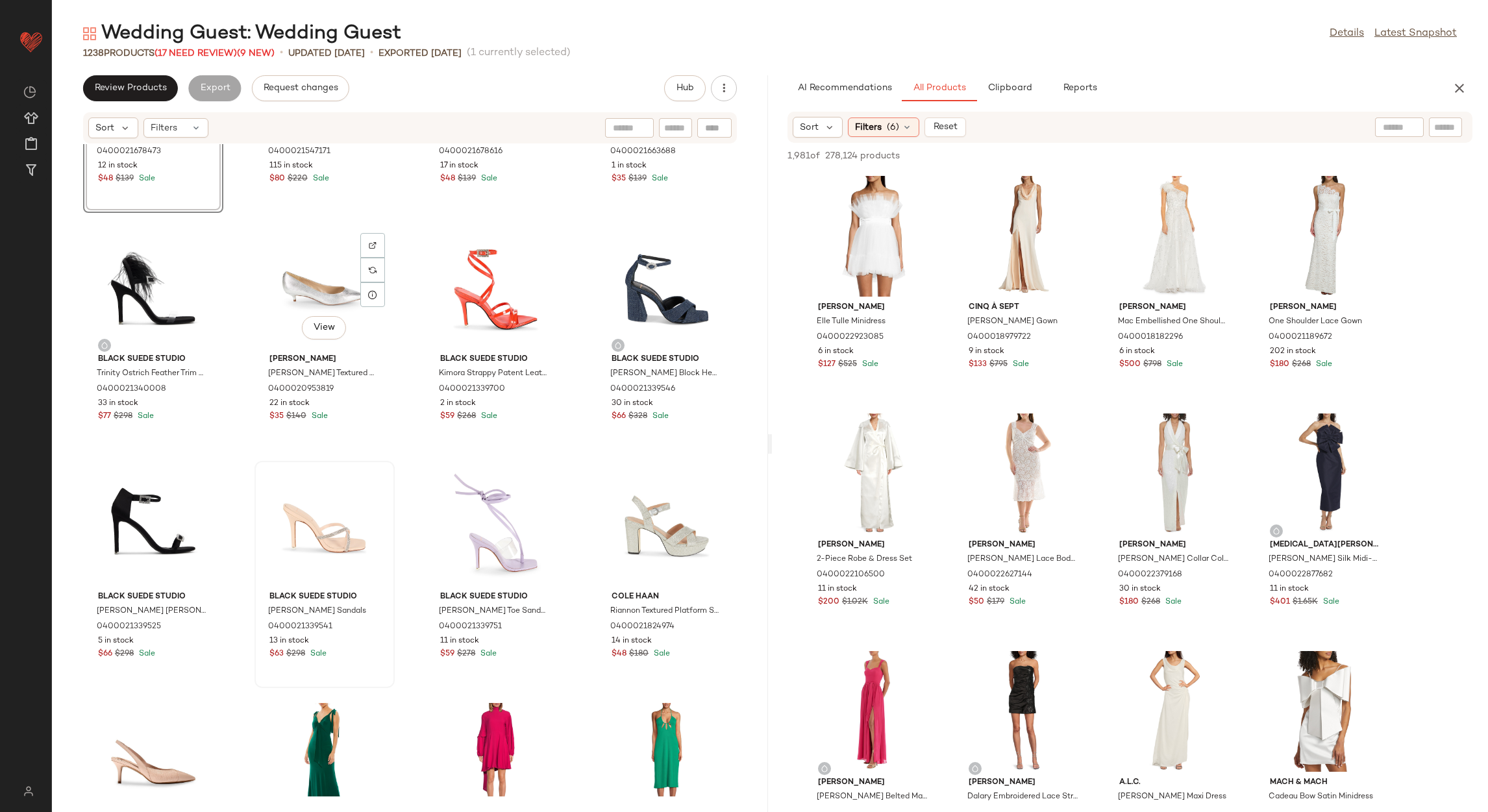
scroll to position [49634, 0]
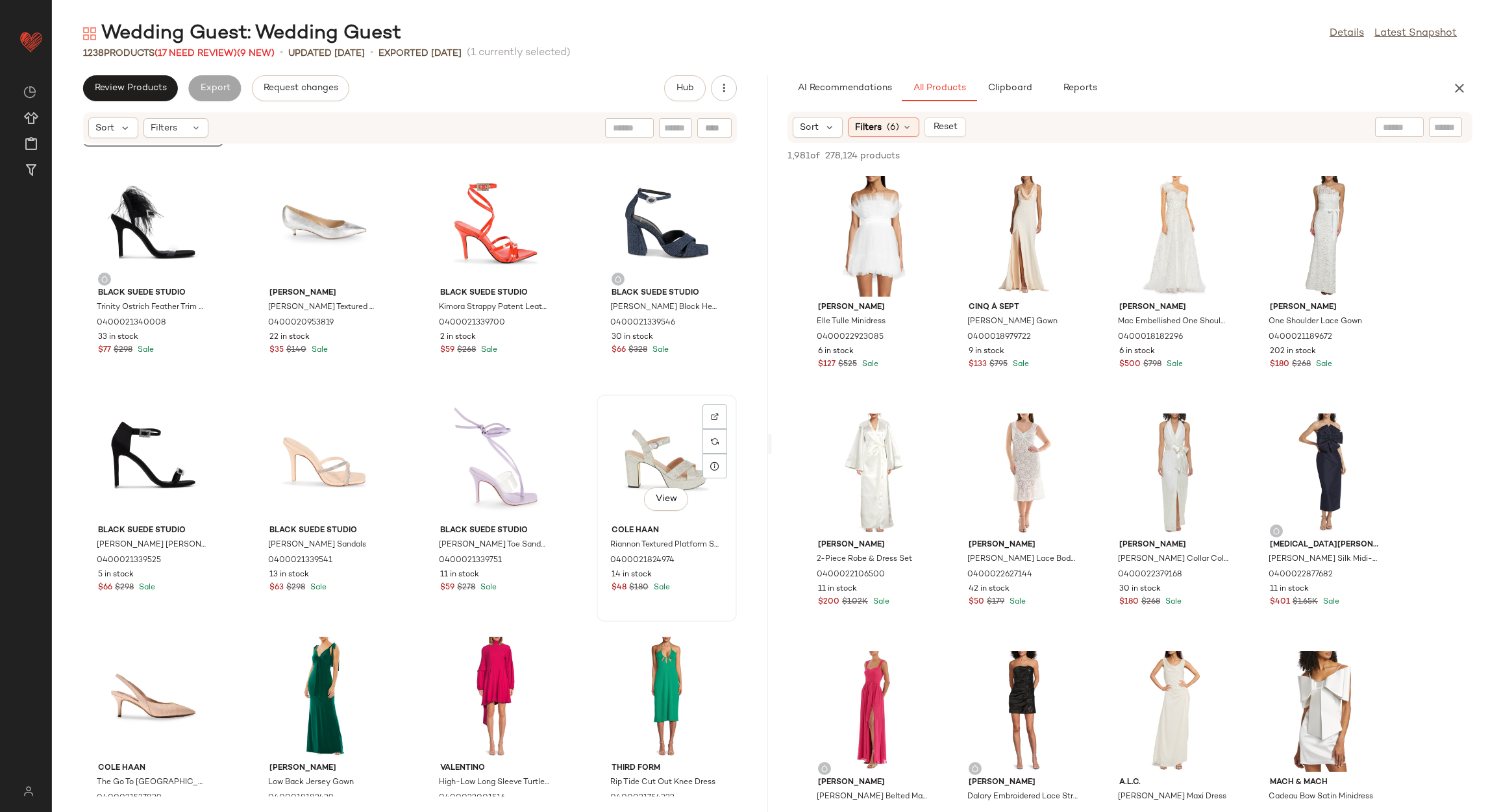
click at [655, 479] on div "View" at bounding box center [667, 459] width 131 height 121
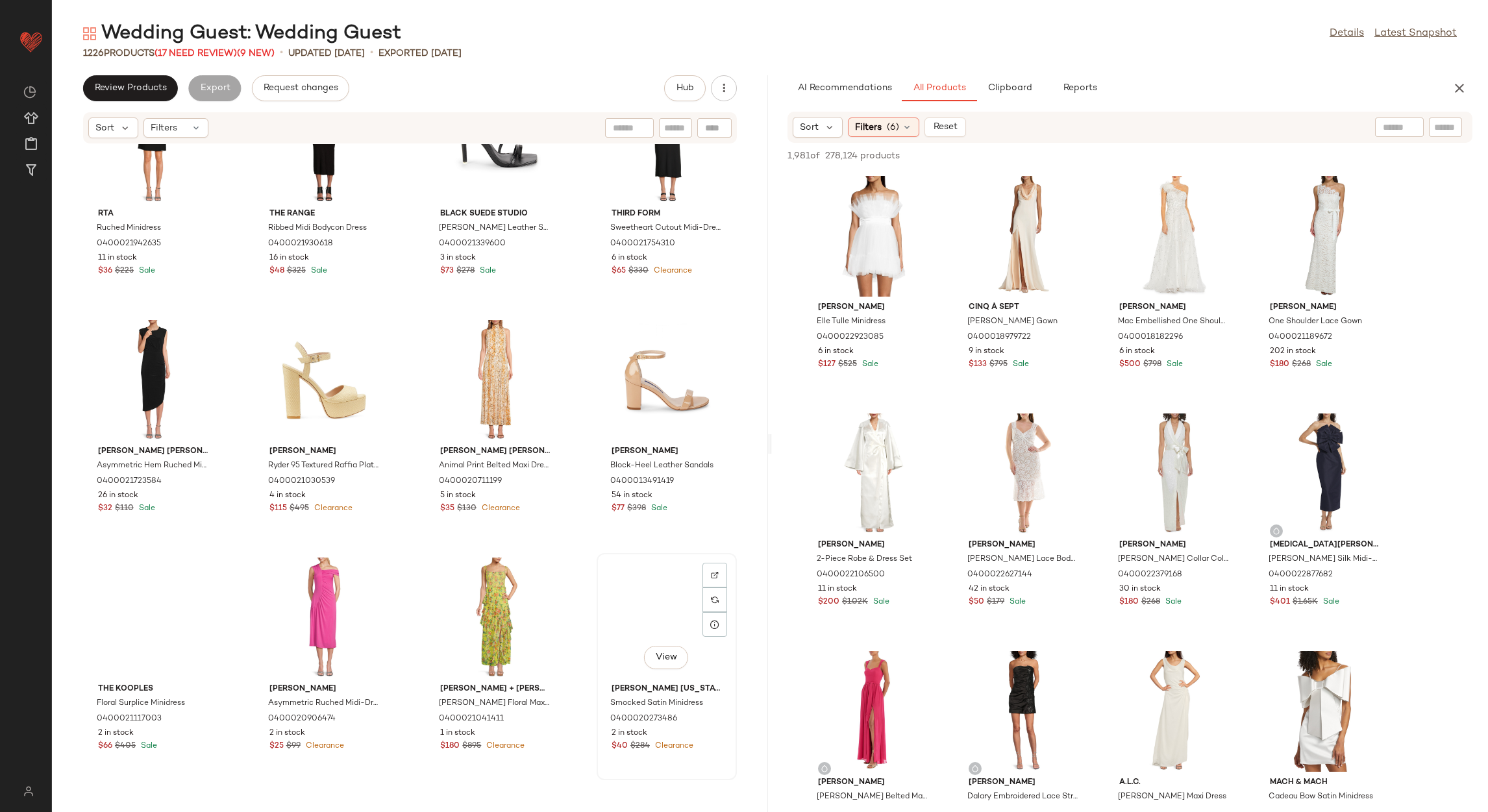
scroll to position [49828, 0]
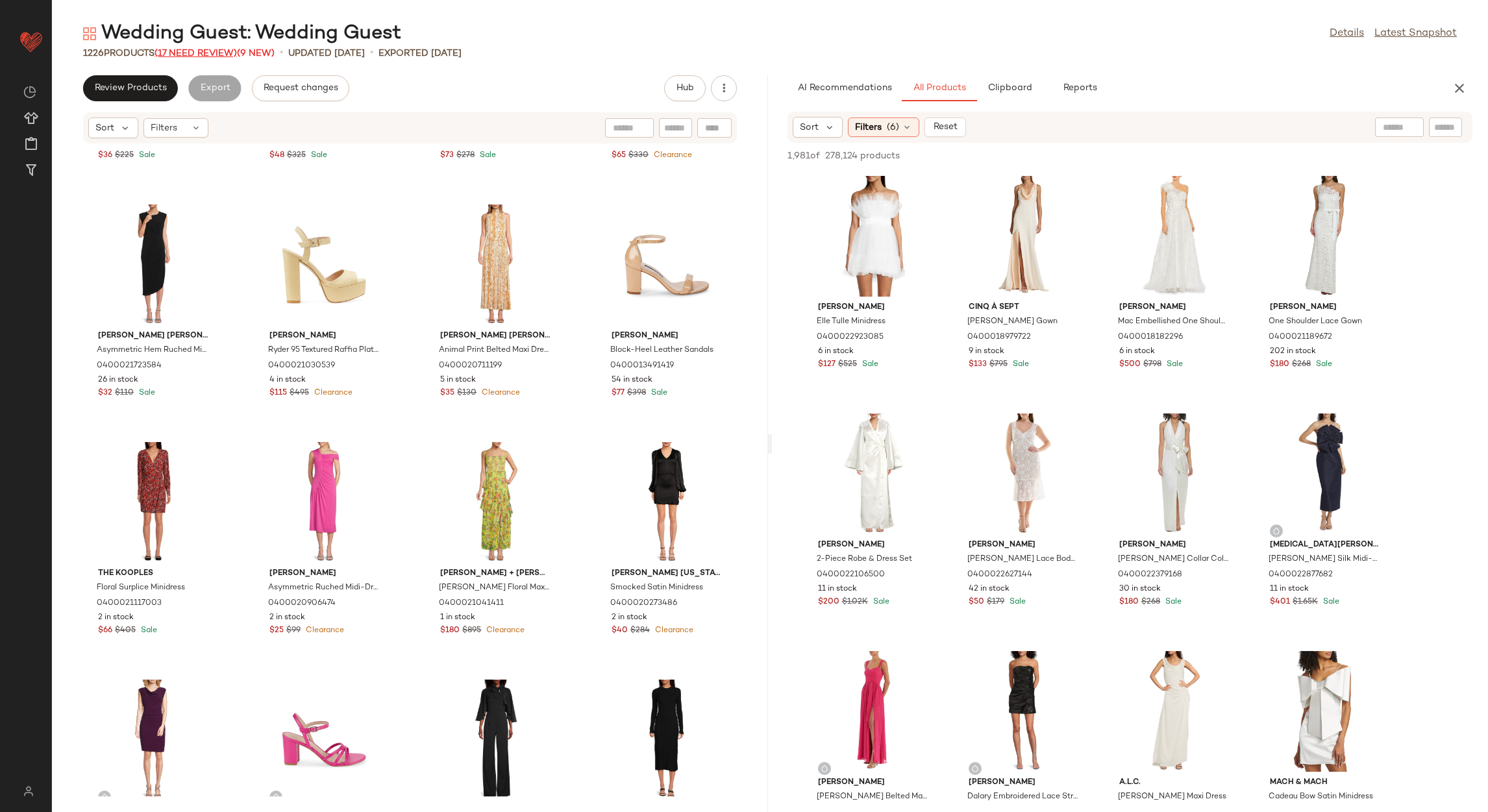
click at [220, 58] on span "(17 Need Review)" at bounding box center [195, 53] width 82 height 10
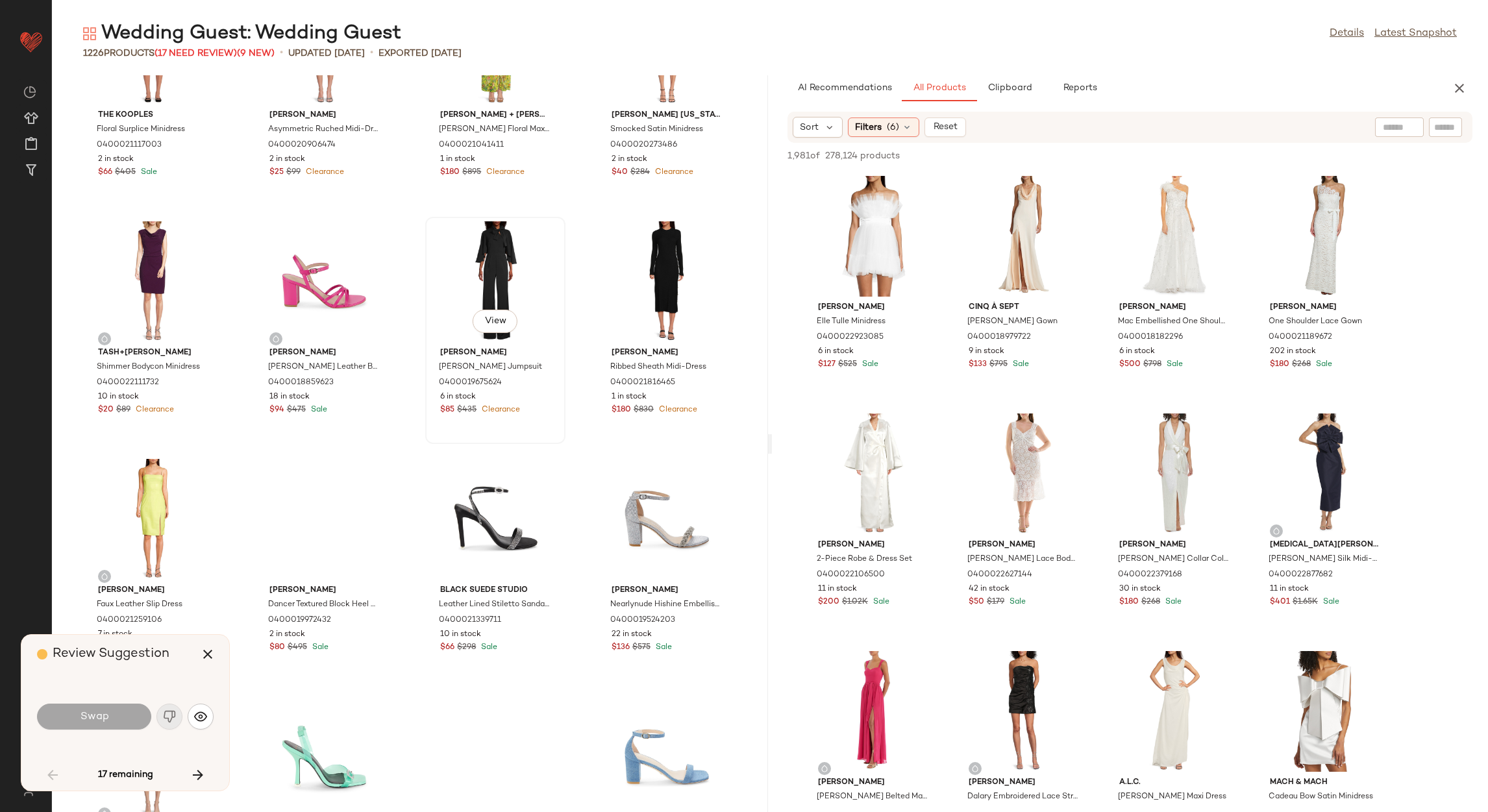
scroll to position [50412, 0]
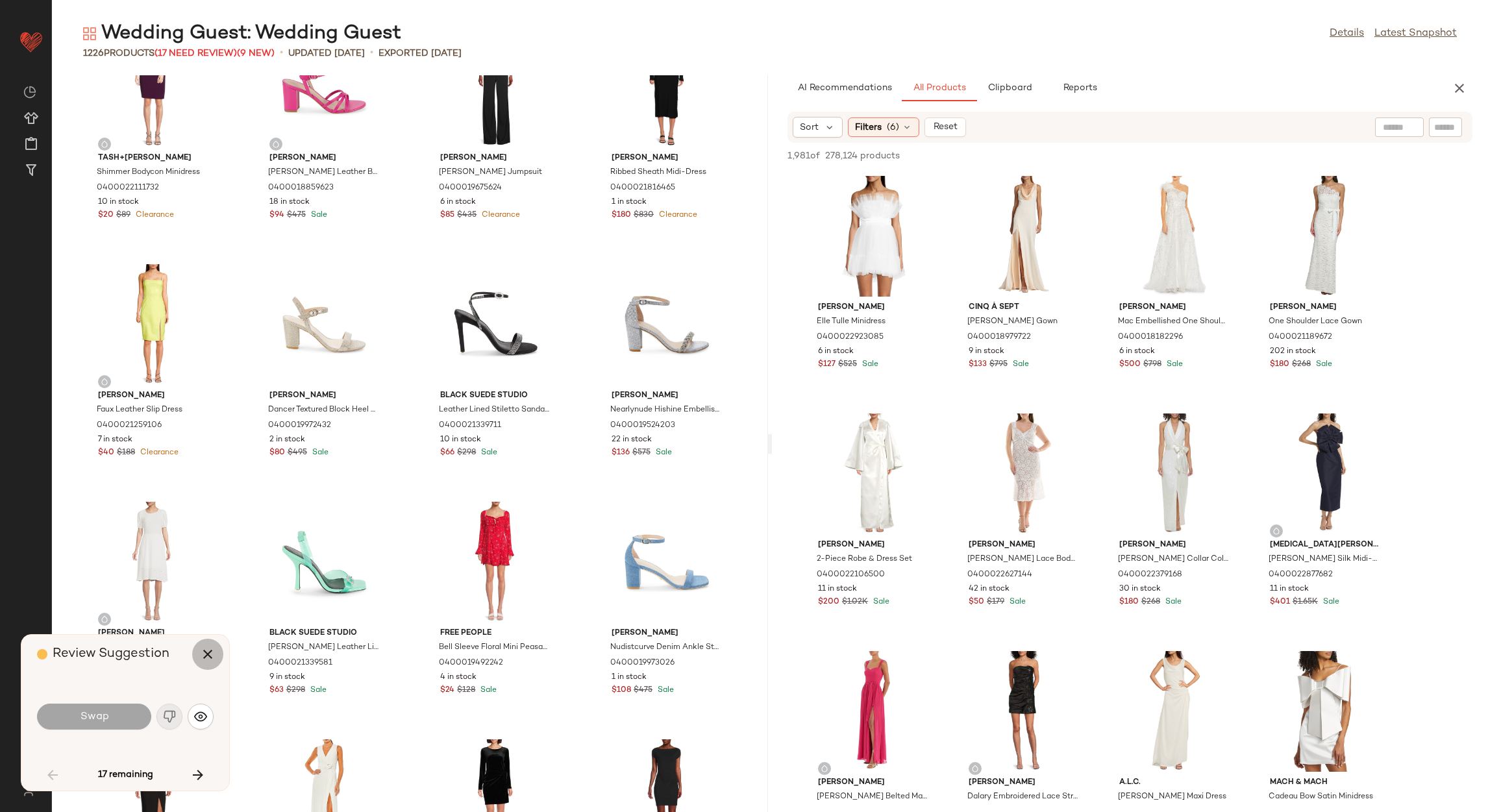
click at [201, 650] on icon "button" at bounding box center [207, 654] width 16 height 16
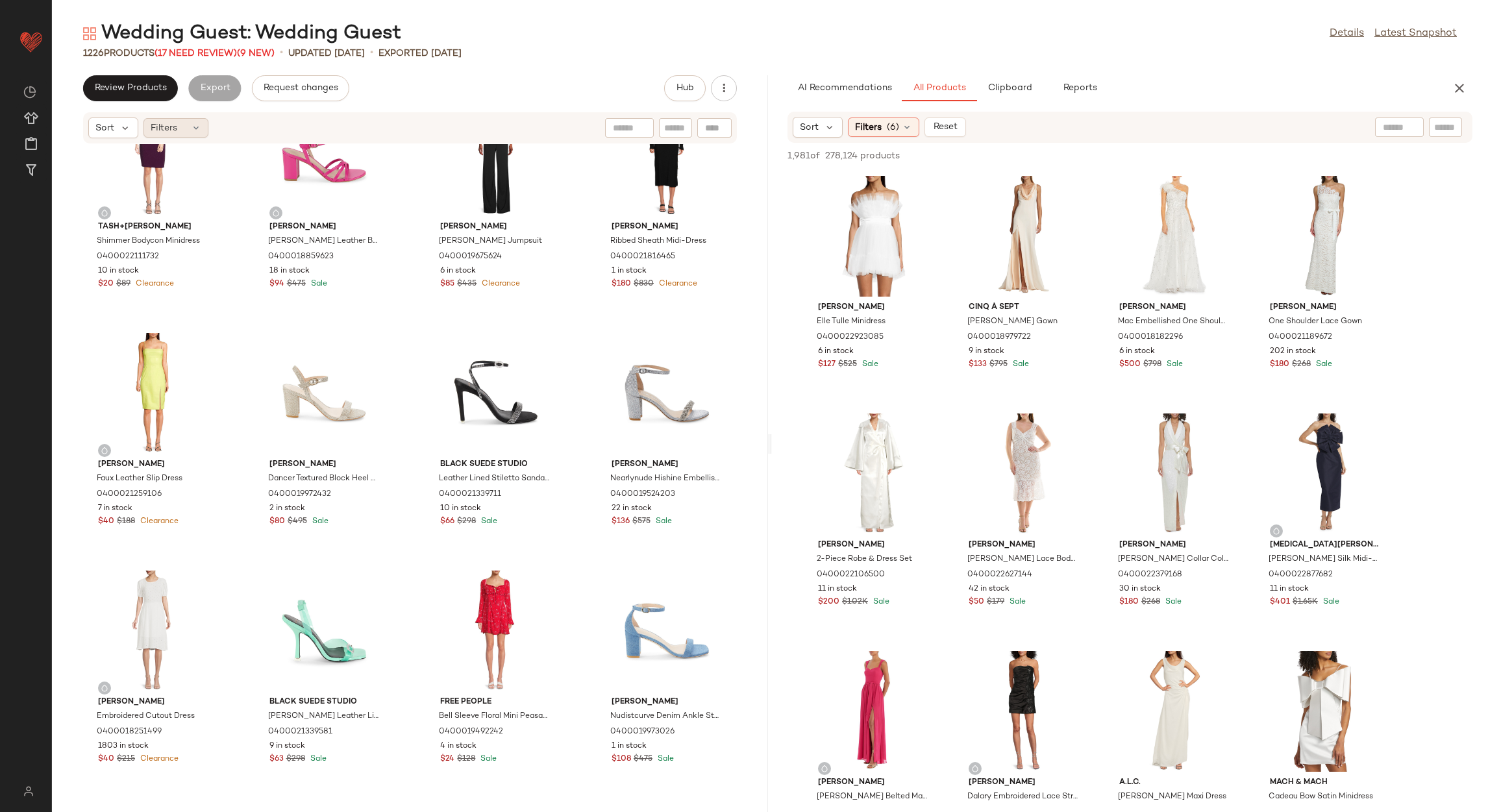
click at [187, 128] on div "Filters" at bounding box center [176, 128] width 65 height 19
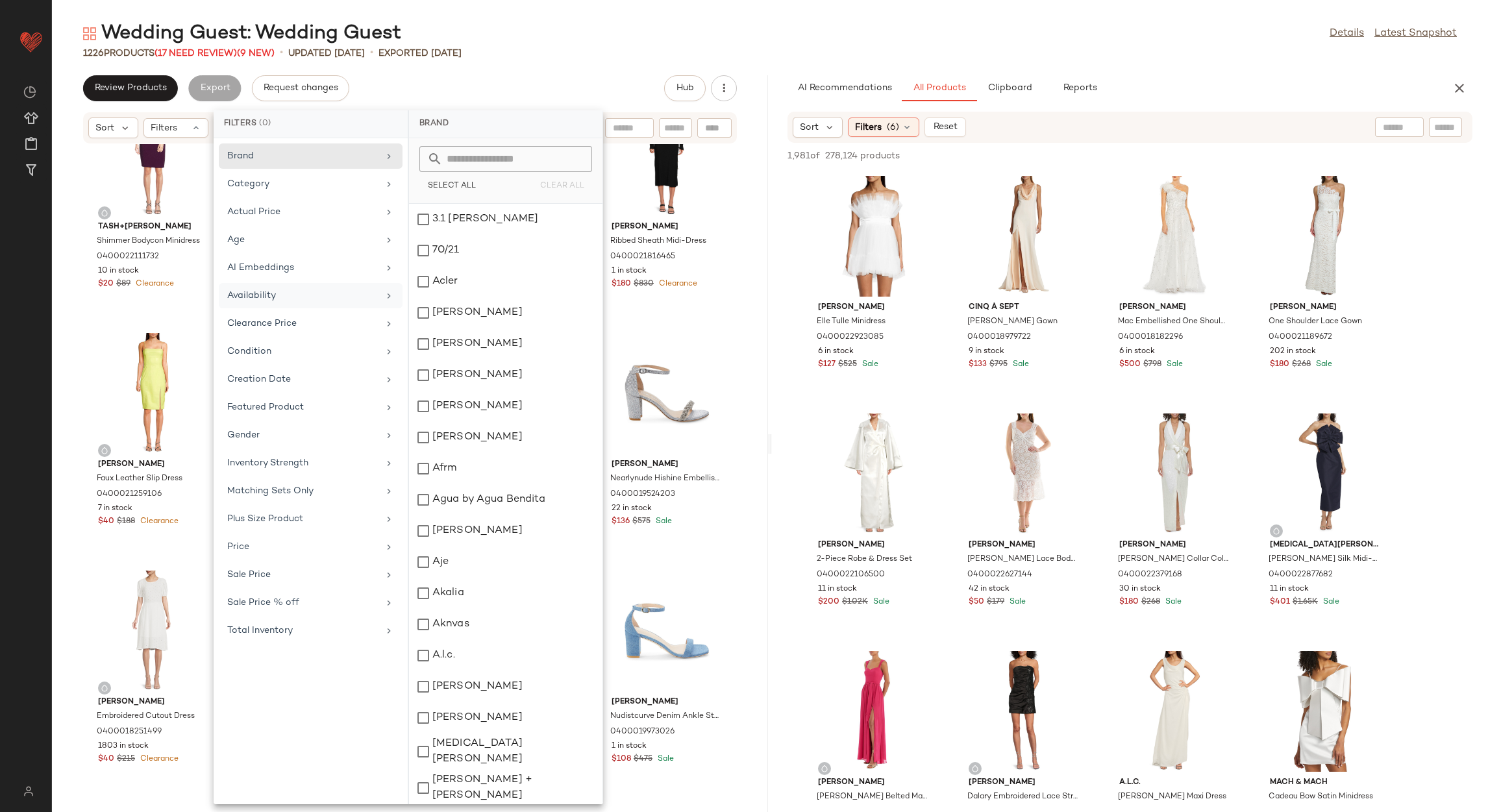
click at [298, 293] on div "Availability" at bounding box center [303, 296] width 151 height 14
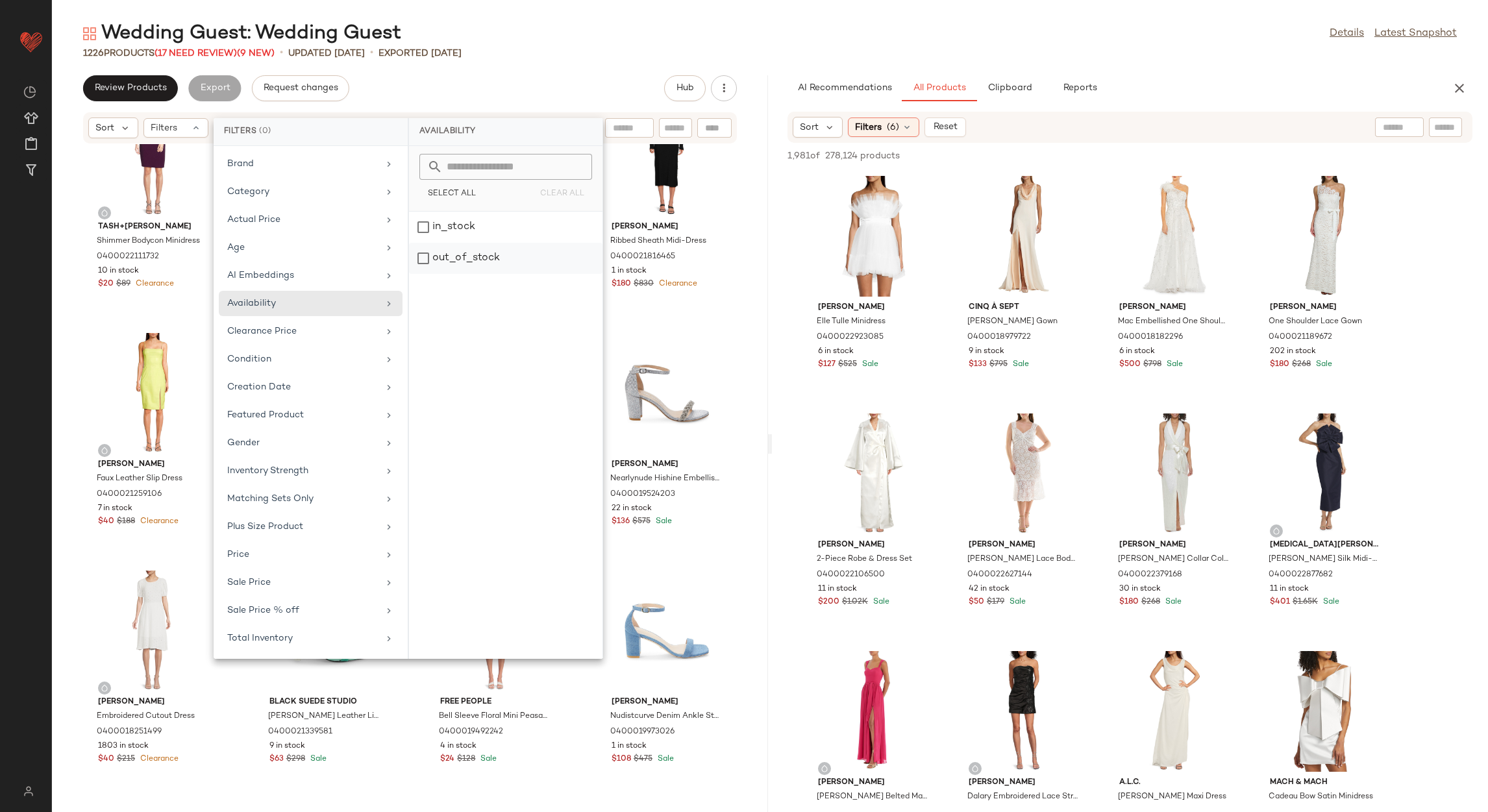
click at [462, 258] on div "out_of_stock" at bounding box center [506, 258] width 194 height 31
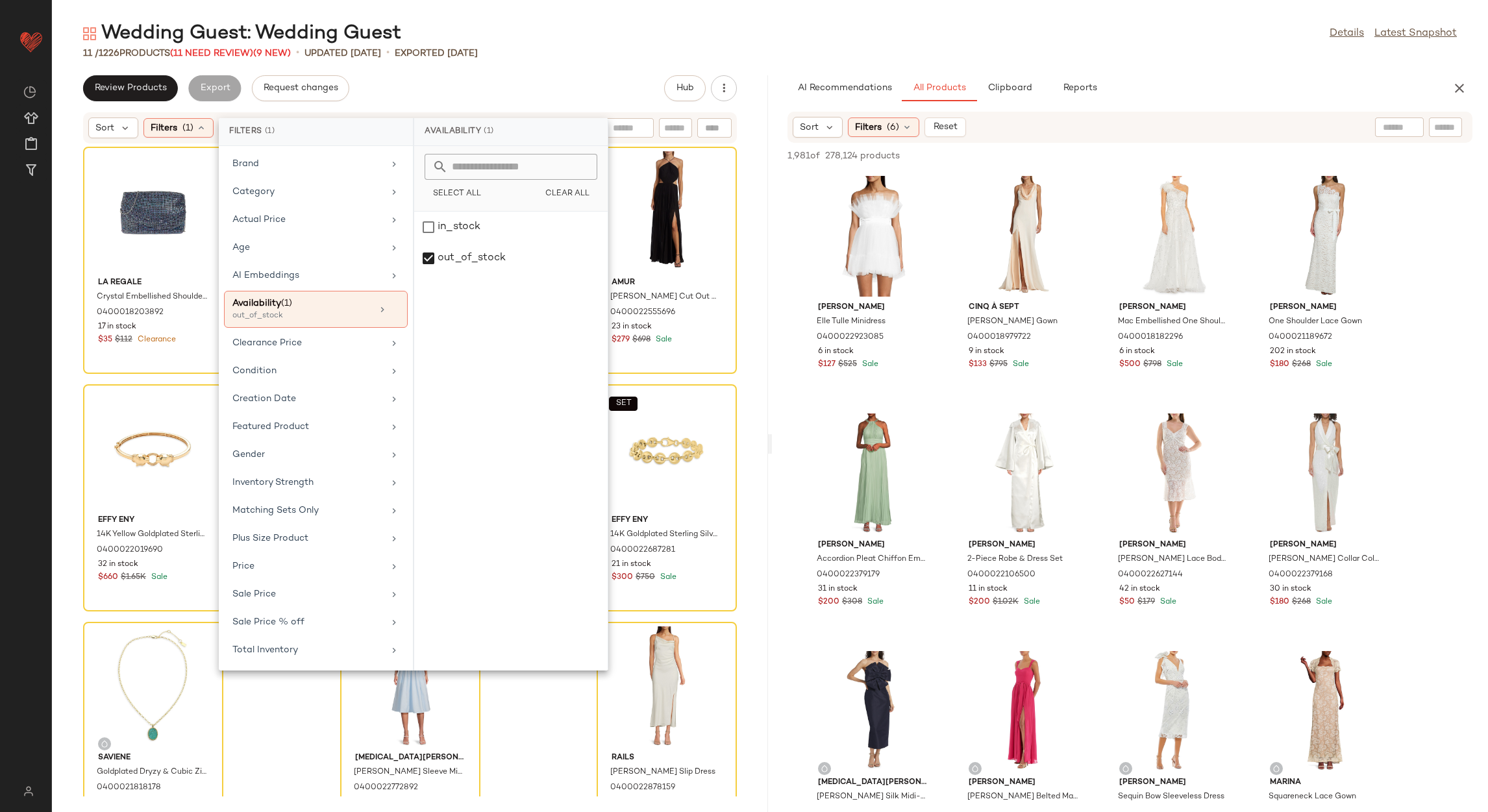
click at [528, 88] on div "Review Products Export Request changes Hub" at bounding box center [409, 88] width 653 height 26
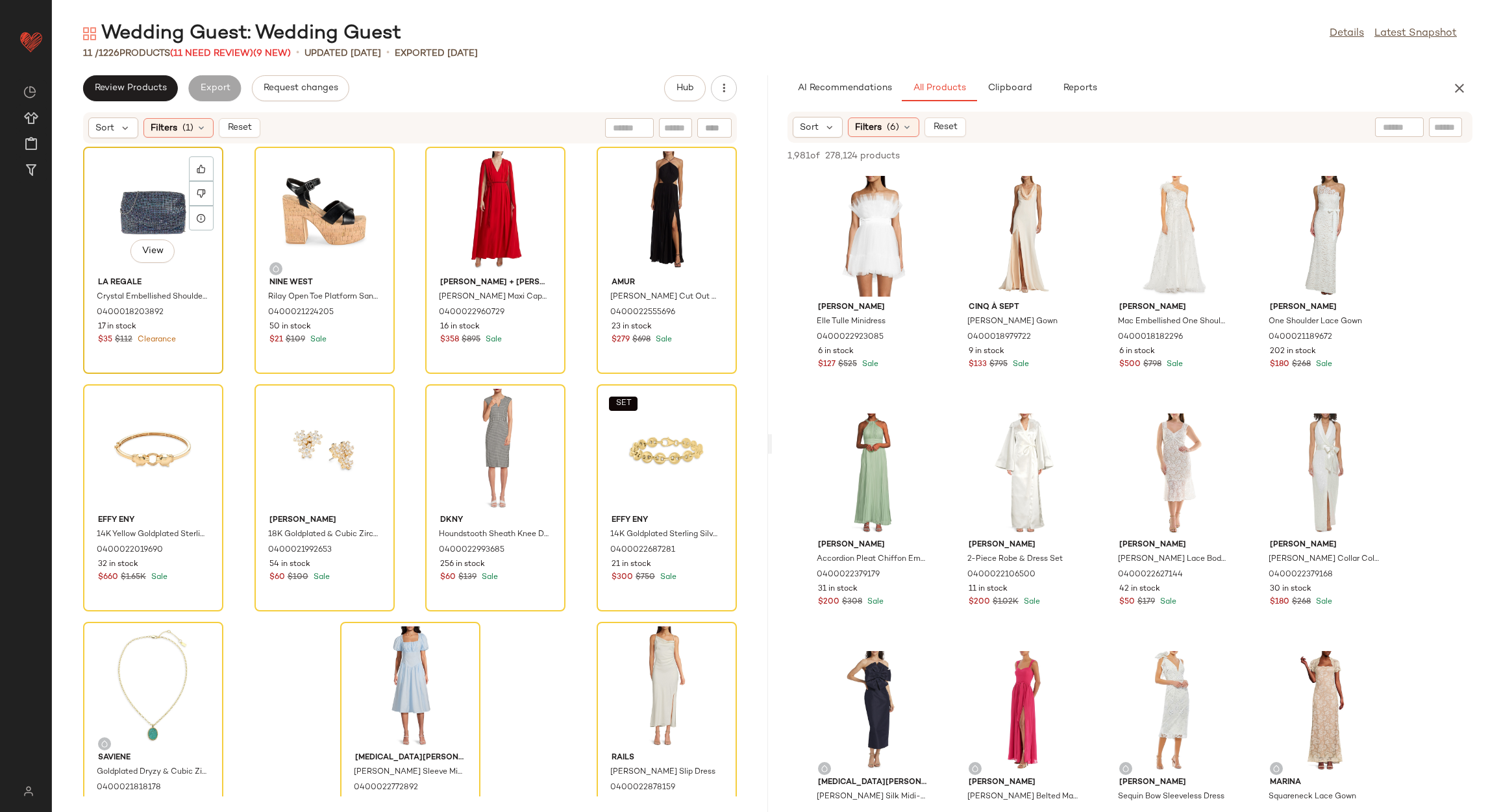
drag, startPoint x: 149, startPoint y: 196, endPoint x: 186, endPoint y: 234, distance: 53.0
click at [150, 196] on div "View" at bounding box center [154, 211] width 131 height 121
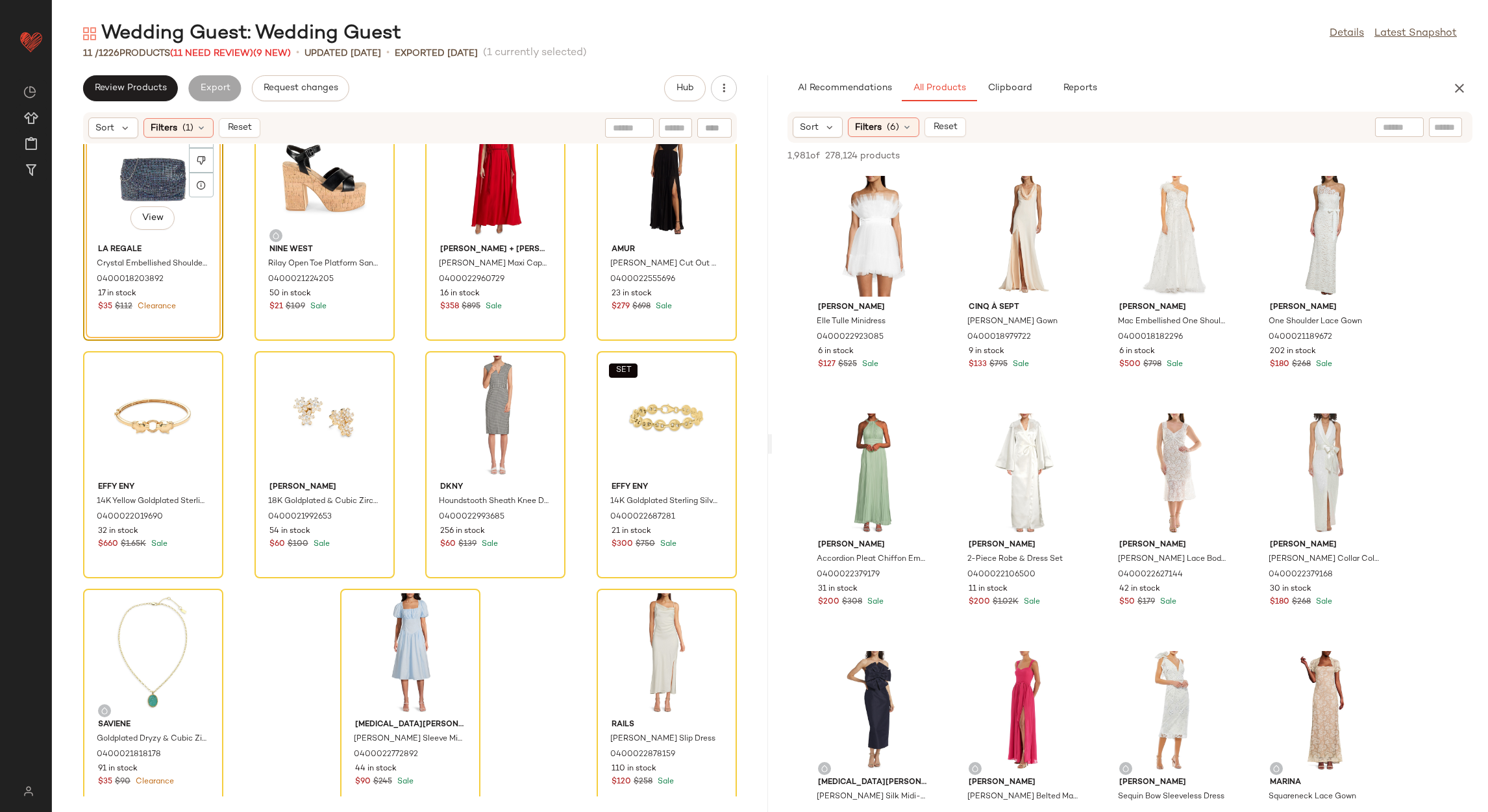
scroll to position [52, 0]
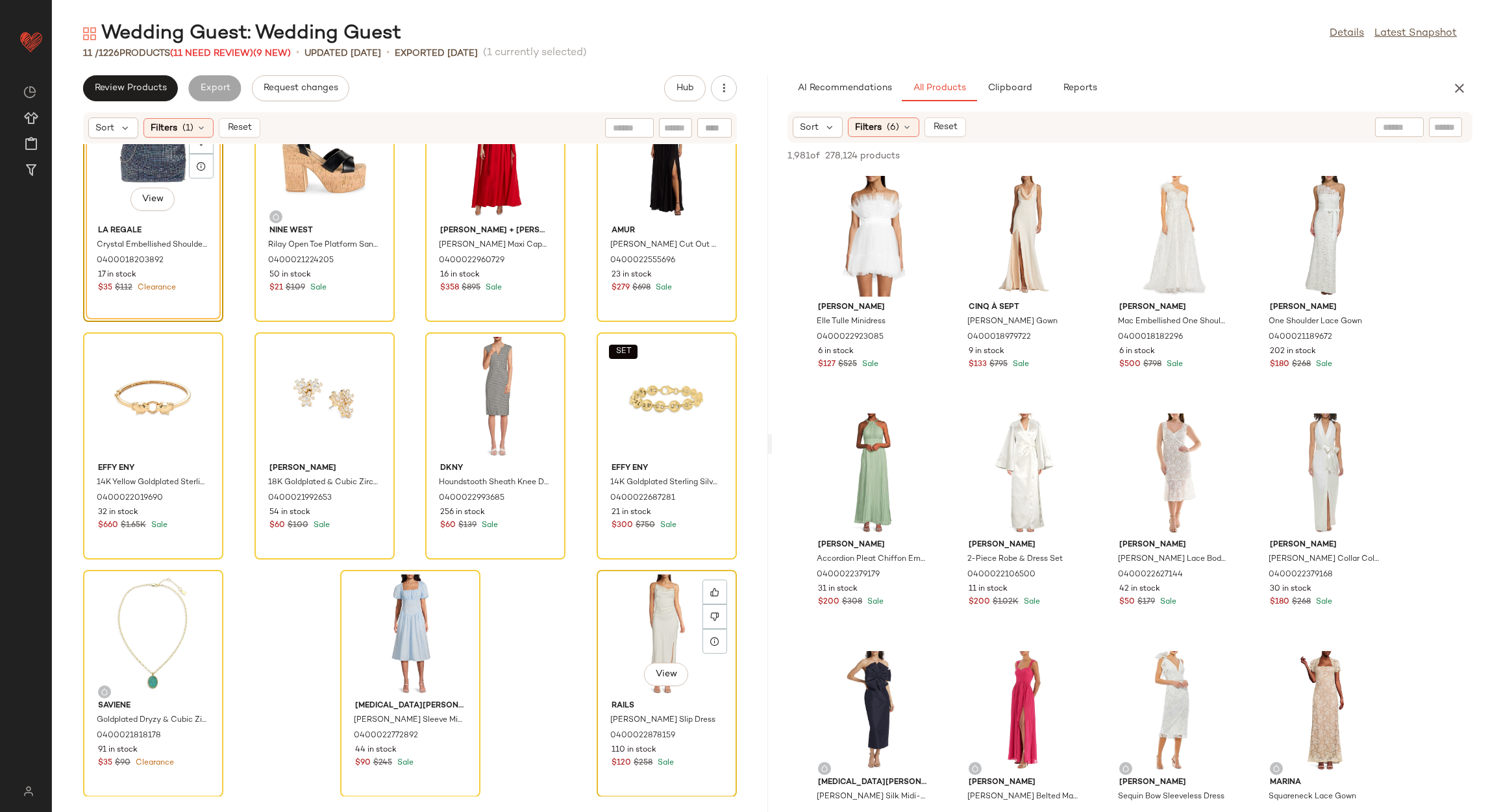
click at [648, 618] on div "View" at bounding box center [667, 634] width 131 height 121
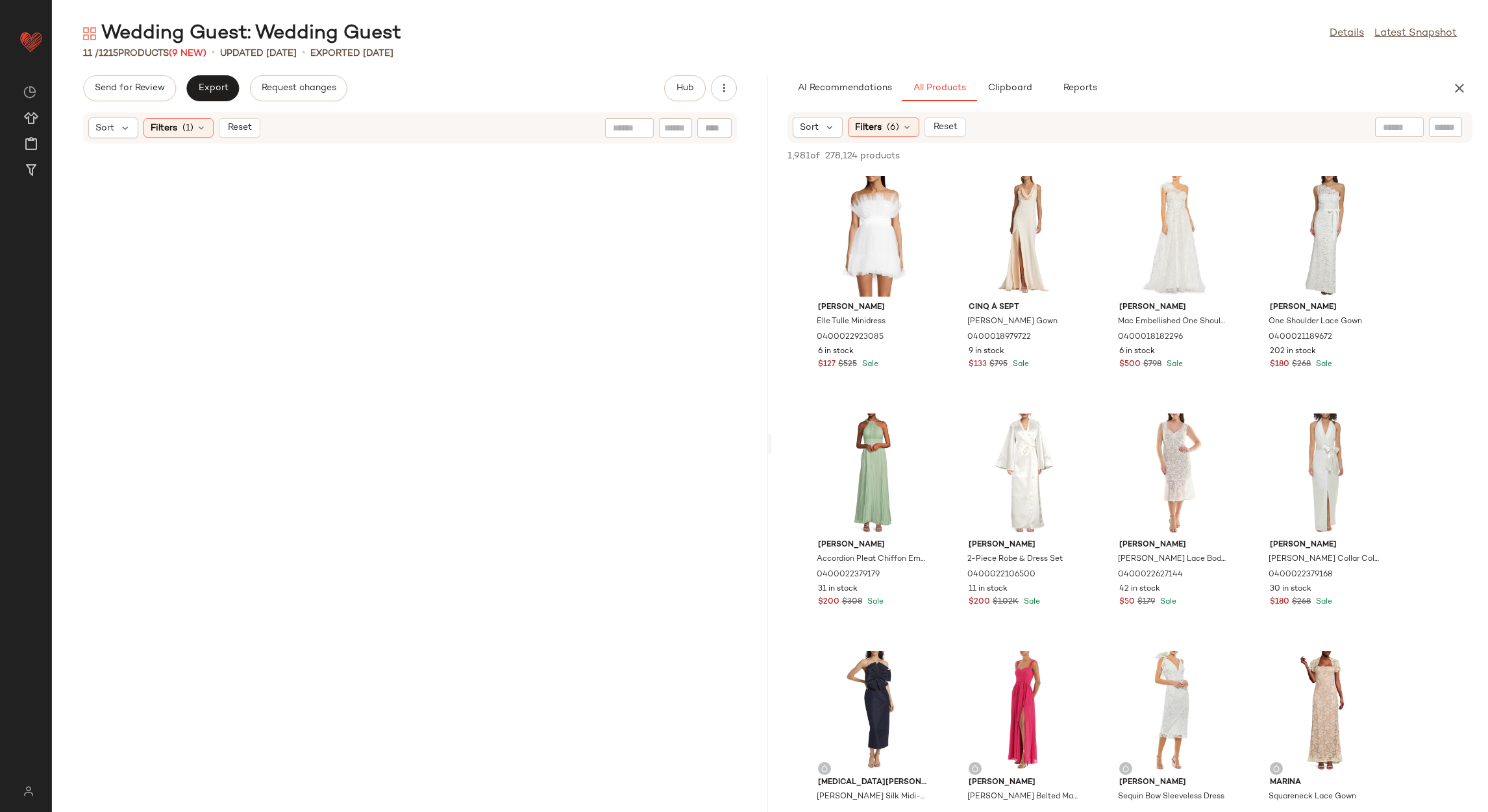
drag, startPoint x: 381, startPoint y: 741, endPoint x: 378, endPoint y: 624, distance: 117.0
click at [385, 738] on div at bounding box center [410, 470] width 716 height 652
click at [235, 122] on span "Reset" at bounding box center [239, 127] width 25 height 10
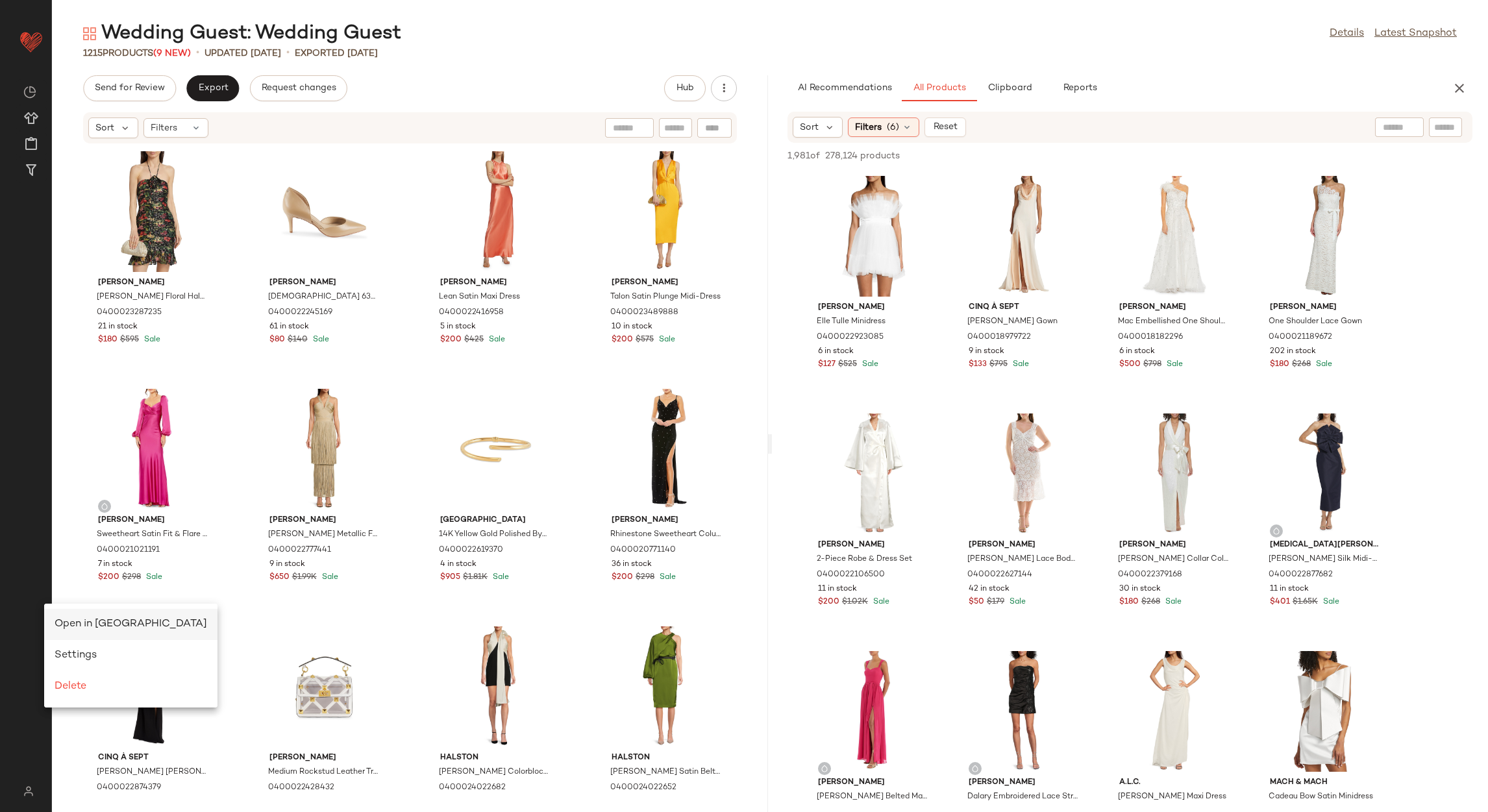
click at [76, 615] on div "Open in [GEOGRAPHIC_DATA]" at bounding box center [131, 624] width 174 height 31
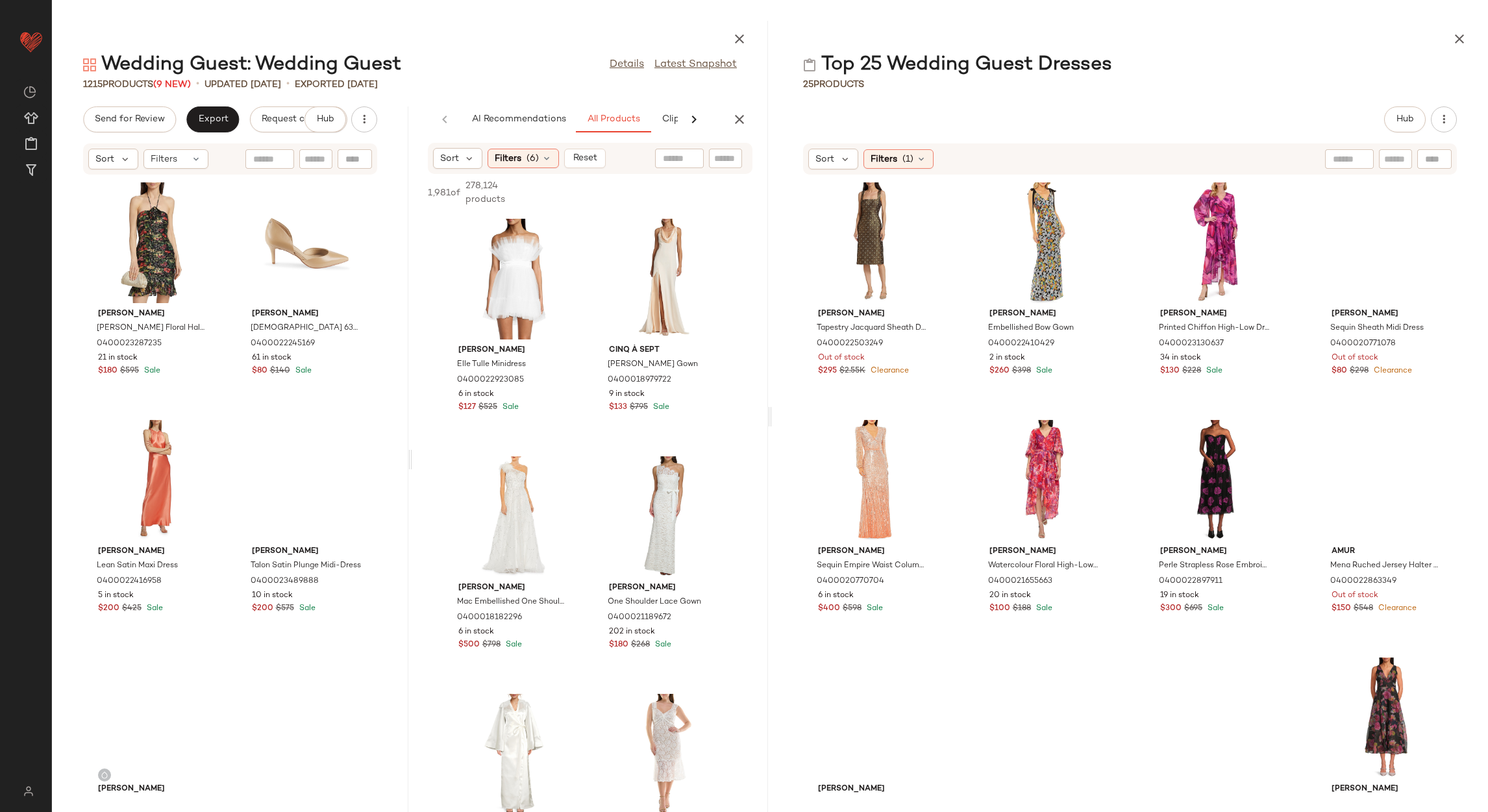
click at [727, 109] on div "AI Recommendations All Products Clipboard Reports" at bounding box center [590, 120] width 356 height 26
click at [745, 120] on icon "button" at bounding box center [739, 119] width 16 height 16
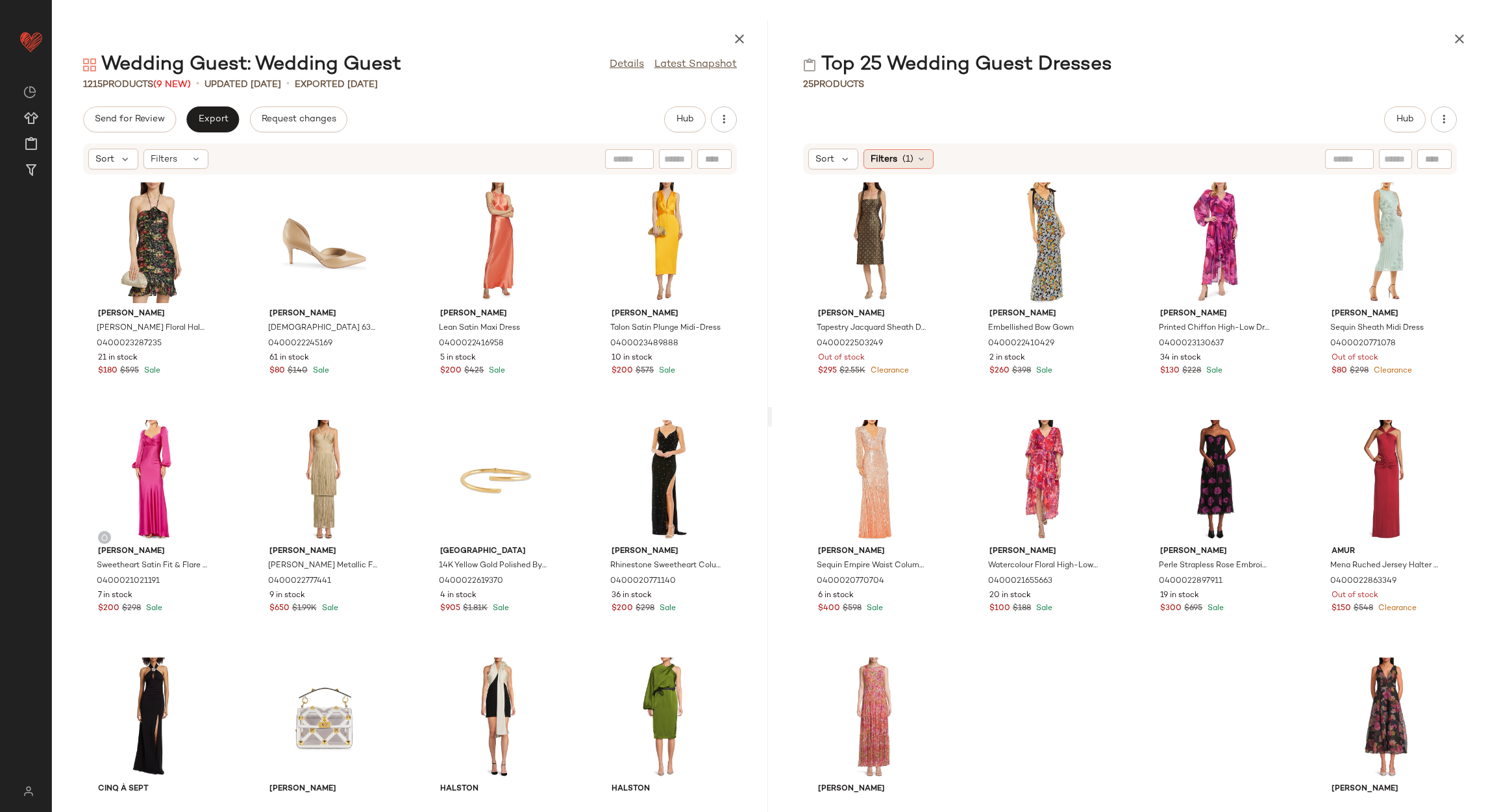
click at [883, 157] on span "Filters" at bounding box center [884, 160] width 26 height 14
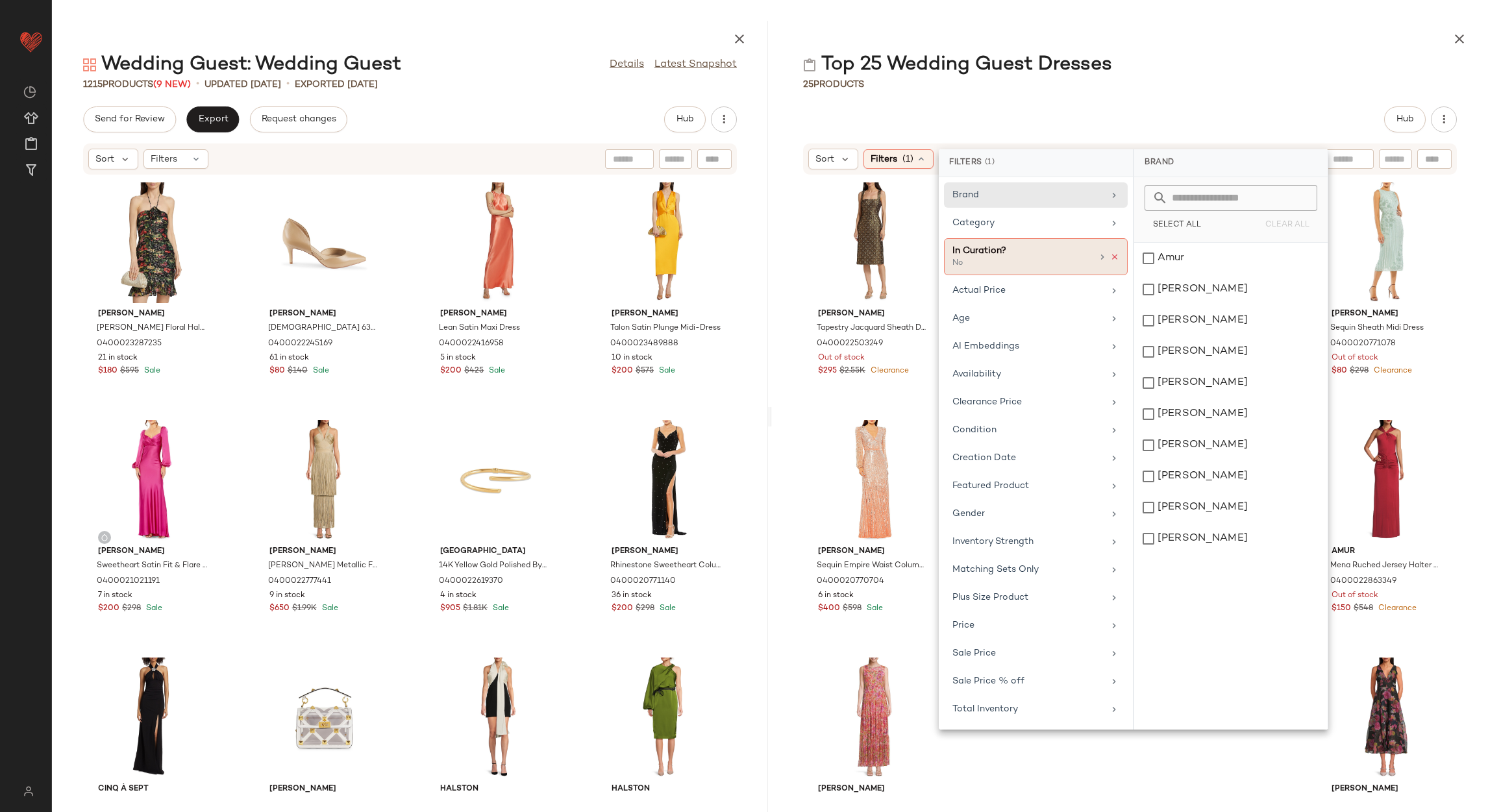
click at [1113, 257] on icon at bounding box center [1115, 256] width 9 height 9
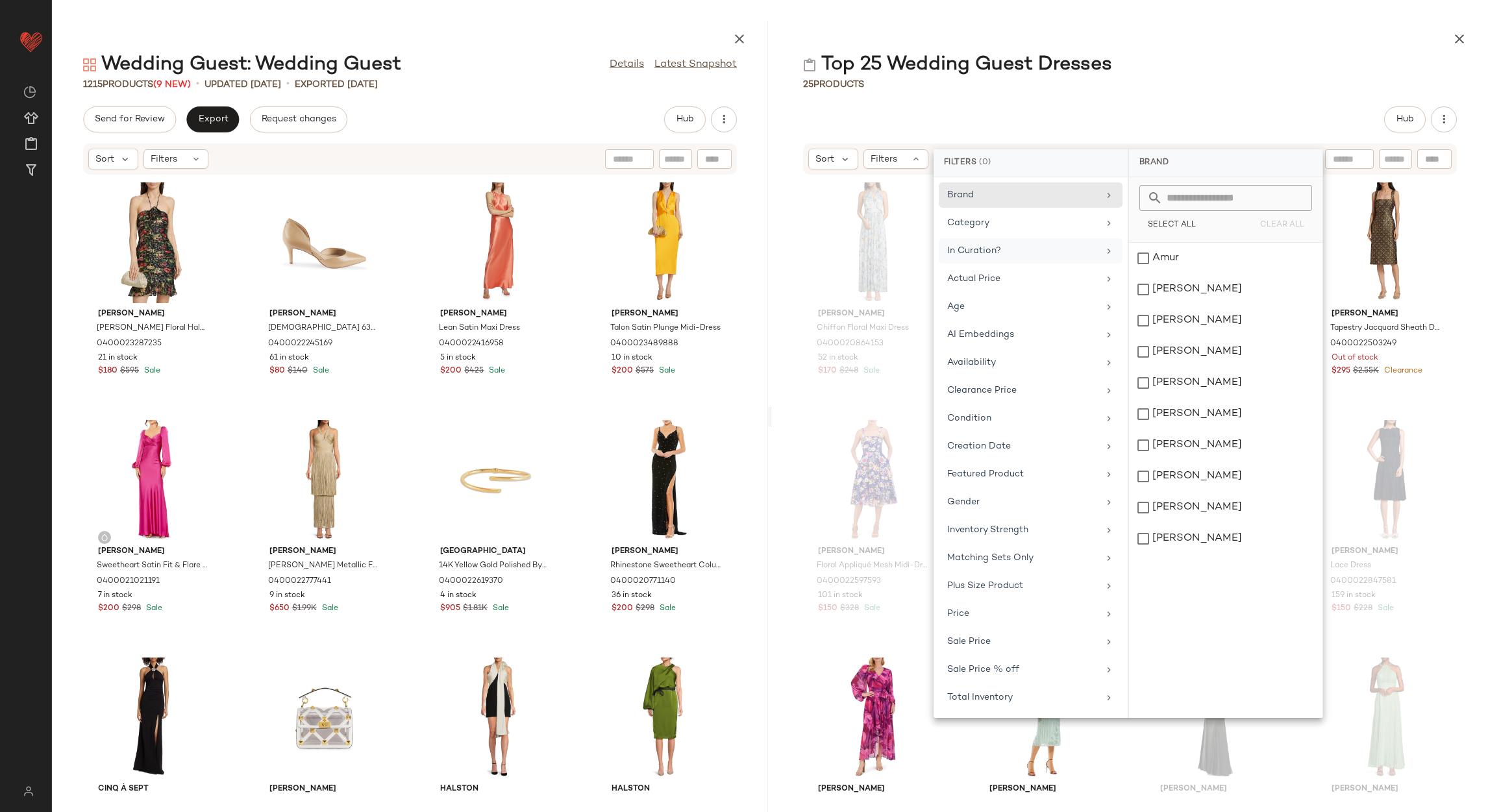
click at [1191, 88] on div "25 Products" at bounding box center [1130, 84] width 716 height 13
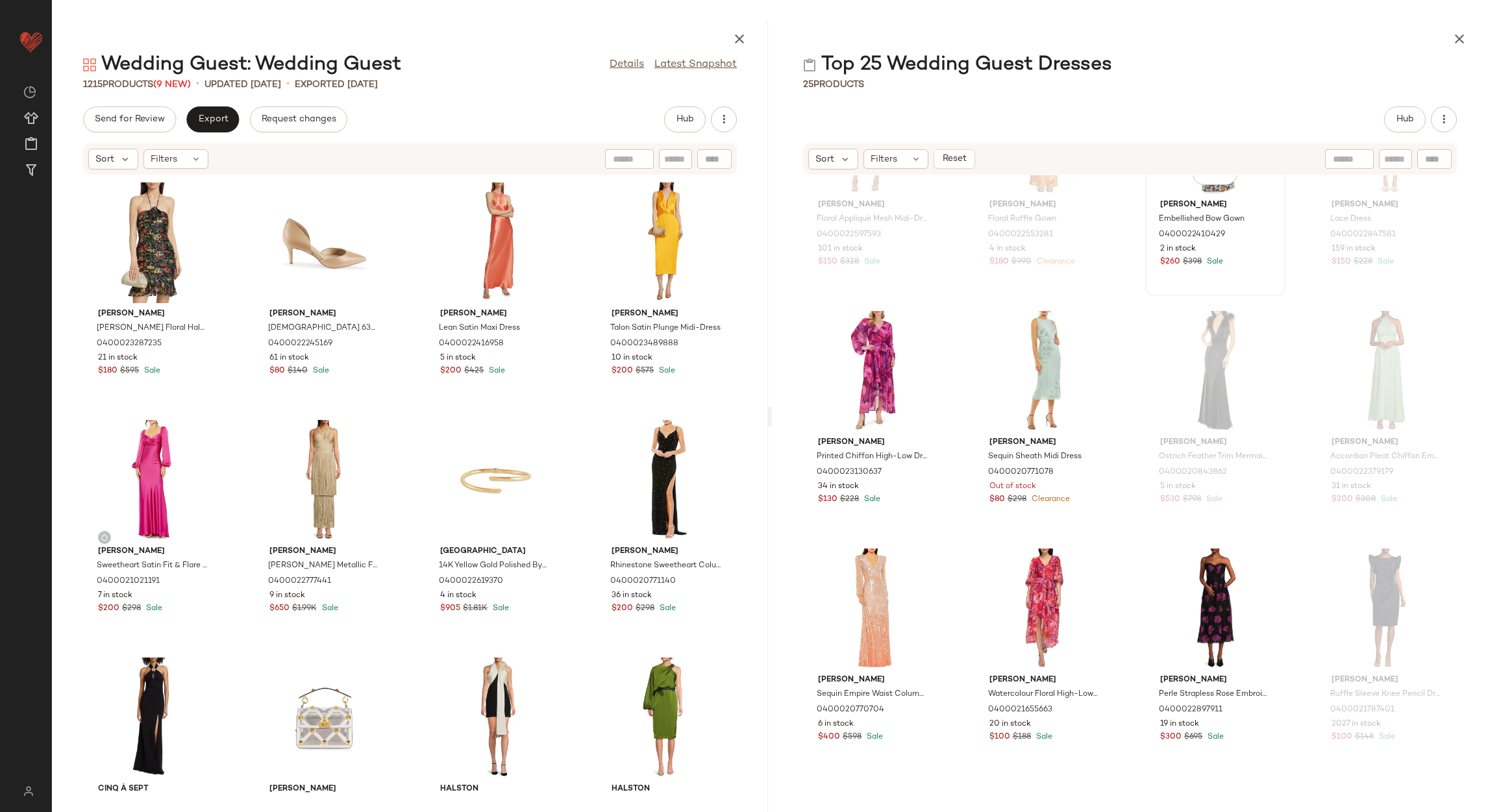
scroll to position [399, 0]
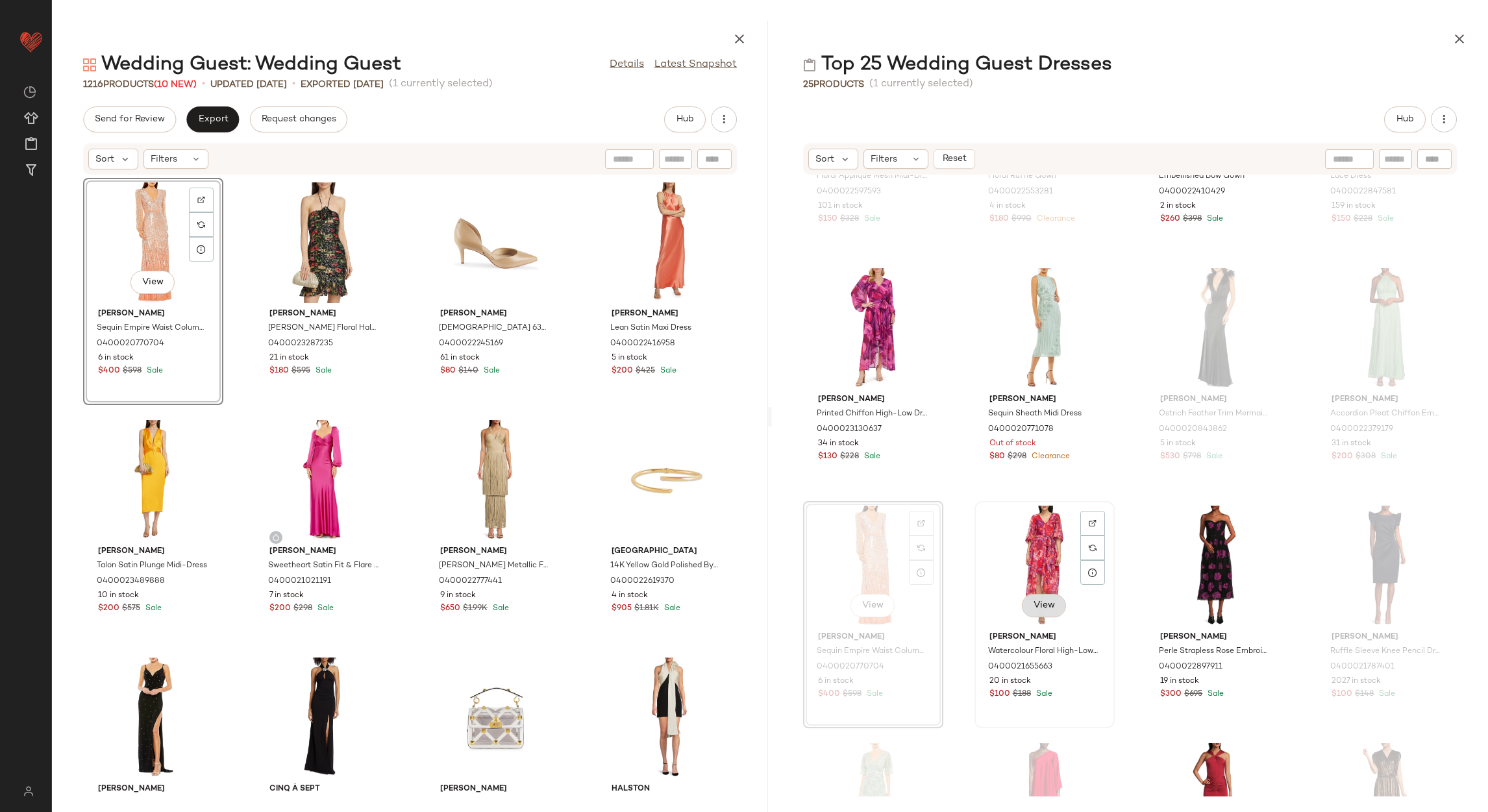
click at [1033, 611] on button "View" at bounding box center [1044, 605] width 44 height 23
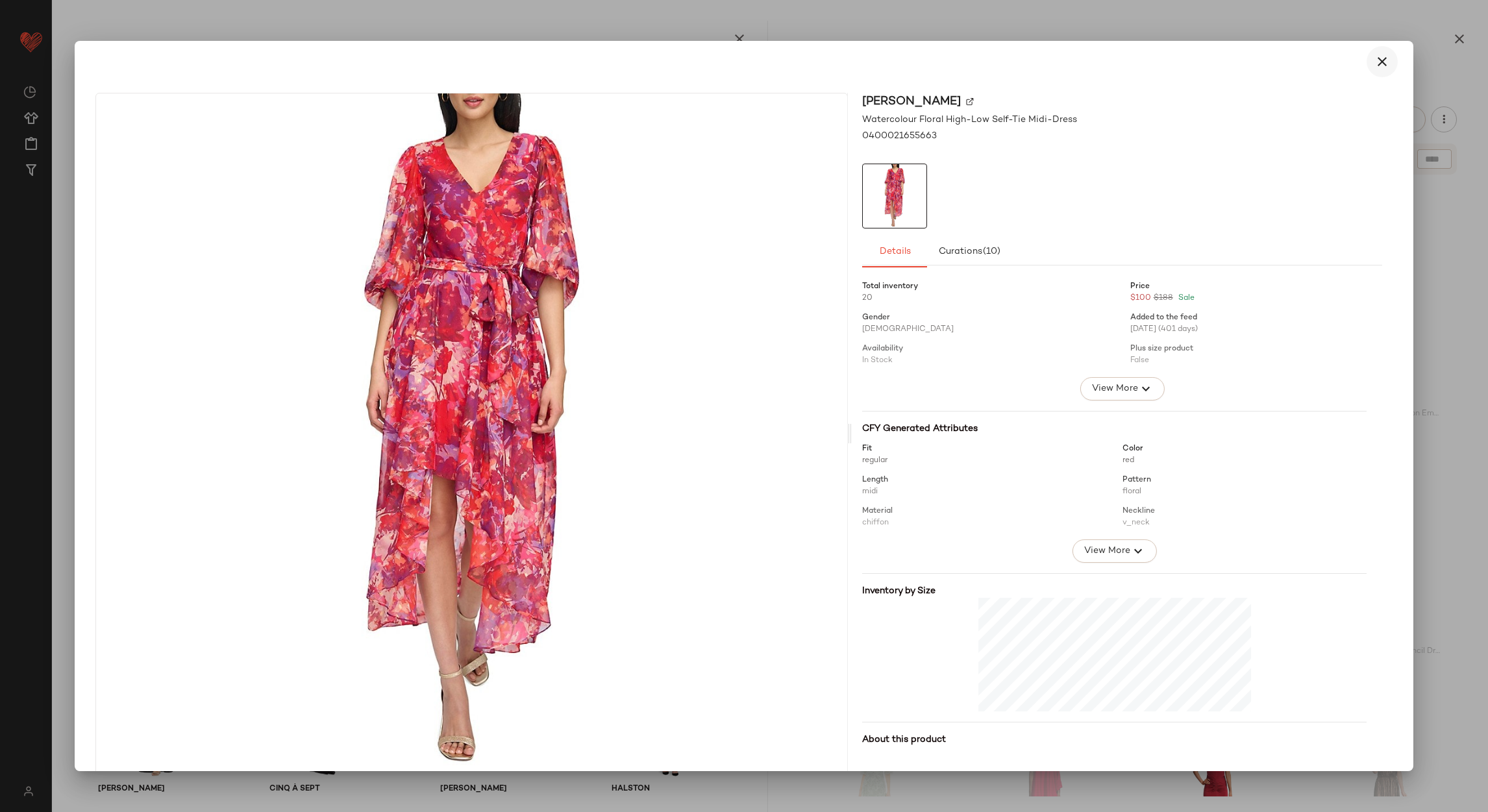
click at [1384, 55] on button "button" at bounding box center [1382, 62] width 31 height 31
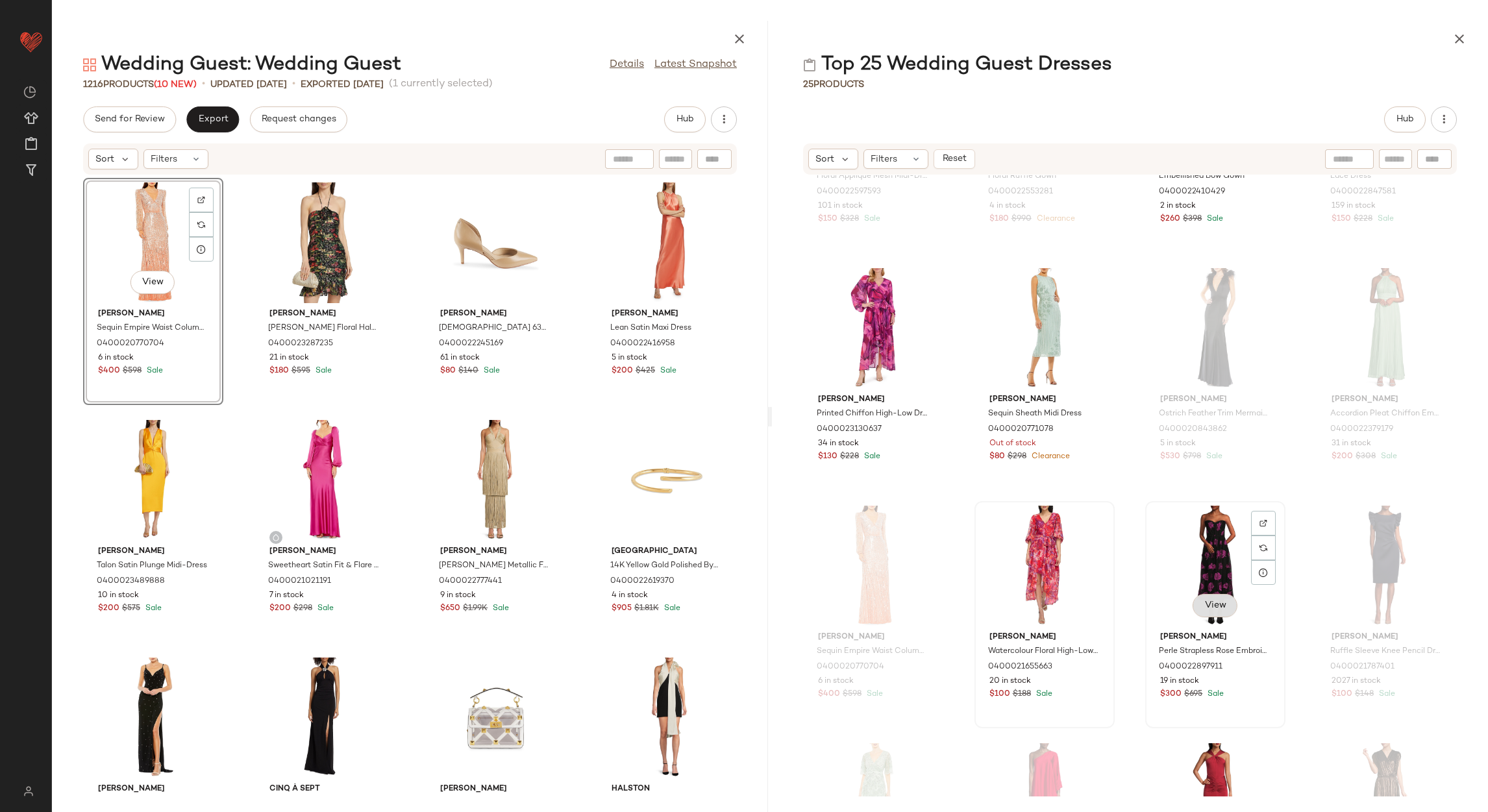
click at [1205, 606] on span "View" at bounding box center [1215, 605] width 22 height 10
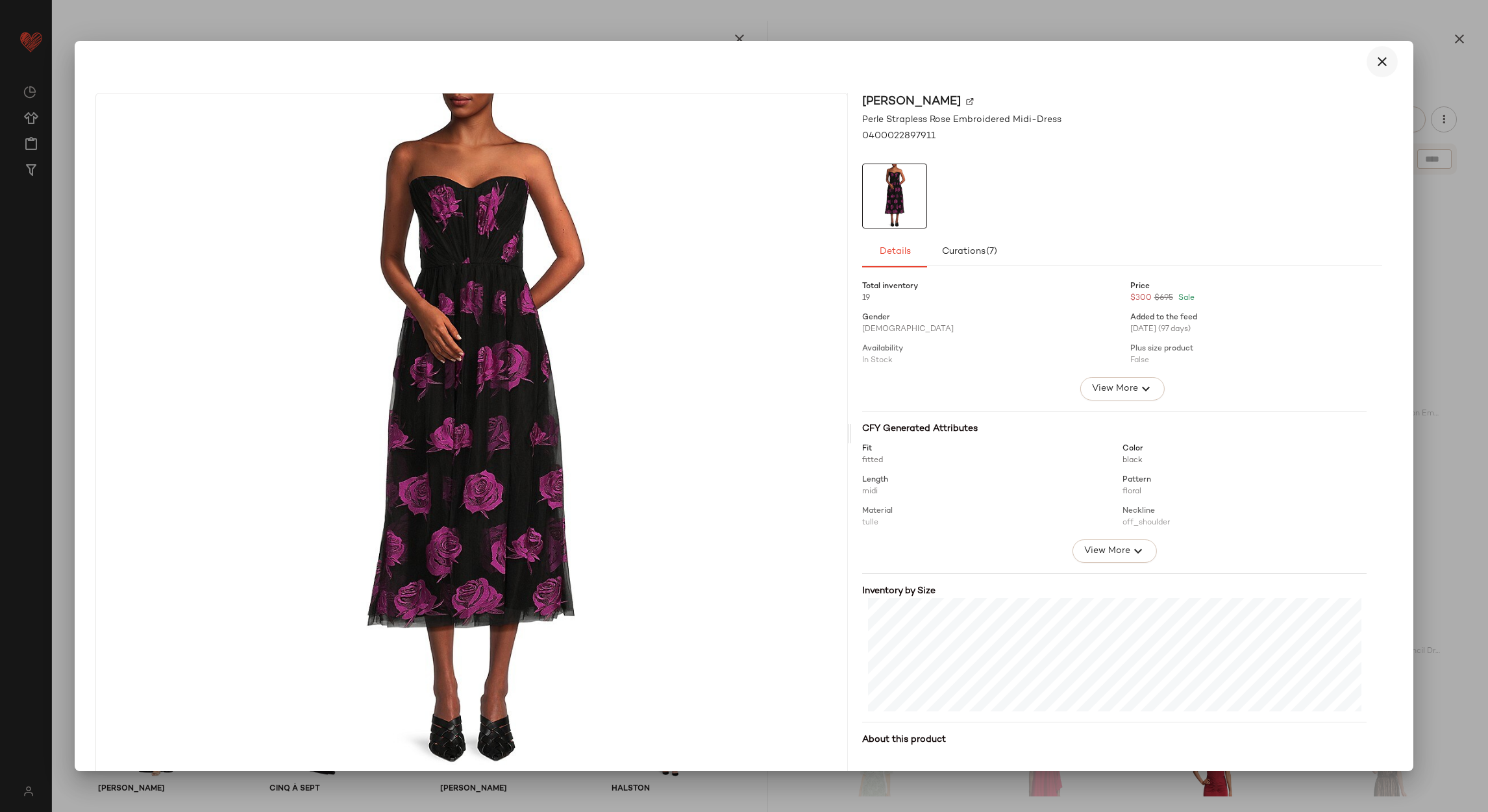
click at [1375, 54] on icon "button" at bounding box center [1382, 62] width 16 height 16
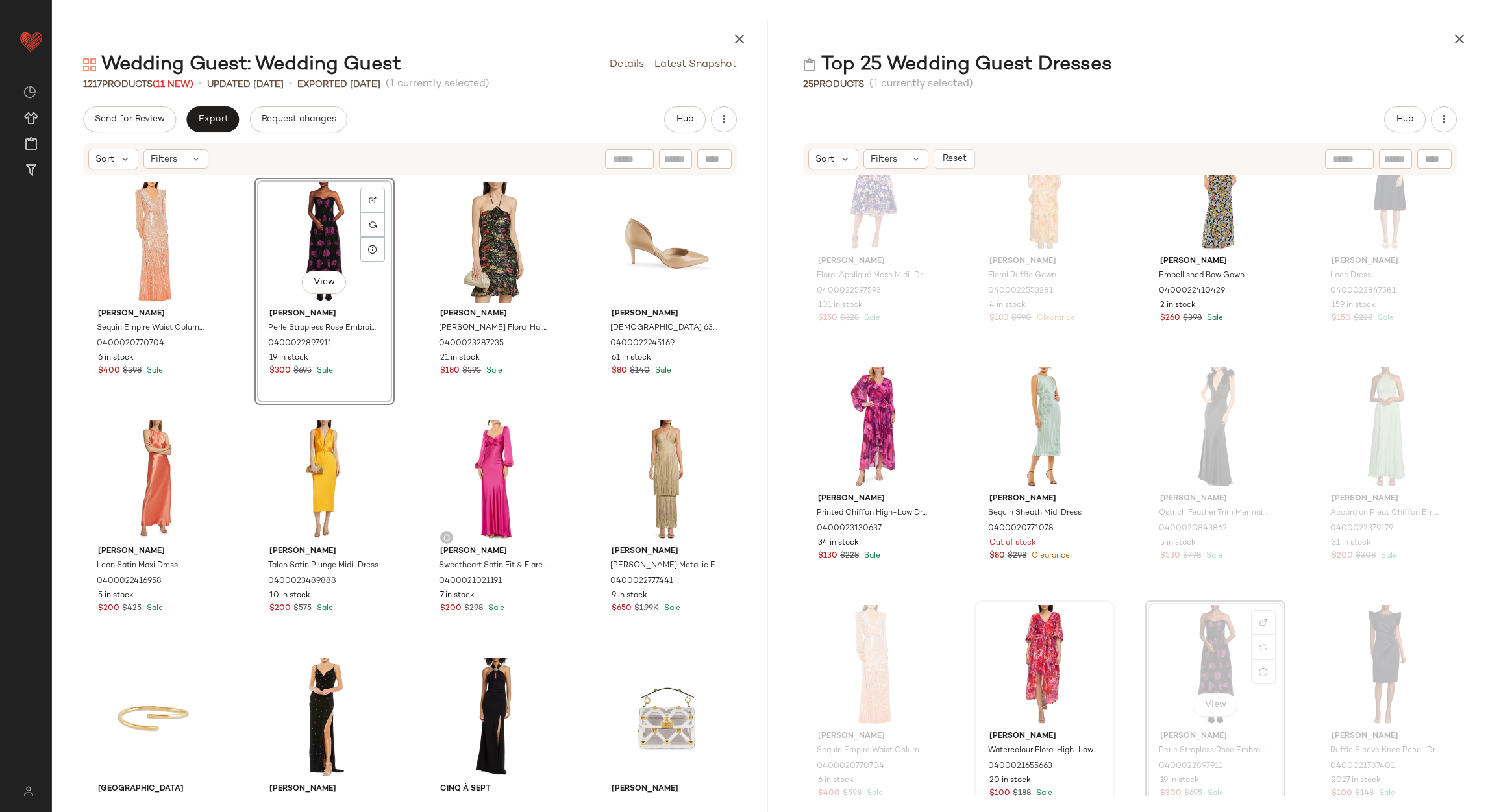
scroll to position [303, 0]
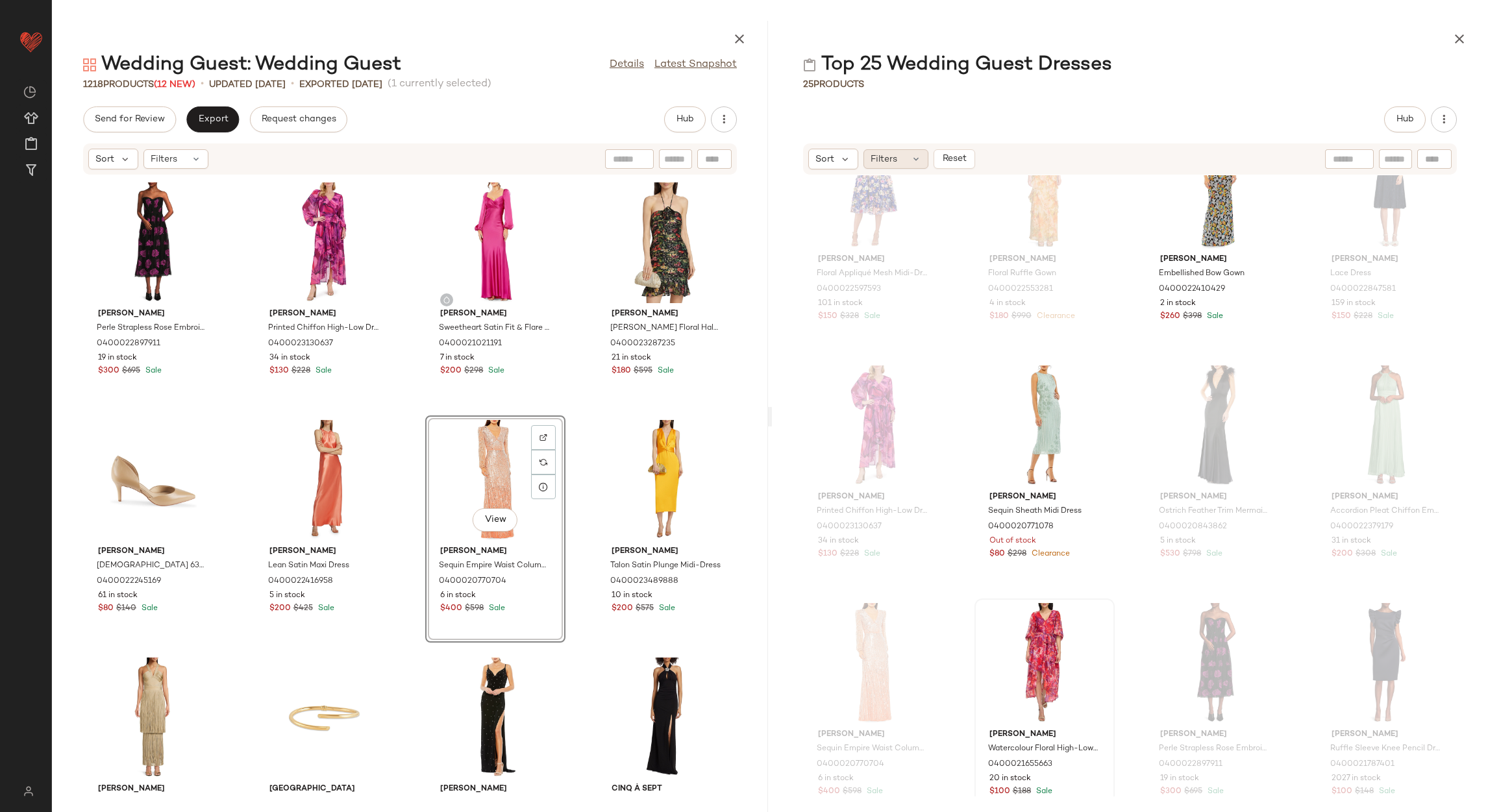
click at [897, 161] on span "Filters" at bounding box center [884, 160] width 26 height 14
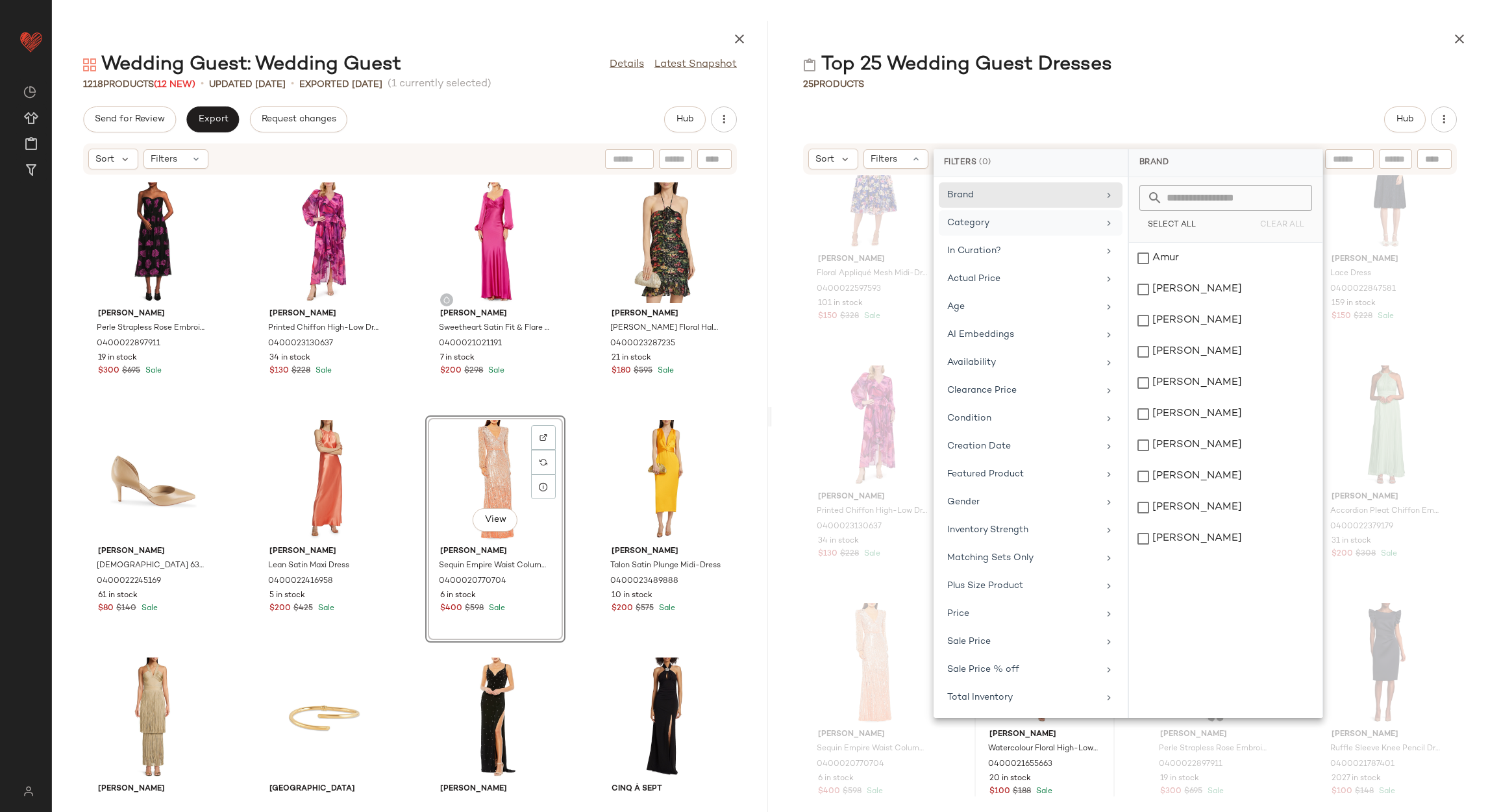
click at [1081, 223] on div "Category" at bounding box center [1023, 223] width 151 height 14
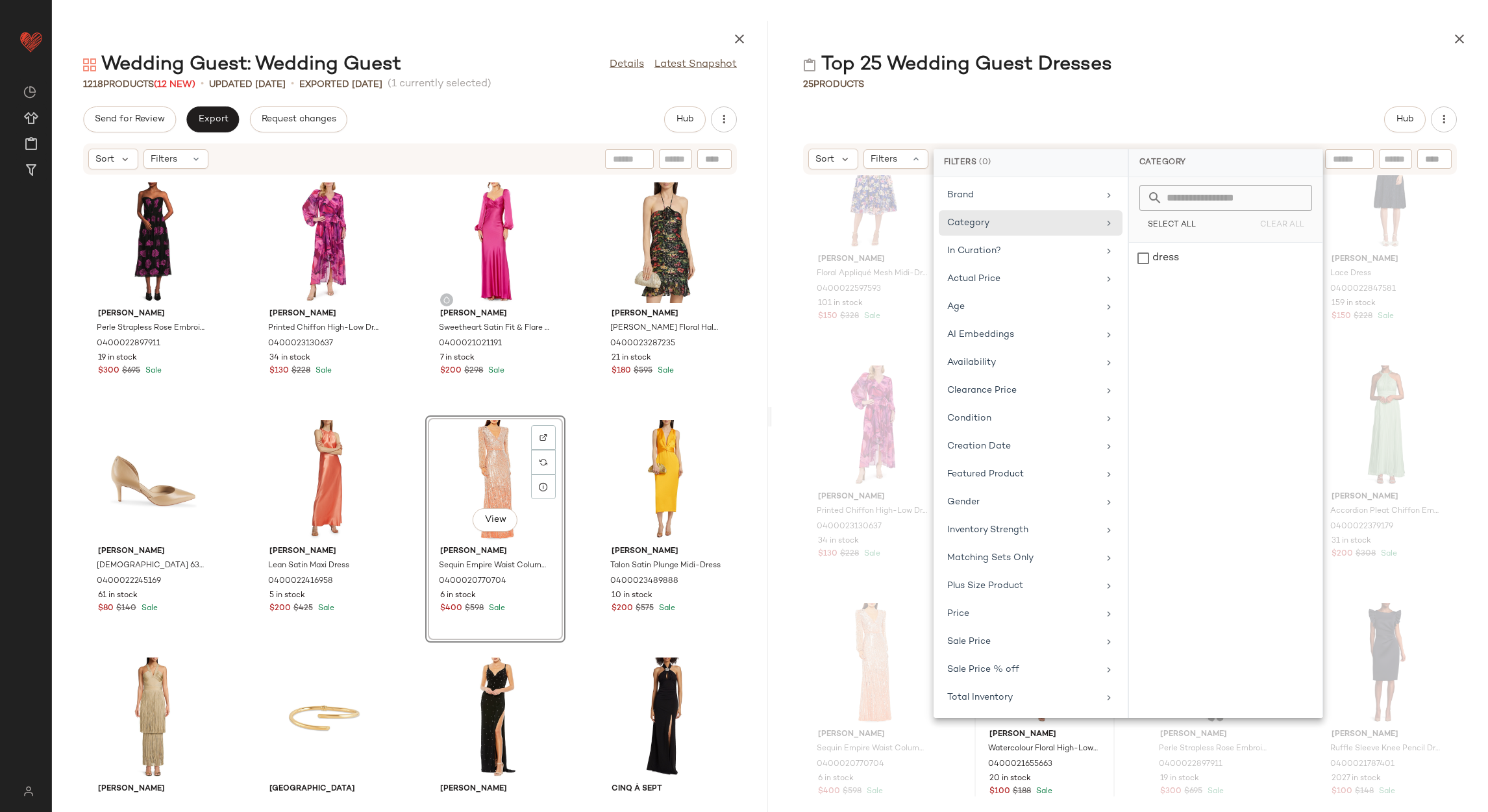
click at [1015, 117] on div "Hub" at bounding box center [1129, 120] width 653 height 26
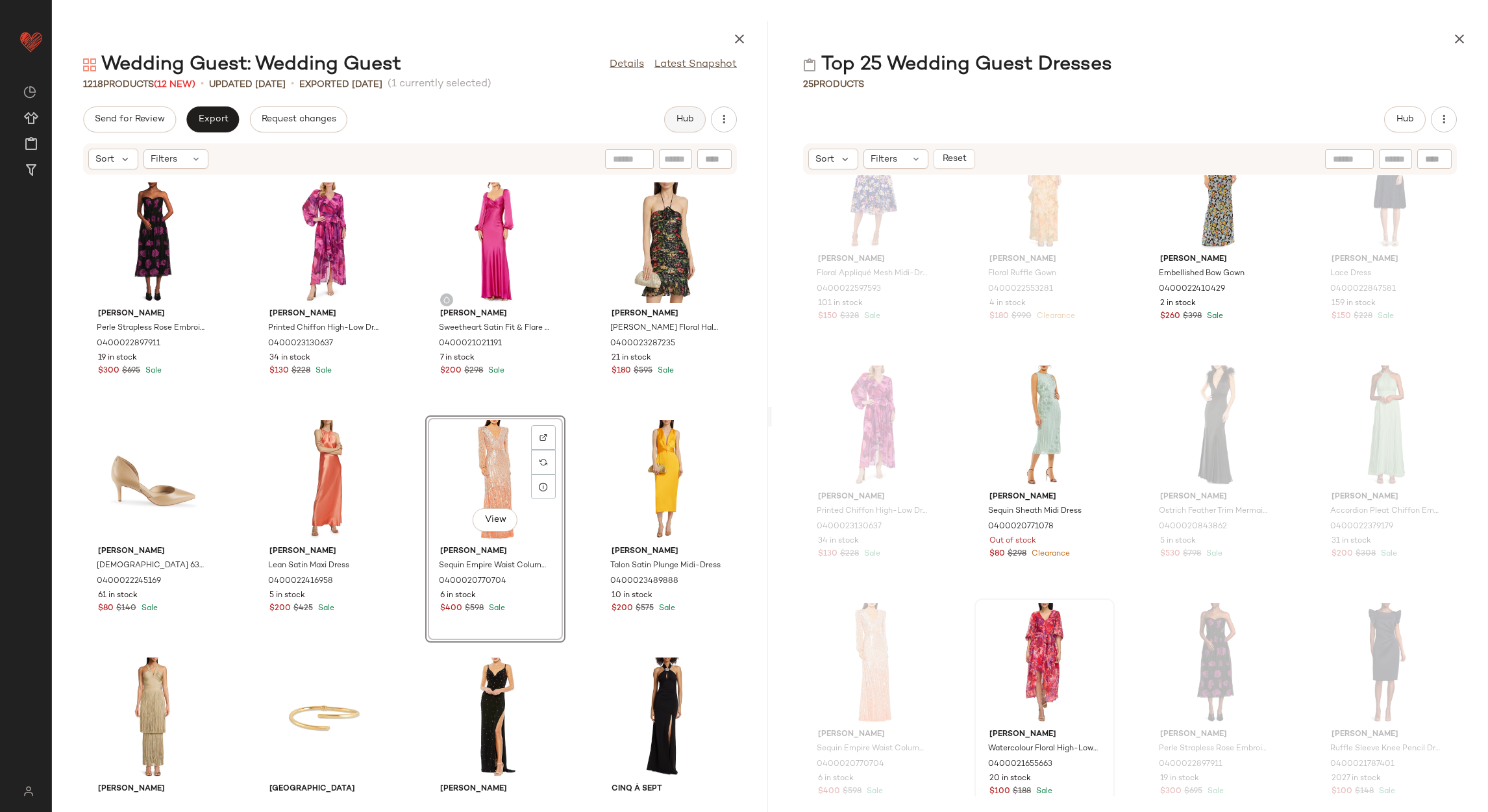
click at [667, 120] on button "Hub" at bounding box center [685, 120] width 41 height 26
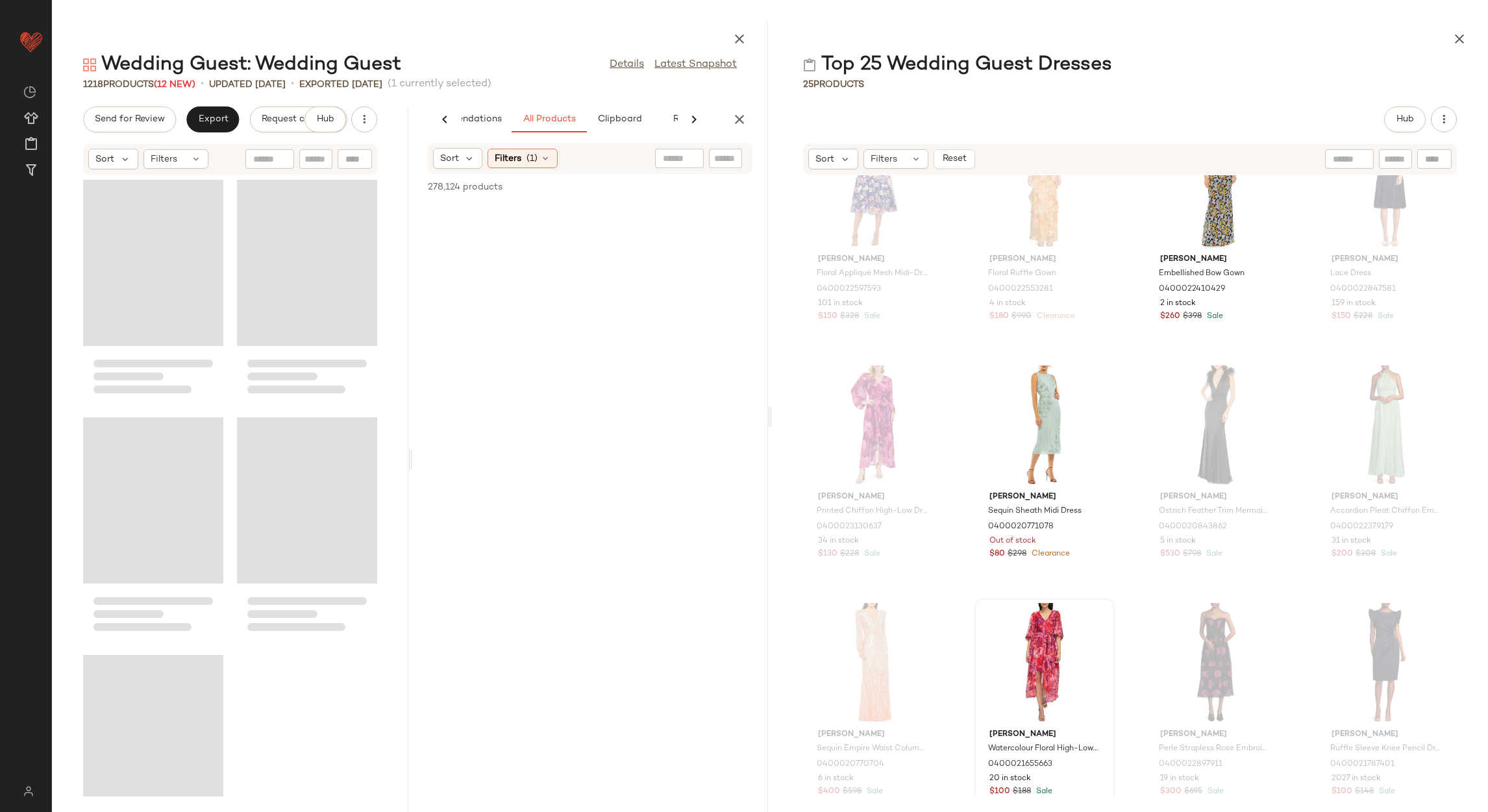
scroll to position [0, 64]
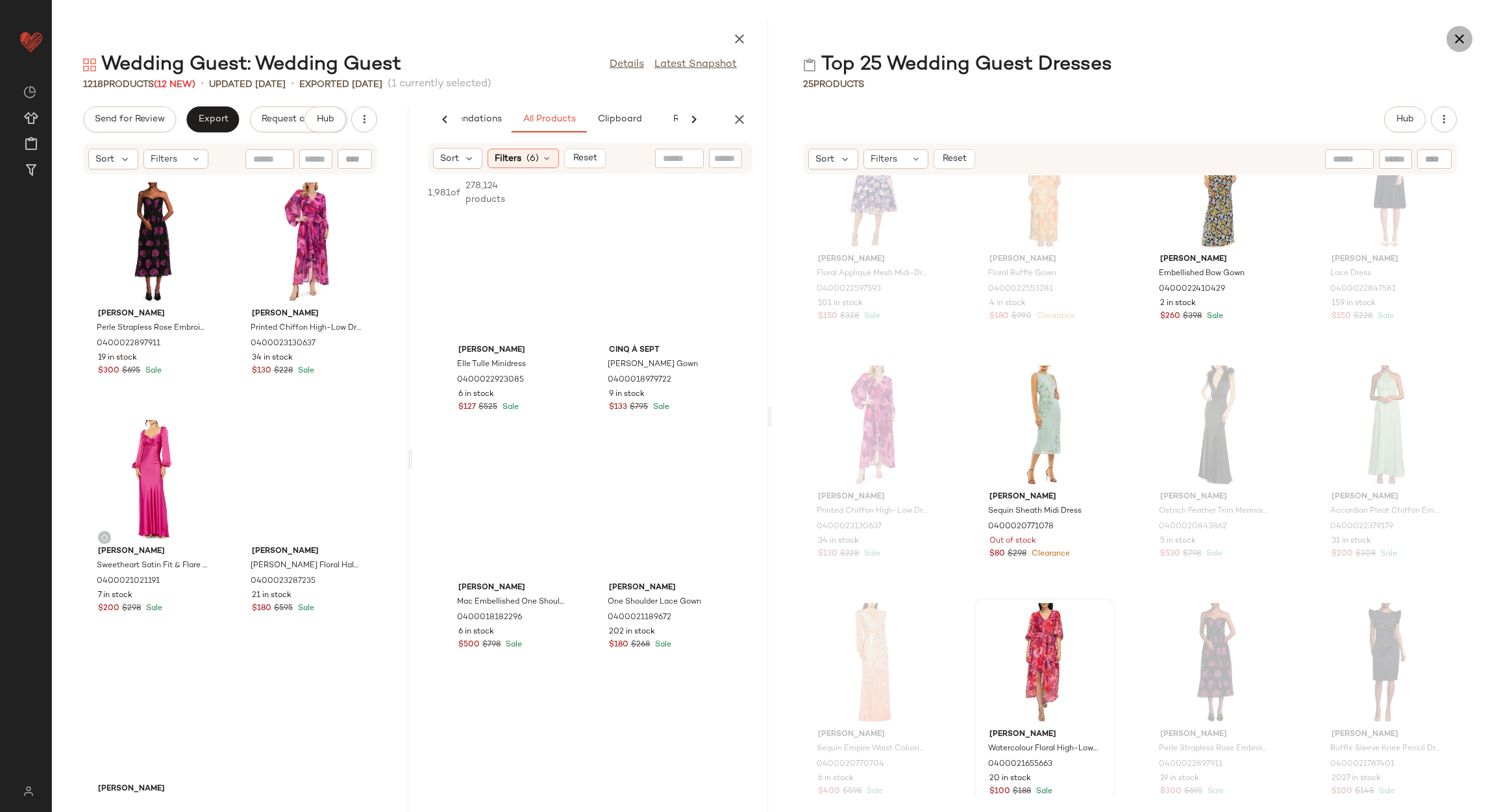
click at [1463, 43] on icon "button" at bounding box center [1459, 39] width 16 height 16
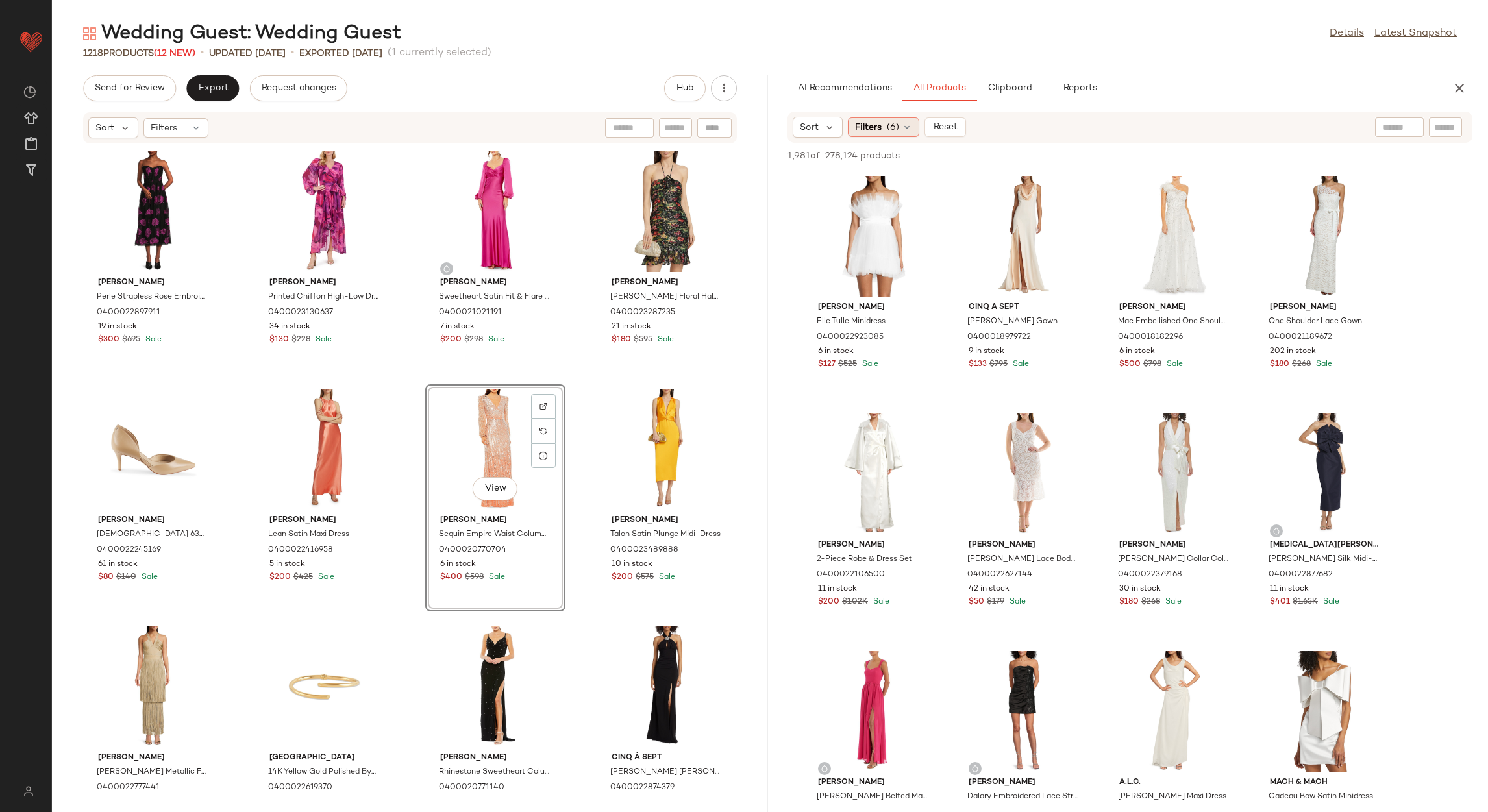
click at [866, 126] on span "Filters" at bounding box center [868, 128] width 26 height 14
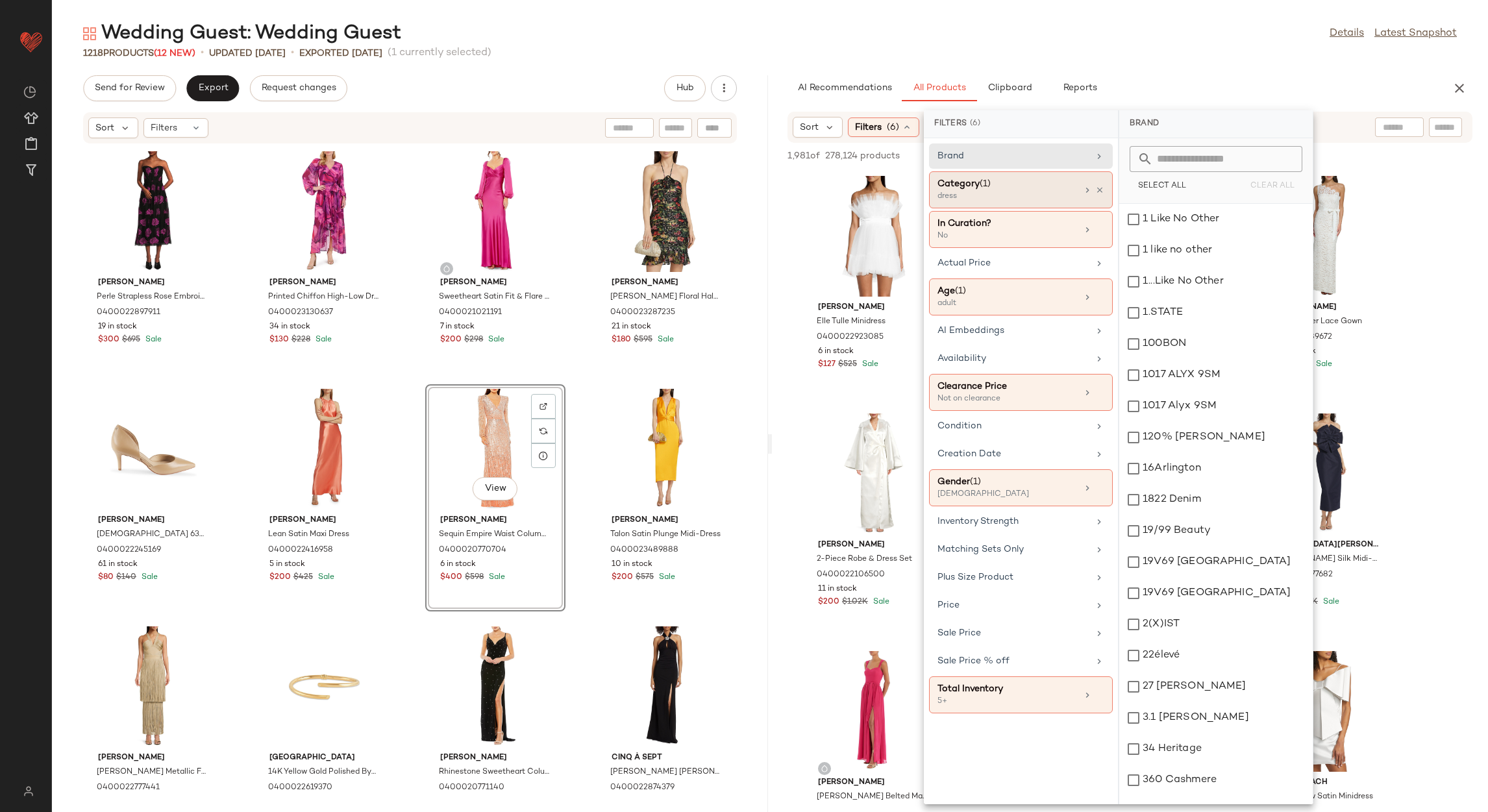
click at [1005, 197] on div "dress" at bounding box center [1003, 196] width 130 height 12
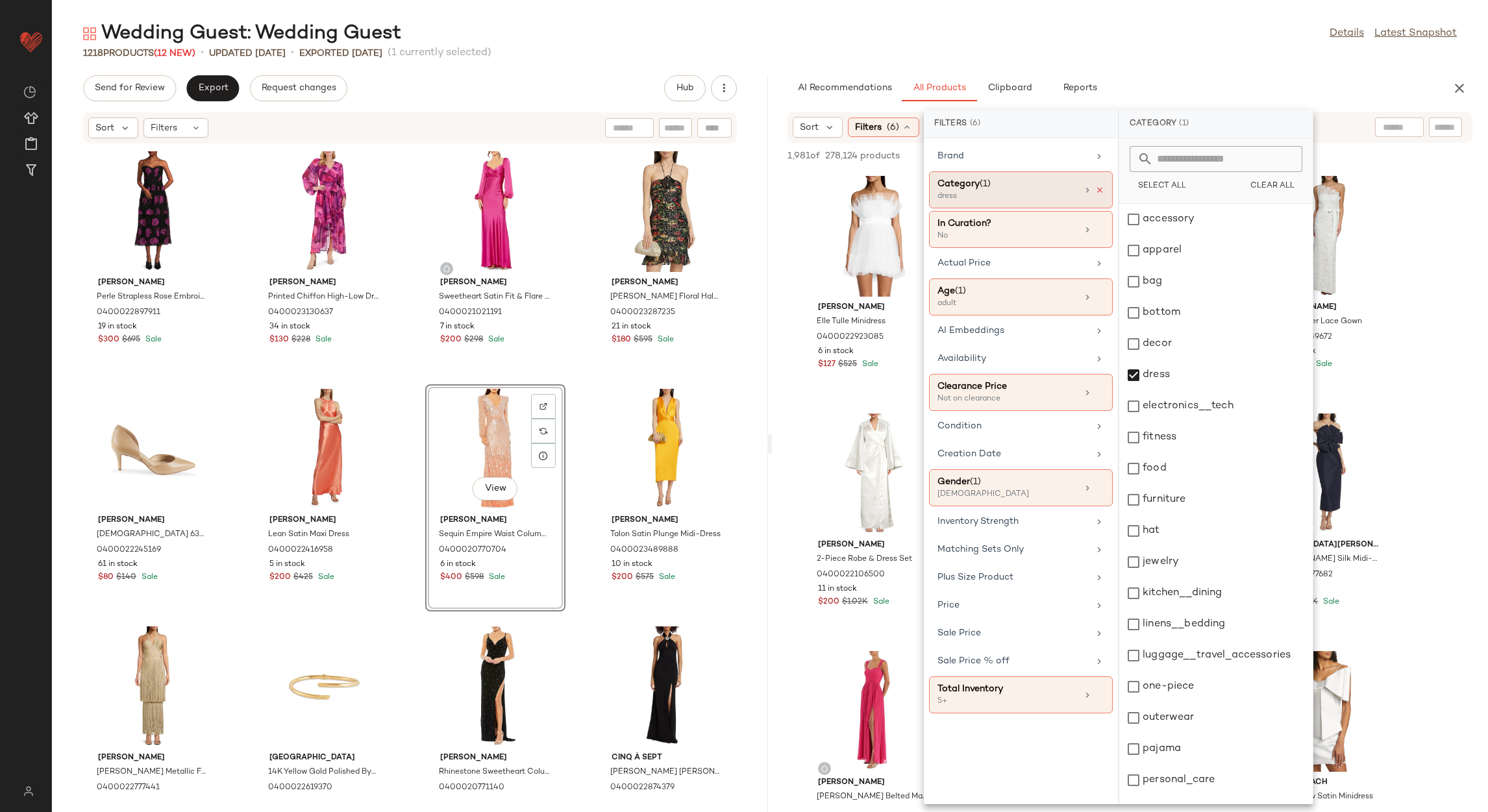
click at [1099, 193] on icon at bounding box center [1099, 190] width 9 height 9
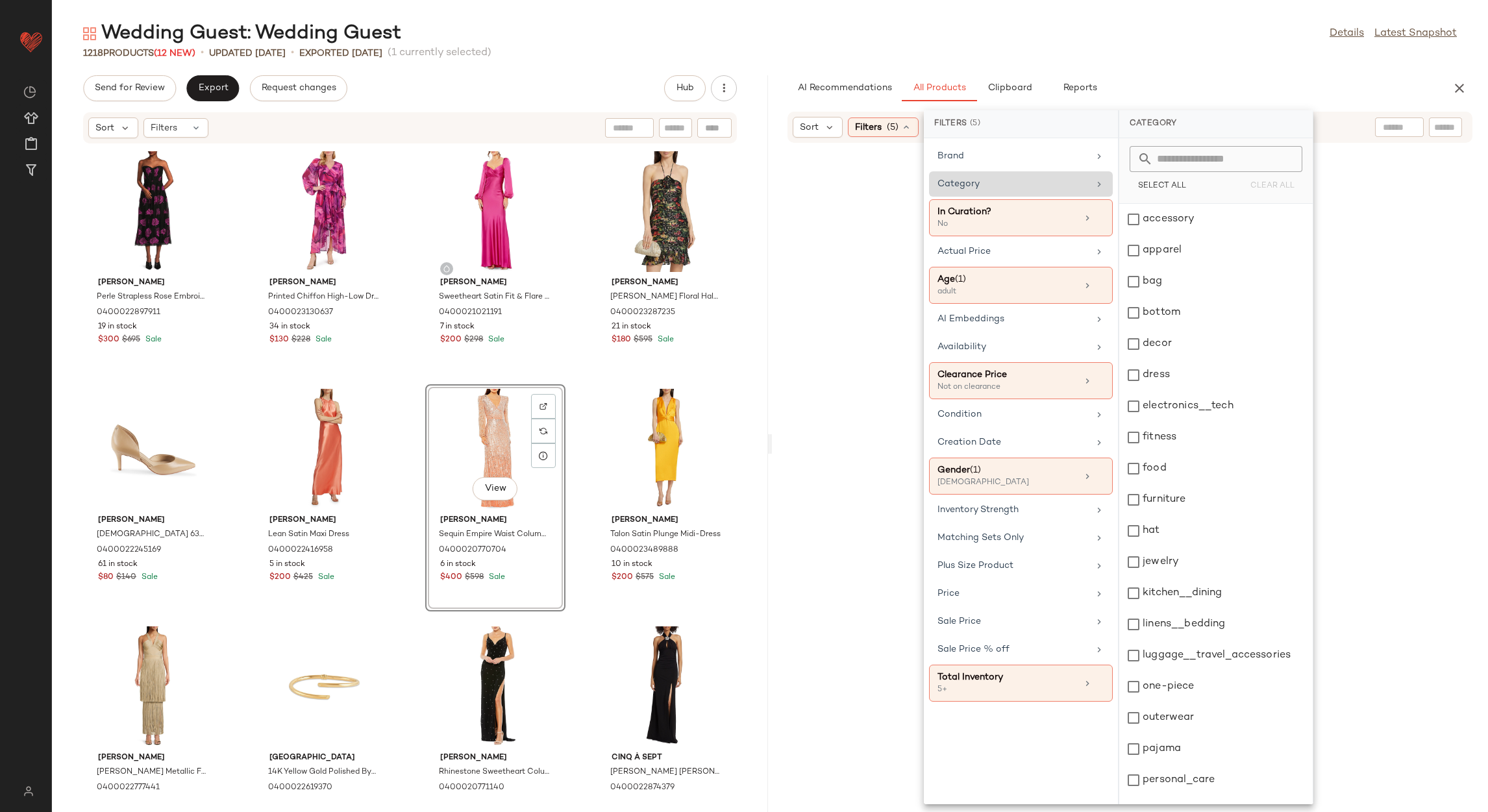
click at [1075, 186] on div "Category" at bounding box center [1013, 184] width 151 height 14
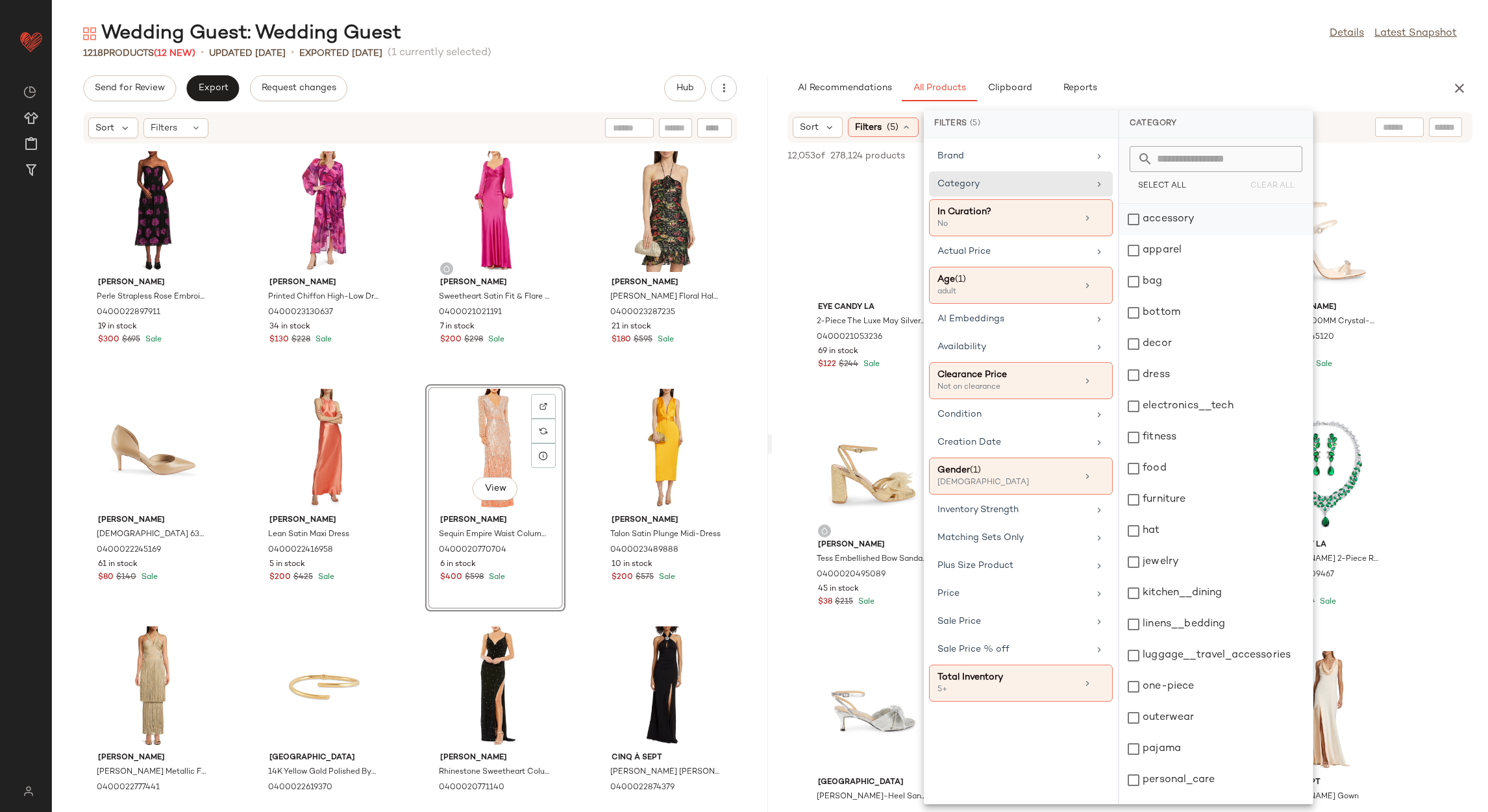
click at [1163, 218] on div "accessory" at bounding box center [1216, 219] width 194 height 31
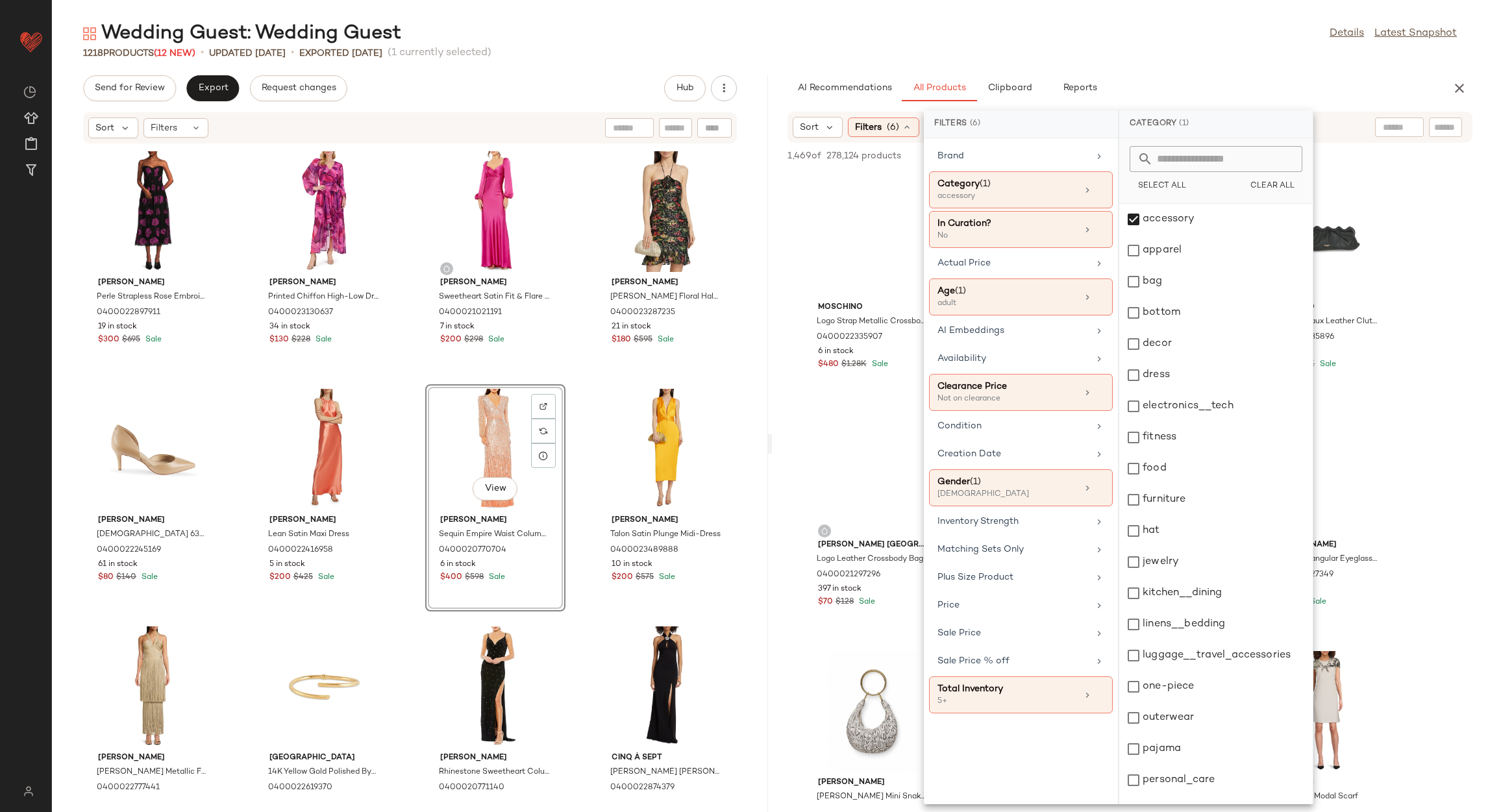
click at [1202, 53] on div "1218 Products (12 New) • updated [DATE] • Exported [DATE] (1 currently selected)" at bounding box center [770, 53] width 1436 height 13
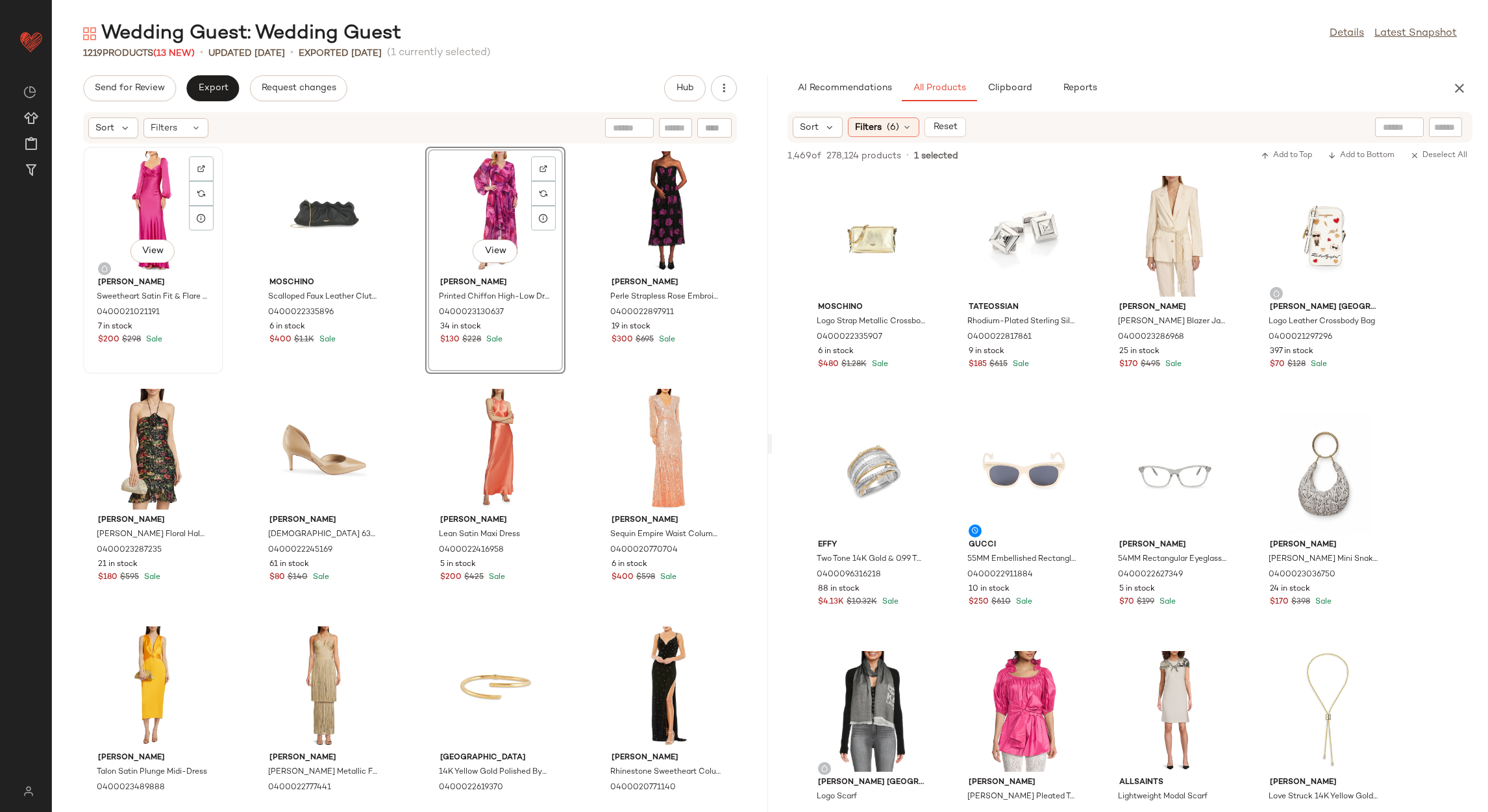
click at [125, 180] on div "View" at bounding box center [154, 211] width 131 height 121
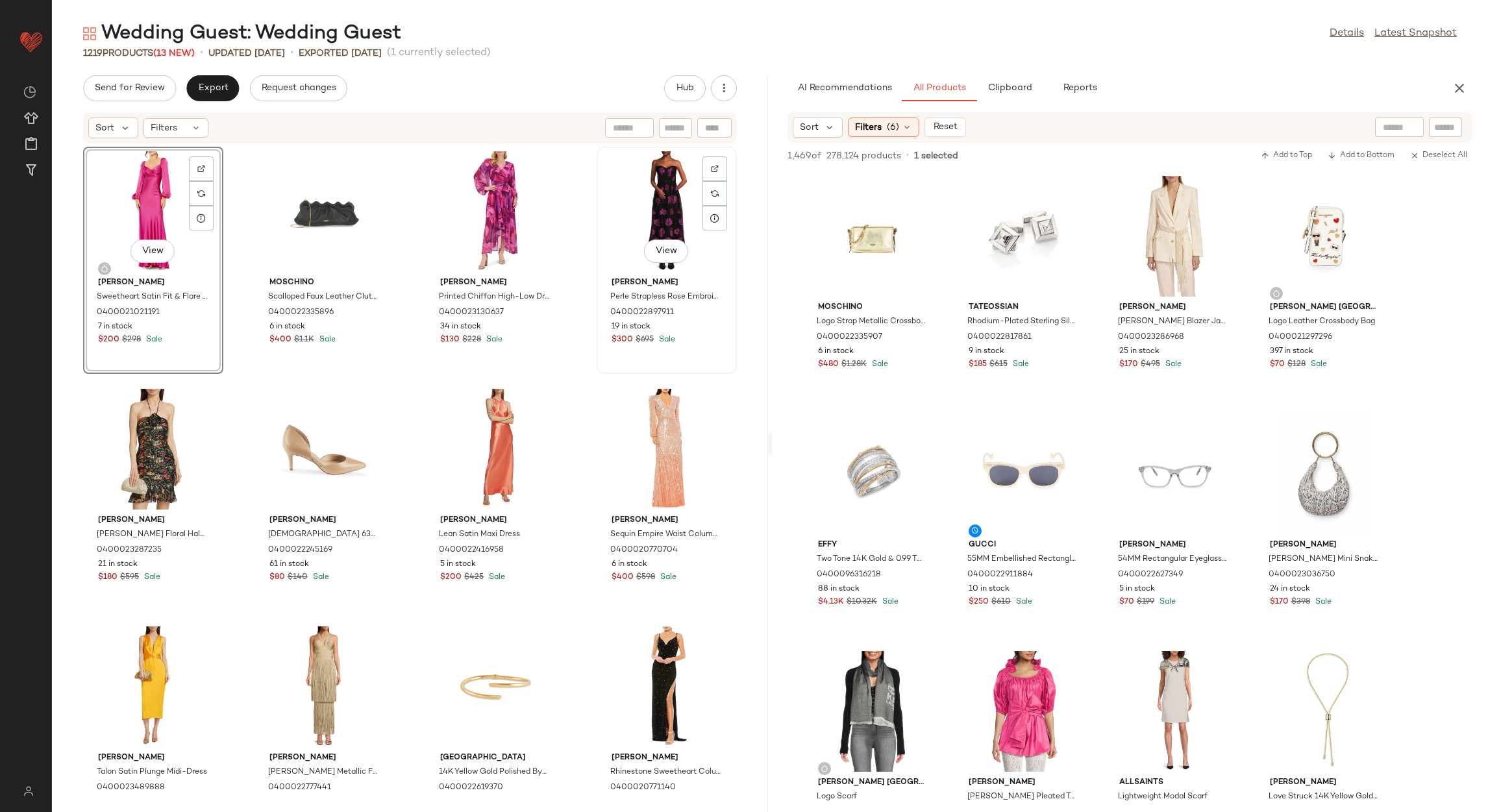
click at [652, 238] on div "View" at bounding box center [667, 211] width 131 height 121
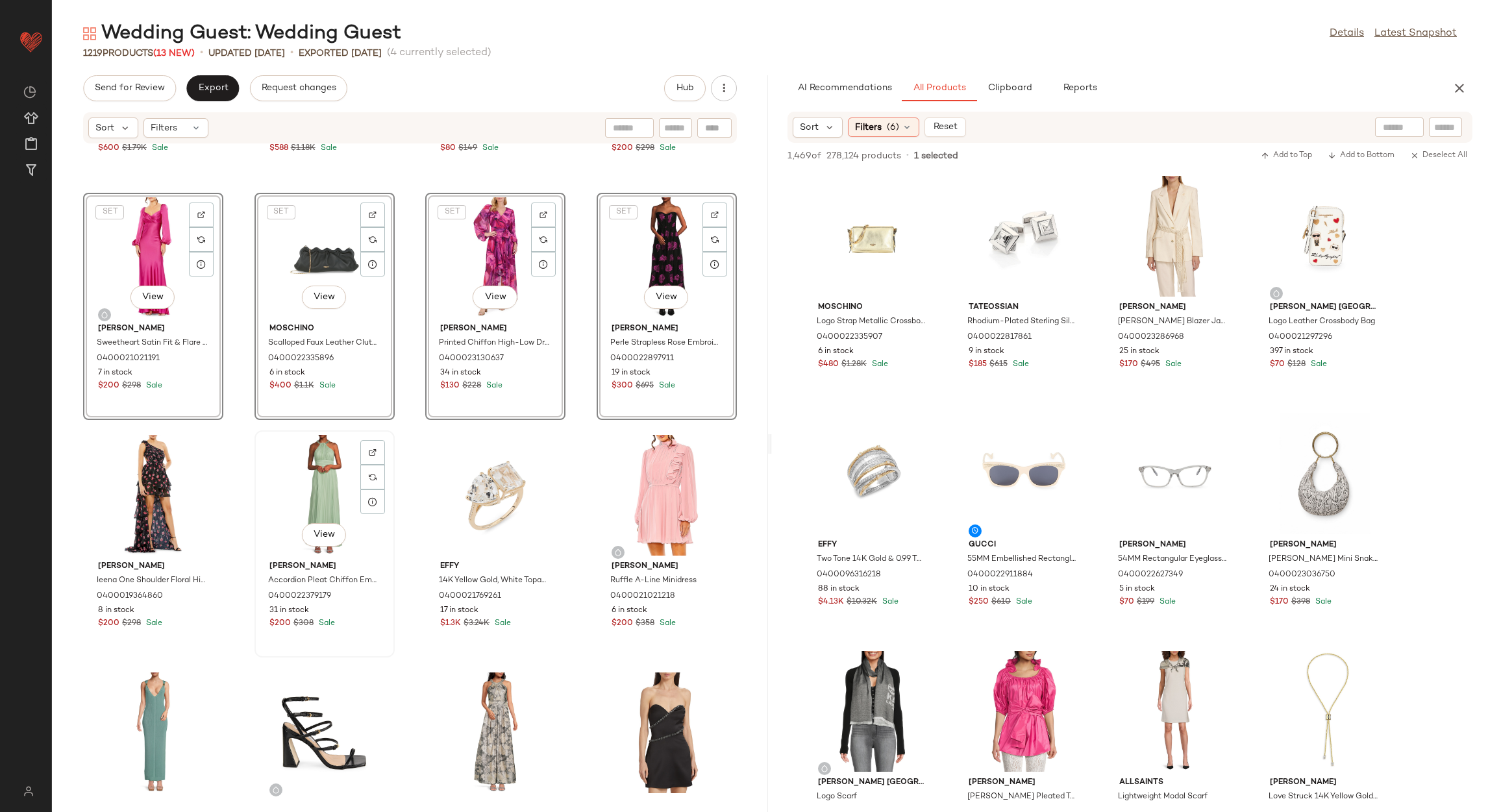
scroll to position [860, 0]
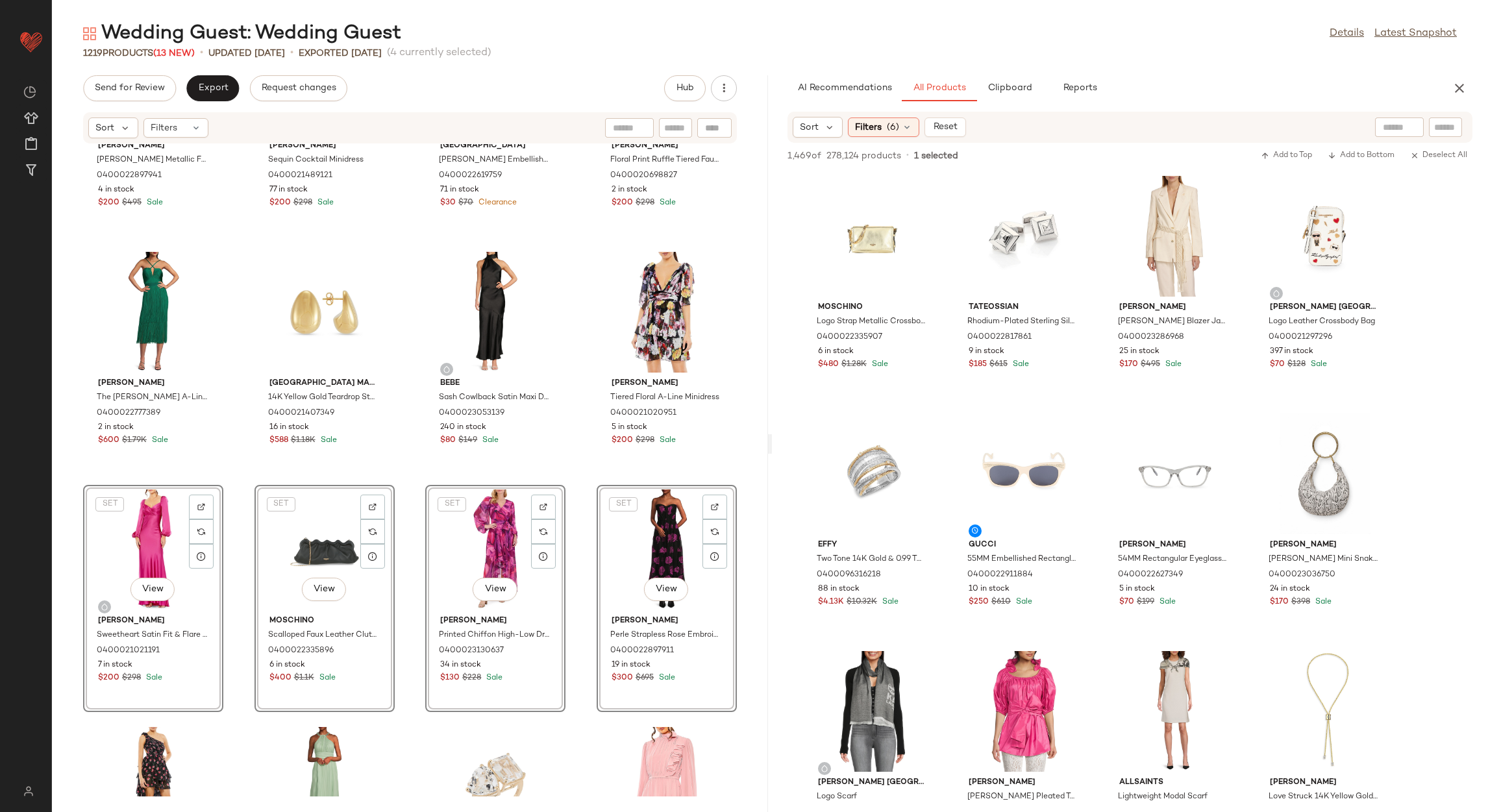
click at [572, 472] on div "[PERSON_NAME] [PERSON_NAME] Metallic Floral Minidress 0400022897941 4 in stock …" at bounding box center [410, 470] width 716 height 652
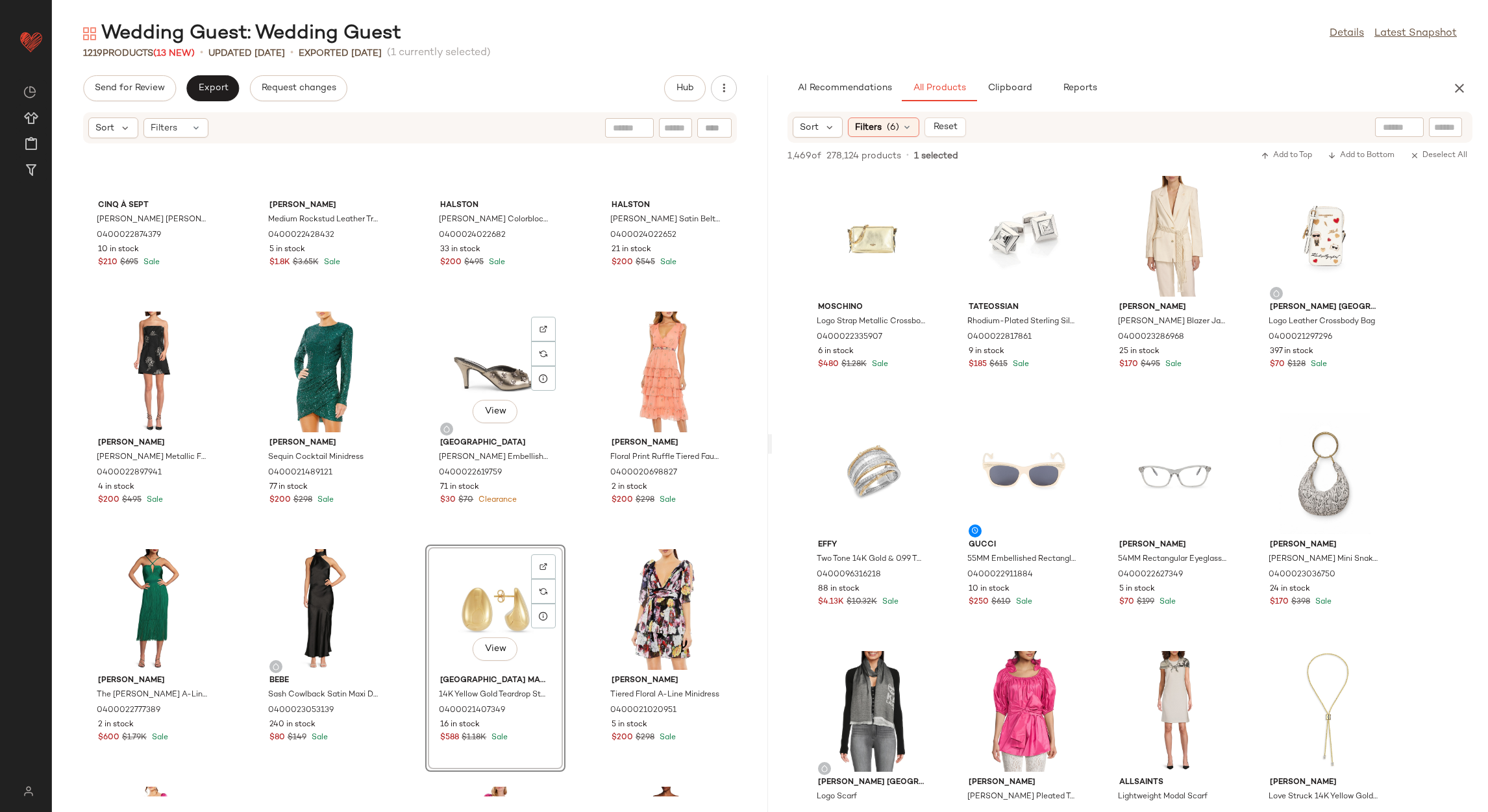
scroll to position [471, 0]
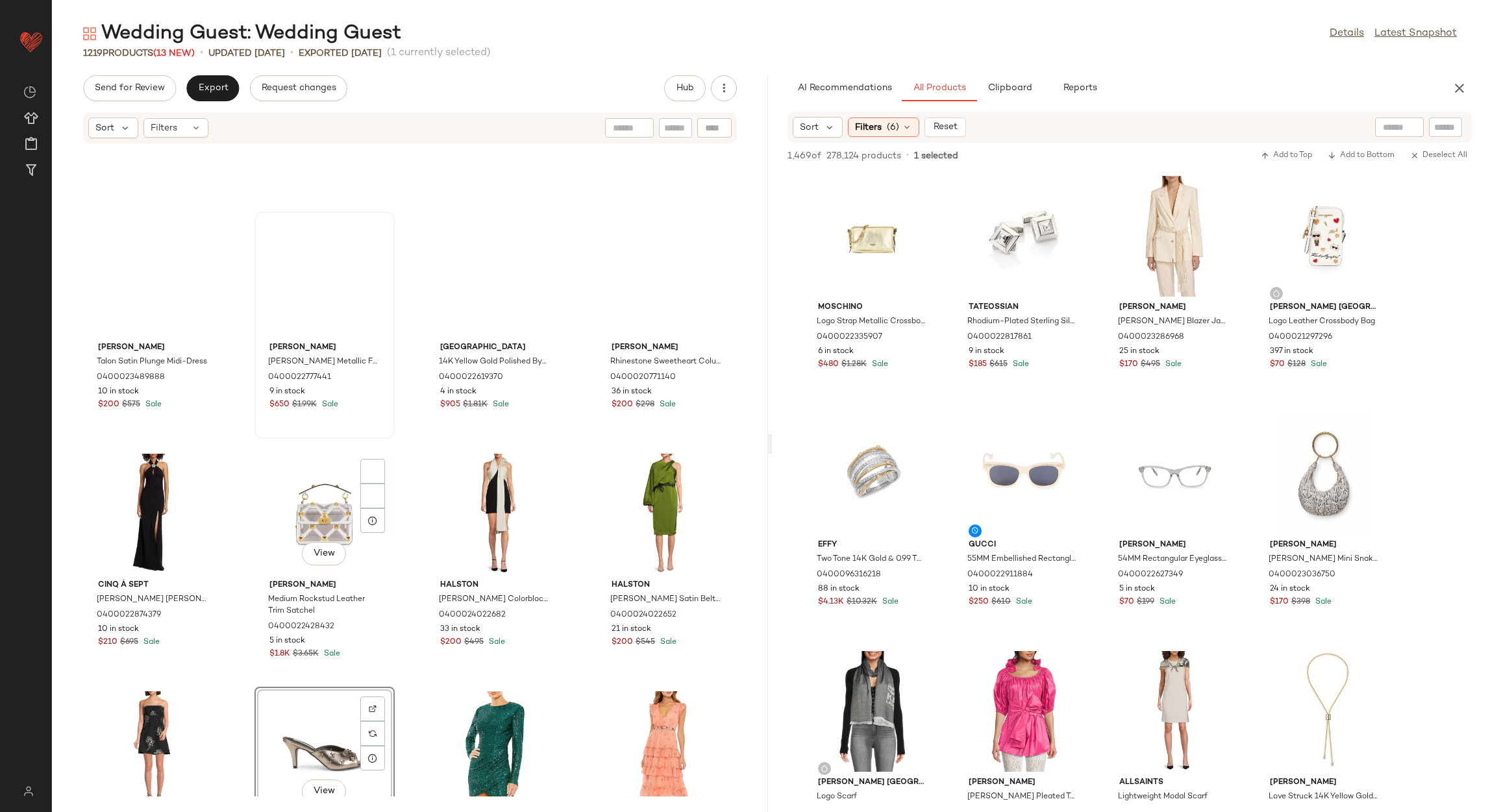
scroll to position [168, 0]
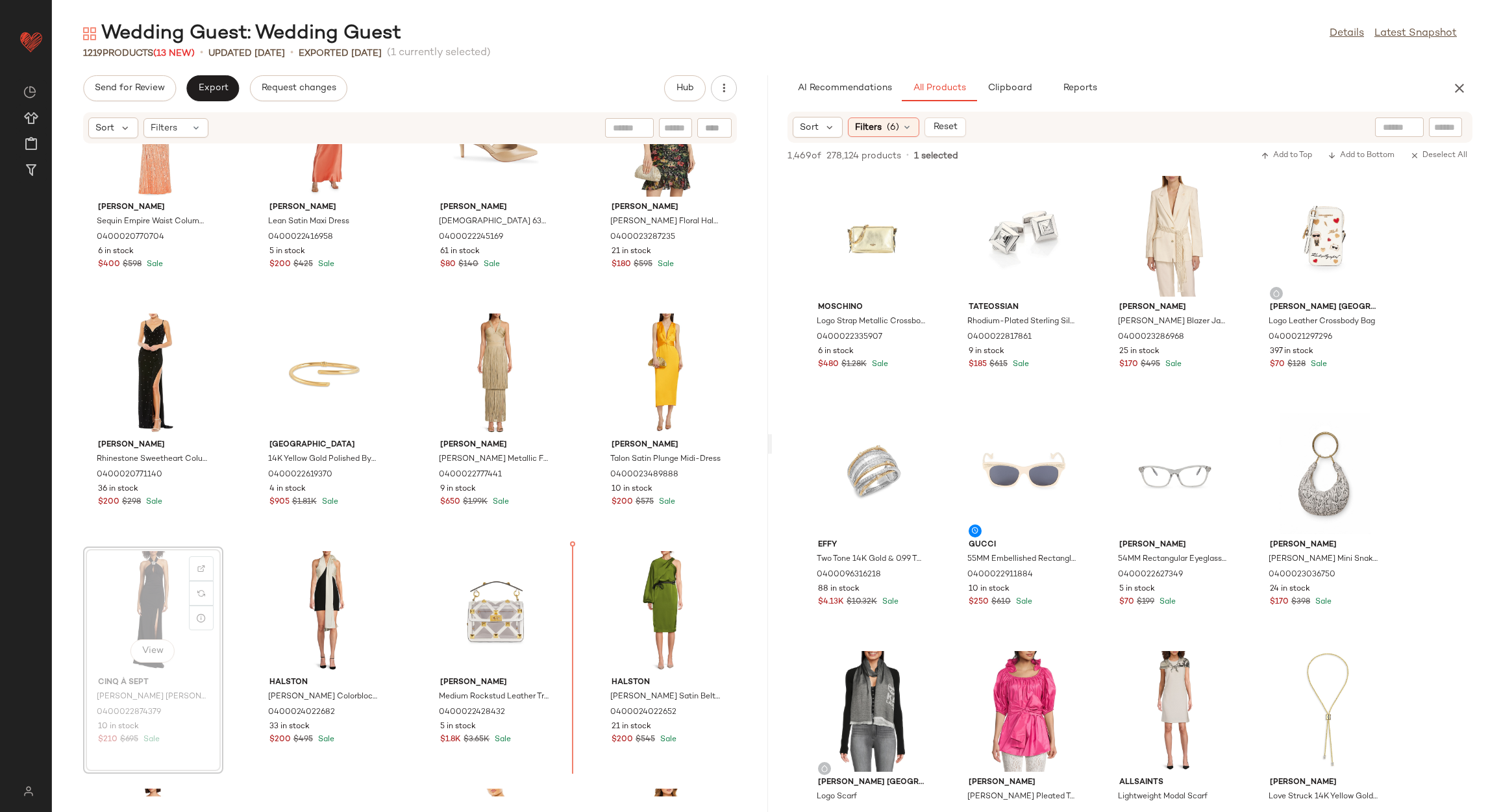
scroll to position [76, 0]
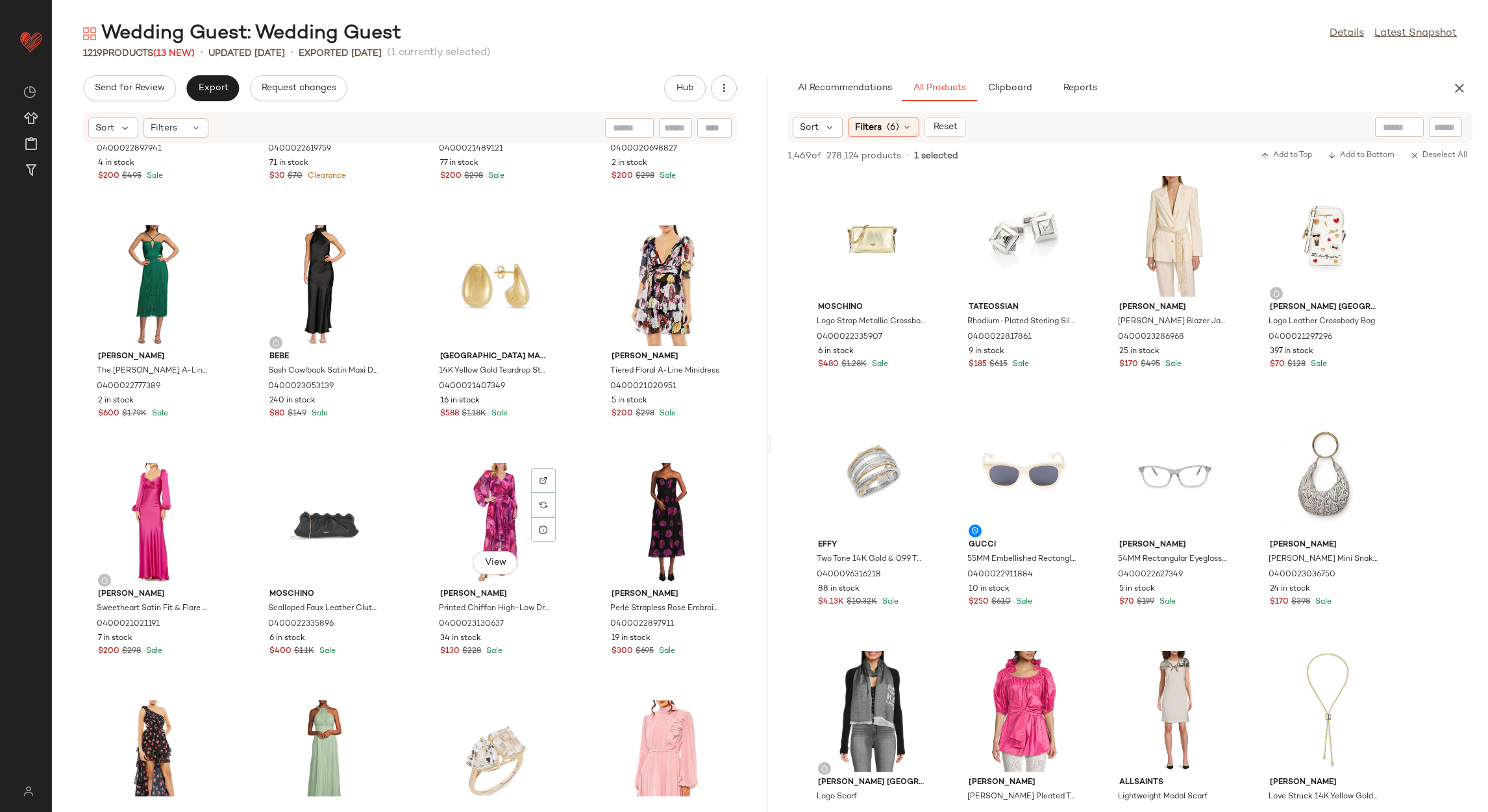
scroll to position [399, 0]
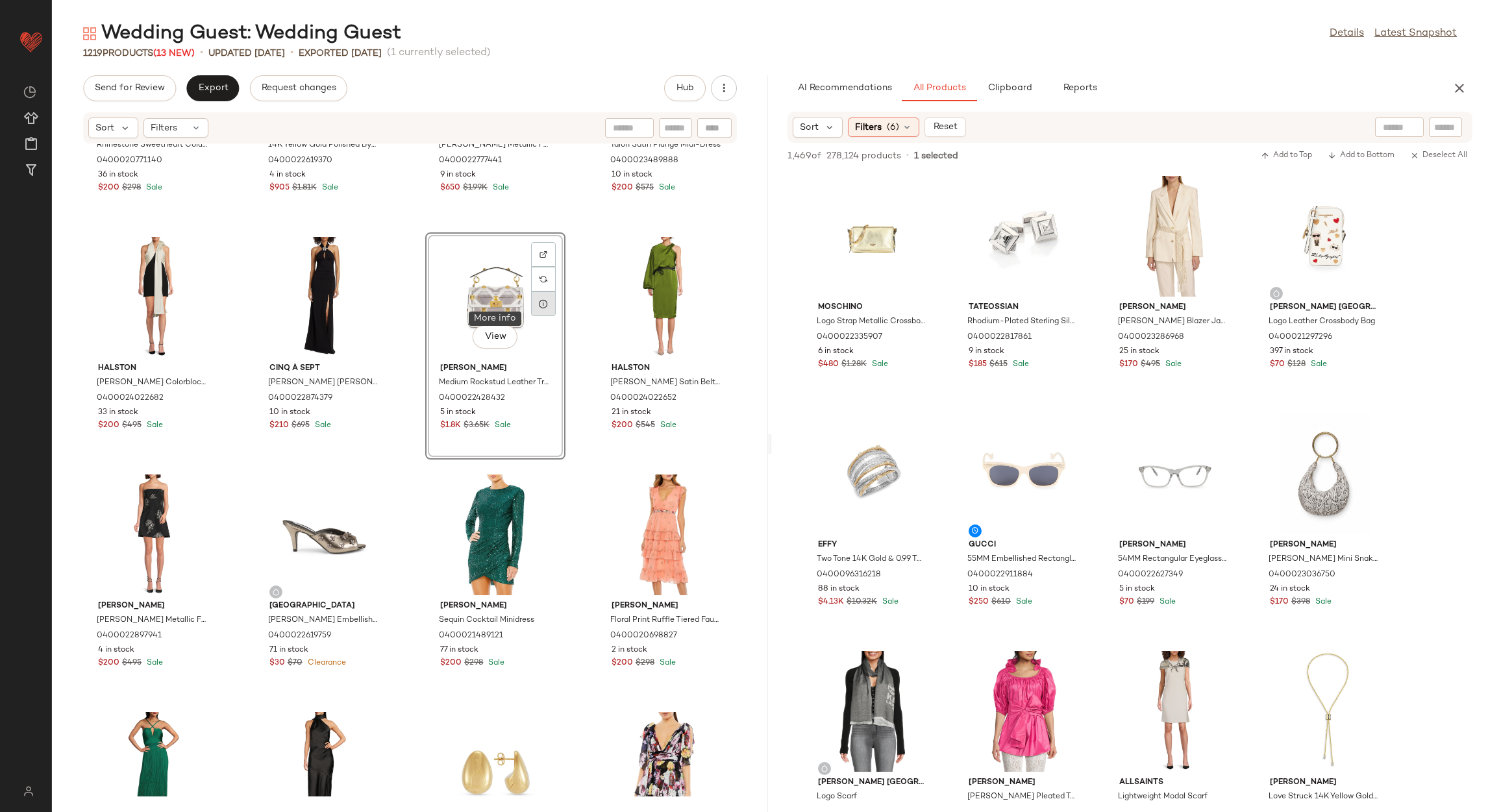
scroll to position [97, 0]
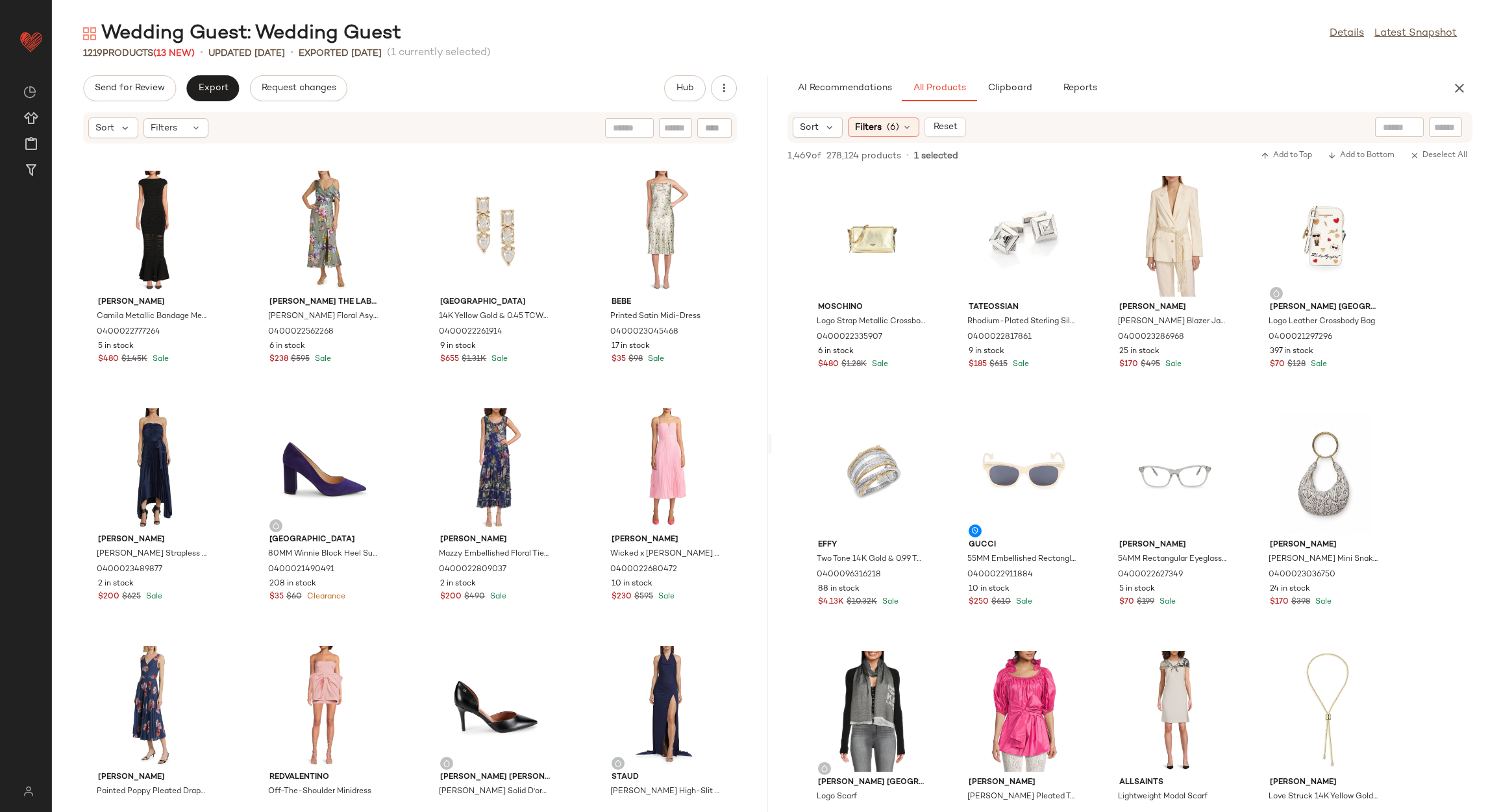
scroll to position [1860, 0]
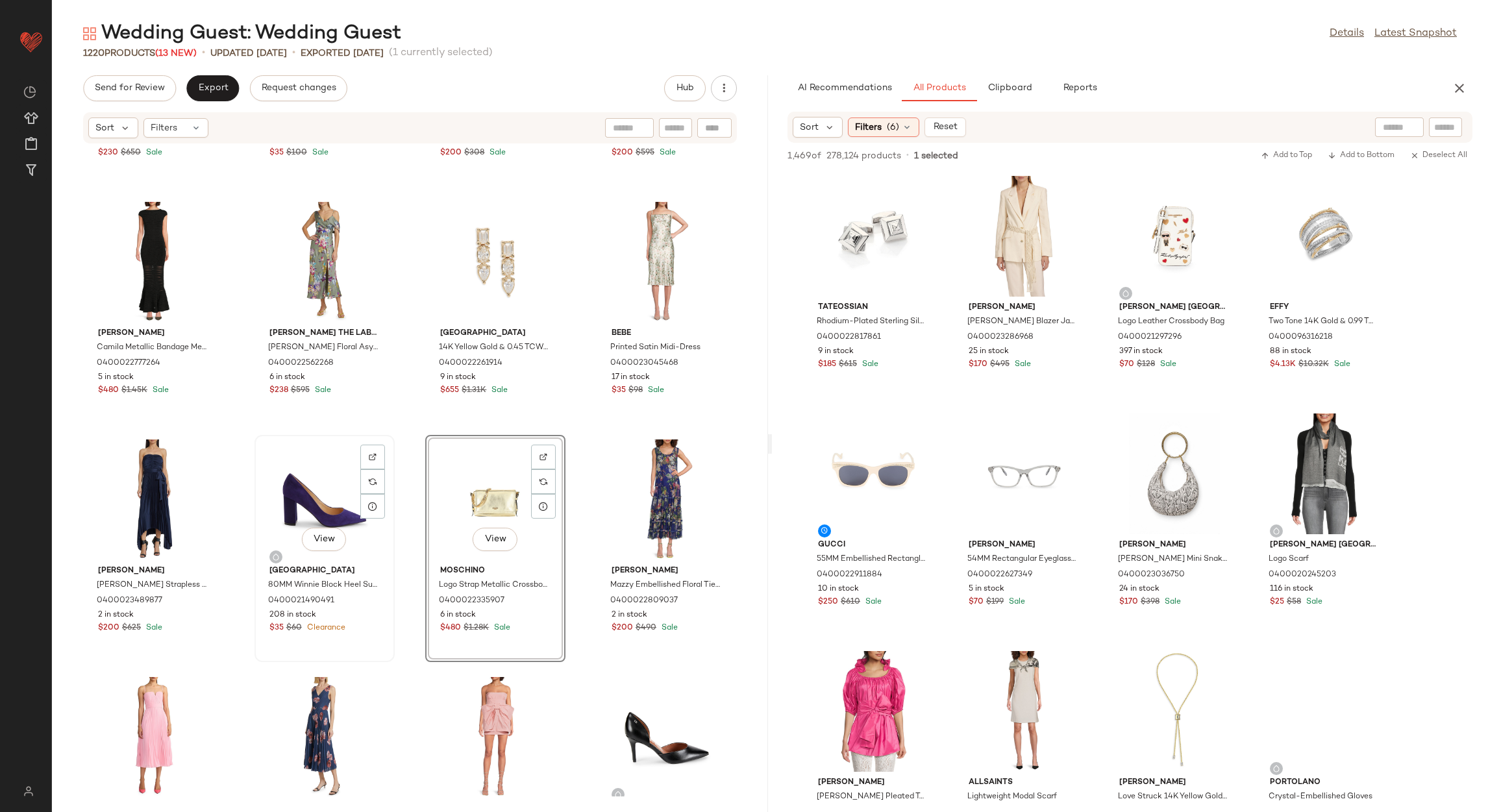
click at [310, 499] on div "View" at bounding box center [325, 500] width 131 height 121
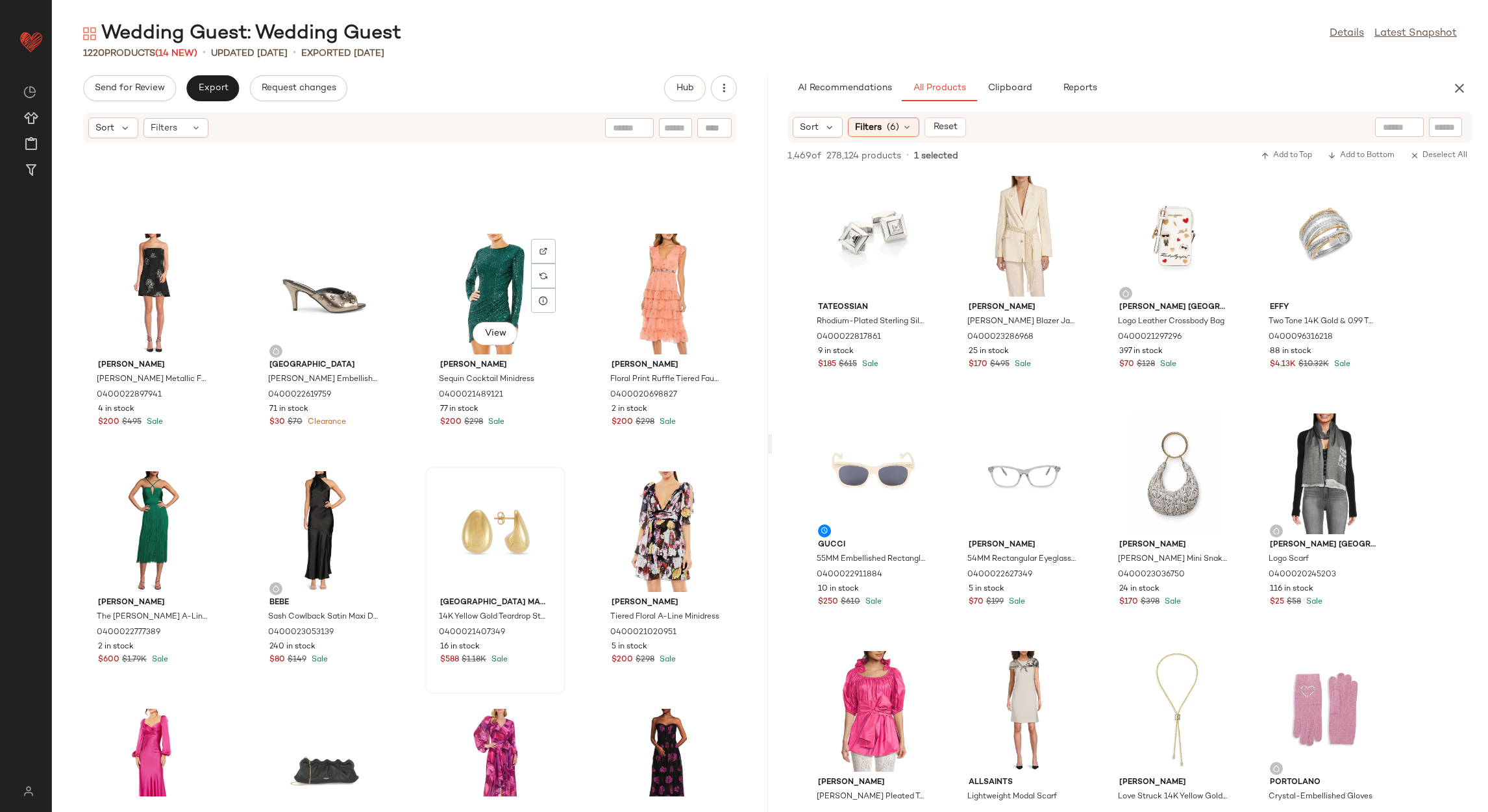
scroll to position [594, 0]
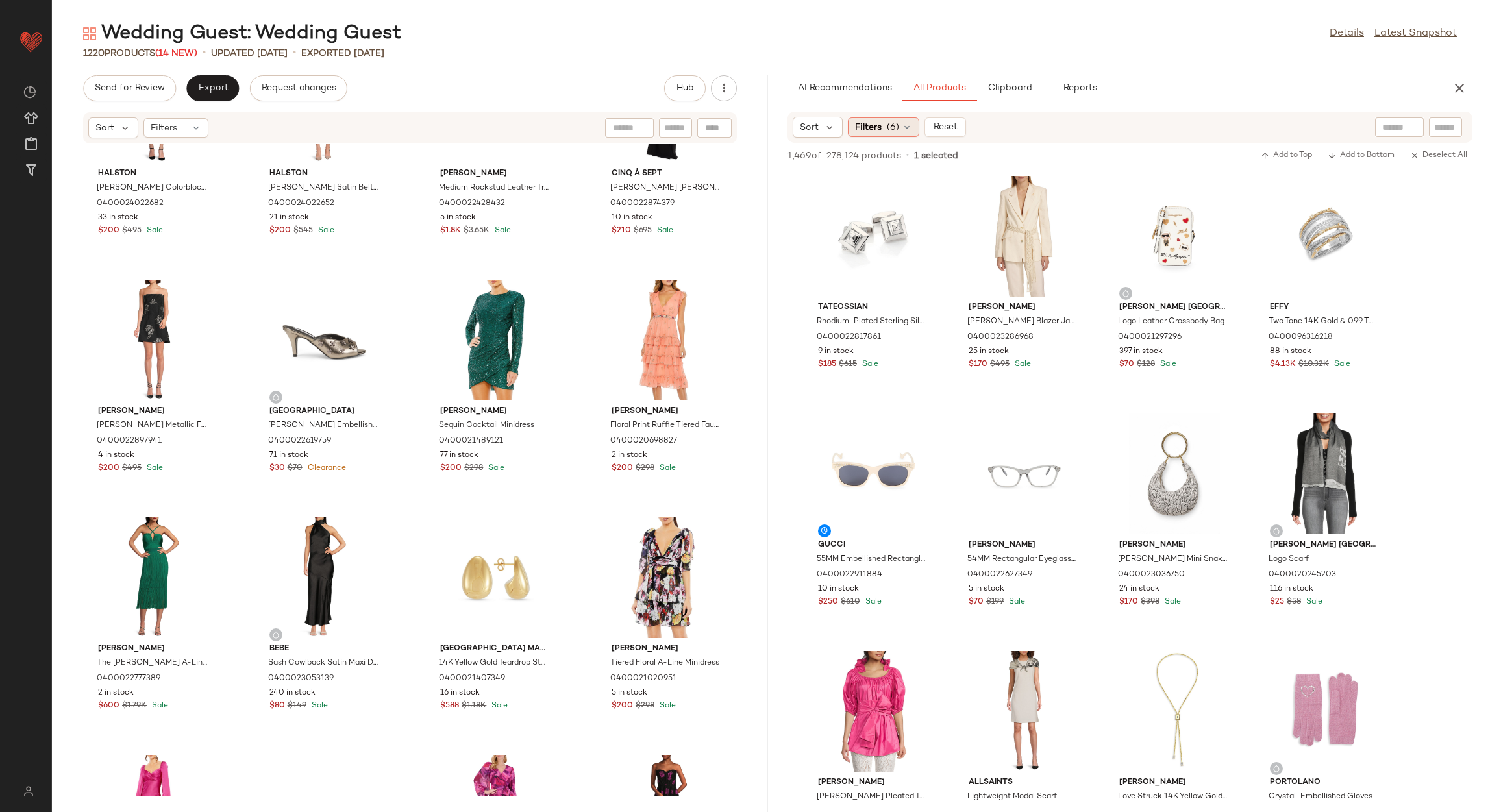
click at [882, 135] on div "Filters (6)" at bounding box center [883, 127] width 71 height 19
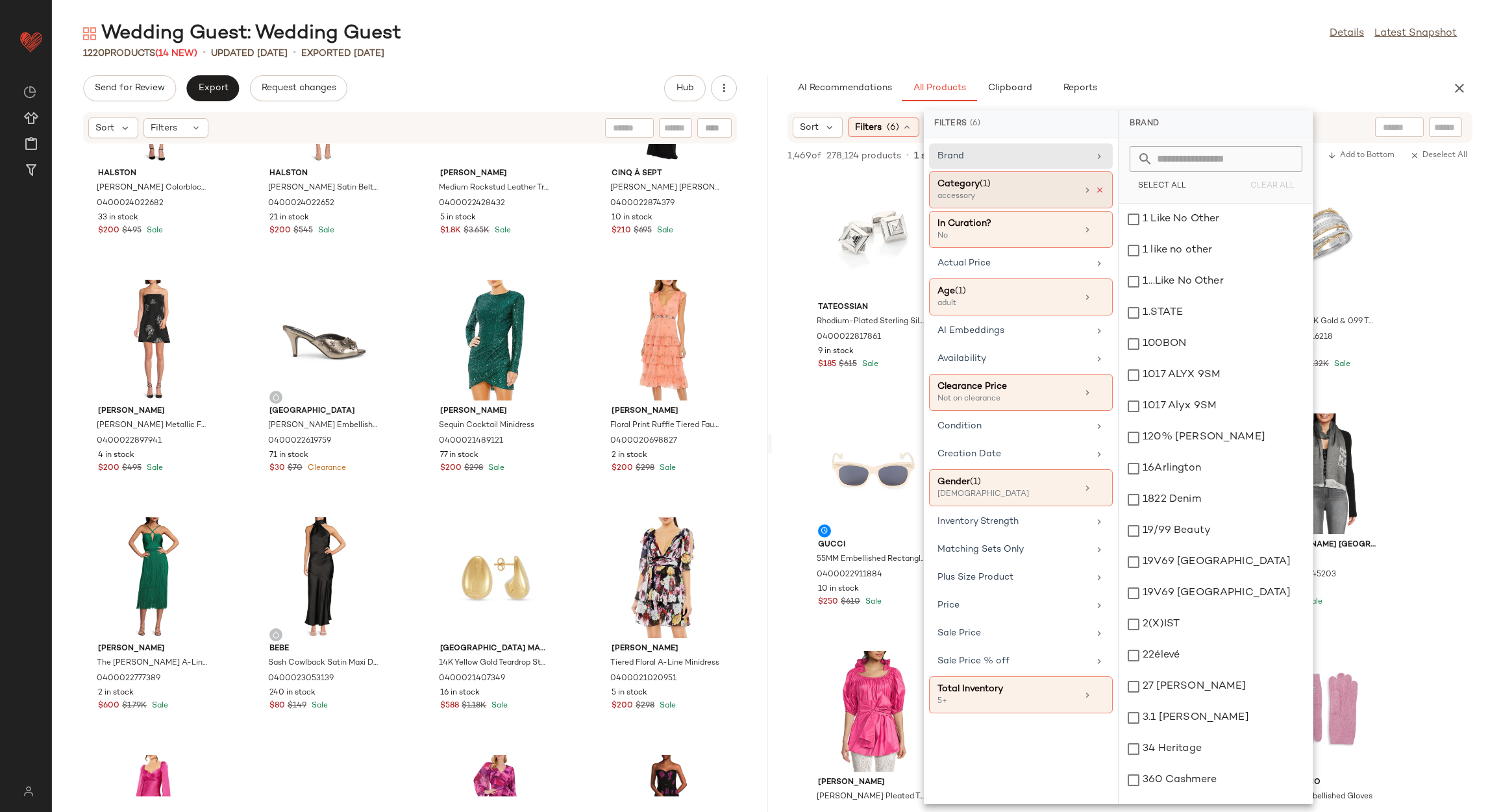
click at [1096, 191] on icon at bounding box center [1099, 190] width 9 height 9
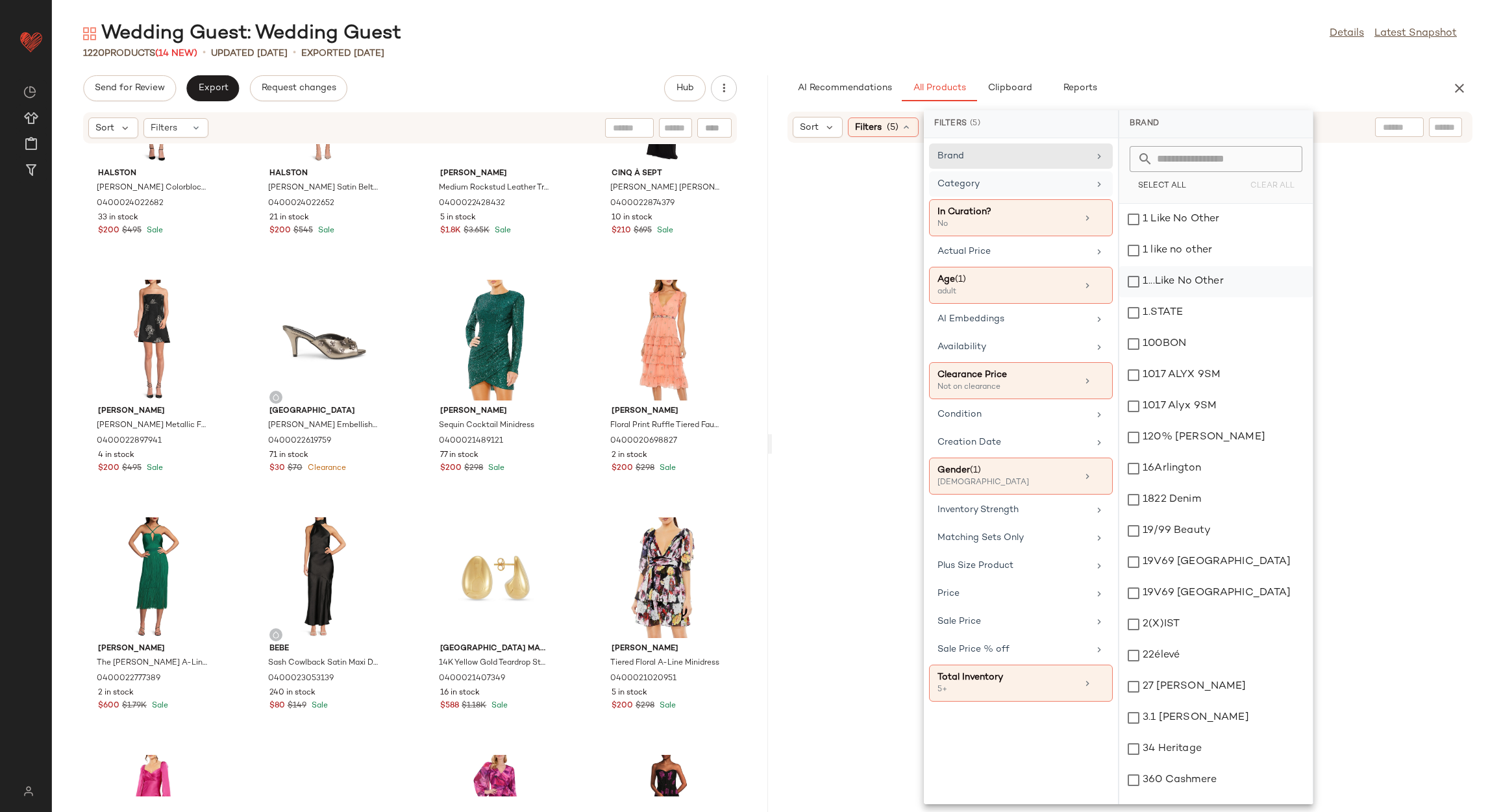
click at [1061, 199] on div "Category" at bounding box center [1021, 218] width 184 height 37
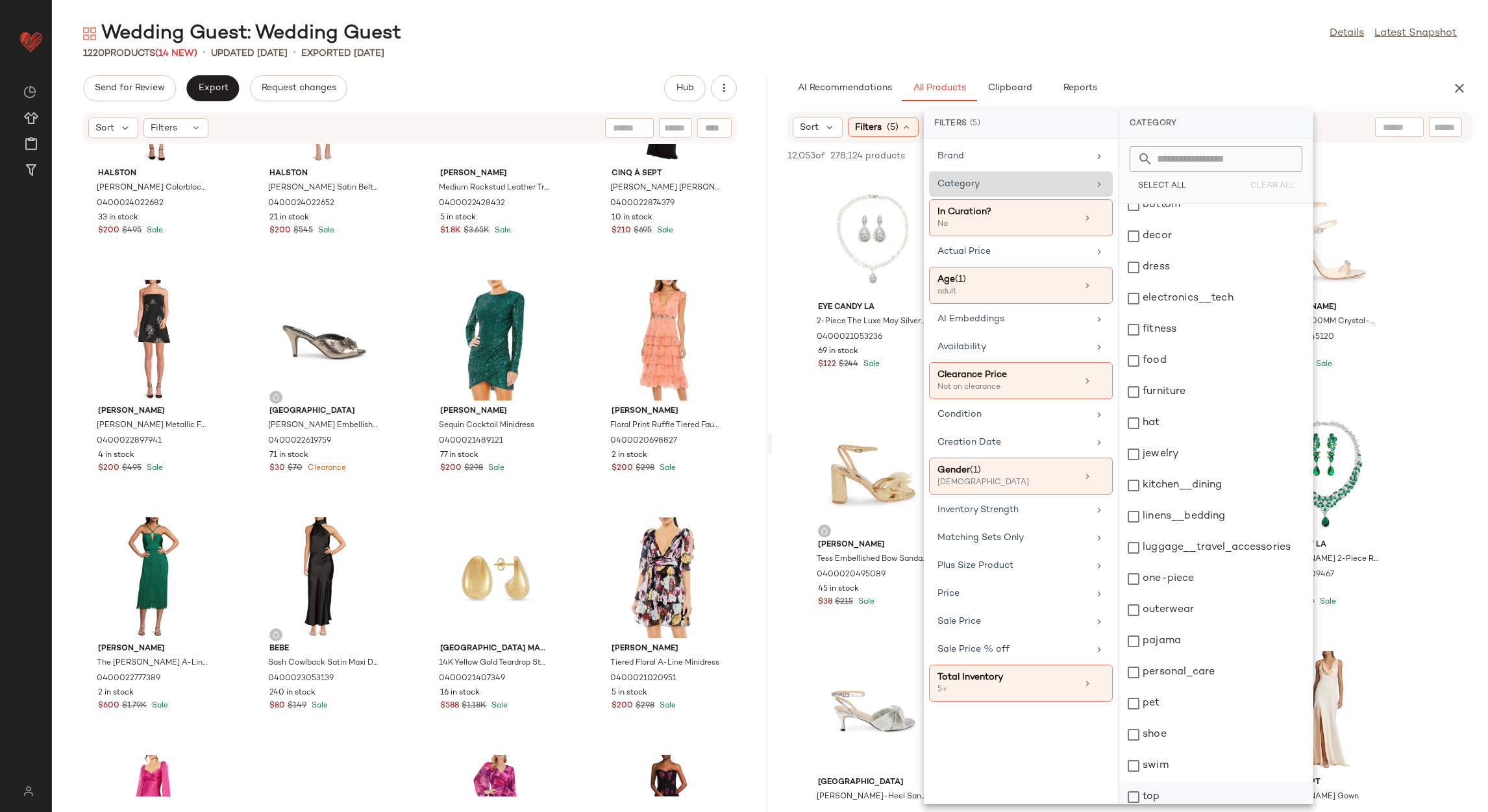
scroll to position [178, 0]
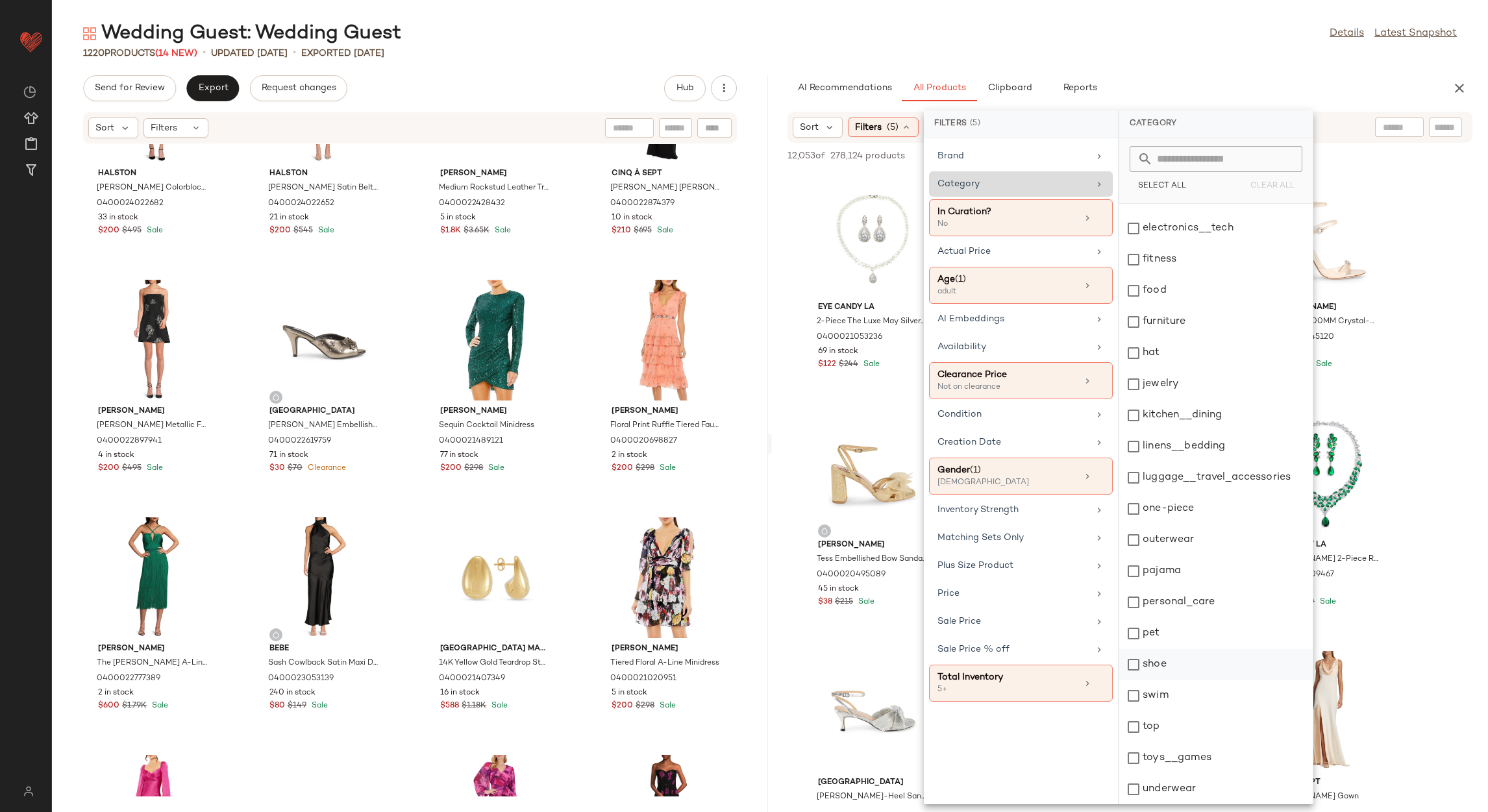
click at [1160, 667] on div "shoe" at bounding box center [1216, 664] width 194 height 31
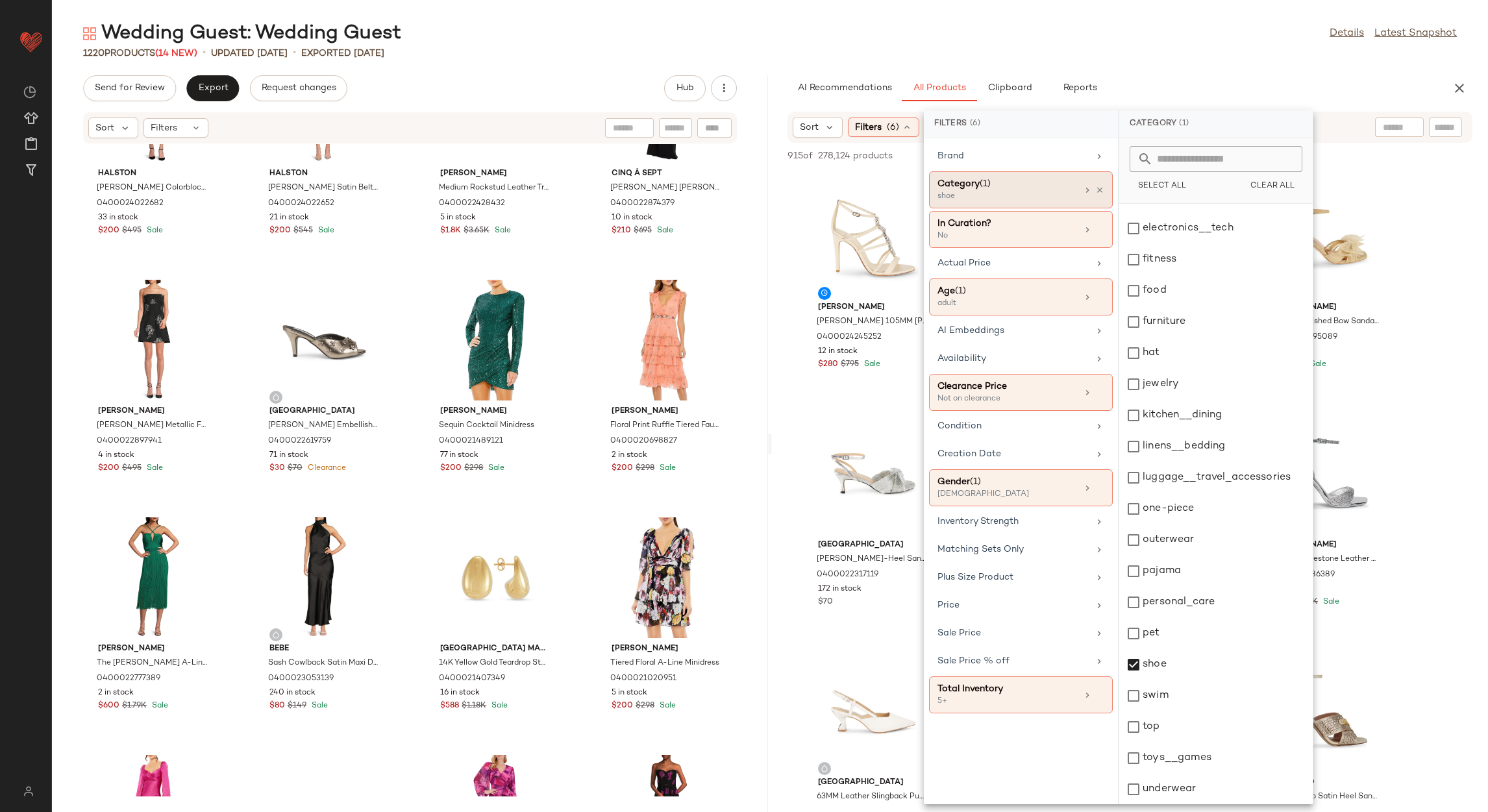
click at [1004, 12] on main "Wedding Guest: Wedding Guest Details Latest Snapshot 1220 Products (14 New) • u…" at bounding box center [744, 406] width 1488 height 812
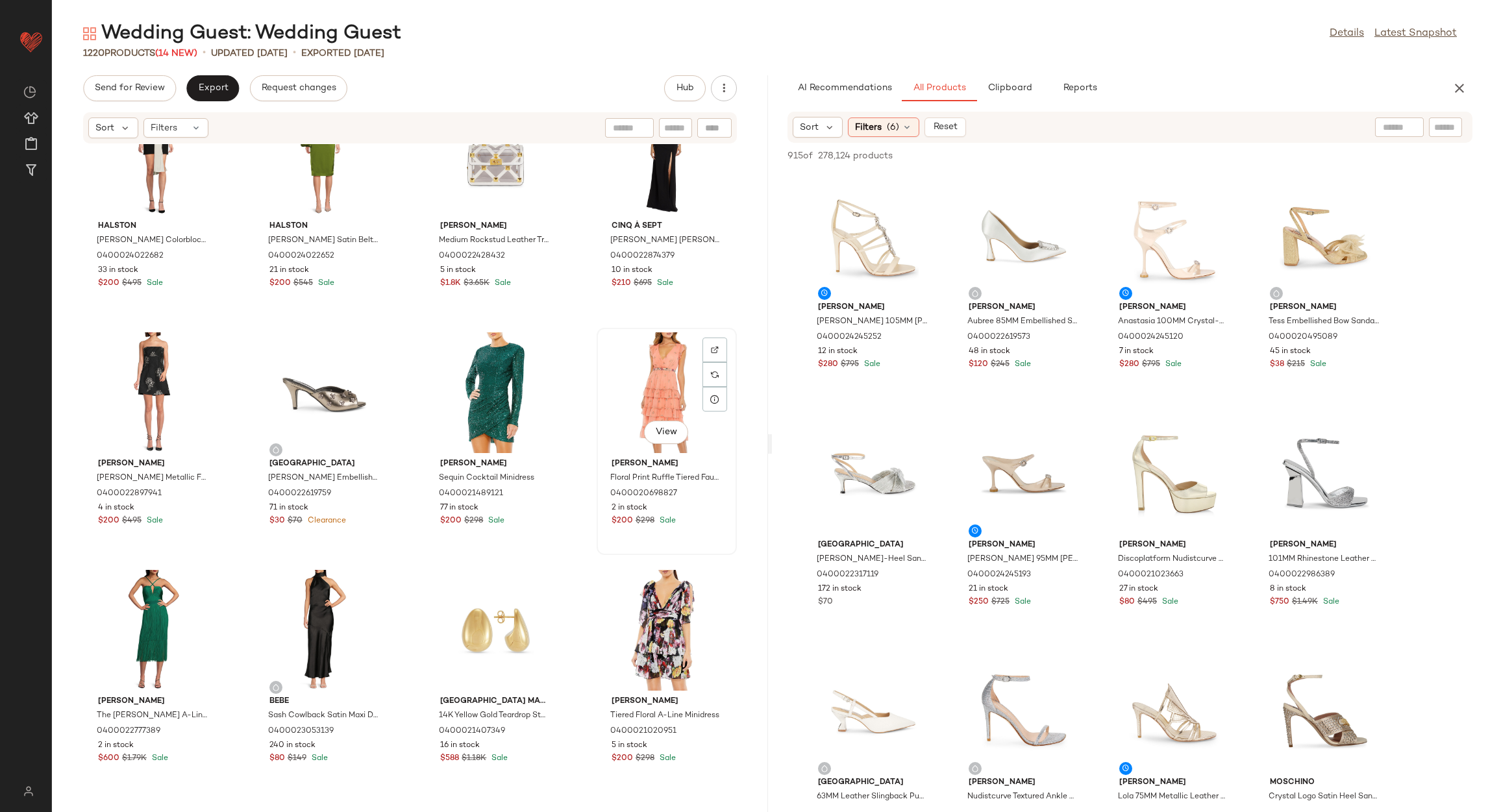
scroll to position [497, 0]
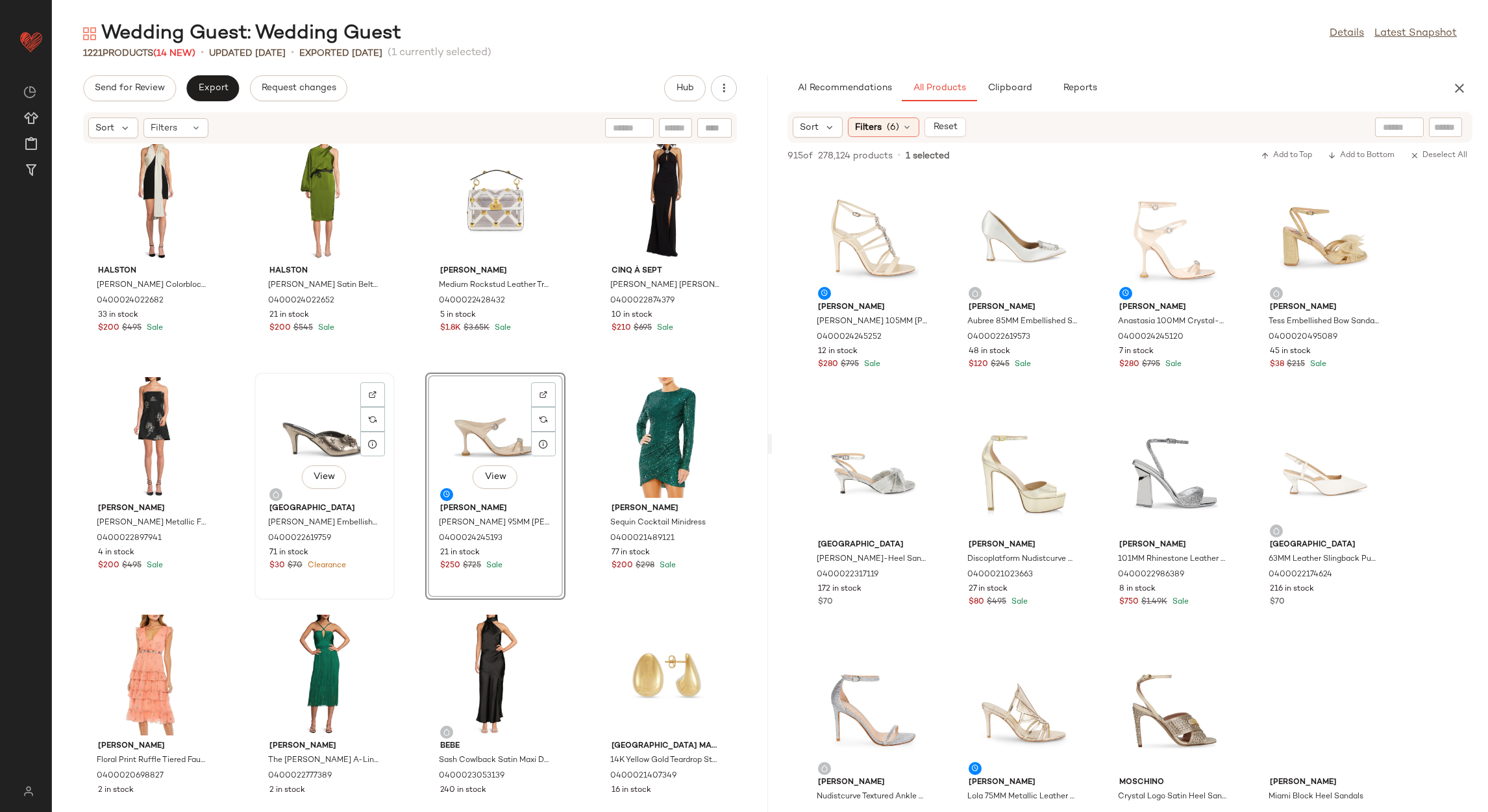
click at [321, 457] on div "View" at bounding box center [325, 437] width 131 height 121
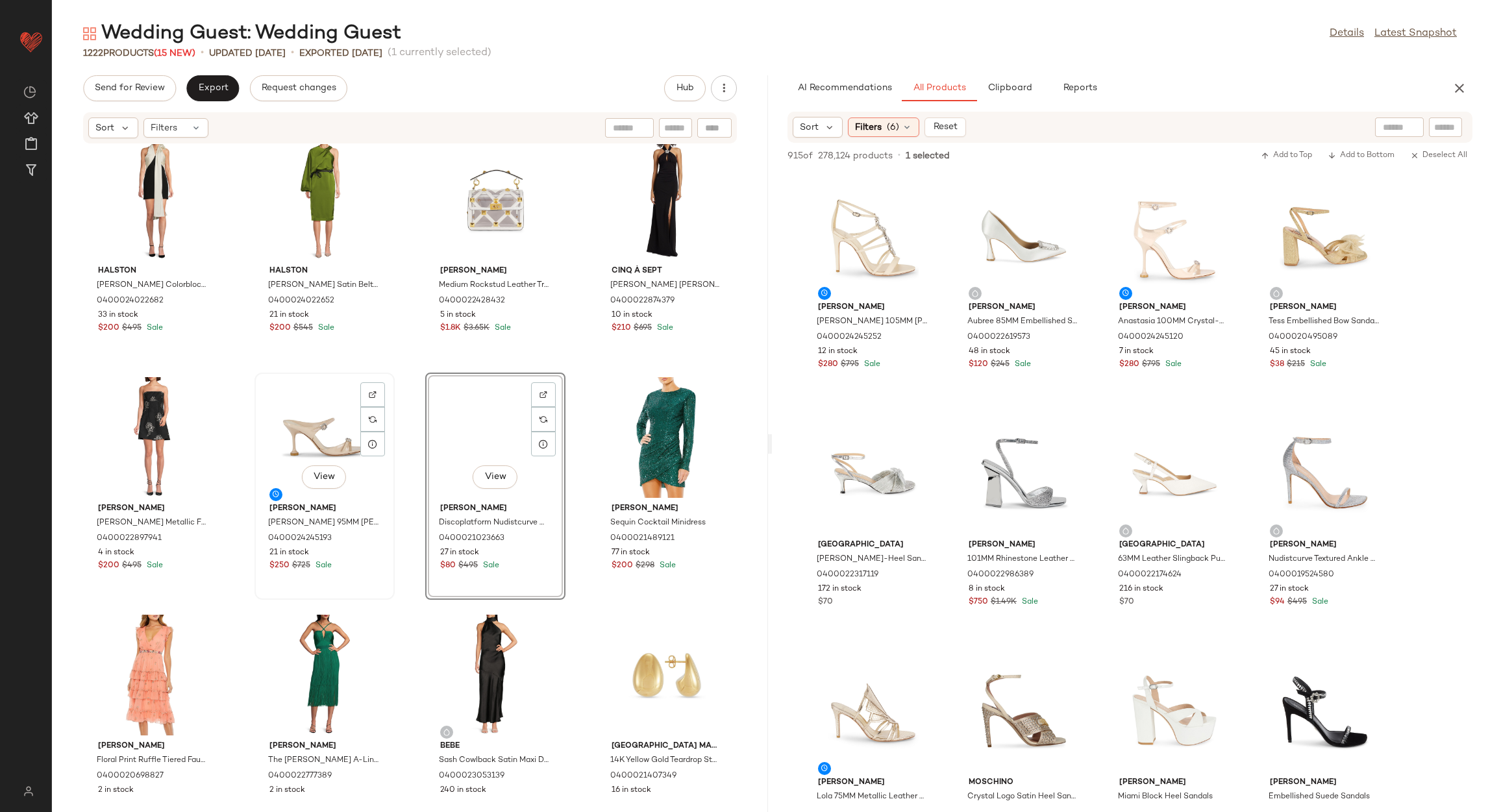
click at [325, 435] on div "View" at bounding box center [325, 437] width 131 height 121
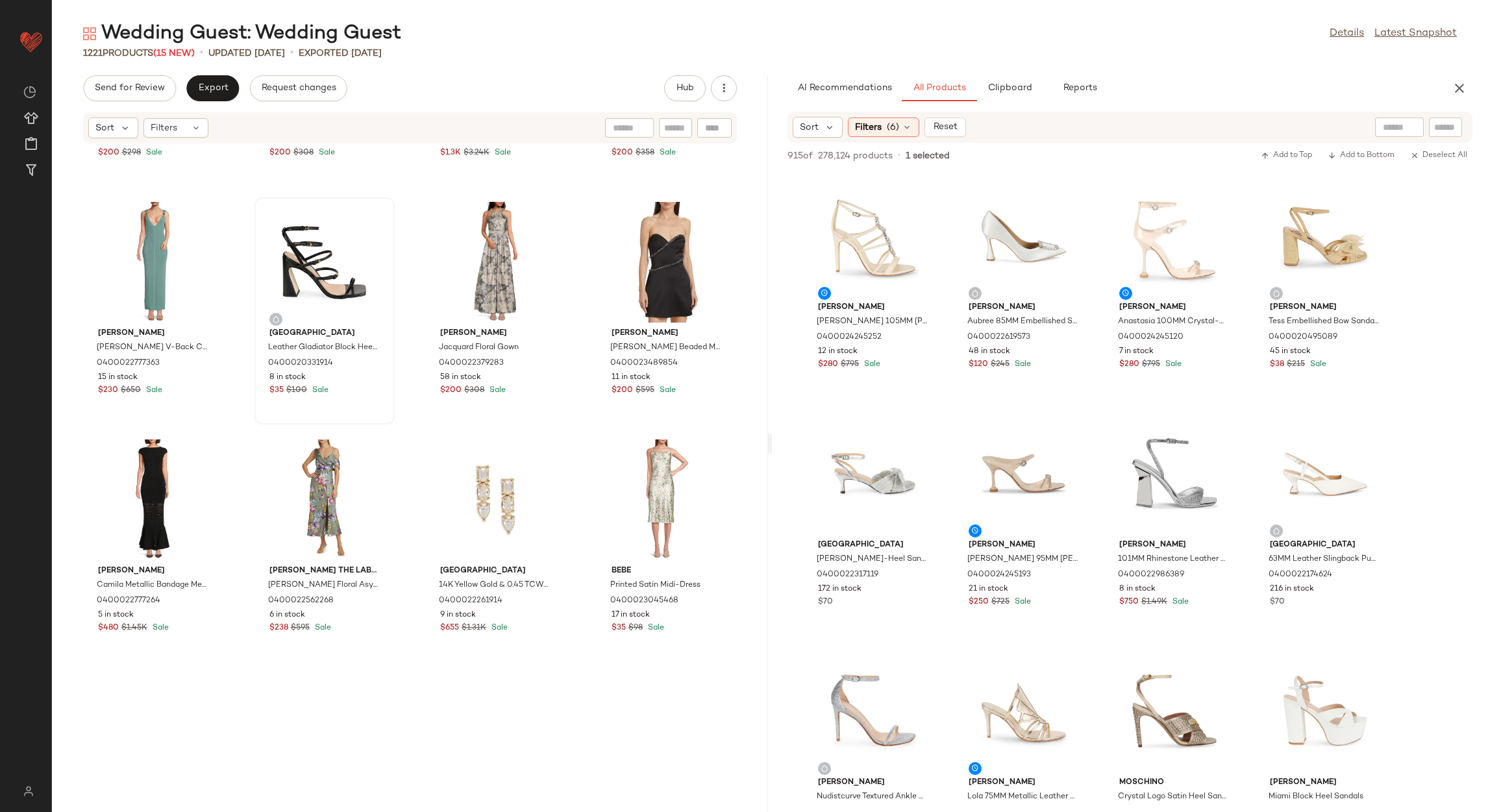
scroll to position [1665, 0]
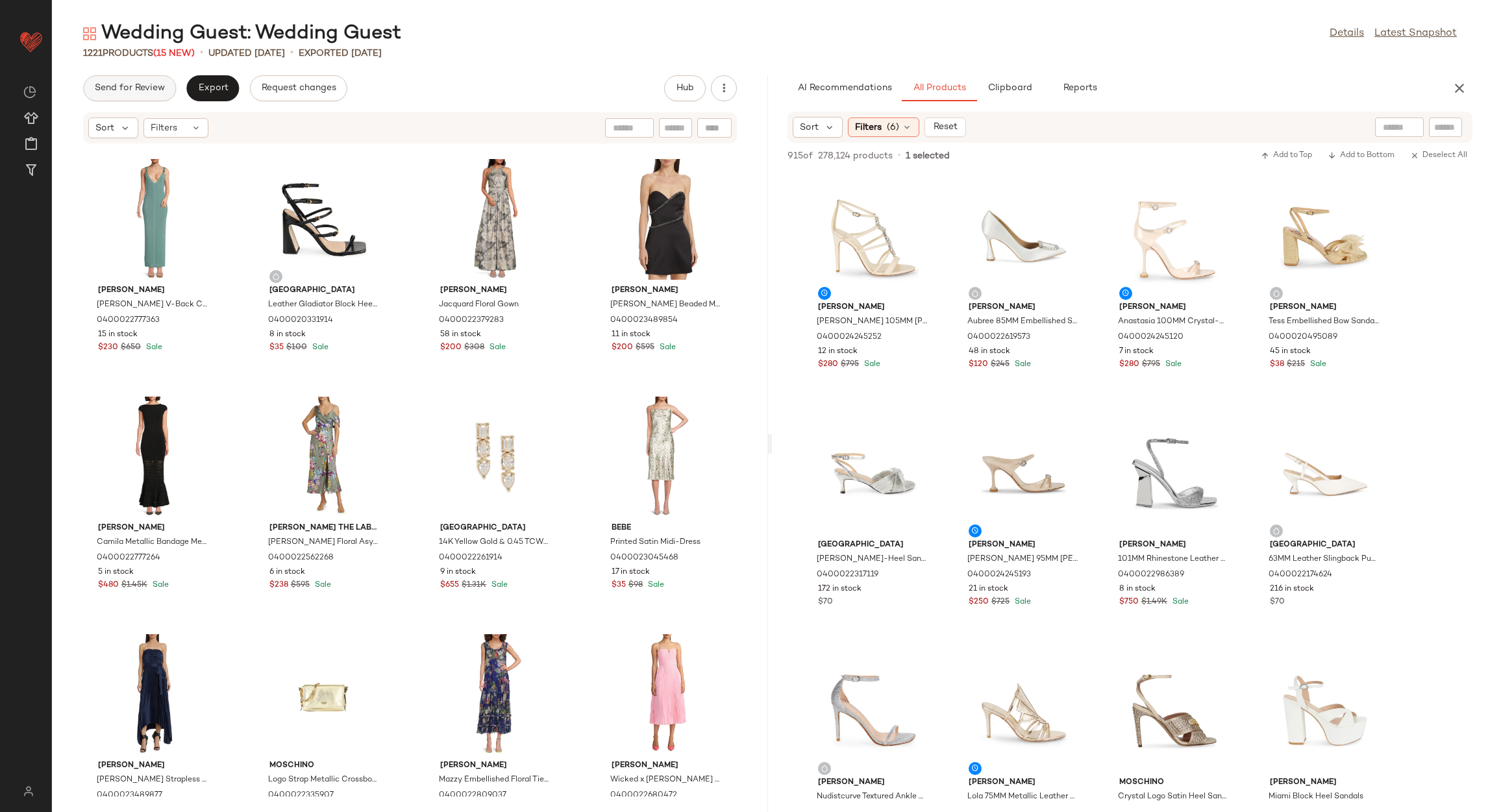
click at [145, 83] on span "Send for Review" at bounding box center [129, 88] width 71 height 10
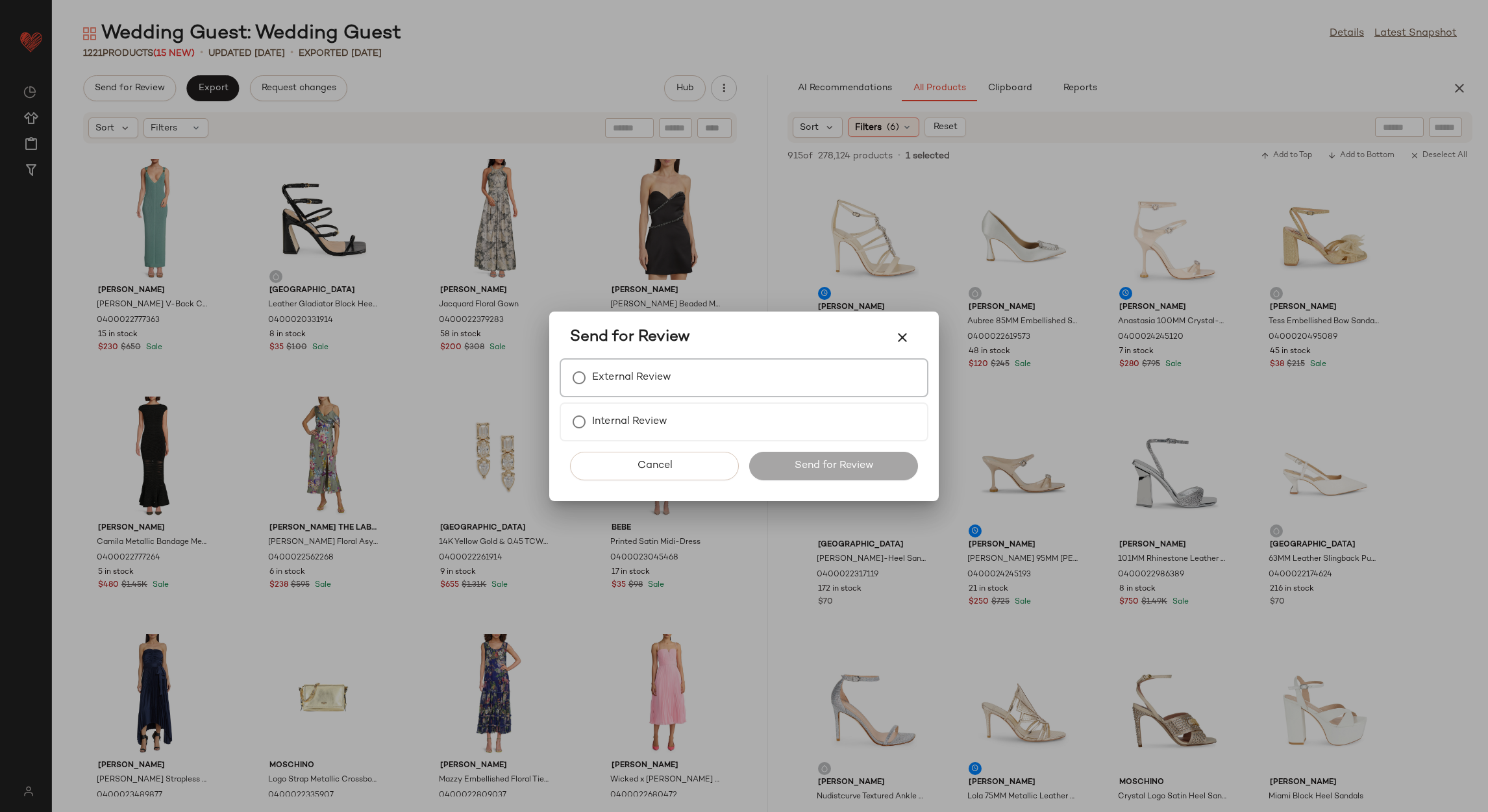
click at [638, 388] on label "External Review" at bounding box center [631, 378] width 80 height 26
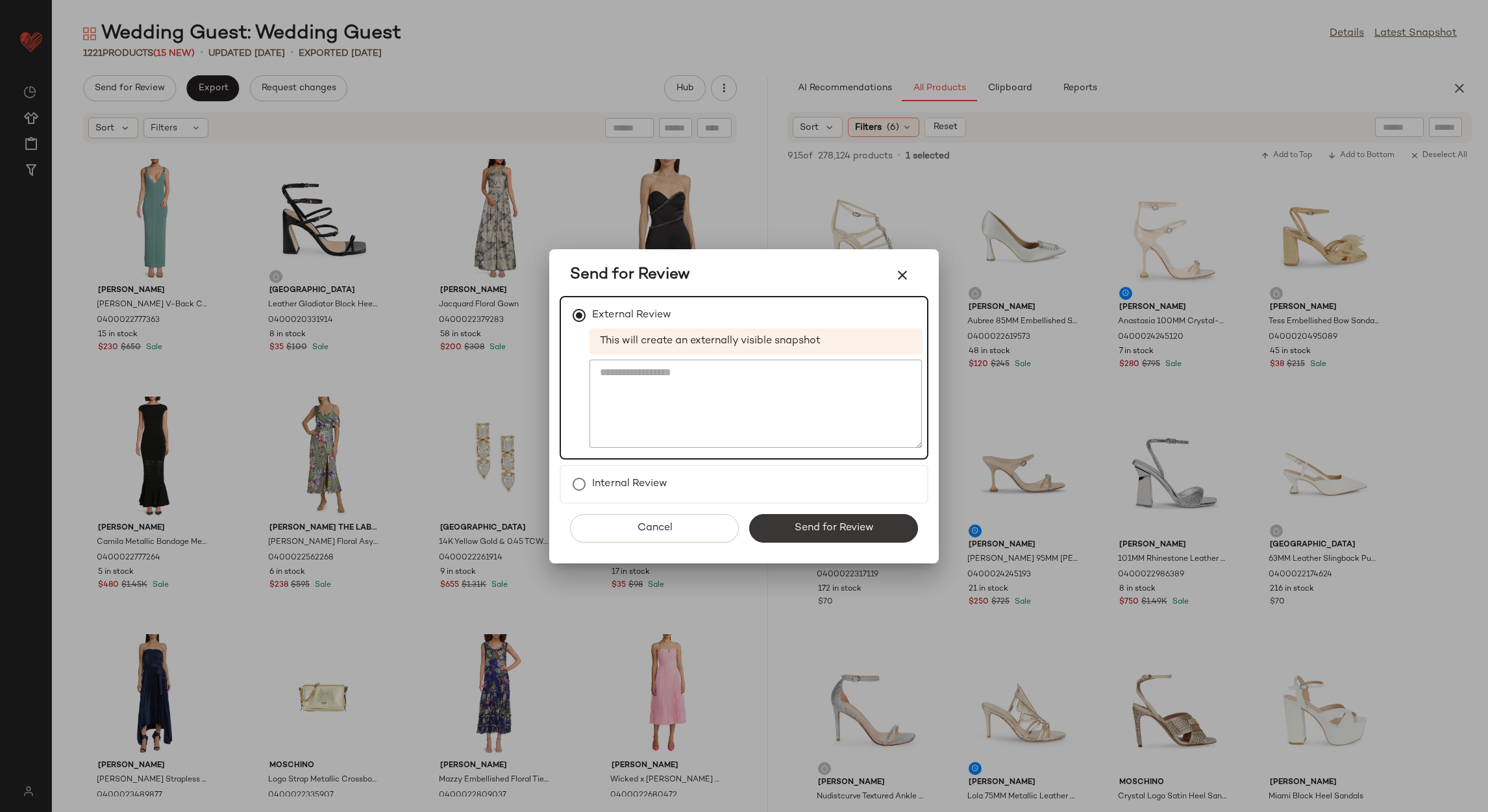
click at [772, 526] on button "Send for Review" at bounding box center [834, 528] width 169 height 28
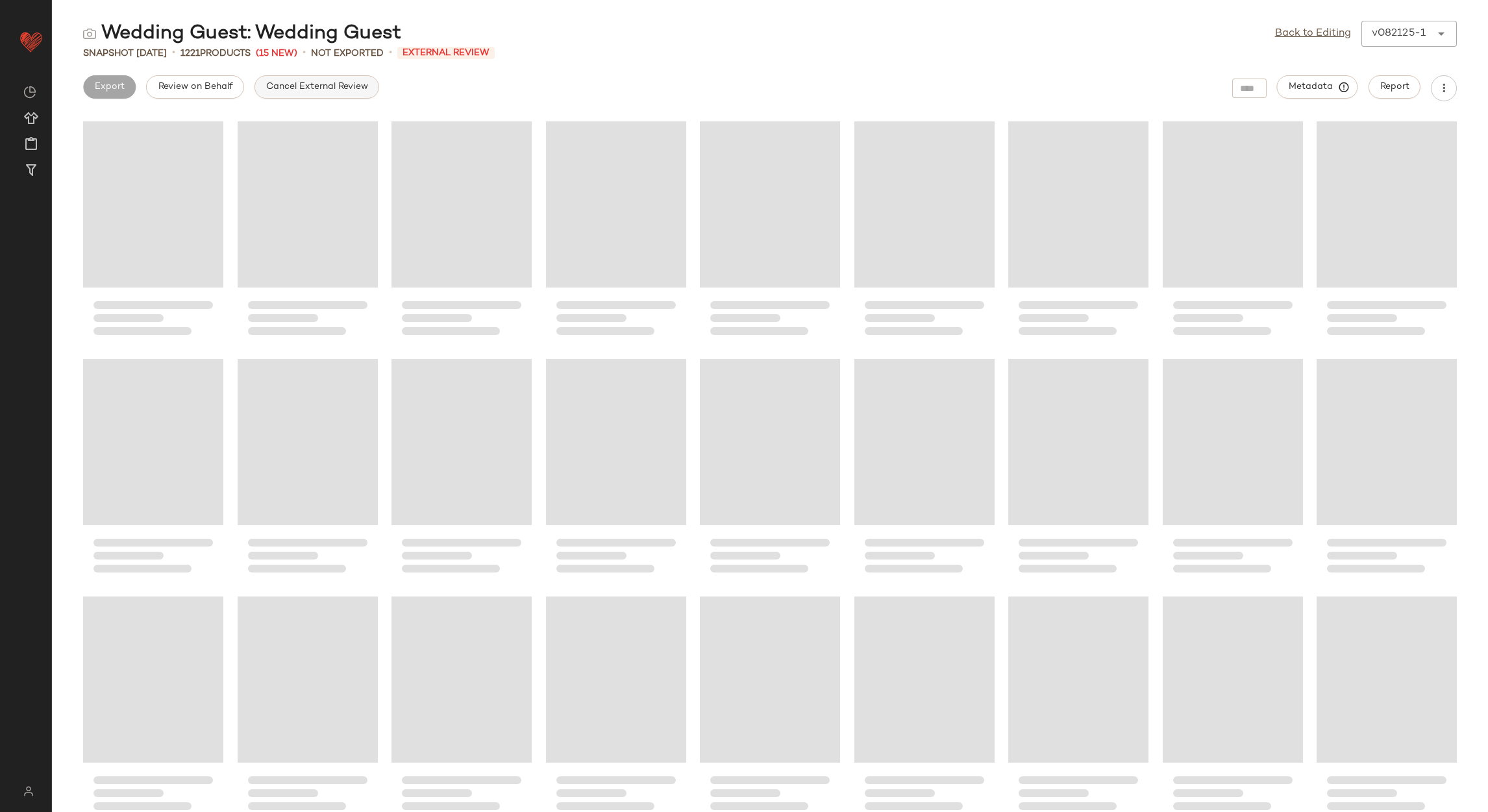
click at [273, 96] on button "Cancel External Review" at bounding box center [317, 87] width 124 height 23
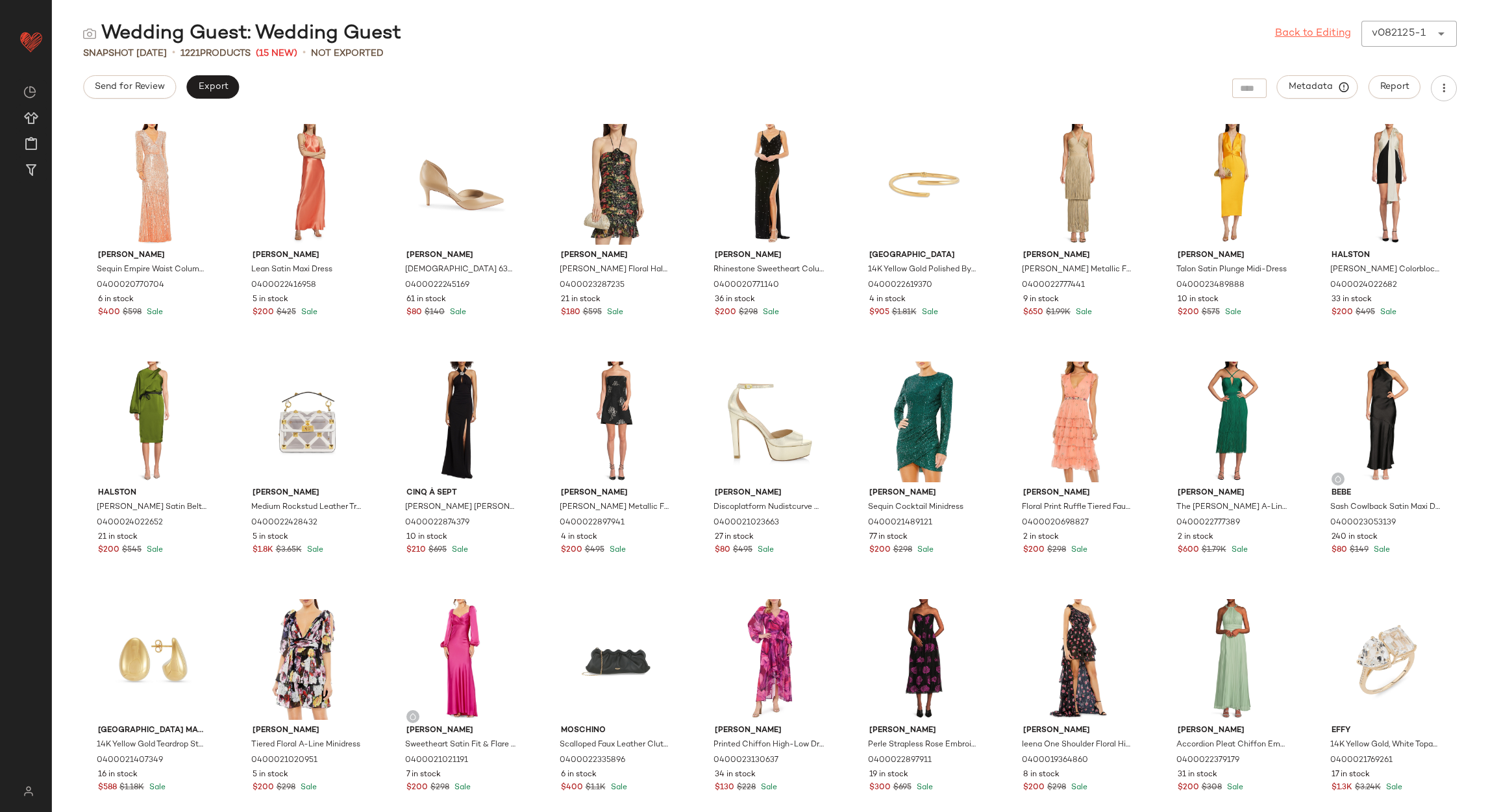
click at [1310, 35] on link "Back to Editing" at bounding box center [1313, 34] width 76 height 16
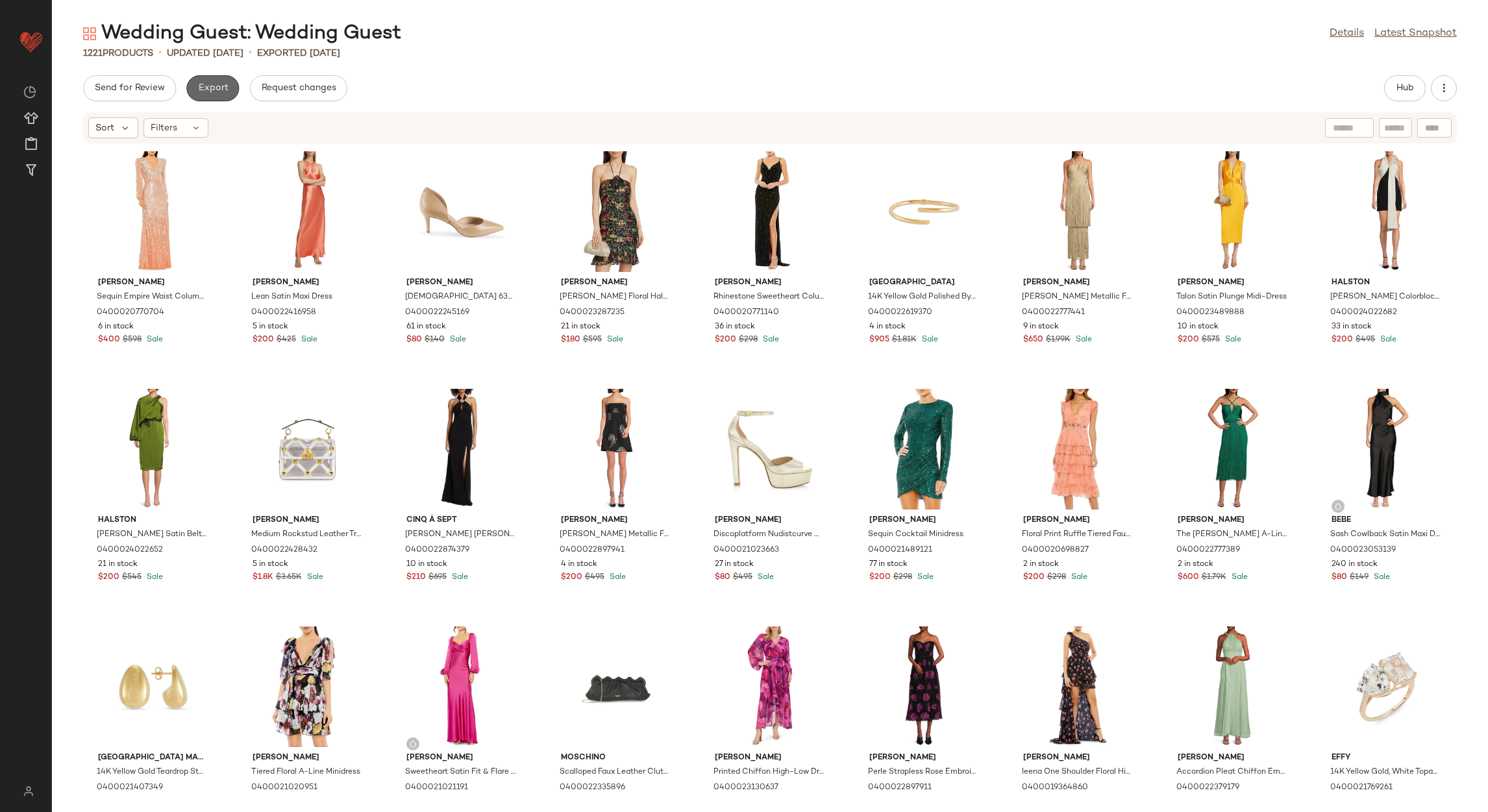
click at [198, 88] on span "Export" at bounding box center [212, 88] width 30 height 10
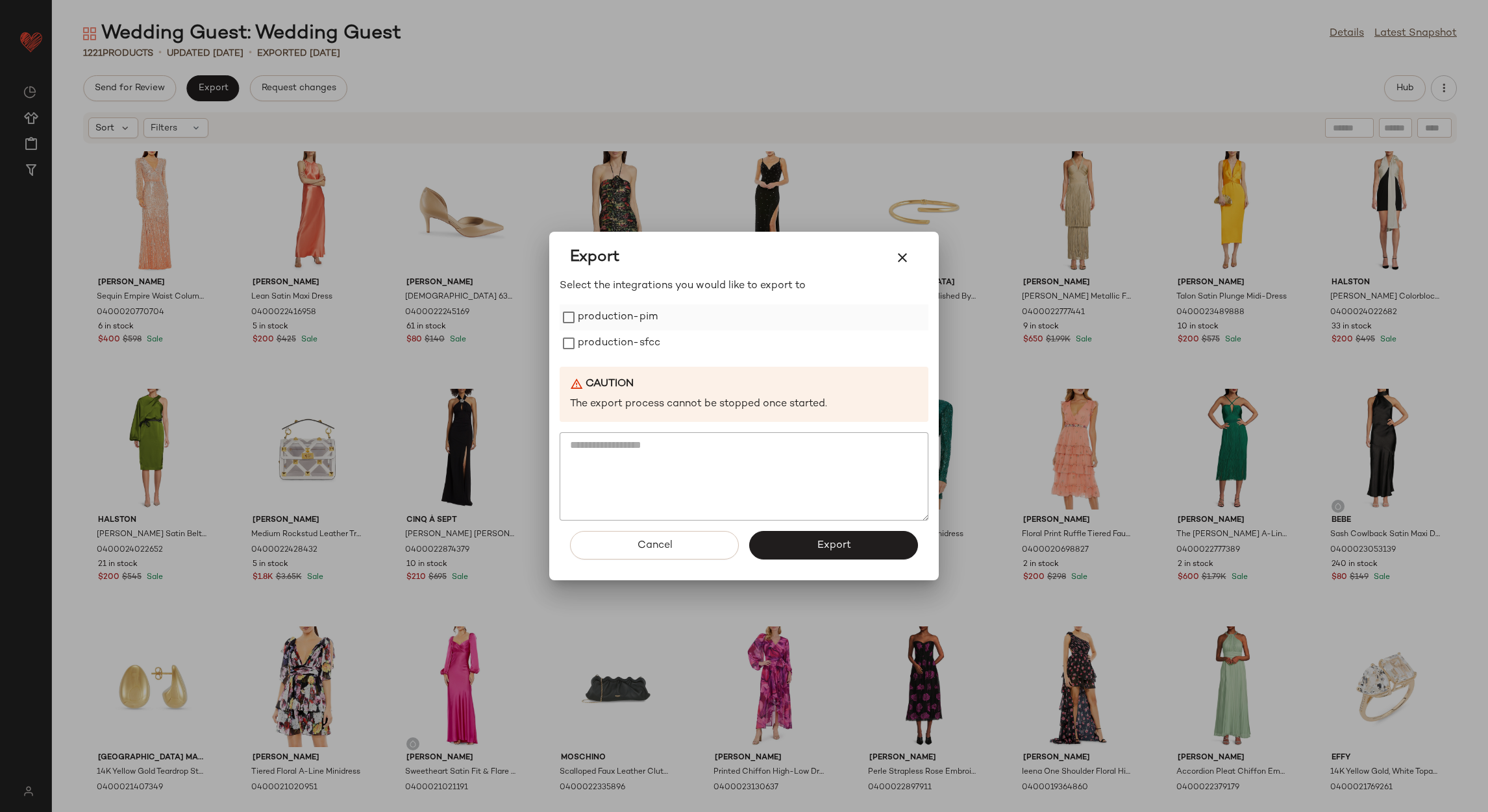
click at [605, 321] on label "production-pim" at bounding box center [617, 317] width 80 height 26
click at [610, 339] on label "production-sfcc" at bounding box center [619, 343] width 82 height 26
click at [785, 547] on button "Export" at bounding box center [834, 545] width 169 height 28
